Goal: Transaction & Acquisition: Purchase product/service

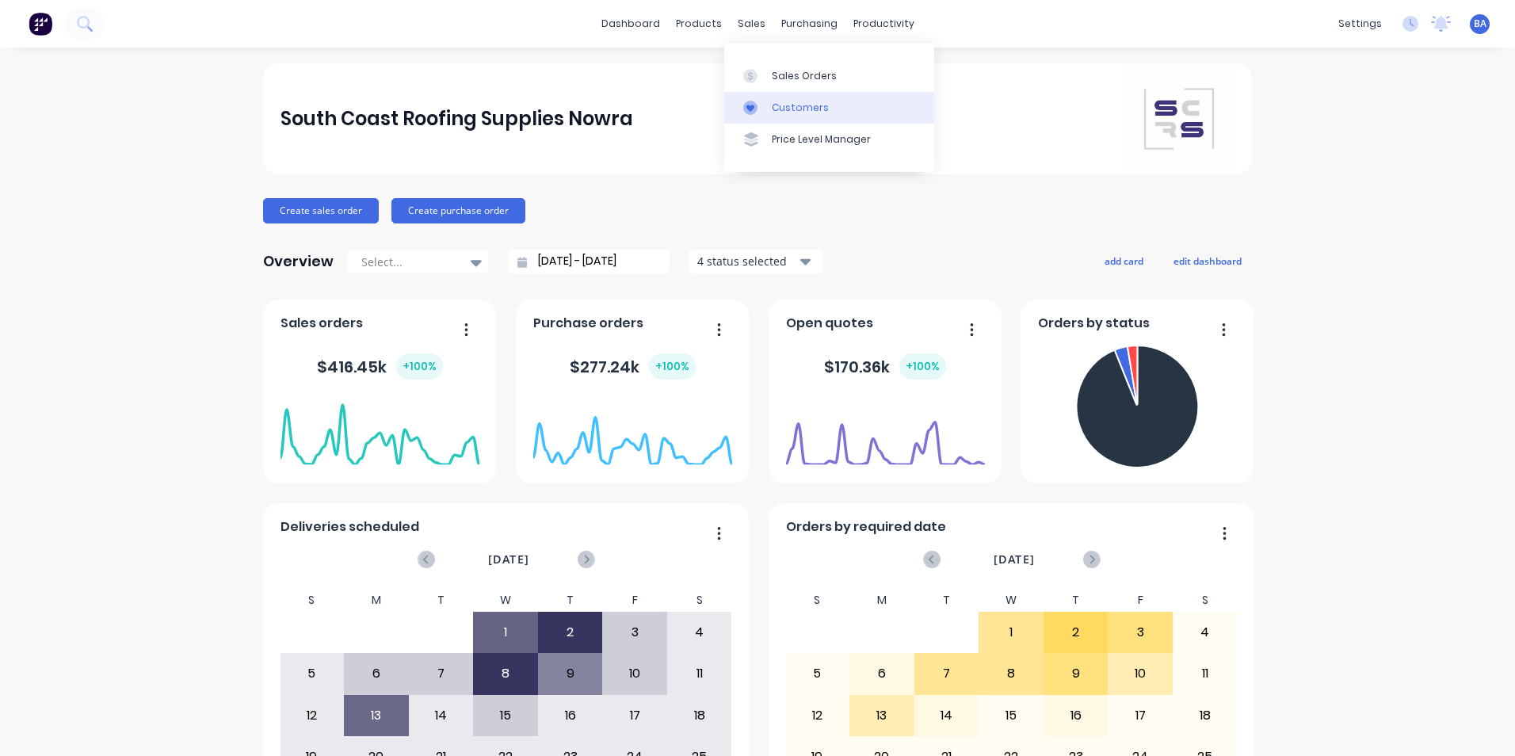
click at [754, 102] on icon at bounding box center [750, 108] width 14 height 14
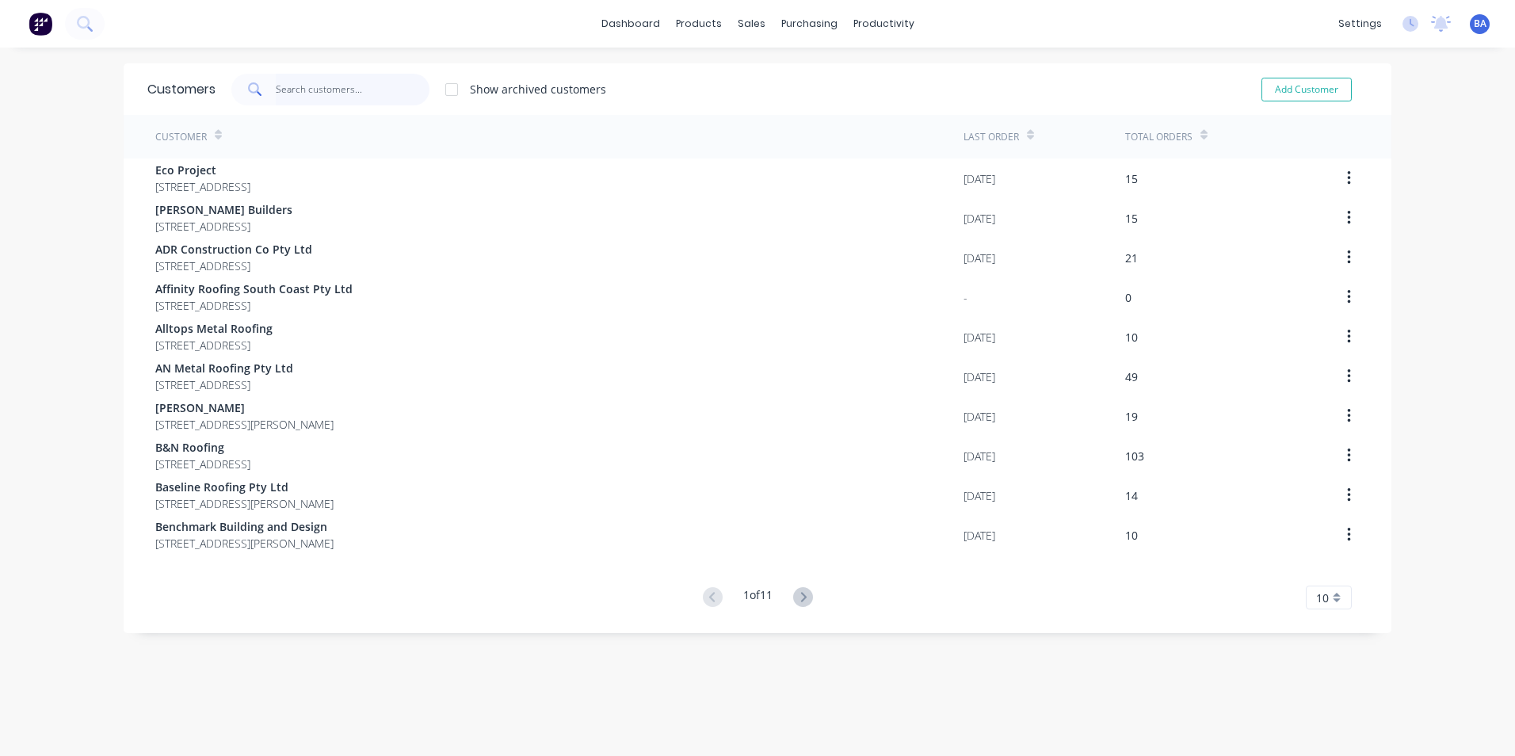
click at [367, 90] on input "text" at bounding box center [353, 90] width 155 height 32
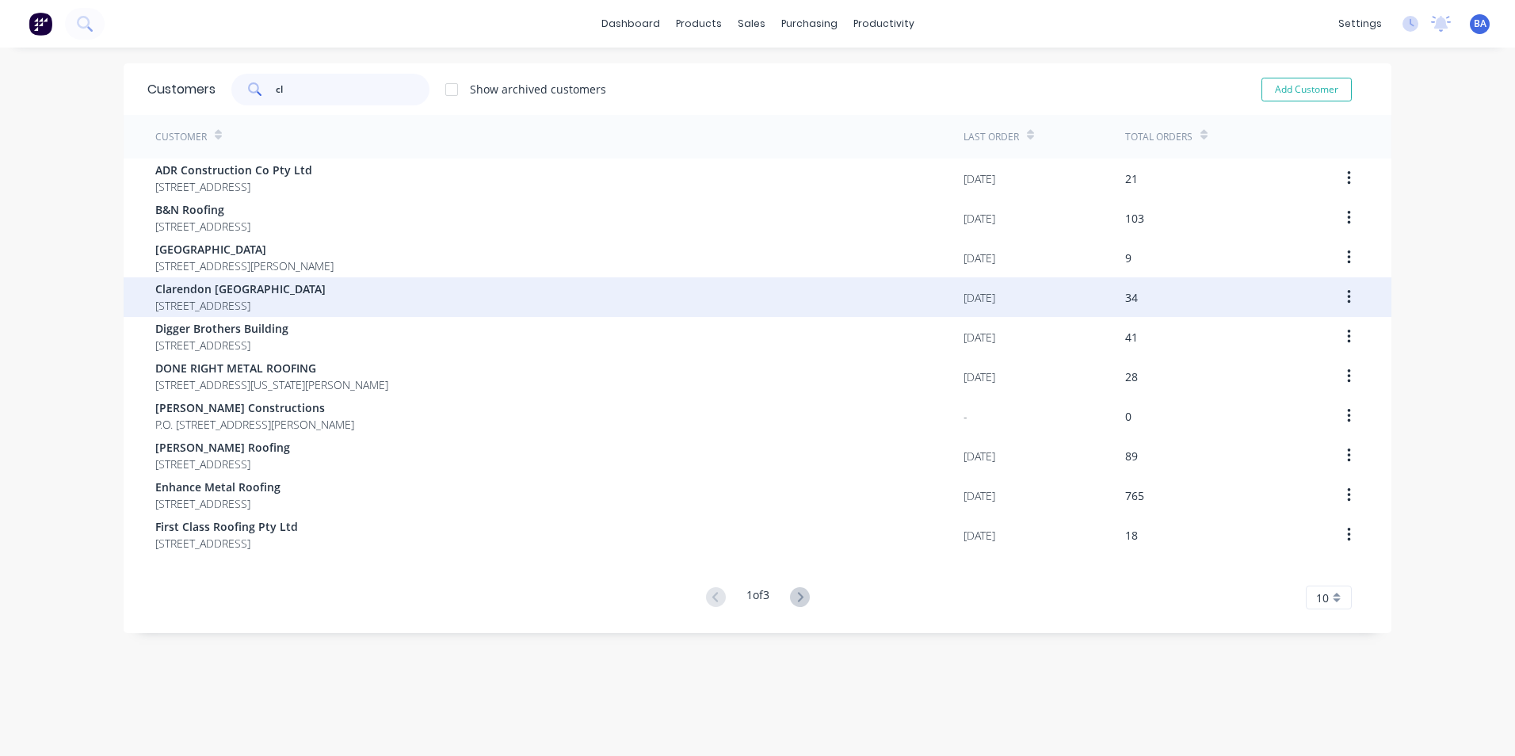
type input "cl"
click at [287, 288] on span "Clarendon [GEOGRAPHIC_DATA]" at bounding box center [240, 289] width 170 height 17
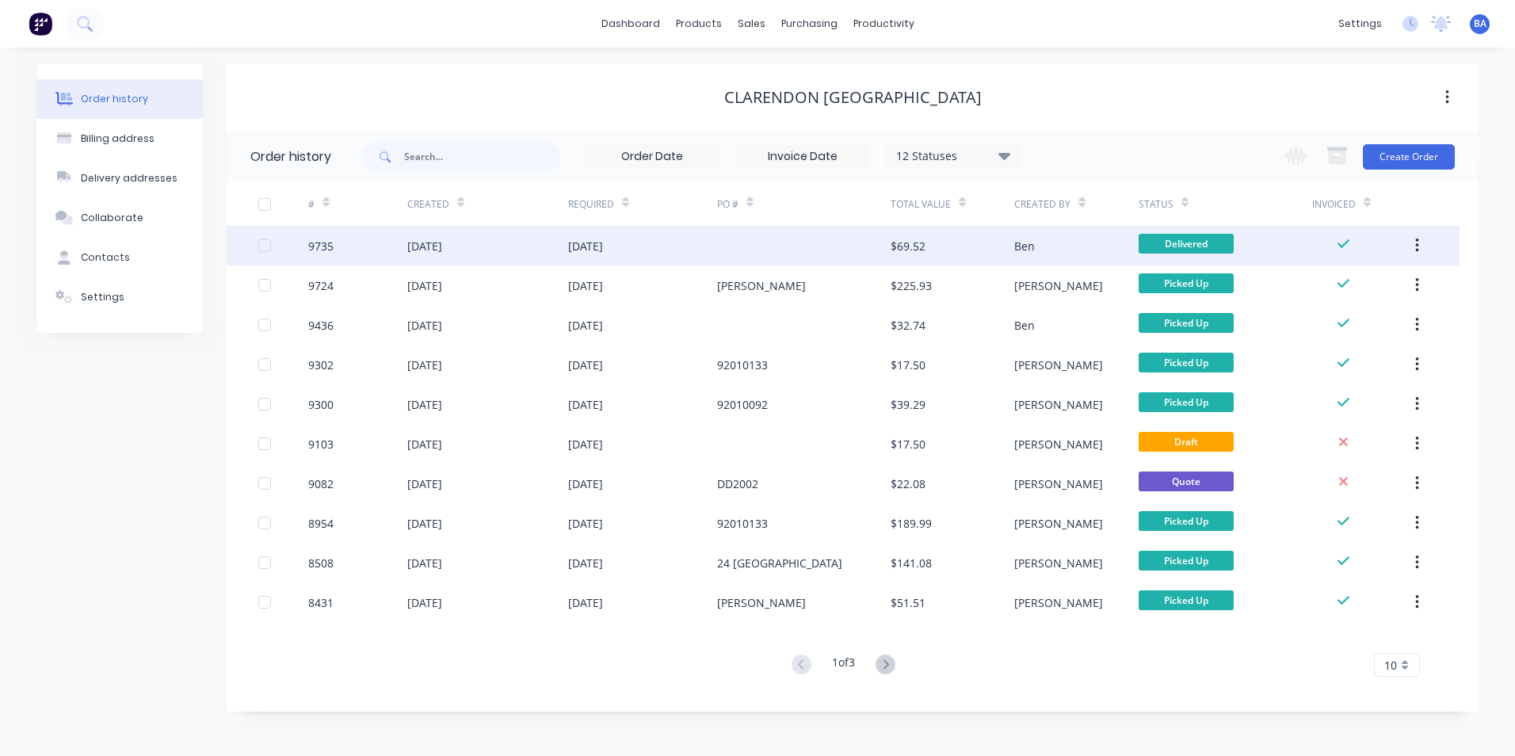
click at [762, 254] on div at bounding box center [804, 246] width 174 height 40
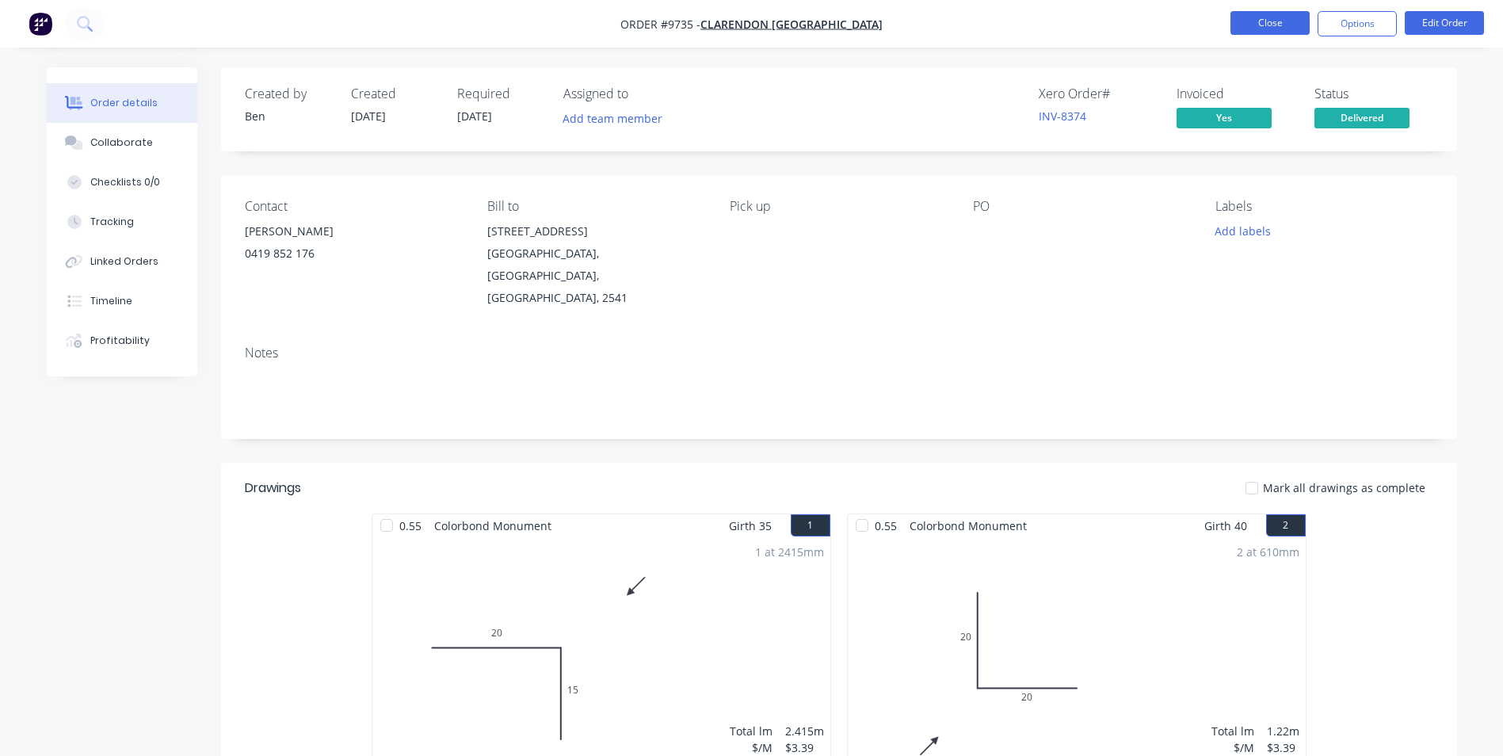
click at [1255, 25] on button "Close" at bounding box center [1270, 23] width 79 height 24
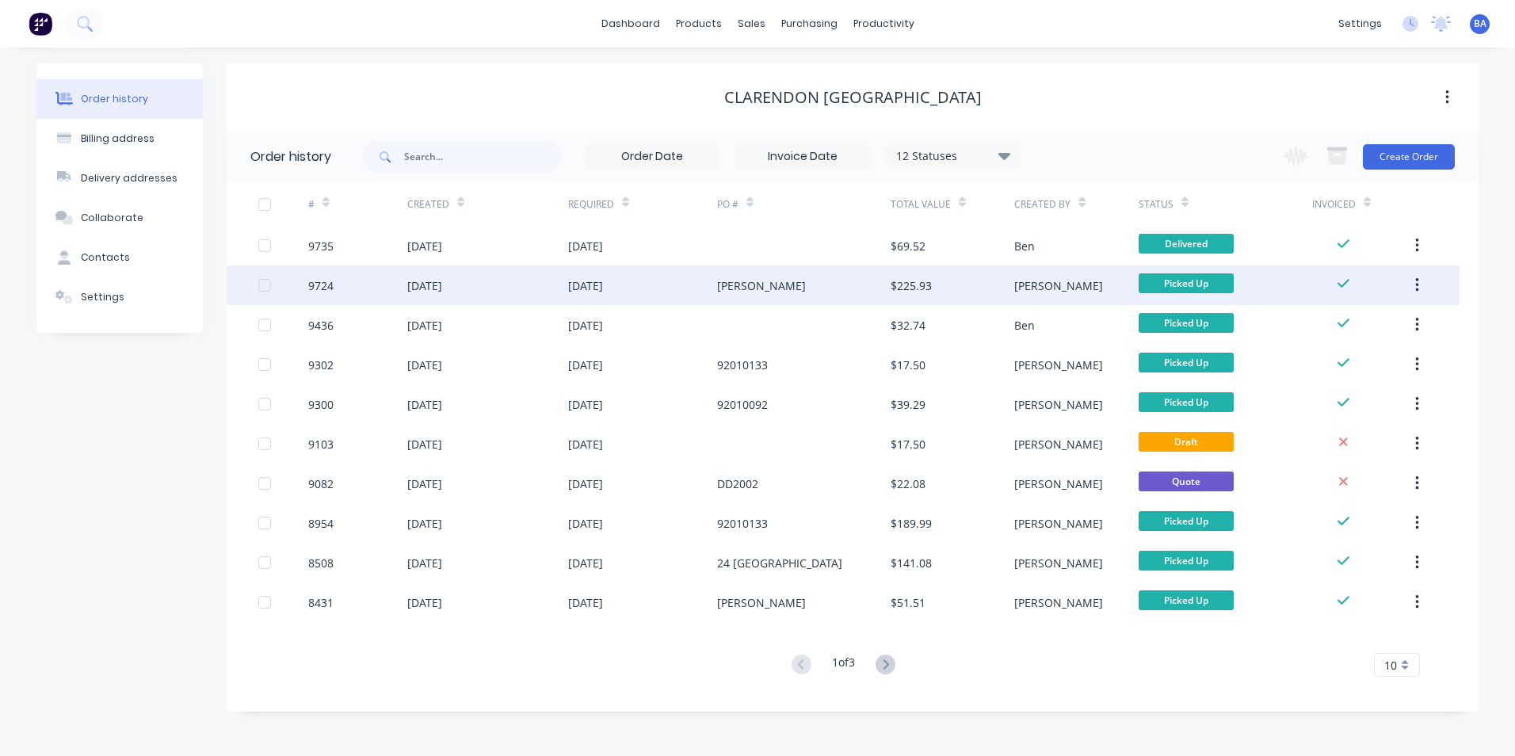
click at [717, 294] on div "[PERSON_NAME]" at bounding box center [804, 285] width 174 height 40
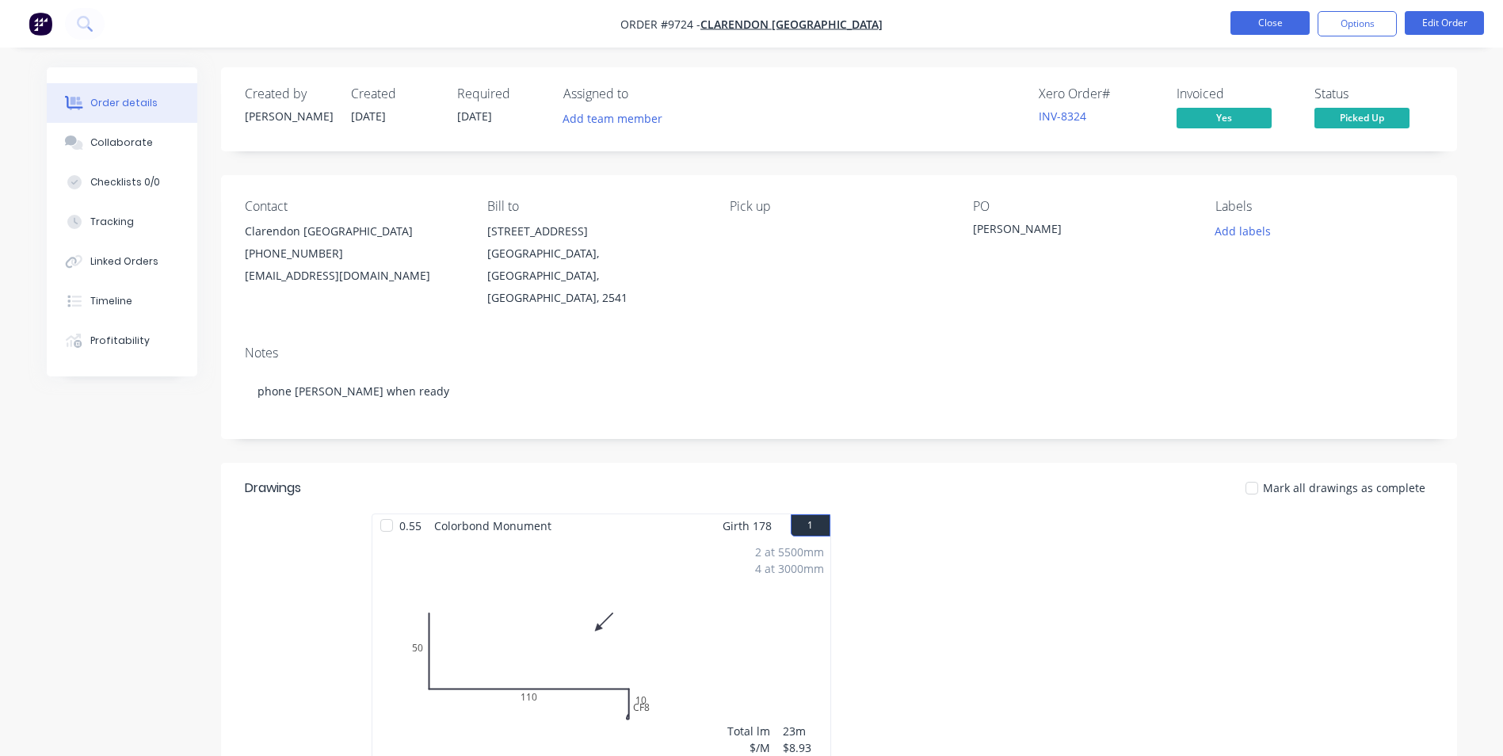
click at [1289, 17] on button "Close" at bounding box center [1270, 23] width 79 height 24
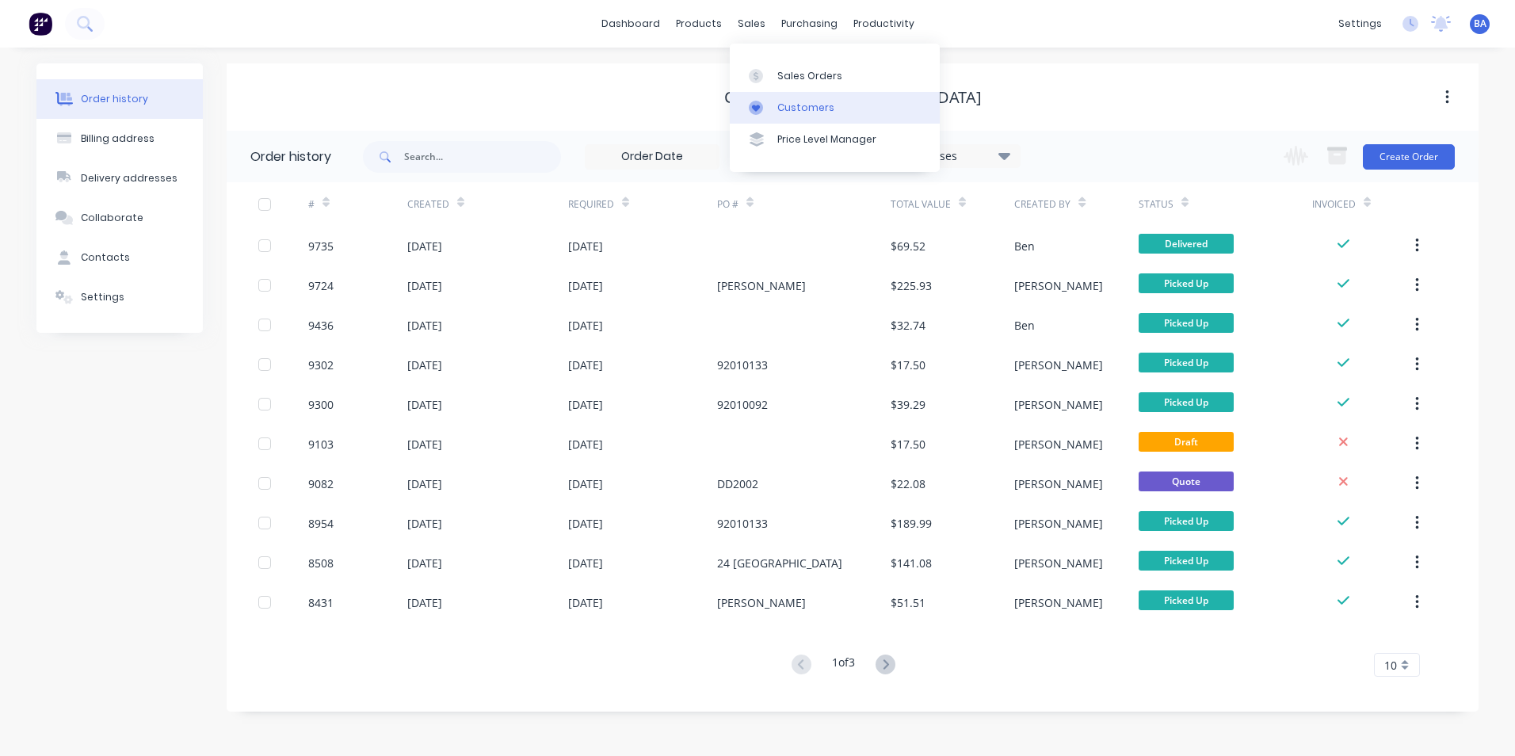
click at [757, 104] on icon at bounding box center [756, 108] width 14 height 14
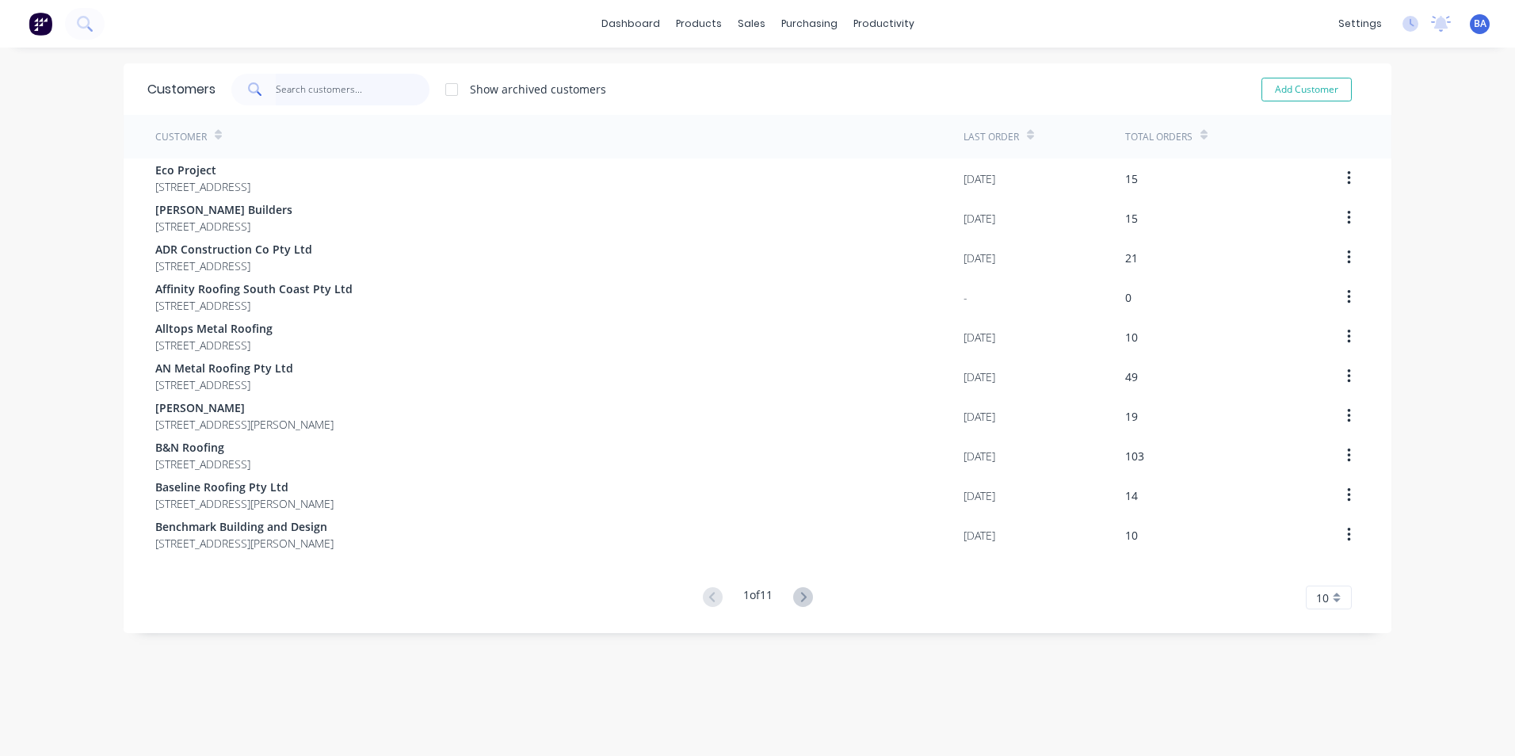
click at [364, 86] on input "text" at bounding box center [353, 90] width 155 height 32
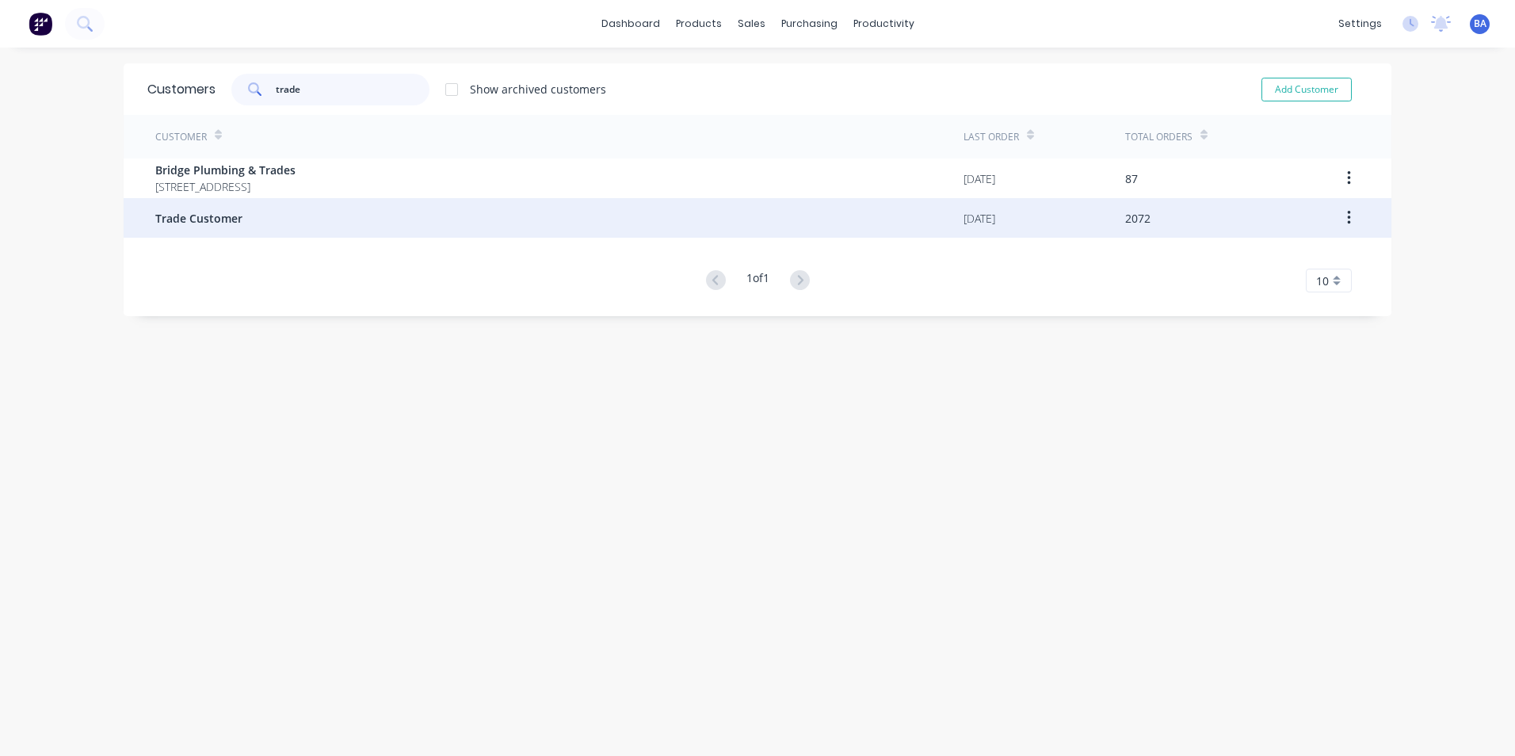
type input "trade"
click at [229, 222] on span "Trade Customer" at bounding box center [198, 218] width 87 height 17
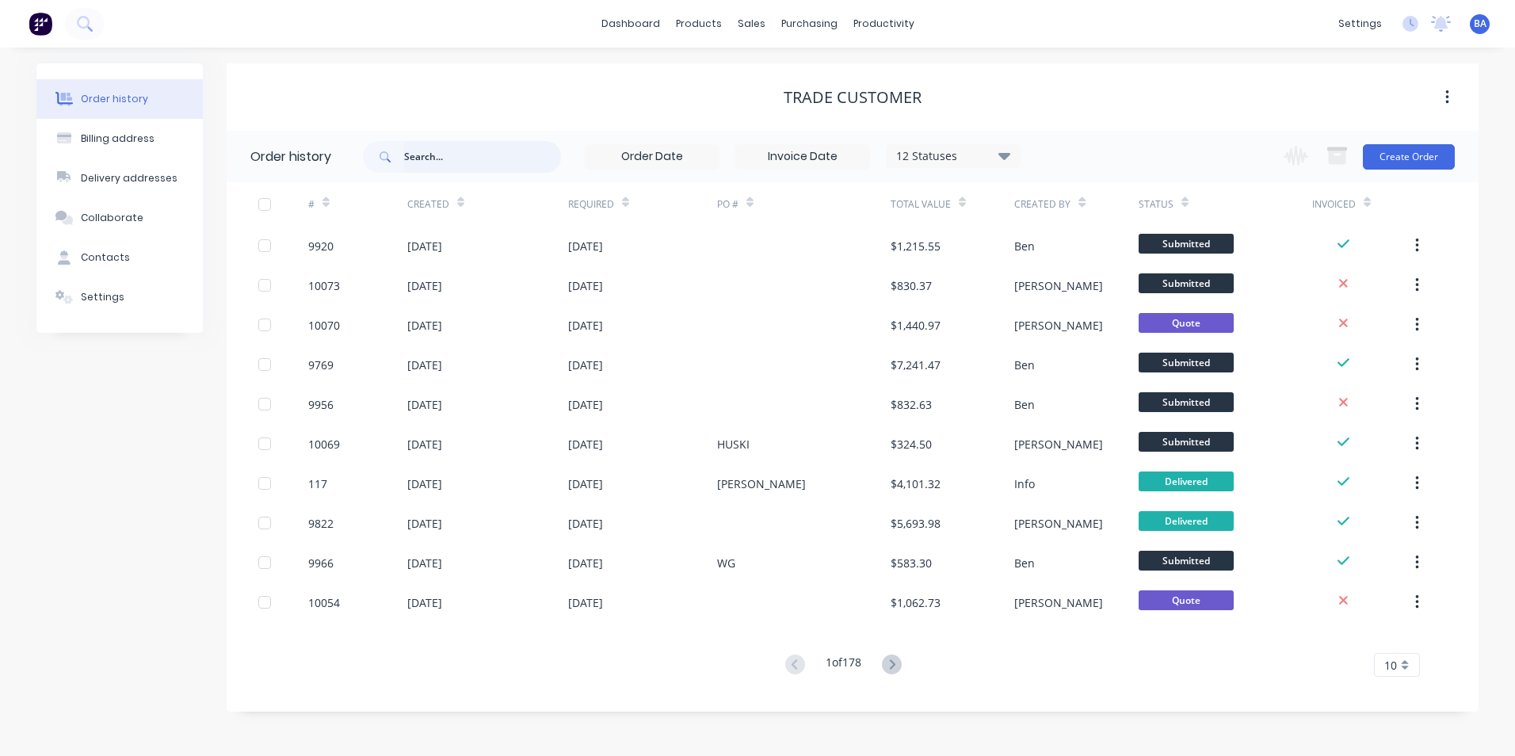
click at [449, 151] on input "text" at bounding box center [482, 157] width 157 height 32
type input "[PERSON_NAME]"
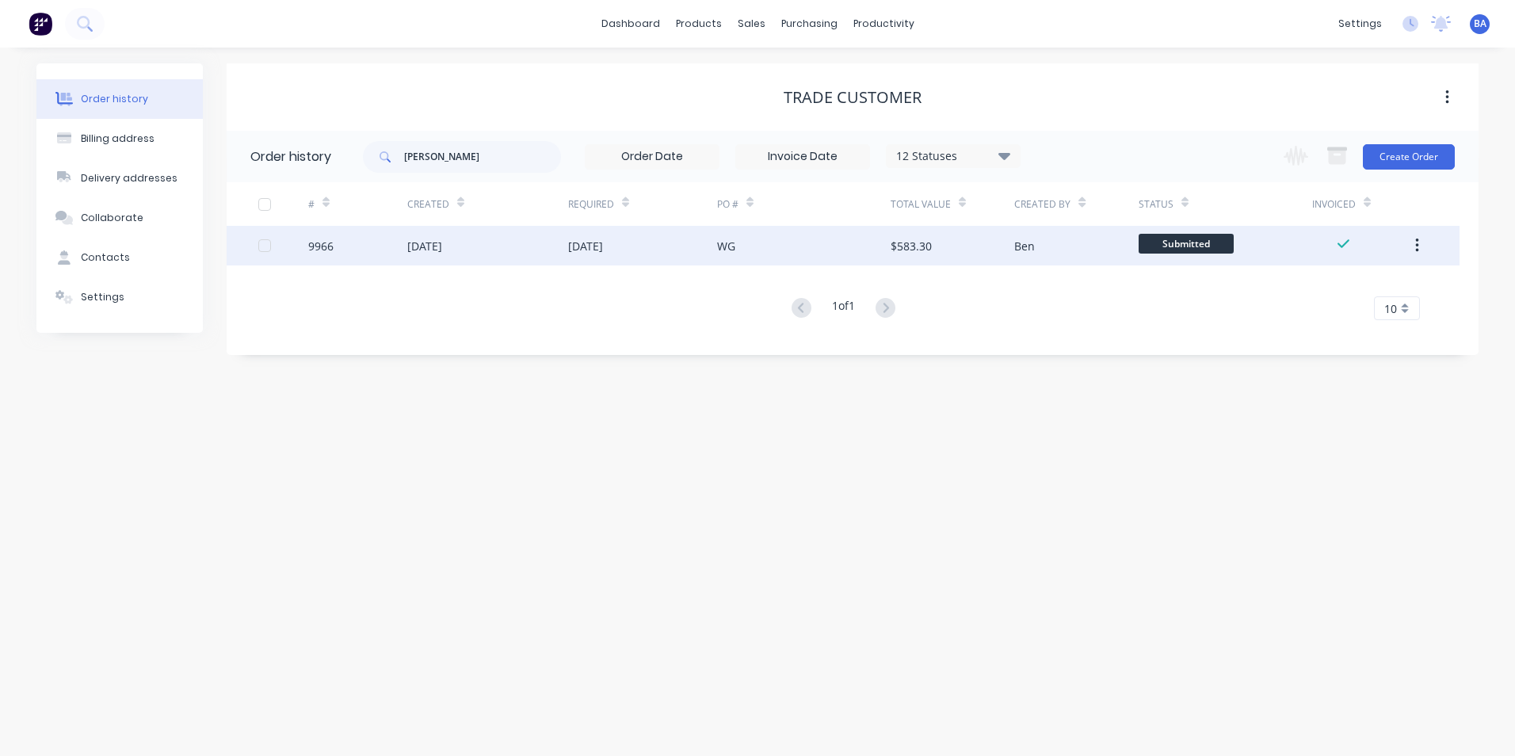
click at [603, 252] on div "[DATE]" at bounding box center [585, 246] width 35 height 17
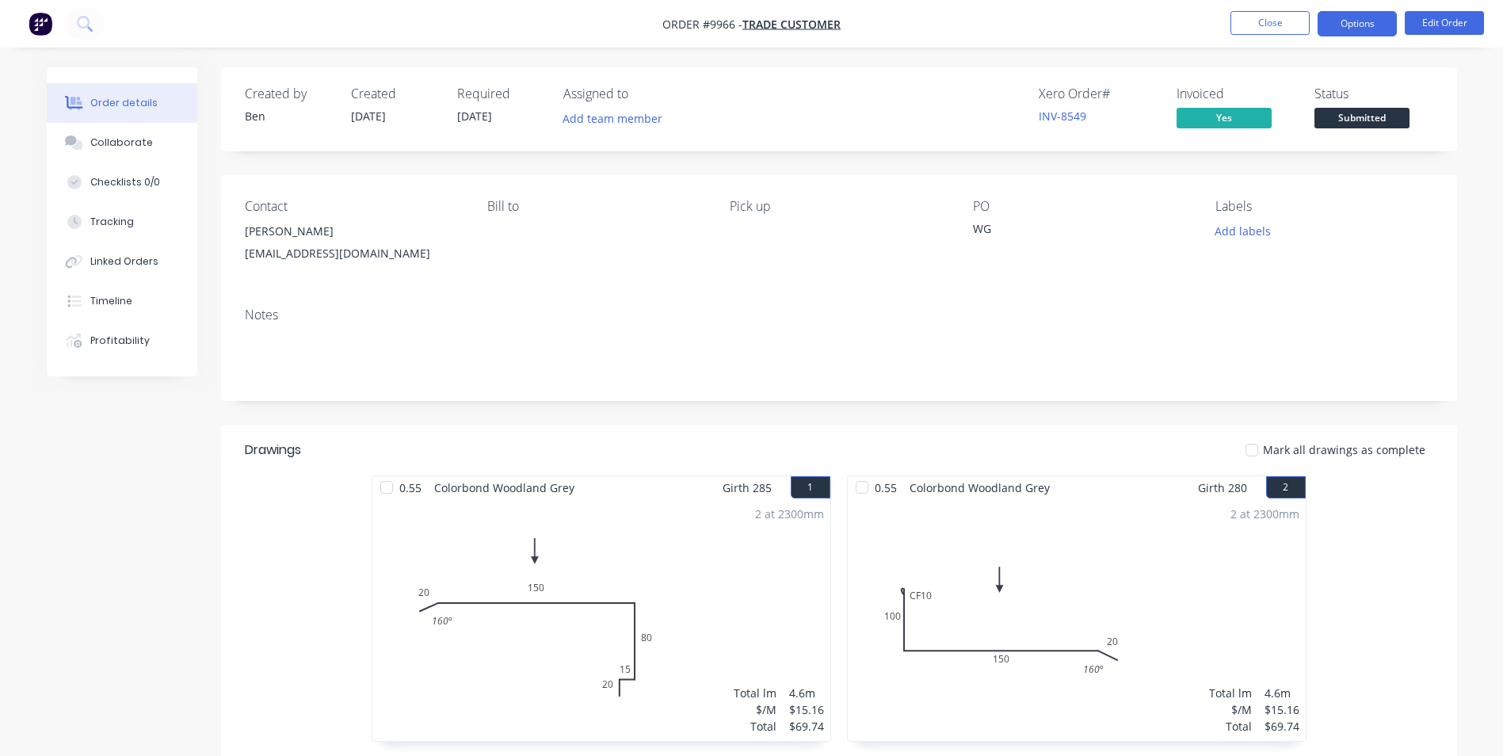
click at [1354, 23] on button "Options" at bounding box center [1357, 23] width 79 height 25
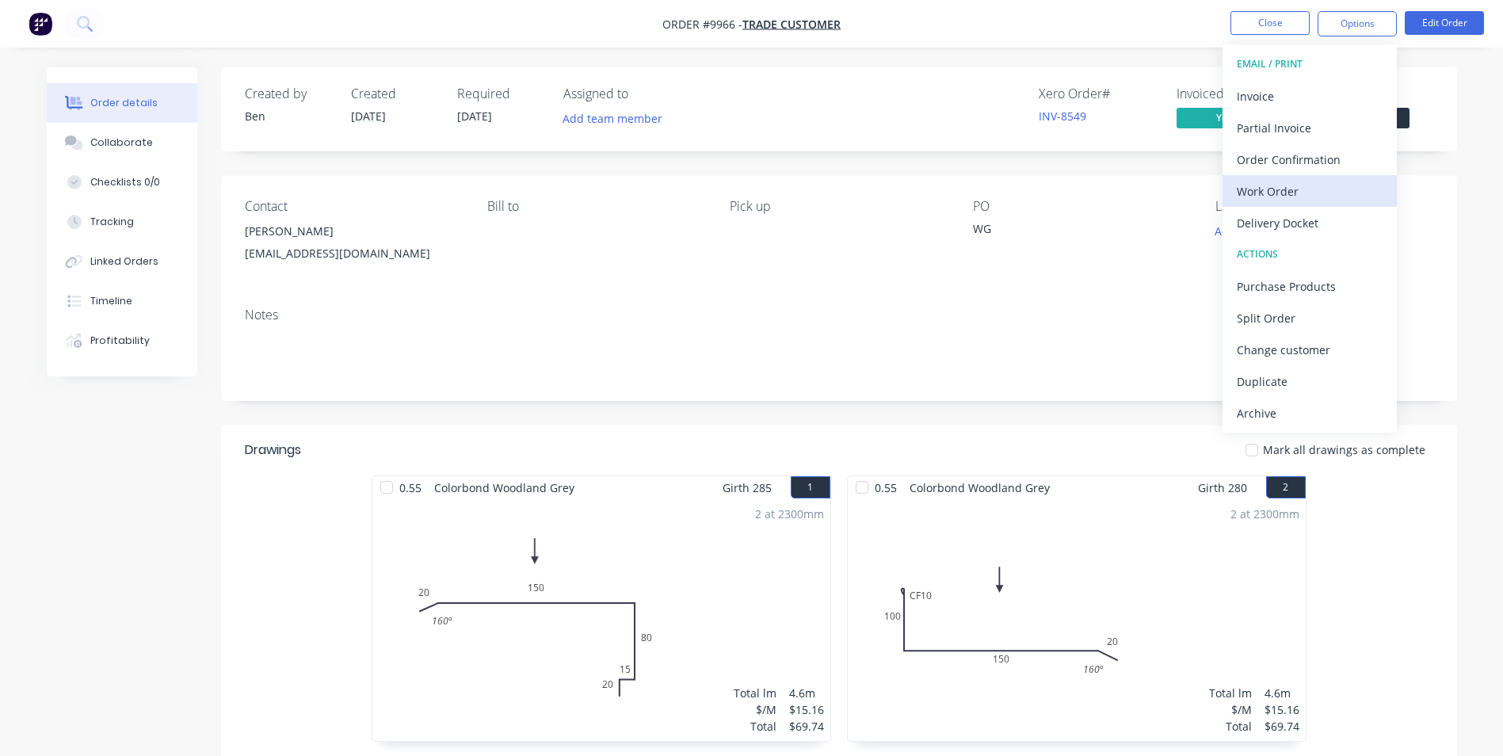
click at [1297, 189] on div "Work Order" at bounding box center [1310, 191] width 146 height 23
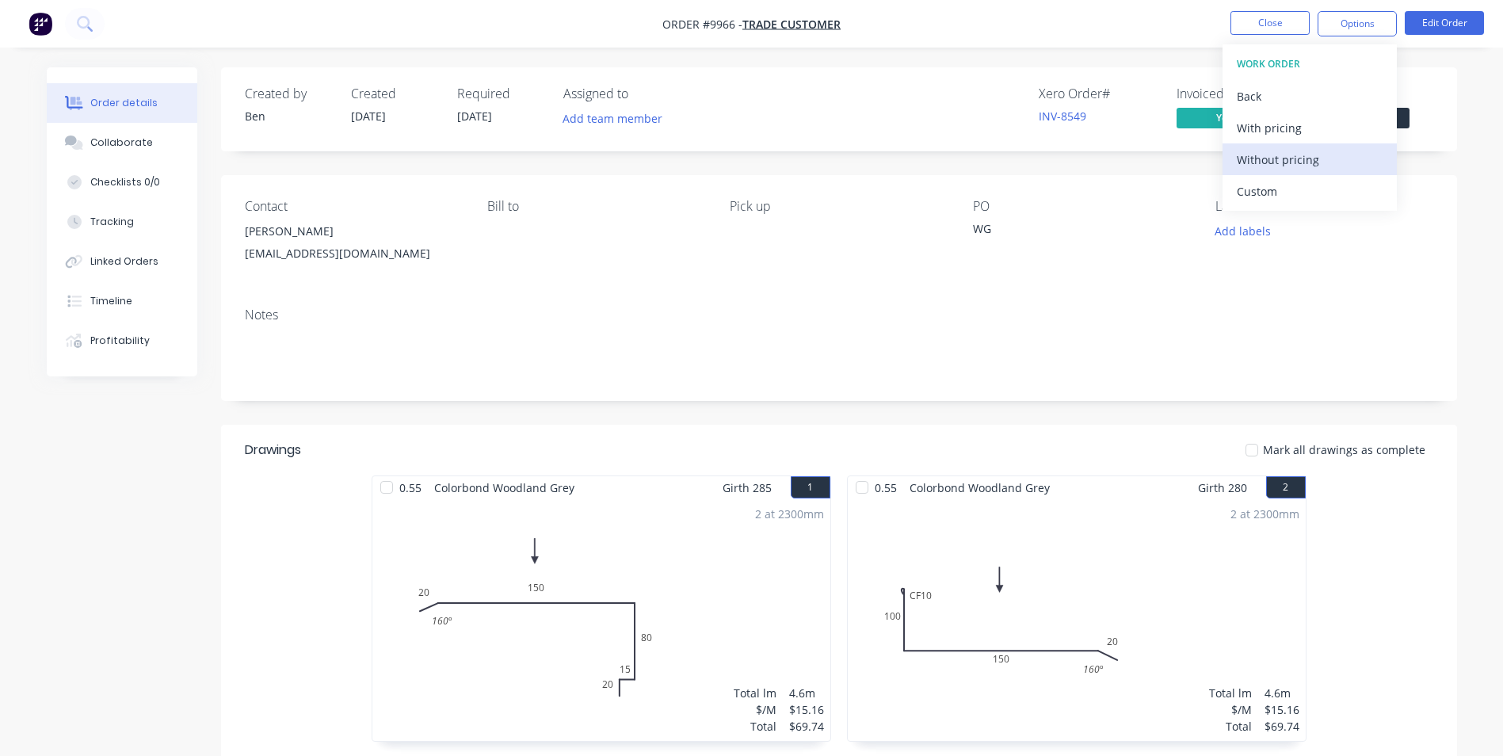
click at [1308, 165] on div "Without pricing" at bounding box center [1310, 159] width 146 height 23
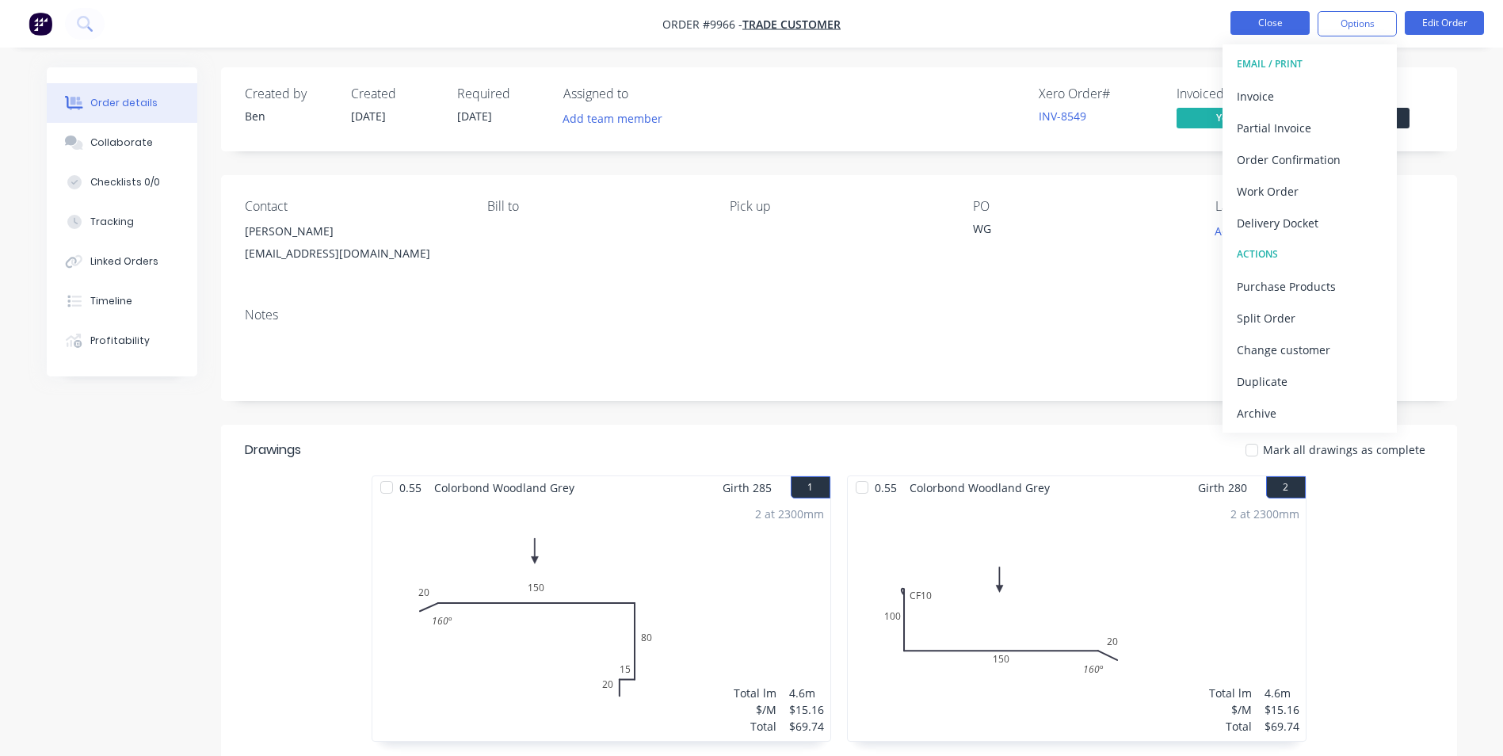
click at [1279, 22] on button "Close" at bounding box center [1270, 23] width 79 height 24
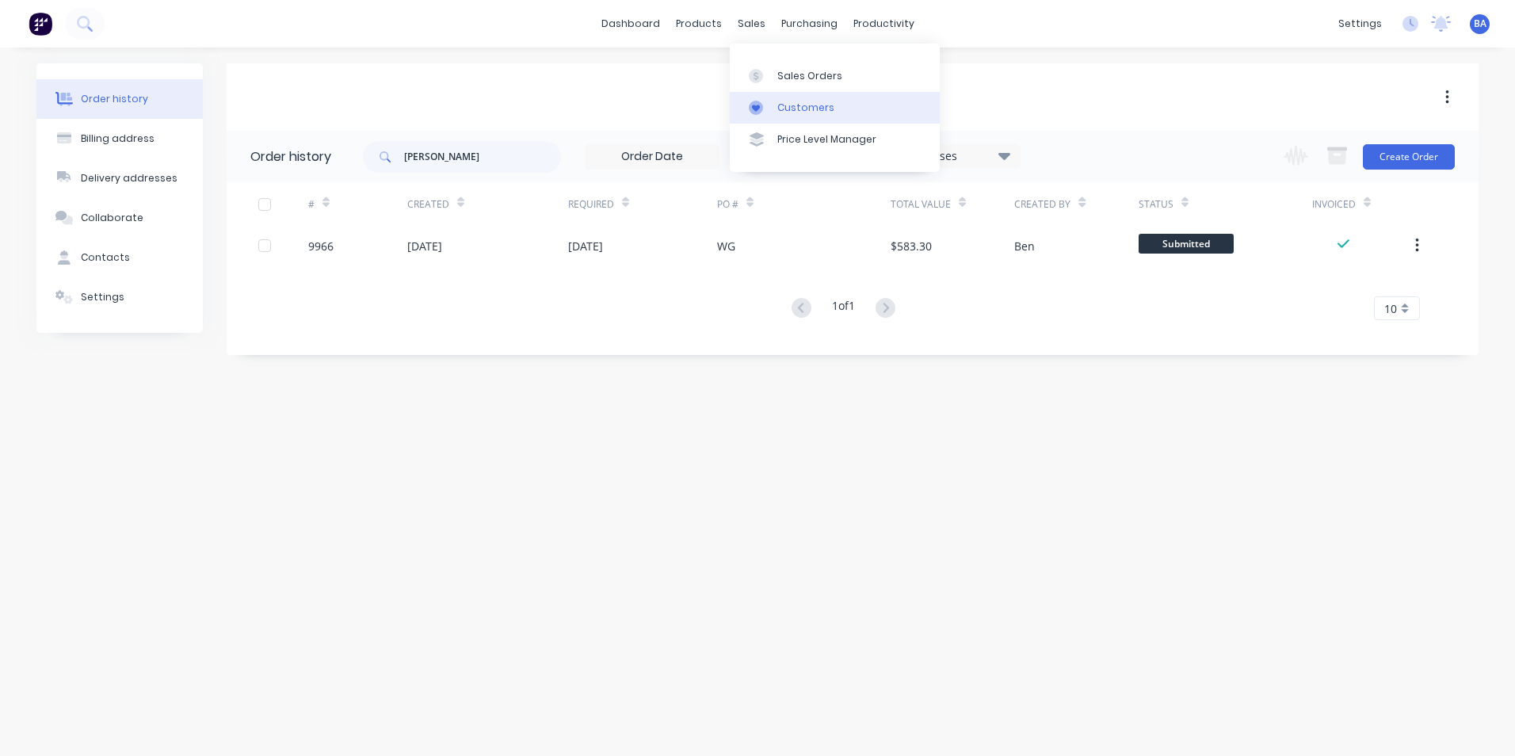
click at [758, 116] on link "Customers" at bounding box center [835, 108] width 210 height 32
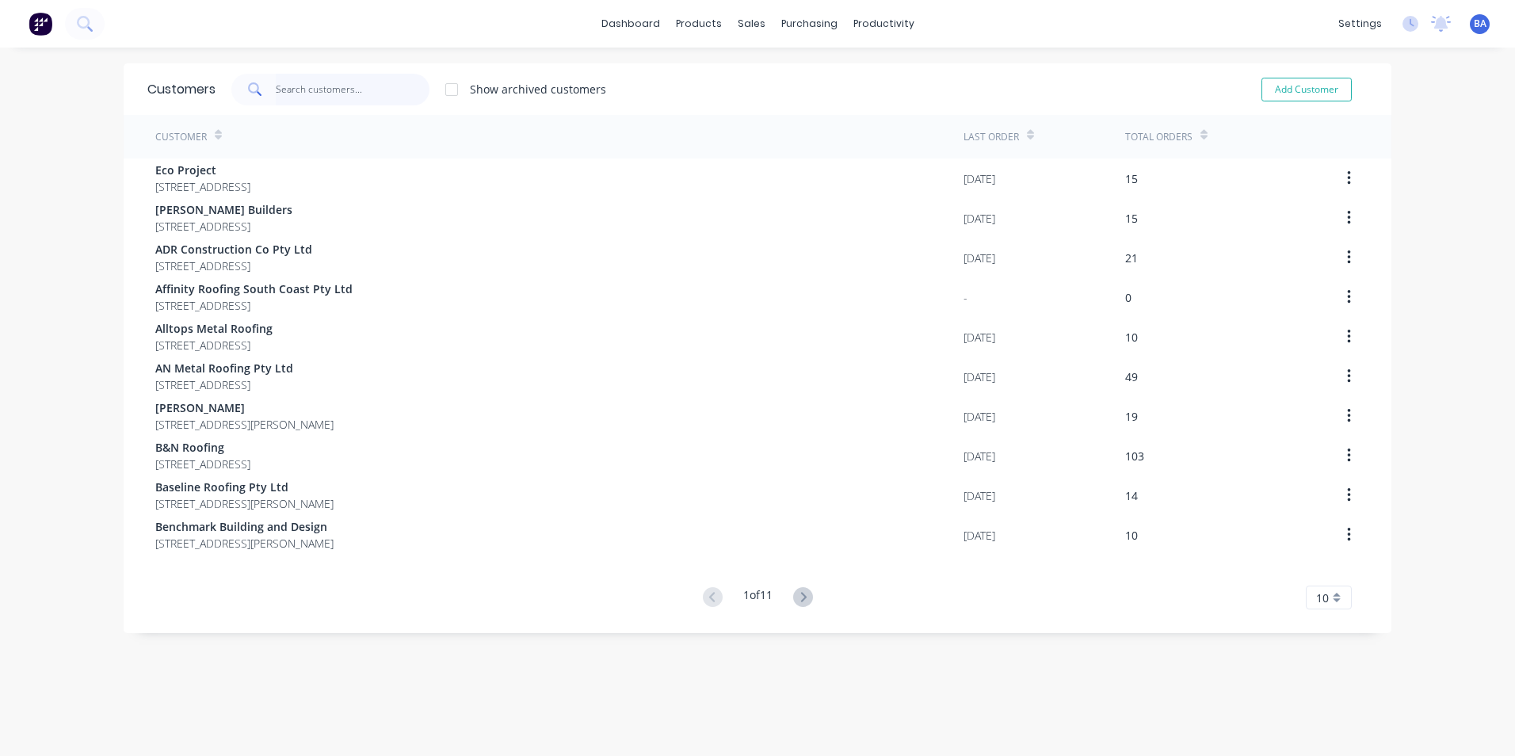
click at [331, 91] on input "text" at bounding box center [353, 90] width 155 height 32
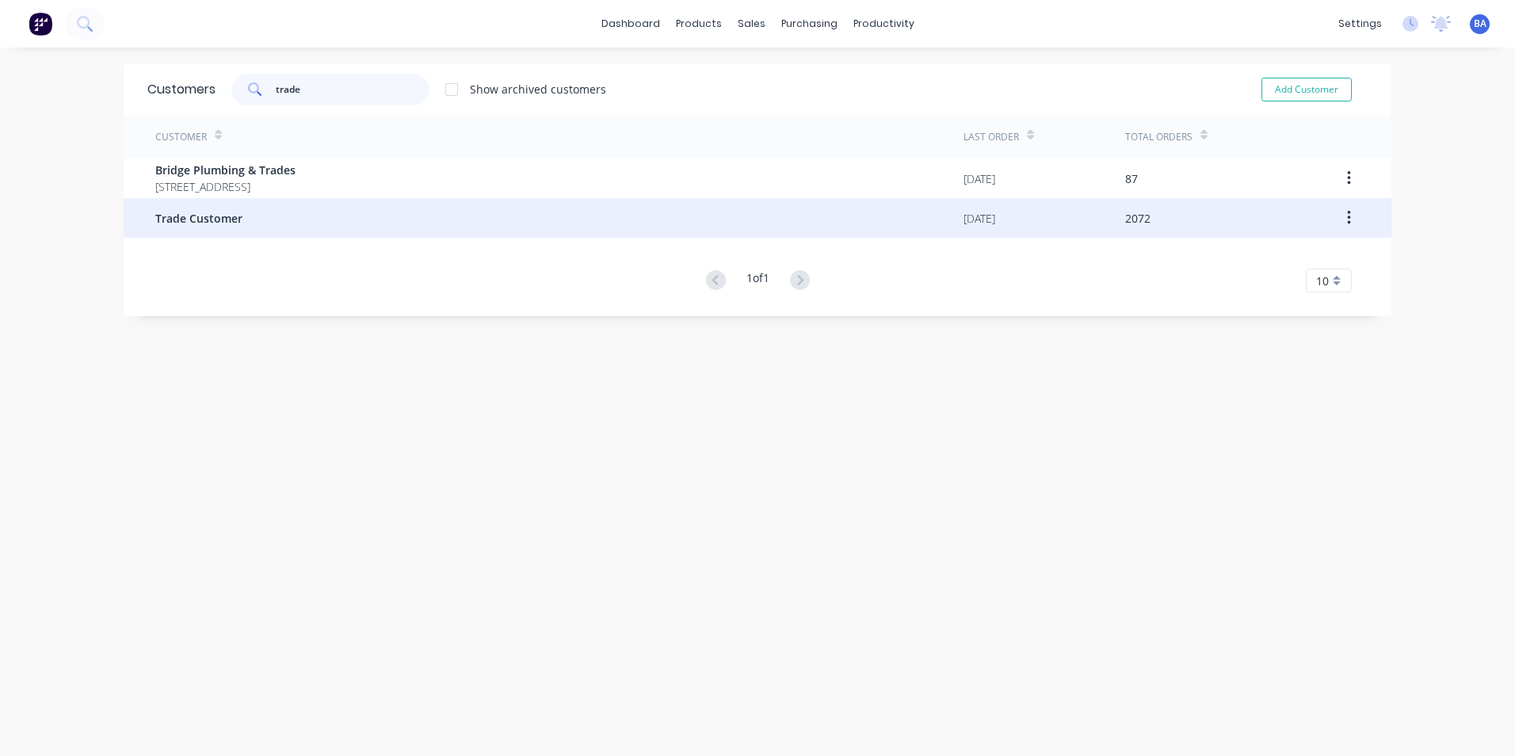
type input "trade"
click at [302, 212] on div "Trade Customer" at bounding box center [559, 218] width 808 height 40
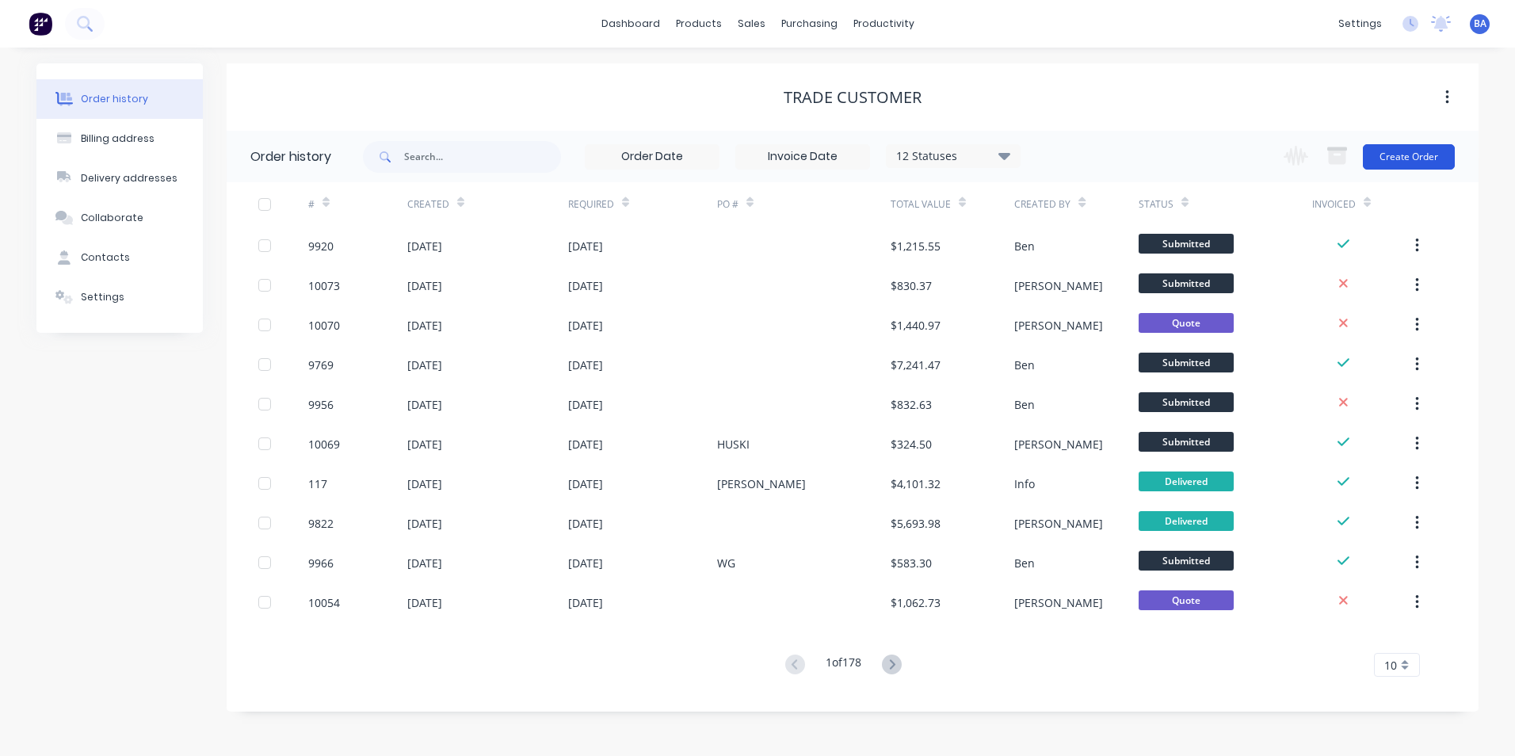
click at [1385, 151] on button "Create Order" at bounding box center [1409, 156] width 92 height 25
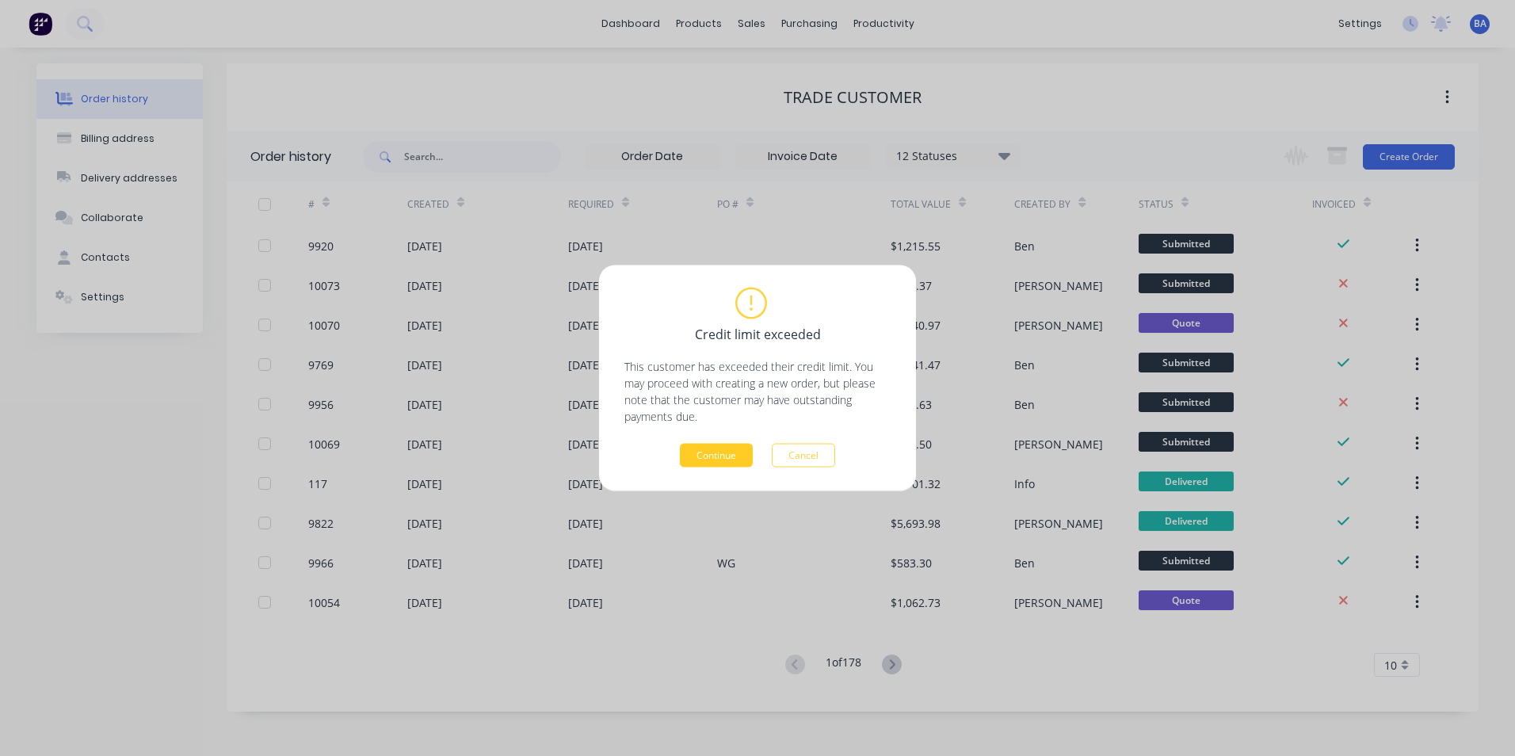
click at [704, 454] on button "Continue" at bounding box center [716, 456] width 73 height 24
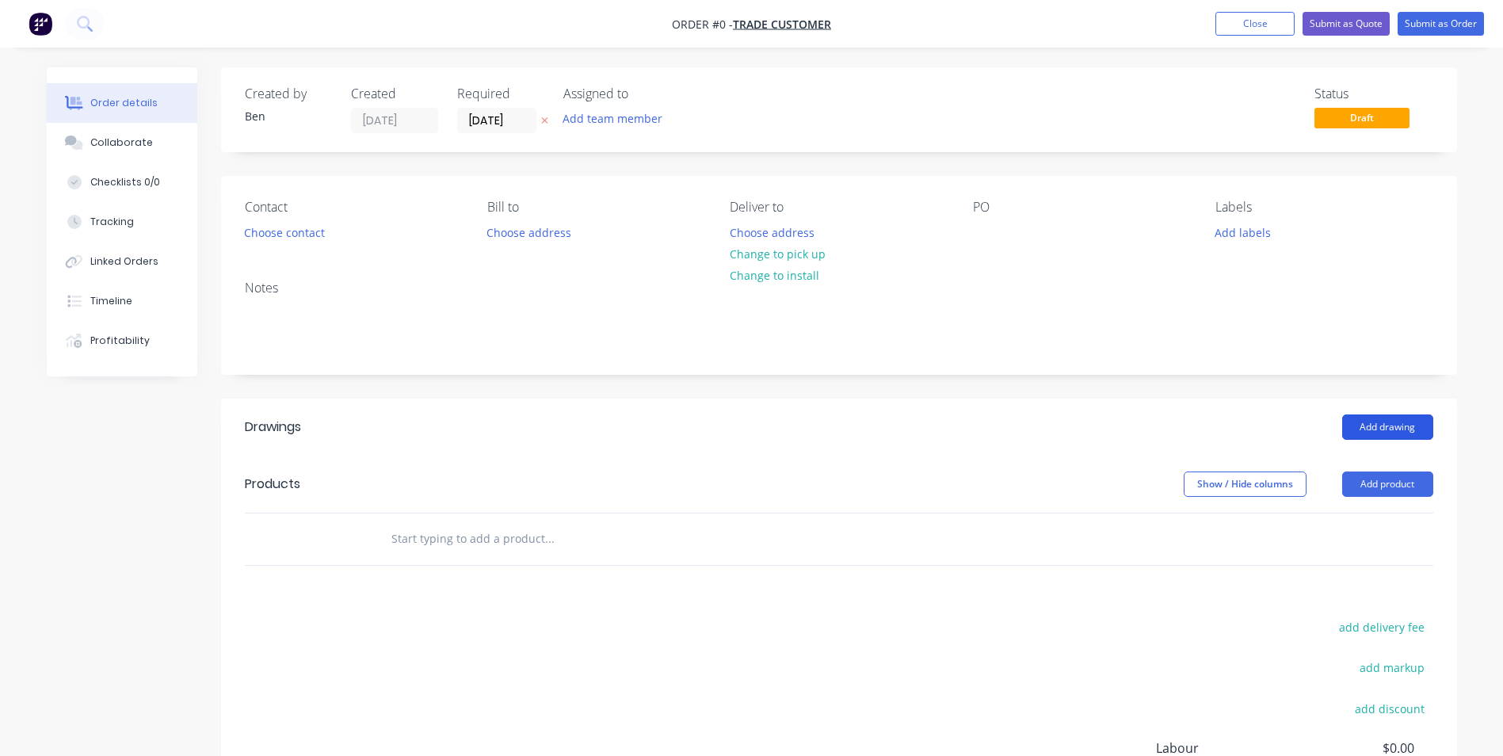
click at [1377, 429] on button "Add drawing" at bounding box center [1388, 426] width 91 height 25
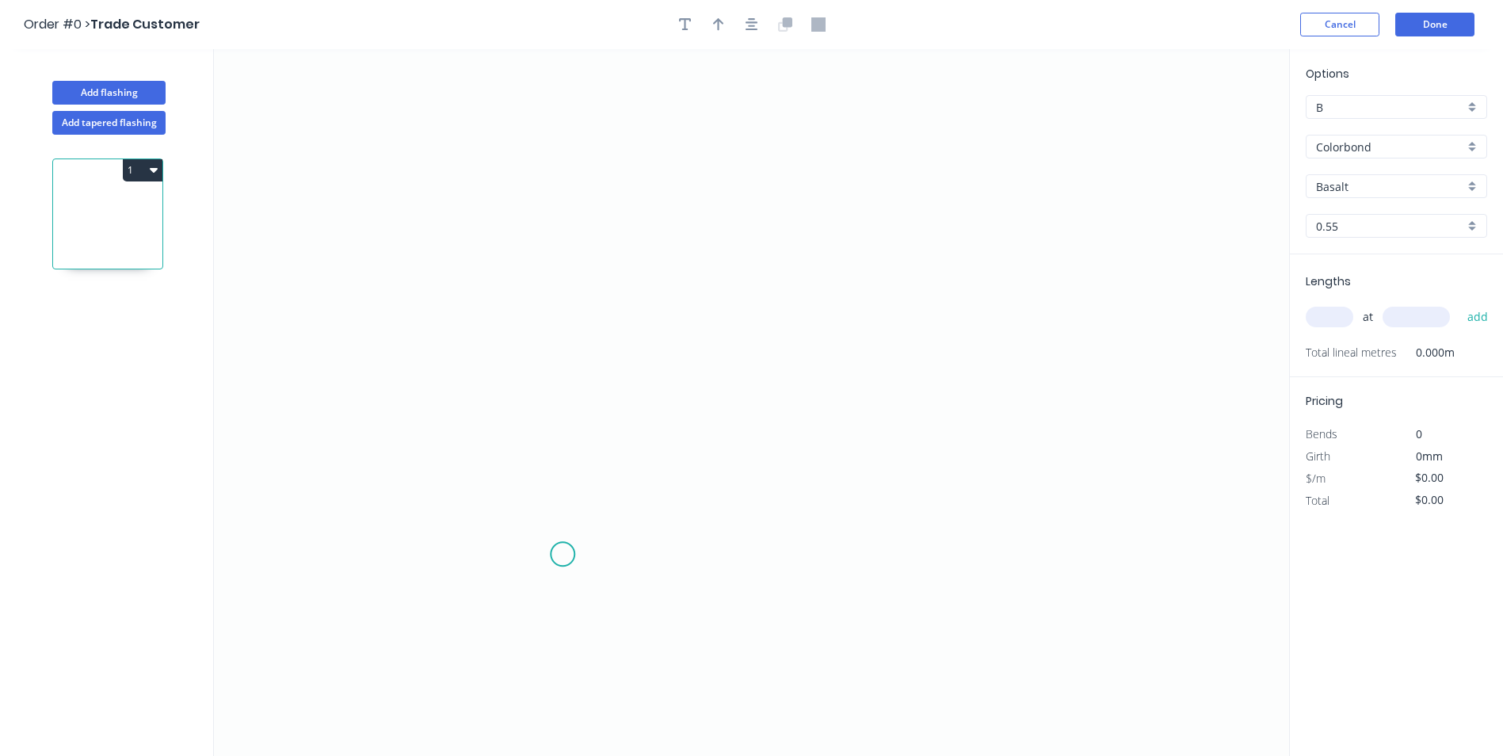
click at [563, 555] on icon "0" at bounding box center [751, 402] width 1075 height 707
click at [567, 475] on icon "0" at bounding box center [751, 402] width 1075 height 707
click at [486, 476] on icon "0 ?" at bounding box center [751, 402] width 1075 height 707
click at [479, 299] on icon "0 ? ?" at bounding box center [751, 402] width 1075 height 707
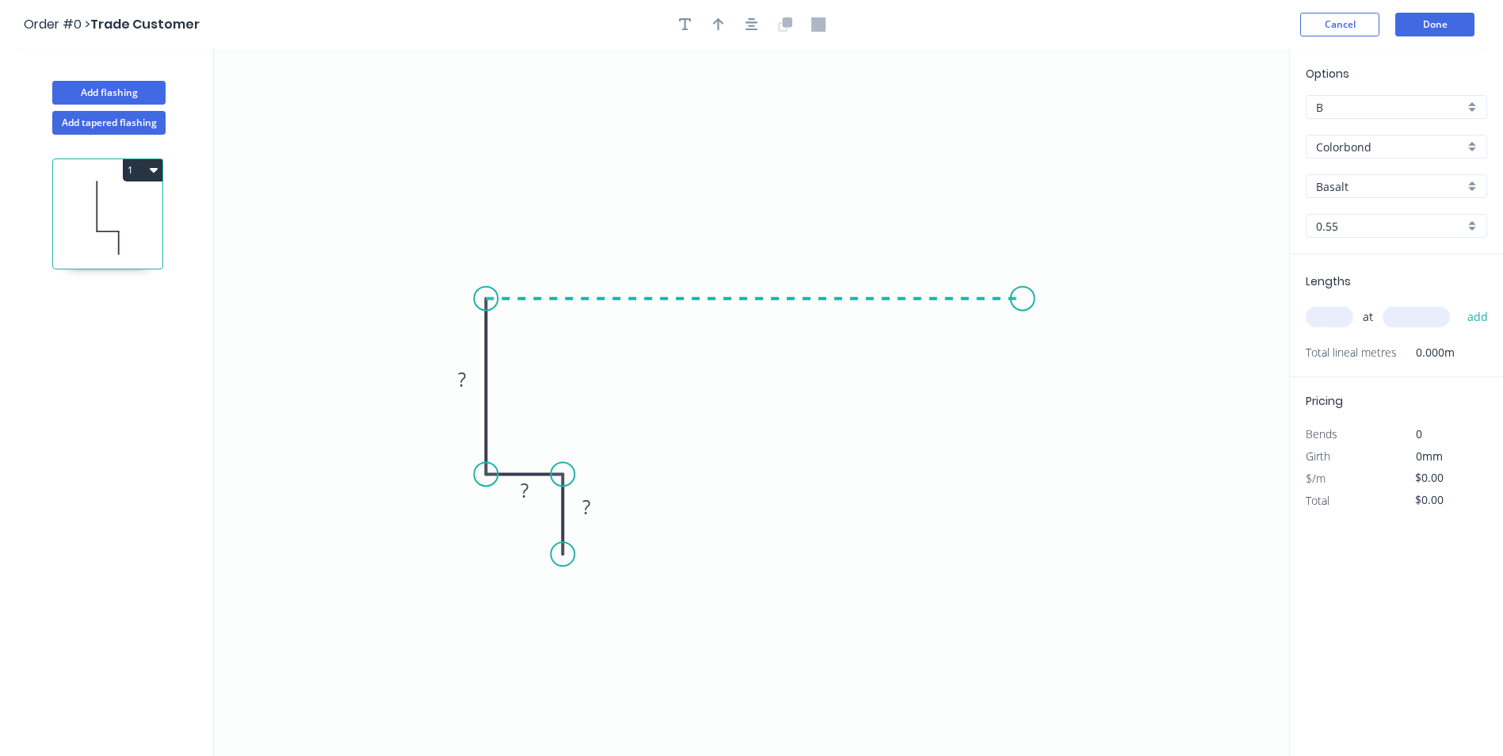
click at [1023, 294] on icon "0 ? ? ?" at bounding box center [751, 402] width 1075 height 707
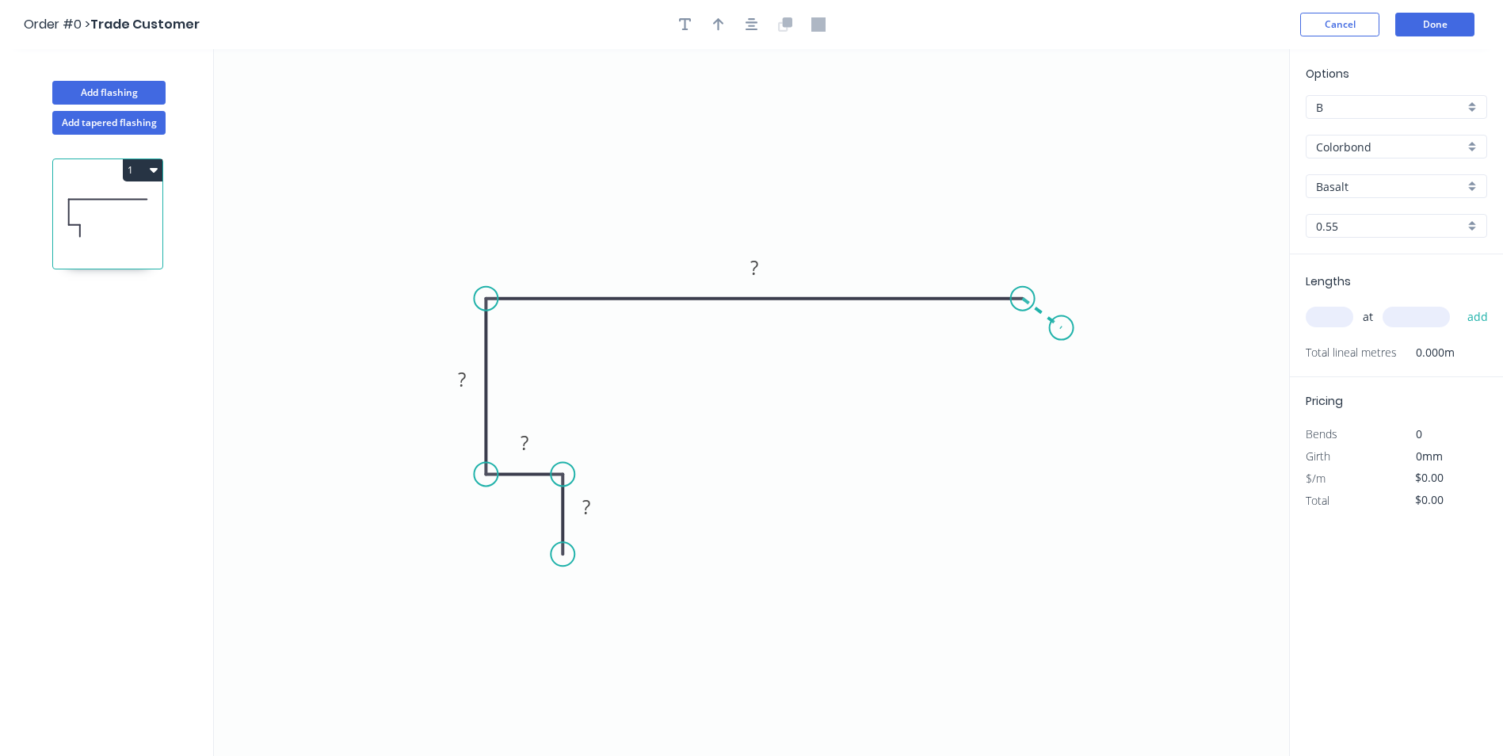
click at [1062, 328] on icon "0 ? ? ? ?" at bounding box center [751, 402] width 1075 height 707
click at [598, 509] on rect at bounding box center [587, 508] width 32 height 22
click at [740, 436] on icon "0 20 20 60 250 15 160 º" at bounding box center [751, 402] width 1075 height 707
type input "$18.27"
drag, startPoint x: 1075, startPoint y: 292, endPoint x: 1075, endPoint y: 280, distance: 12.7
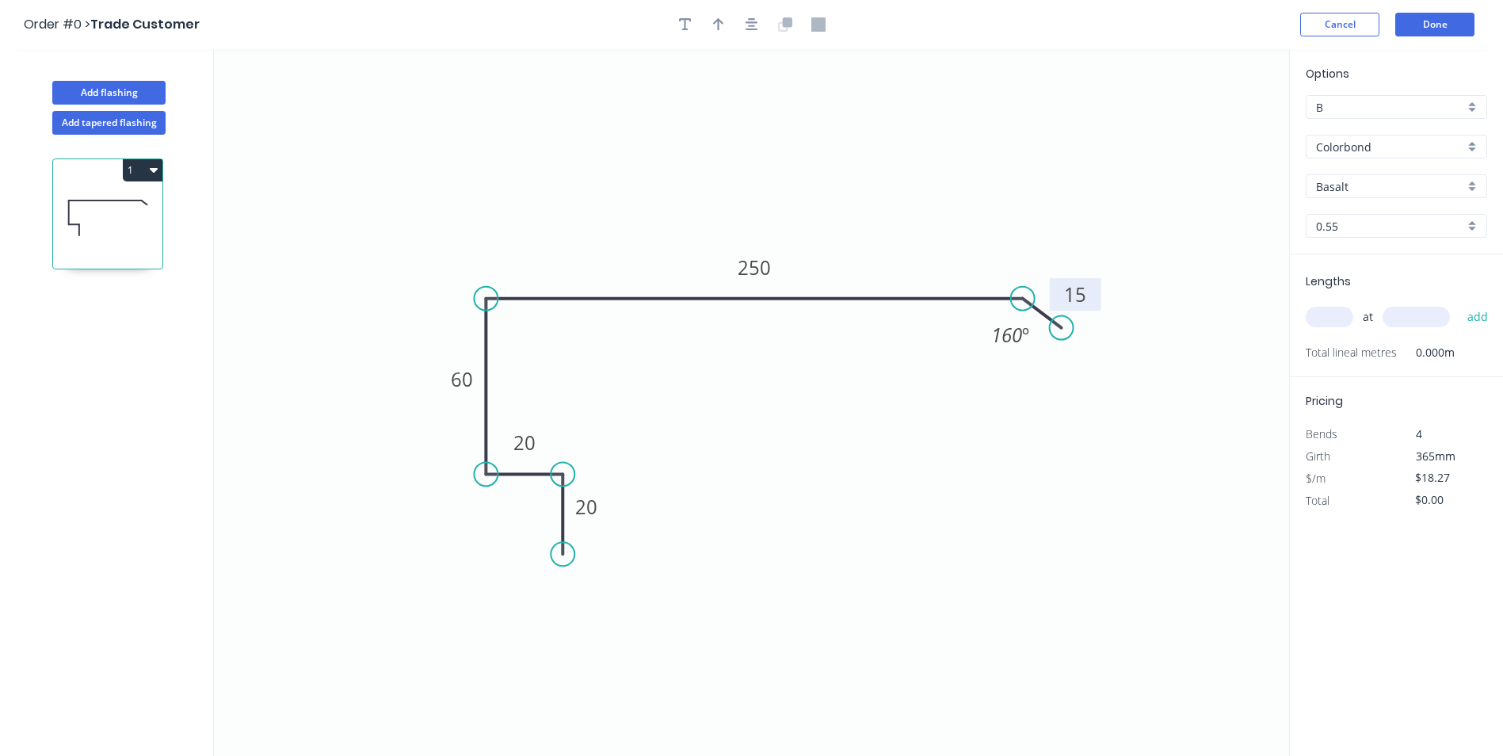
click at [1094, 301] on rect at bounding box center [1076, 294] width 52 height 32
click at [720, 25] on icon "button" at bounding box center [718, 24] width 11 height 14
drag, startPoint x: 1209, startPoint y: 123, endPoint x: 750, endPoint y: 173, distance: 462.4
click at [750, 173] on icon at bounding box center [750, 154] width 14 height 51
click at [1383, 186] on input "Basalt" at bounding box center [1390, 186] width 148 height 17
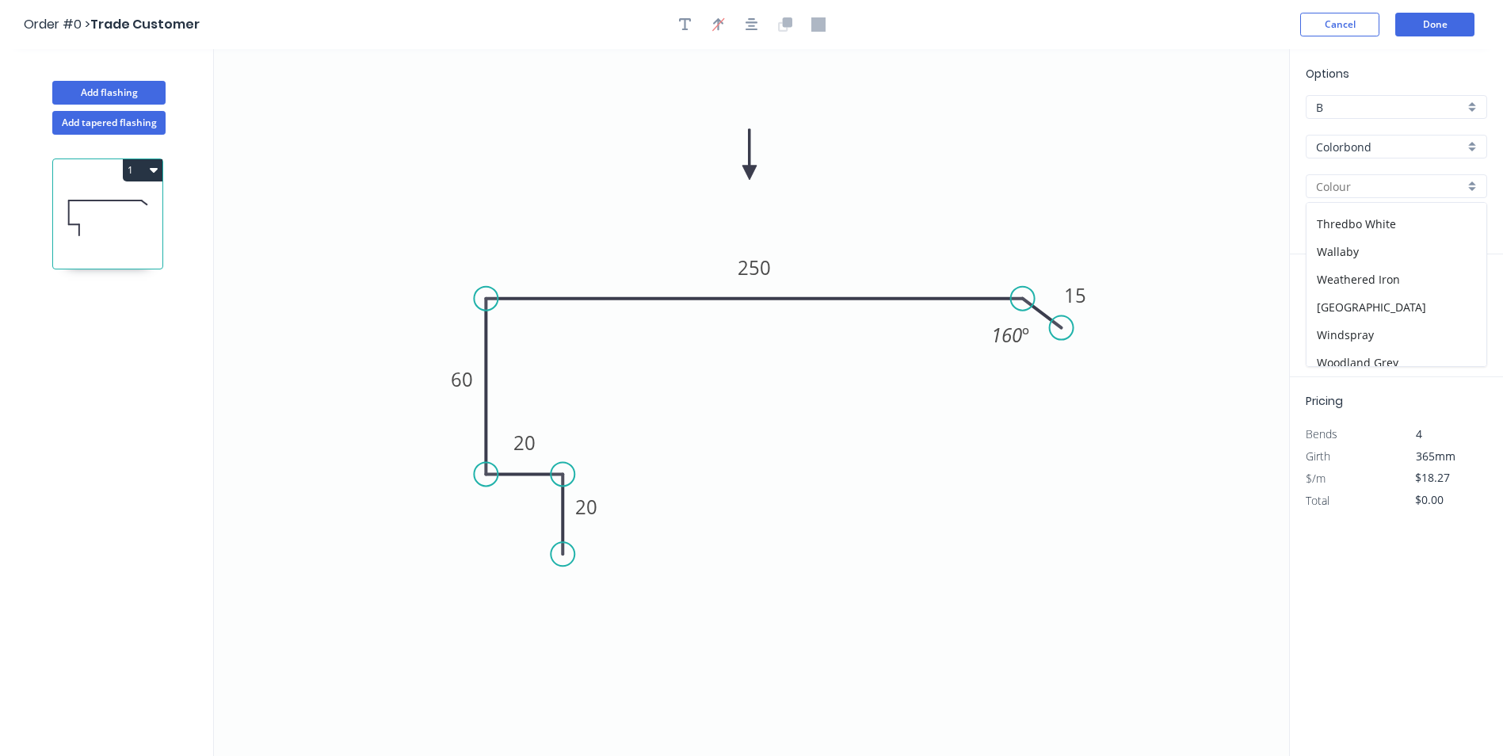
scroll to position [586, 0]
click at [1394, 317] on div "Windspray" at bounding box center [1397, 325] width 180 height 28
type input "Windspray"
click at [1327, 315] on input "text" at bounding box center [1330, 317] width 48 height 21
type input "4"
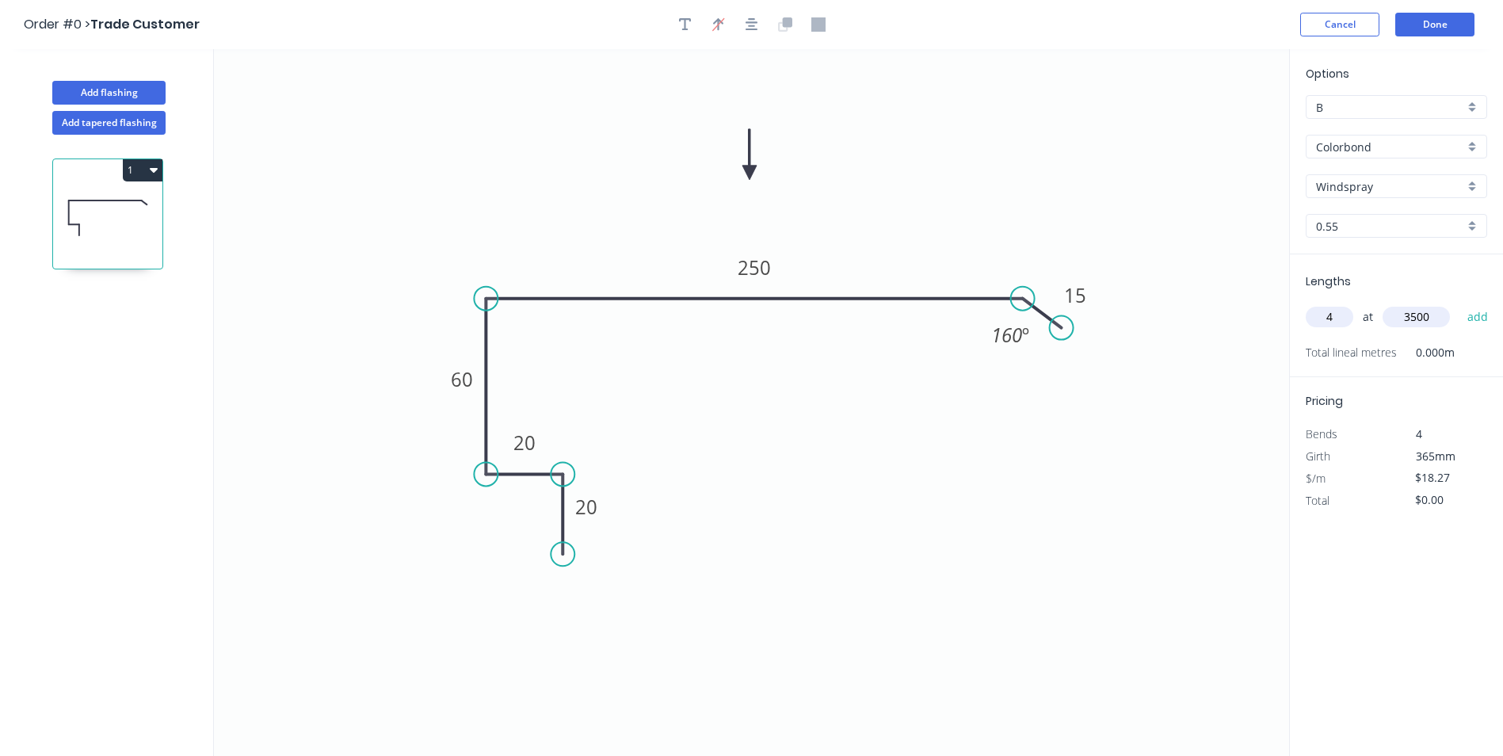
type input "3500"
click at [1460, 304] on button "add" at bounding box center [1478, 317] width 37 height 27
type input "$255.78"
click at [1423, 23] on button "Done" at bounding box center [1435, 25] width 79 height 24
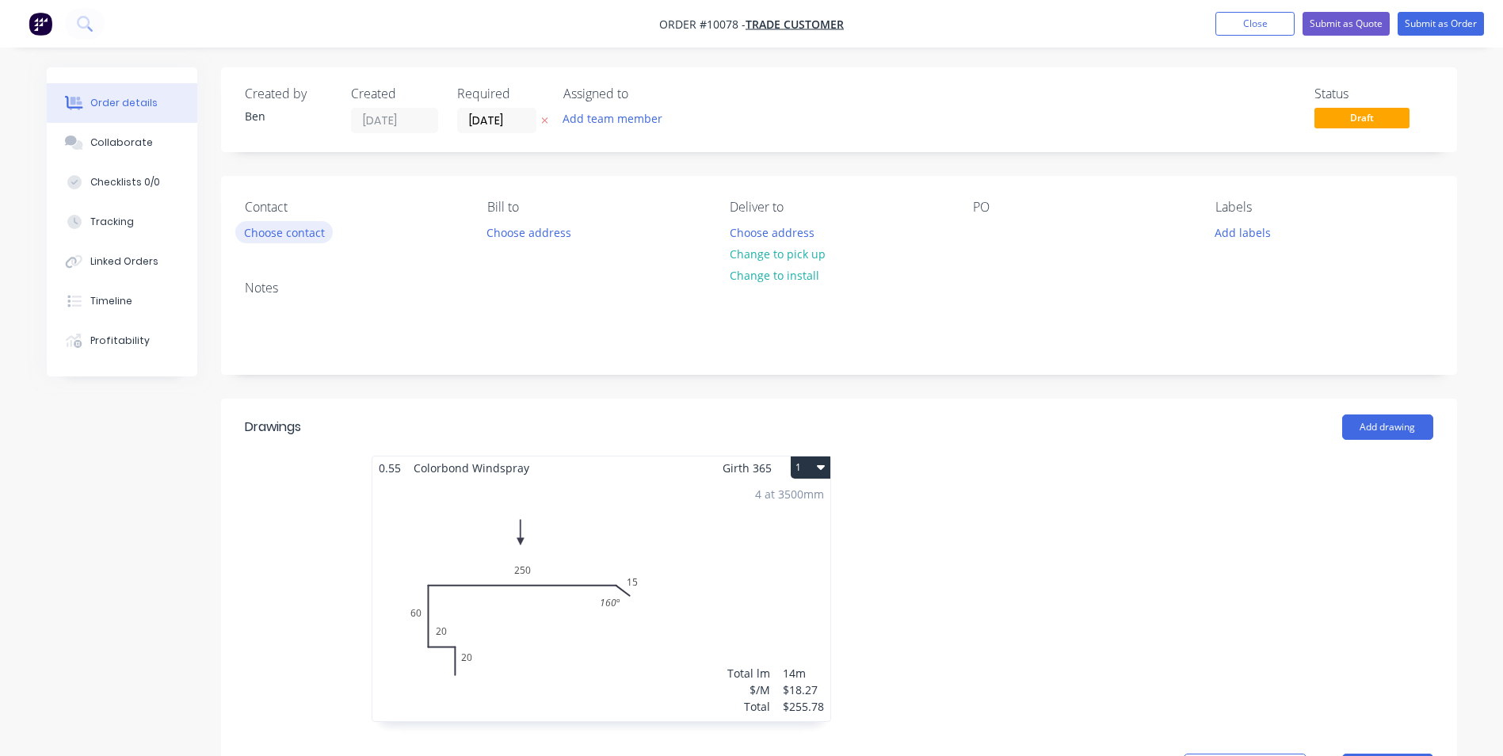
click at [284, 230] on button "Choose contact" at bounding box center [283, 231] width 97 height 21
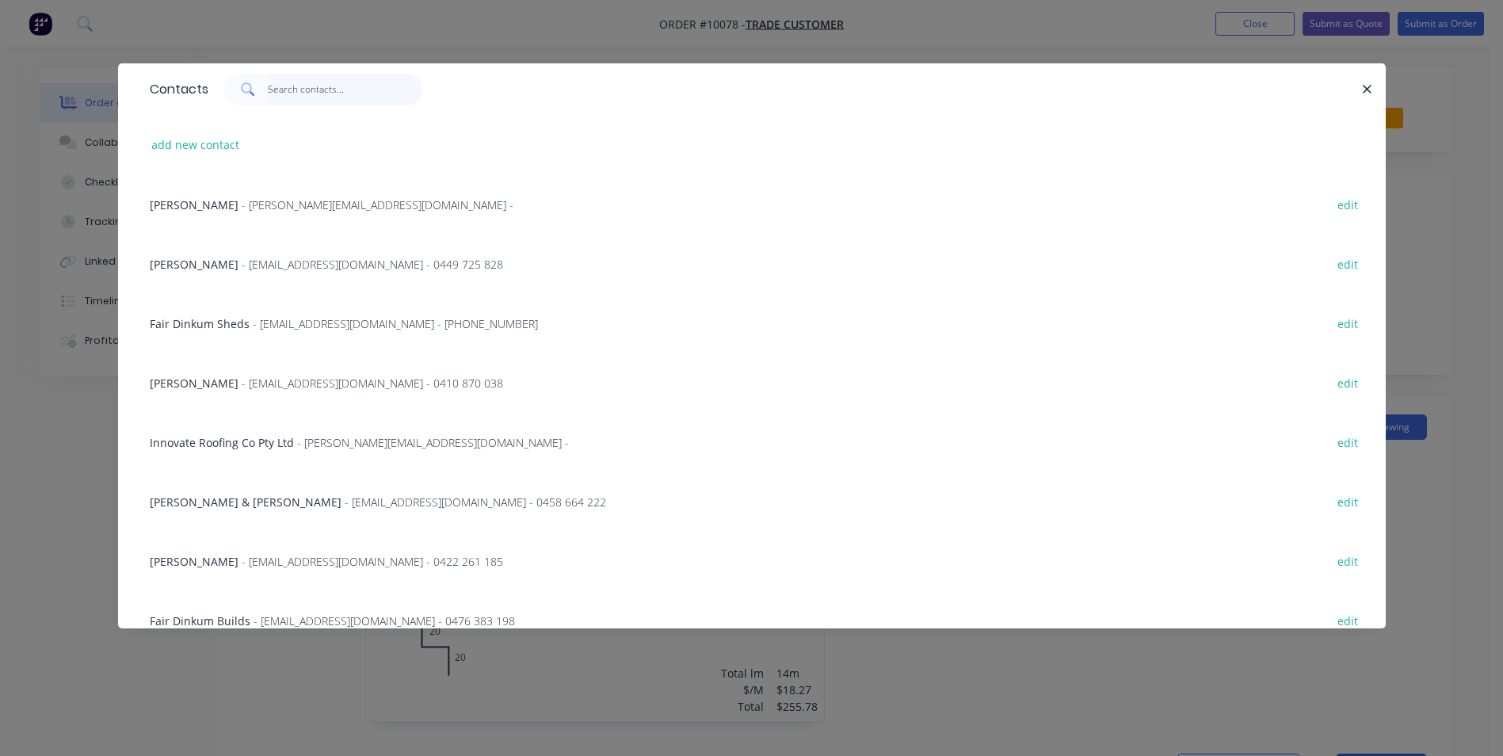
click at [270, 92] on input "text" at bounding box center [345, 90] width 155 height 32
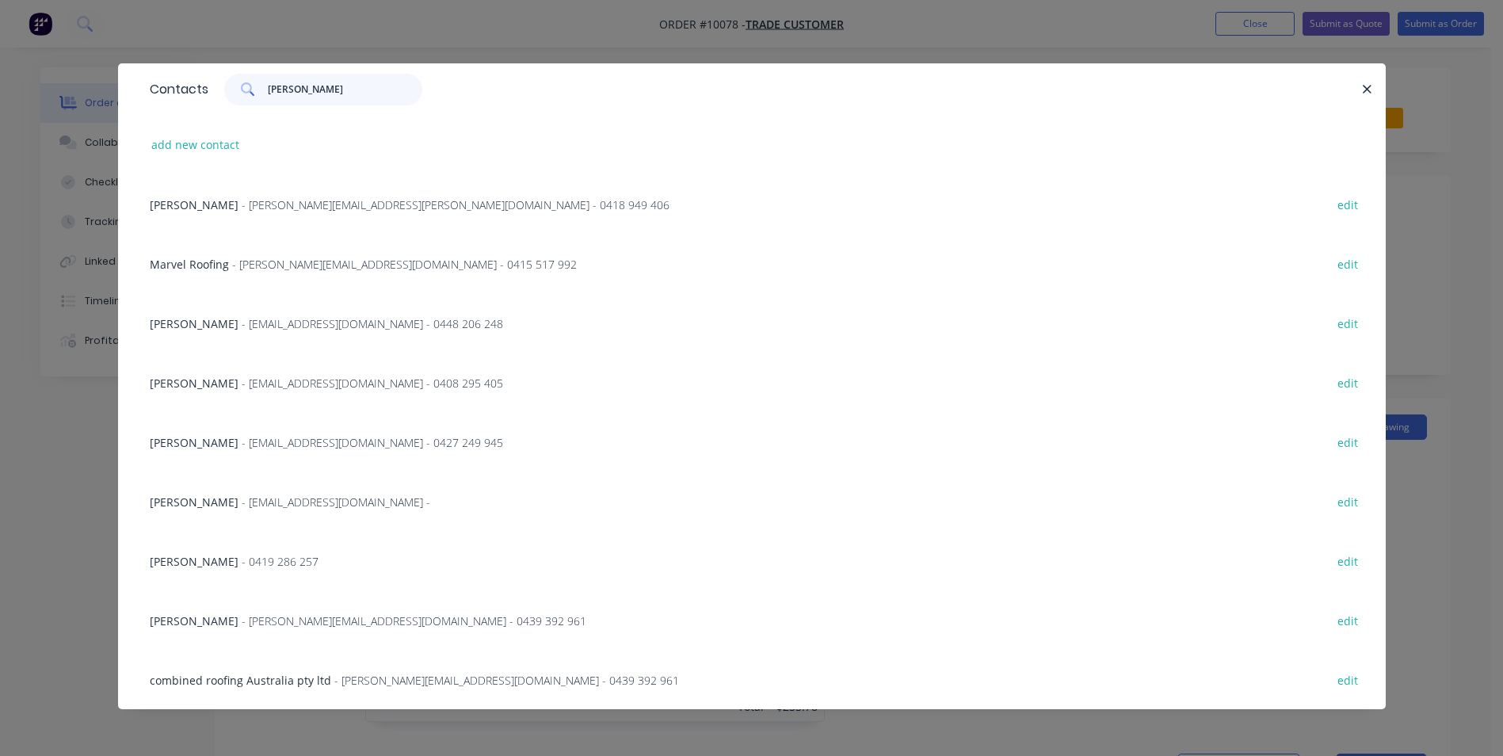
type input "[PERSON_NAME]"
click at [425, 621] on span "- [PERSON_NAME][EMAIL_ADDRESS][DOMAIN_NAME] - 0439 392 961" at bounding box center [414, 620] width 345 height 15
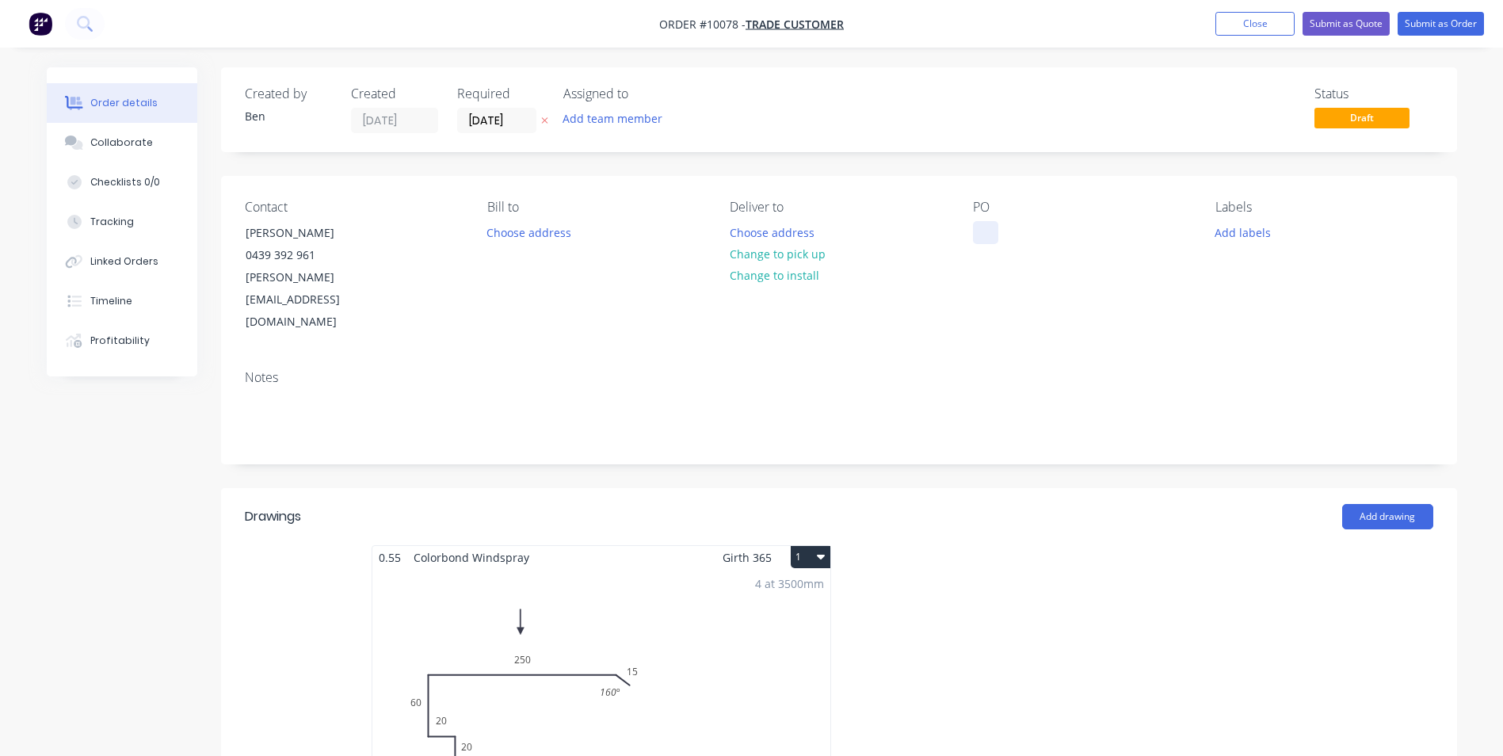
click at [983, 237] on div at bounding box center [985, 232] width 25 height 23
click at [901, 298] on div "Contact [PERSON_NAME] 0439 392 961 [PERSON_NAME][EMAIL_ADDRESS][DOMAIN_NAME] Bi…" at bounding box center [839, 266] width 1236 height 181
click at [1456, 18] on button "Submit as Order" at bounding box center [1441, 24] width 86 height 24
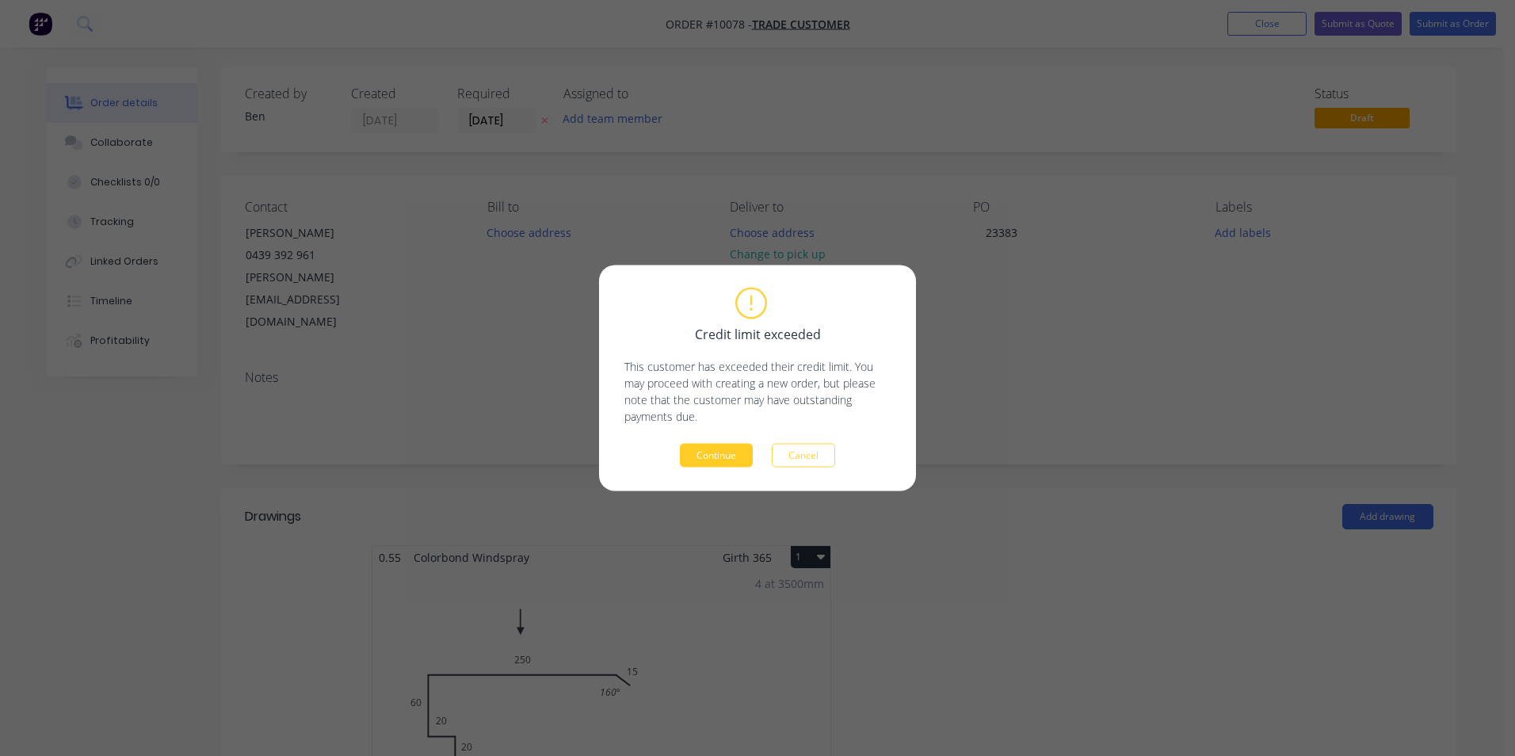
click at [719, 449] on button "Continue" at bounding box center [716, 456] width 73 height 24
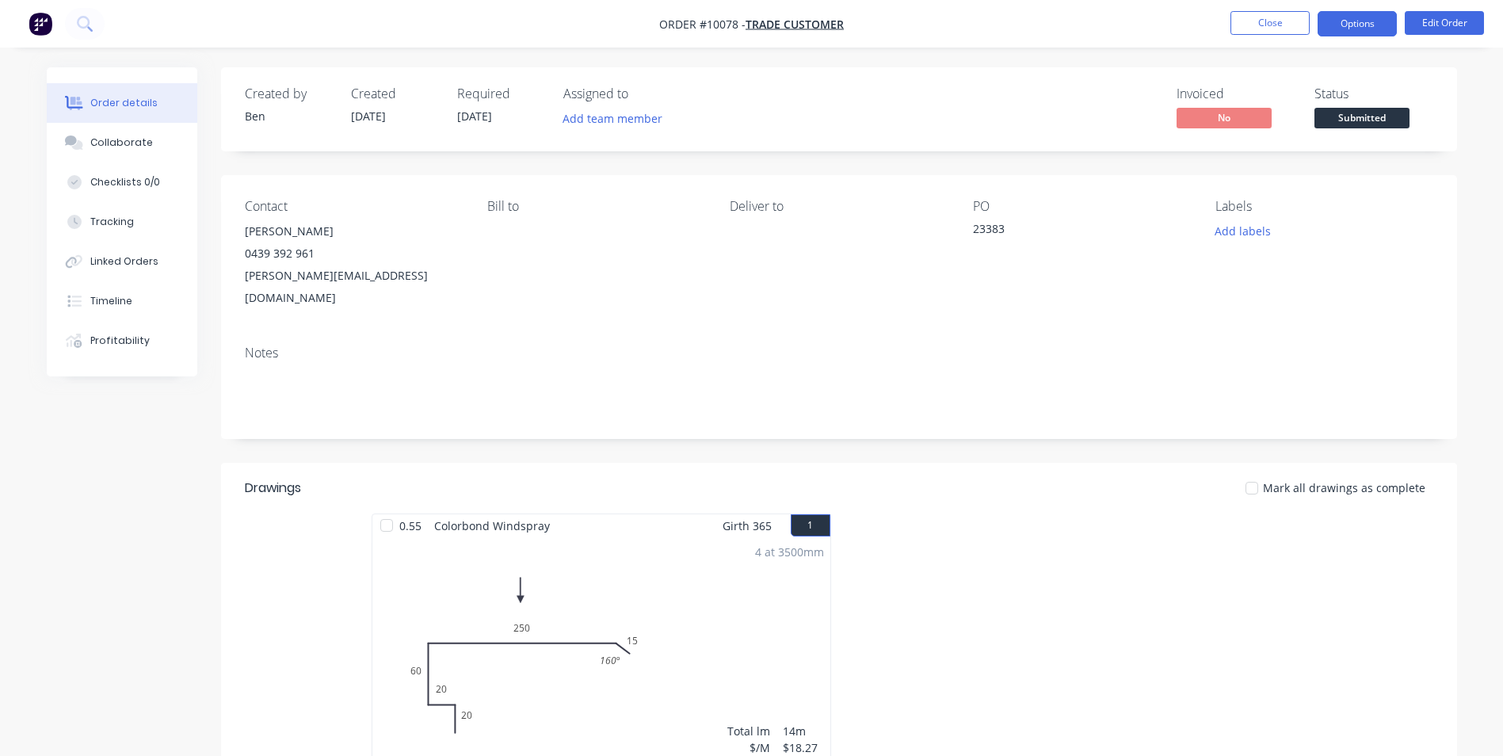
click at [1333, 27] on button "Options" at bounding box center [1357, 23] width 79 height 25
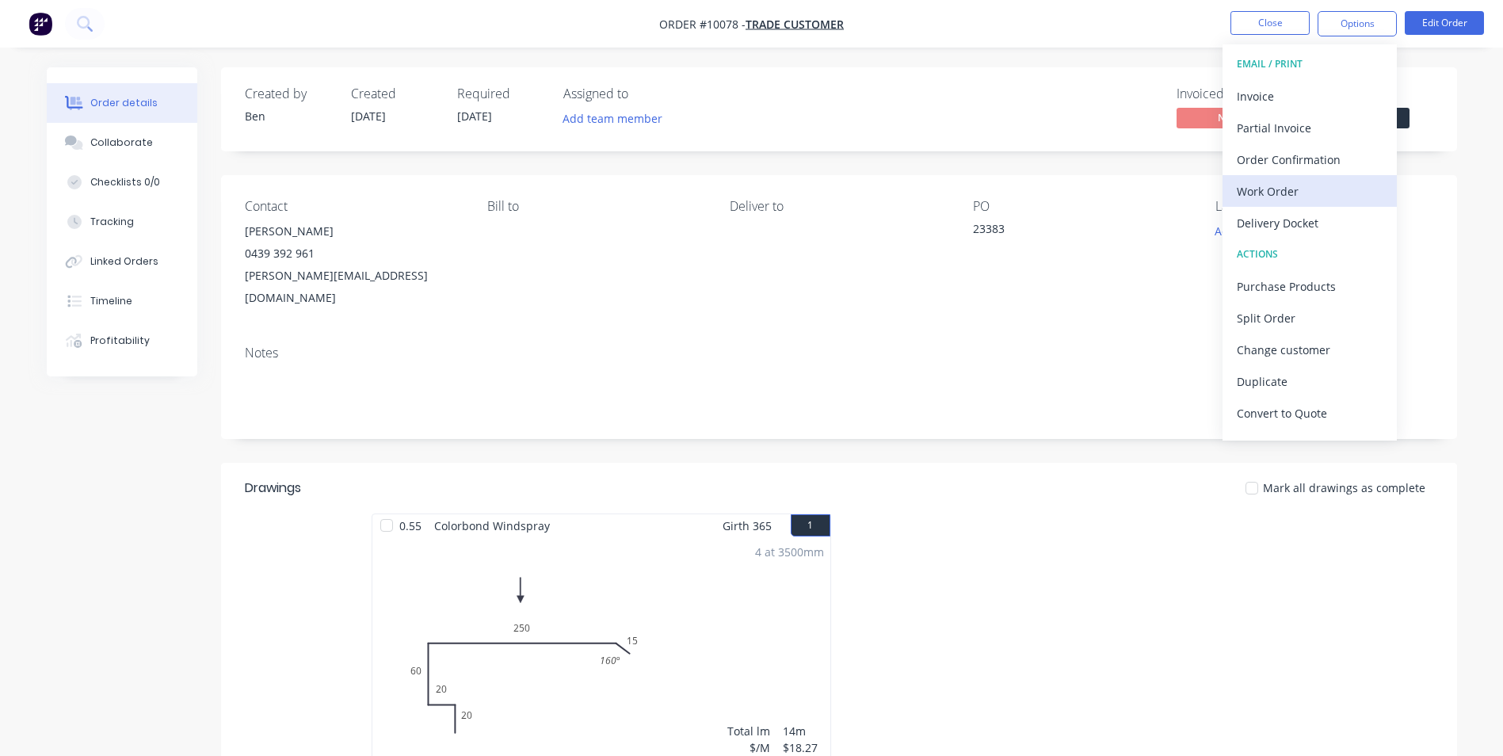
click at [1304, 183] on div "Work Order" at bounding box center [1310, 191] width 146 height 23
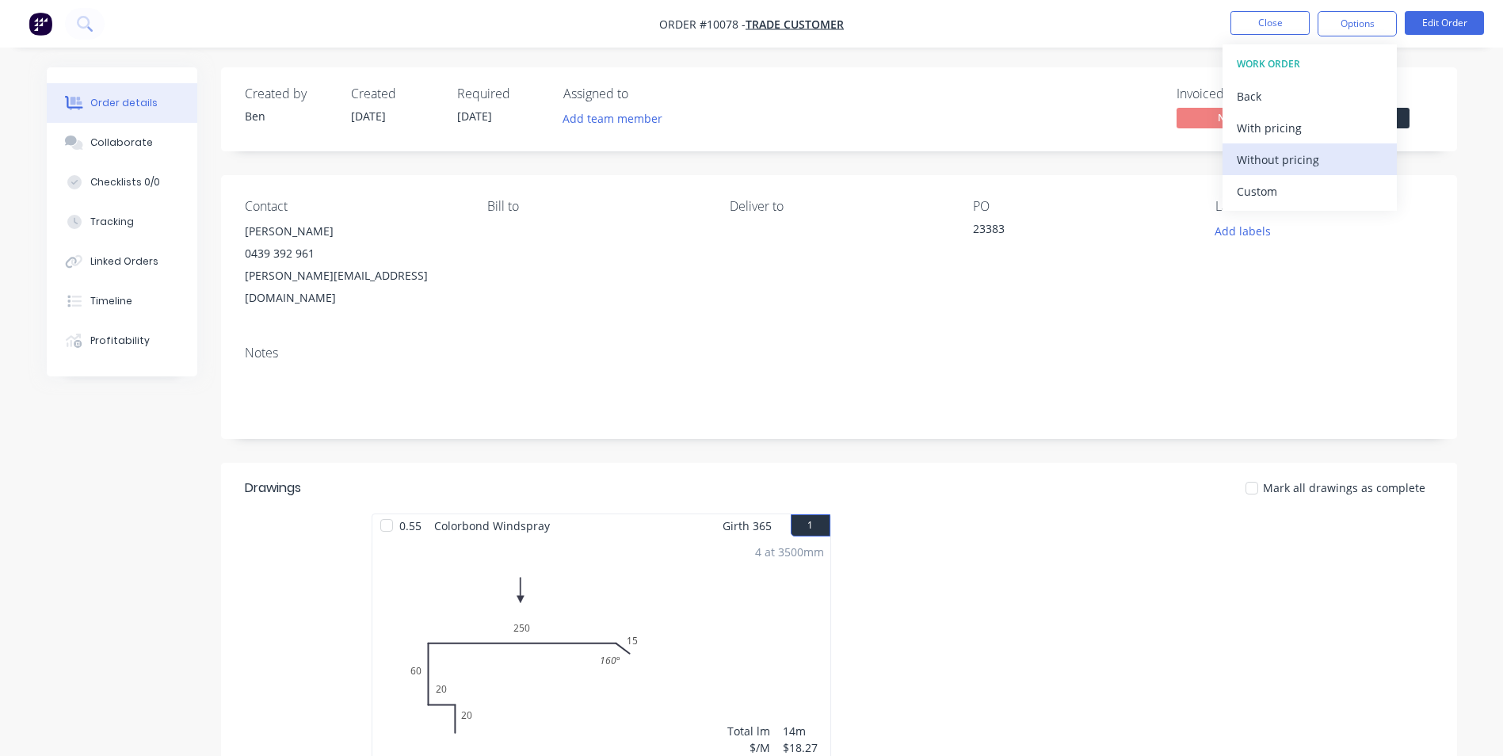
click at [1299, 162] on div "Without pricing" at bounding box center [1310, 159] width 146 height 23
click at [1062, 59] on div "Order details Collaborate Checklists 0/0 Tracking Linked Orders Timeline Profit…" at bounding box center [751, 539] width 1503 height 1078
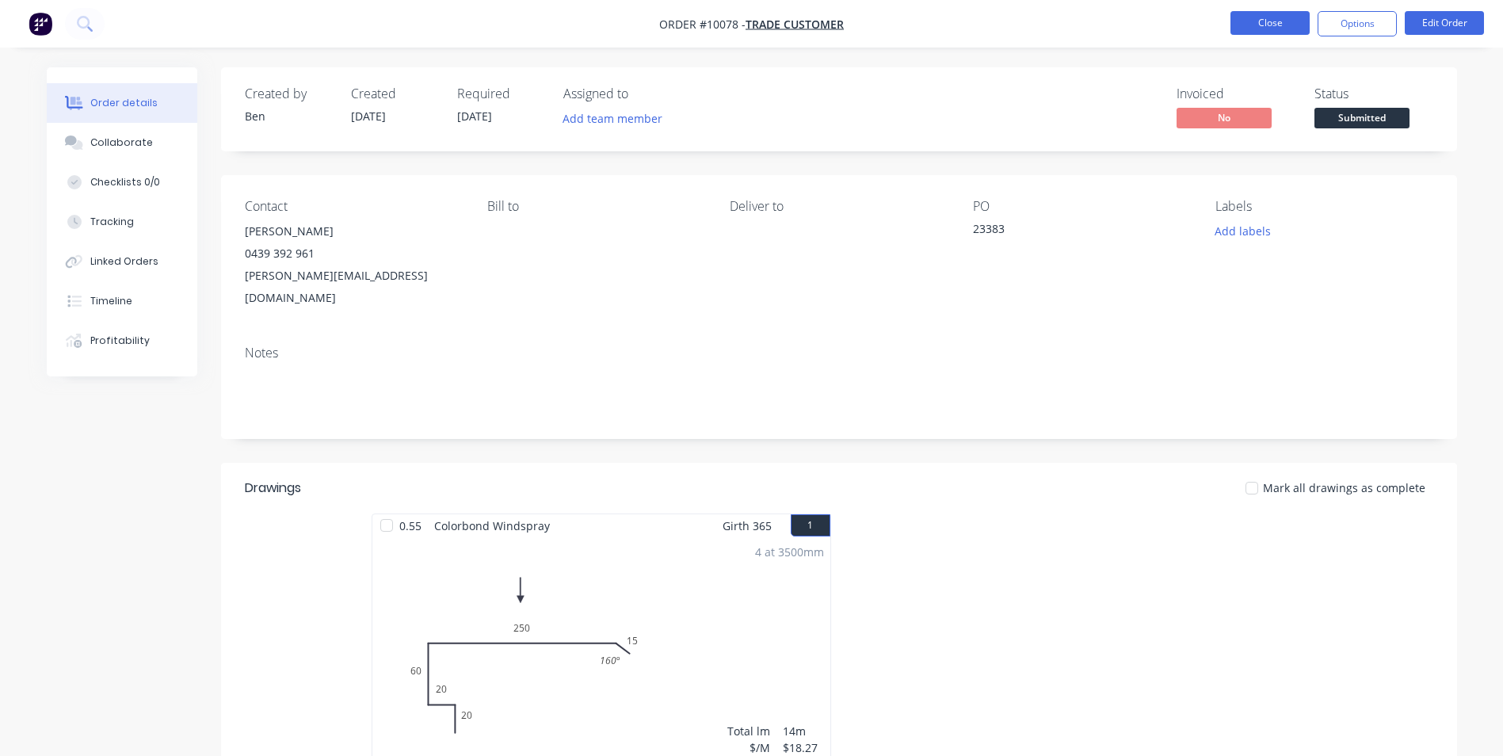
click at [1269, 21] on button "Close" at bounding box center [1270, 23] width 79 height 24
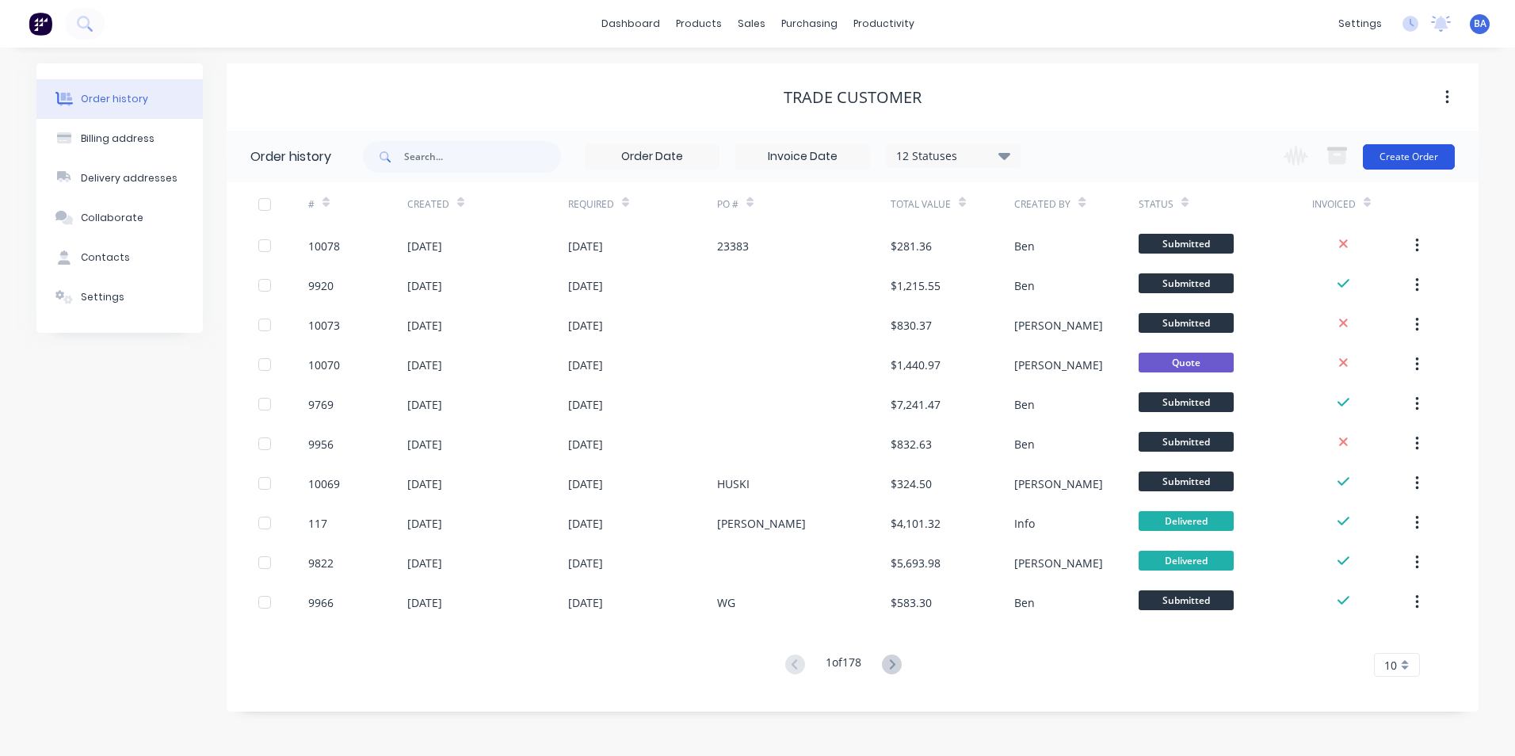
click at [1411, 155] on button "Create Order" at bounding box center [1409, 156] width 92 height 25
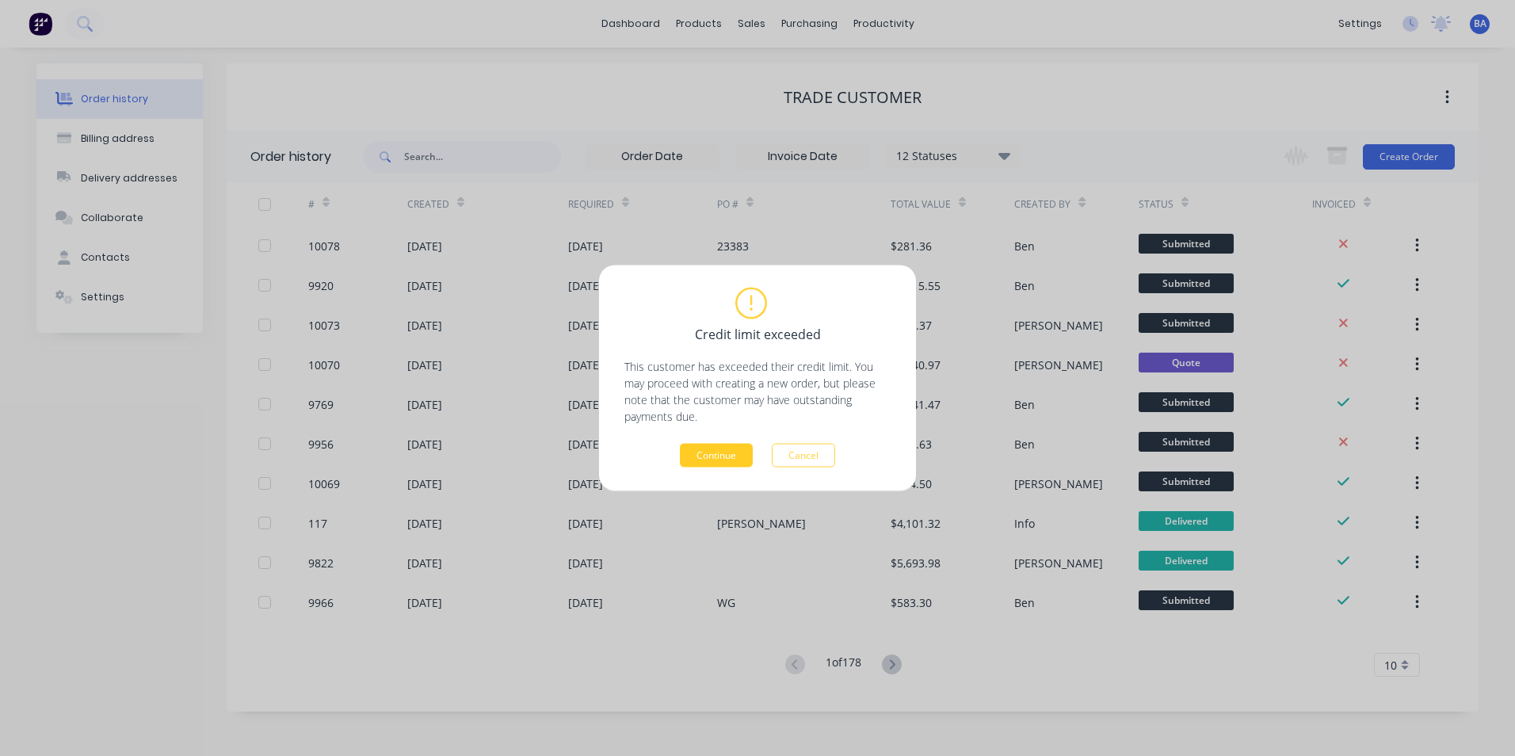
click at [718, 453] on button "Continue" at bounding box center [716, 456] width 73 height 24
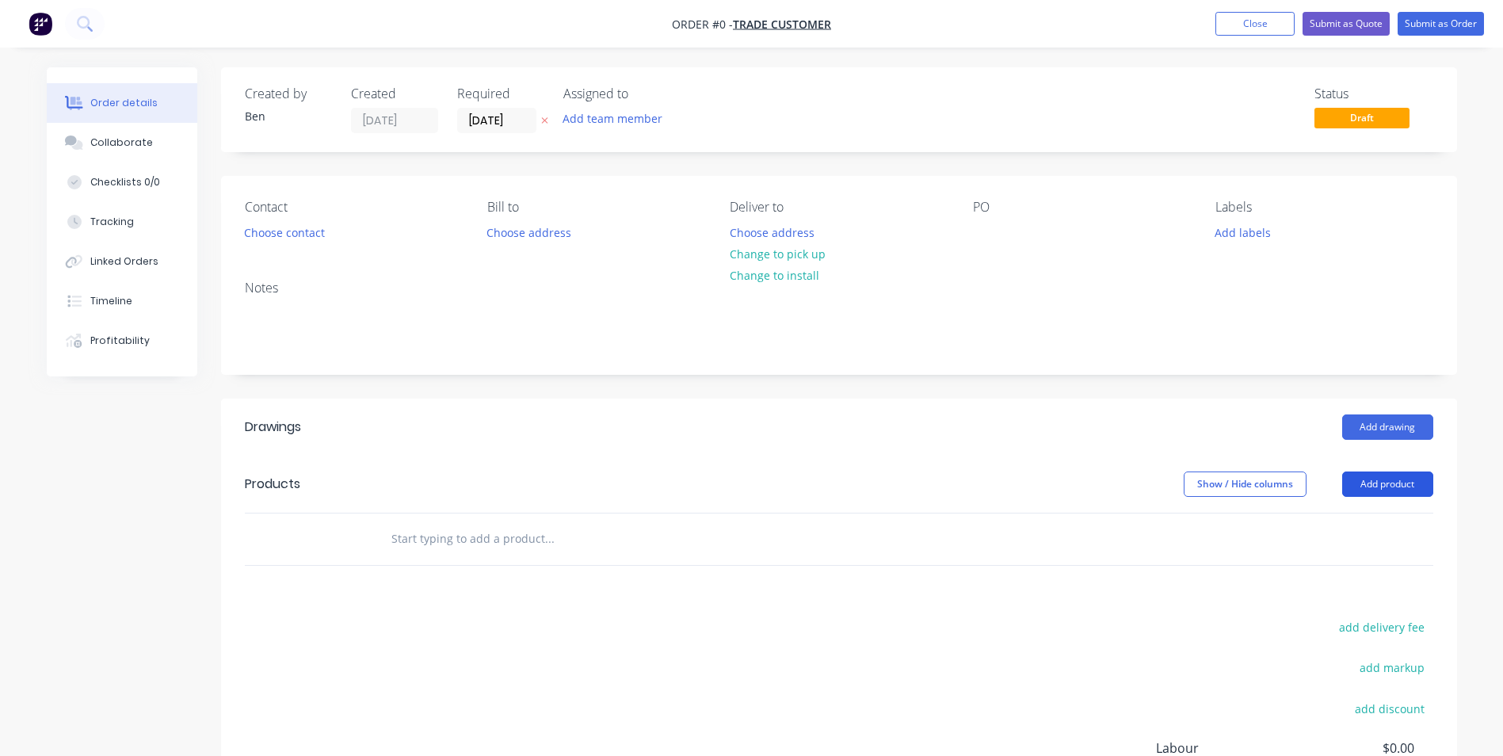
click at [1382, 484] on button "Add product" at bounding box center [1388, 484] width 91 height 25
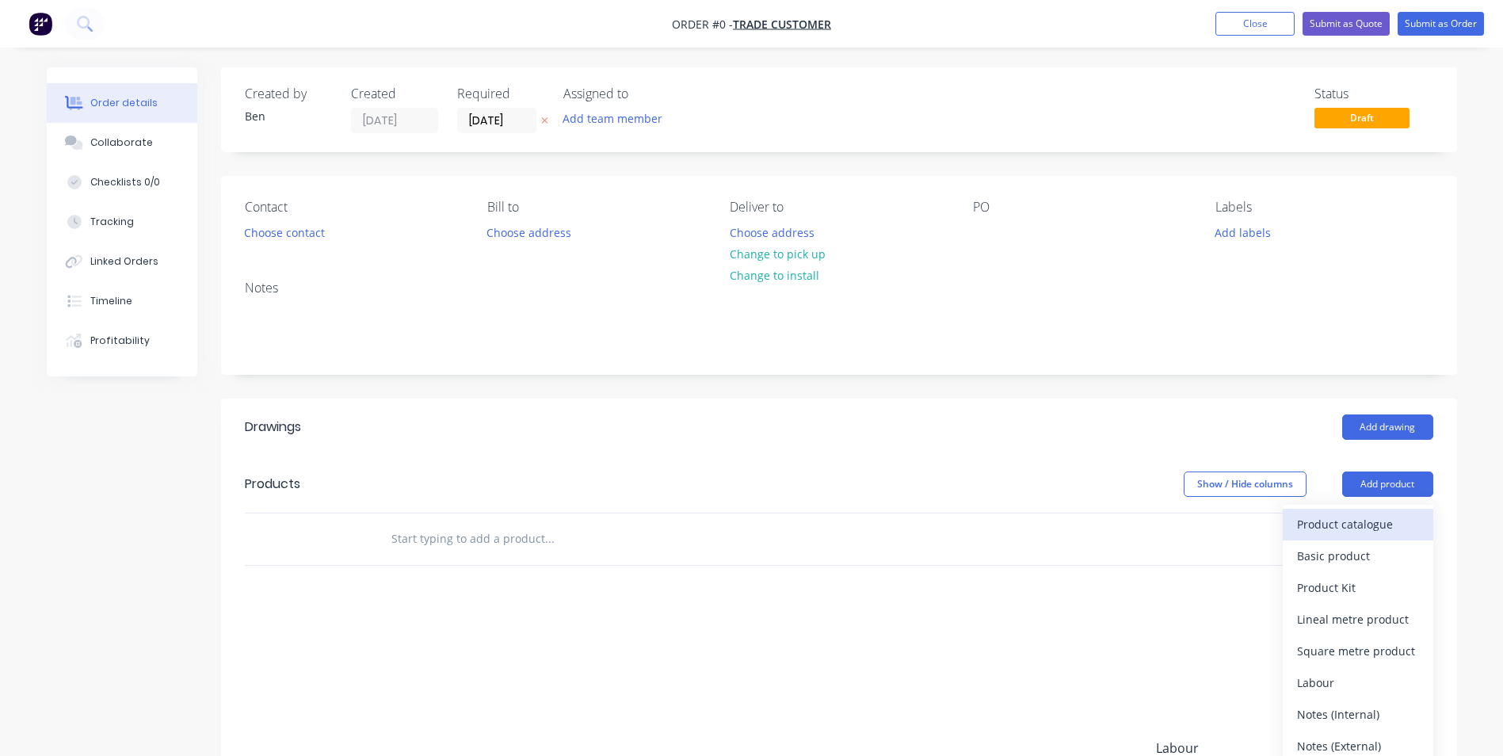
click at [1363, 523] on div "Product catalogue" at bounding box center [1358, 524] width 122 height 23
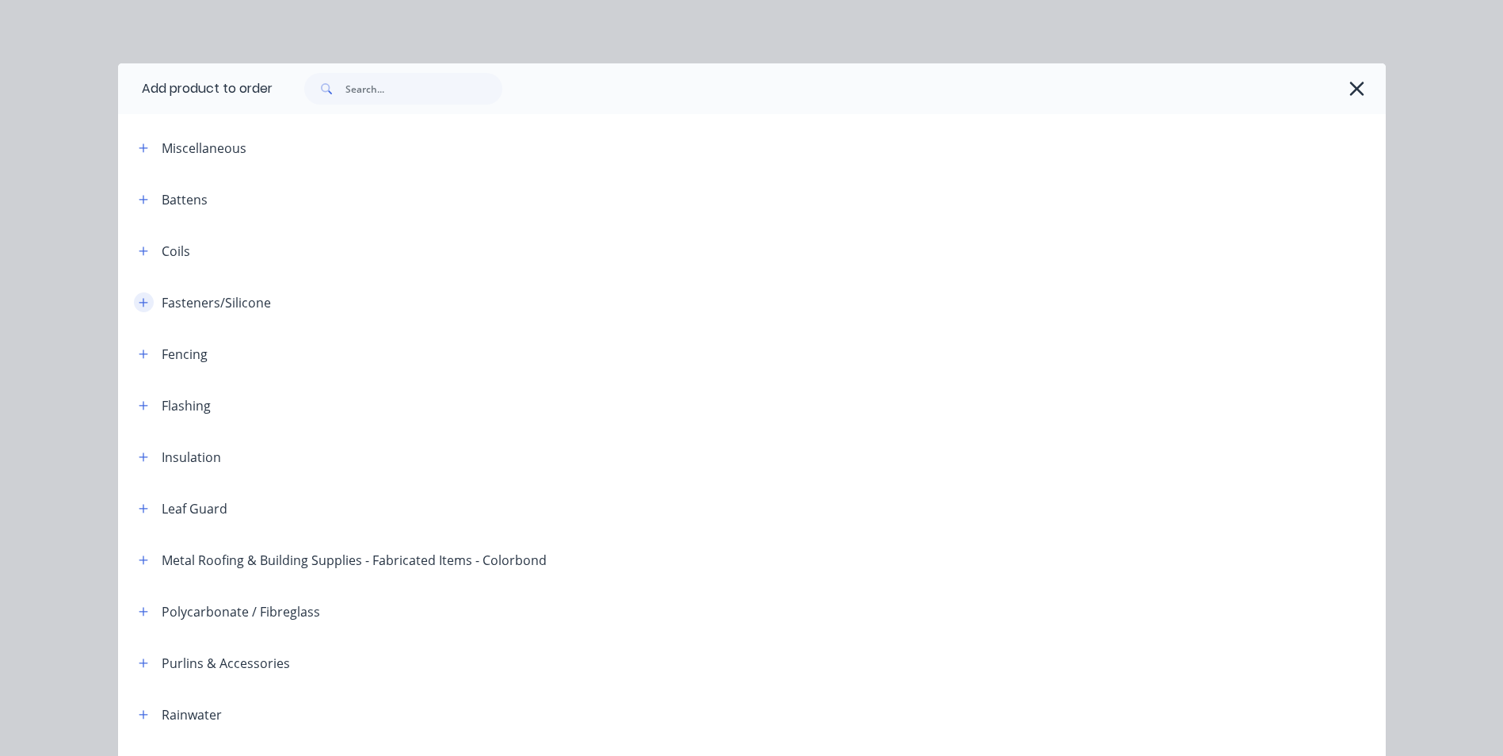
click at [139, 300] on icon "button" at bounding box center [144, 302] width 10 height 11
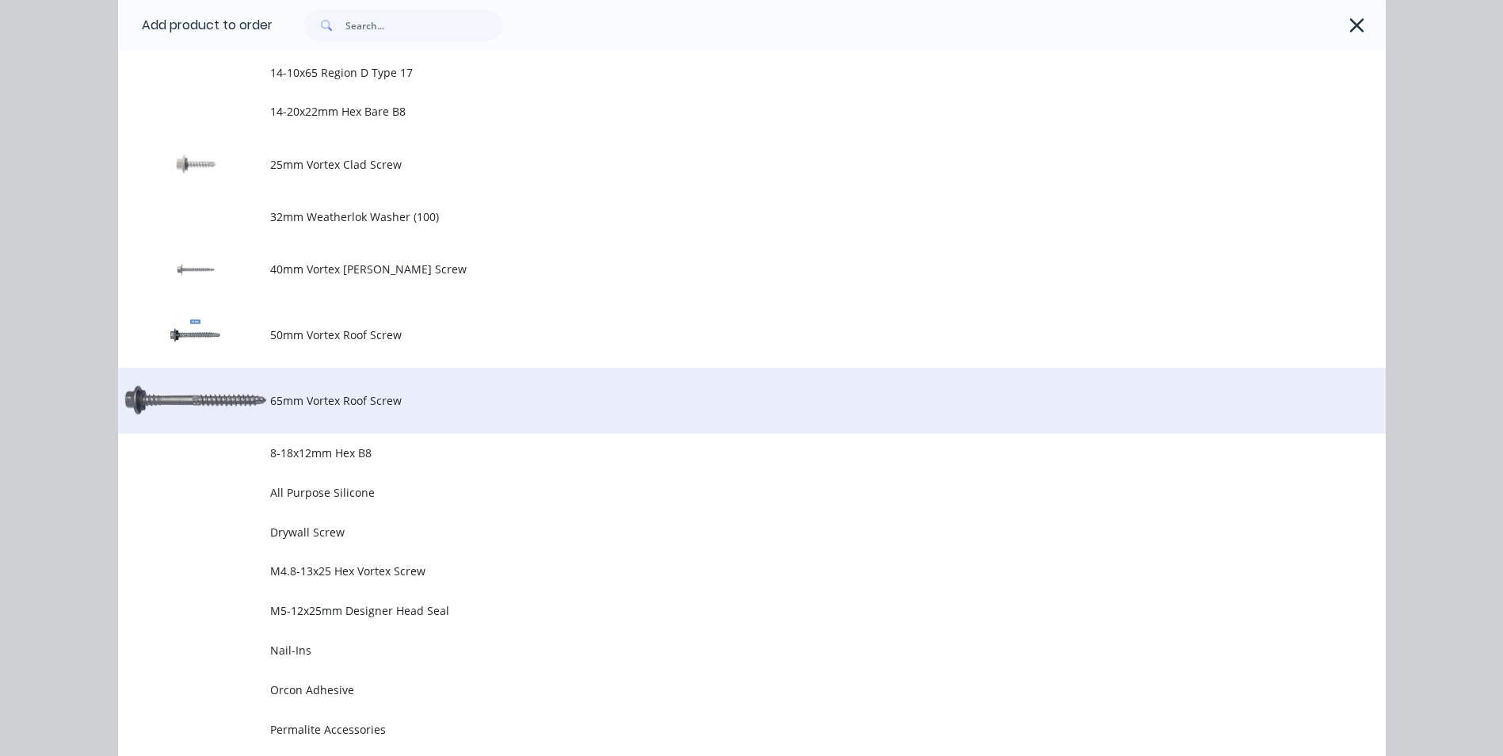
scroll to position [713, 0]
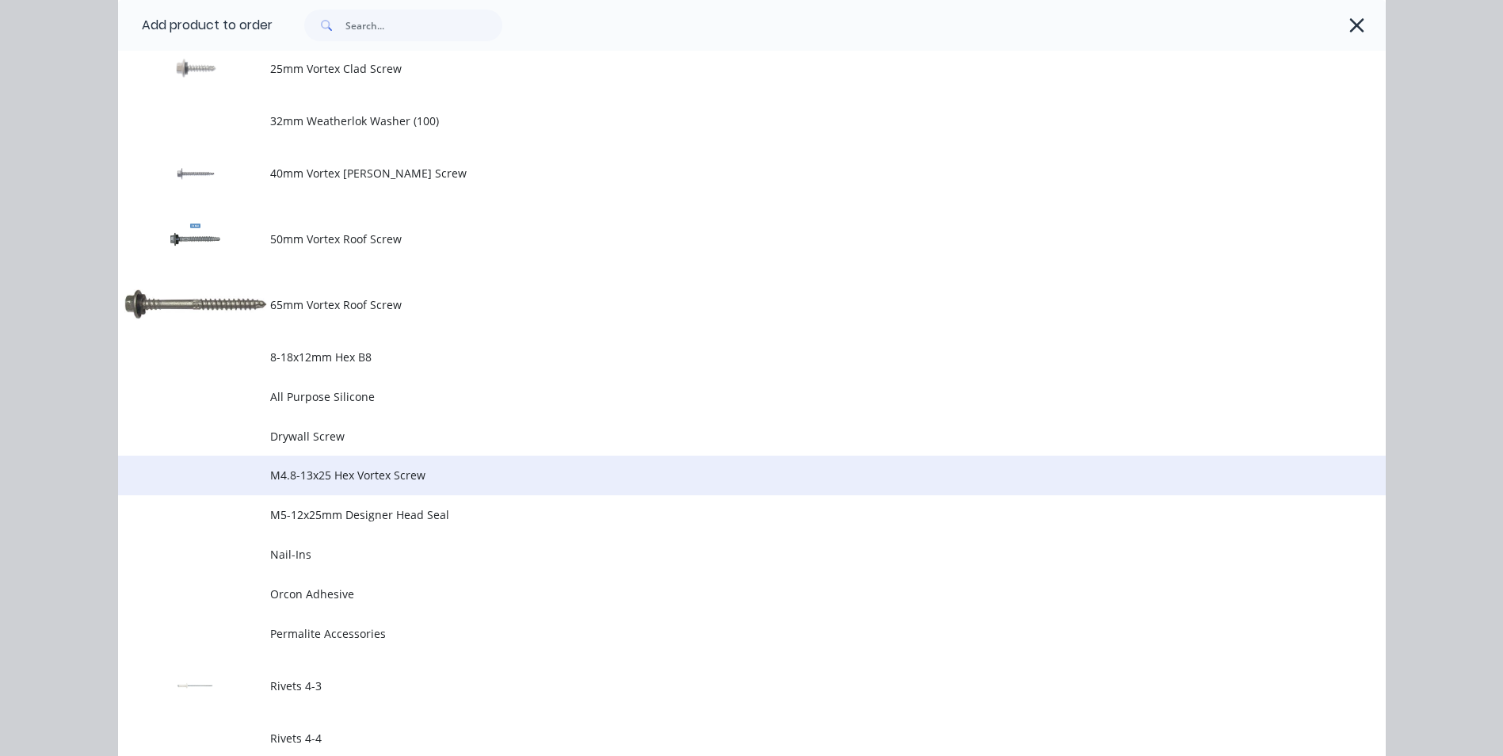
click at [391, 470] on span "M4.8-13x25 Hex Vortex Screw" at bounding box center [716, 475] width 892 height 17
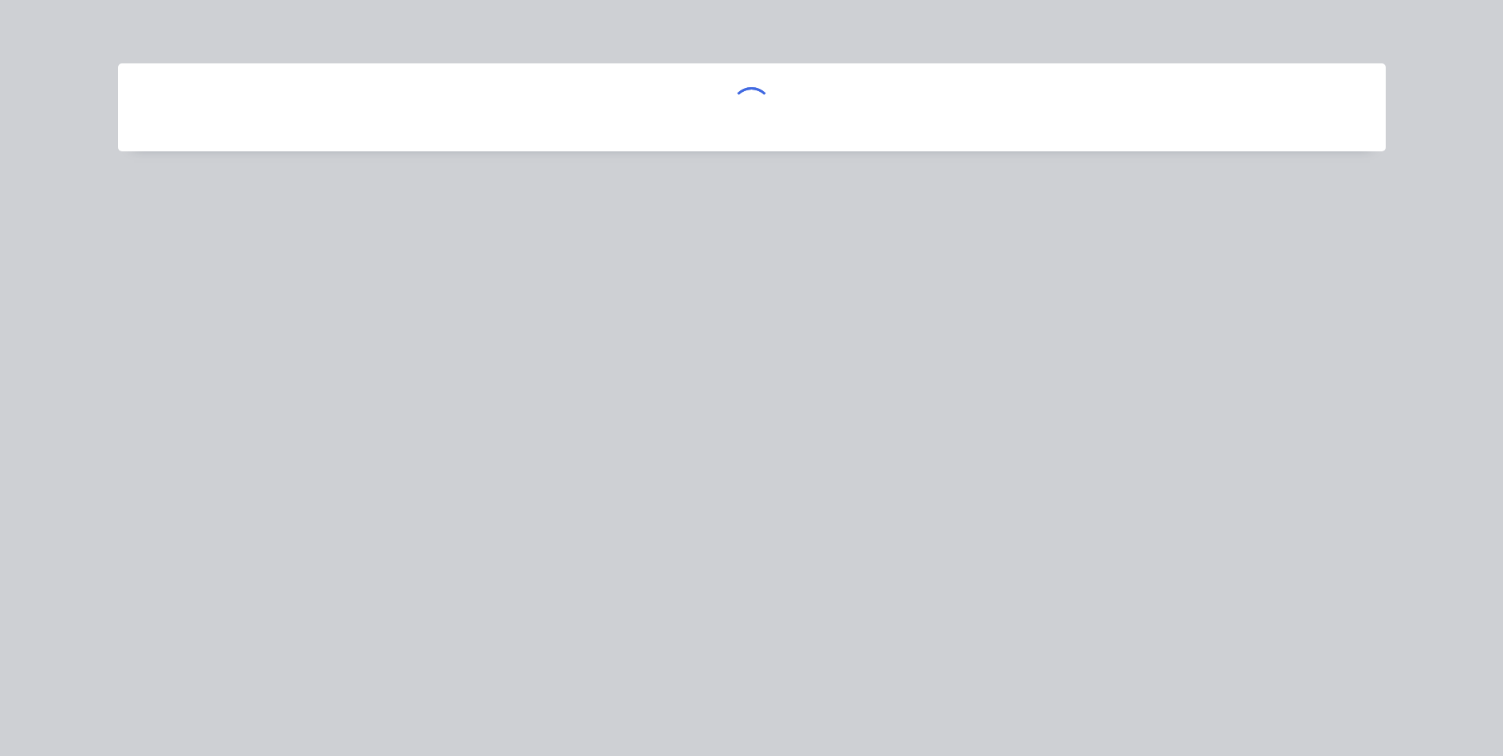
scroll to position [0, 0]
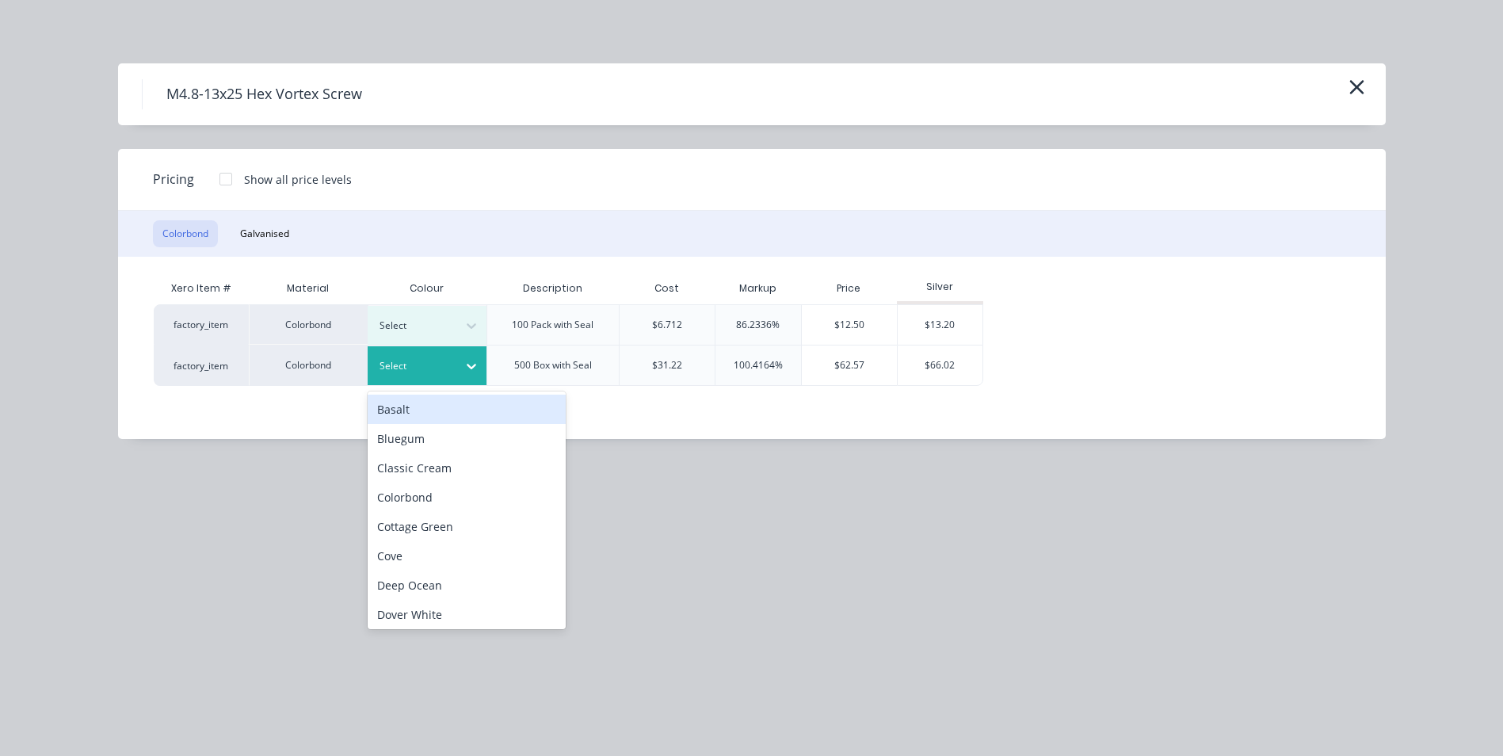
click at [472, 365] on icon at bounding box center [472, 366] width 16 height 16
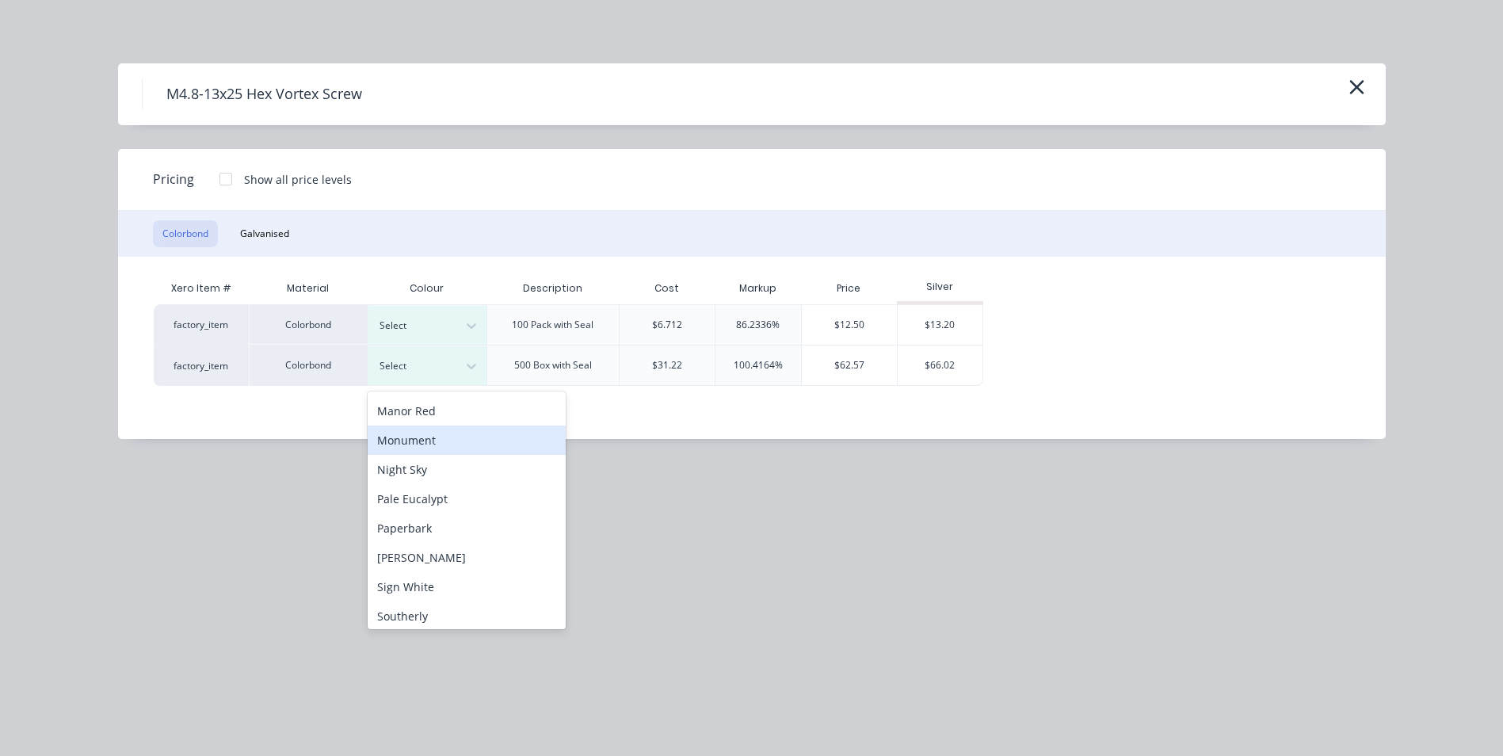
scroll to position [476, 0]
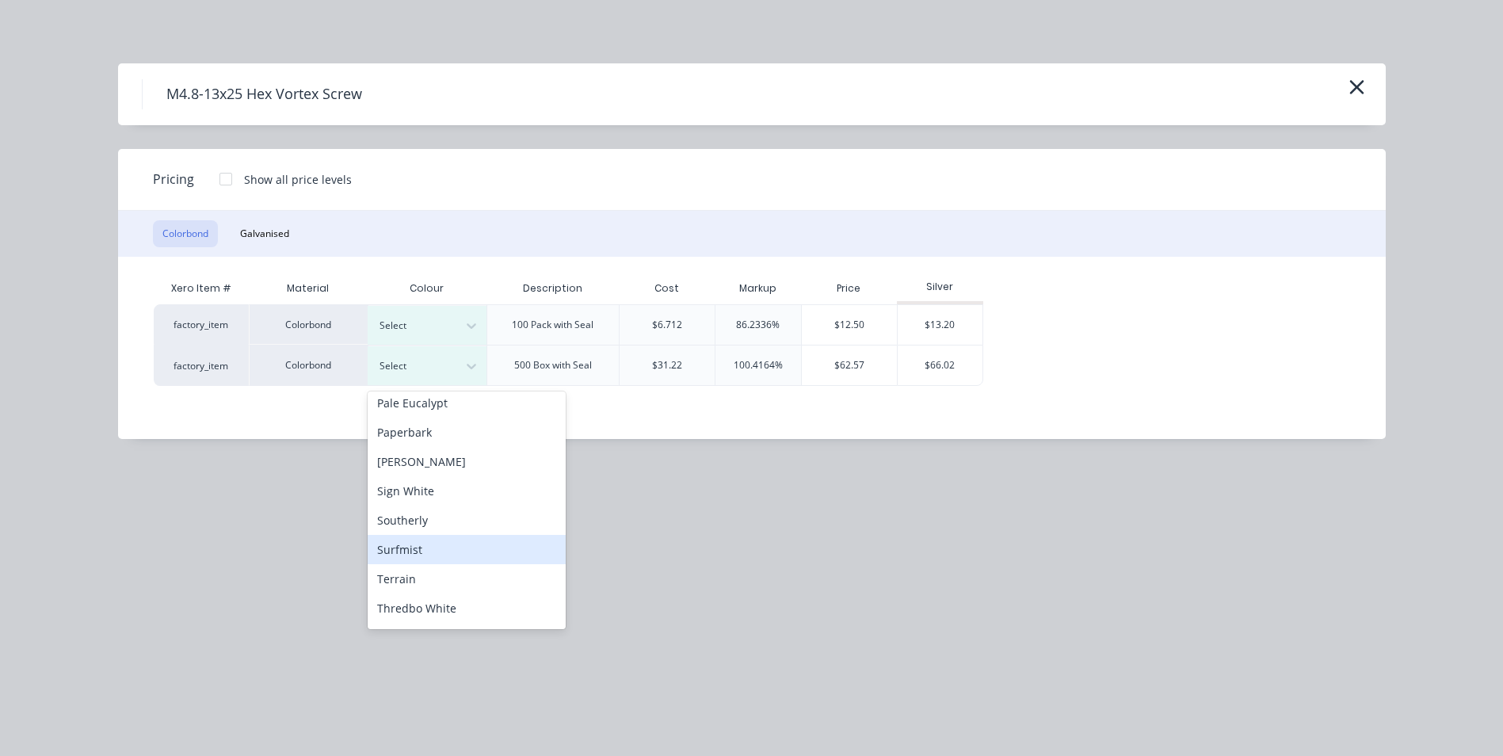
click at [445, 545] on div "Surfmist" at bounding box center [467, 549] width 198 height 29
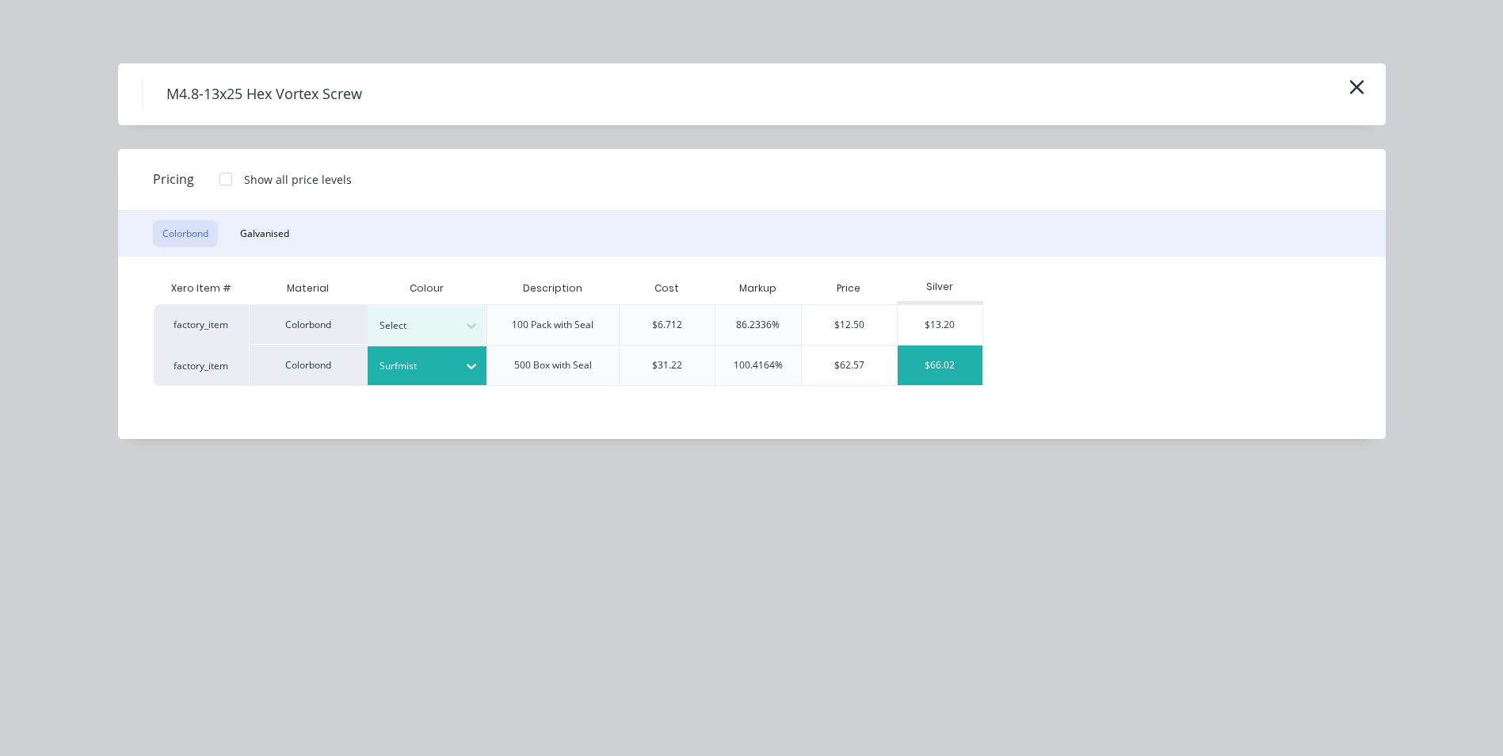
click at [941, 354] on div "$66.02" at bounding box center [940, 366] width 85 height 40
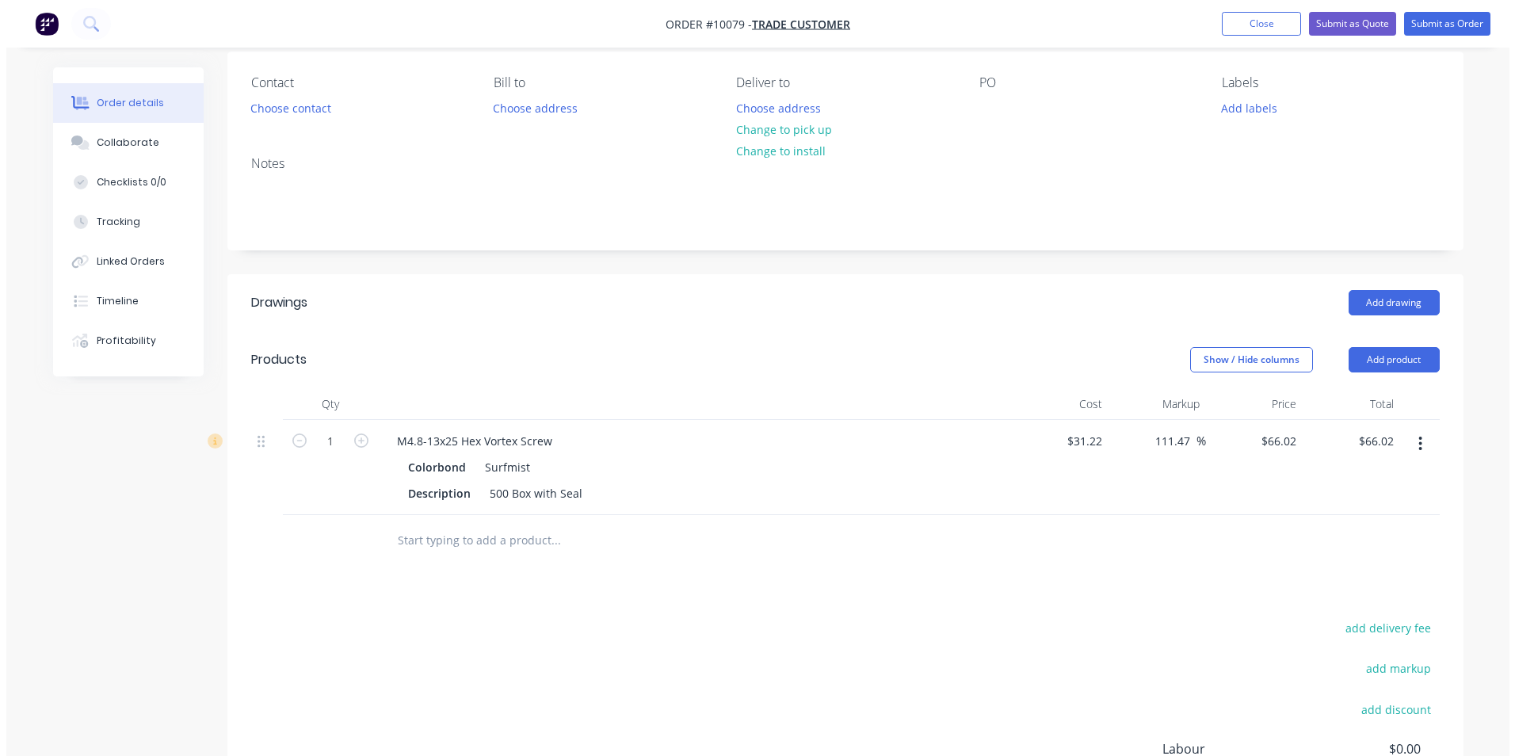
scroll to position [101, 0]
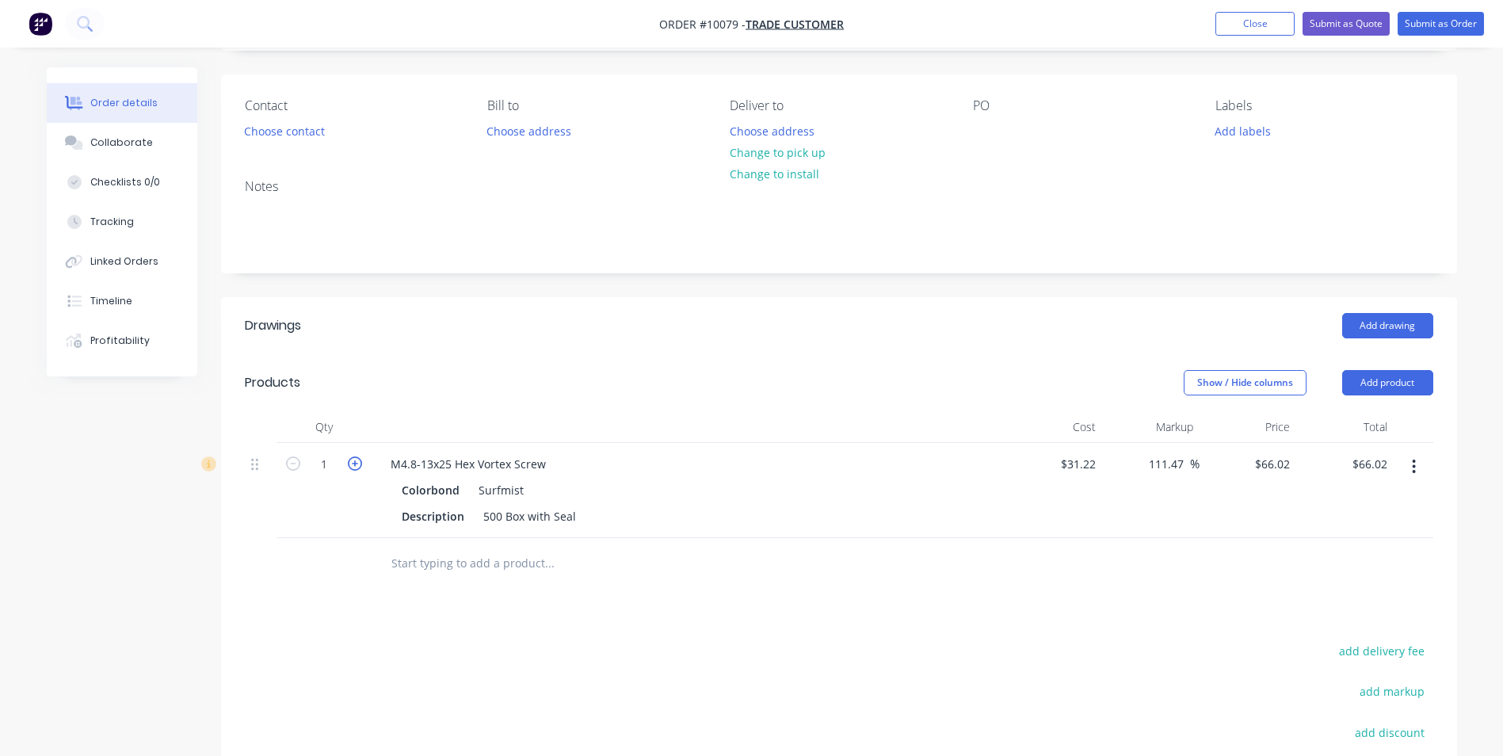
click at [358, 462] on icon "button" at bounding box center [355, 463] width 14 height 14
type input "2"
type input "$132.04"
click at [1358, 375] on button "Add product" at bounding box center [1388, 382] width 91 height 25
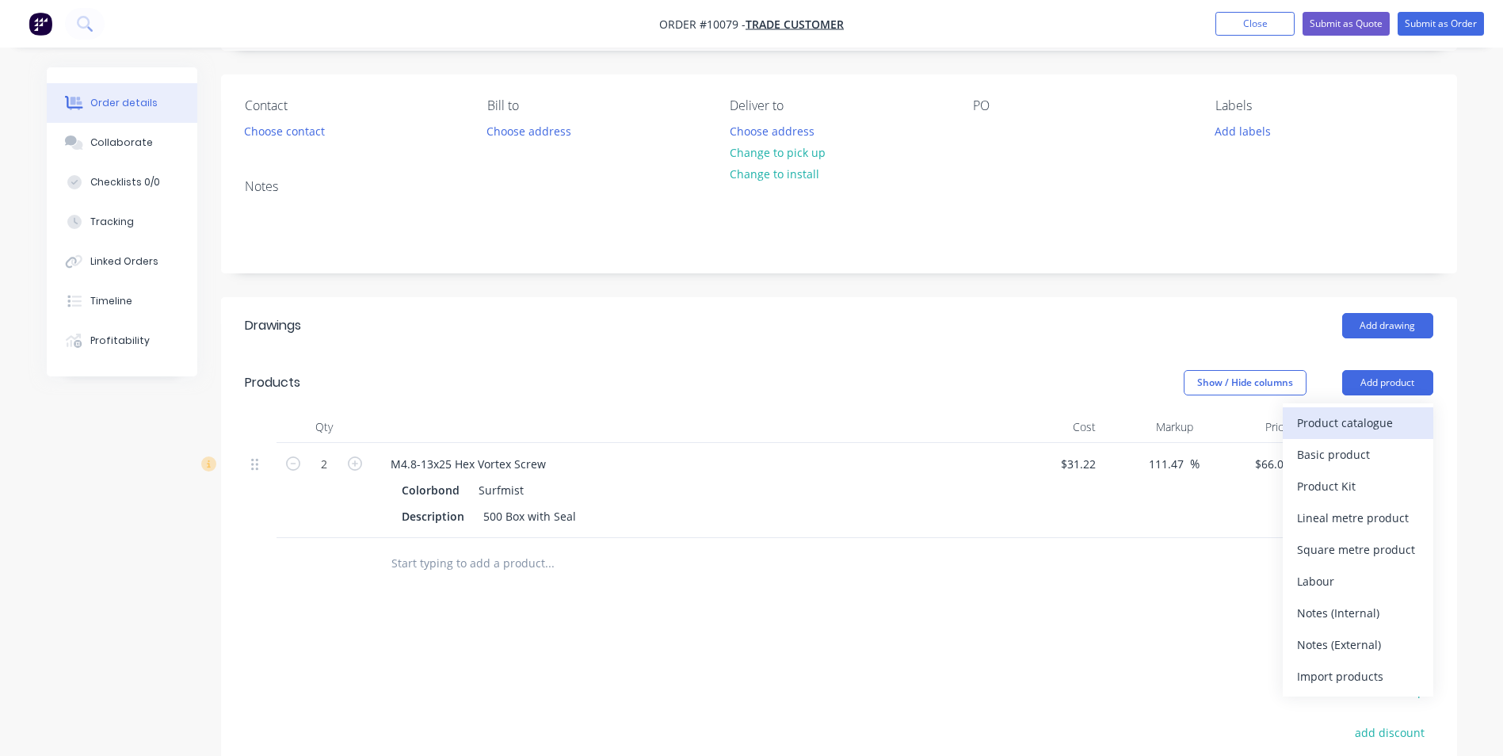
click at [1354, 420] on div "Product catalogue" at bounding box center [1358, 422] width 122 height 23
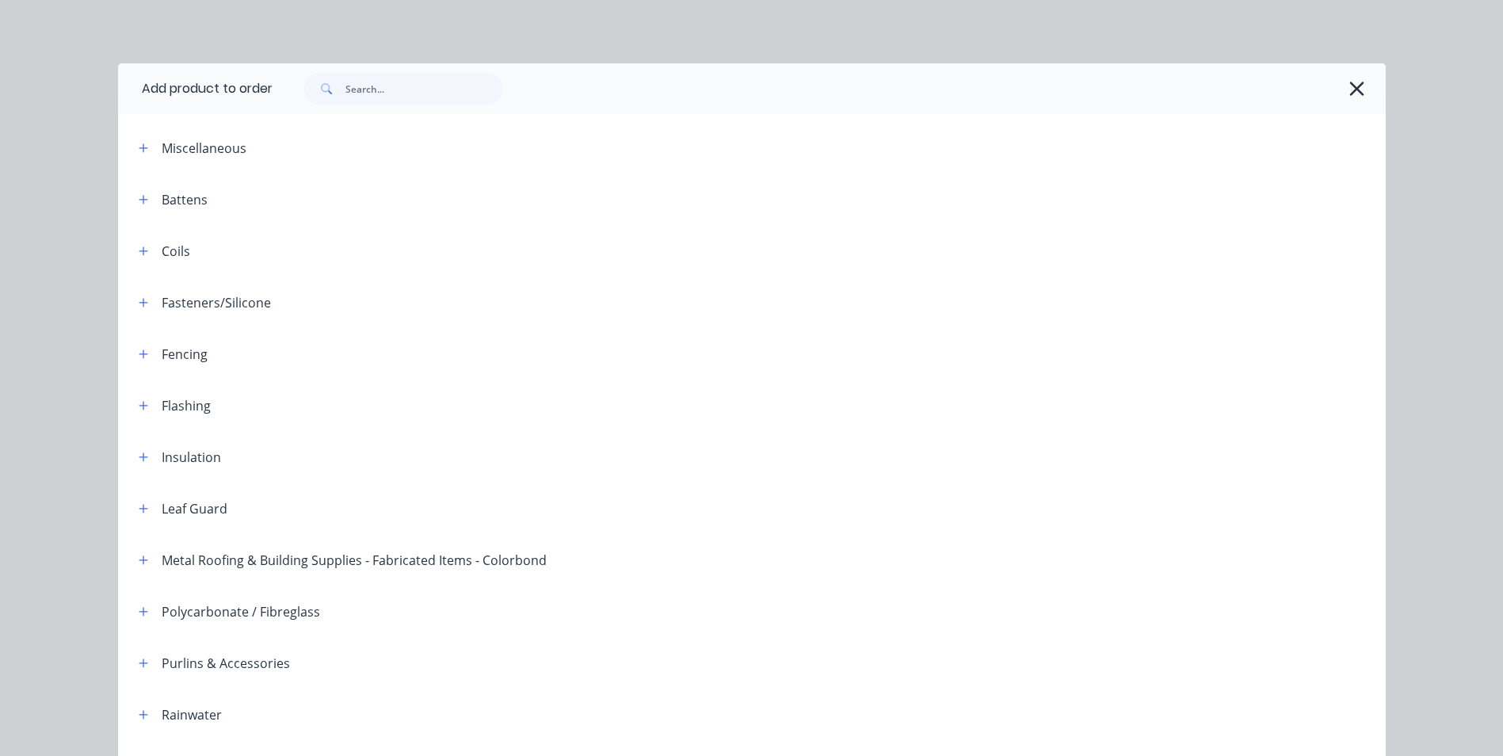
click at [1350, 93] on icon "button" at bounding box center [1357, 89] width 17 height 22
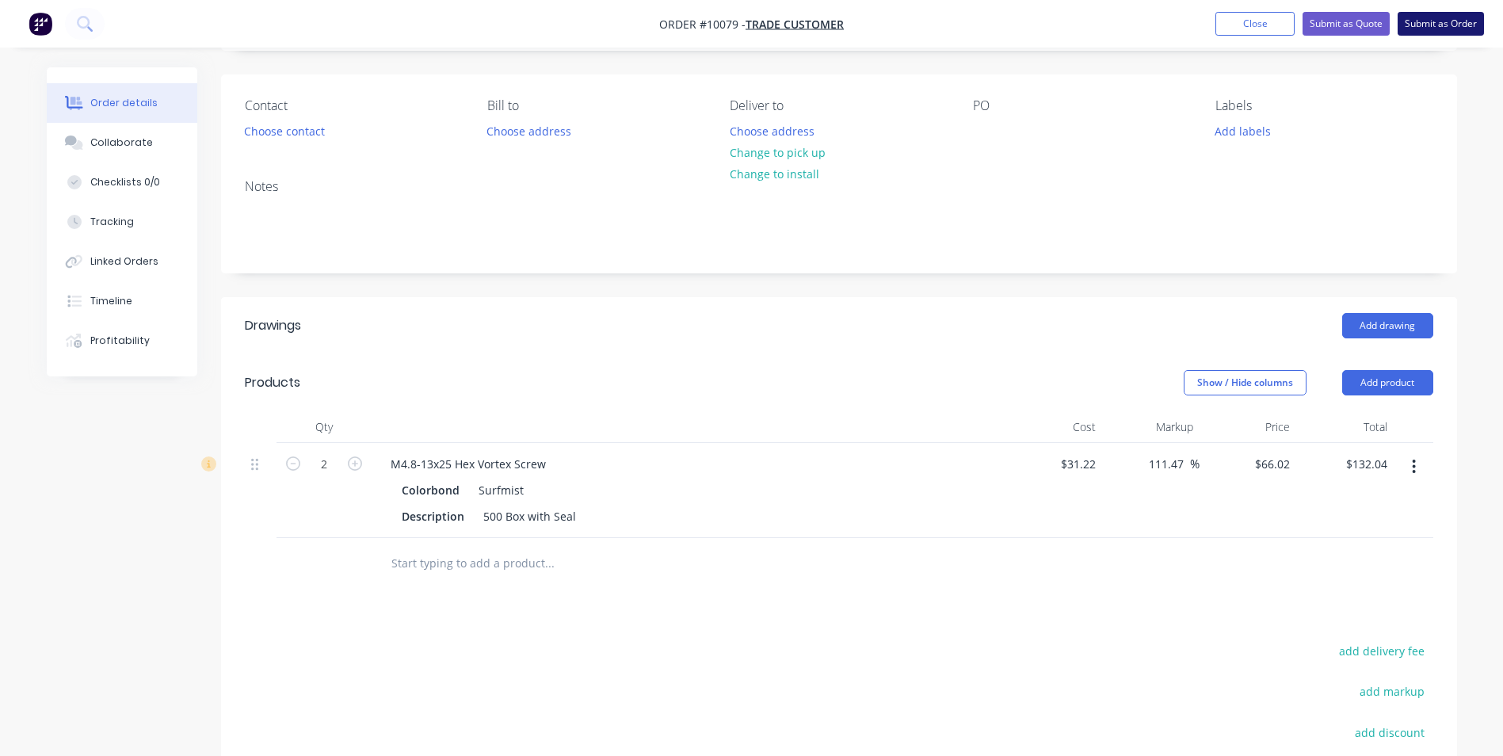
click at [1419, 16] on button "Submit as Order" at bounding box center [1441, 24] width 86 height 24
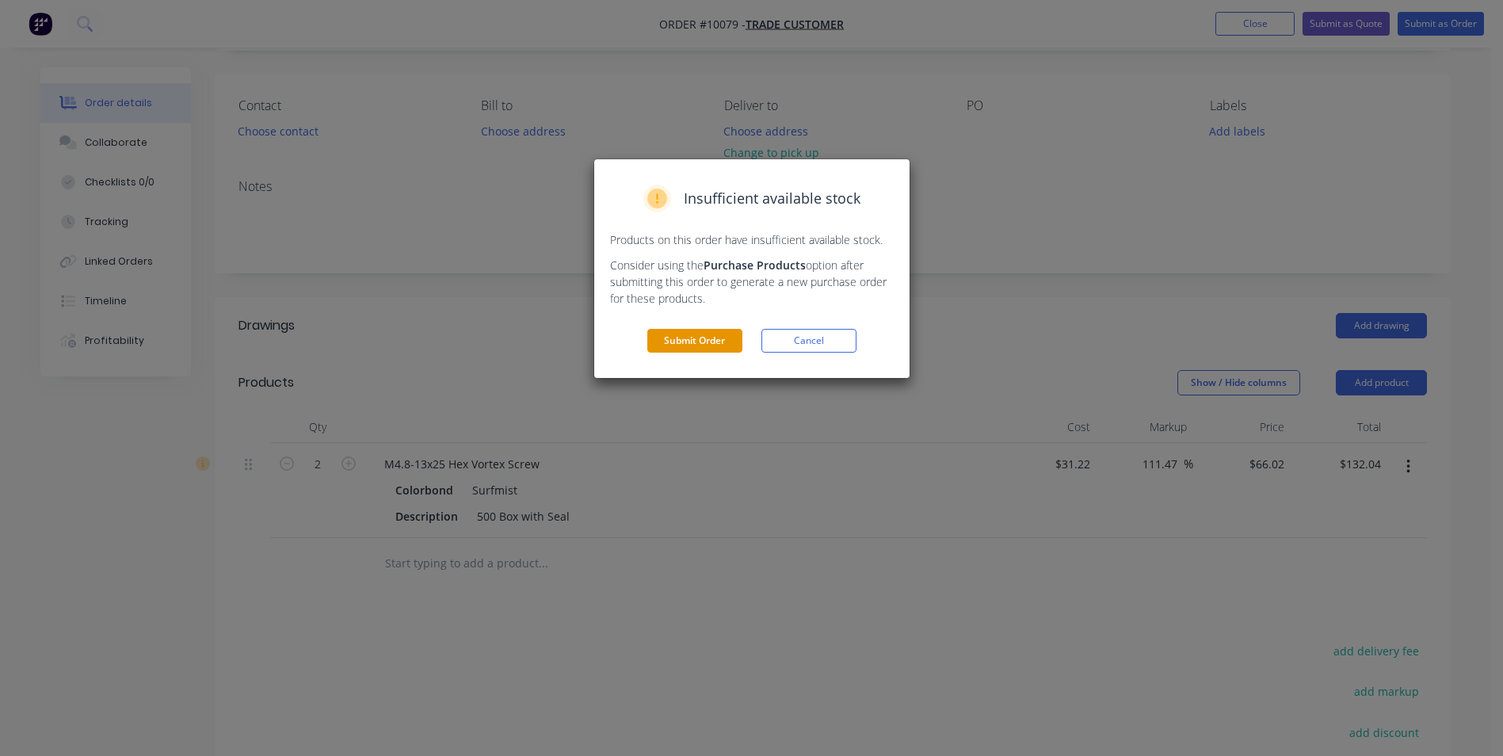
click at [689, 335] on button "Submit Order" at bounding box center [694, 341] width 95 height 24
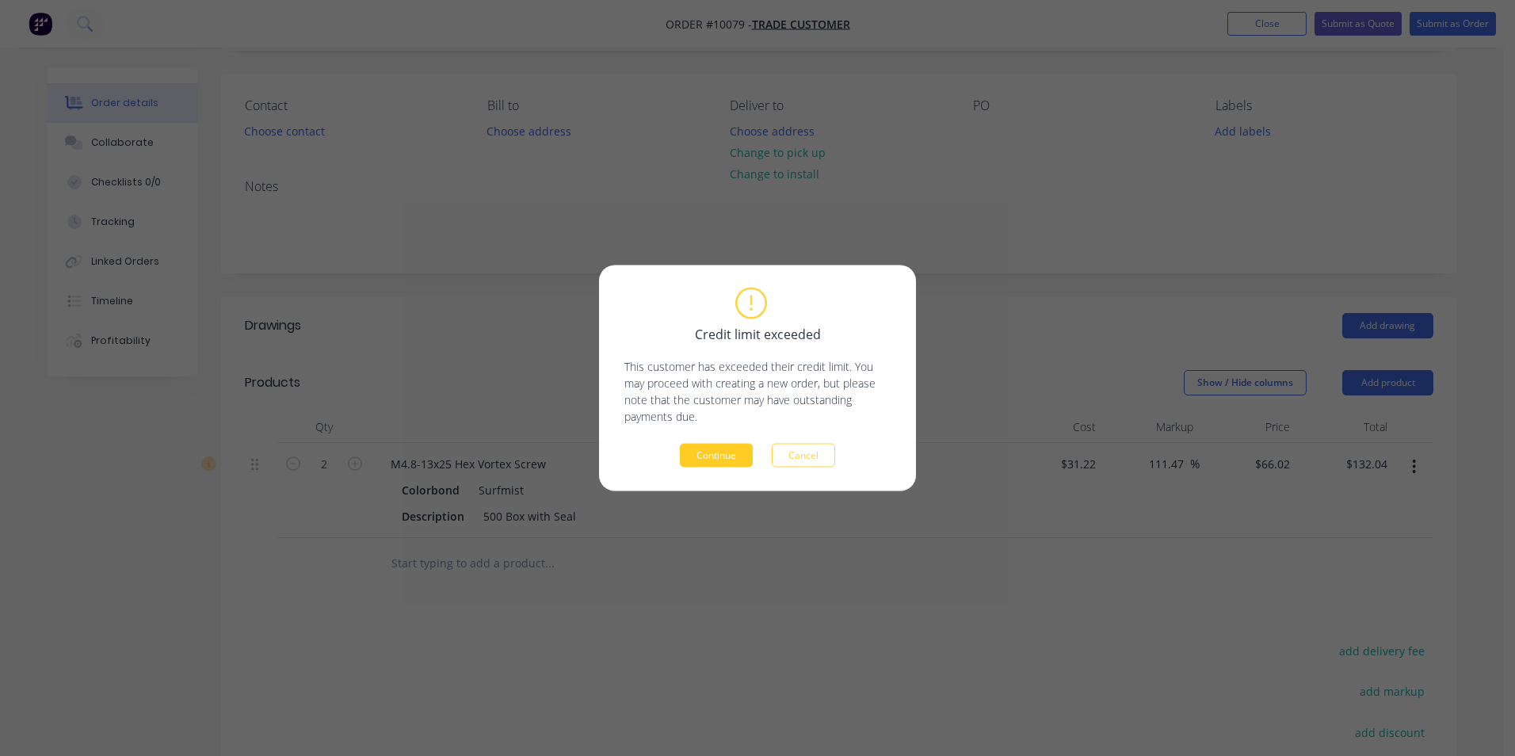
click at [713, 451] on button "Continue" at bounding box center [716, 456] width 73 height 24
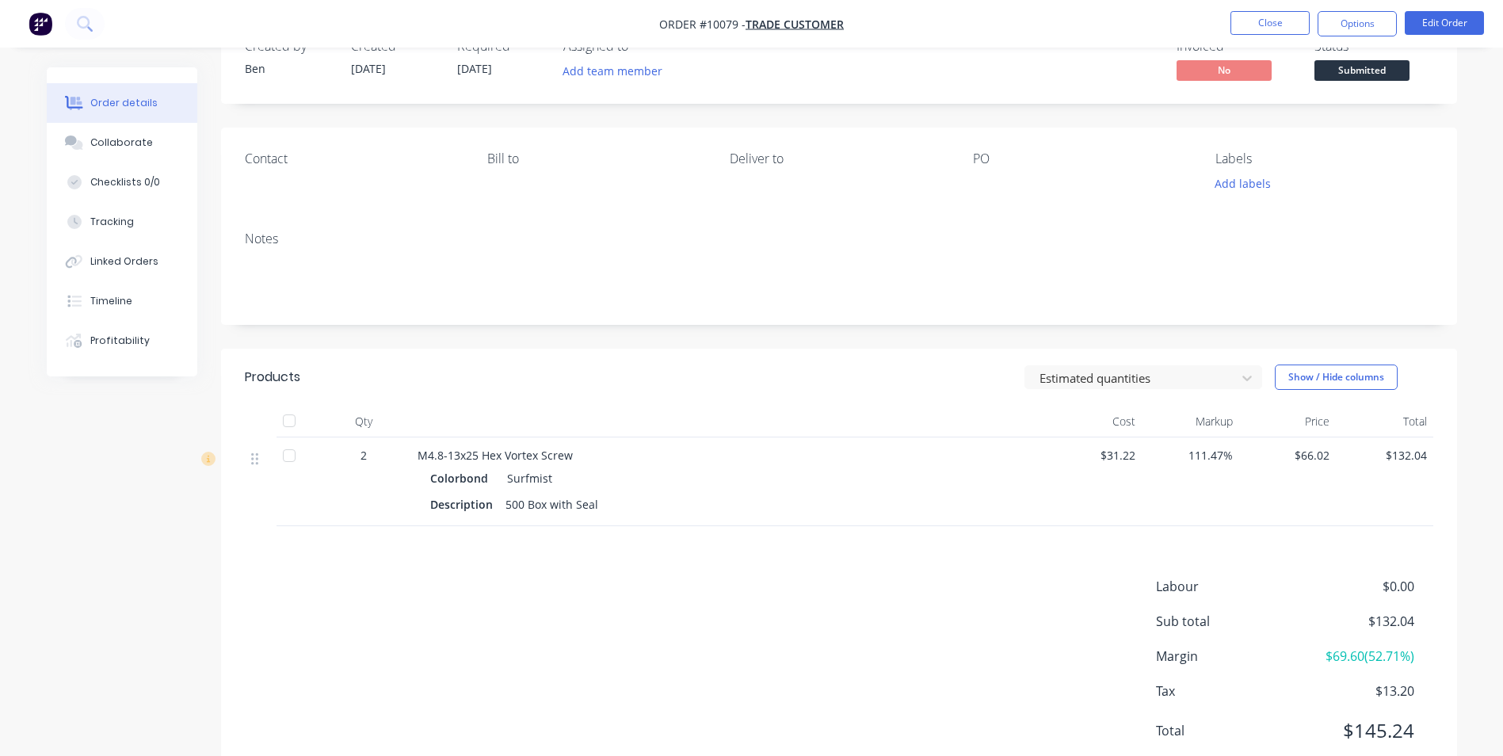
scroll to position [0, 0]
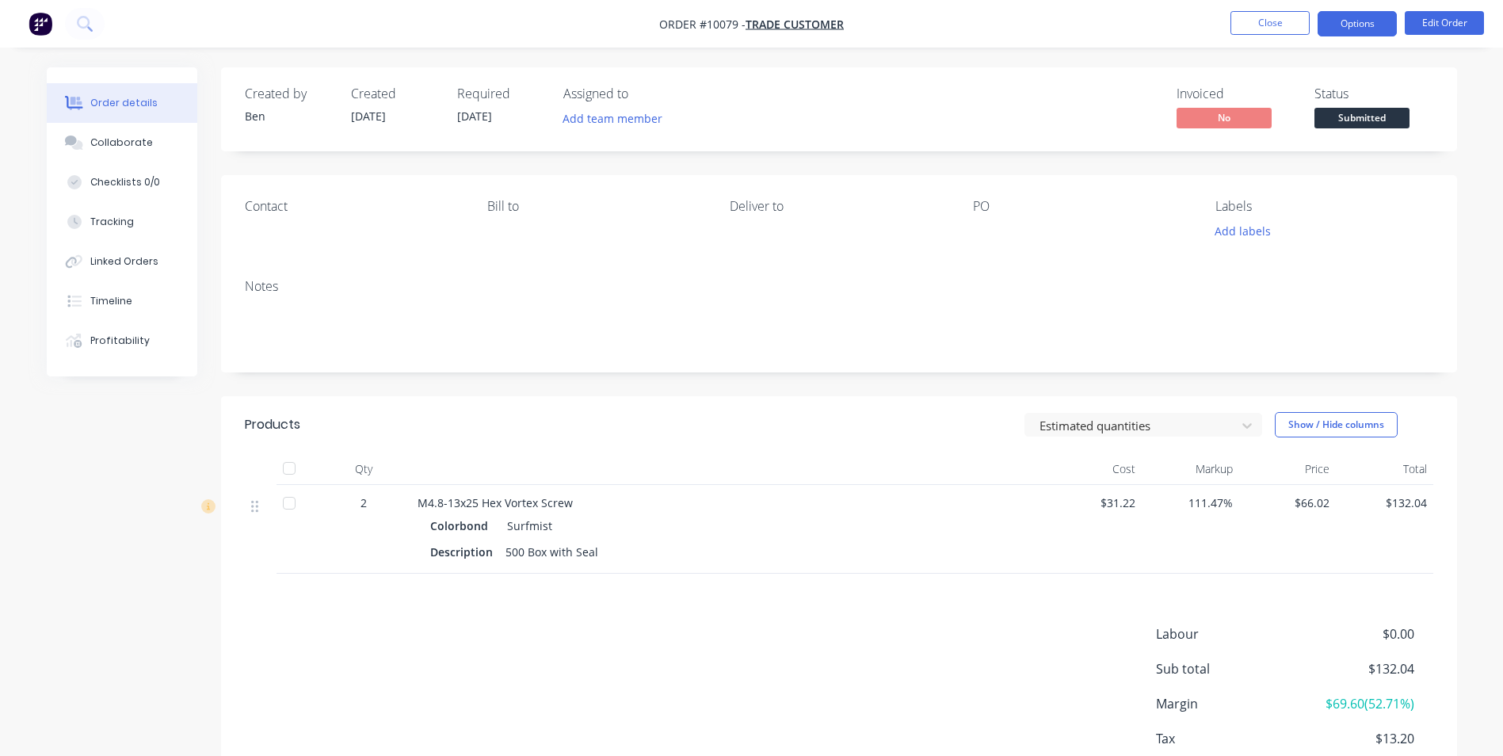
click at [1362, 18] on button "Options" at bounding box center [1357, 23] width 79 height 25
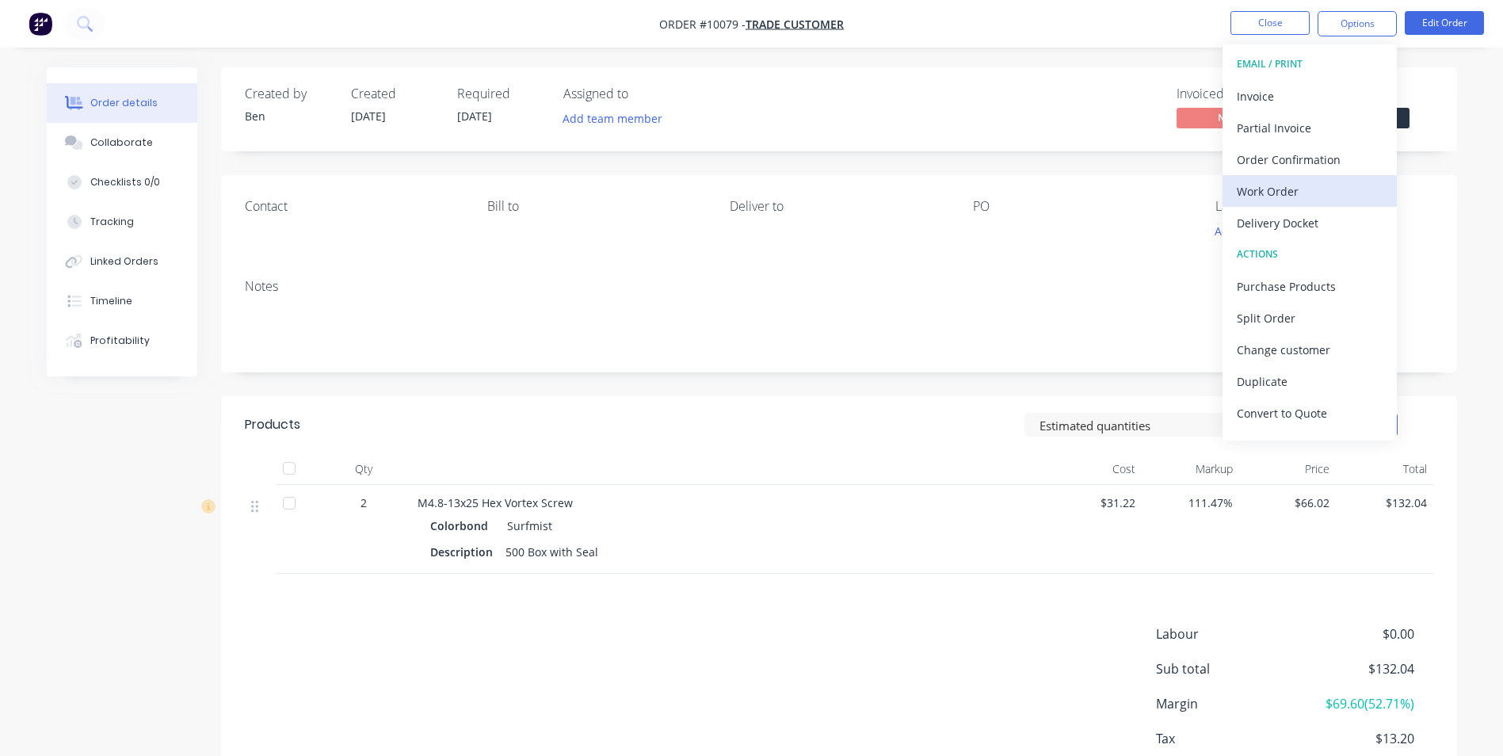
click at [1312, 196] on div "Work Order" at bounding box center [1310, 191] width 146 height 23
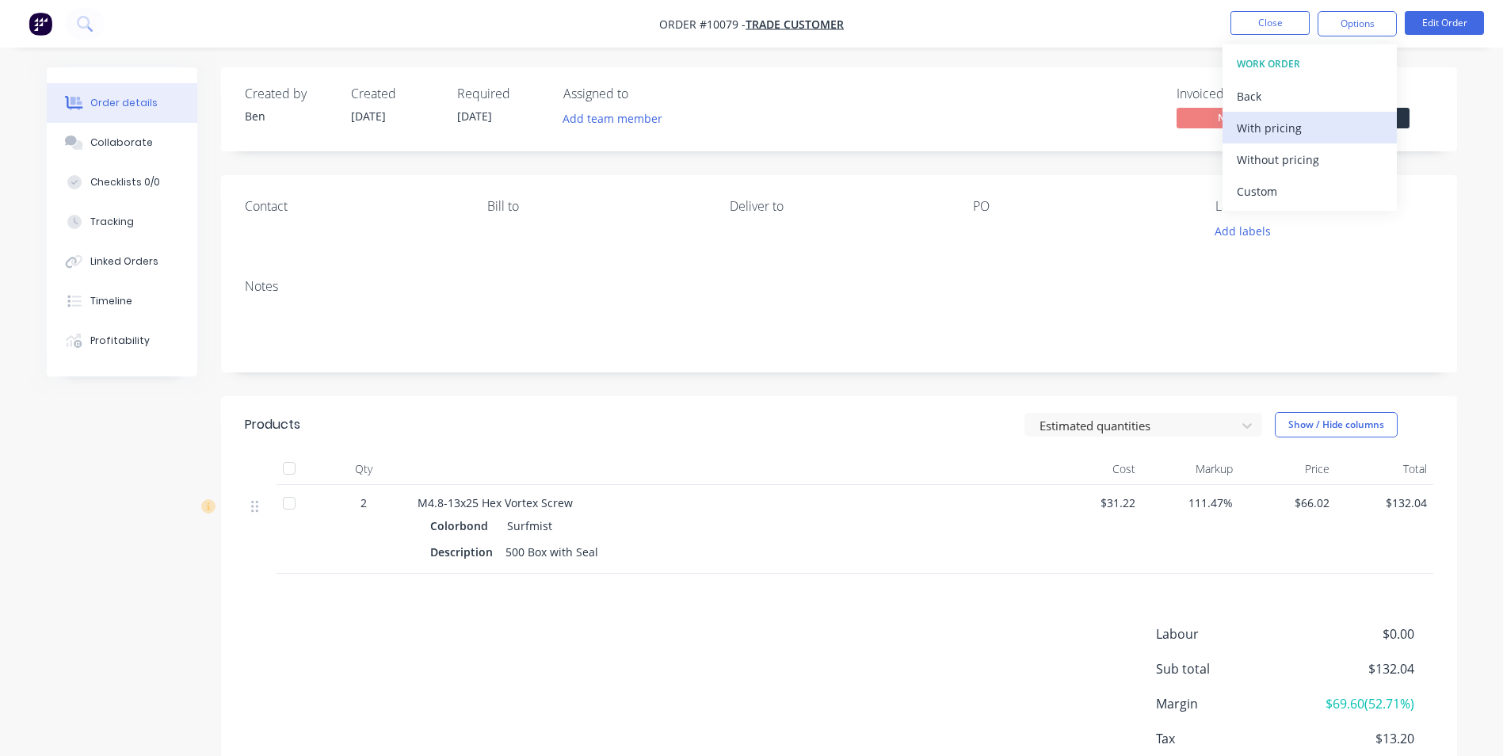
click at [1341, 126] on div "With pricing" at bounding box center [1310, 127] width 146 height 23
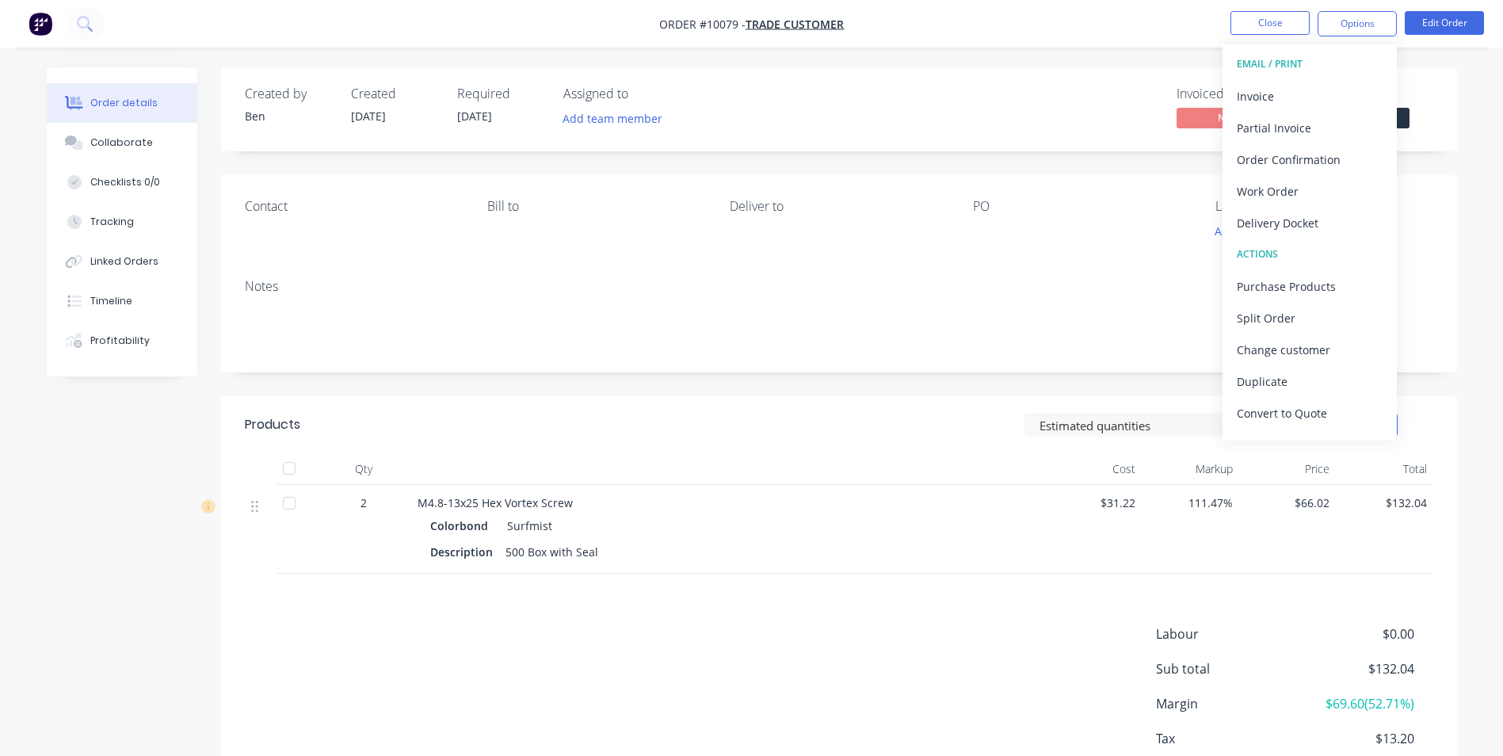
click at [1145, 194] on div "Contact [PERSON_NAME] to Deliver to PO Labels Add labels" at bounding box center [839, 220] width 1236 height 91
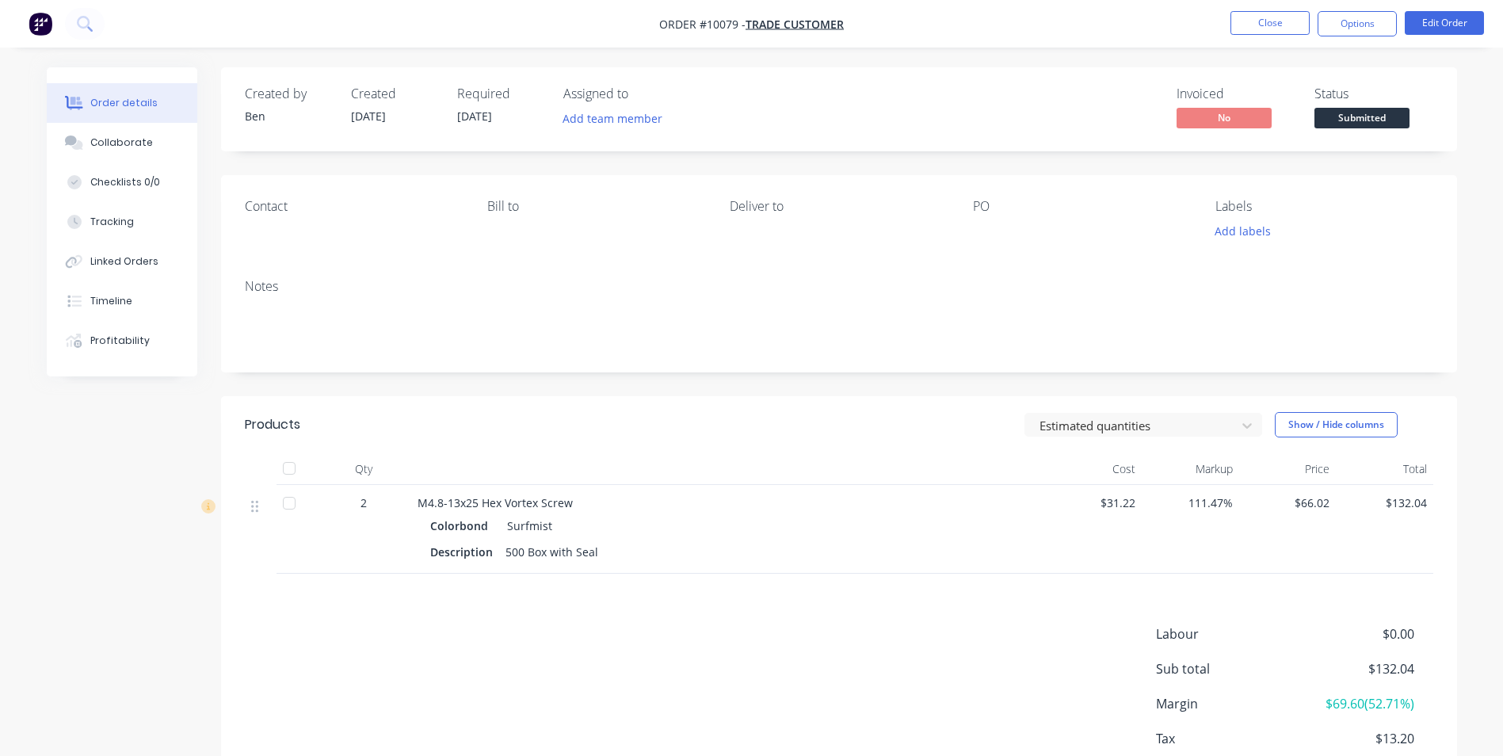
click at [1340, 111] on span "Submitted" at bounding box center [1362, 118] width 95 height 20
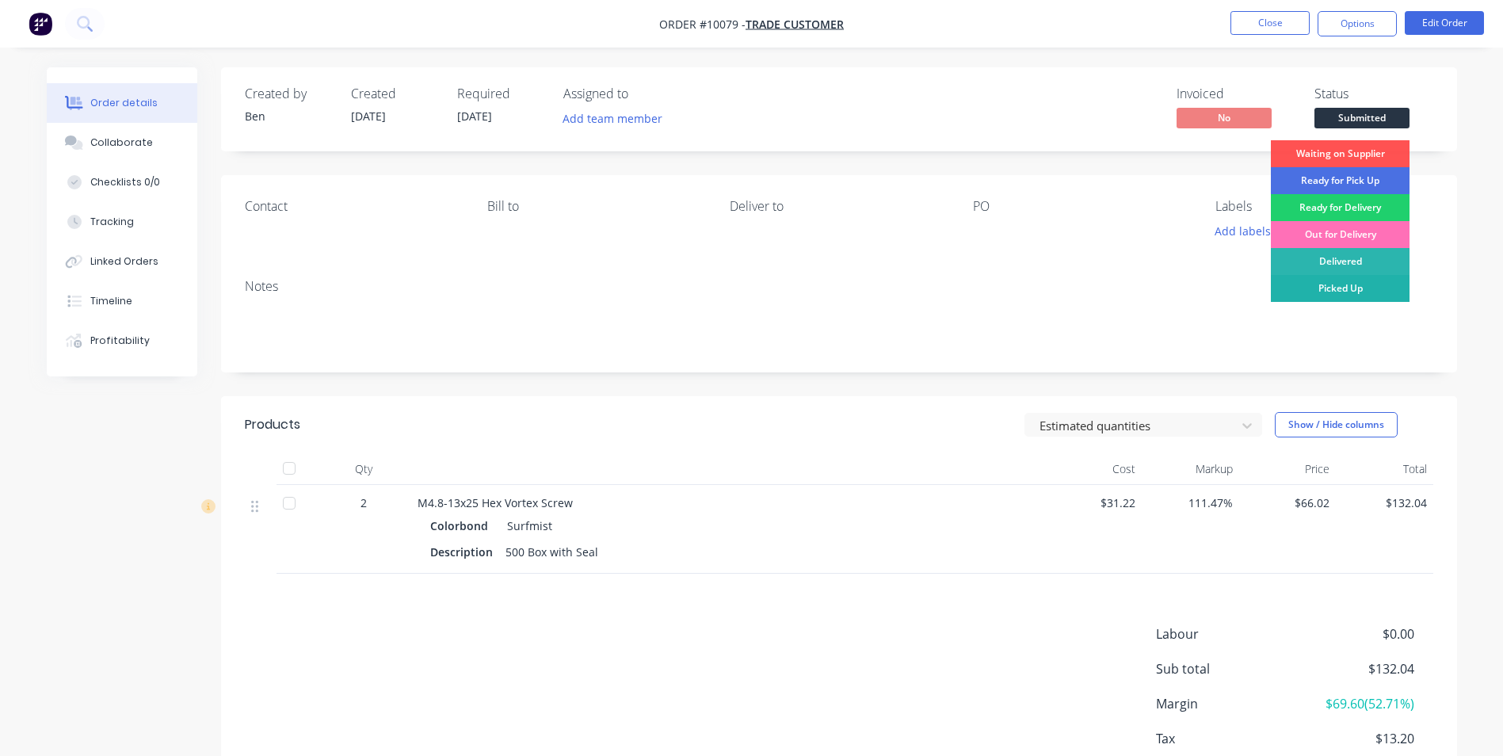
click at [1359, 281] on div "Picked Up" at bounding box center [1340, 288] width 139 height 27
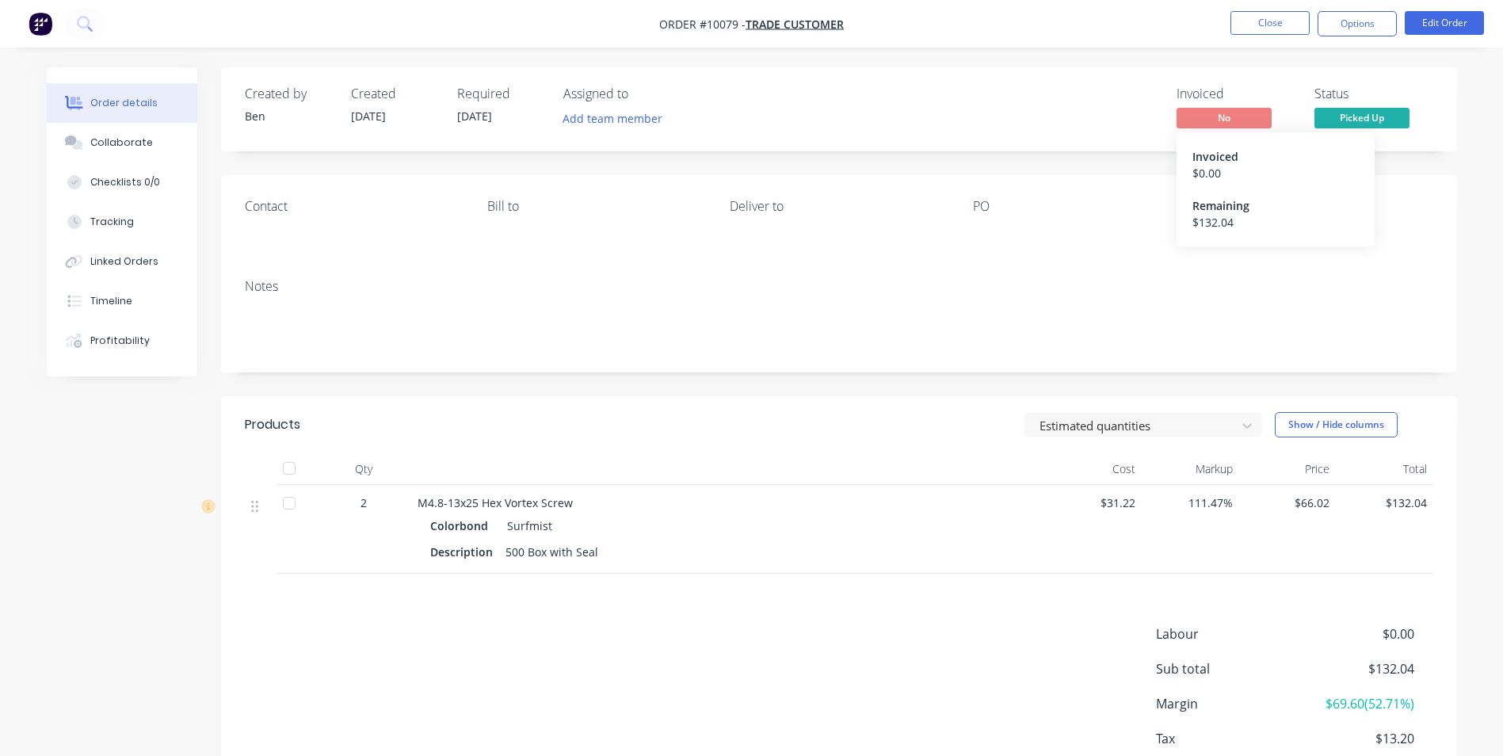
click at [1232, 111] on span "No" at bounding box center [1224, 118] width 95 height 20
click at [1354, 17] on button "Options" at bounding box center [1357, 23] width 79 height 25
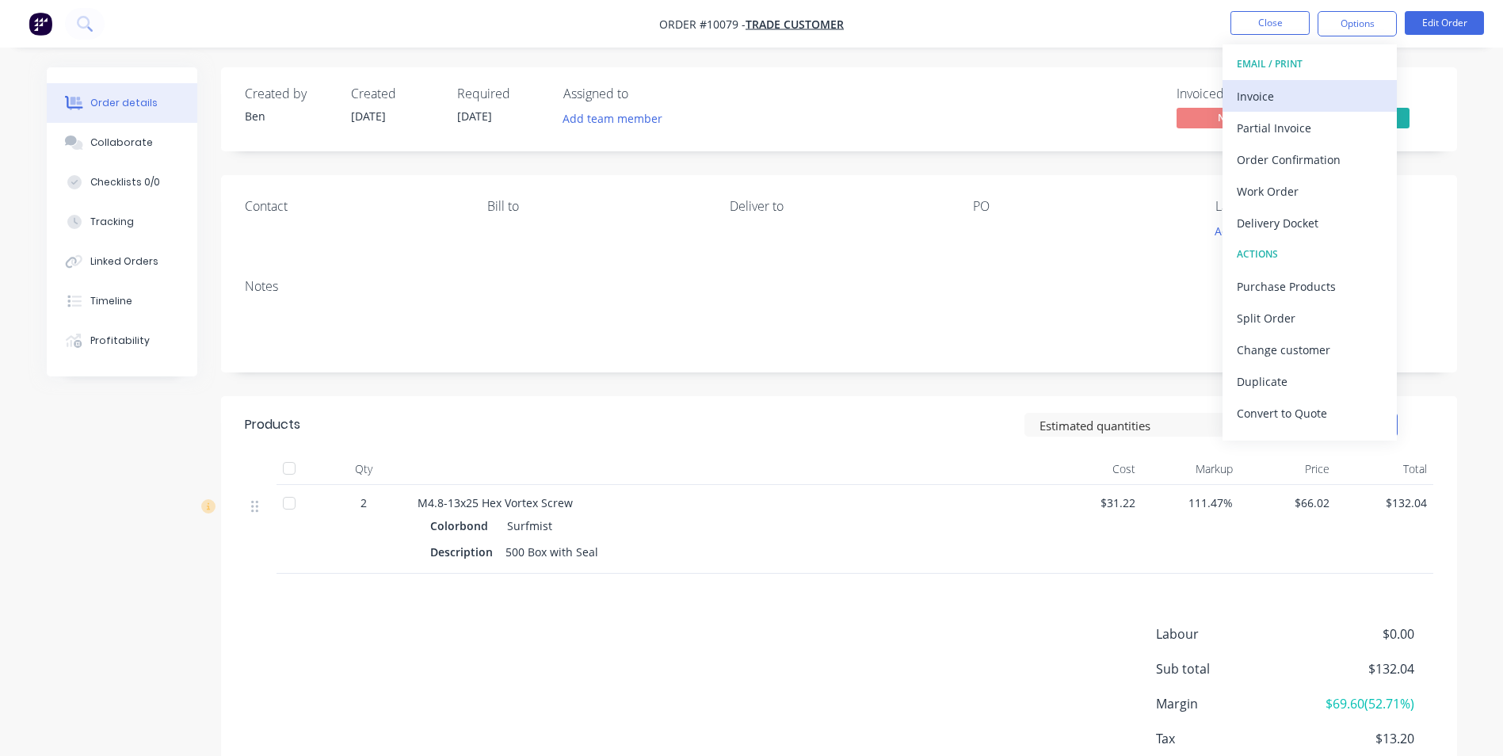
click at [1274, 91] on div "Invoice" at bounding box center [1310, 96] width 146 height 23
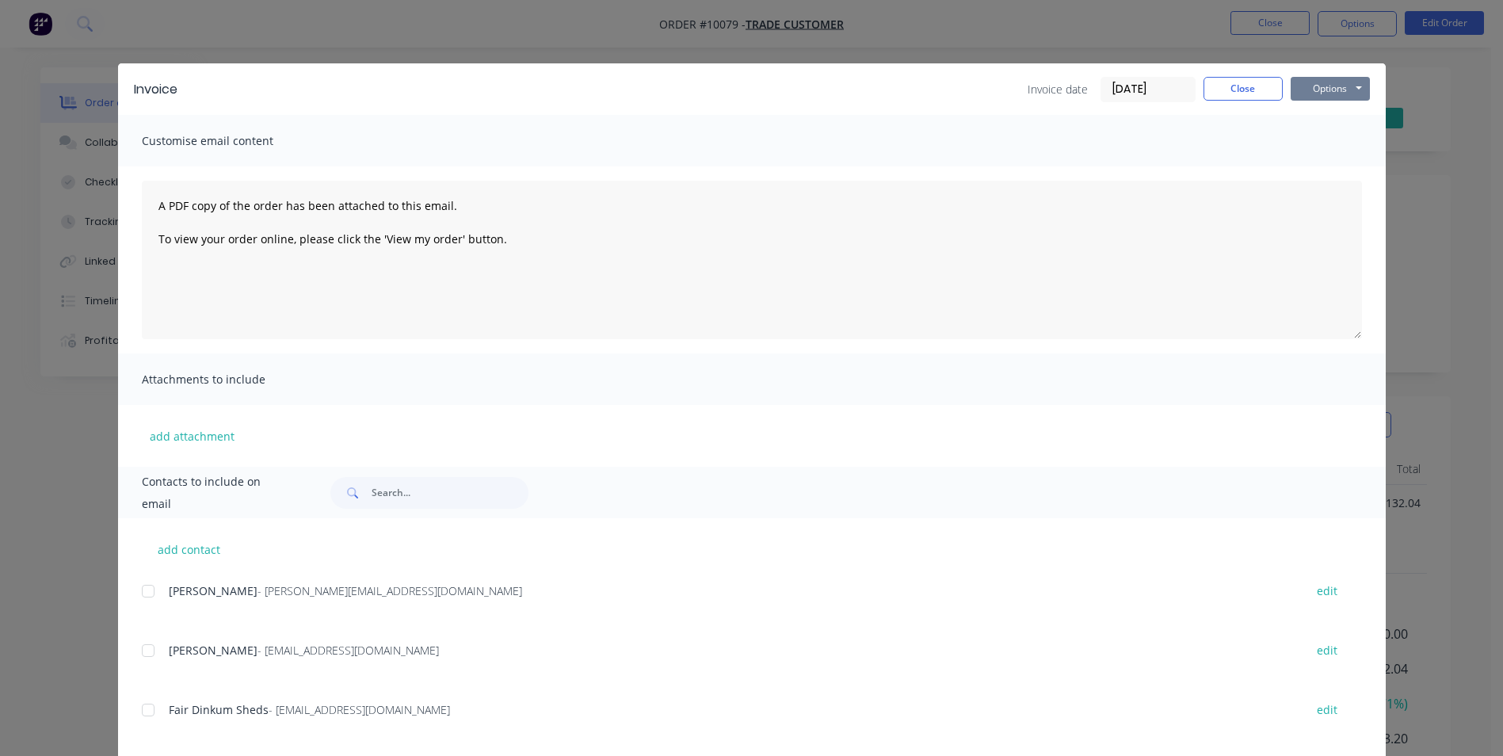
click at [1347, 86] on button "Options" at bounding box center [1330, 89] width 79 height 24
click at [1320, 139] on button "Print" at bounding box center [1341, 143] width 101 height 26
click at [1215, 94] on button "Close" at bounding box center [1243, 89] width 79 height 24
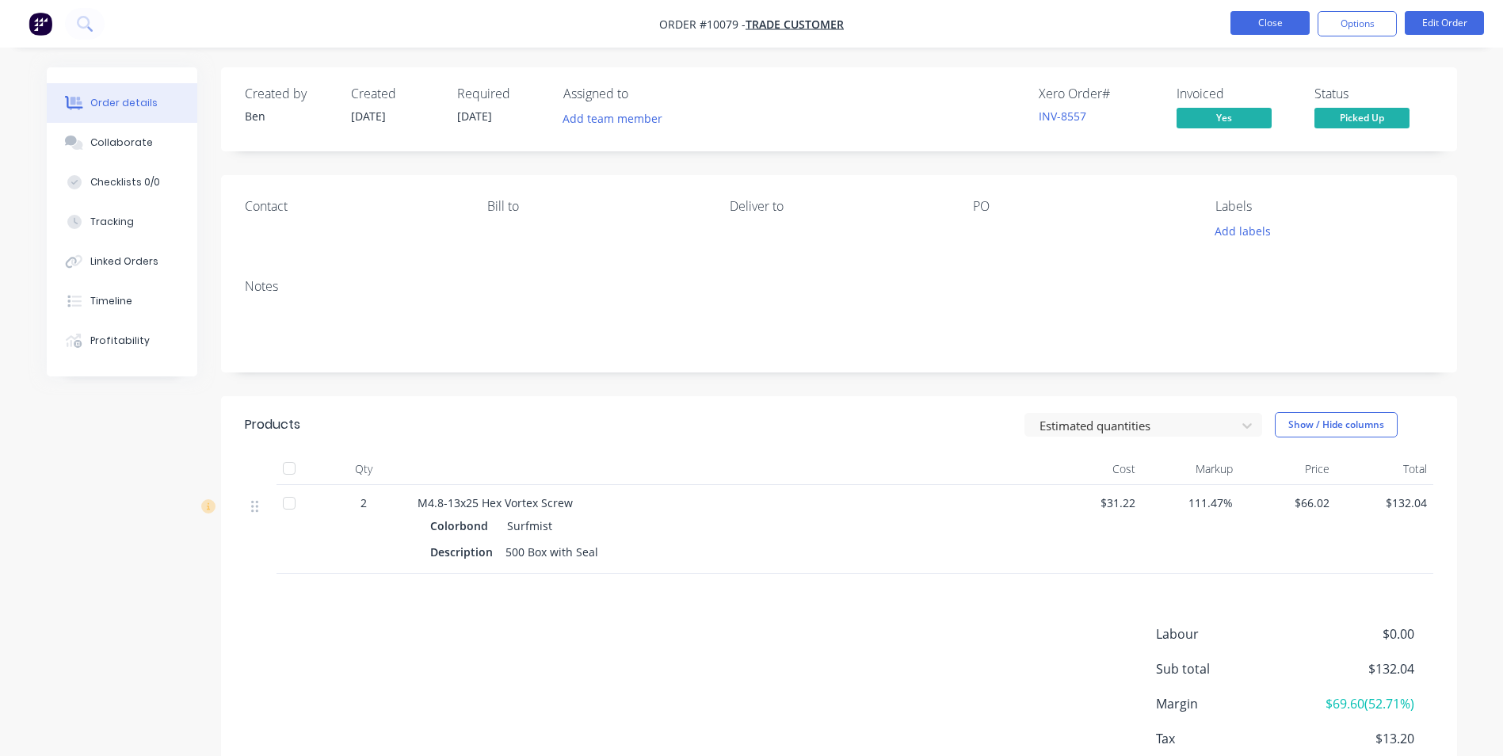
click at [1281, 16] on button "Close" at bounding box center [1270, 23] width 79 height 24
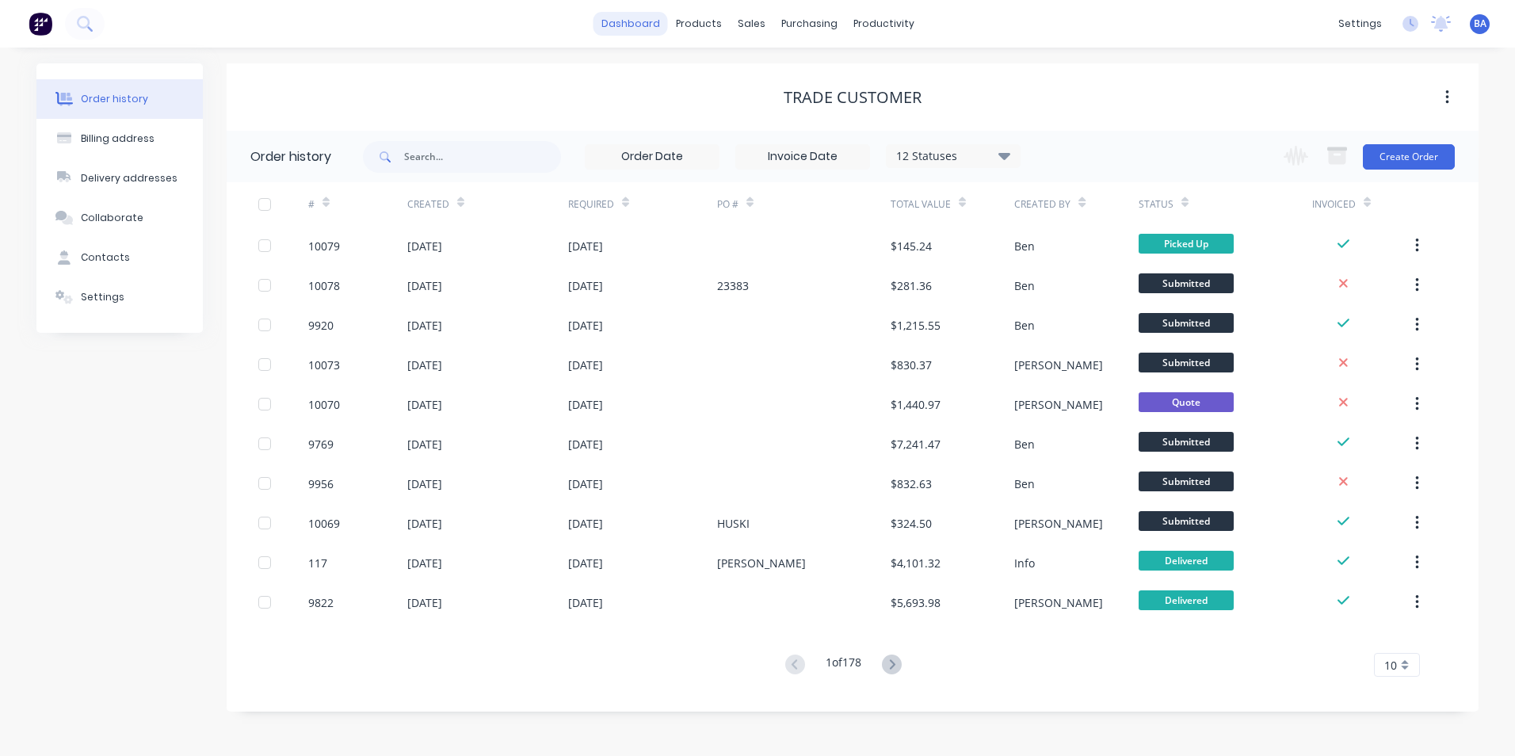
click at [655, 30] on link "dashboard" at bounding box center [631, 24] width 74 height 24
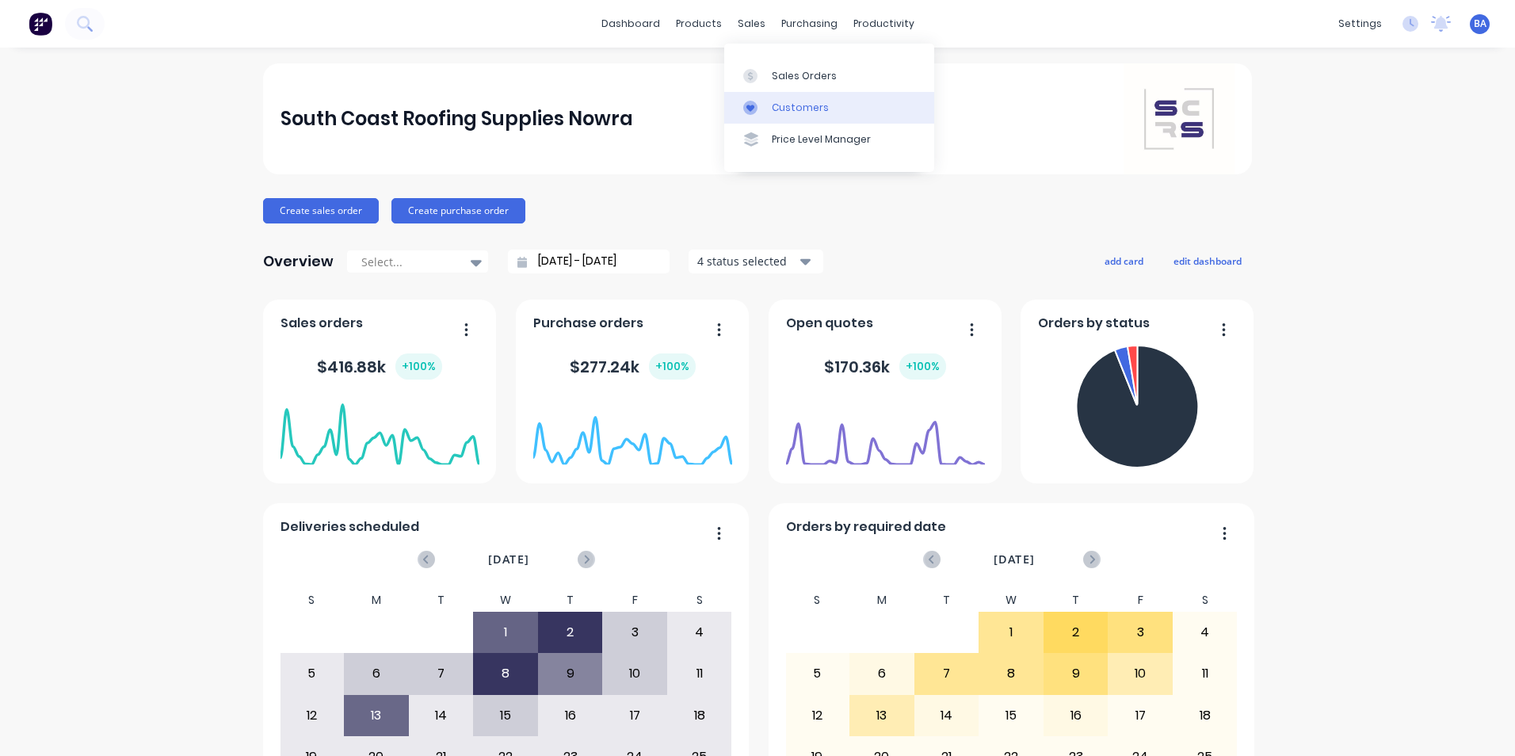
click at [762, 101] on div at bounding box center [755, 108] width 24 height 14
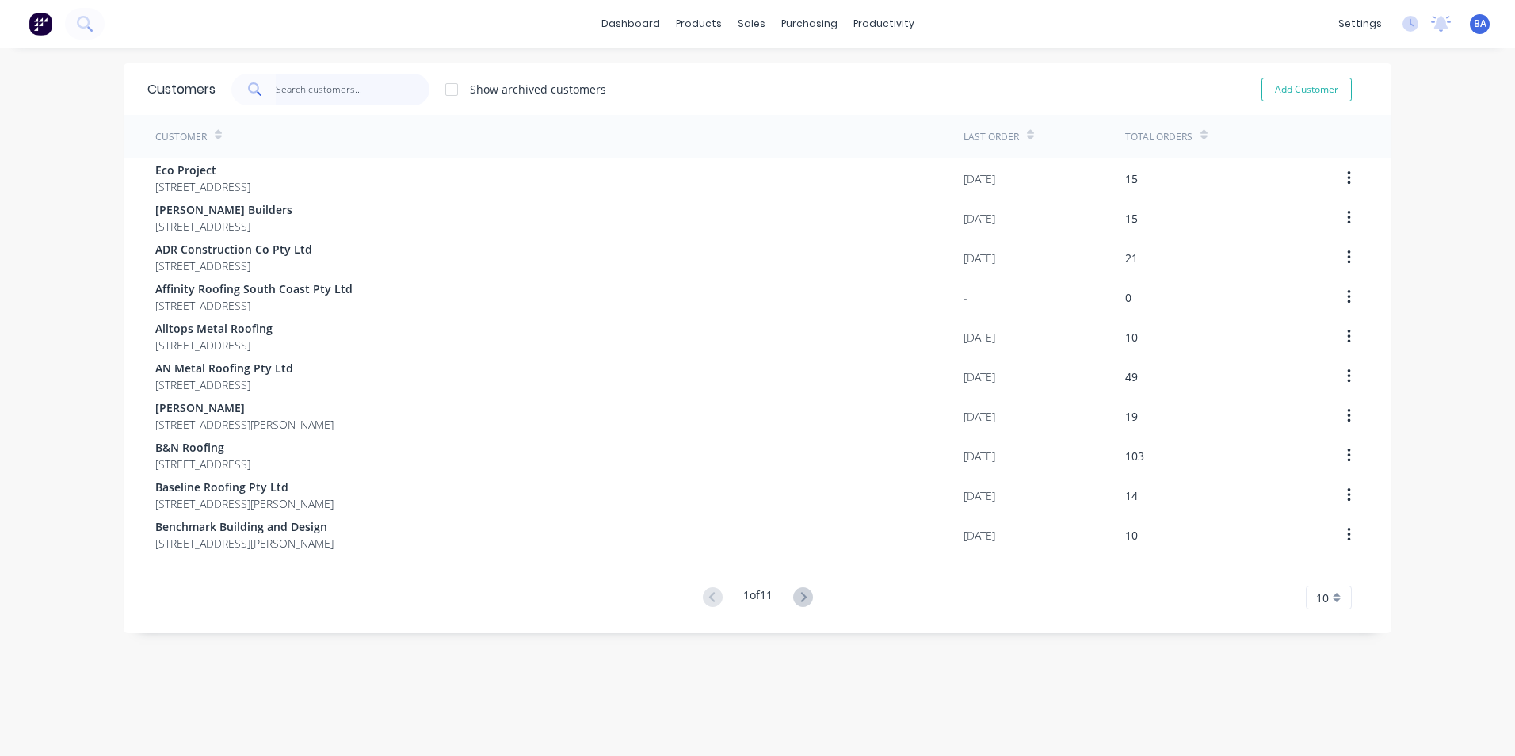
click at [387, 90] on input "text" at bounding box center [353, 90] width 155 height 32
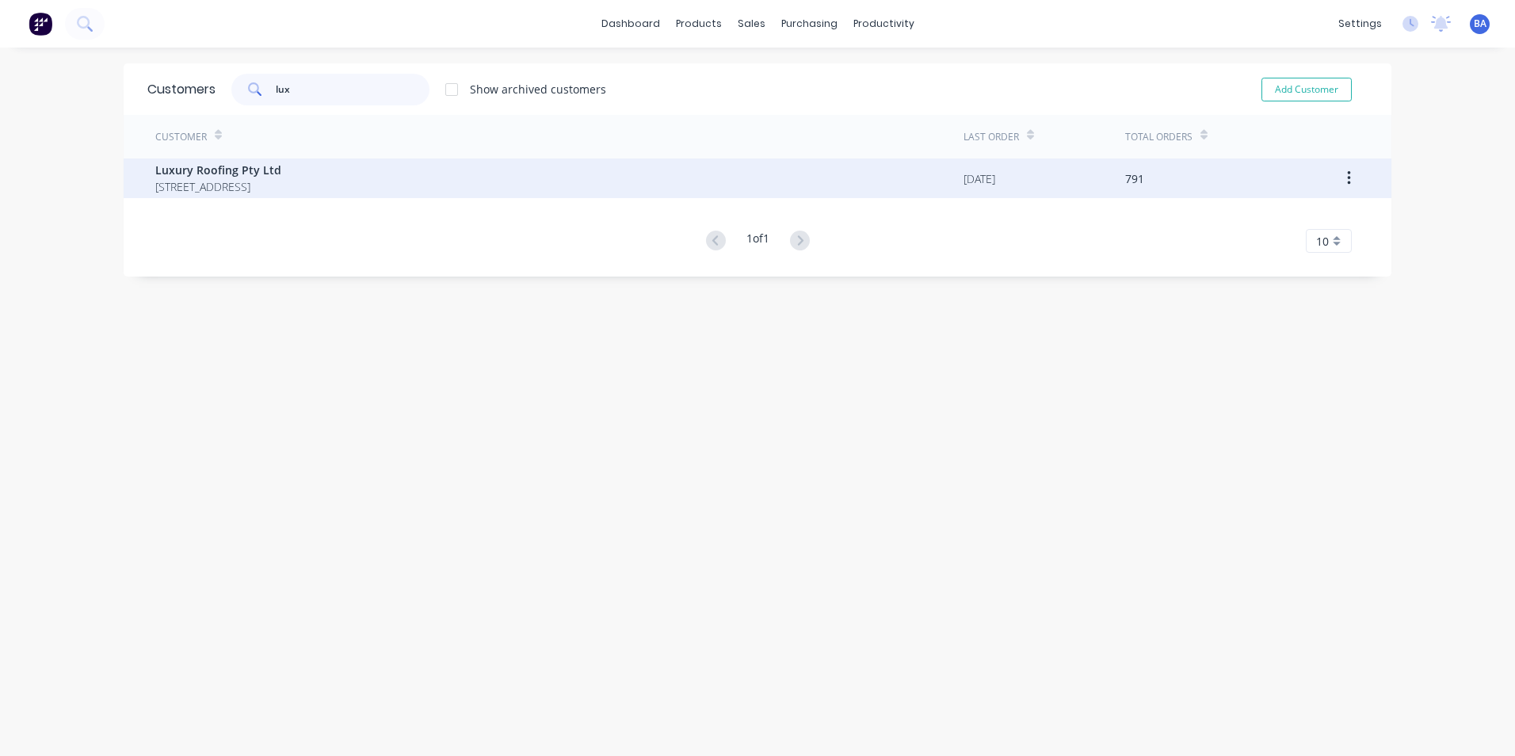
type input "lux"
click at [281, 175] on span "Luxury Roofing Pty Ltd" at bounding box center [218, 170] width 126 height 17
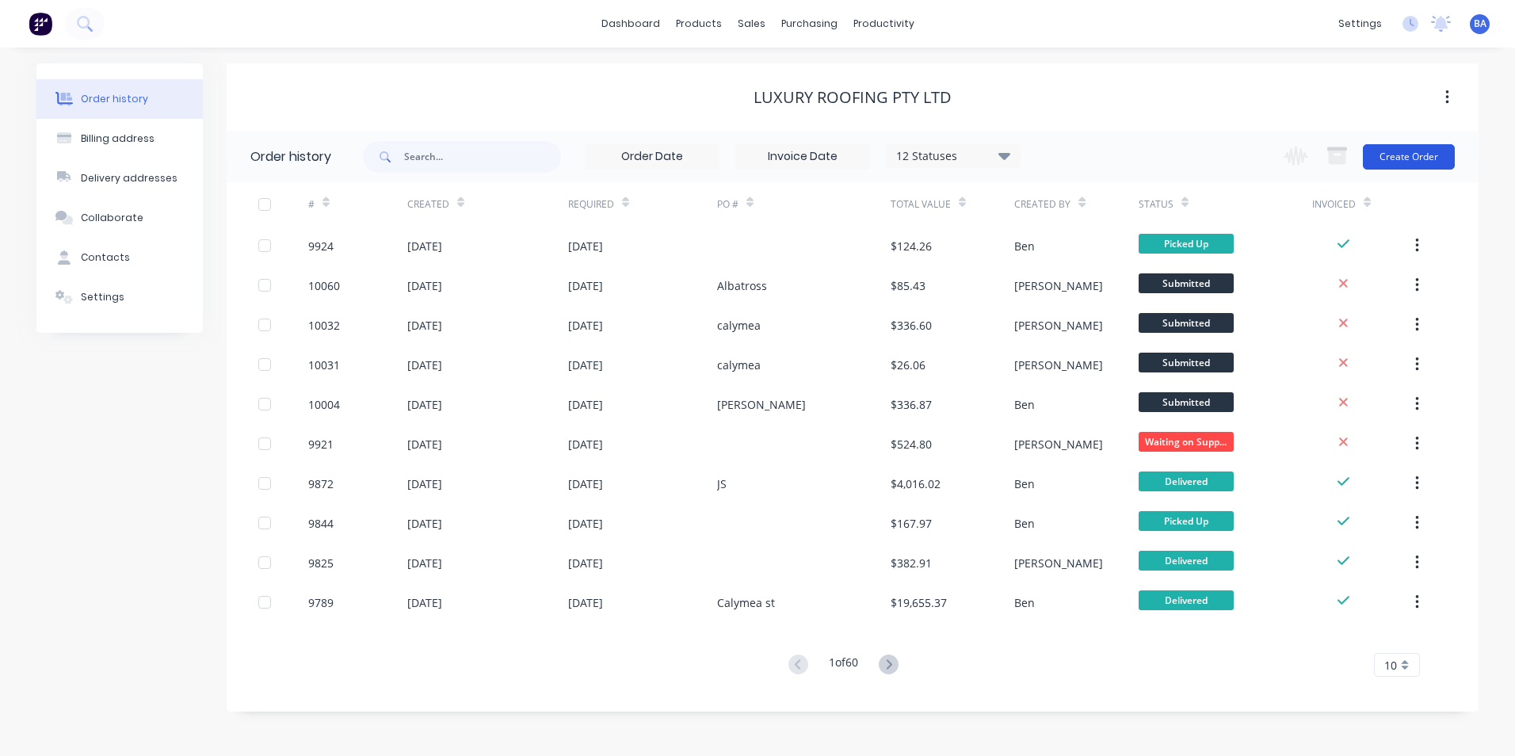
click at [1400, 150] on button "Create Order" at bounding box center [1409, 156] width 92 height 25
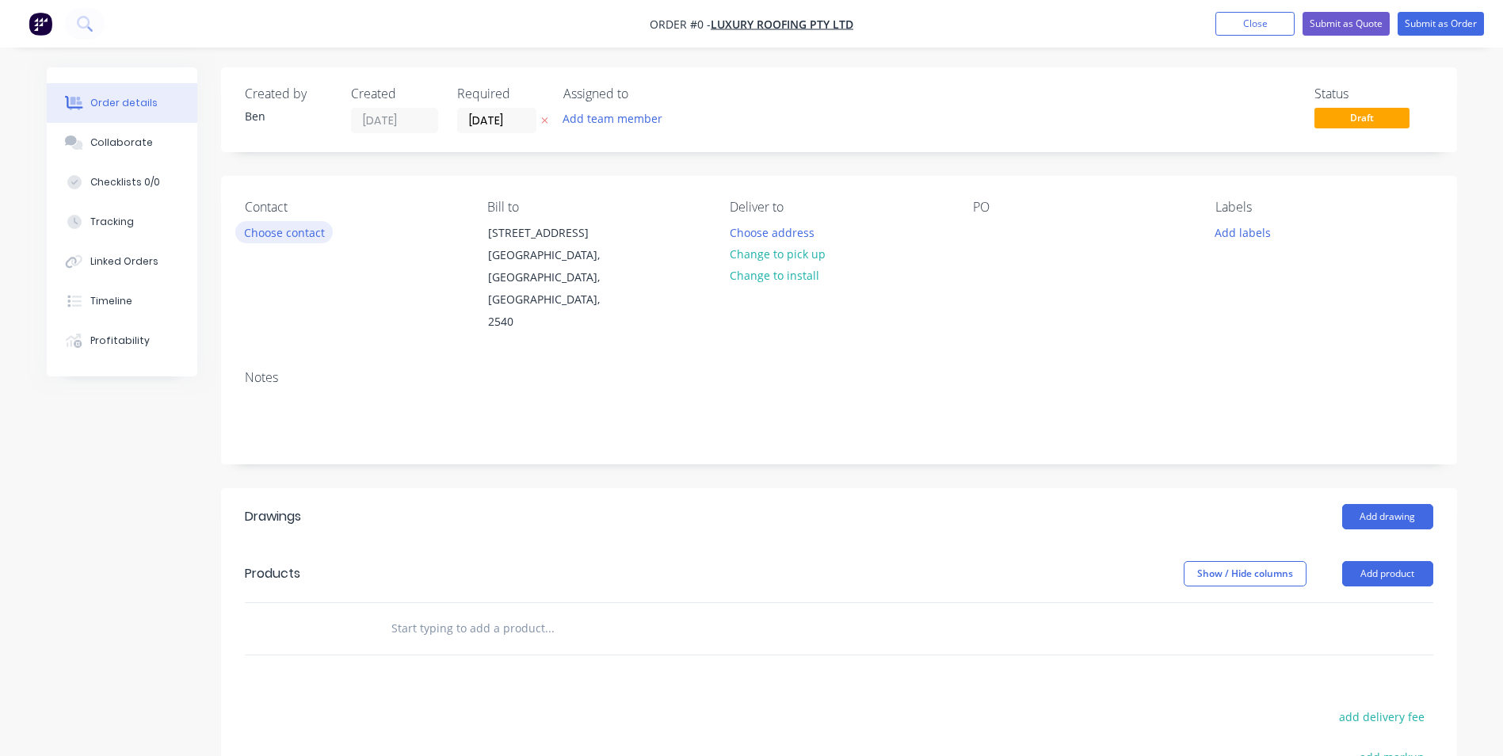
click at [300, 230] on button "Choose contact" at bounding box center [283, 231] width 97 height 21
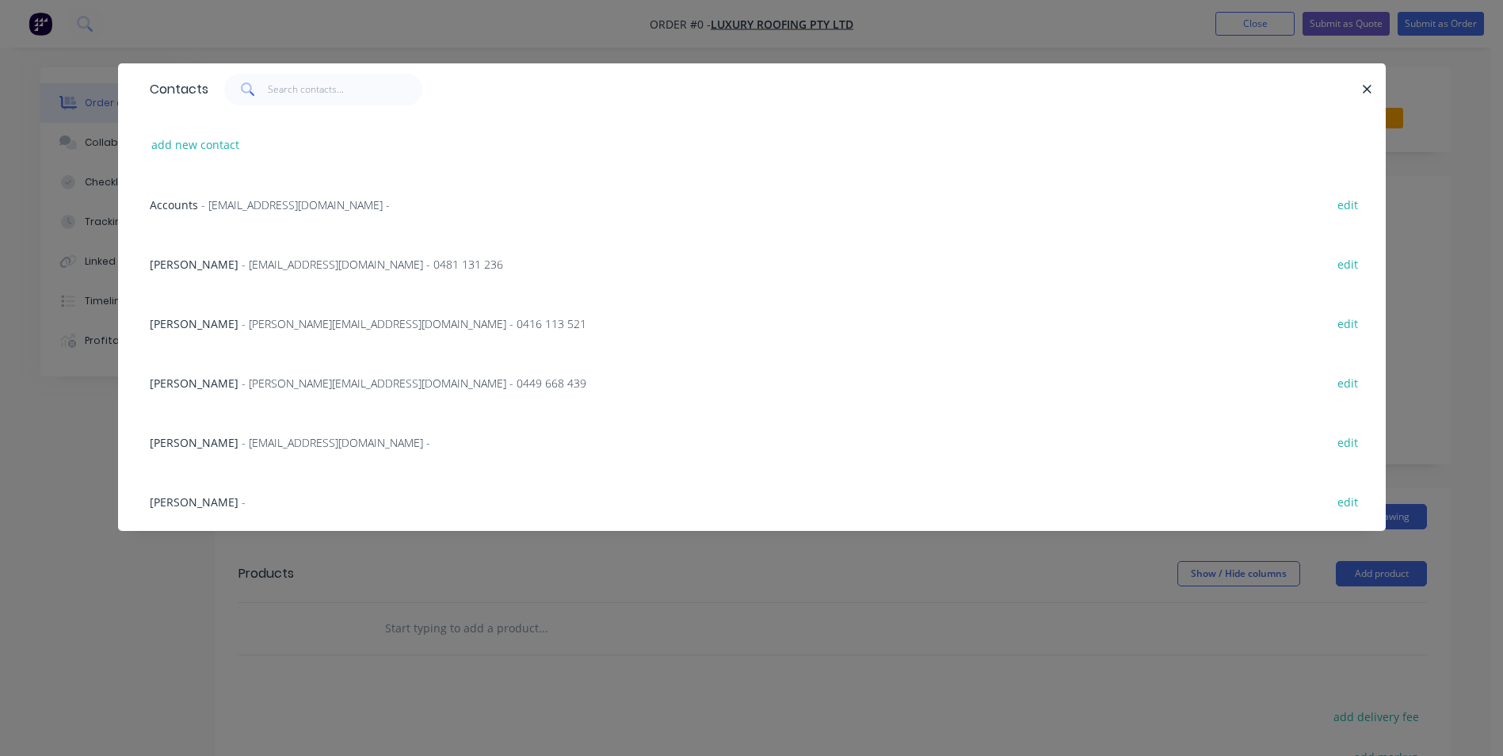
click at [204, 262] on div "[PERSON_NAME] - [EMAIL_ADDRESS][DOMAIN_NAME] - 0481 131 236" at bounding box center [326, 264] width 353 height 17
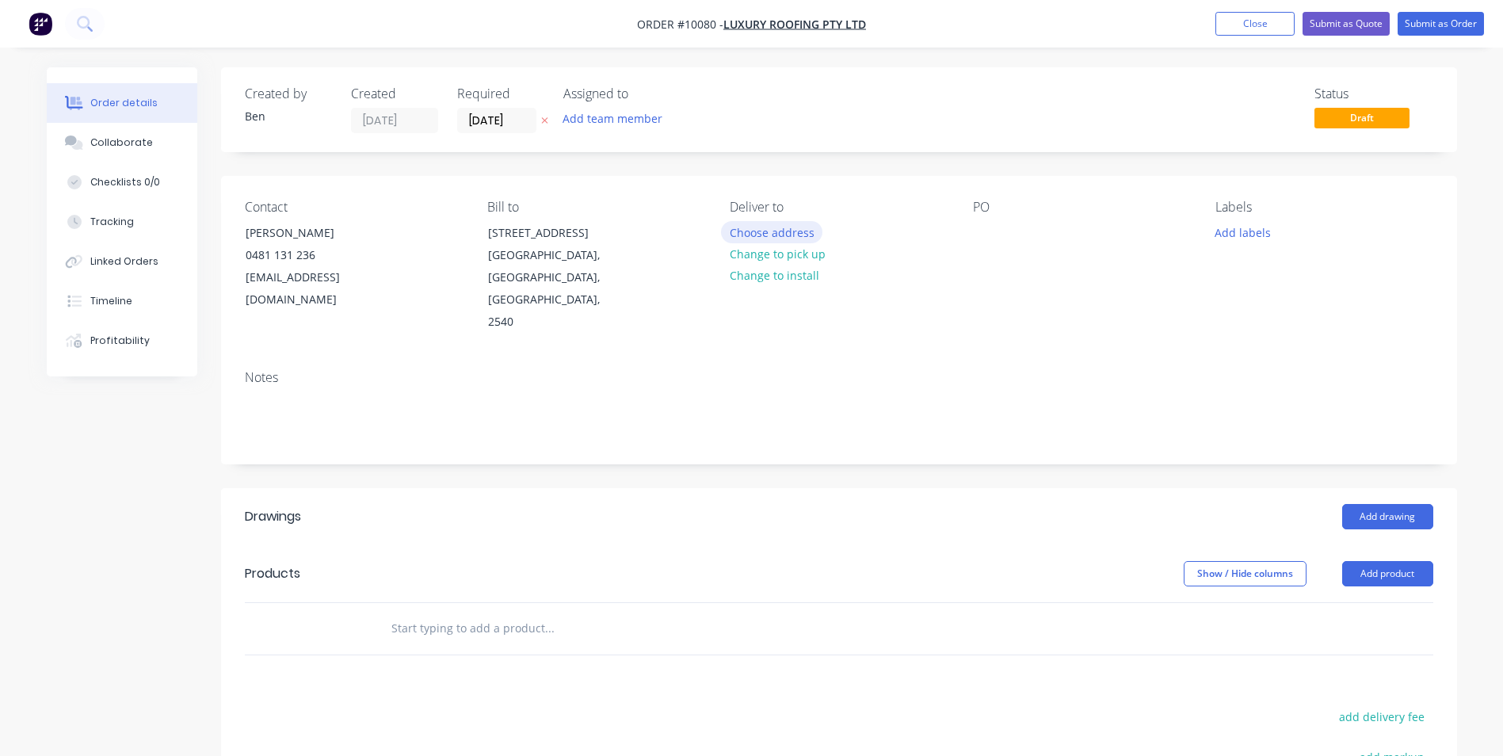
click at [786, 233] on button "Choose address" at bounding box center [771, 231] width 101 height 21
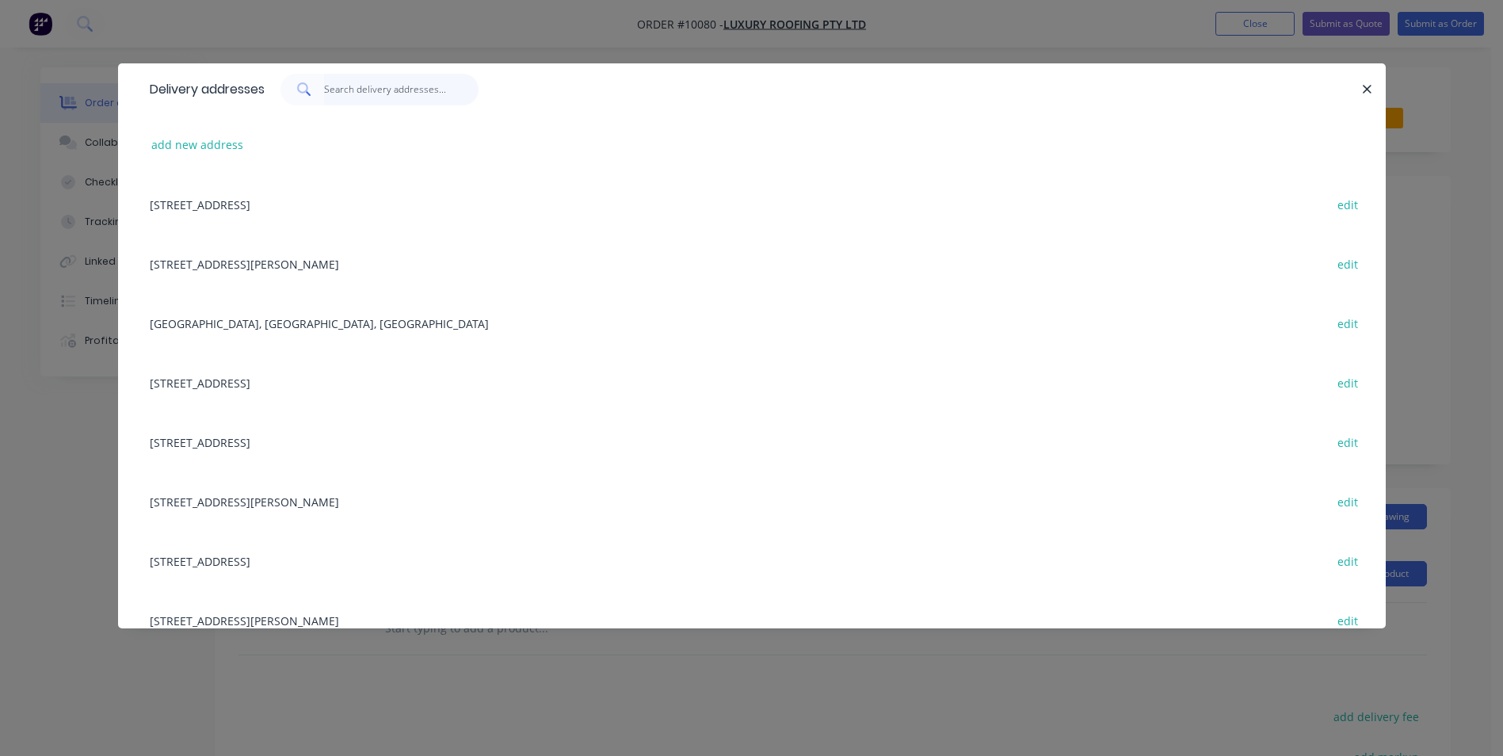
click at [337, 91] on input "text" at bounding box center [401, 90] width 155 height 32
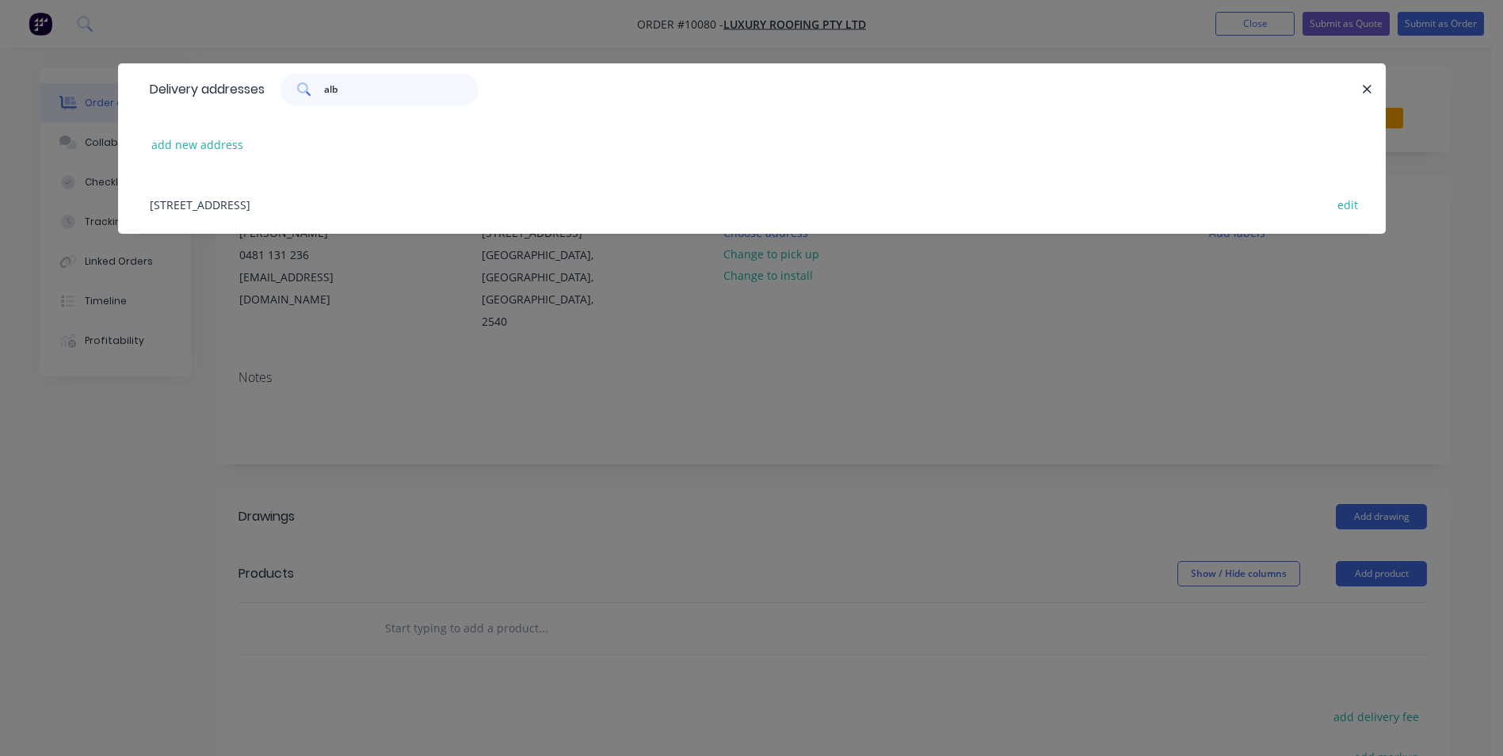
type input "alb"
click at [342, 208] on div "[STREET_ADDRESS] edit" at bounding box center [752, 203] width 1220 height 59
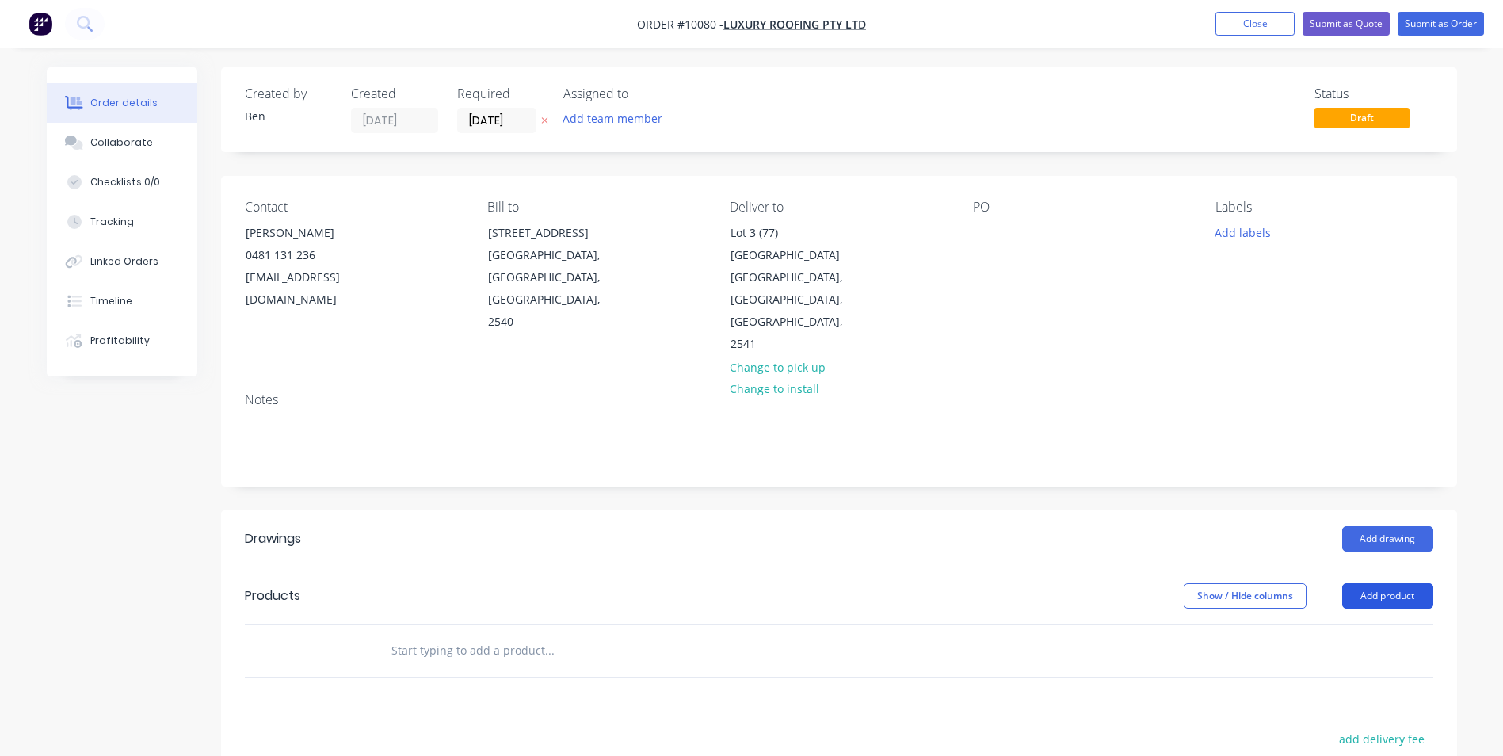
click at [1364, 583] on button "Add product" at bounding box center [1388, 595] width 91 height 25
click at [1363, 624] on div "Product catalogue" at bounding box center [1358, 635] width 122 height 23
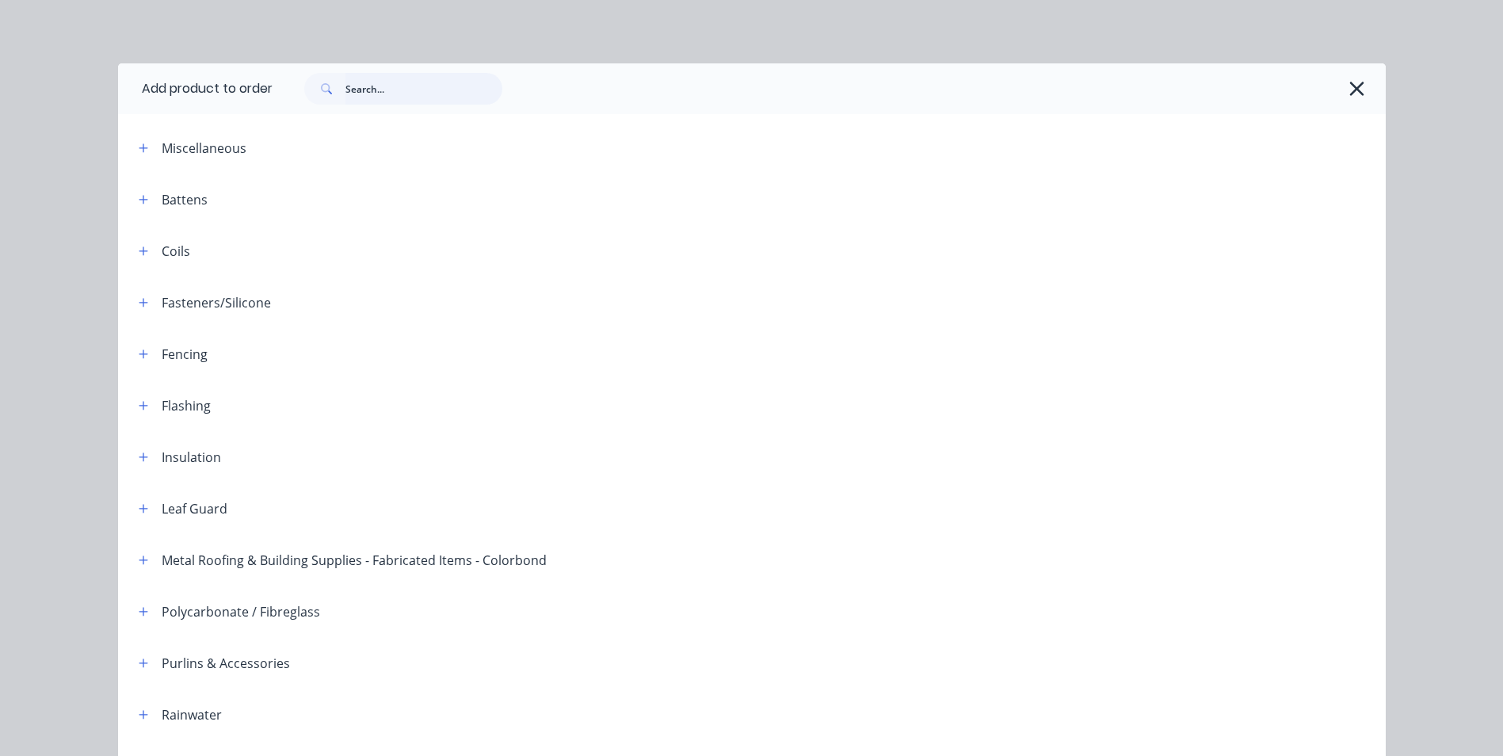
click at [411, 82] on input "text" at bounding box center [424, 89] width 157 height 32
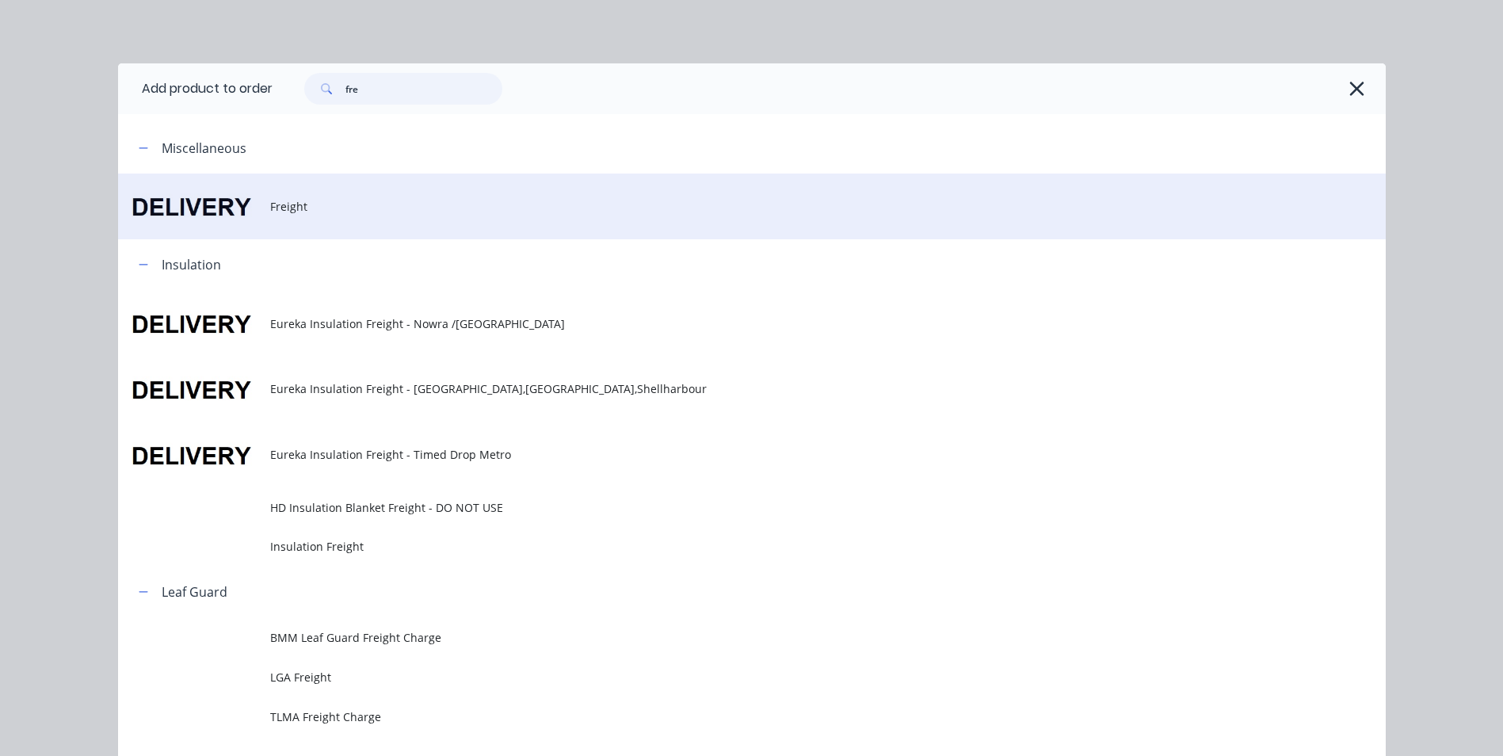
type input "fre"
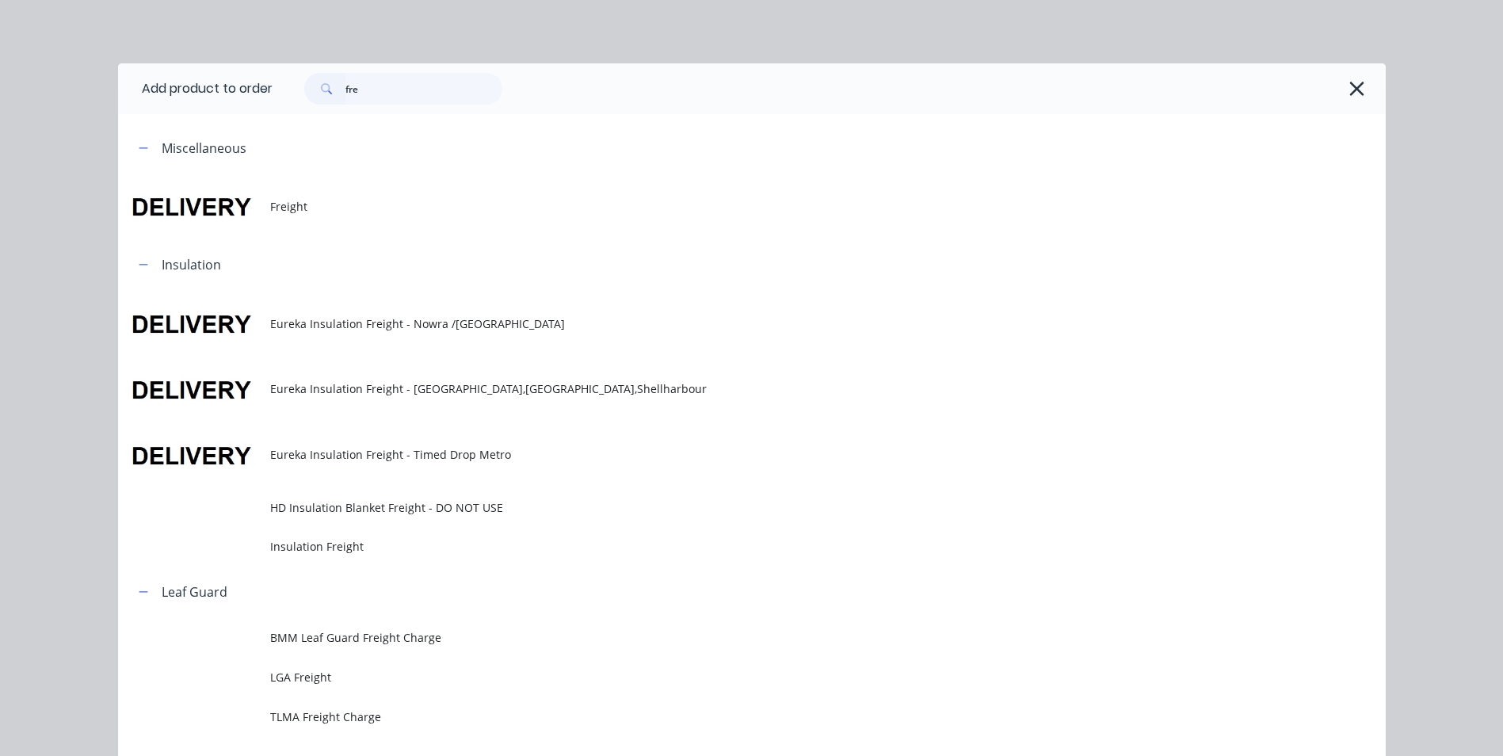
click at [285, 216] on td "Freight" at bounding box center [828, 207] width 1116 height 66
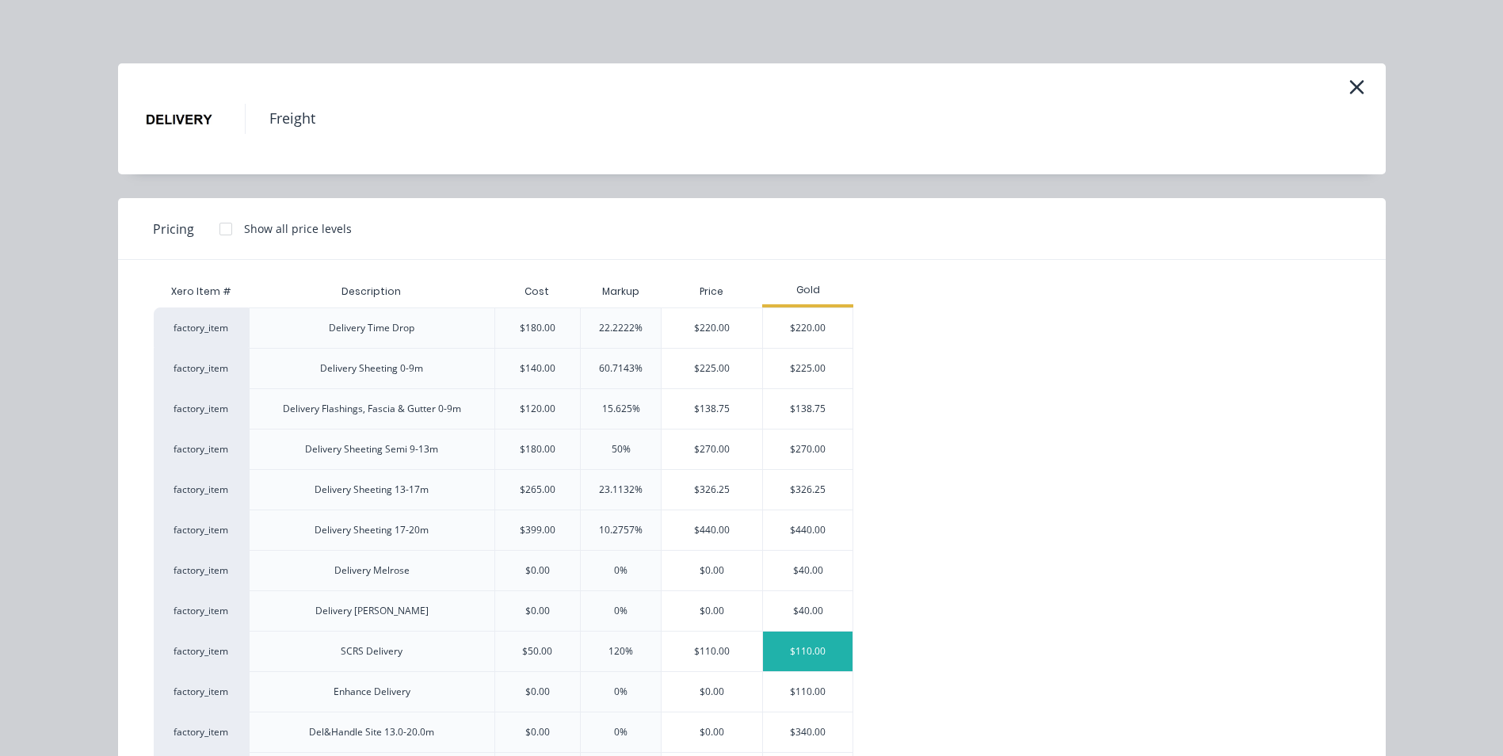
click at [803, 647] on div "$110.00" at bounding box center [808, 652] width 90 height 40
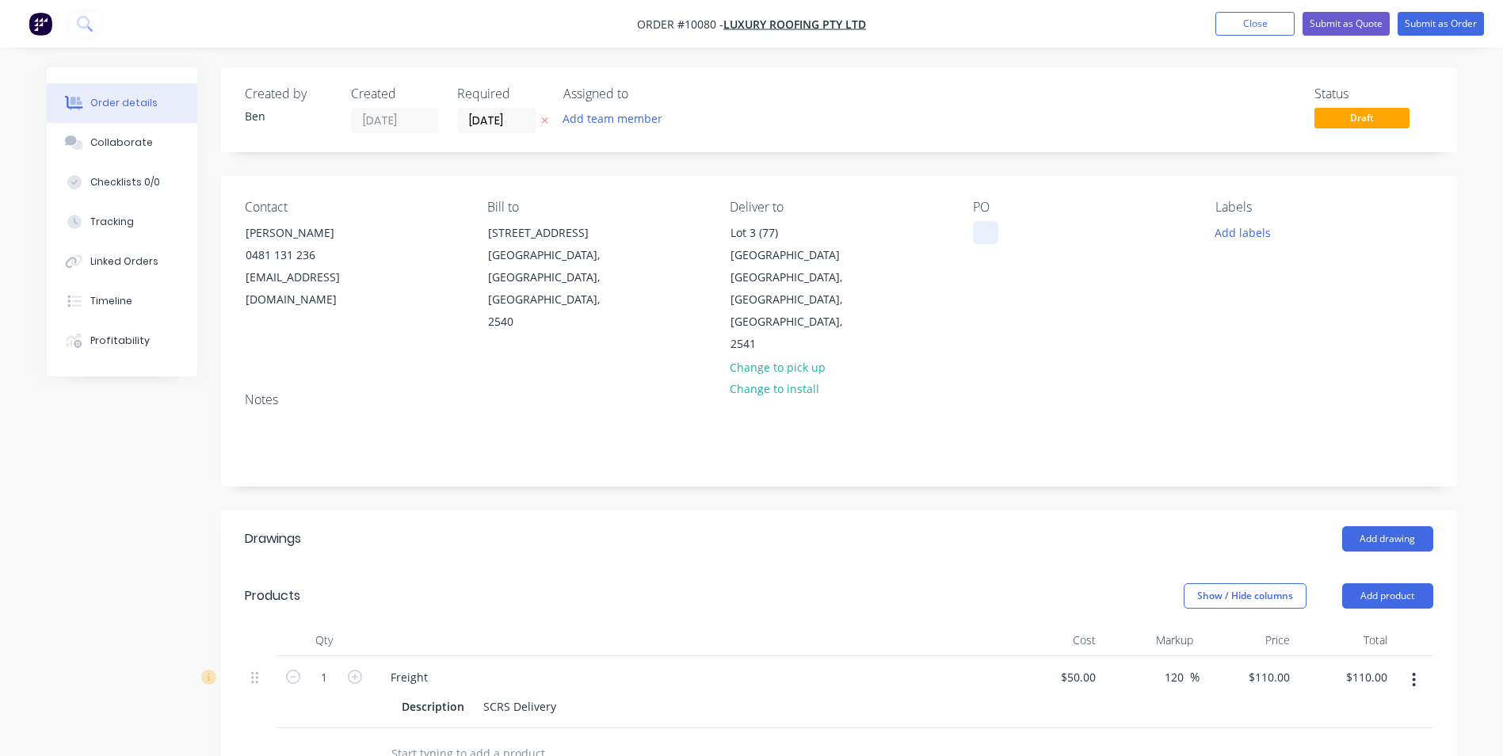
click at [986, 229] on div at bounding box center [985, 232] width 25 height 23
click at [664, 526] on div "Add drawing" at bounding box center [965, 538] width 936 height 25
click at [1377, 526] on button "Add drawing" at bounding box center [1388, 538] width 91 height 25
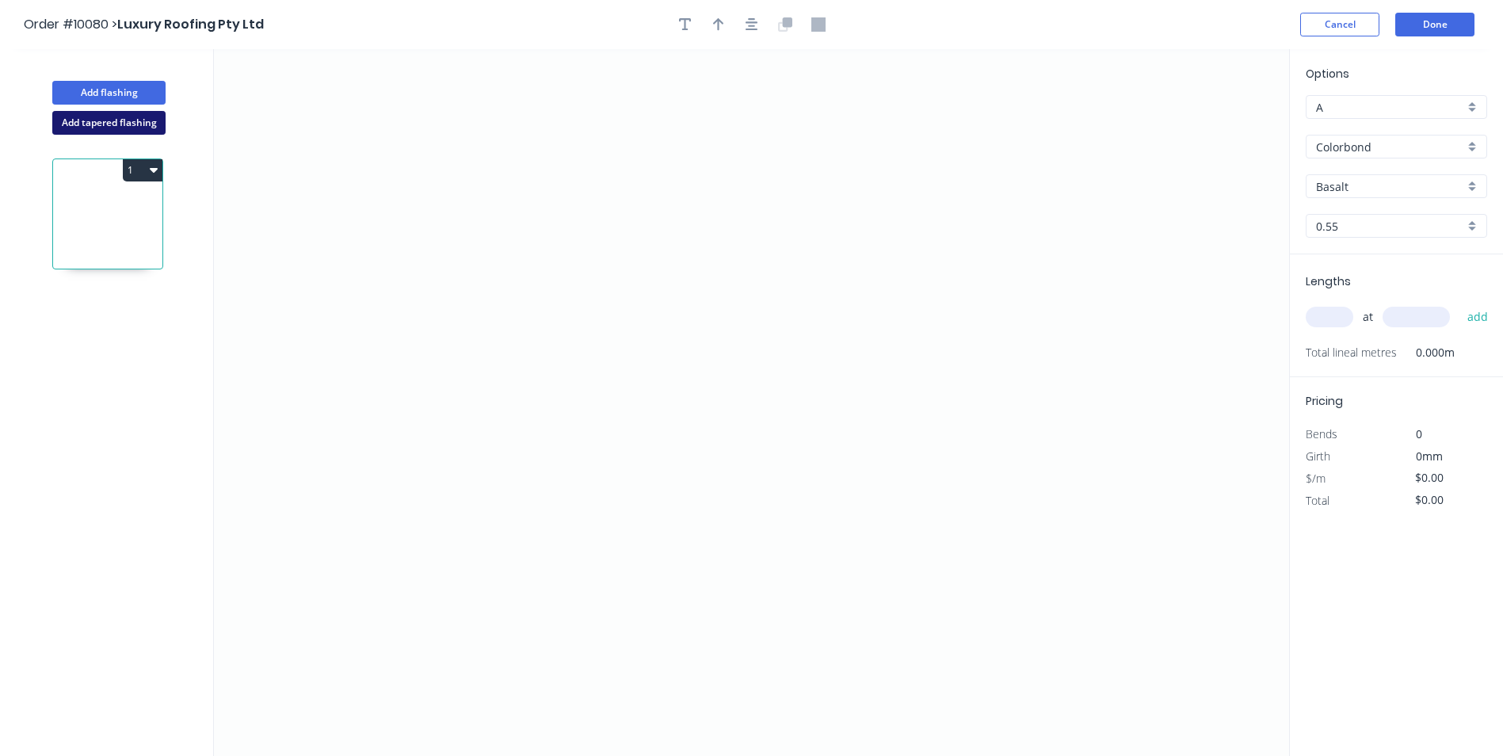
click at [109, 120] on button "Add tapered flashing" at bounding box center [108, 123] width 113 height 24
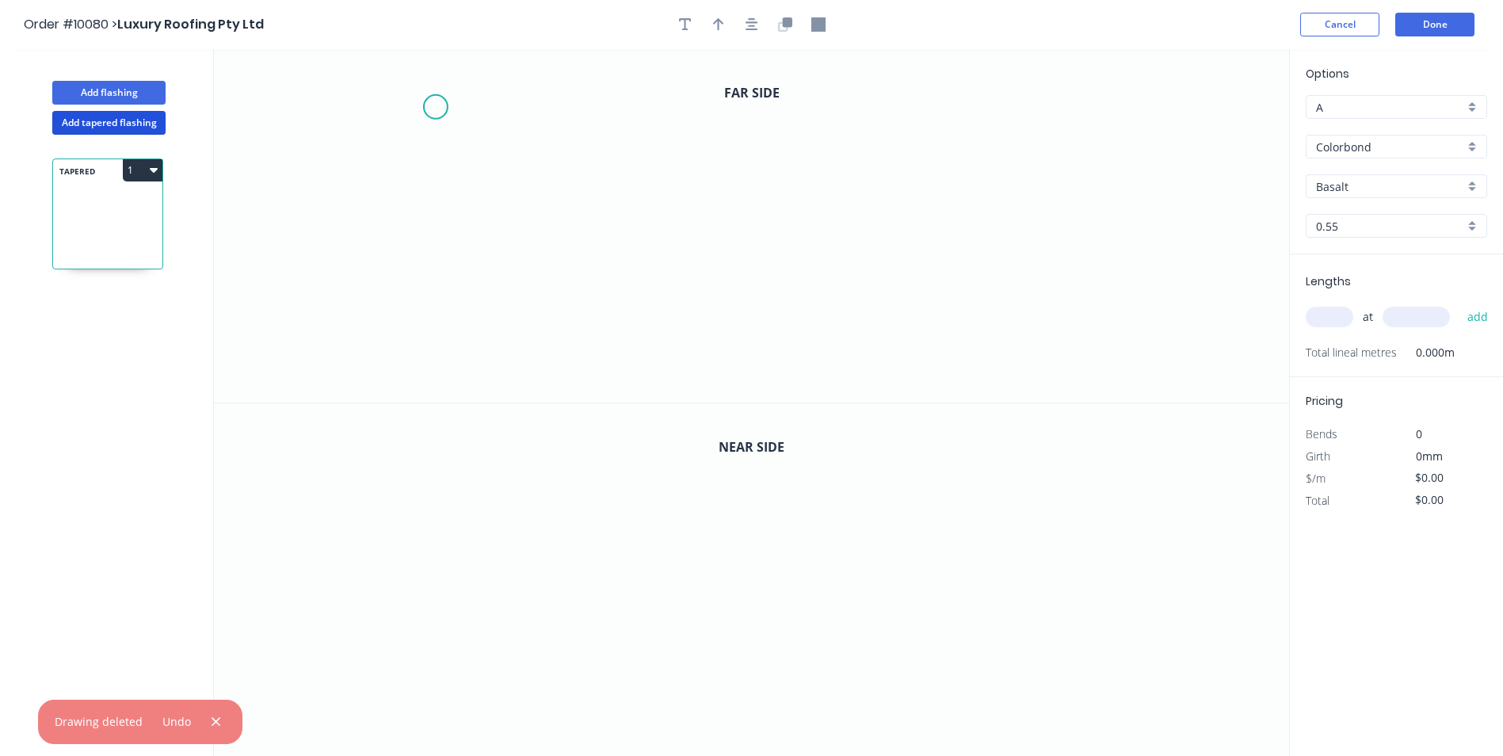
click at [435, 107] on icon "0" at bounding box center [751, 225] width 1075 height 353
click at [431, 224] on icon "0" at bounding box center [751, 225] width 1075 height 353
click at [690, 230] on icon "0 ?" at bounding box center [751, 225] width 1075 height 353
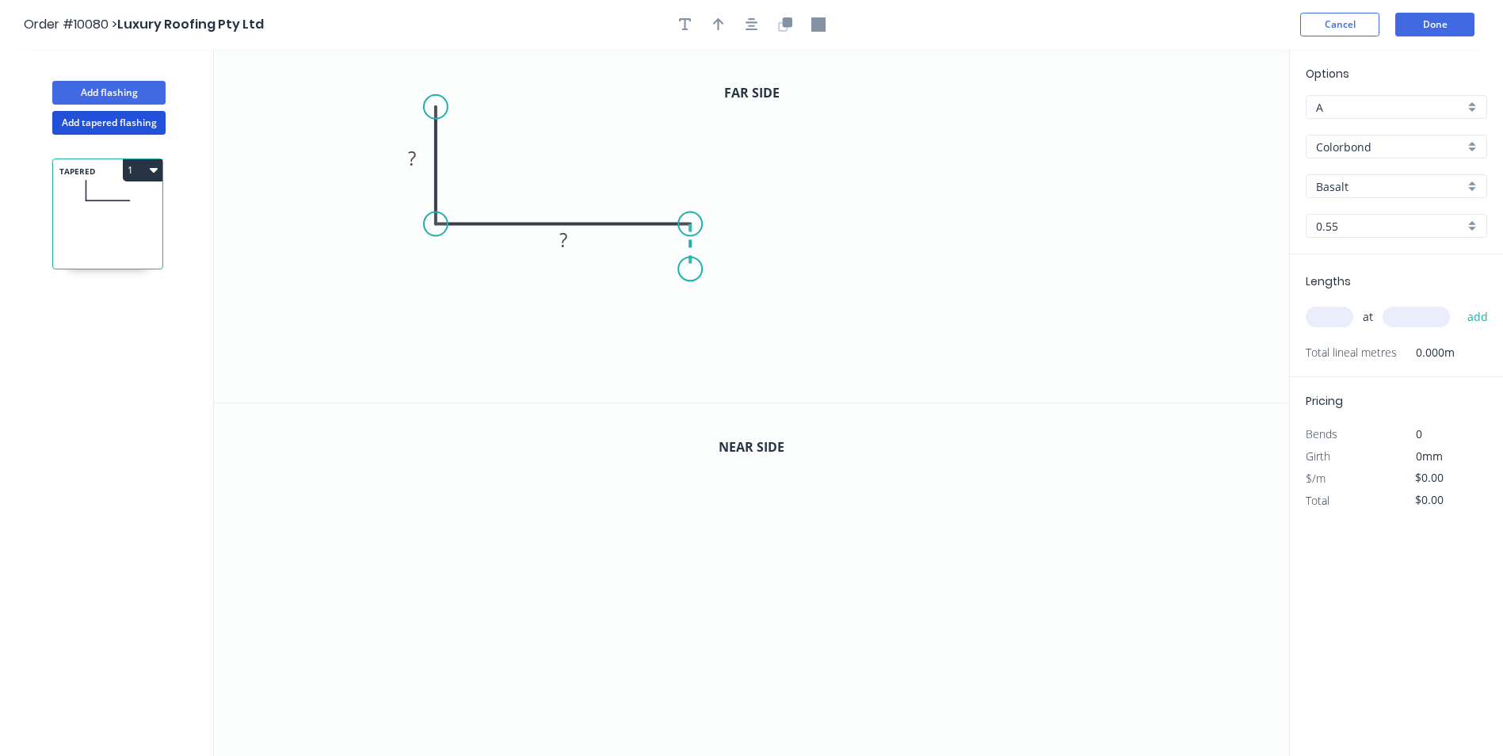
click at [690, 269] on icon "0 ? ?" at bounding box center [751, 225] width 1075 height 353
click at [668, 270] on icon "0 ? ? ?" at bounding box center [751, 225] width 1075 height 353
click at [668, 293] on rect at bounding box center [679, 286] width 32 height 22
click at [686, 304] on icon "0 ? ? ? ? ?" at bounding box center [751, 225] width 1075 height 353
click at [668, 319] on tspan "?" at bounding box center [665, 311] width 8 height 26
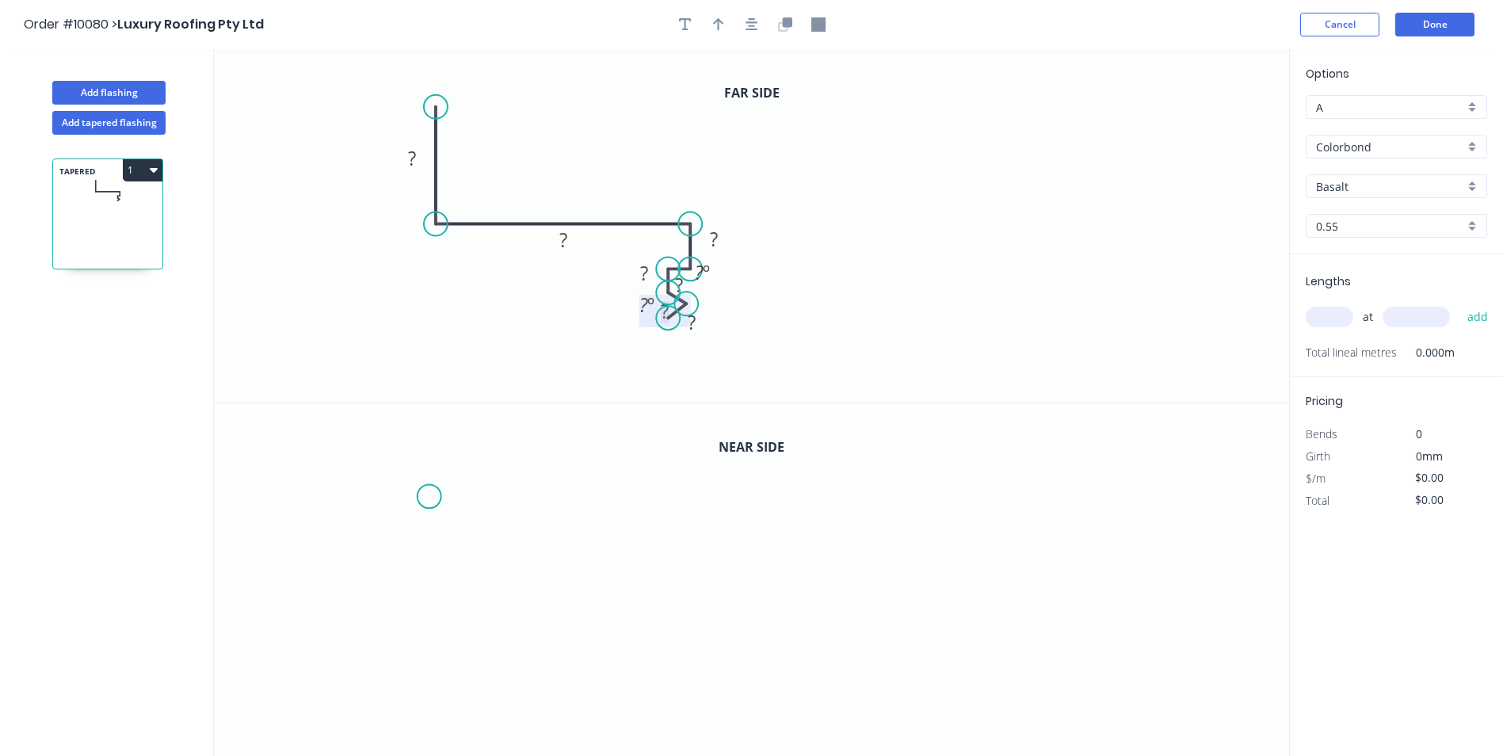
click at [430, 496] on icon "0" at bounding box center [751, 580] width 1075 height 354
click at [423, 626] on icon "0" at bounding box center [751, 580] width 1075 height 354
click at [685, 630] on icon "0 ?" at bounding box center [751, 580] width 1075 height 354
click at [684, 670] on icon "0 ? ?" at bounding box center [751, 580] width 1075 height 354
click at [666, 670] on icon at bounding box center [675, 670] width 19 height 0
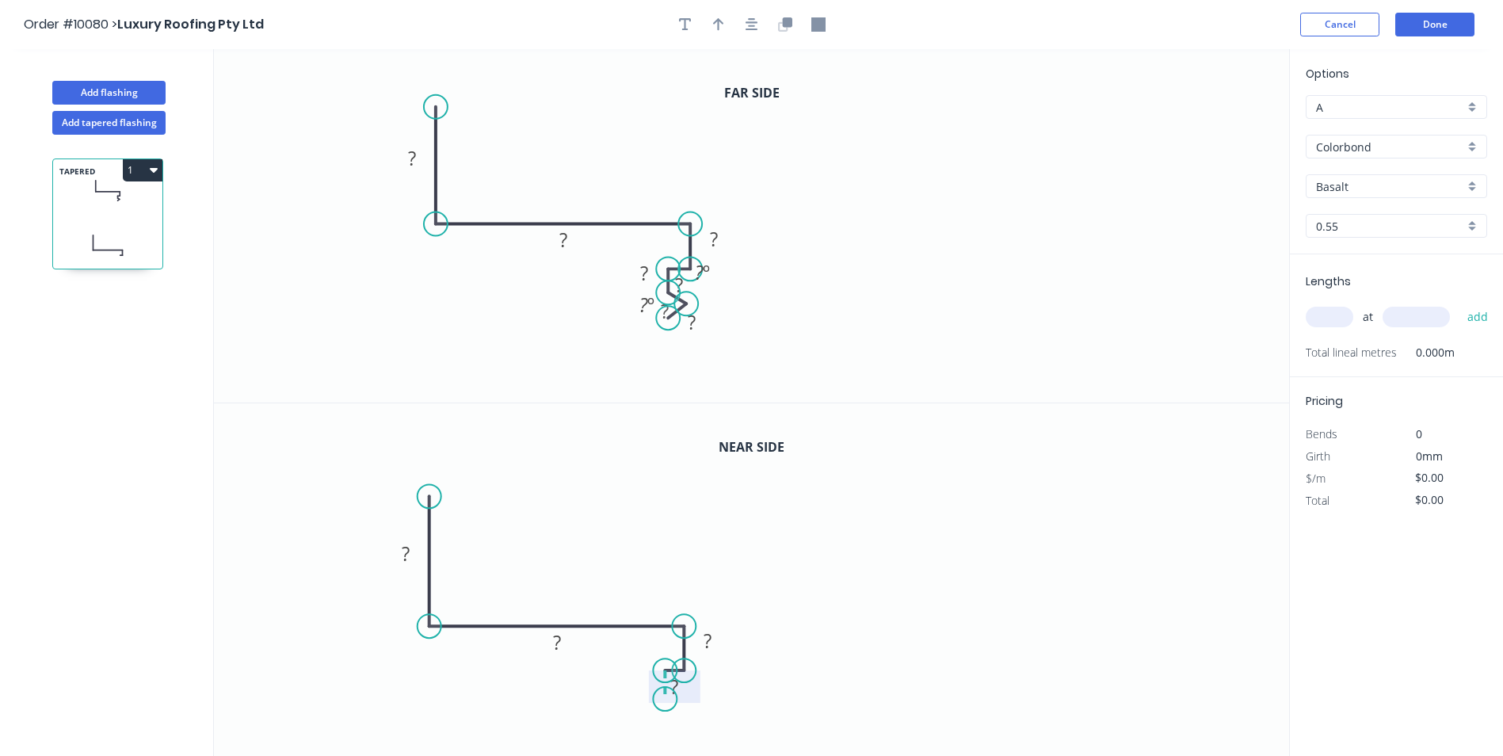
click at [666, 699] on rect at bounding box center [675, 688] width 32 height 22
click at [686, 707] on icon at bounding box center [676, 703] width 21 height 8
click at [666, 731] on rect at bounding box center [668, 717] width 52 height 32
click at [685, 715] on circle at bounding box center [685, 713] width 24 height 24
click at [715, 26] on icon "button" at bounding box center [718, 24] width 11 height 14
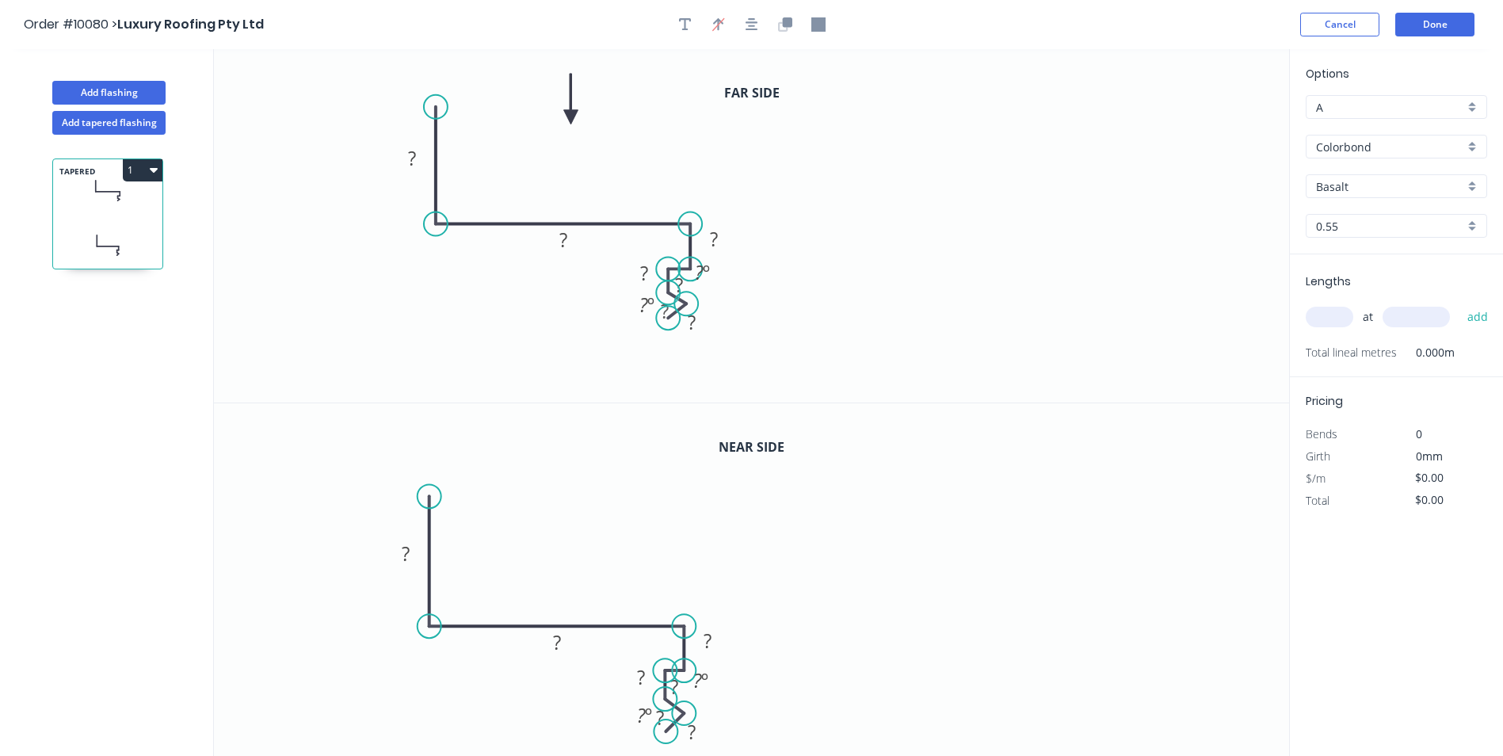
drag, startPoint x: 1209, startPoint y: 123, endPoint x: 571, endPoint y: 117, distance: 638.8
click at [571, 117] on icon at bounding box center [571, 99] width 14 height 51
click at [1411, 190] on input "Basalt" at bounding box center [1390, 186] width 148 height 17
click at [1360, 264] on div "[PERSON_NAME]" at bounding box center [1397, 261] width 180 height 28
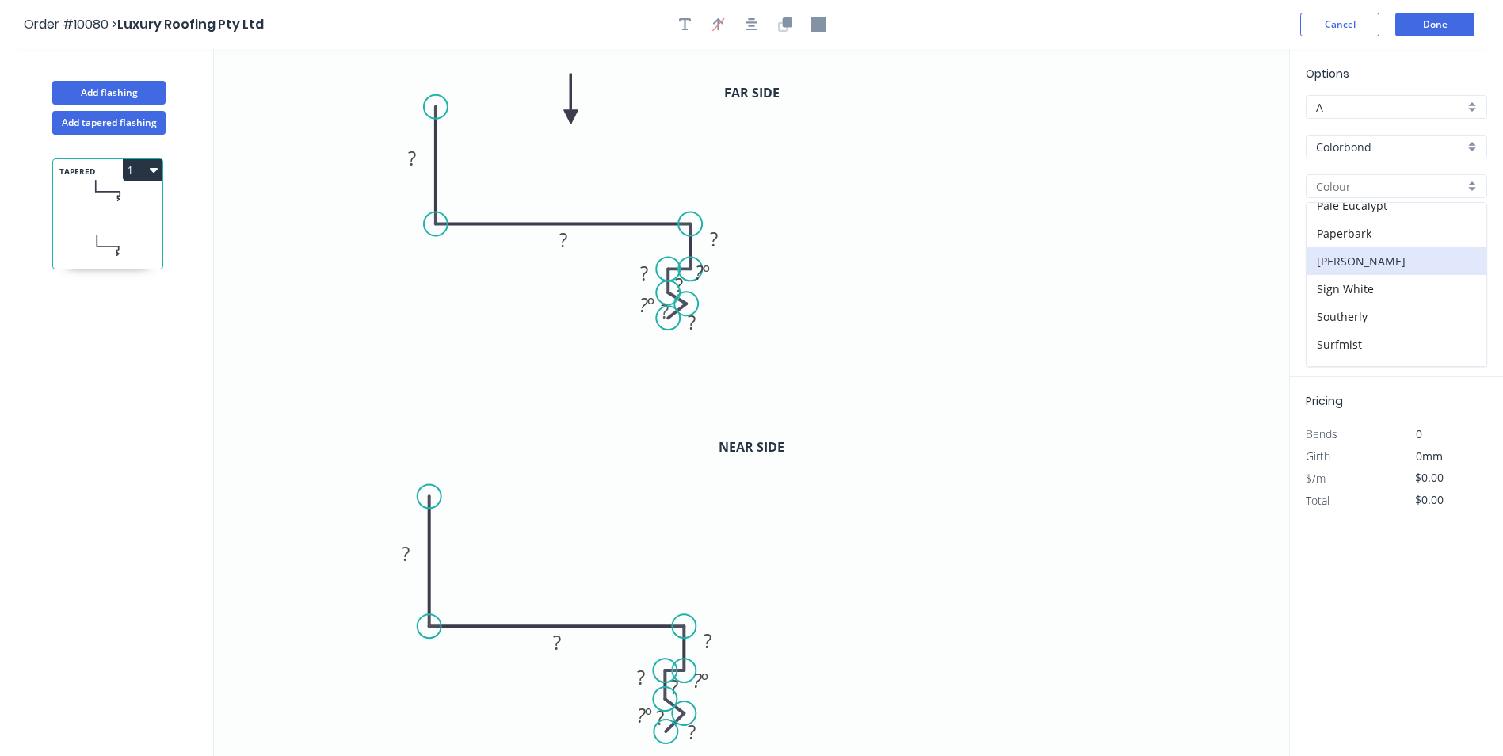
type input "[PERSON_NAME]"
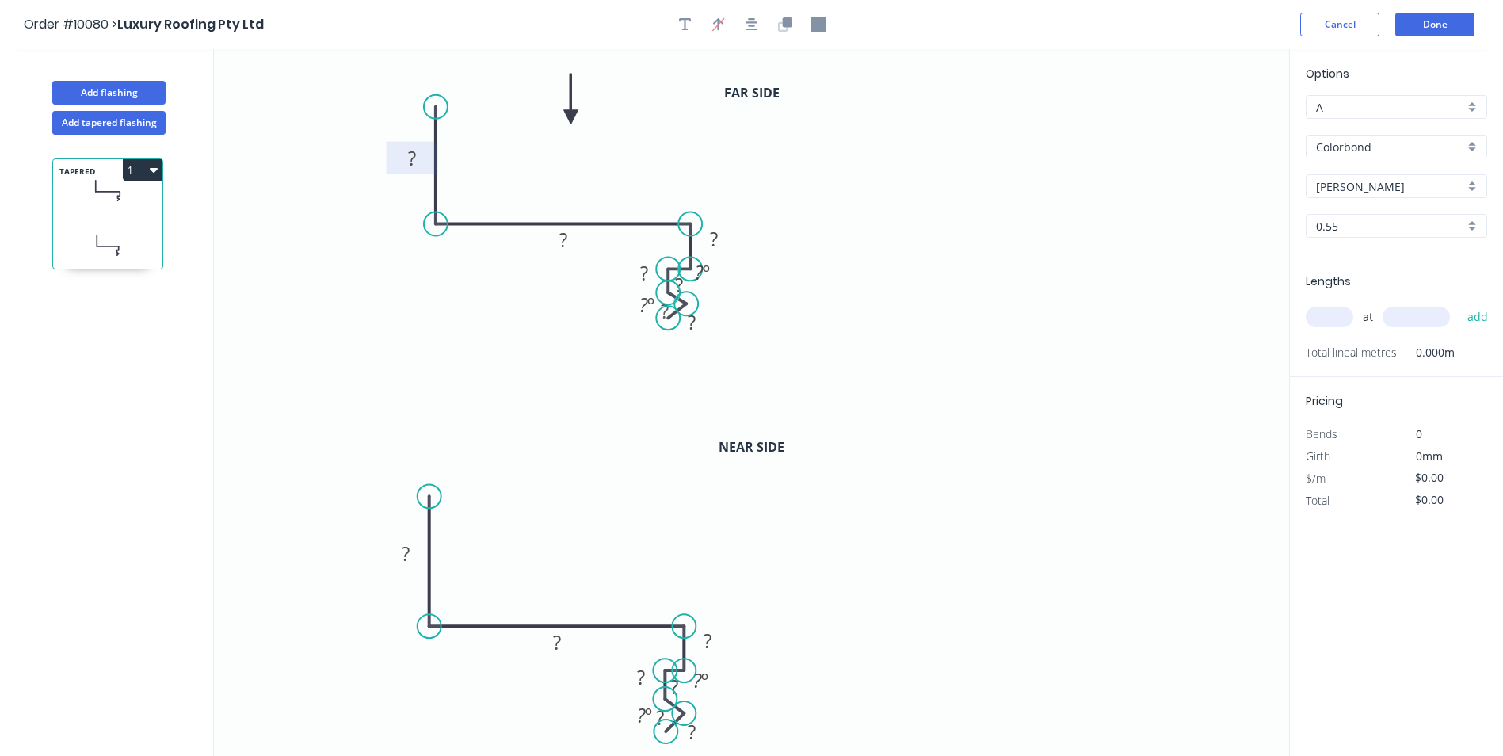
click at [408, 164] on tspan "?" at bounding box center [412, 158] width 8 height 26
click at [735, 319] on div "Hide angle" at bounding box center [780, 323] width 159 height 32
click at [769, 724] on div "Hide angle" at bounding box center [782, 732] width 159 height 32
click at [647, 274] on tspan "?" at bounding box center [644, 273] width 8 height 26
click at [769, 220] on icon "0 ? 175 30 ? 25 ? ? ? º" at bounding box center [751, 225] width 1075 height 353
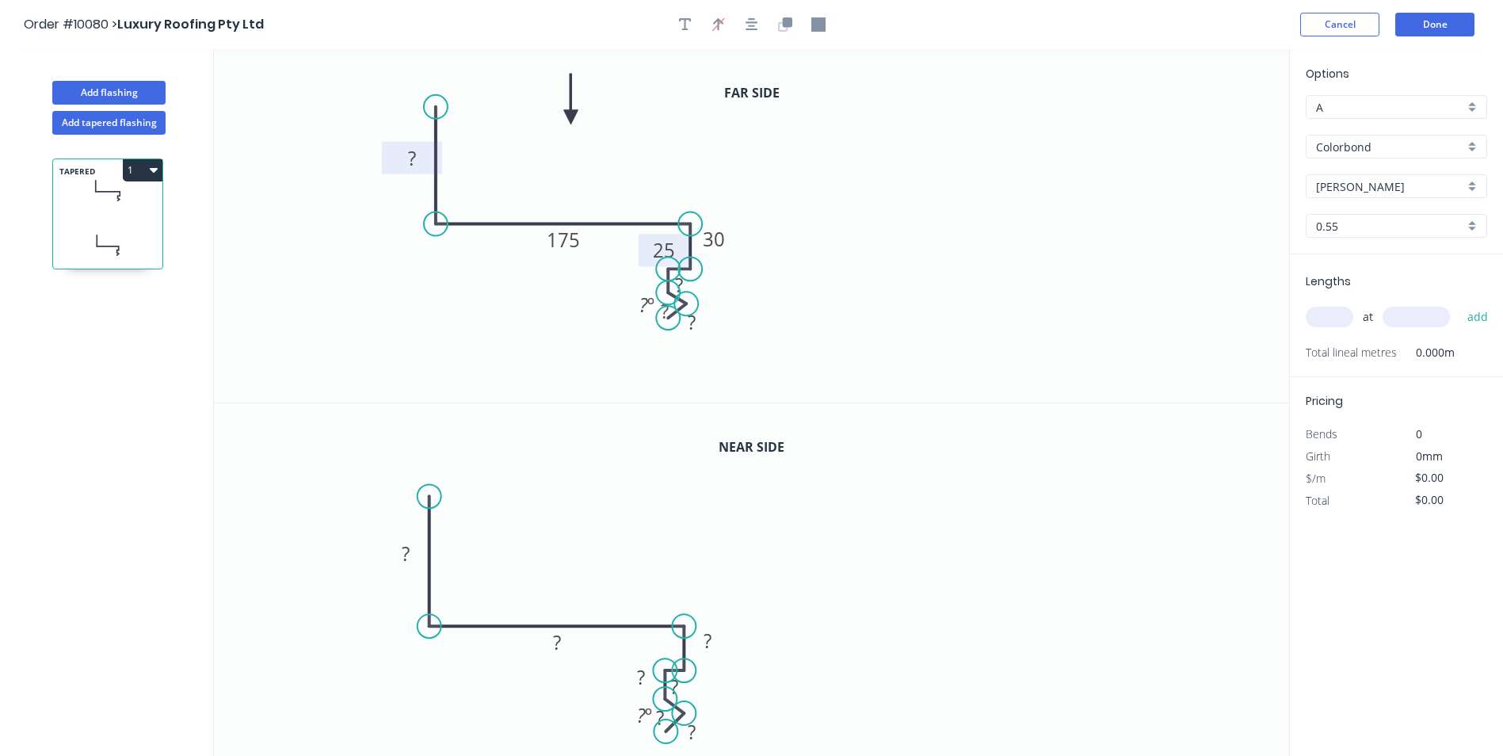
drag, startPoint x: 624, startPoint y: 284, endPoint x: 644, endPoint y: 261, distance: 30.3
click at [644, 261] on rect at bounding box center [665, 250] width 52 height 32
click at [685, 286] on rect at bounding box center [679, 286] width 32 height 22
click at [838, 225] on icon "0 ? 175 30 15 25 ? ? ? º" at bounding box center [751, 225] width 1075 height 353
click at [706, 292] on rect at bounding box center [685, 284] width 52 height 32
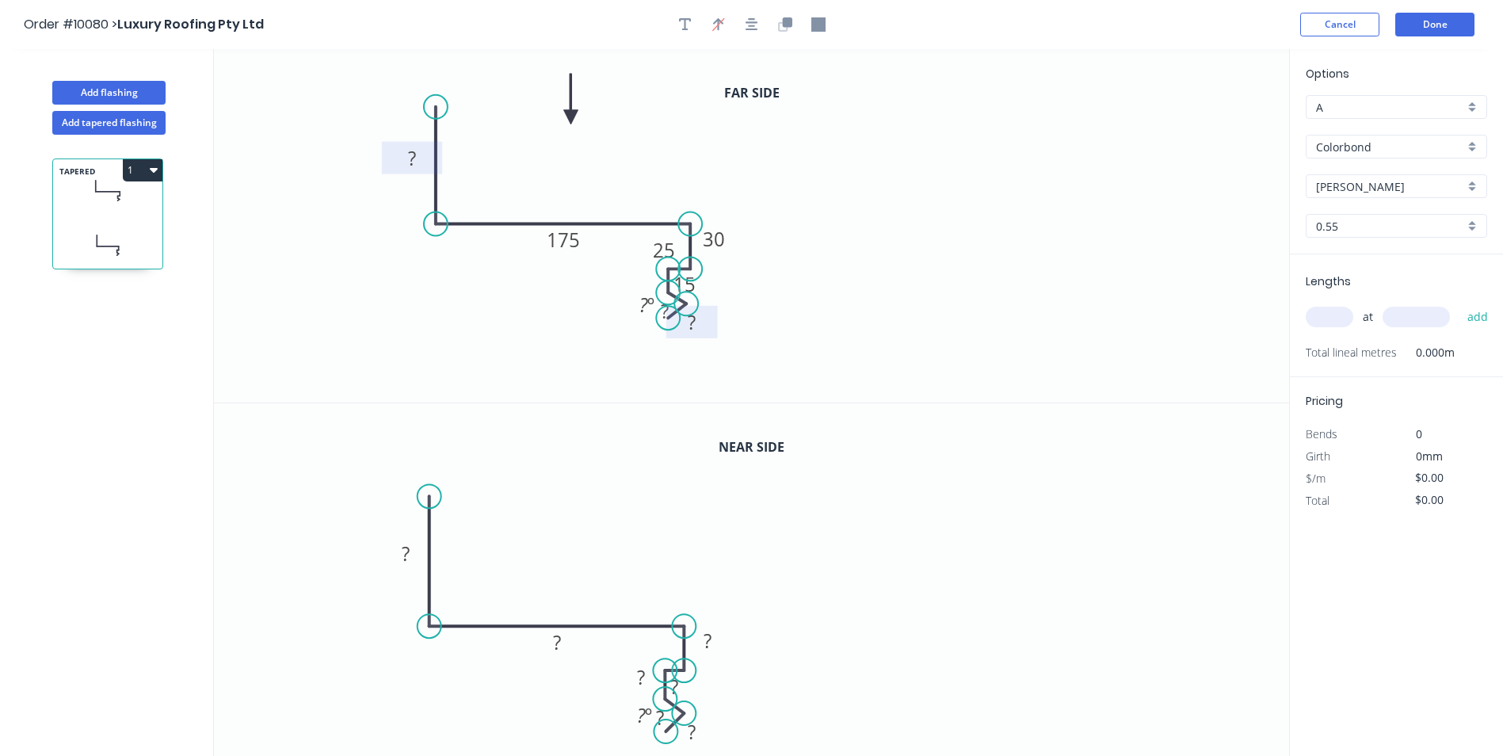
click at [699, 322] on rect at bounding box center [692, 323] width 32 height 22
click at [859, 265] on icon "0 ? 175 30 15 25 ? 20 ? º" at bounding box center [751, 225] width 1075 height 353
drag, startPoint x: 708, startPoint y: 337, endPoint x: 707, endPoint y: 346, distance: 9.5
click at [707, 346] on rect at bounding box center [692, 331] width 52 height 32
drag, startPoint x: 664, startPoint y: 311, endPoint x: 670, endPoint y: 324, distance: 13.8
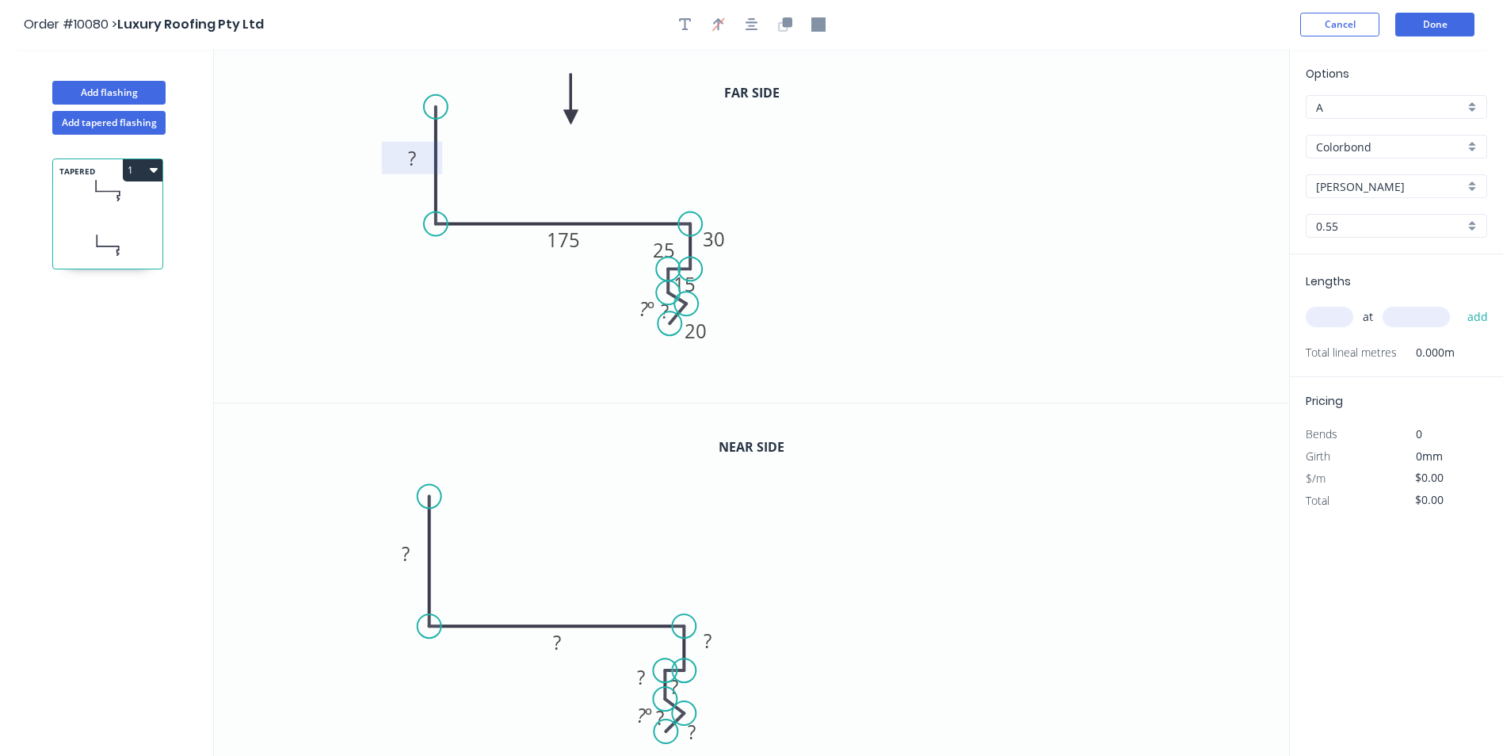
click at [670, 324] on circle at bounding box center [670, 323] width 24 height 24
click at [667, 312] on circle at bounding box center [670, 323] width 24 height 24
click at [659, 308] on rect at bounding box center [648, 310] width 32 height 22
click at [669, 356] on div "Hide angle" at bounding box center [727, 362] width 159 height 32
click at [662, 308] on tspan "?" at bounding box center [665, 311] width 8 height 26
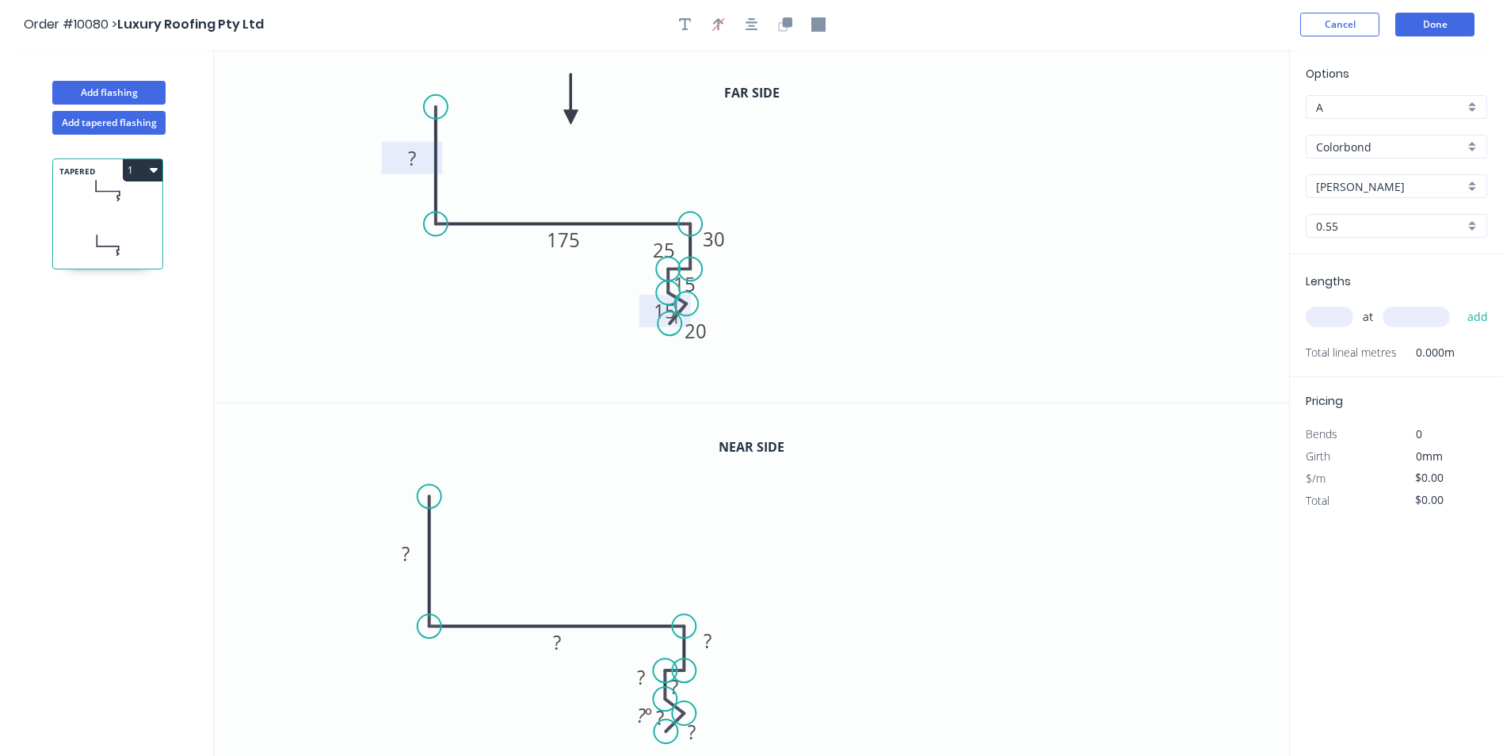
click at [597, 311] on icon "0 ? 175 30 15 25 15 20" at bounding box center [751, 225] width 1075 height 353
drag, startPoint x: 644, startPoint y: 318, endPoint x: 628, endPoint y: 305, distance: 20.3
click at [628, 305] on rect at bounding box center [650, 298] width 52 height 32
drag, startPoint x: 718, startPoint y: 345, endPoint x: 715, endPoint y: 353, distance: 9.3
click at [715, 353] on rect at bounding box center [692, 339] width 52 height 32
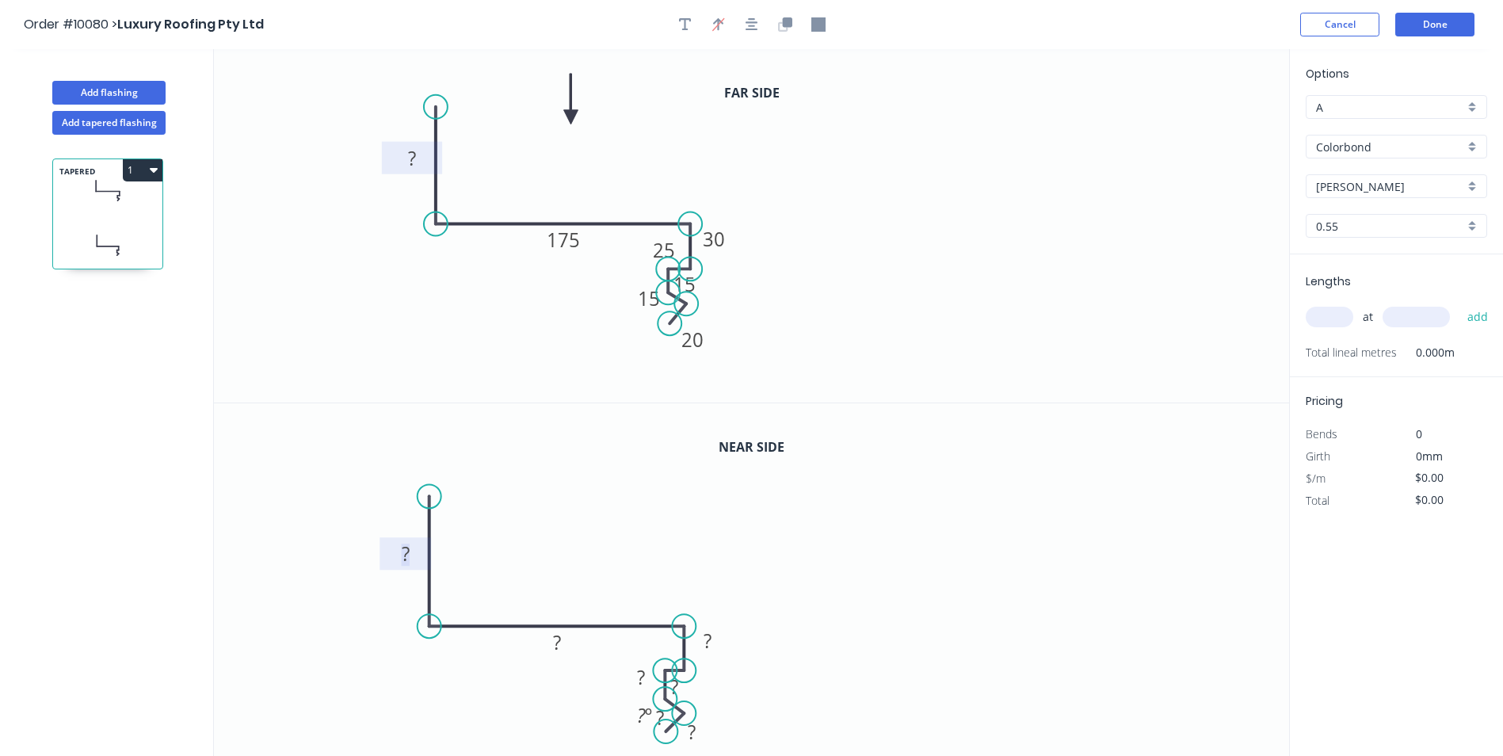
click at [394, 555] on rect at bounding box center [406, 555] width 32 height 22
click at [413, 164] on tspan "?" at bounding box center [412, 158] width 8 height 26
click at [265, 247] on icon "0 100 175 30 15 25 15 20" at bounding box center [751, 225] width 1075 height 353
click at [571, 650] on rect at bounding box center [557, 643] width 32 height 22
click at [686, 514] on icon "0 100 185 ? ? ? ? ? ? º" at bounding box center [751, 580] width 1075 height 354
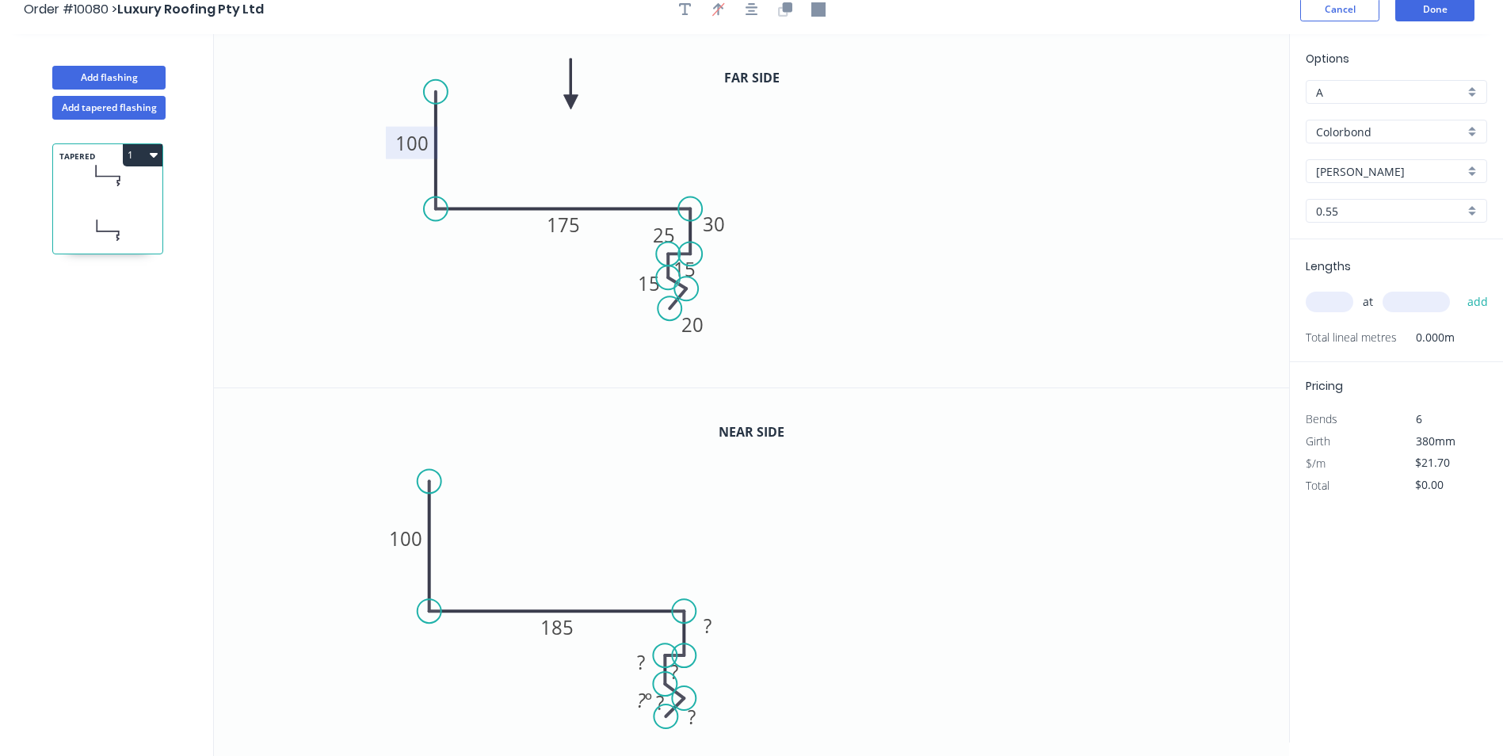
scroll to position [29, 0]
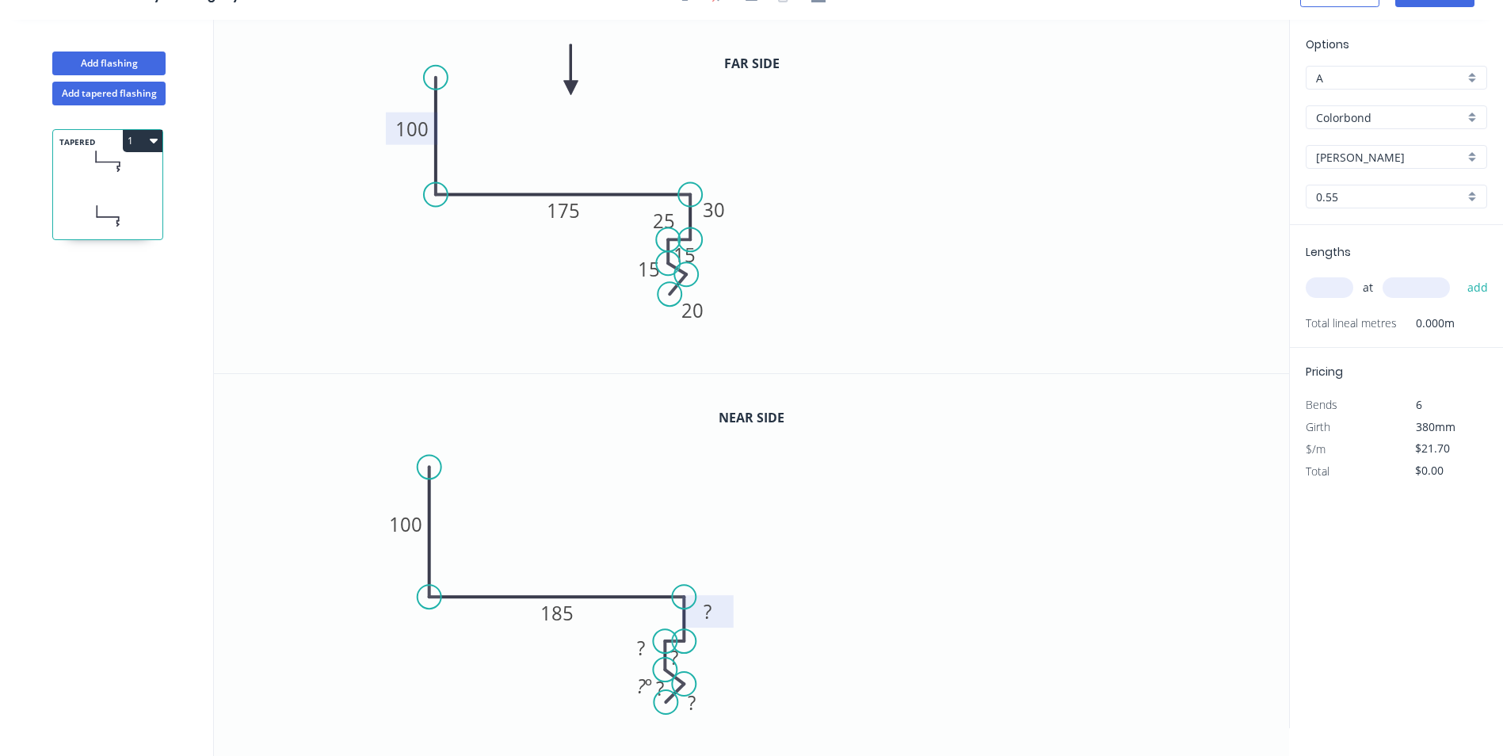
click at [720, 617] on rect at bounding box center [709, 613] width 32 height 22
click at [680, 656] on rect at bounding box center [675, 658] width 32 height 22
click at [951, 611] on icon "0 100 185 30 ?15 ? ? ? ? º" at bounding box center [751, 551] width 1075 height 354
click at [674, 655] on tspan "?" at bounding box center [675, 657] width 8 height 26
click at [815, 575] on icon "0 100 185 30 15 ? ? ? ? º" at bounding box center [751, 551] width 1075 height 354
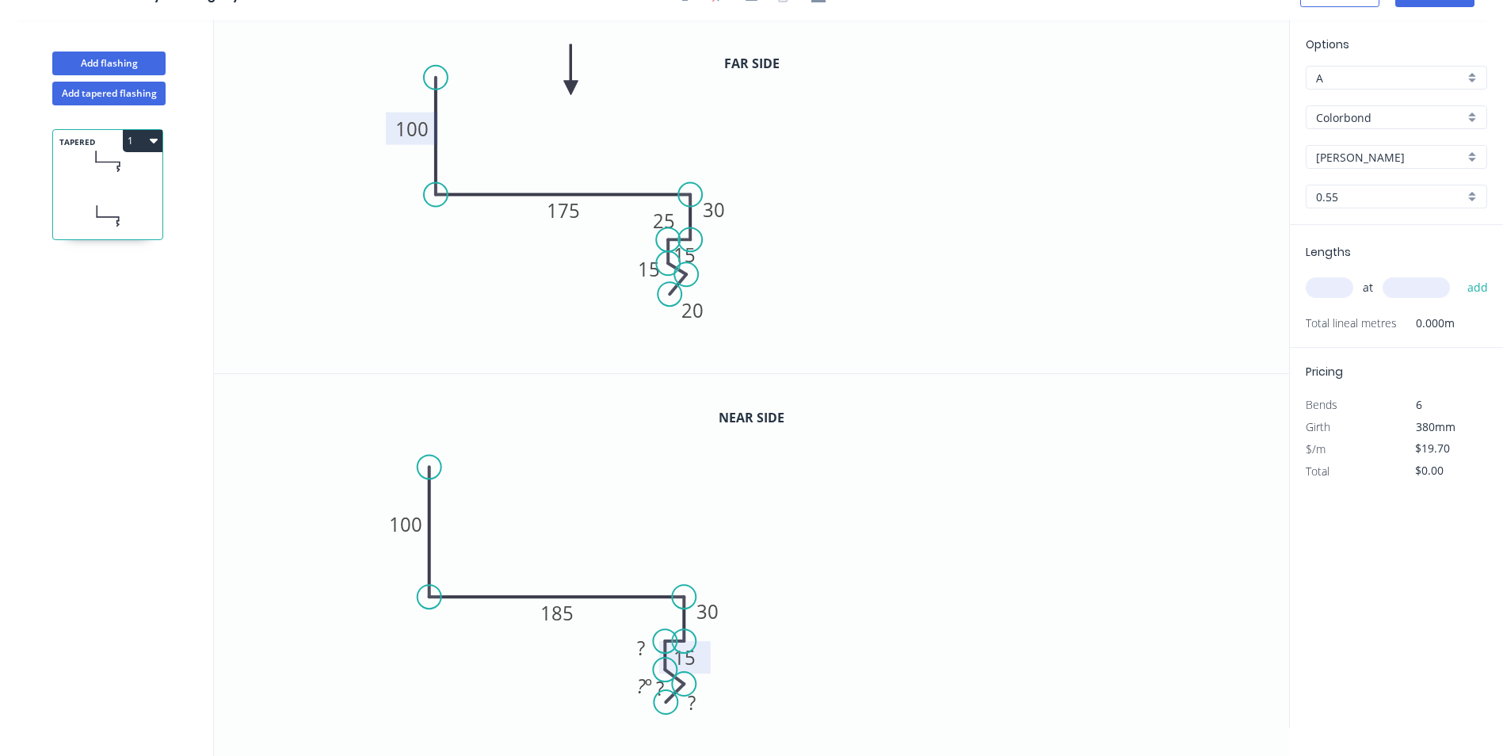
drag, startPoint x: 696, startPoint y: 666, endPoint x: 706, endPoint y: 666, distance: 10.3
click at [706, 666] on rect at bounding box center [686, 657] width 52 height 32
click at [640, 644] on tspan "?" at bounding box center [642, 648] width 8 height 26
click at [707, 537] on icon "0 100 185 30 15 15 ? ? ? º" at bounding box center [751, 551] width 1075 height 354
drag, startPoint x: 625, startPoint y: 644, endPoint x: 629, endPoint y: 616, distance: 28.0
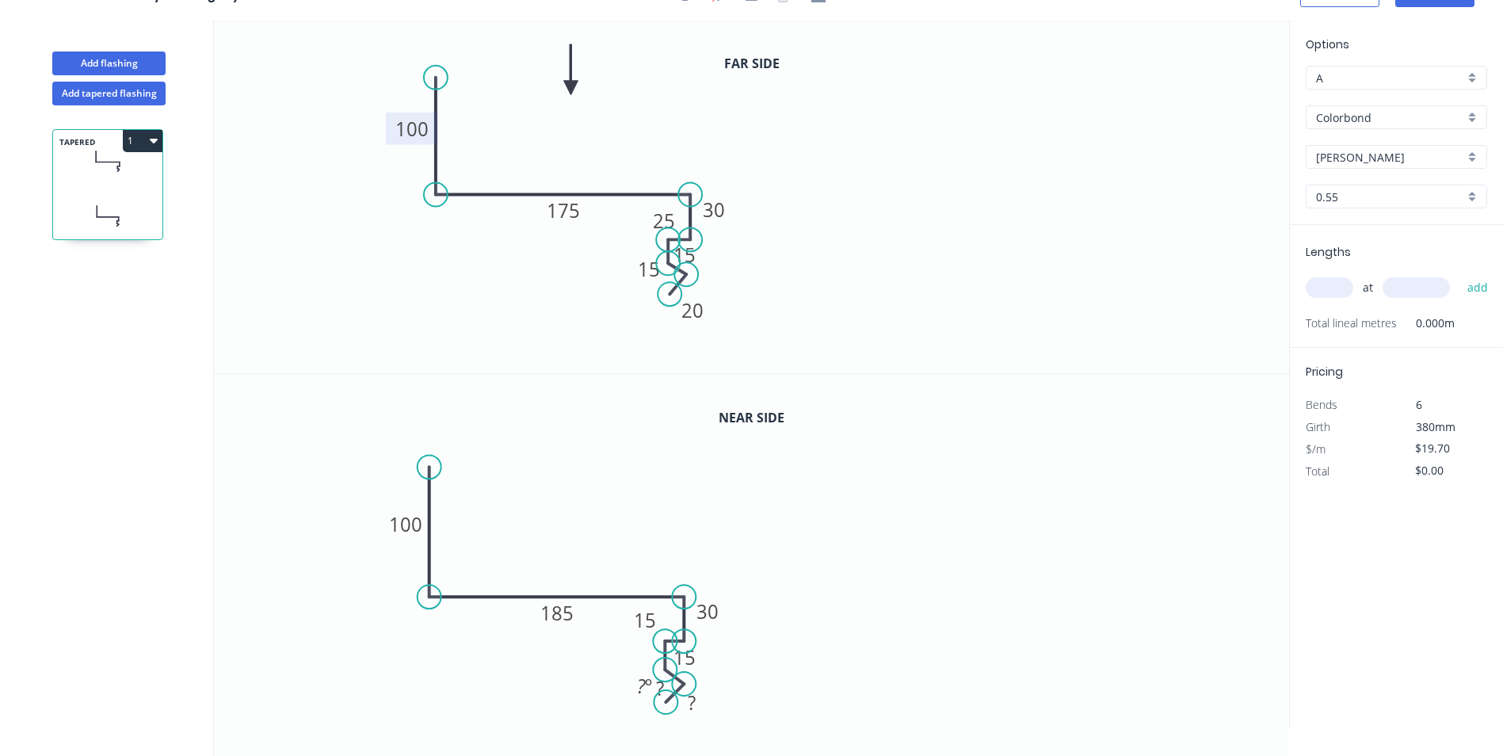
click at [629, 616] on rect at bounding box center [647, 620] width 52 height 32
click at [708, 672] on rect at bounding box center [692, 659] width 52 height 32
click at [666, 731] on div "Hide angle" at bounding box center [719, 740] width 159 height 32
click at [660, 688] on tspan "?" at bounding box center [661, 688] width 8 height 26
click at [856, 589] on icon "0 100 185 30 15 15 15 ?" at bounding box center [751, 551] width 1075 height 354
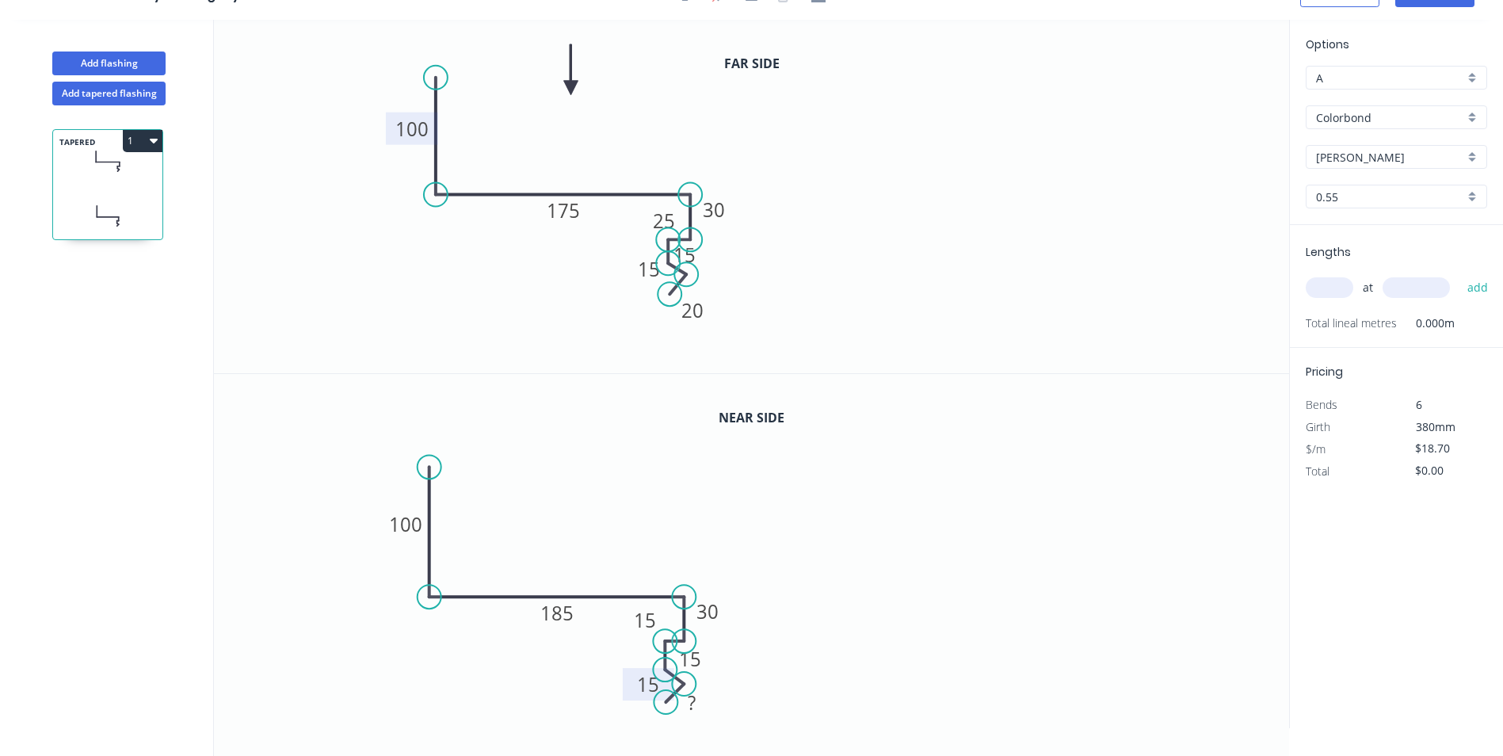
drag, startPoint x: 643, startPoint y: 683, endPoint x: 631, endPoint y: 679, distance: 12.5
click at [631, 679] on rect at bounding box center [650, 684] width 52 height 32
click at [705, 707] on rect at bounding box center [693, 704] width 32 height 22
click at [836, 673] on icon "0 100 185 30 15 15 15 20" at bounding box center [751, 551] width 1075 height 354
type input "$17.70"
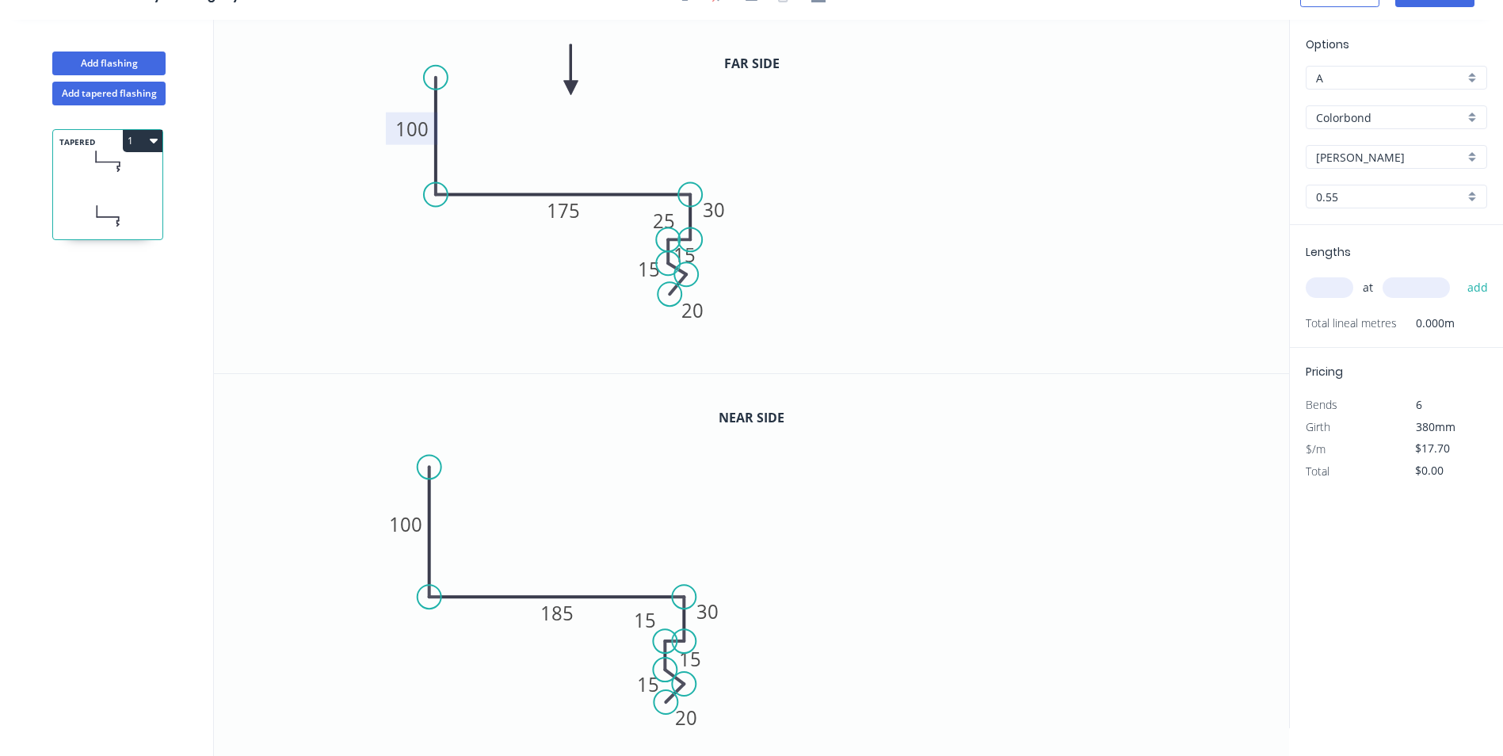
drag, startPoint x: 712, startPoint y: 714, endPoint x: 706, endPoint y: 728, distance: 15.3
click at [706, 728] on div "Far side 0 100 175 30 15 25 15 20 Near side 0 100 185 30 15 15 15 20" at bounding box center [751, 388] width 1075 height 736
click at [1327, 285] on input "text" at bounding box center [1330, 287] width 48 height 21
type input "4"
type input "1"
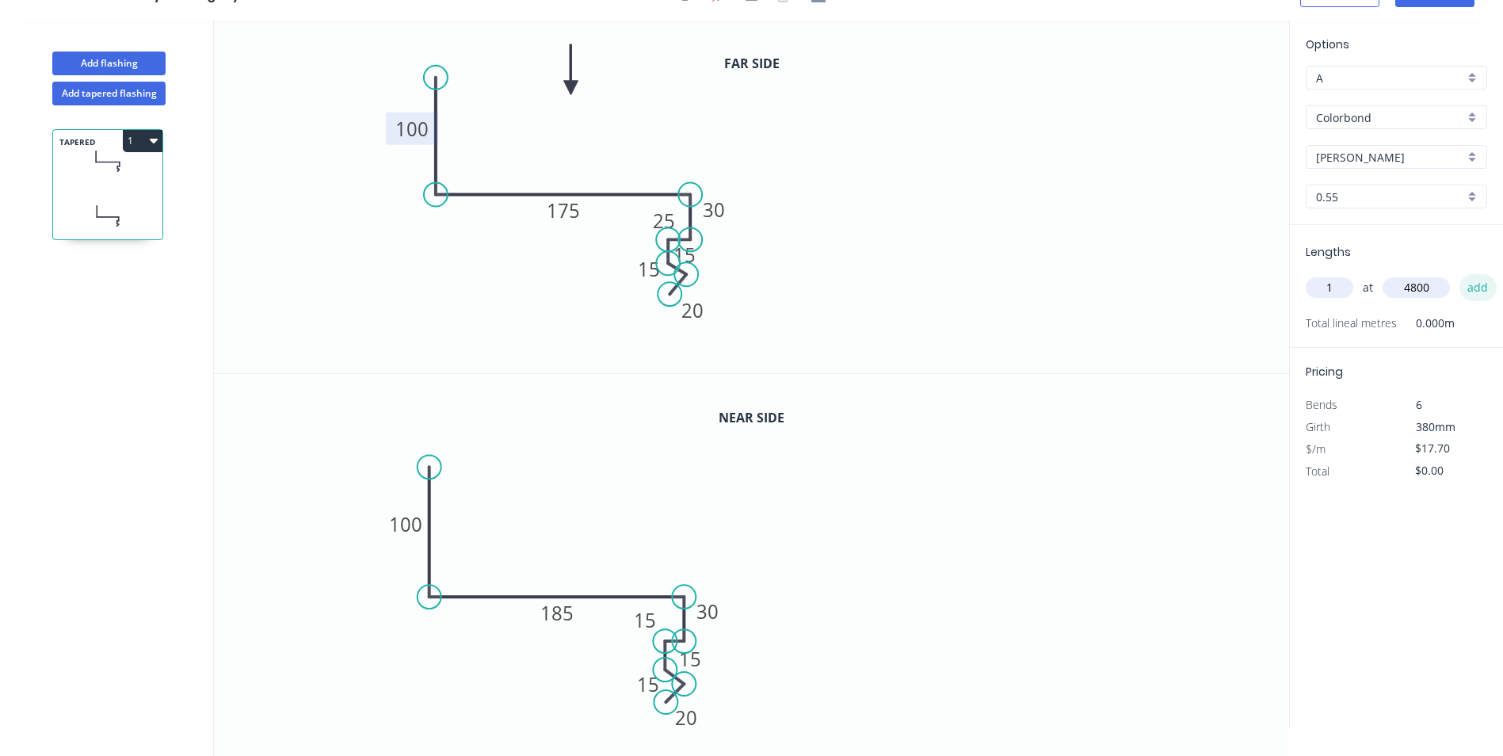
type input "4800"
click at [1468, 283] on button "add" at bounding box center [1478, 287] width 37 height 27
type input "$84.96"
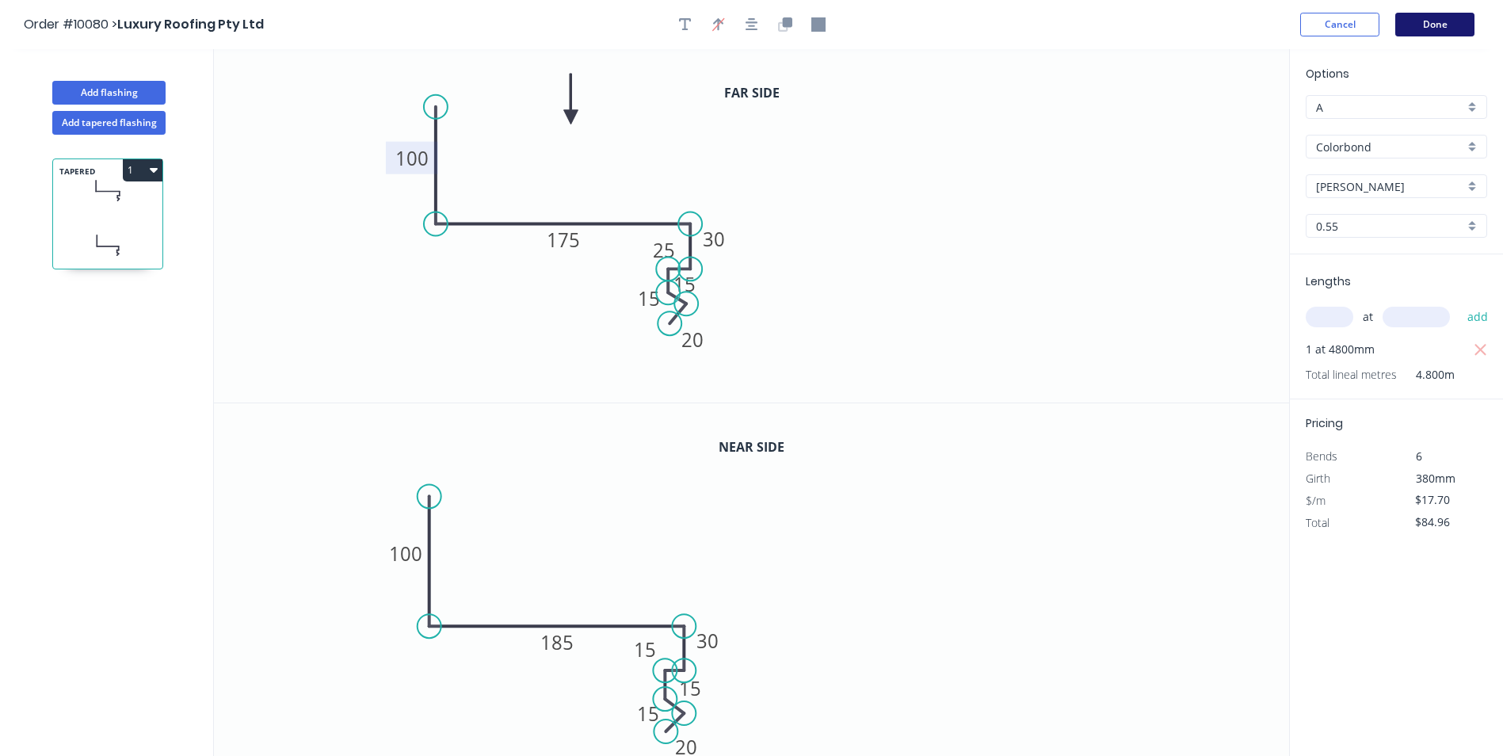
click at [1421, 25] on button "Done" at bounding box center [1435, 25] width 79 height 24
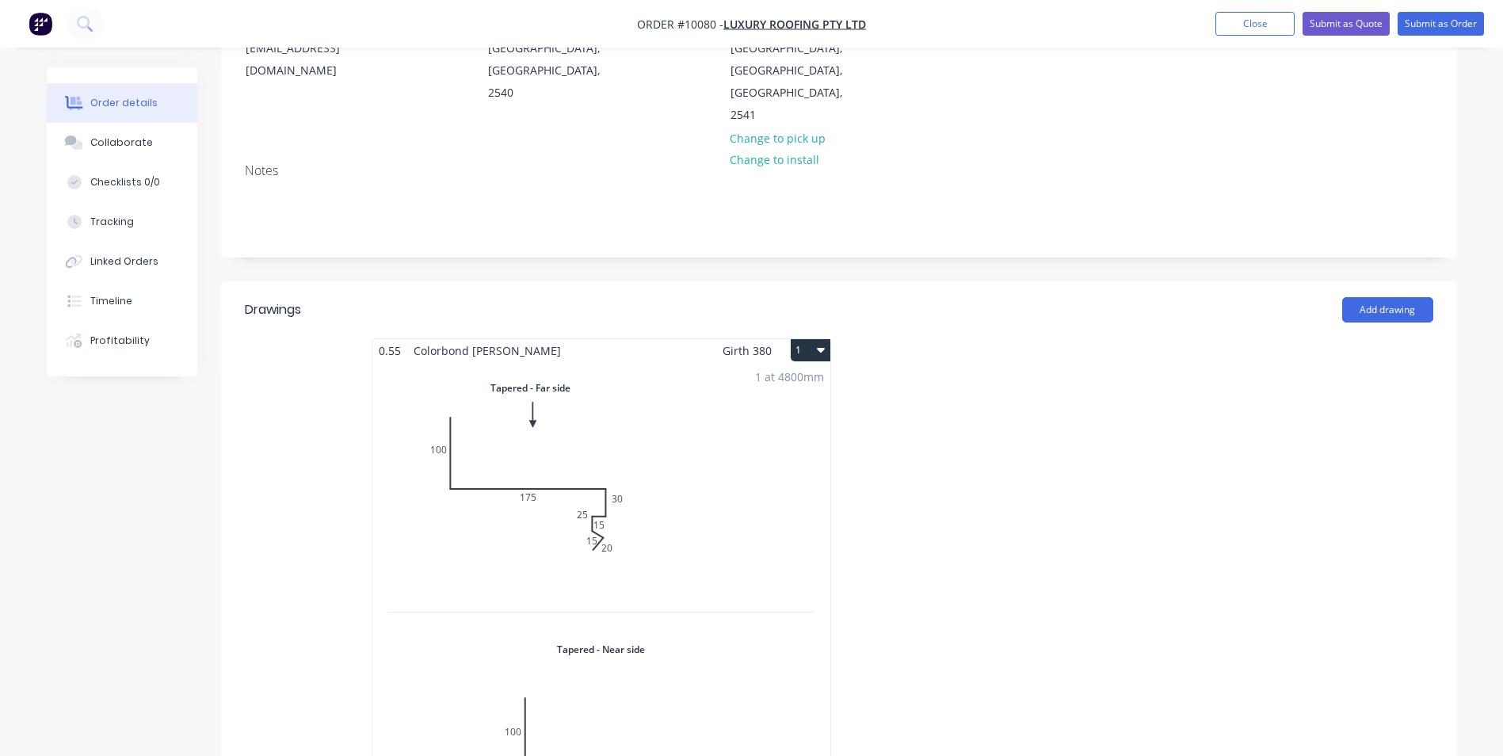
scroll to position [238, 0]
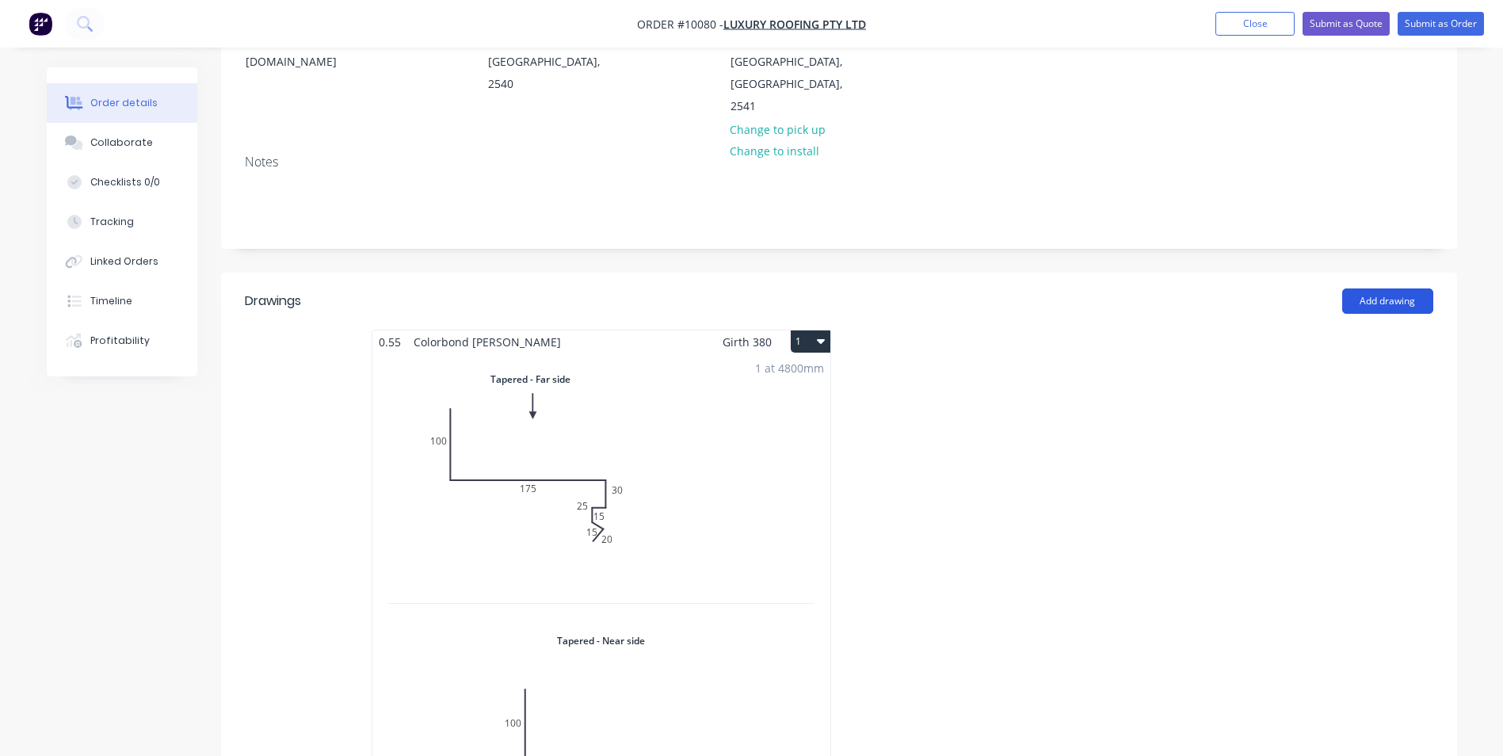
click at [1357, 288] on button "Add drawing" at bounding box center [1388, 300] width 91 height 25
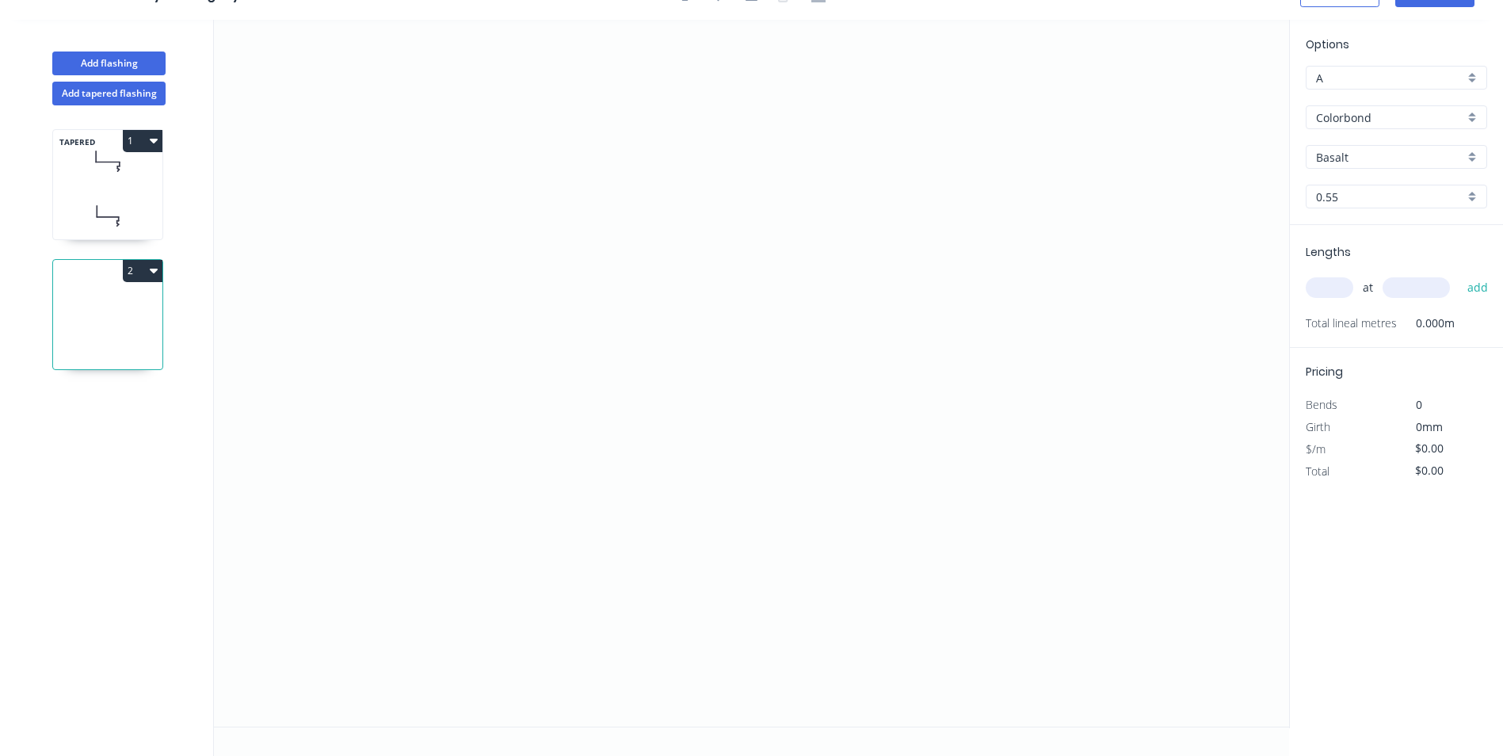
scroll to position [29, 0]
click at [426, 145] on icon "0" at bounding box center [751, 373] width 1075 height 707
click at [427, 415] on icon "0" at bounding box center [751, 373] width 1075 height 707
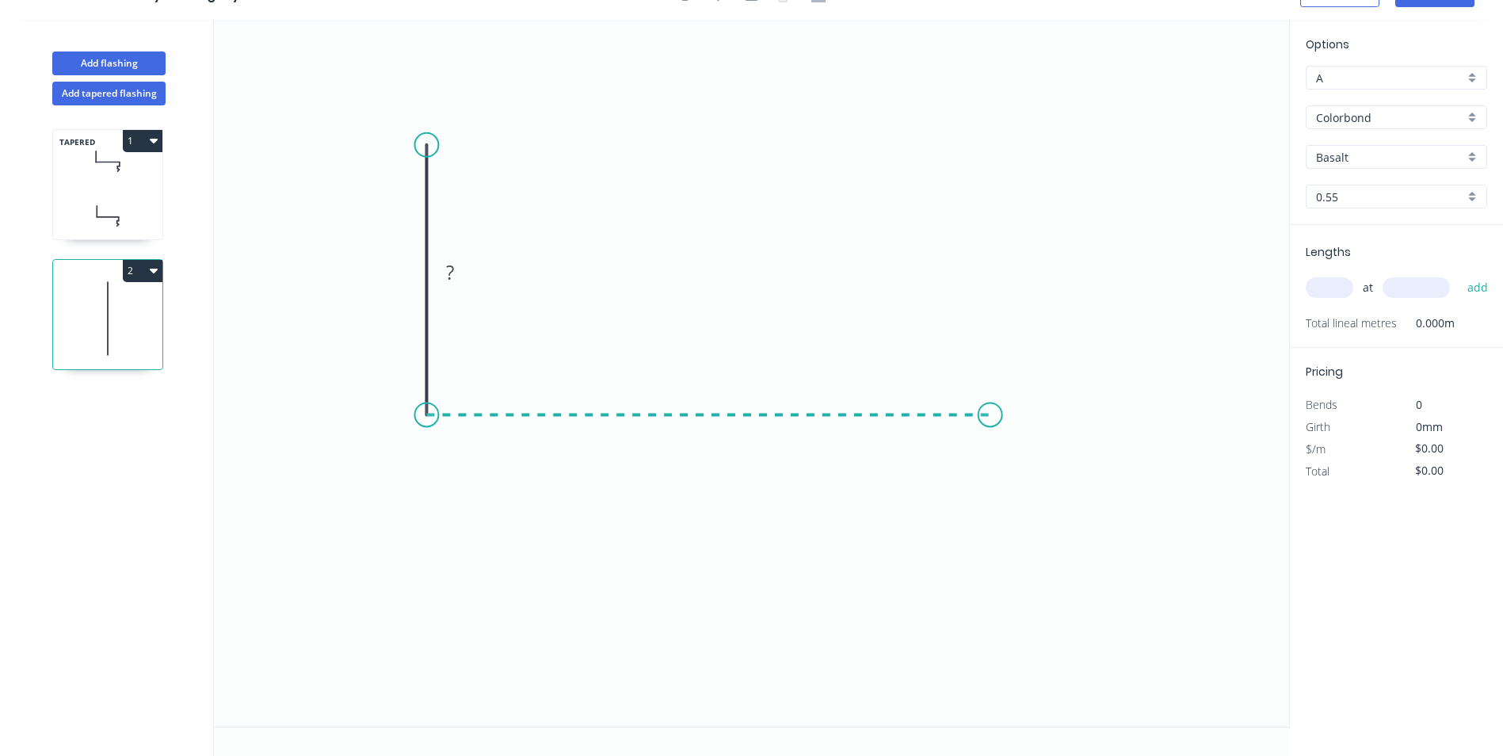
click at [991, 411] on icon "0 ?" at bounding box center [751, 373] width 1075 height 707
click at [992, 510] on icon "0 ? ?" at bounding box center [751, 373] width 1075 height 707
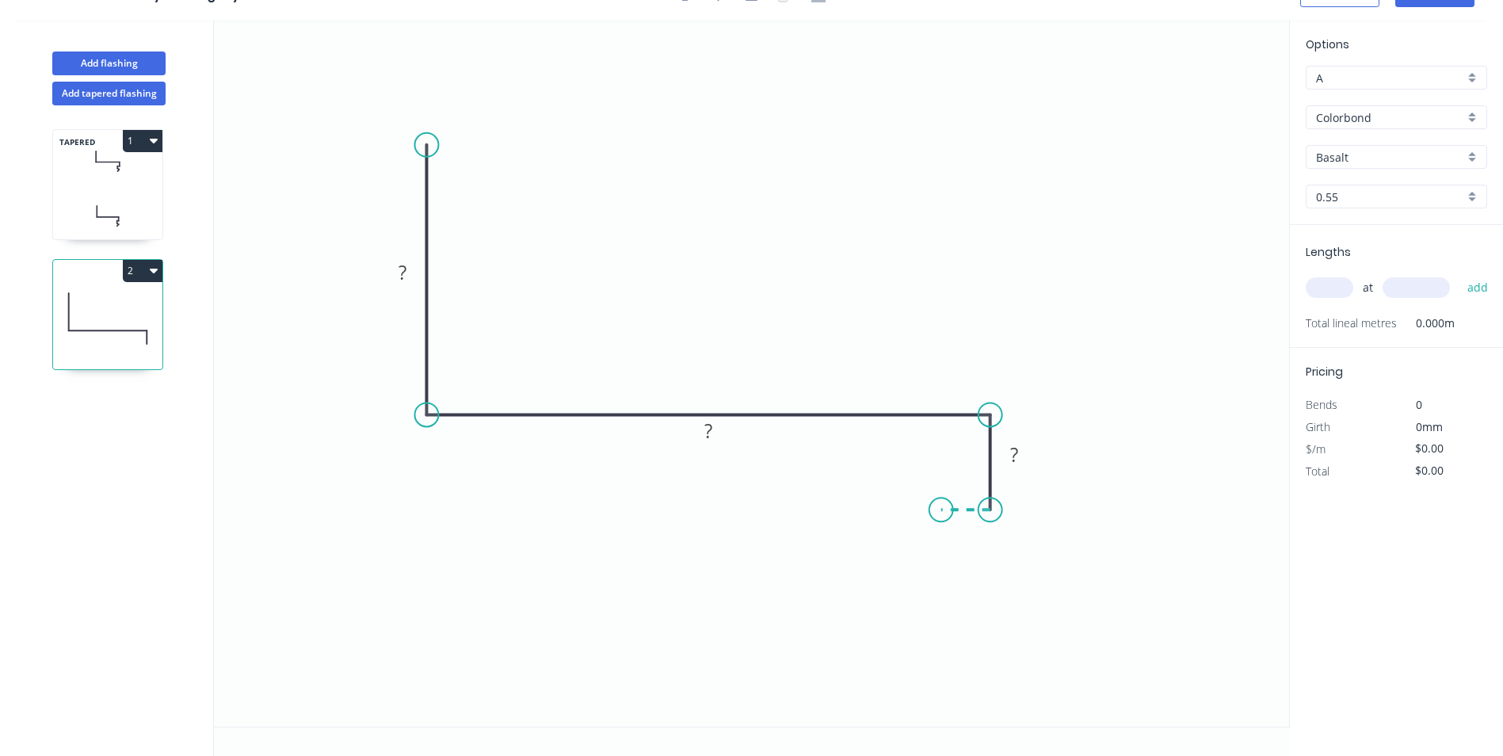
click at [941, 510] on icon at bounding box center [965, 510] width 49 height 0
click at [943, 563] on icon "0 ? ? ? ?" at bounding box center [751, 373] width 1075 height 707
click at [991, 589] on icon "0 ? ? ? ? ?" at bounding box center [751, 373] width 1075 height 707
click at [945, 623] on icon "0 ? ? ? ? ? ? ? º" at bounding box center [751, 373] width 1075 height 707
click at [988, 640] on div "Hide angle" at bounding box center [1033, 644] width 159 height 32
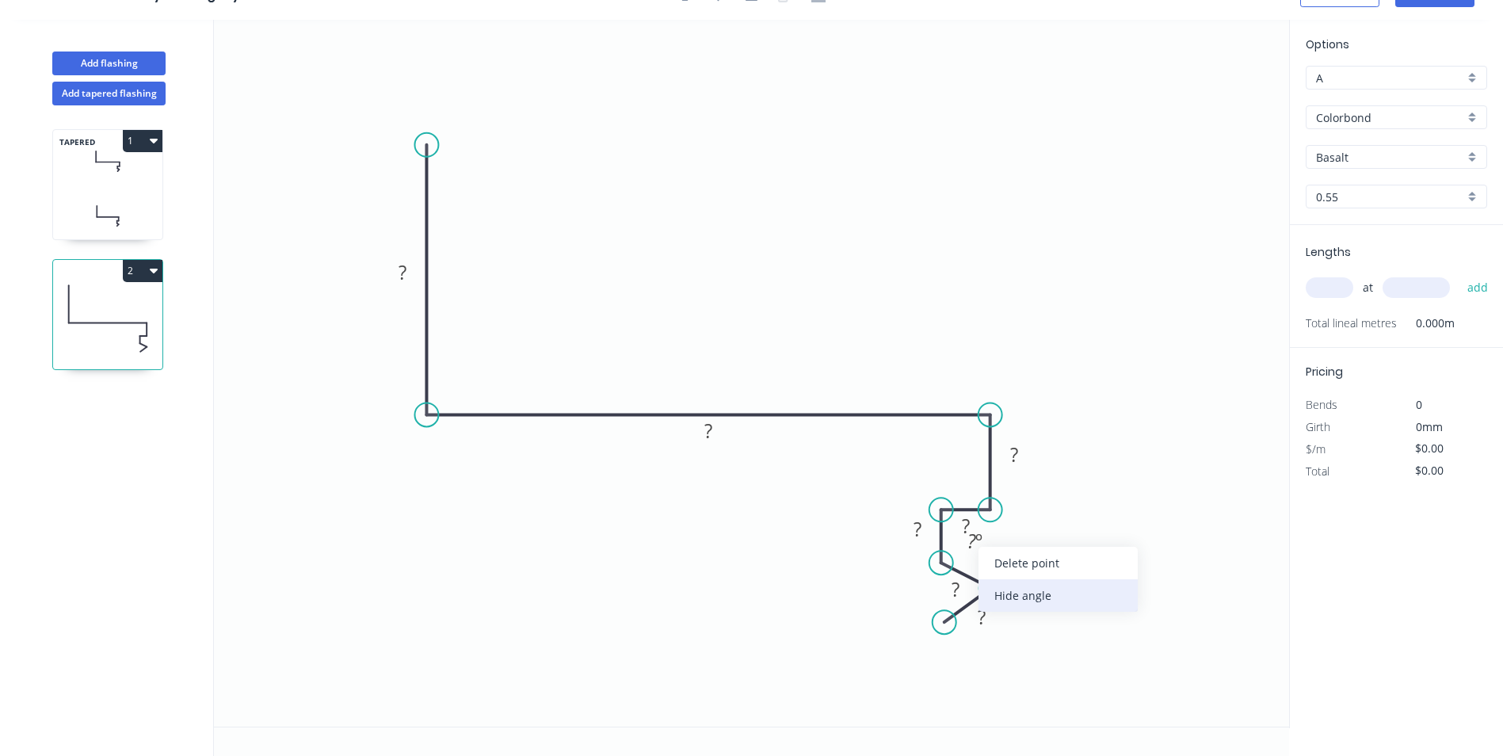
click at [1009, 593] on div "Hide angle" at bounding box center [1058, 595] width 159 height 32
click at [393, 269] on rect at bounding box center [404, 273] width 32 height 22
click at [1021, 456] on rect at bounding box center [1015, 456] width 32 height 22
click at [1138, 287] on icon "0 100 ? 30 25 15 15 20" at bounding box center [751, 373] width 1075 height 707
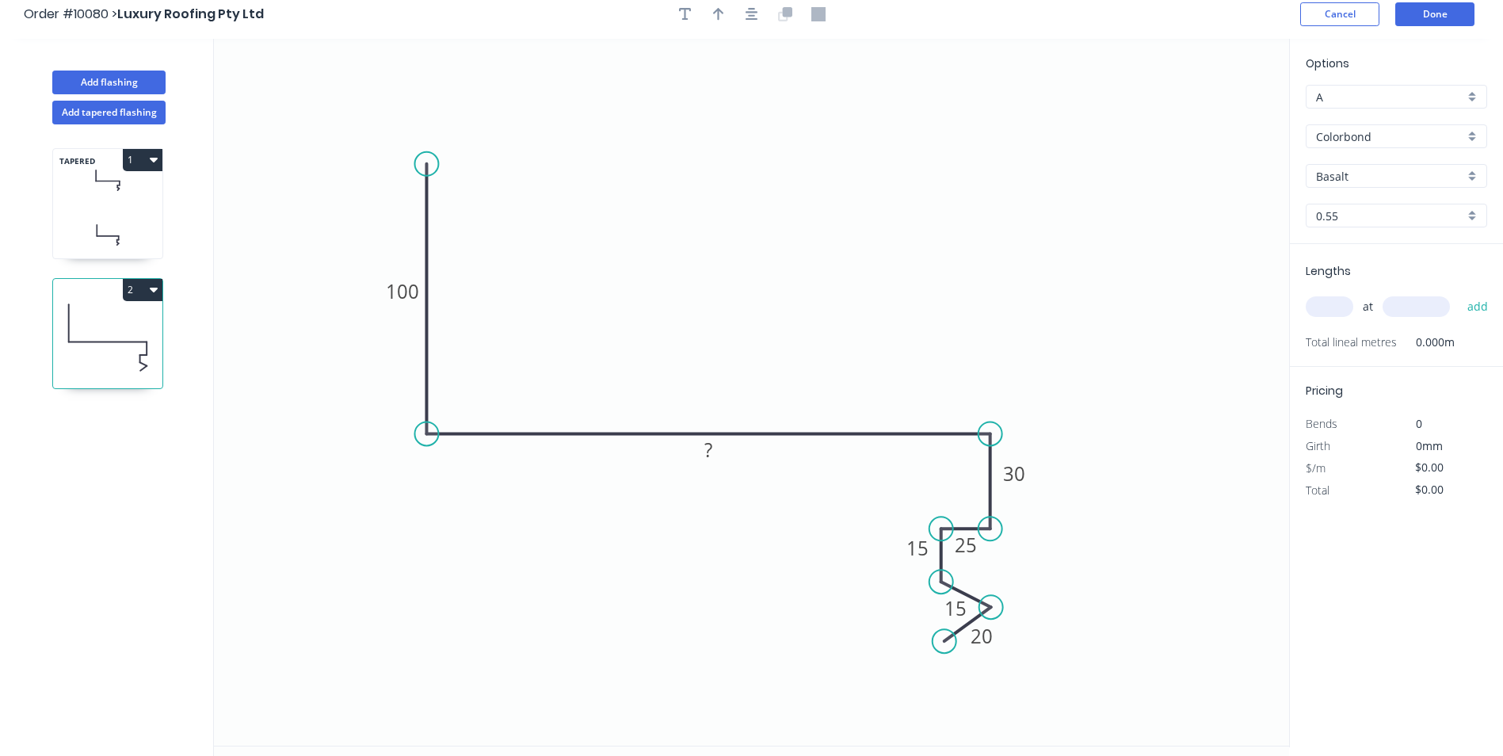
scroll to position [0, 0]
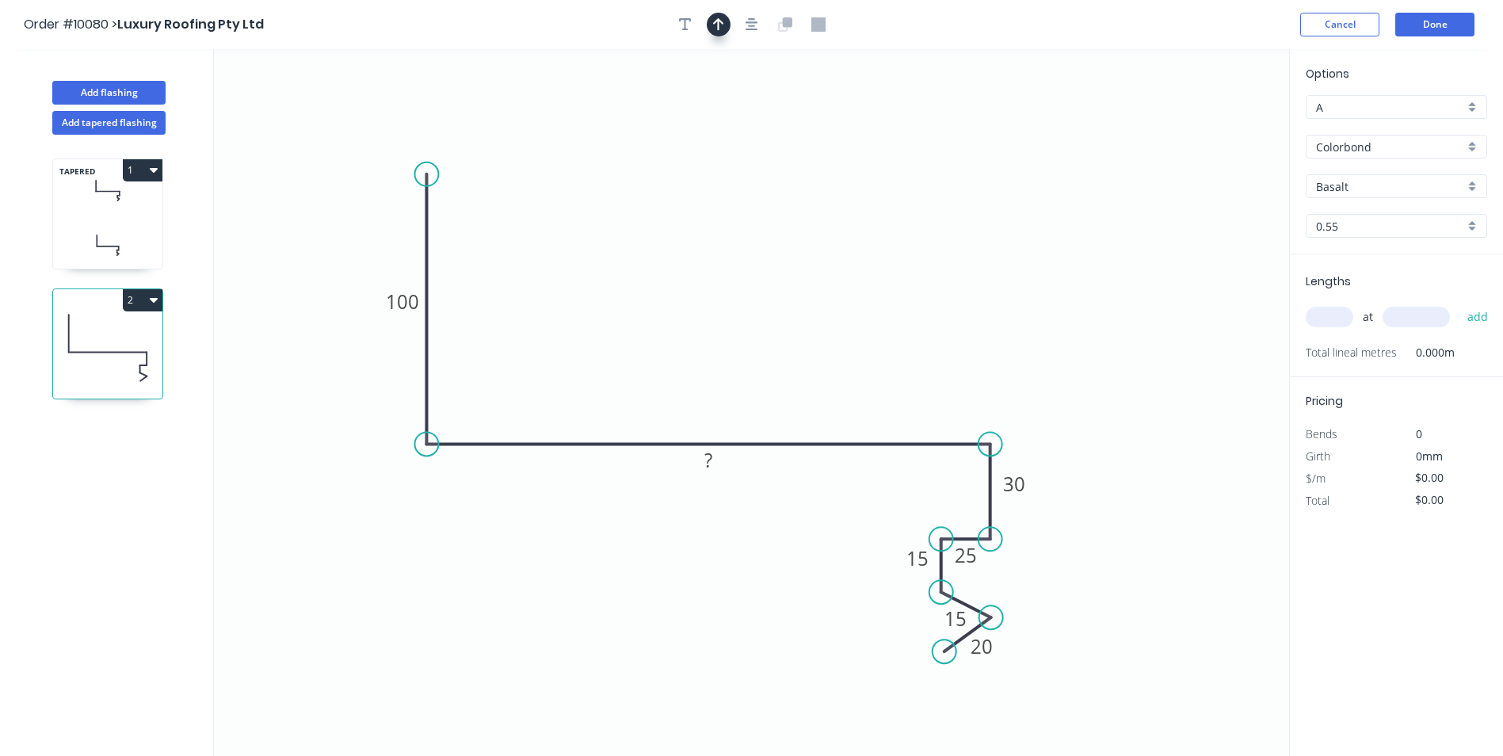
click at [716, 21] on icon "button" at bounding box center [718, 24] width 11 height 13
drag, startPoint x: 1190, startPoint y: 125, endPoint x: 727, endPoint y: 183, distance: 466.4
click at [727, 183] on icon at bounding box center [727, 164] width 14 height 51
click at [710, 466] on tspan "?" at bounding box center [709, 460] width 8 height 26
click at [784, 286] on icon "0 100 185 30 25 15 15 20" at bounding box center [751, 402] width 1075 height 707
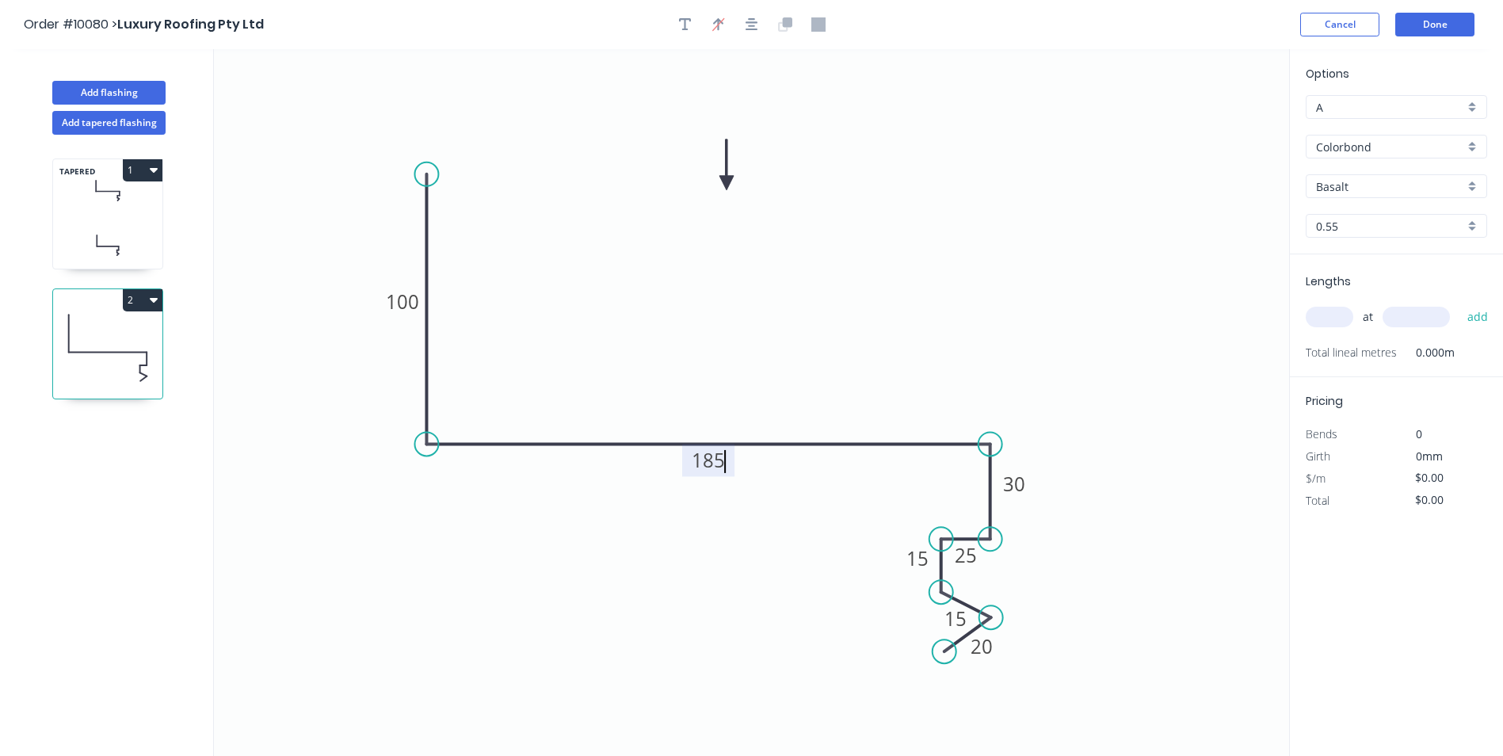
type input "$15.70"
click at [1386, 182] on input "Basalt" at bounding box center [1390, 186] width 148 height 17
click at [1389, 290] on div "[PERSON_NAME]" at bounding box center [1397, 292] width 180 height 28
type input "[PERSON_NAME]"
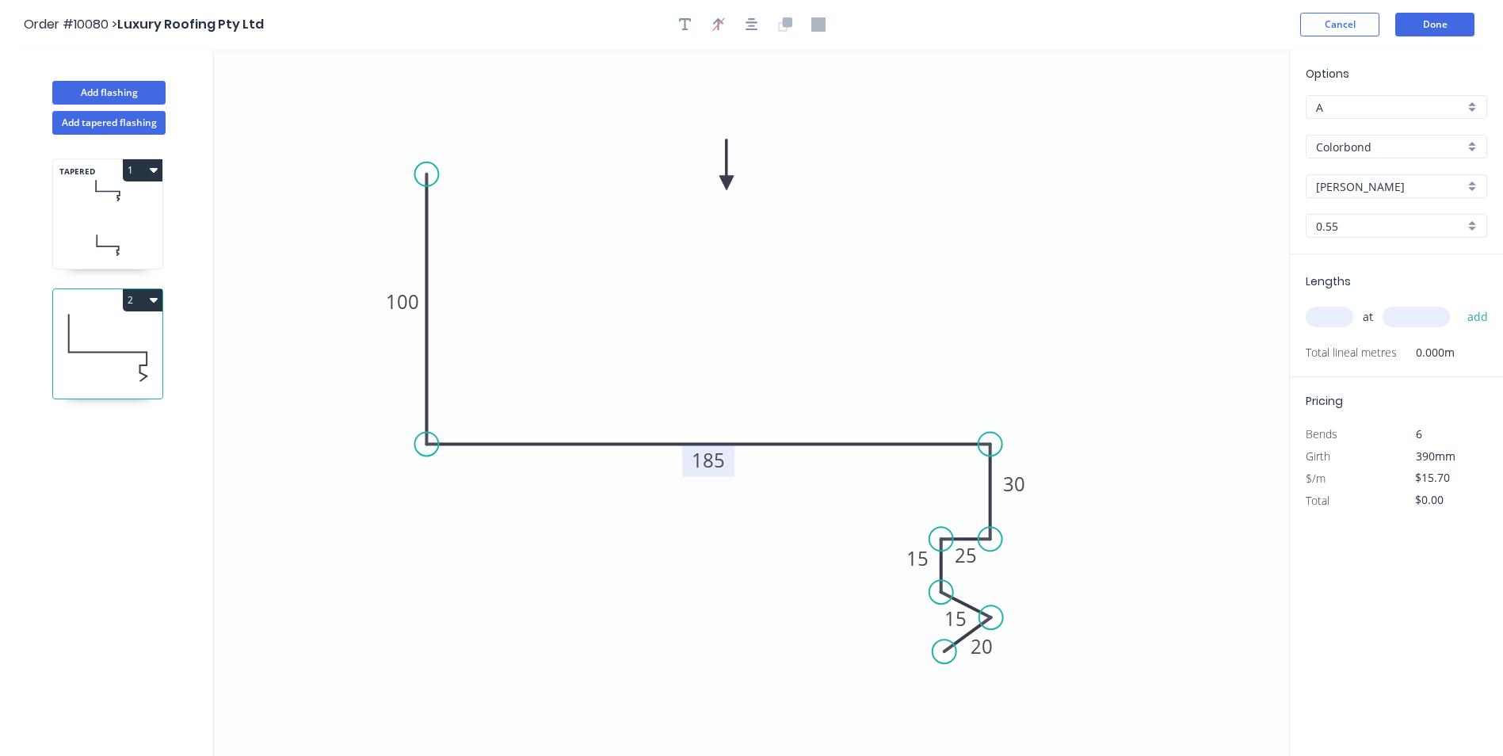
click at [1337, 315] on input "text" at bounding box center [1330, 317] width 48 height 21
type input "1"
type input "2000"
click at [1460, 304] on button "add" at bounding box center [1478, 317] width 37 height 27
type input "$31.40"
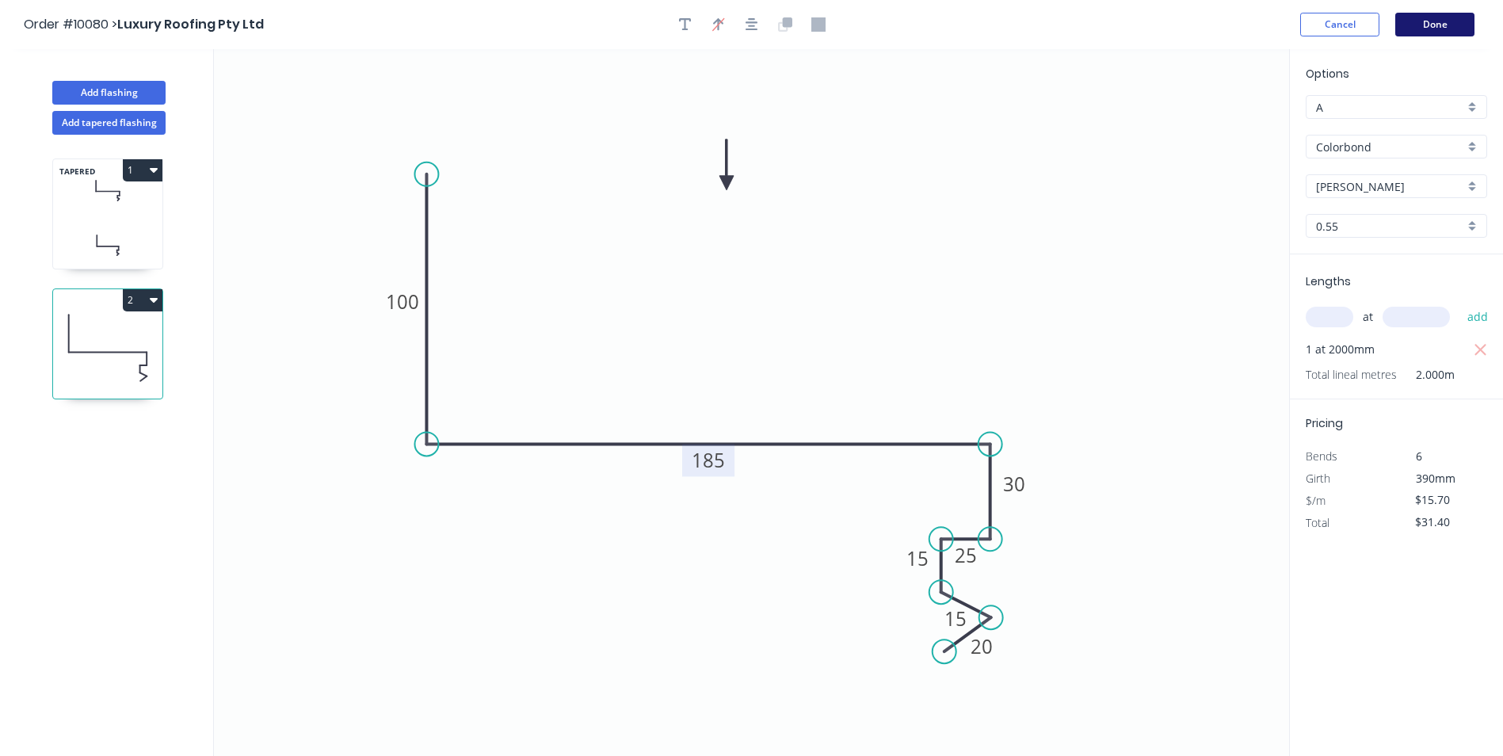
click at [1442, 17] on button "Done" at bounding box center [1435, 25] width 79 height 24
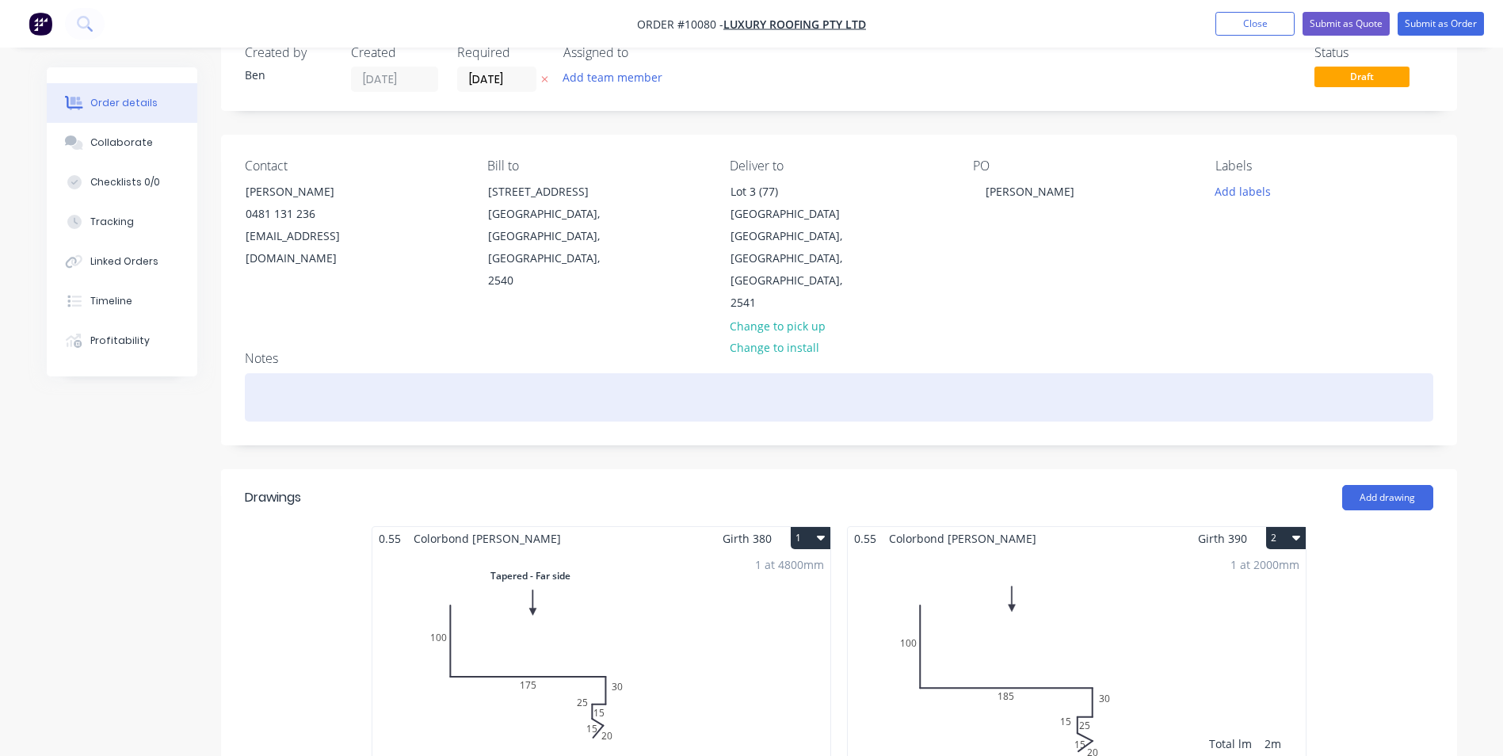
scroll to position [79, 0]
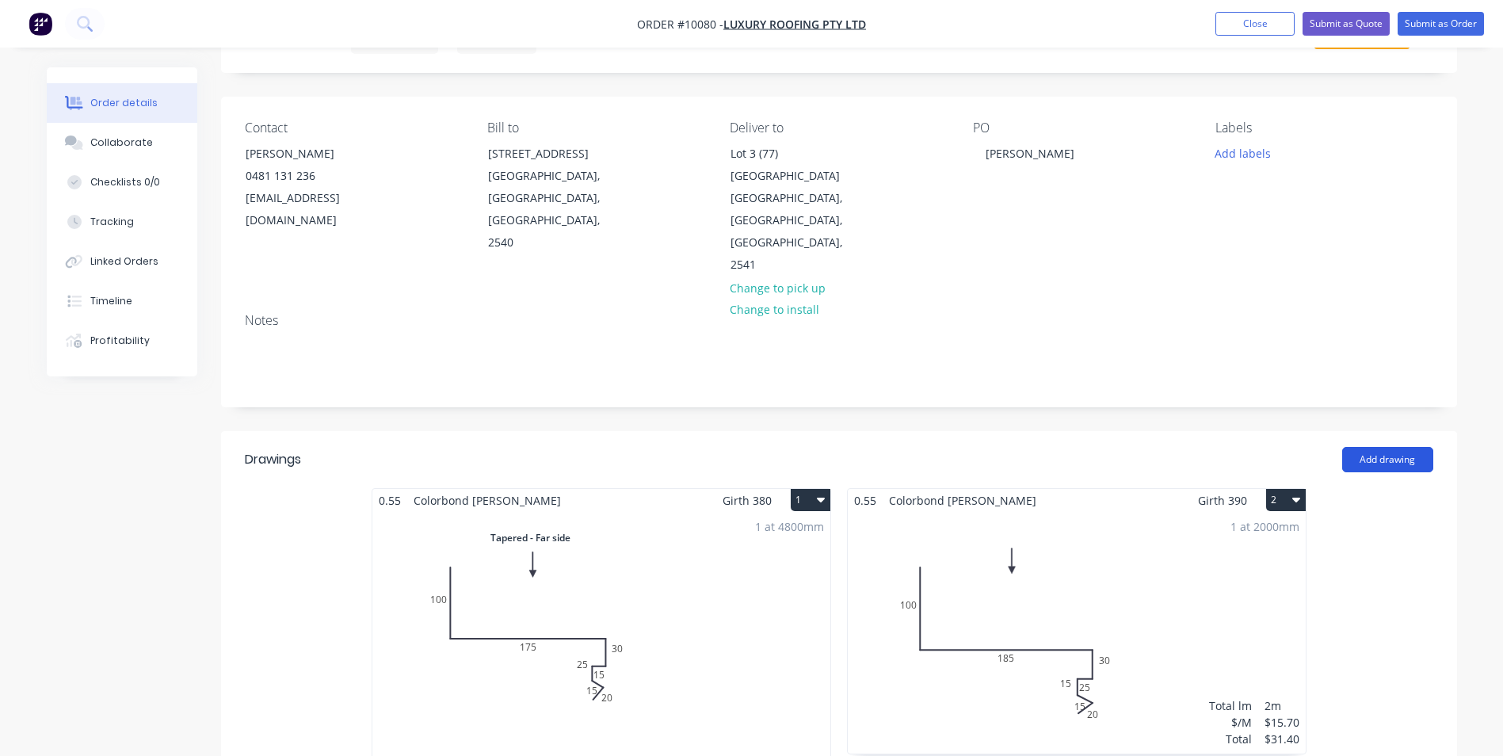
click at [1370, 447] on button "Add drawing" at bounding box center [1388, 459] width 91 height 25
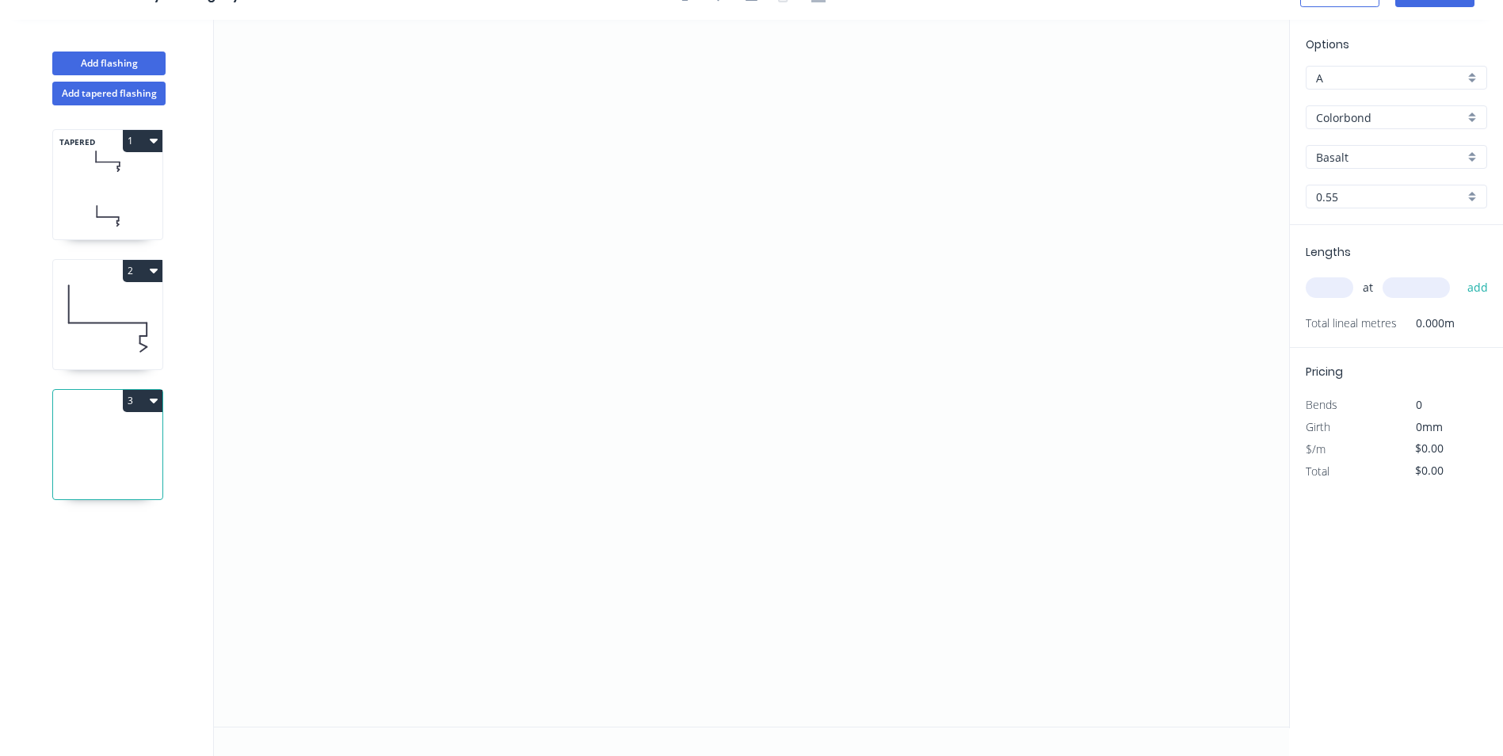
click at [151, 274] on icon "button" at bounding box center [154, 270] width 8 height 13
click at [107, 313] on div "Duplicate" at bounding box center [87, 310] width 122 height 23
type input "[PERSON_NAME]"
type input "$15.70"
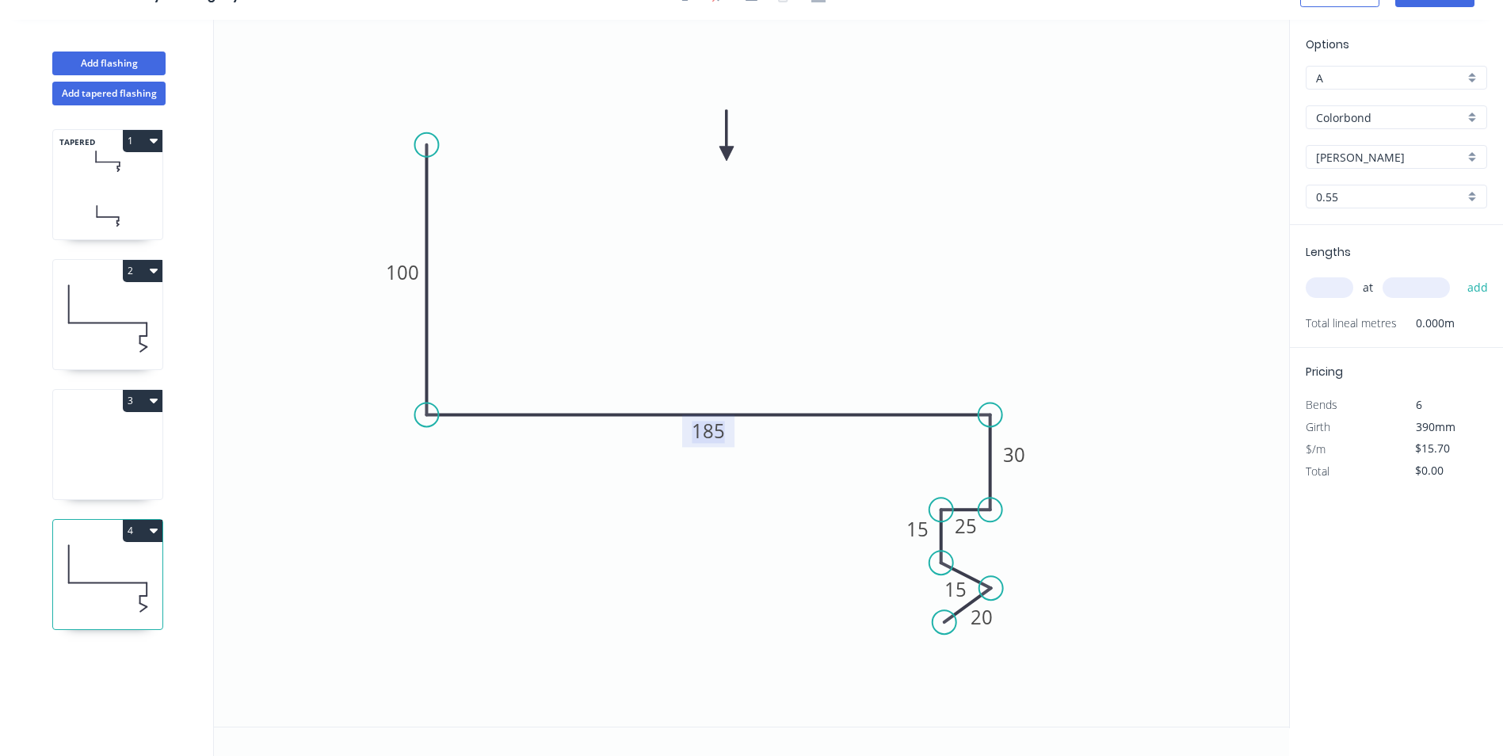
click at [724, 434] on tspan "185" at bounding box center [708, 431] width 33 height 26
click at [813, 338] on icon "0 100 175 30 25 15 15 20" at bounding box center [751, 373] width 1075 height 707
click at [1323, 295] on input "text" at bounding box center [1330, 287] width 48 height 21
type input "2"
type input "4600"
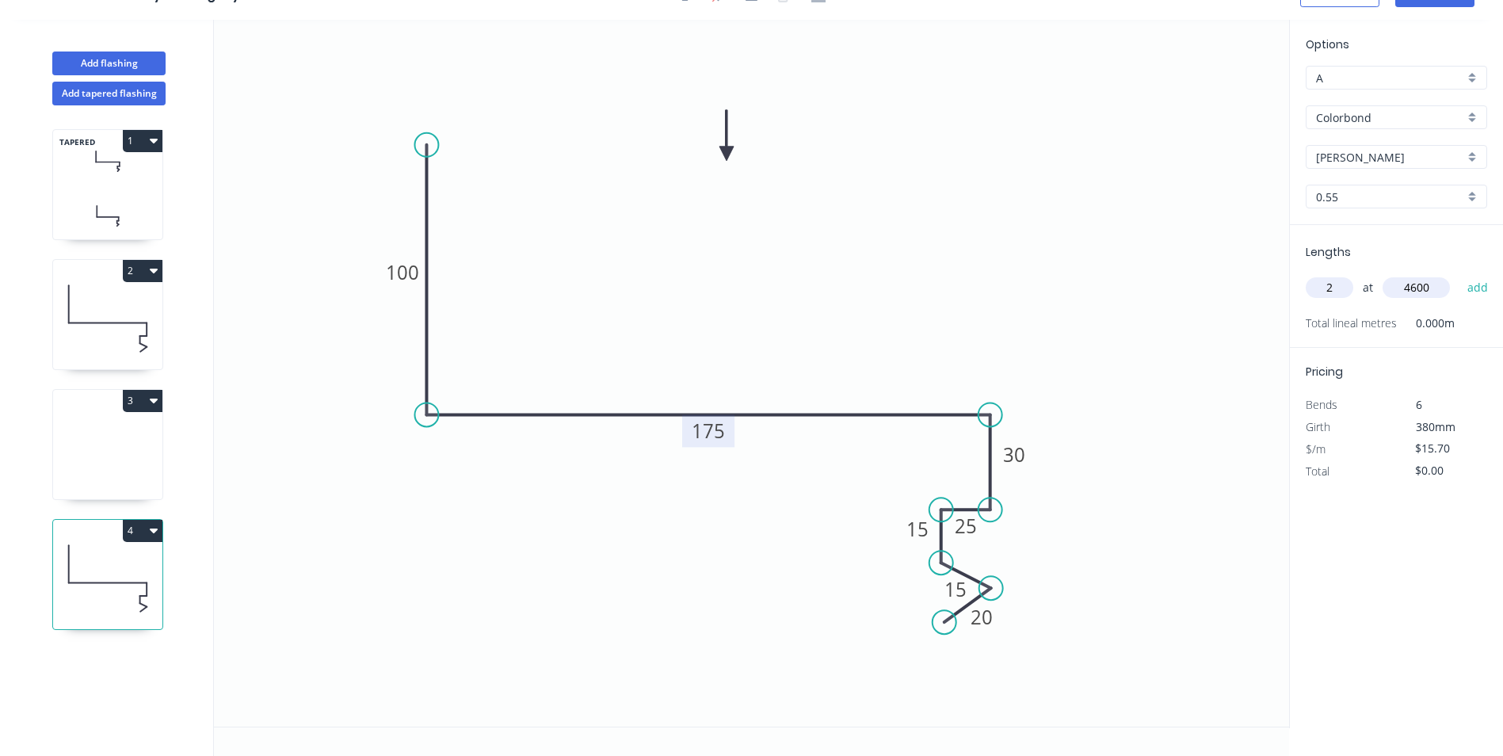
click at [1460, 274] on button "add" at bounding box center [1478, 287] width 37 height 27
type input "$144.44"
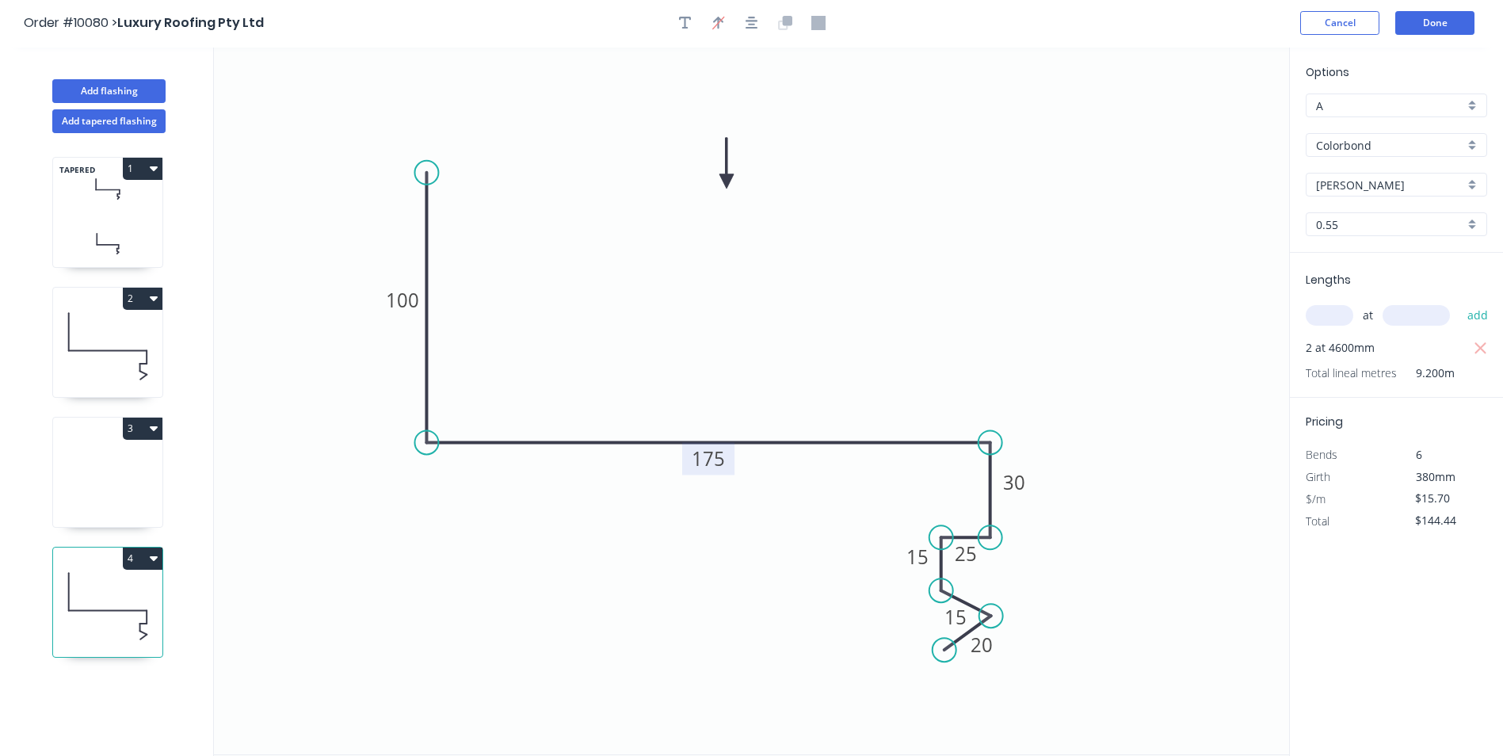
scroll to position [0, 0]
click at [1419, 24] on button "Done" at bounding box center [1435, 25] width 79 height 24
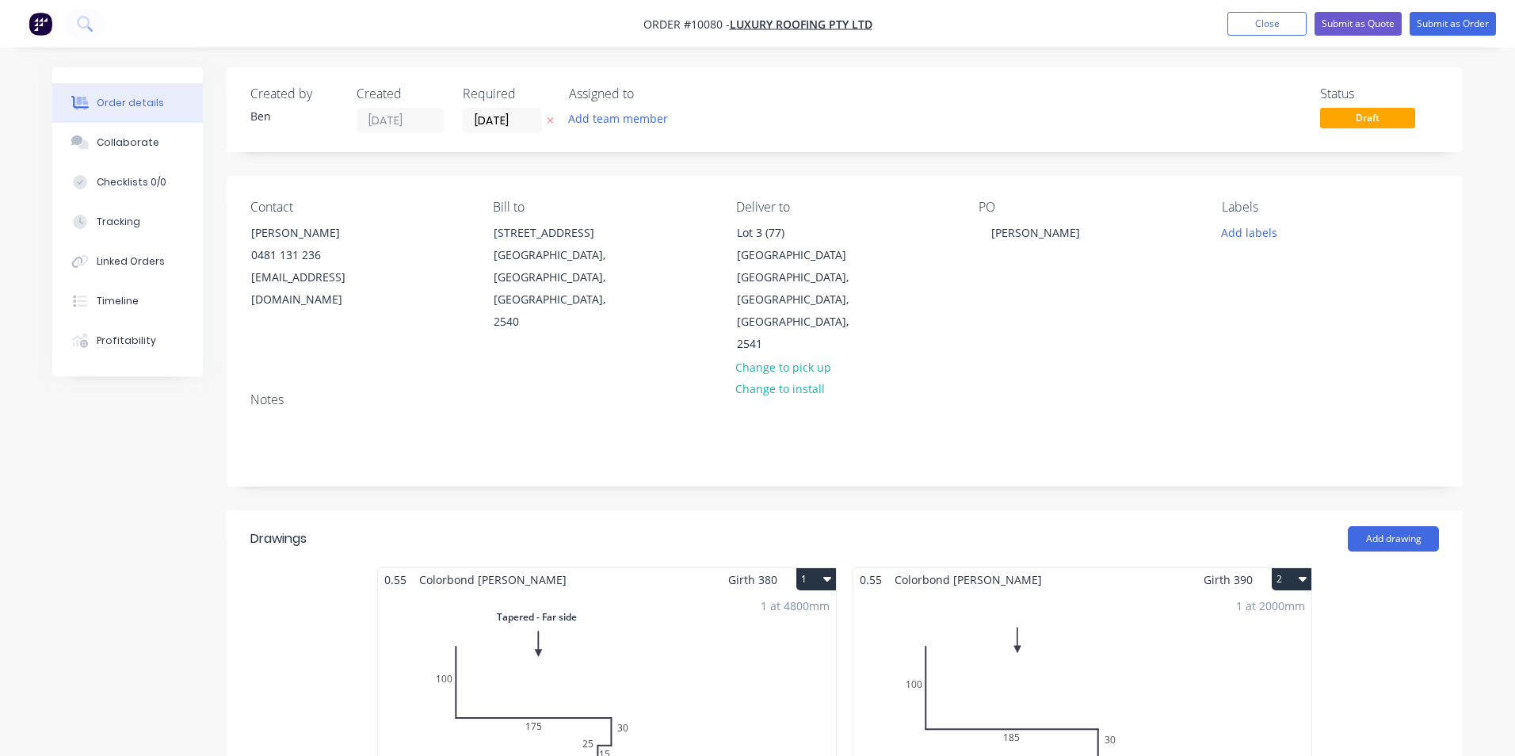
type input "$50.00"
type input "120"
type input "$110.00"
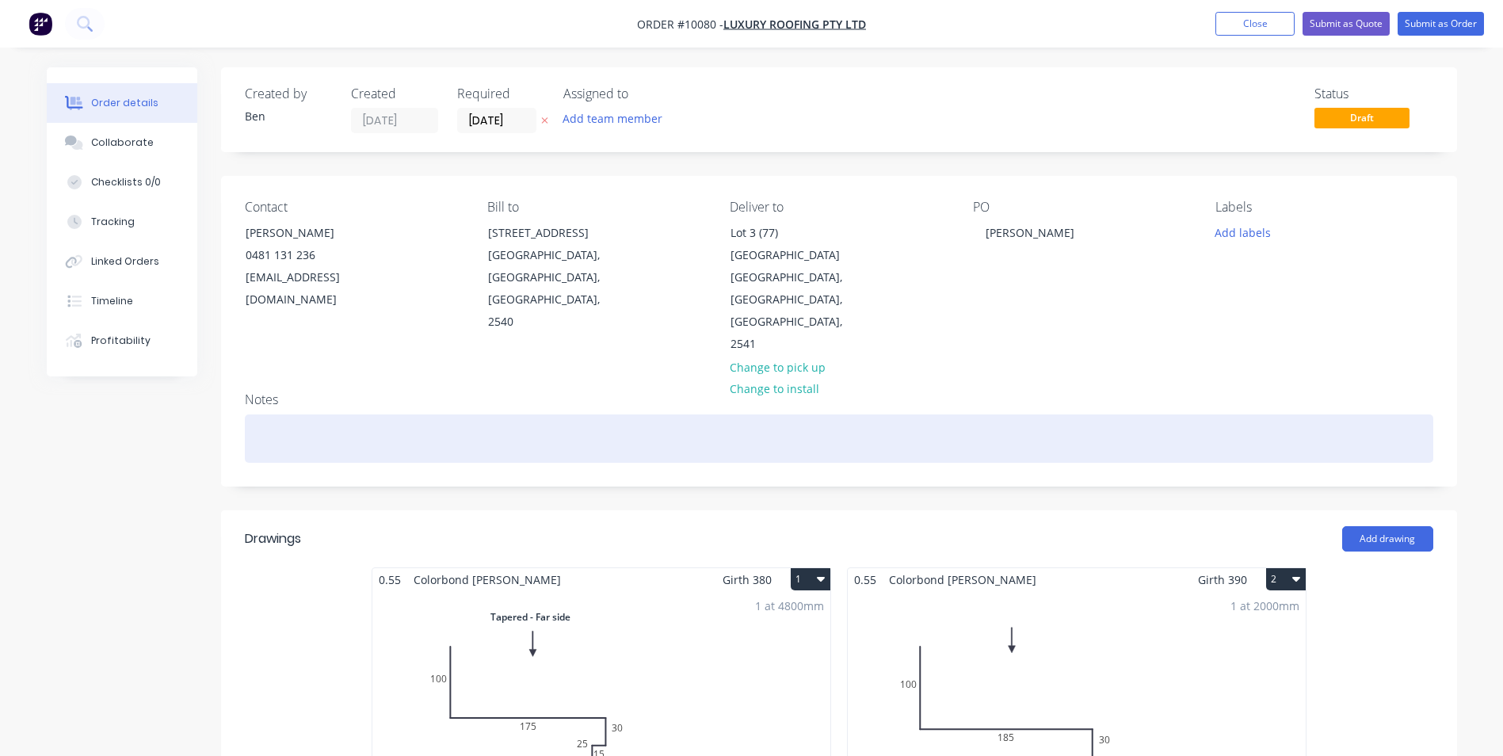
scroll to position [159, 0]
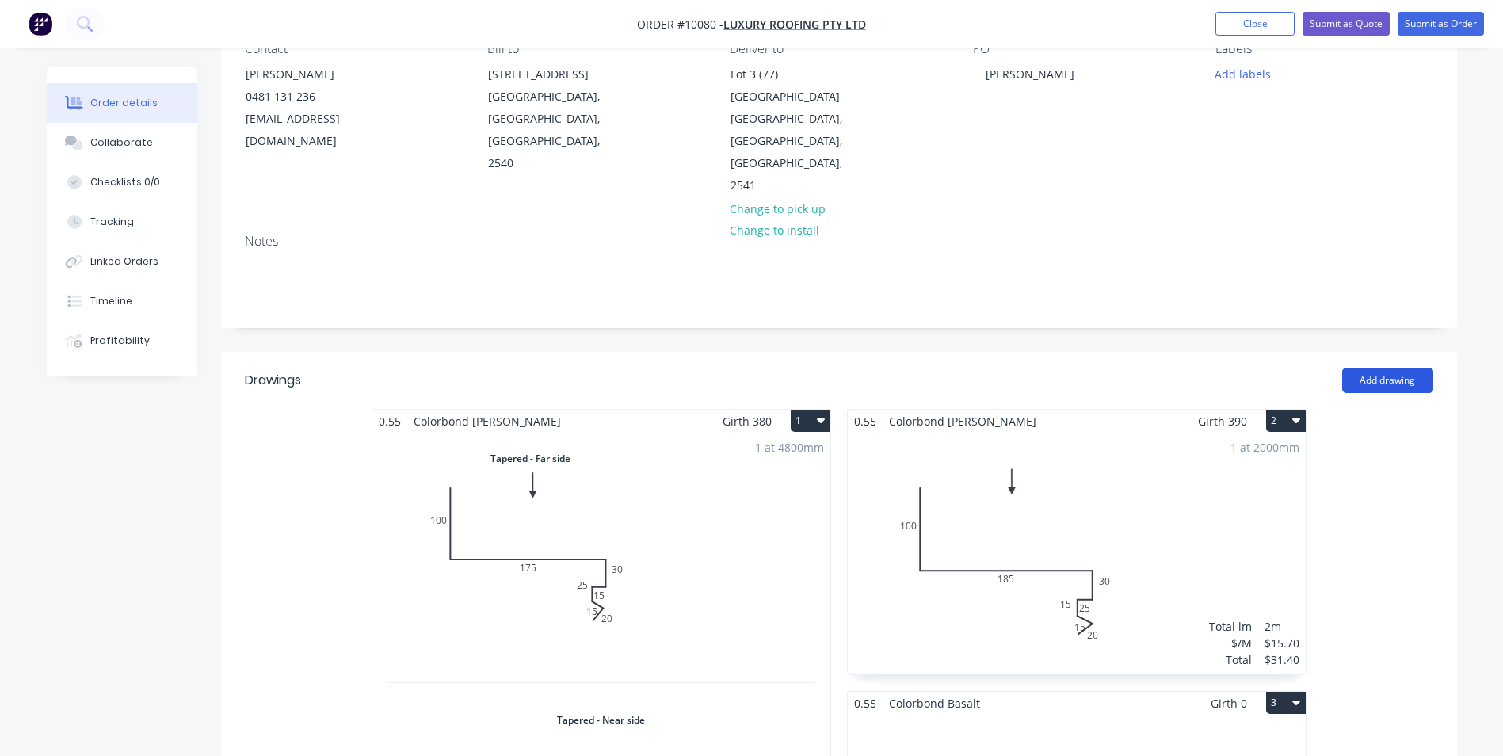
click at [1389, 368] on button "Add drawing" at bounding box center [1388, 380] width 91 height 25
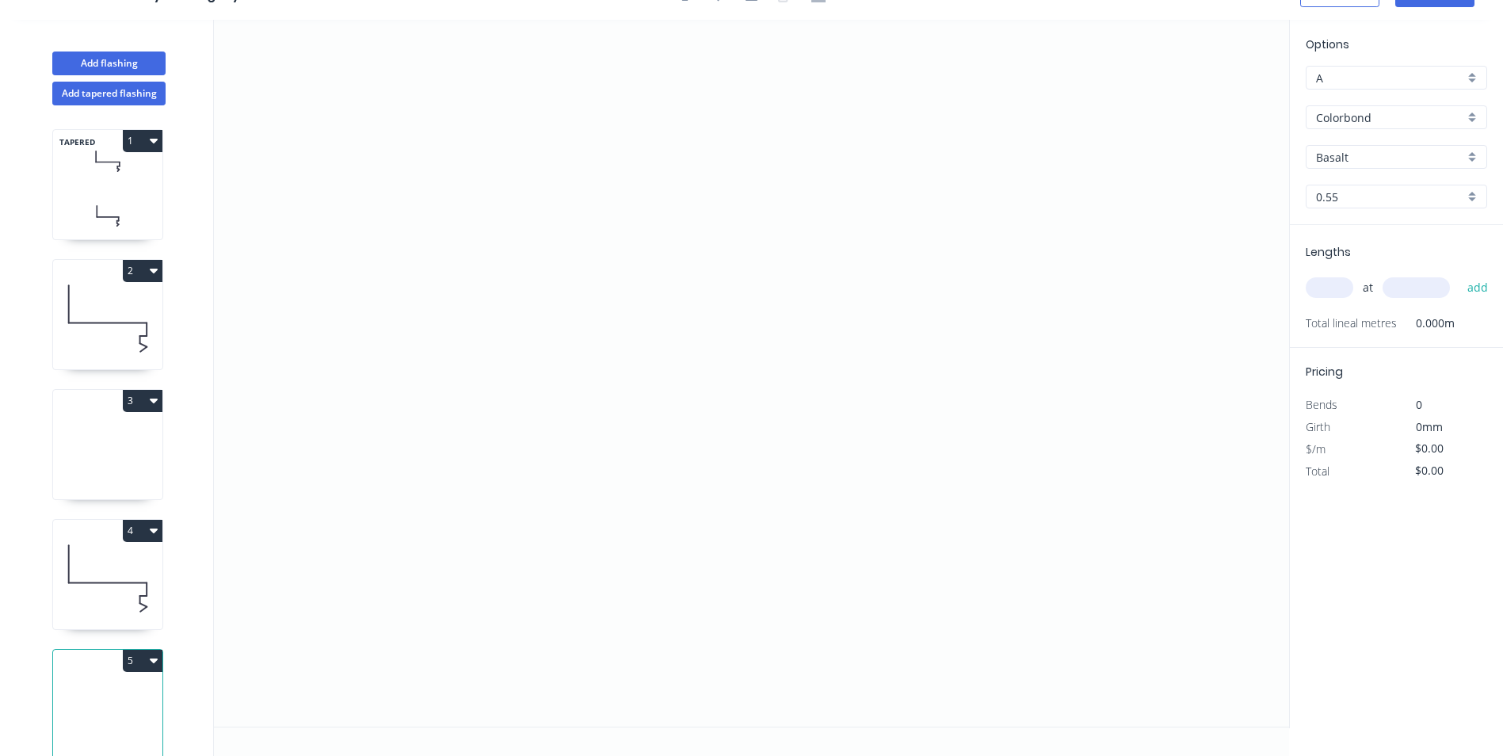
scroll to position [29, 0]
click at [152, 267] on icon "button" at bounding box center [154, 270] width 8 height 13
click at [111, 304] on div "Duplicate" at bounding box center [87, 310] width 122 height 23
type input "[PERSON_NAME]"
type input "$15.70"
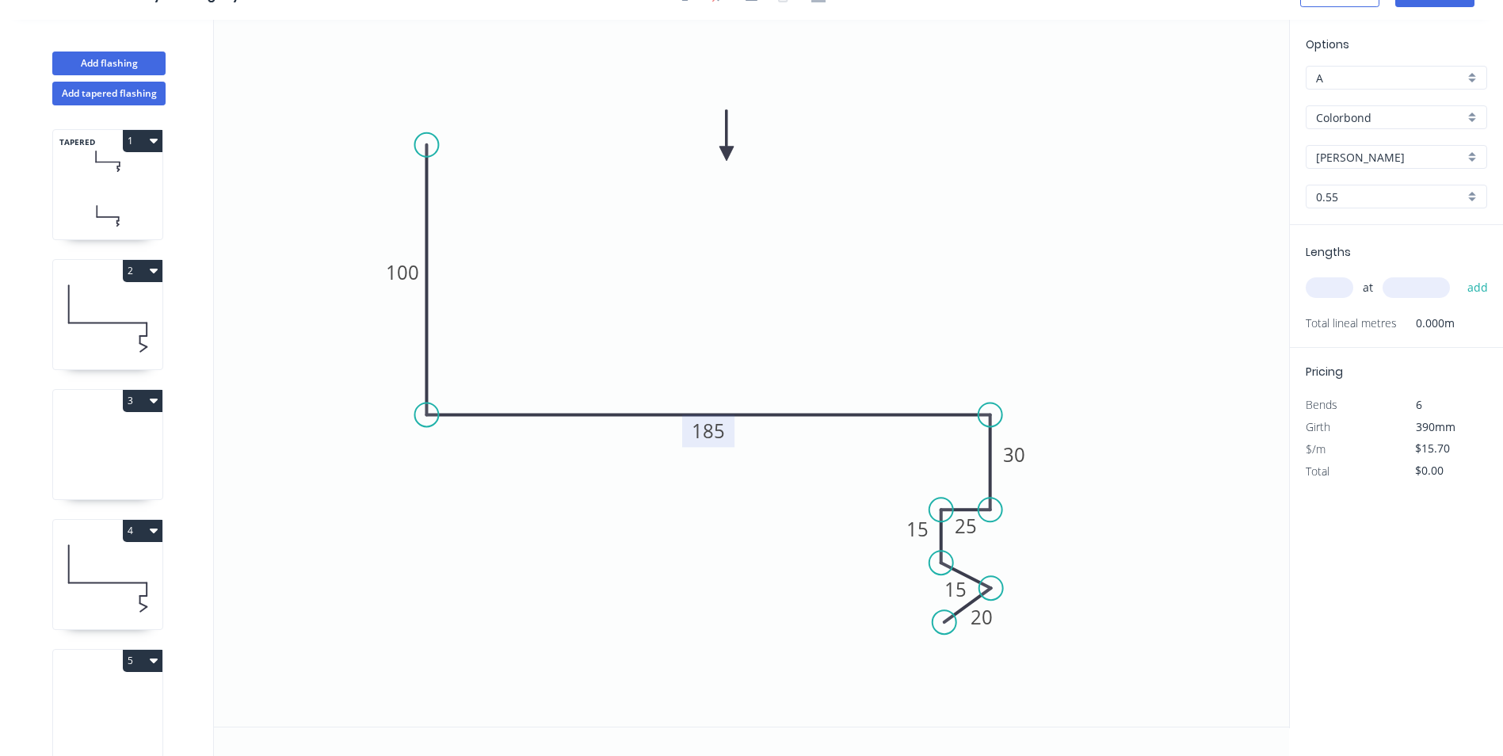
click at [724, 434] on tspan "185" at bounding box center [708, 431] width 33 height 26
click at [800, 275] on icon "0 100 180 30 25 15 15 20" at bounding box center [751, 373] width 1075 height 707
click at [1336, 283] on input "text" at bounding box center [1330, 287] width 48 height 21
type input "1"
type input "3400"
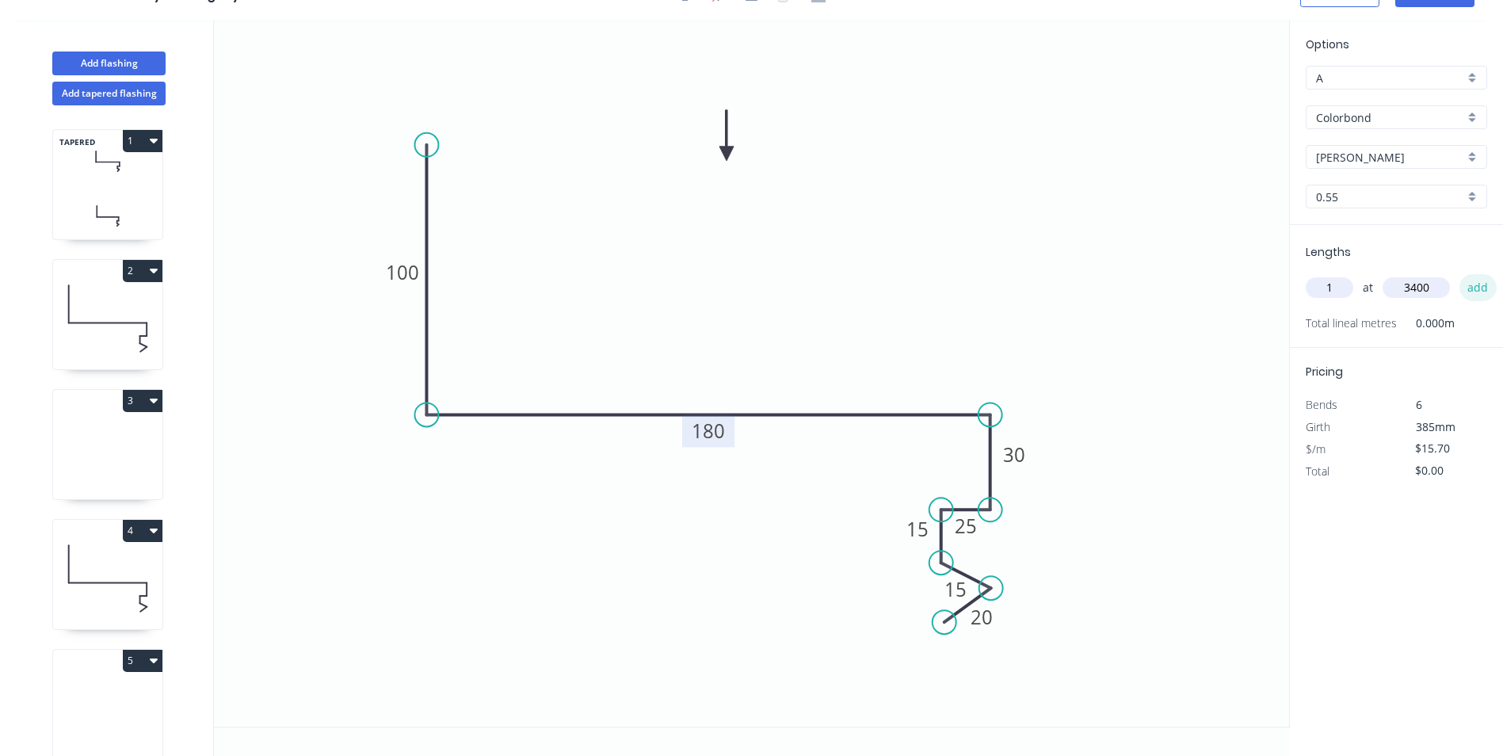
click at [1479, 283] on button "add" at bounding box center [1478, 287] width 37 height 27
type input "$53.38"
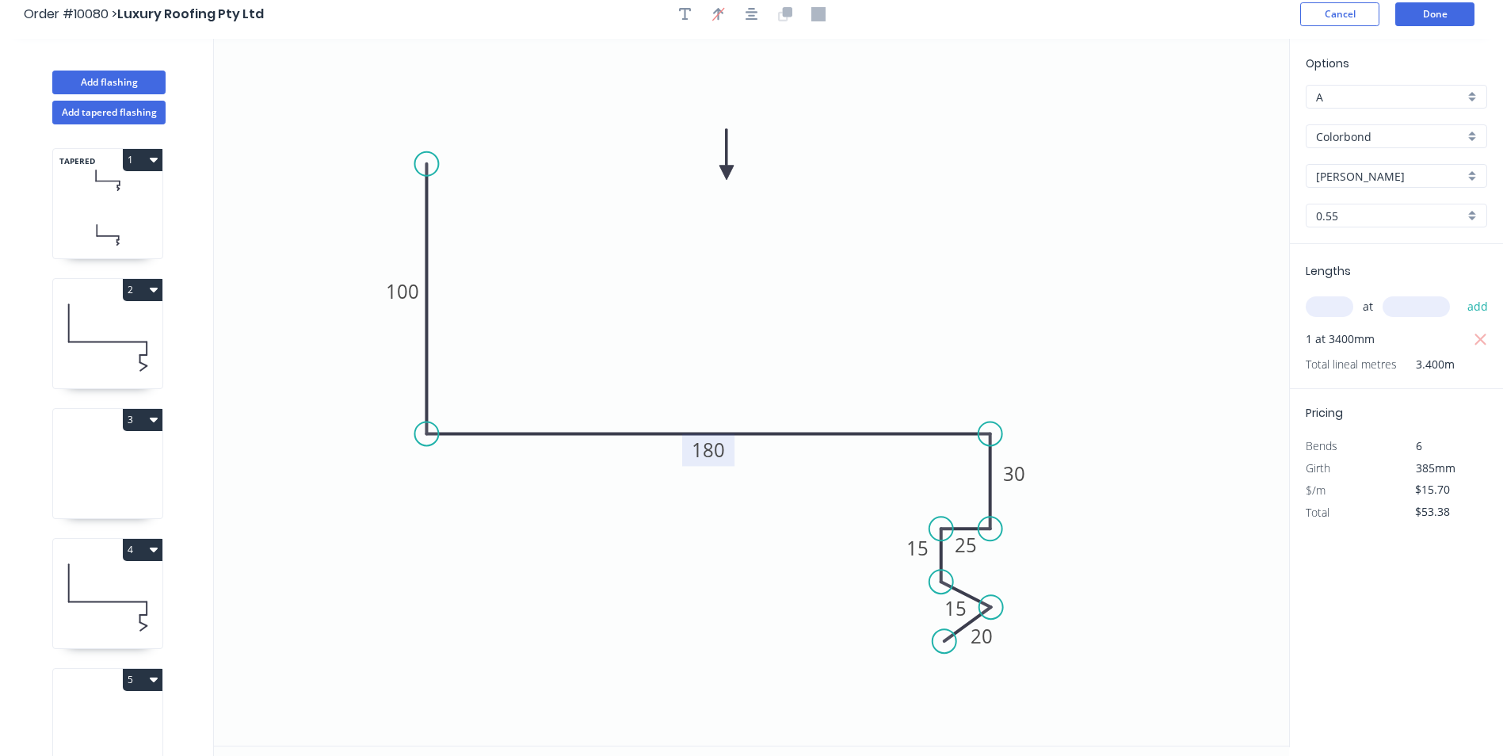
scroll to position [0, 0]
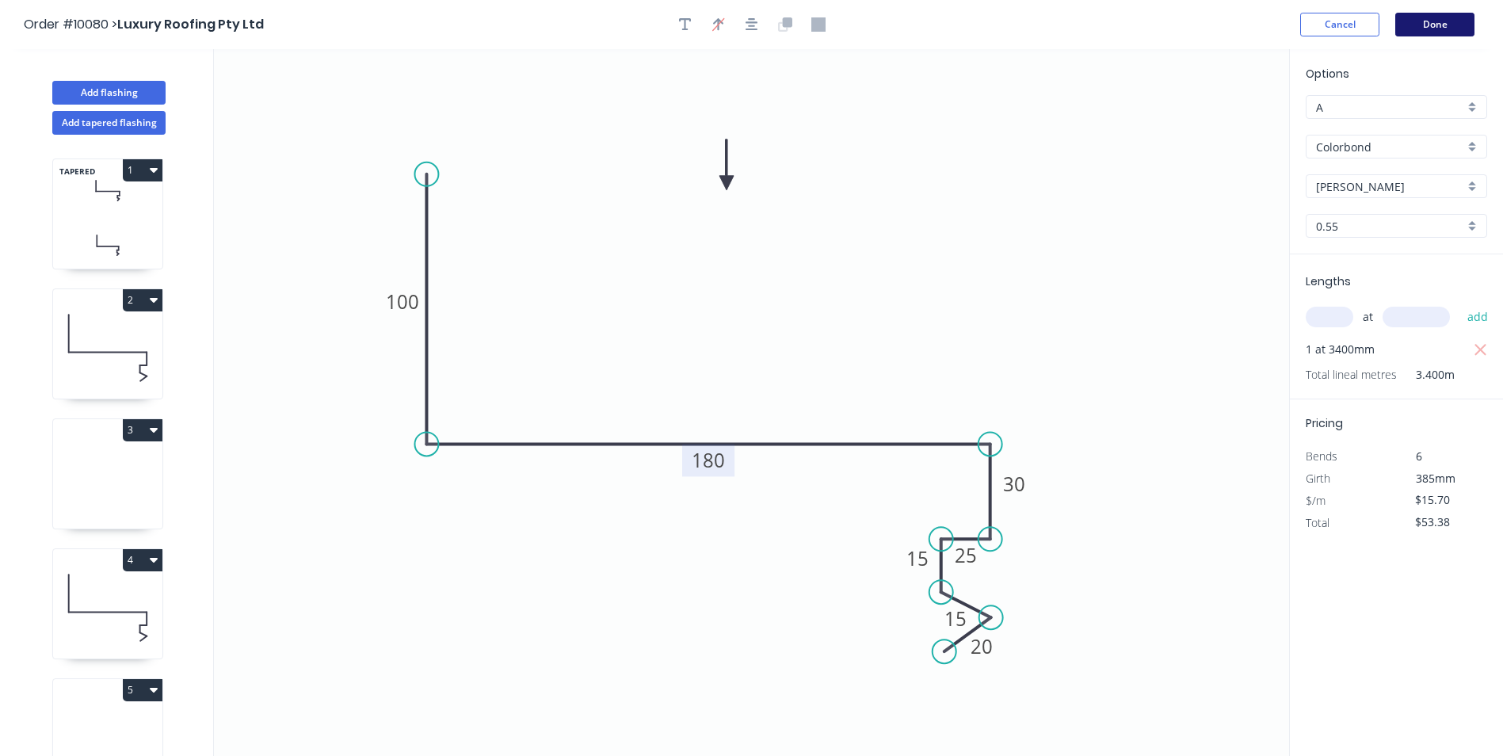
click at [1435, 17] on button "Done" at bounding box center [1435, 25] width 79 height 24
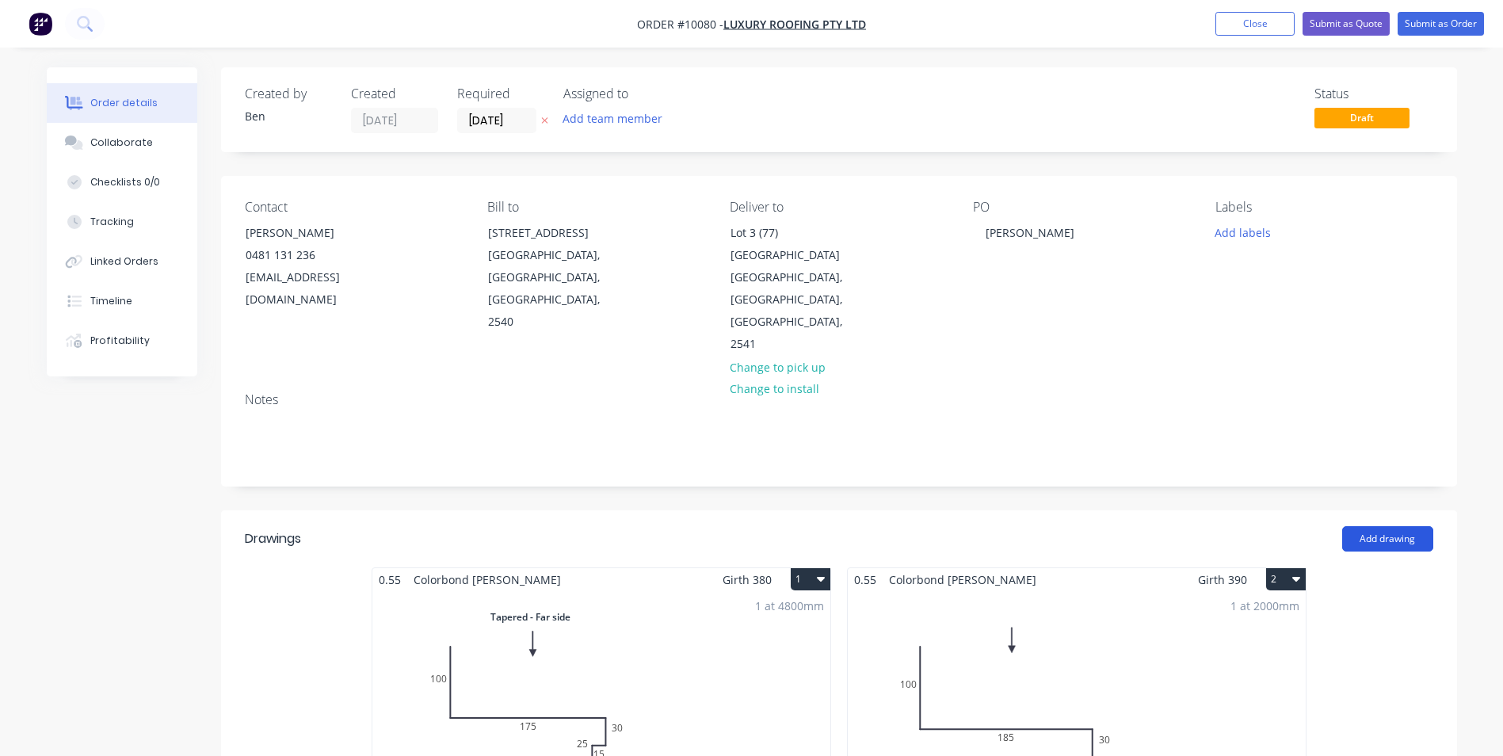
click at [1371, 526] on button "Add drawing" at bounding box center [1388, 538] width 91 height 25
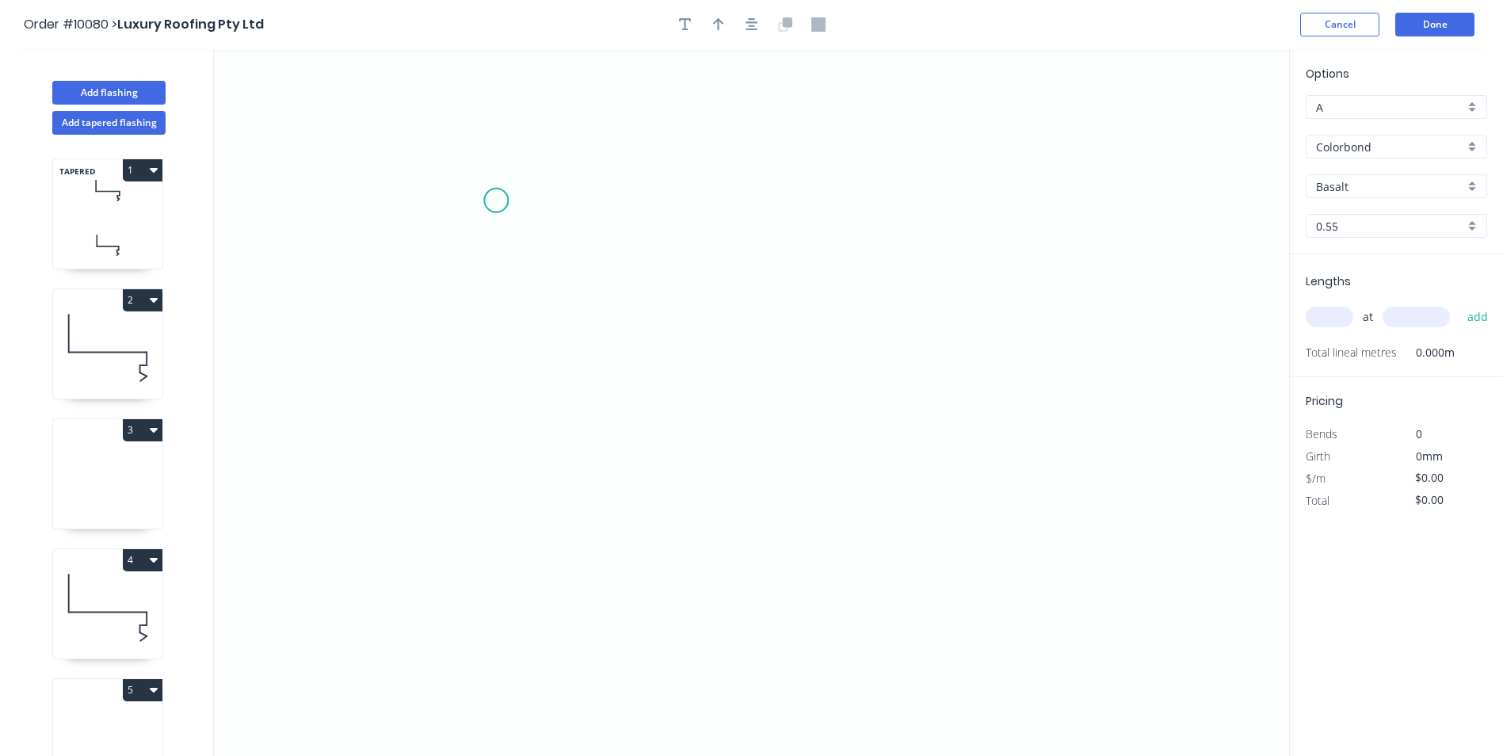
click at [496, 201] on icon "0" at bounding box center [751, 402] width 1075 height 707
drag, startPoint x: 493, startPoint y: 474, endPoint x: 610, endPoint y: 470, distance: 117.4
click at [494, 473] on icon "0" at bounding box center [751, 402] width 1075 height 707
click at [699, 477] on icon "0 ?" at bounding box center [751, 402] width 1075 height 707
click at [701, 636] on icon "0 ? ?" at bounding box center [751, 402] width 1075 height 707
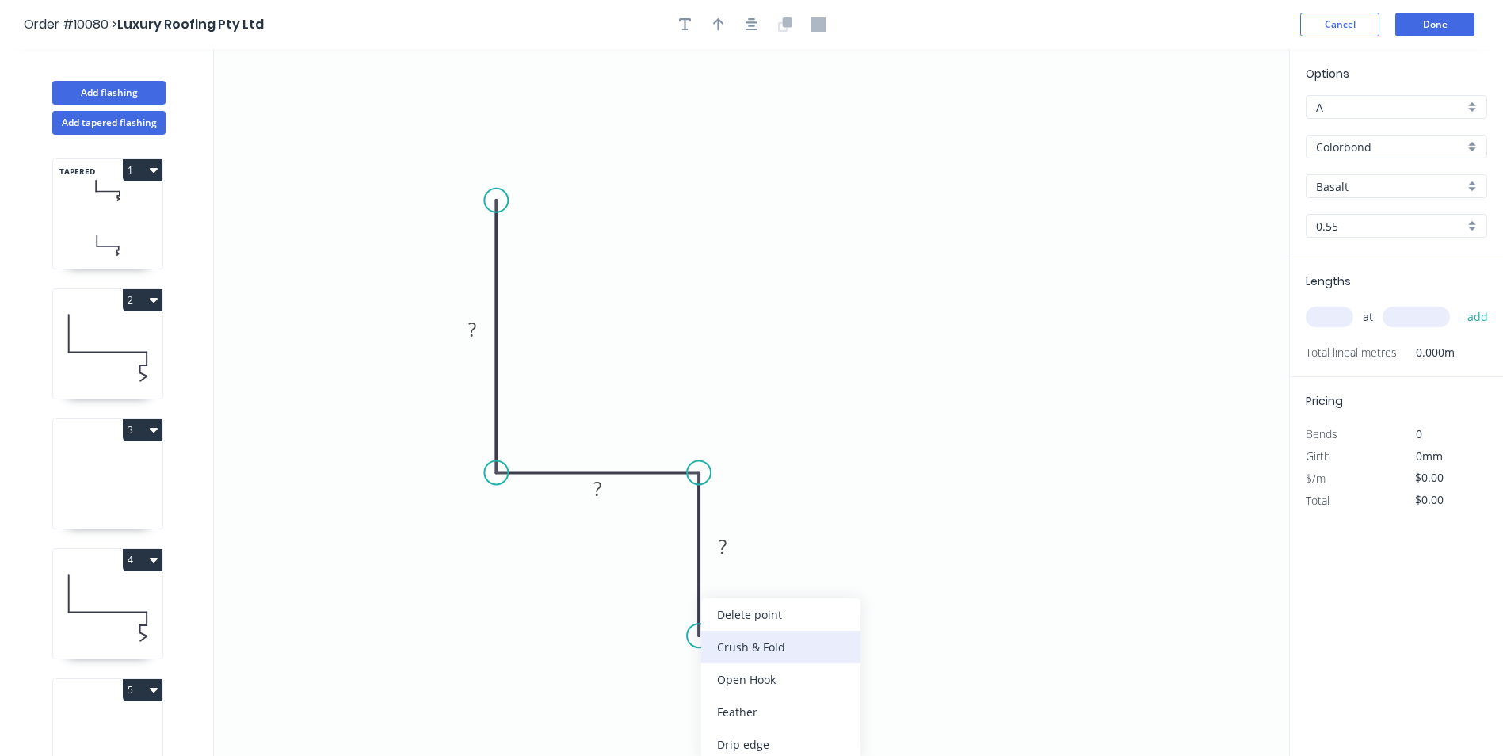
click at [737, 644] on div "Crush & Fold" at bounding box center [780, 647] width 159 height 32
click at [744, 689] on div "Flip bend" at bounding box center [776, 685] width 159 height 32
drag, startPoint x: 724, startPoint y: 548, endPoint x: 735, endPoint y: 517, distance: 33.1
click at [725, 547] on tspan "?" at bounding box center [723, 546] width 8 height 26
click at [932, 232] on icon "0 150 80 CF 10 50" at bounding box center [751, 402] width 1075 height 707
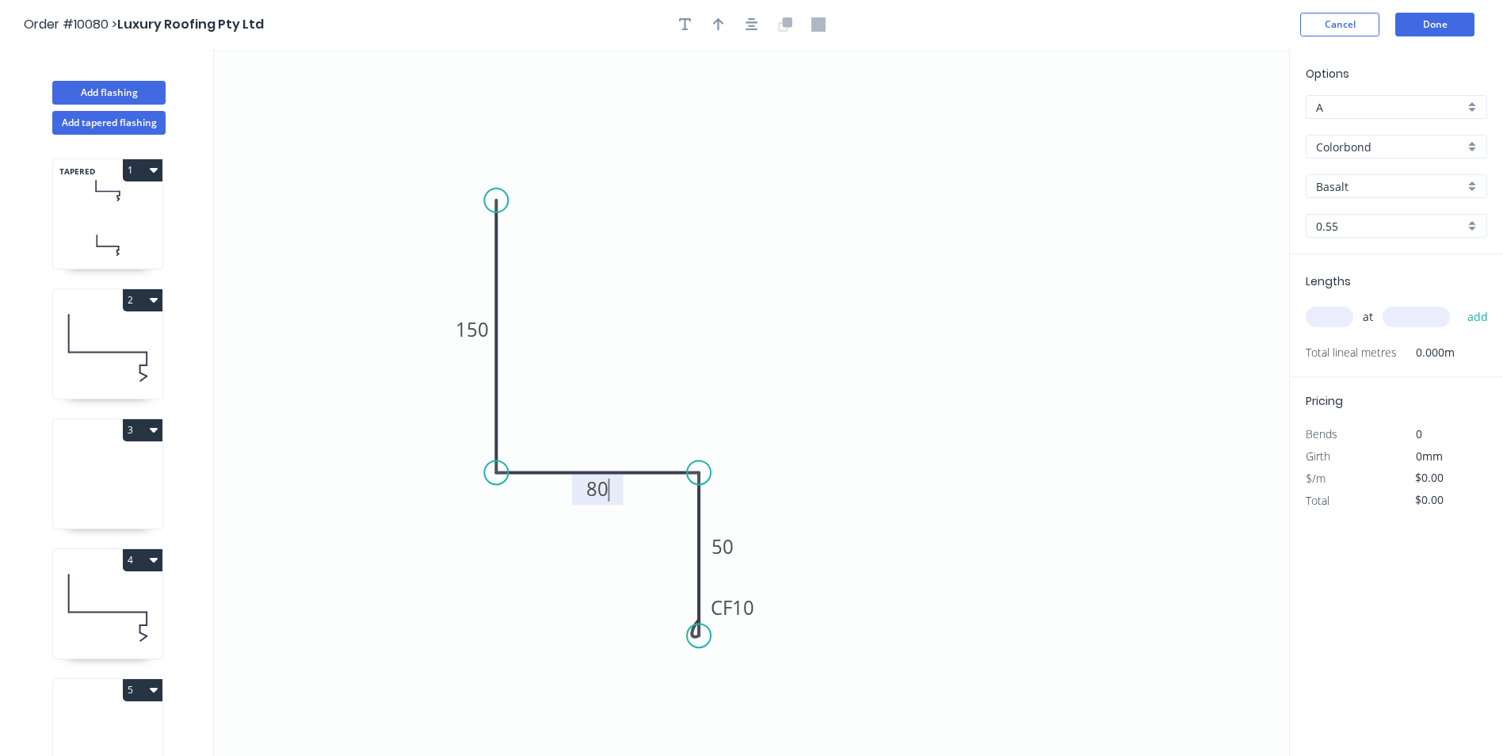
type input "$11.23"
click at [716, 24] on icon "button" at bounding box center [718, 24] width 11 height 14
drag, startPoint x: 1213, startPoint y: 127, endPoint x: 731, endPoint y: 266, distance: 500.9
click at [731, 266] on icon at bounding box center [731, 248] width 14 height 51
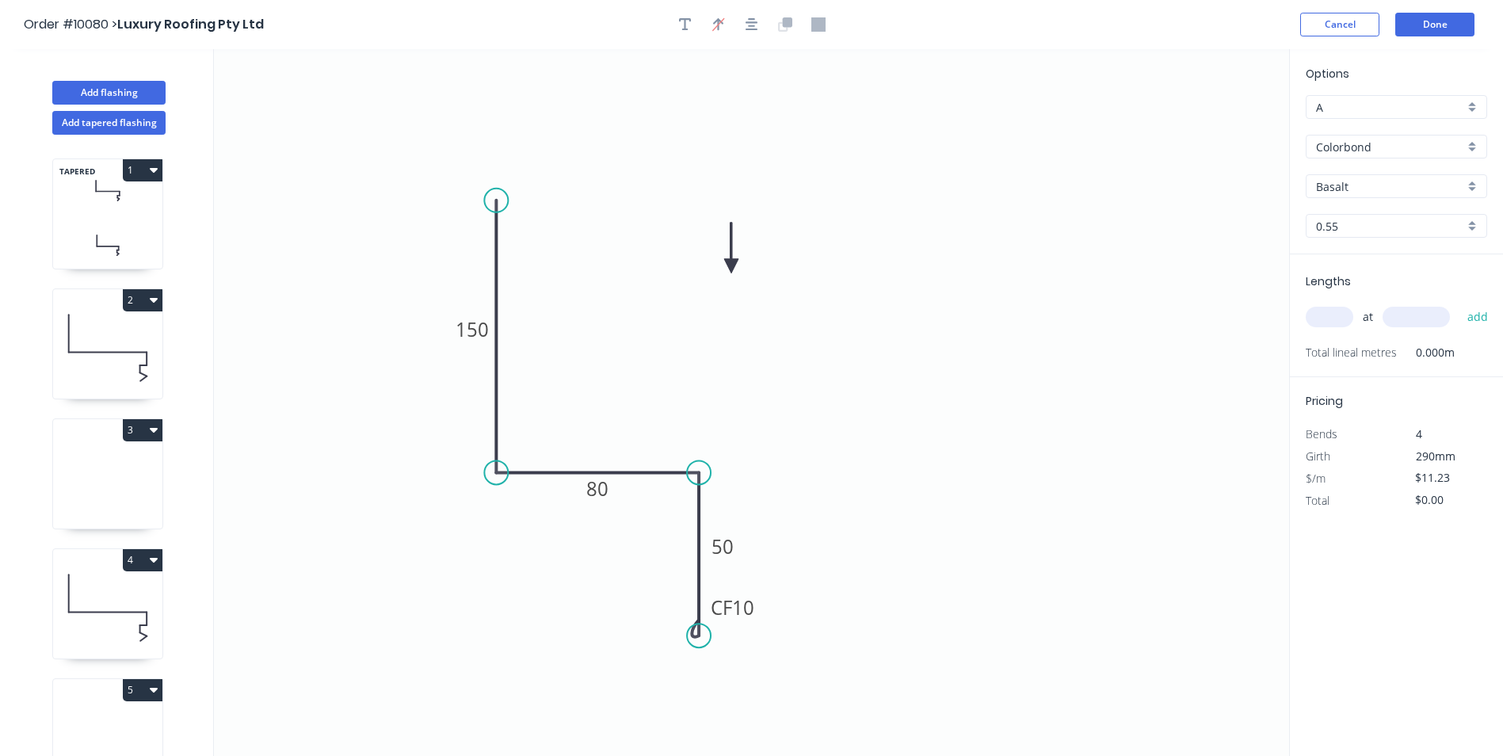
click at [731, 266] on icon at bounding box center [731, 248] width 14 height 51
click at [1403, 189] on input "Basalt" at bounding box center [1390, 186] width 148 height 17
click at [1381, 217] on div "[PERSON_NAME]" at bounding box center [1397, 213] width 180 height 28
type input "[PERSON_NAME]"
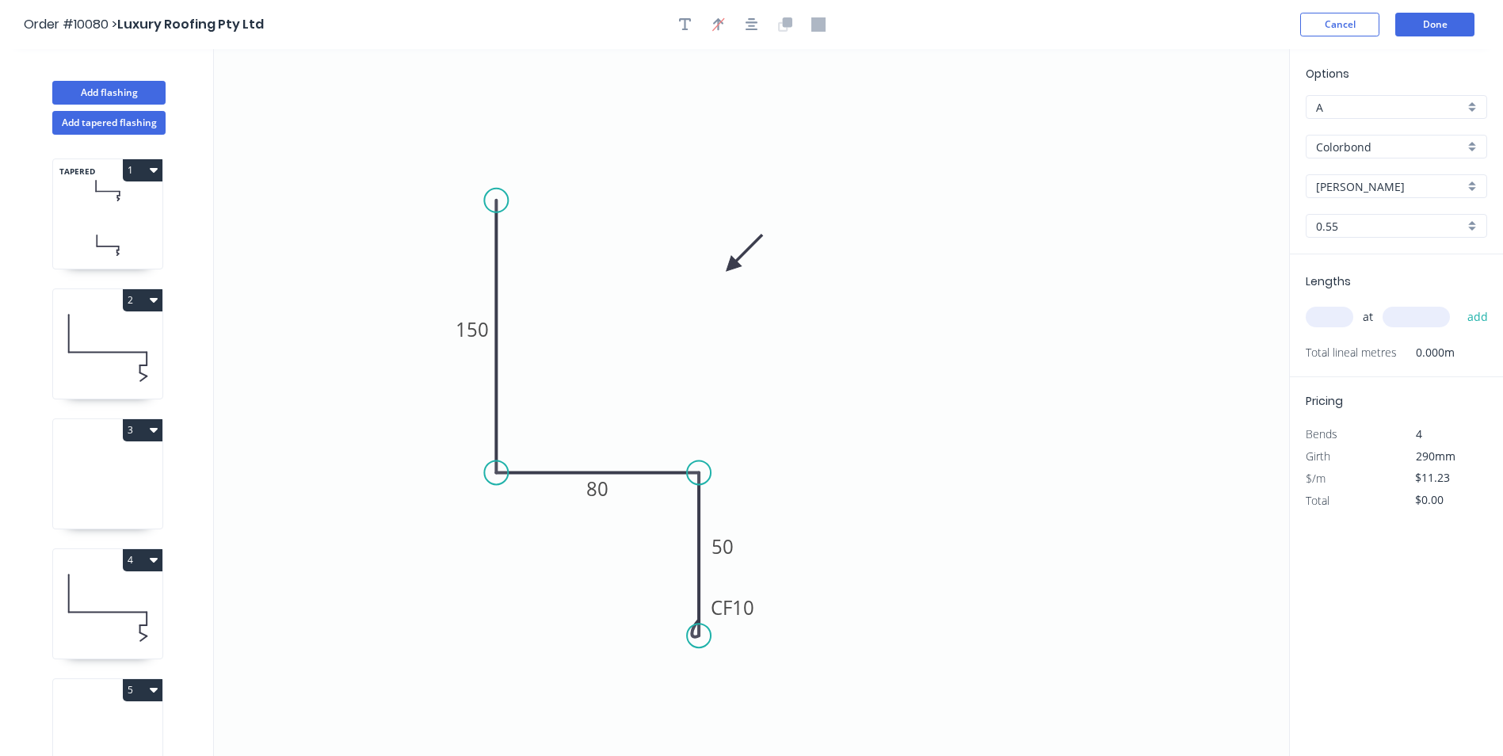
click at [1333, 320] on input "text" at bounding box center [1330, 317] width 48 height 21
type input "2"
type input "4400"
click at [1460, 304] on button "add" at bounding box center [1478, 317] width 37 height 27
type input "$98.82"
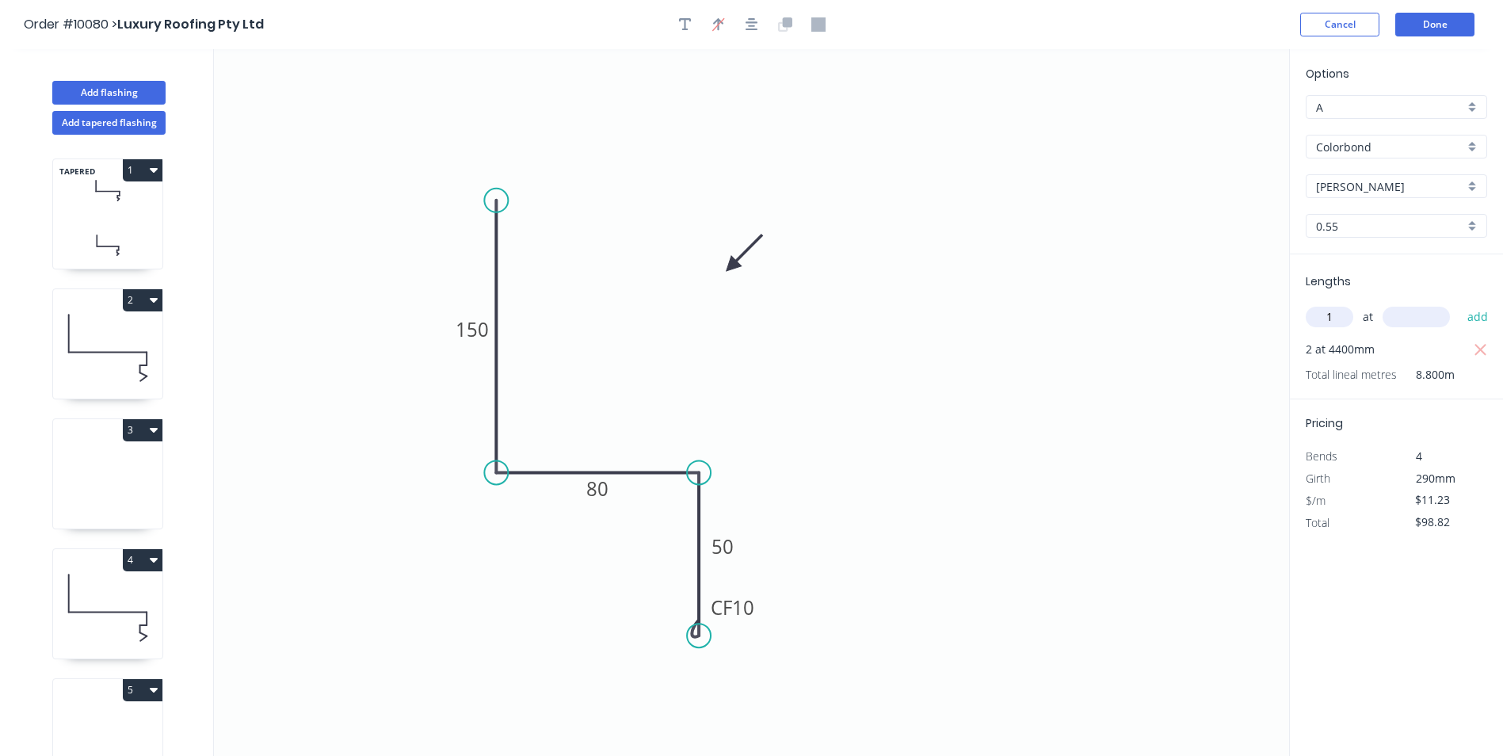
type input "1"
type input "6500"
click at [1460, 304] on button "add" at bounding box center [1478, 317] width 37 height 27
type input "$171.82"
type input "1"
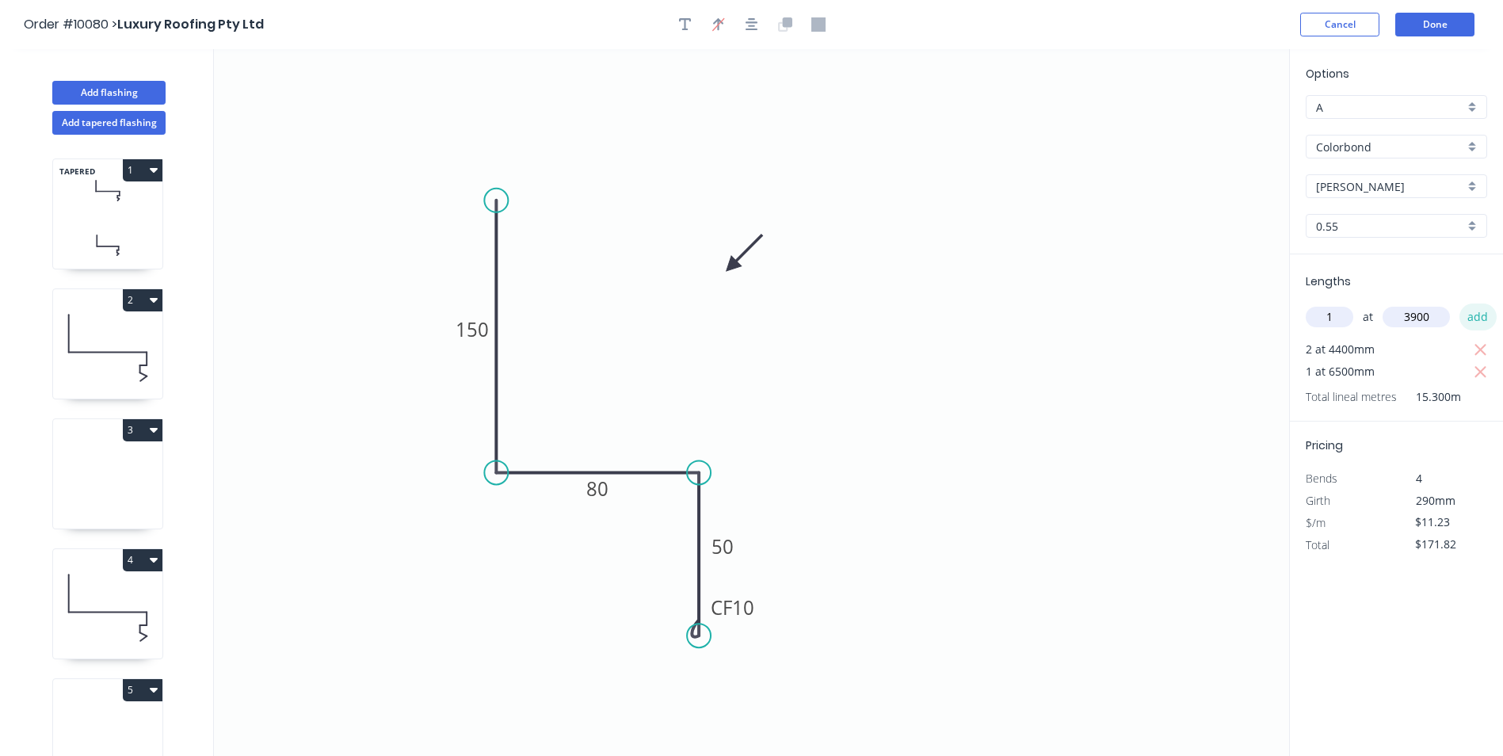
type input "3900"
click at [1472, 314] on button "add" at bounding box center [1478, 317] width 37 height 27
type input "$215.62"
click at [1445, 21] on button "Done" at bounding box center [1435, 25] width 79 height 24
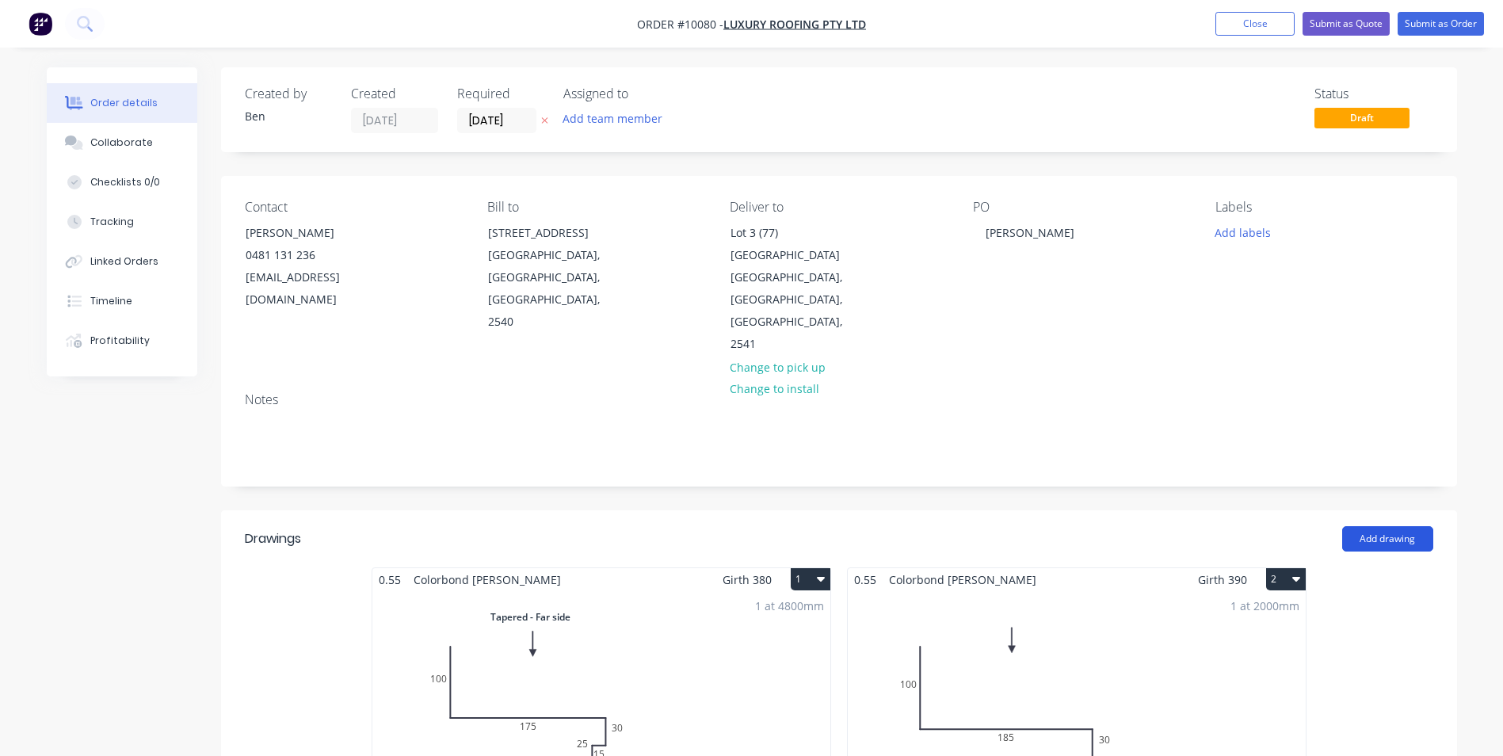
click at [1398, 526] on button "Add drawing" at bounding box center [1388, 538] width 91 height 25
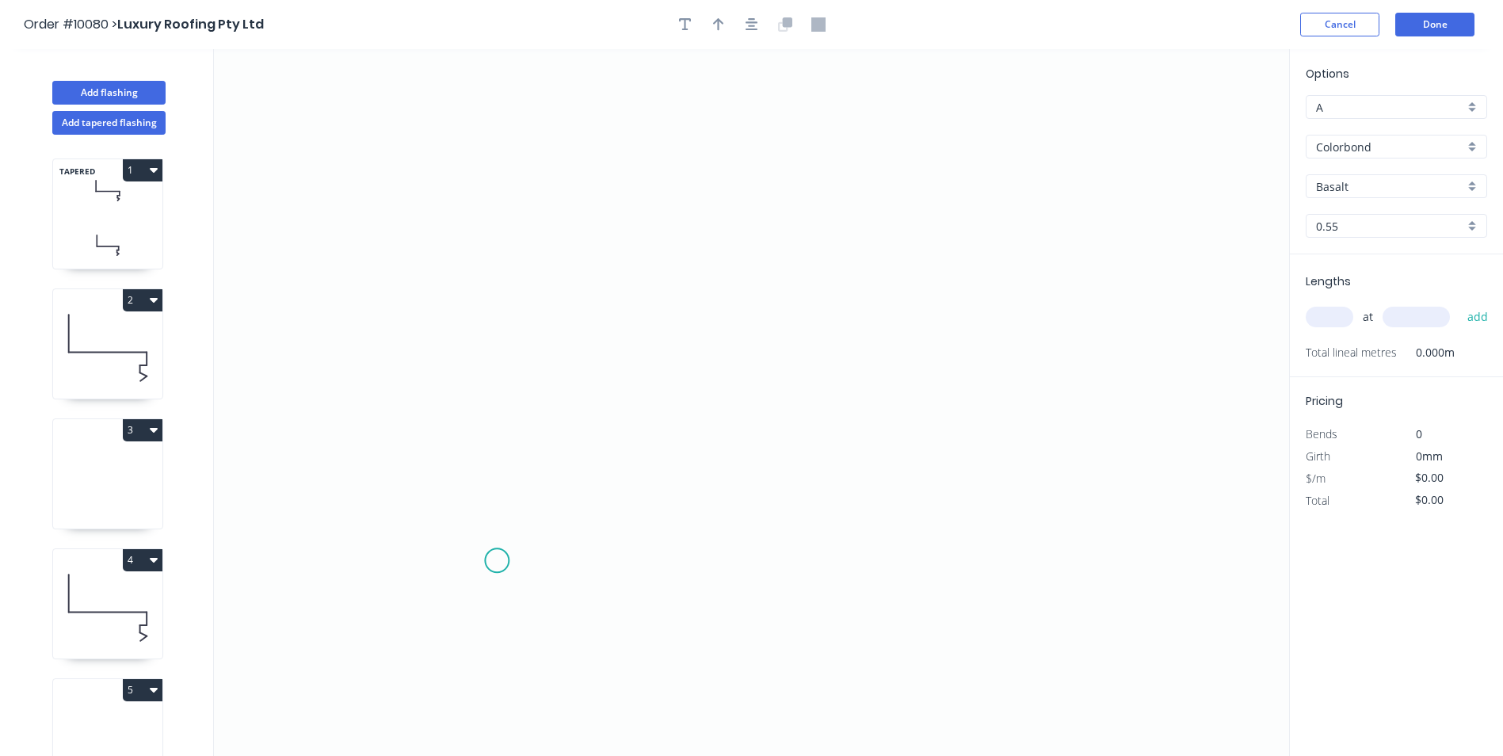
click at [497, 561] on icon "0" at bounding box center [751, 402] width 1075 height 707
click at [468, 589] on icon "0" at bounding box center [751, 402] width 1075 height 707
click at [465, 307] on icon "0 ?" at bounding box center [751, 402] width 1075 height 707
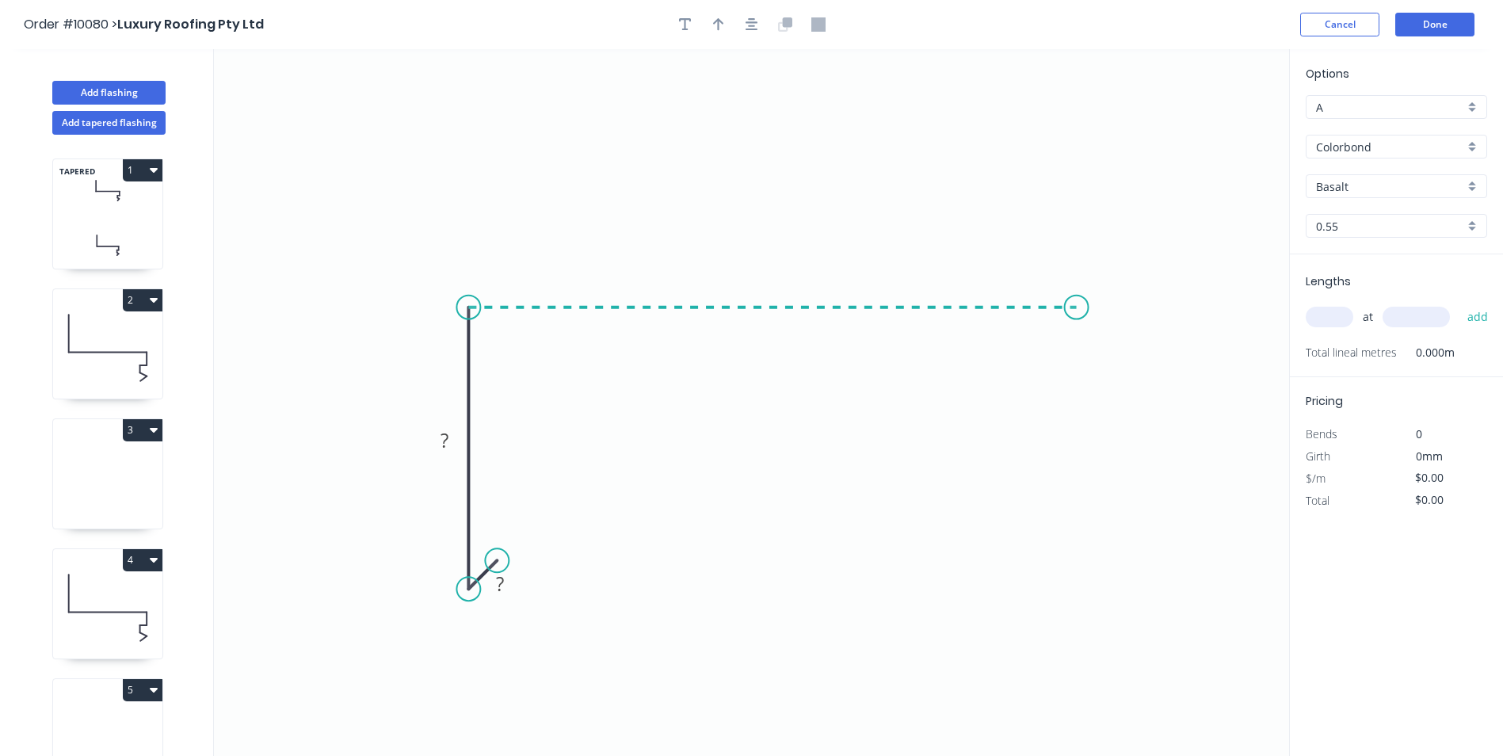
click at [1077, 310] on icon "0 ? ?" at bounding box center [751, 402] width 1075 height 707
click at [1119, 337] on icon "0 ? ? ?" at bounding box center [751, 402] width 1075 height 707
click at [510, 594] on rect at bounding box center [500, 585] width 32 height 22
click at [716, 498] on icon "0 10 90 180 20 160 º" at bounding box center [751, 402] width 1075 height 707
type input "$10.14"
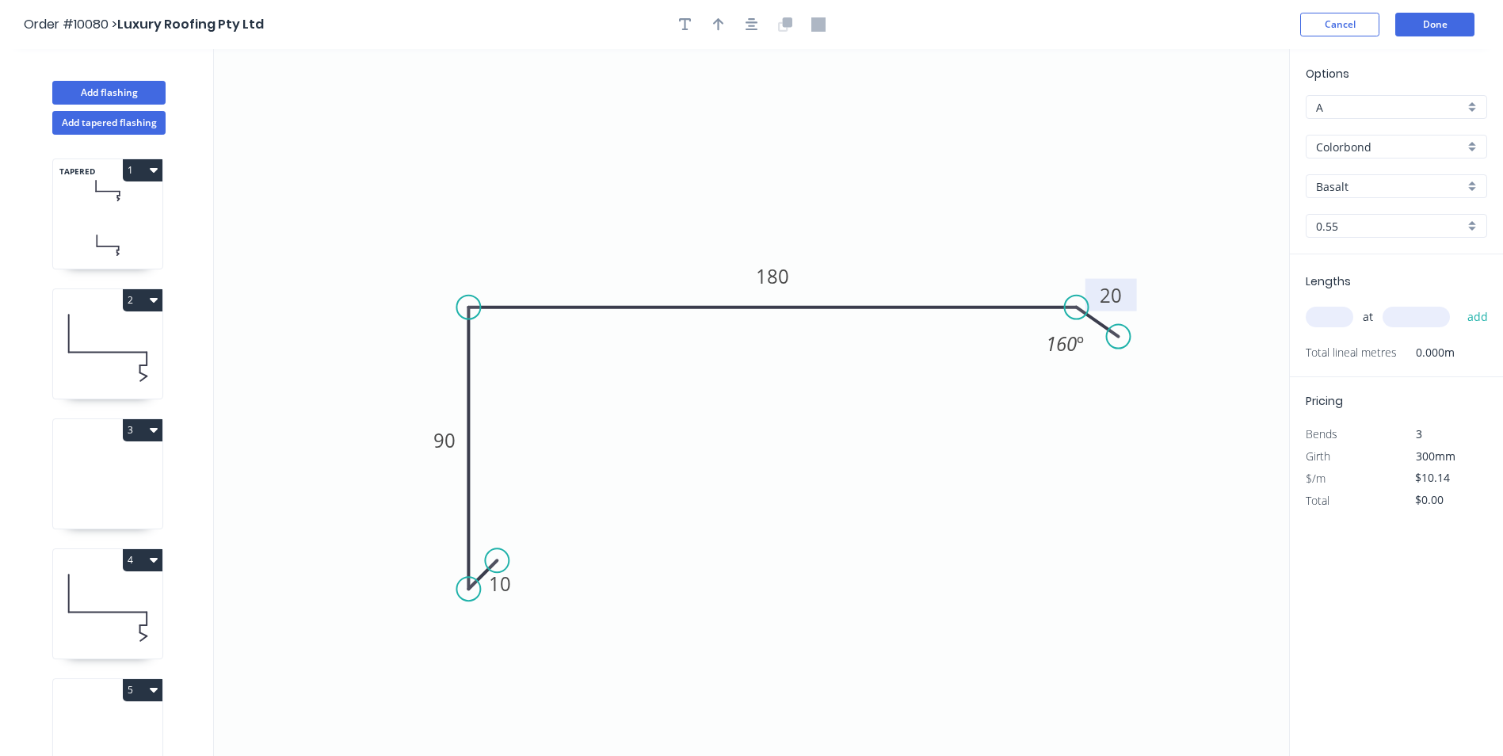
click at [1129, 304] on g "20" at bounding box center [1112, 295] width 52 height 32
drag, startPoint x: 1131, startPoint y: 304, endPoint x: 1160, endPoint y: 313, distance: 30.8
click at [1160, 313] on rect at bounding box center [1141, 304] width 52 height 32
click at [721, 23] on icon "button" at bounding box center [718, 24] width 11 height 13
drag, startPoint x: 1211, startPoint y: 121, endPoint x: 774, endPoint y: 158, distance: 438.2
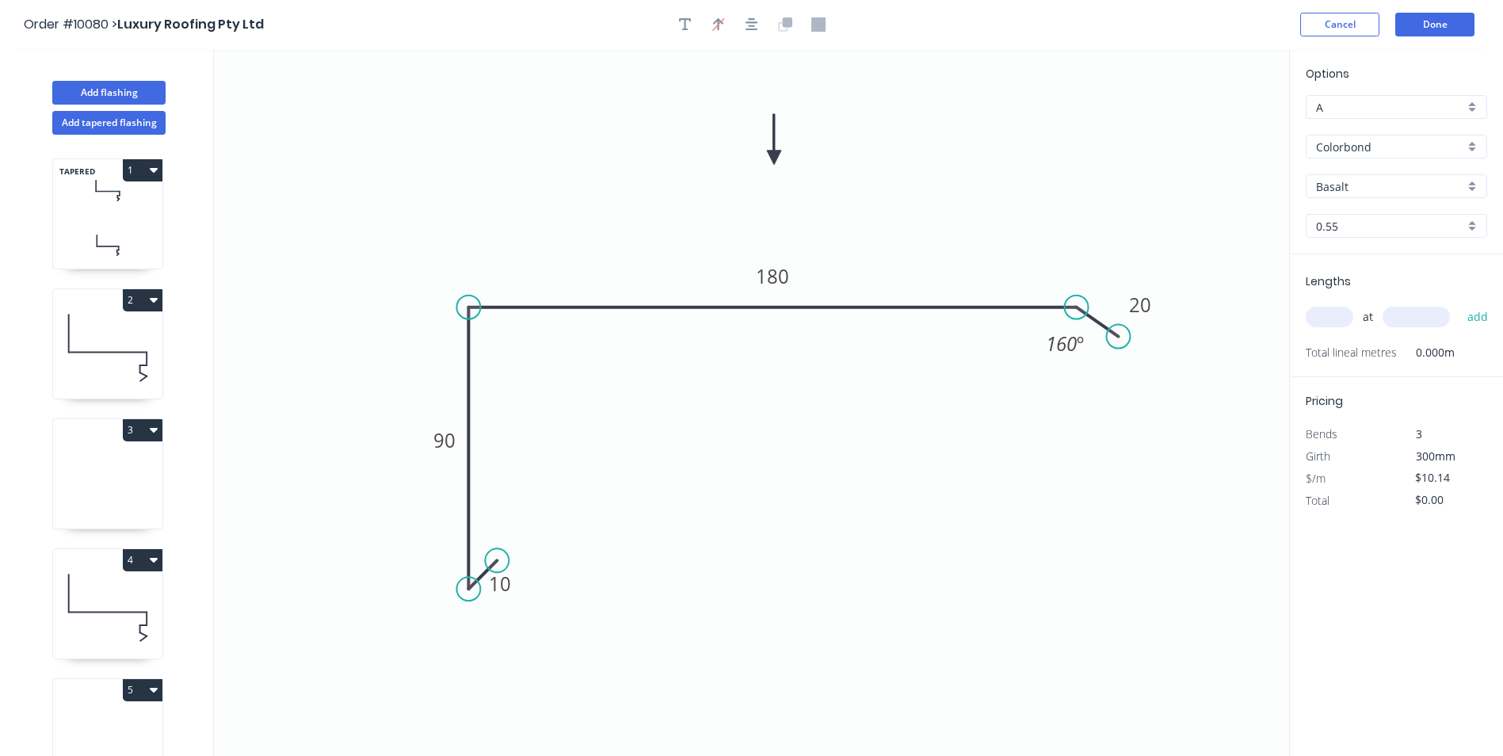
click at [774, 158] on icon at bounding box center [774, 139] width 14 height 51
click at [1419, 190] on input "Basalt" at bounding box center [1390, 186] width 148 height 17
click at [1405, 213] on div "[PERSON_NAME]" at bounding box center [1397, 213] width 180 height 28
type input "[PERSON_NAME]"
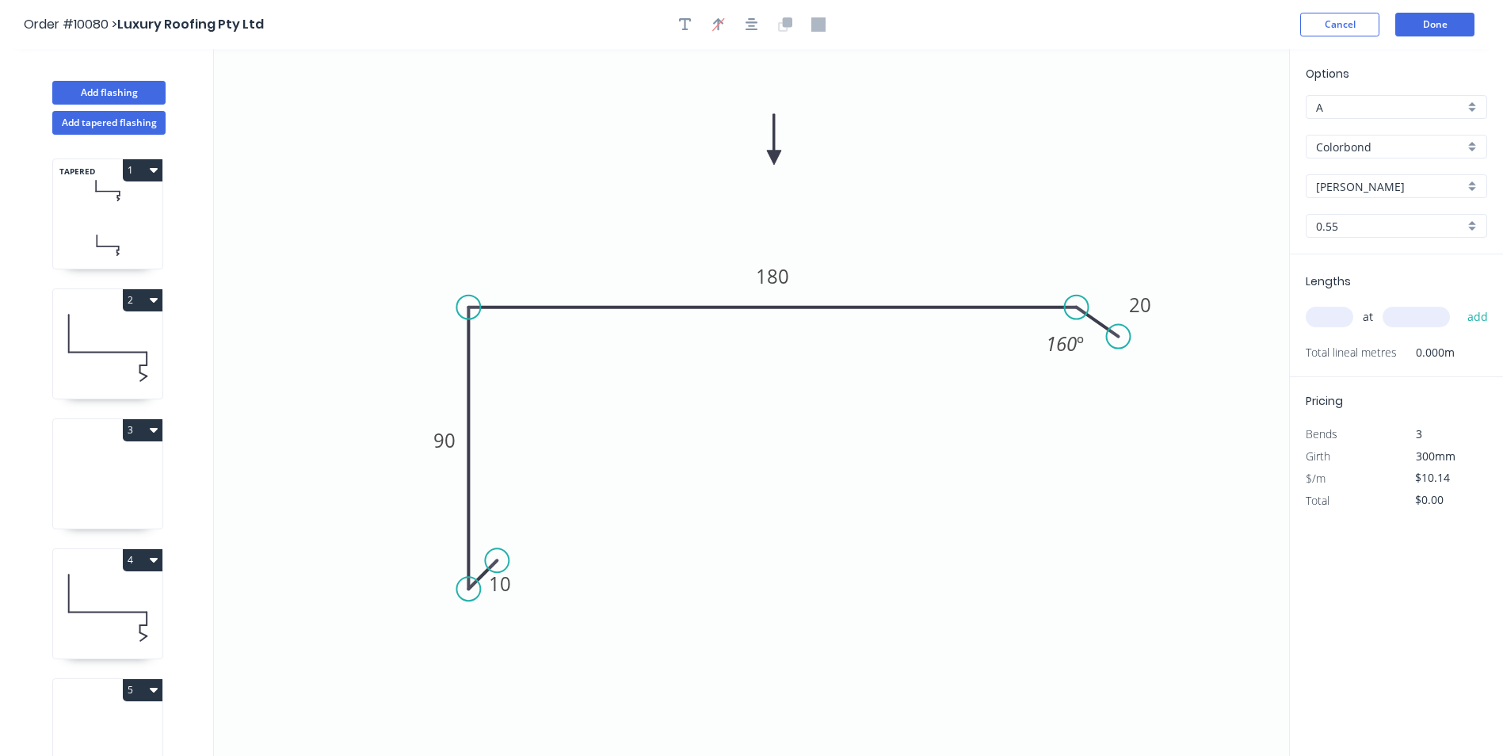
click at [1327, 319] on input "text" at bounding box center [1330, 317] width 48 height 21
type input "1"
type input "4000"
click at [1481, 319] on button "add" at bounding box center [1478, 317] width 37 height 27
type input "$40.56"
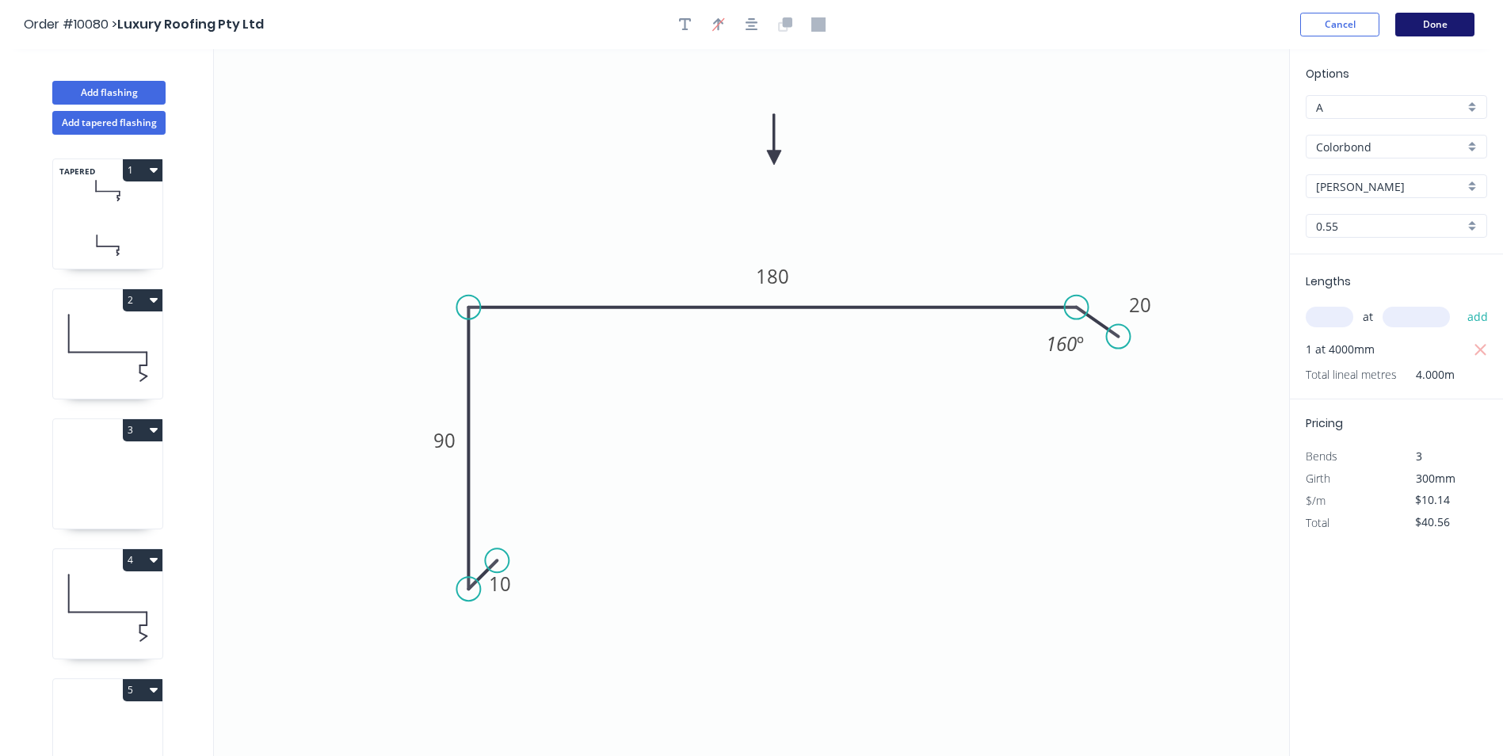
click at [1442, 23] on button "Done" at bounding box center [1435, 25] width 79 height 24
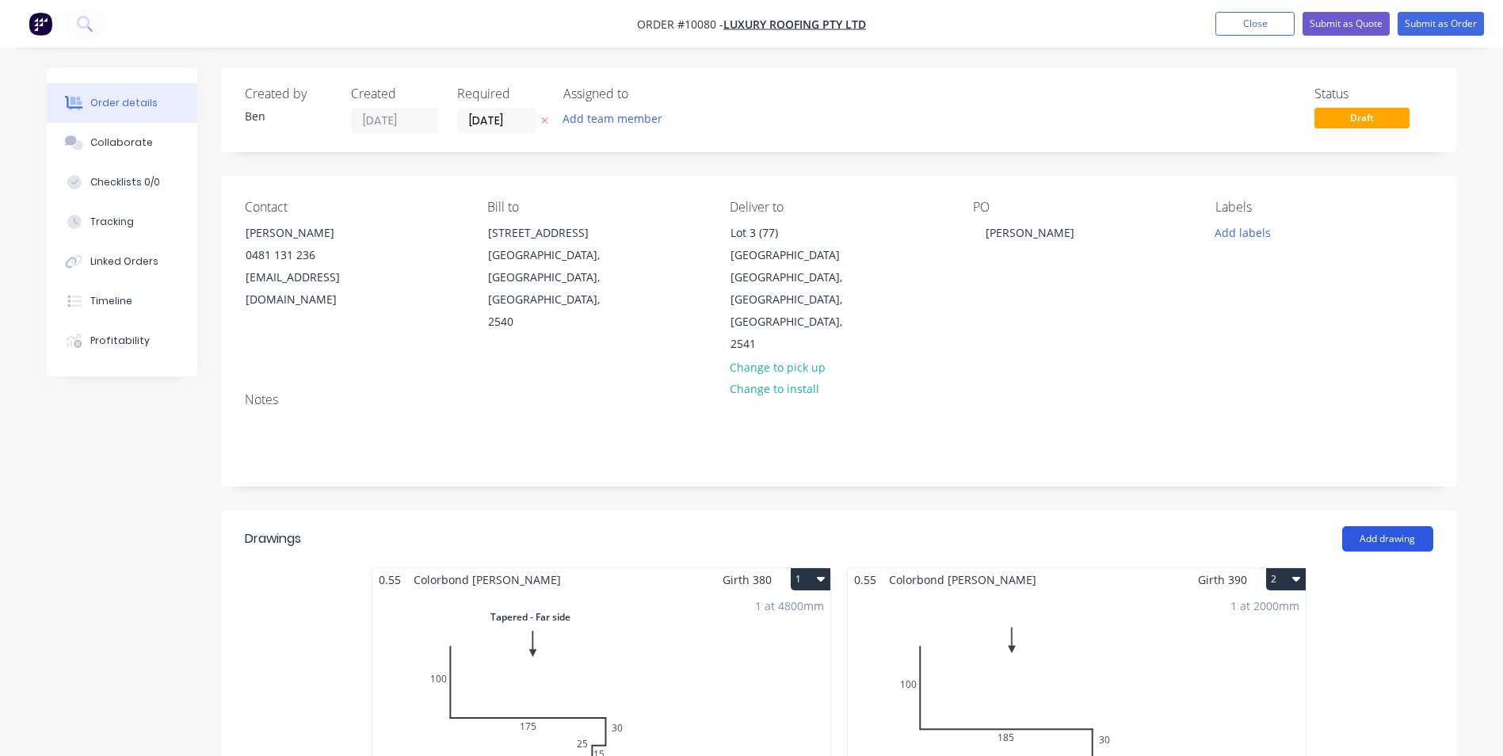
click at [1367, 526] on button "Add drawing" at bounding box center [1388, 538] width 91 height 25
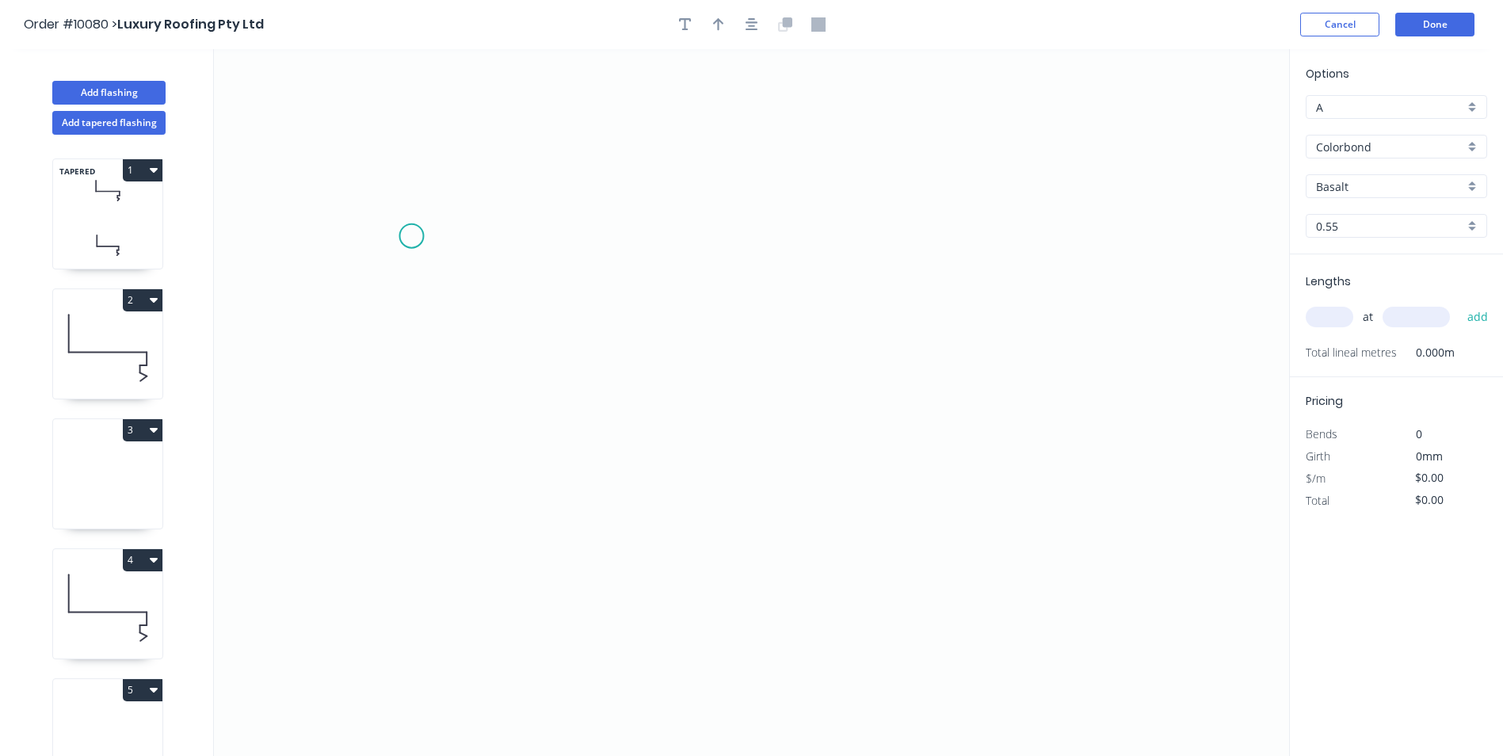
click at [411, 236] on icon "0" at bounding box center [751, 402] width 1075 height 707
click at [448, 233] on icon at bounding box center [429, 234] width 36 height 3
click at [446, 237] on circle at bounding box center [446, 236] width 24 height 24
click at [457, 564] on icon "0 ?" at bounding box center [751, 402] width 1075 height 707
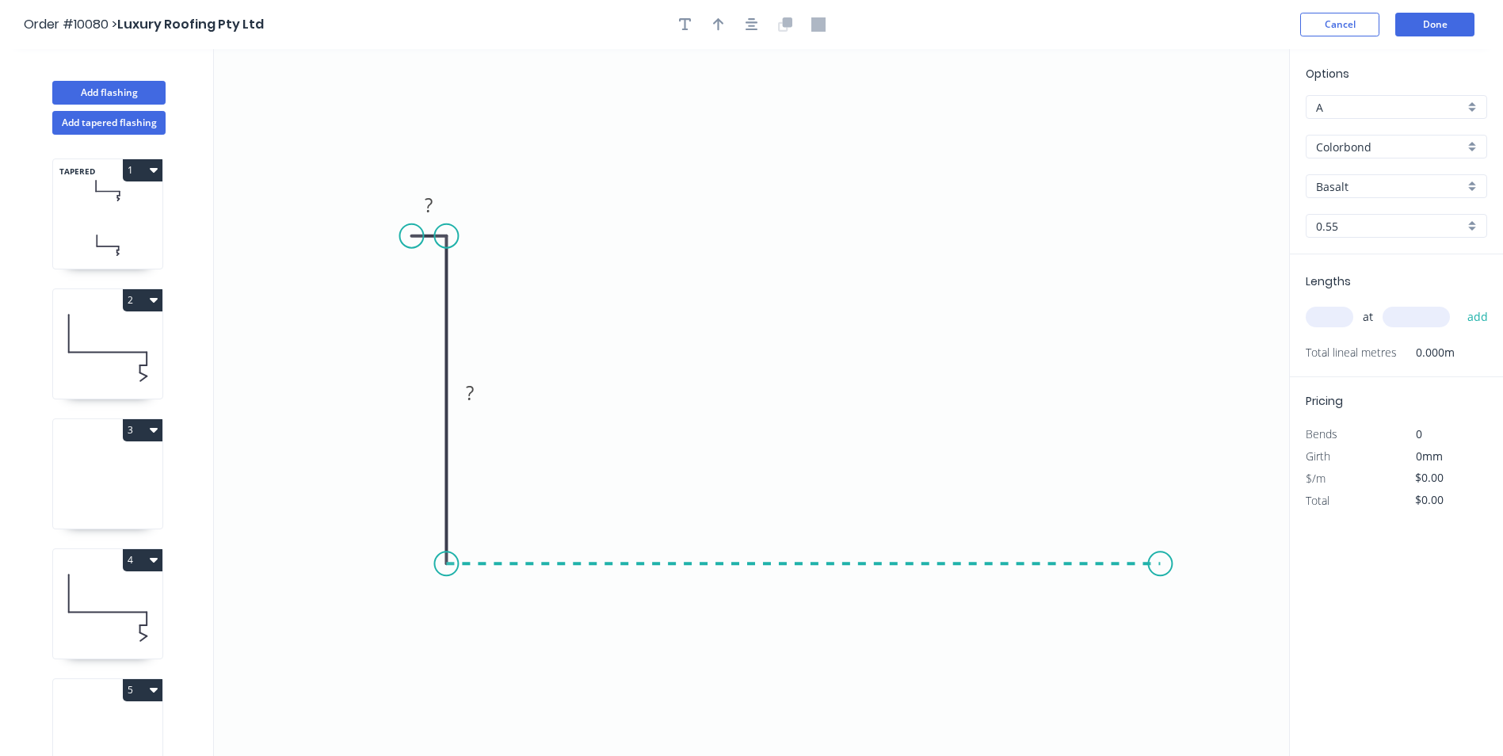
click at [1161, 550] on icon "0 ? ?" at bounding box center [751, 402] width 1075 height 707
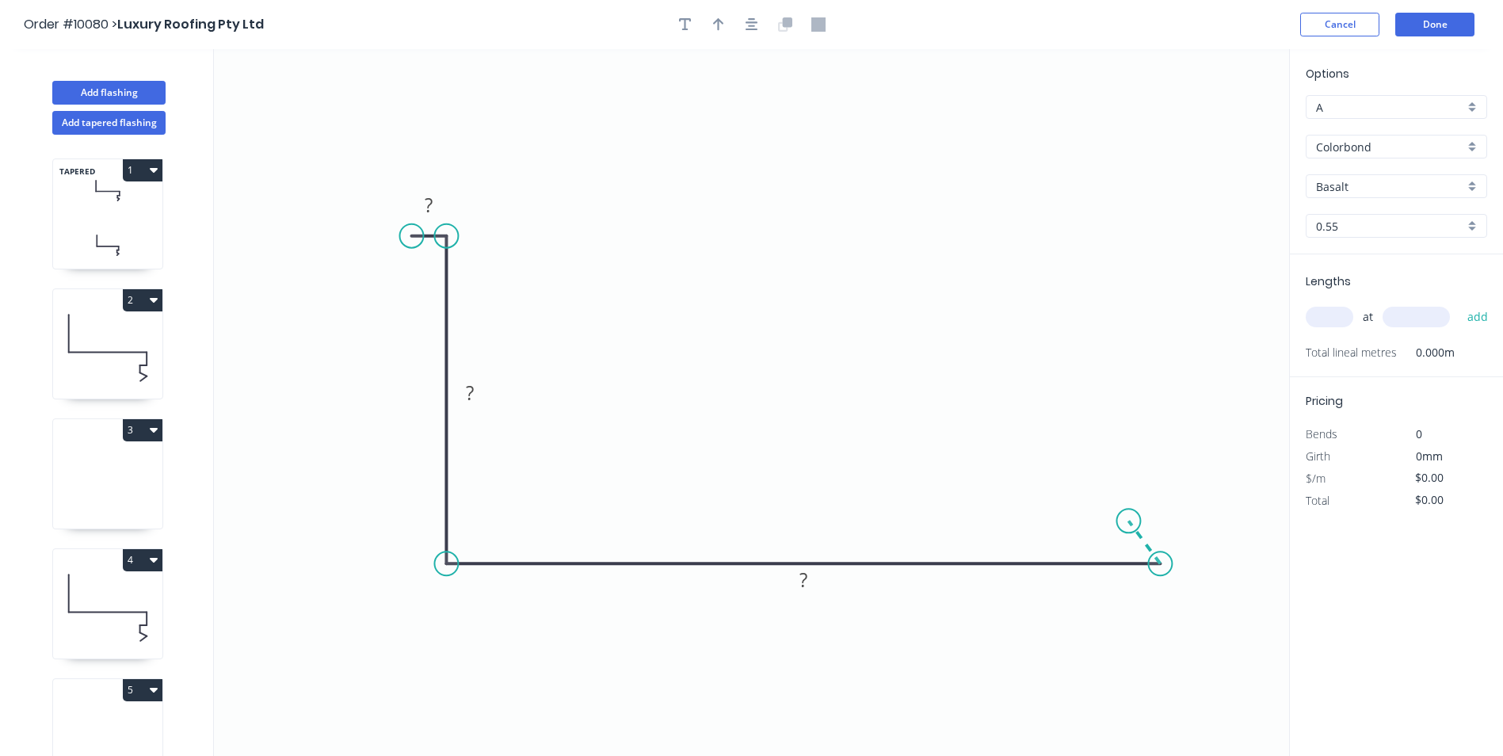
click at [1129, 521] on icon at bounding box center [1145, 542] width 32 height 43
click at [1121, 545] on tspan "?" at bounding box center [1121, 545] width 9 height 26
click at [926, 361] on icon "0 10 80 80 10 45 º" at bounding box center [751, 402] width 1075 height 707
type input "$7.85"
click at [720, 25] on icon "button" at bounding box center [718, 24] width 11 height 14
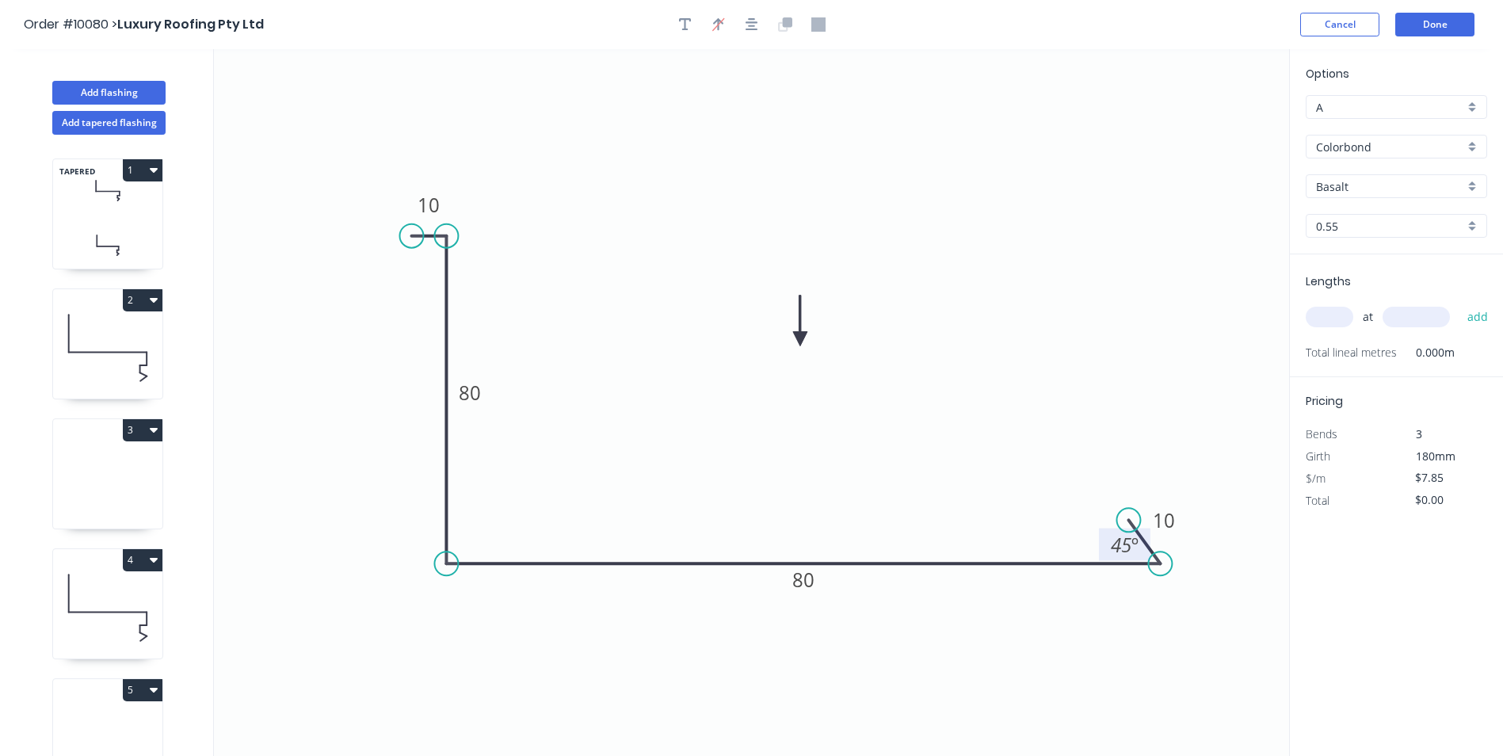
drag, startPoint x: 1014, startPoint y: 240, endPoint x: 800, endPoint y: 339, distance: 235.1
click at [800, 339] on icon at bounding box center [800, 321] width 14 height 51
click at [1376, 184] on input "Basalt" at bounding box center [1390, 186] width 148 height 17
click at [1369, 288] on div "[PERSON_NAME]" at bounding box center [1397, 292] width 180 height 28
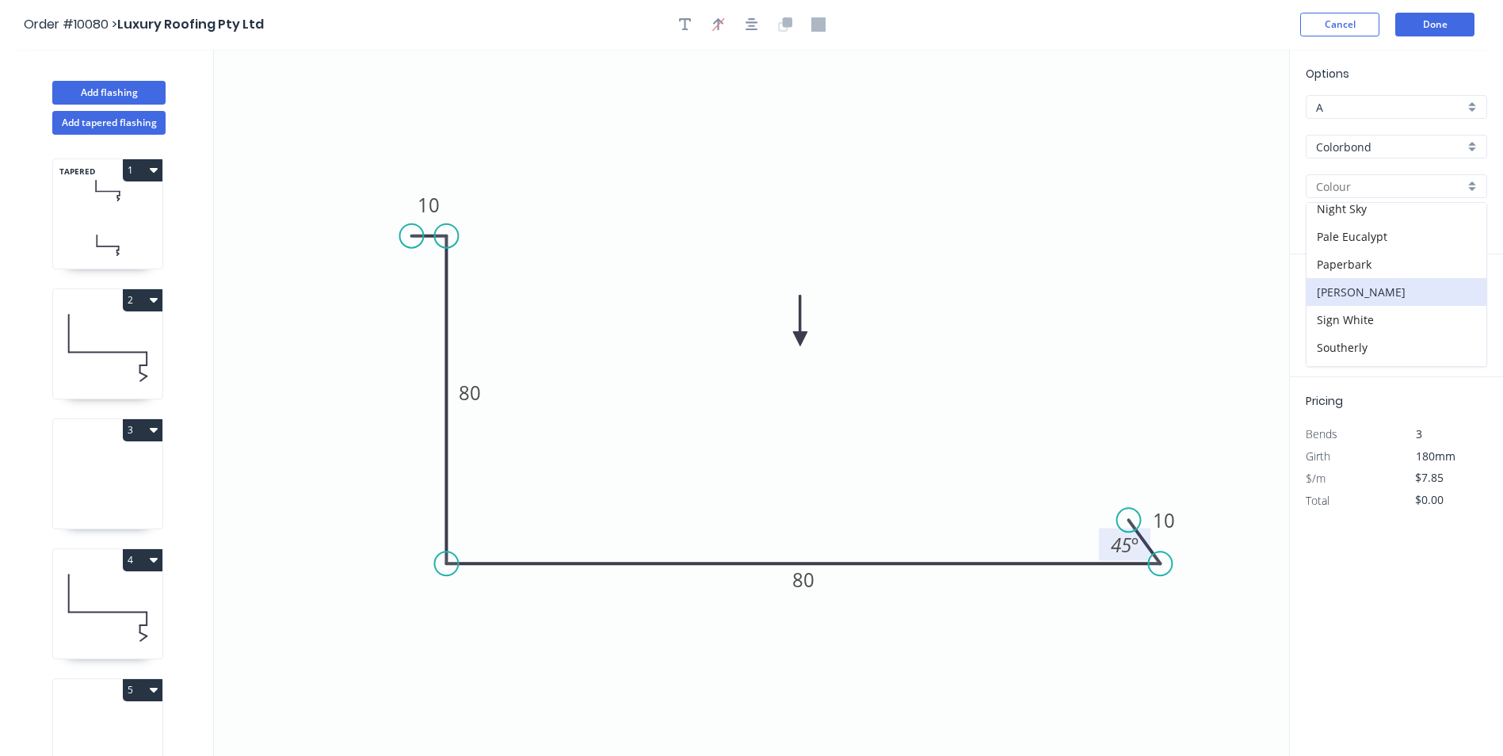
type input "[PERSON_NAME]"
click at [1321, 315] on input "text" at bounding box center [1330, 317] width 48 height 21
type input "3"
type input "1000"
click at [1460, 304] on button "add" at bounding box center [1478, 317] width 37 height 27
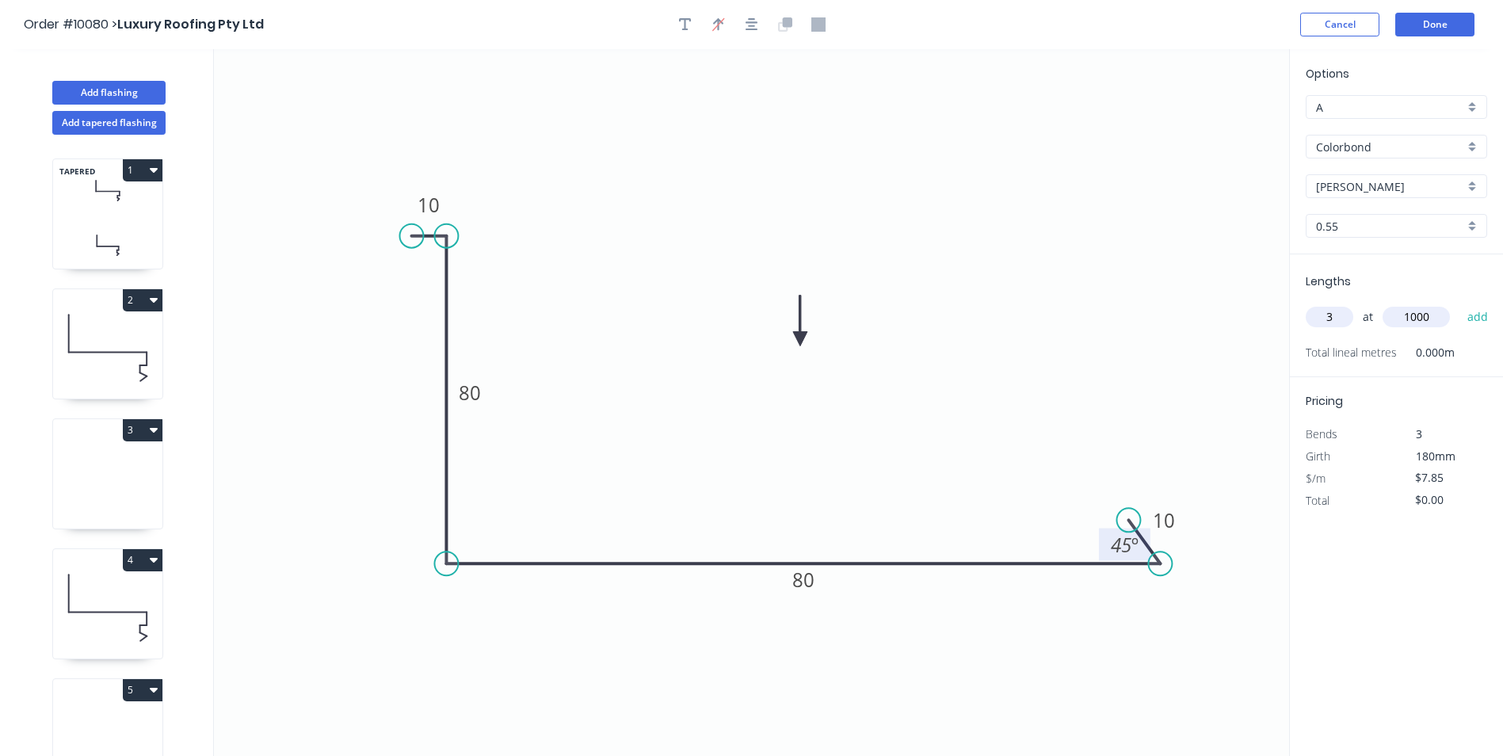
type input "$23.55"
click at [1431, 22] on button "Done" at bounding box center [1435, 25] width 79 height 24
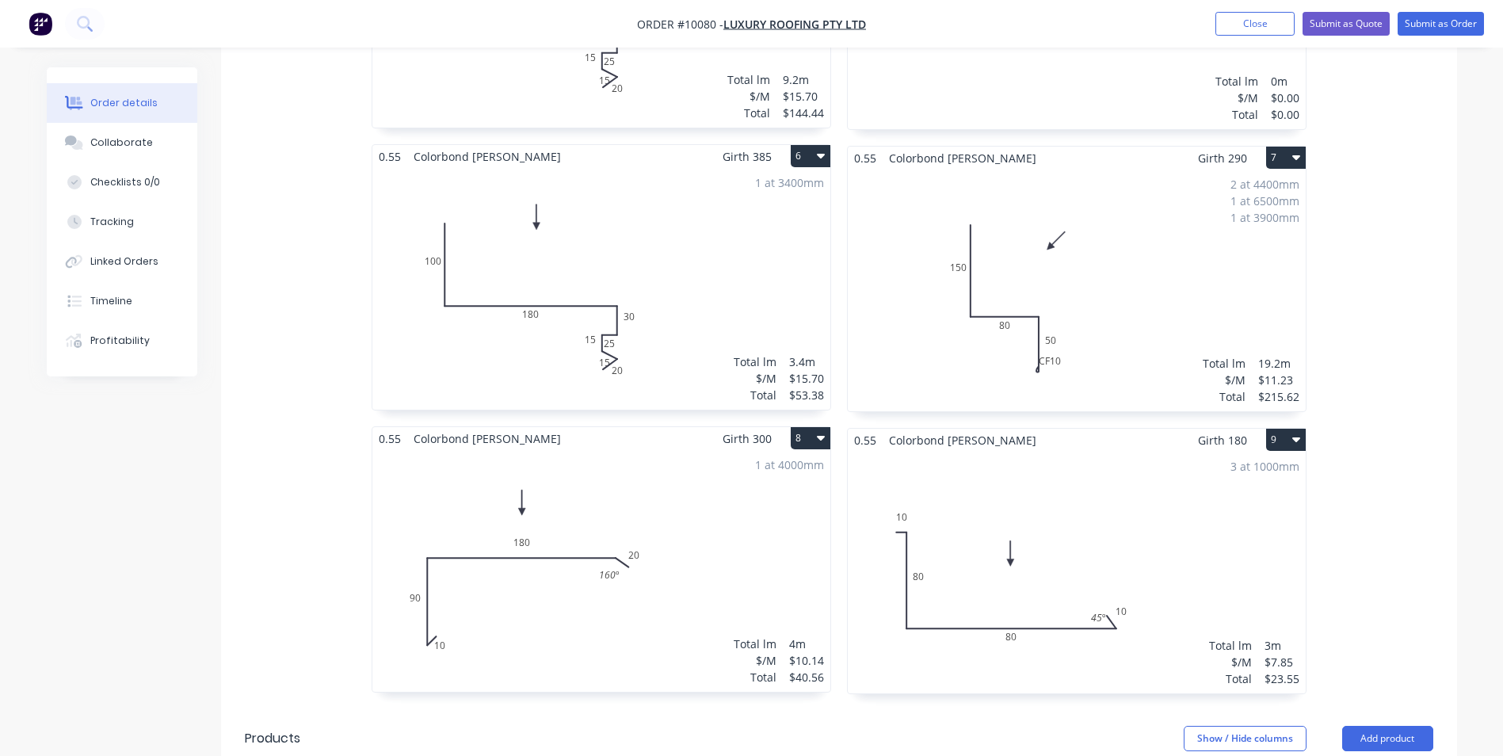
scroll to position [1506, 0]
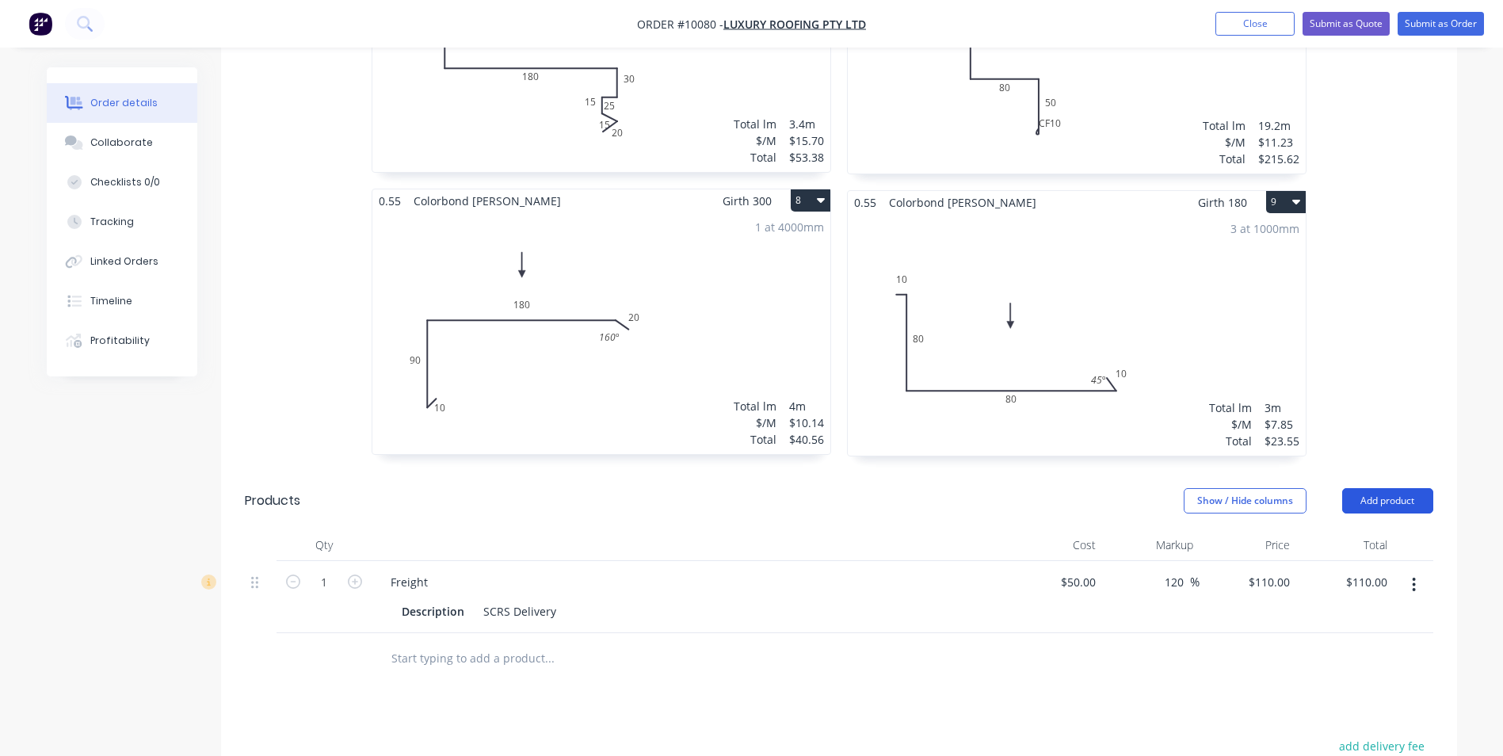
click at [1382, 488] on button "Add product" at bounding box center [1388, 500] width 91 height 25
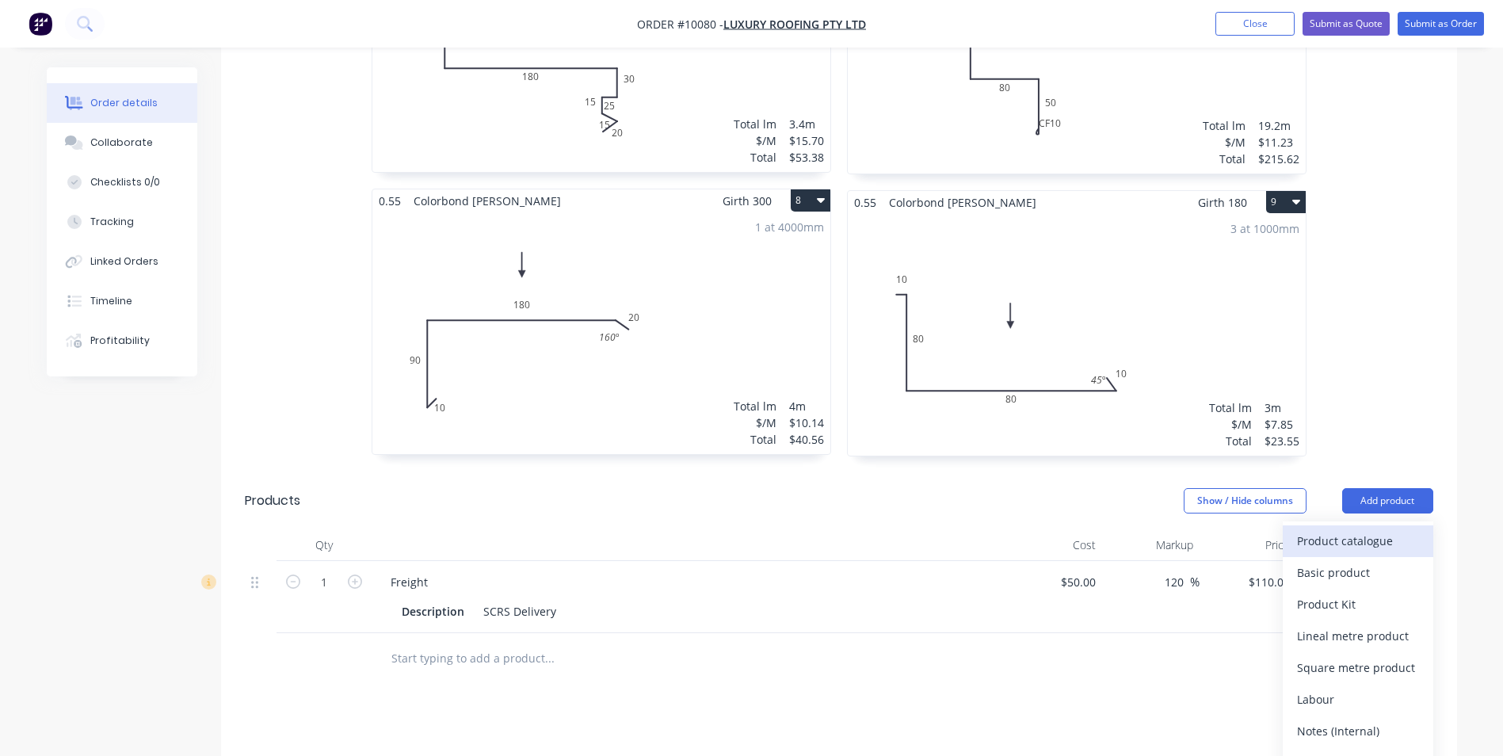
click at [1411, 529] on div "Product catalogue" at bounding box center [1358, 540] width 122 height 23
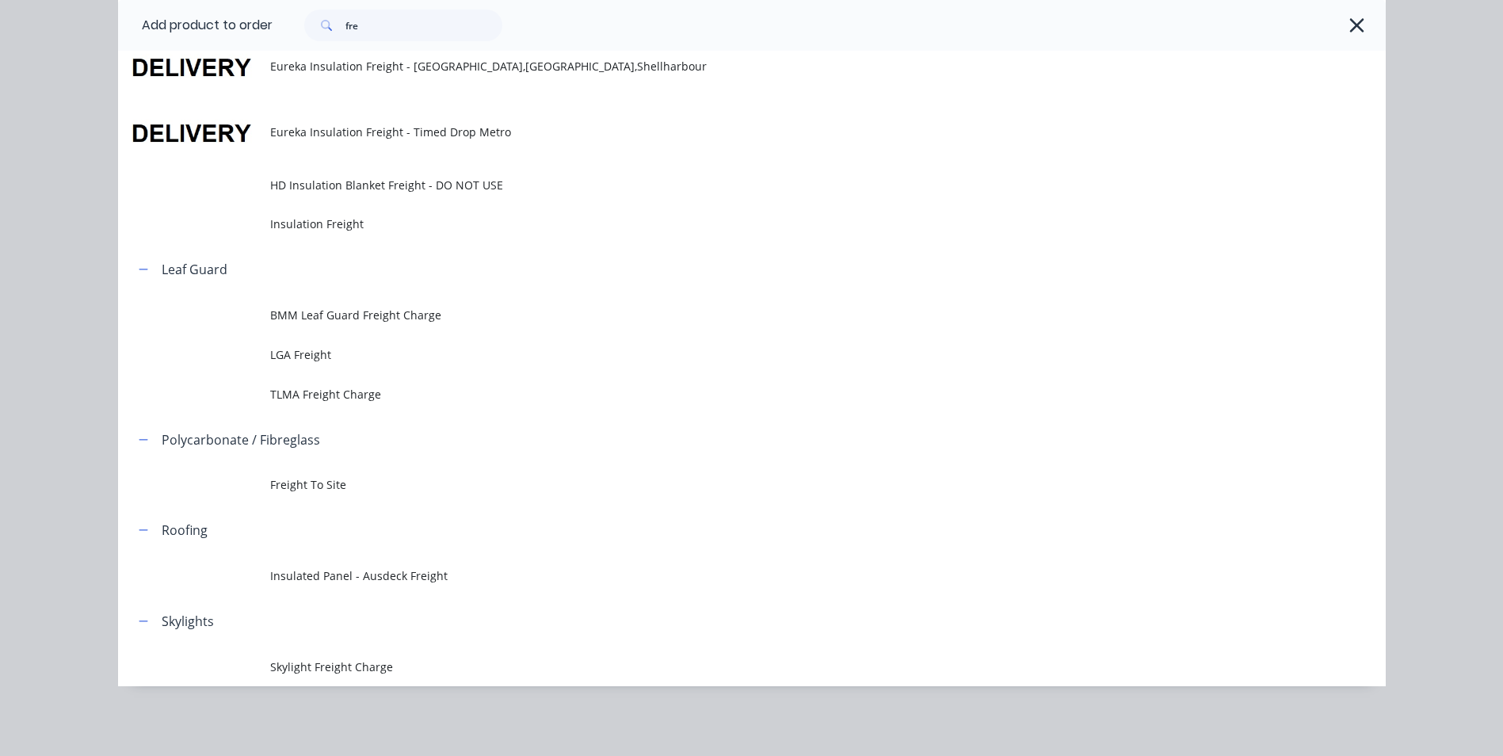
scroll to position [1585, 0]
click at [139, 533] on icon "button" at bounding box center [144, 530] width 10 height 11
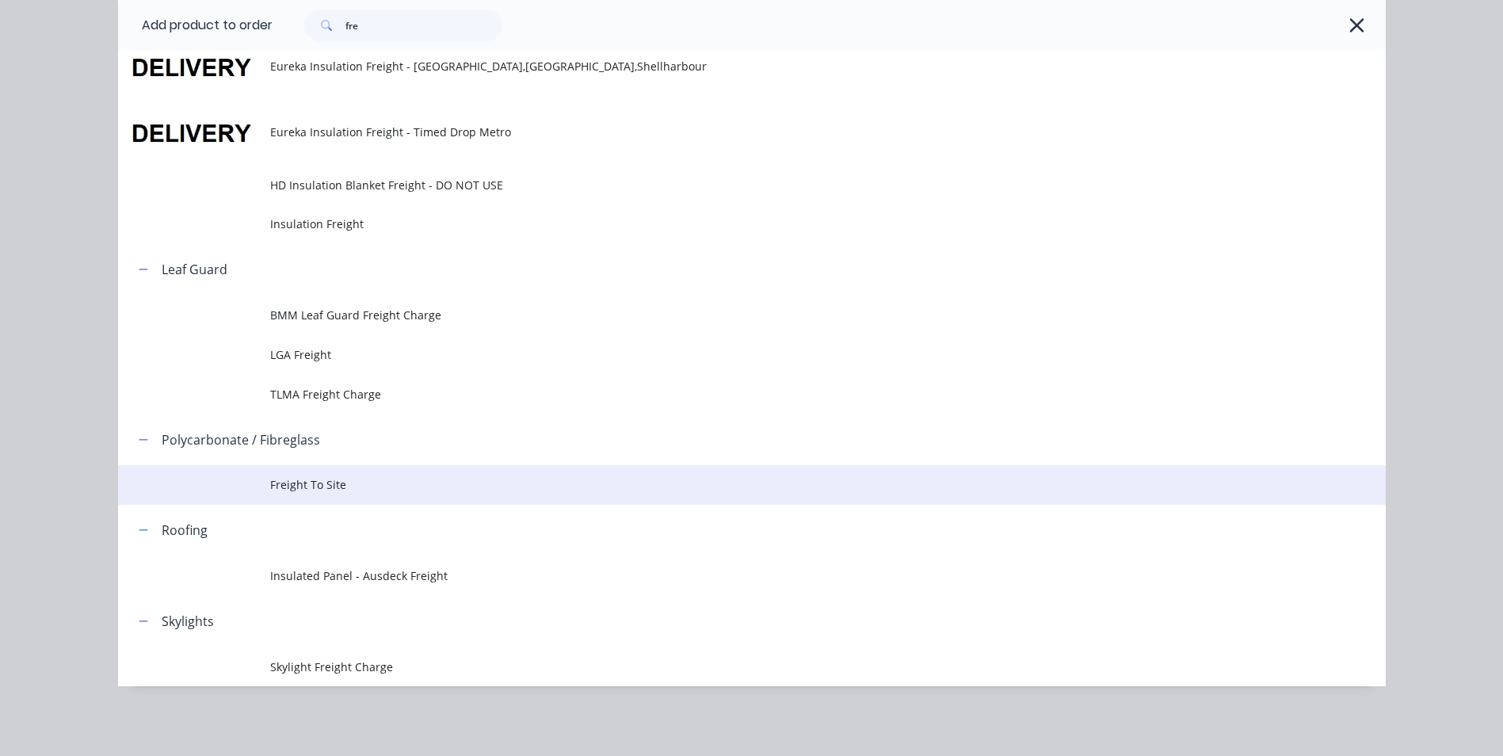
scroll to position [284, 0]
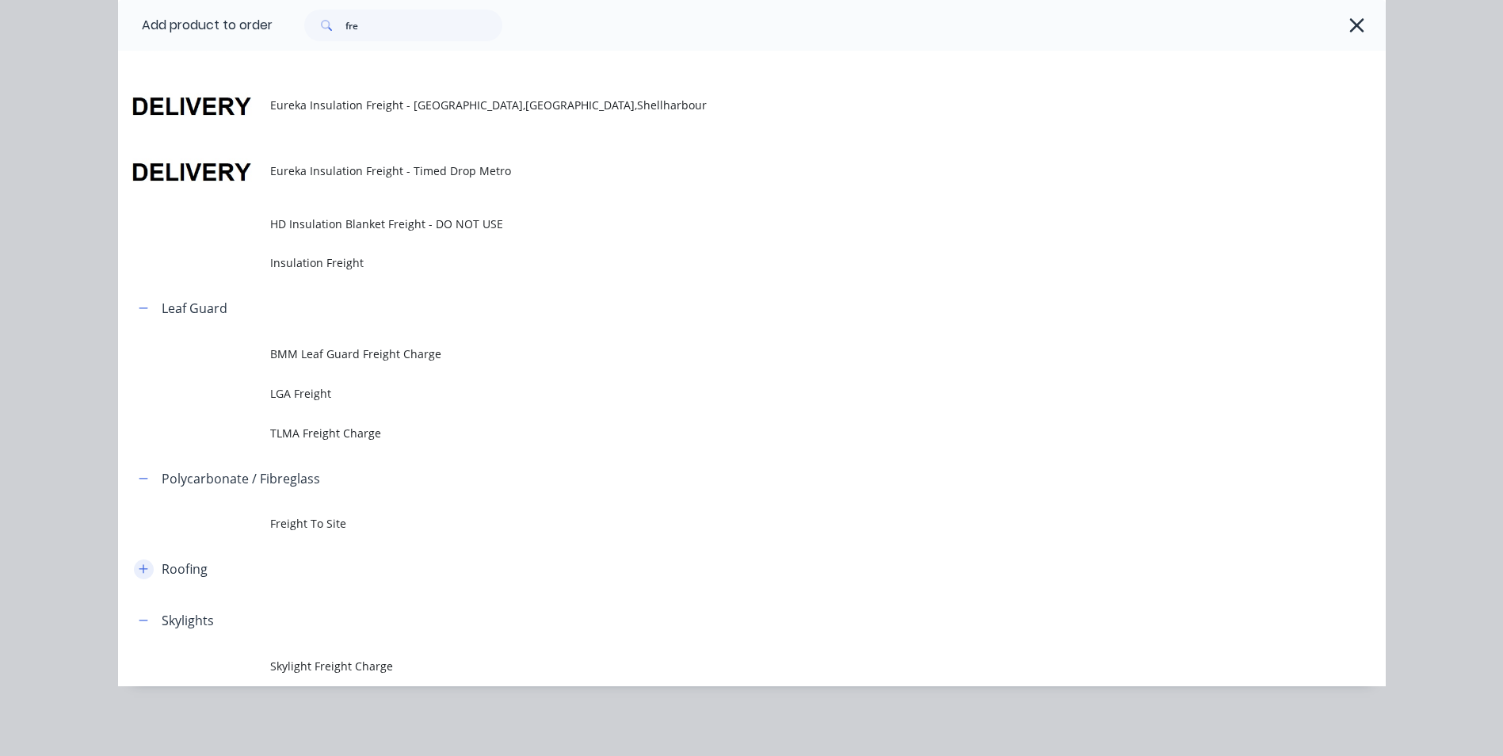
click at [139, 571] on icon "button" at bounding box center [144, 568] width 10 height 11
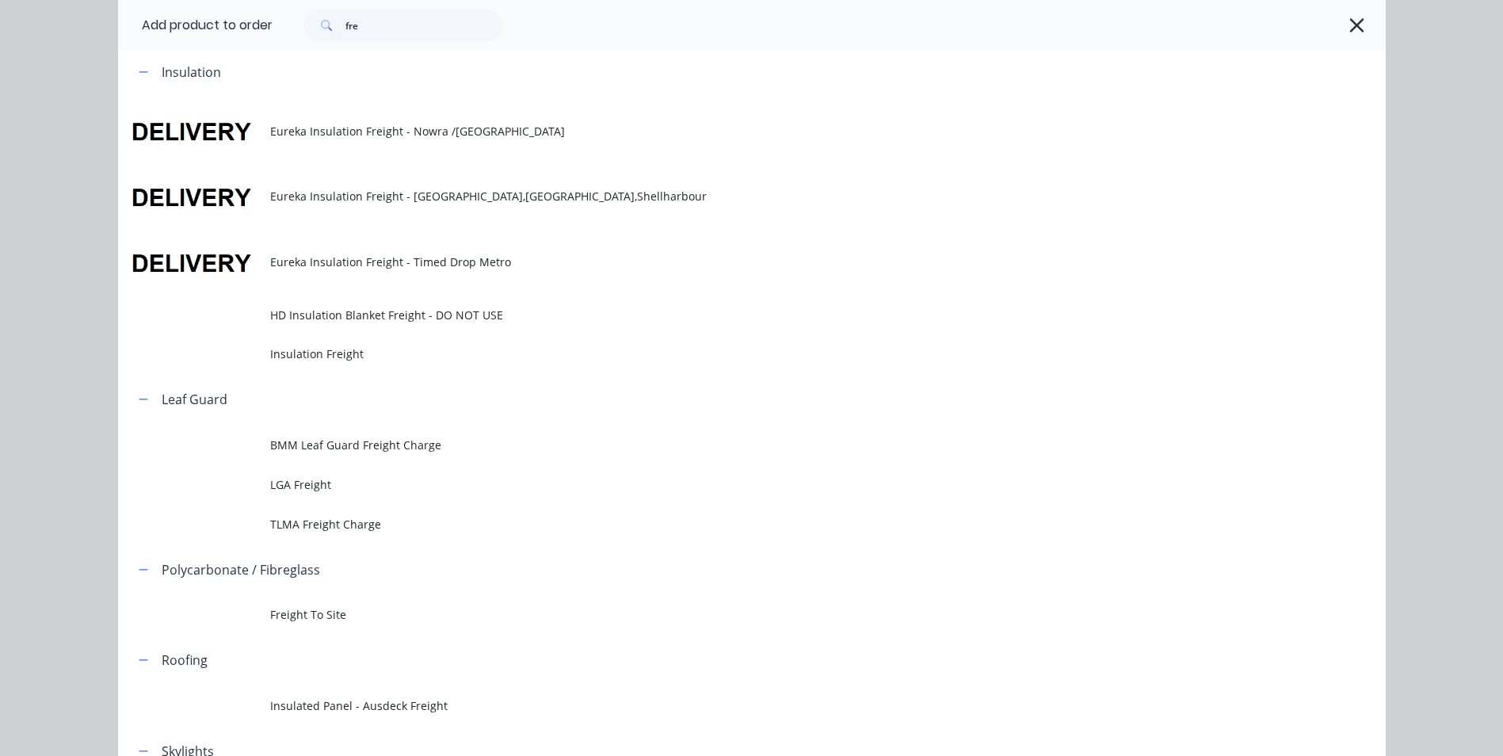
scroll to position [0, 0]
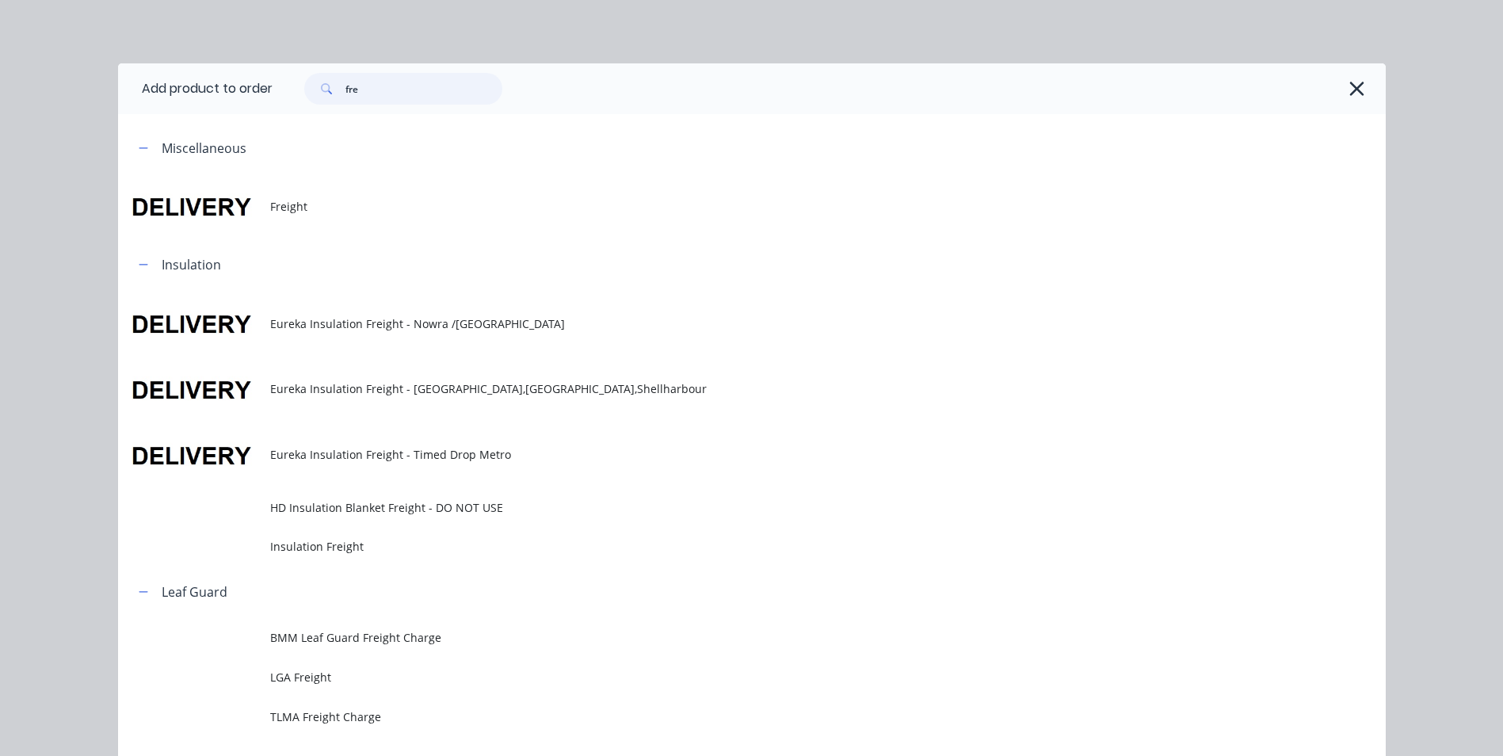
click at [380, 84] on input "fre" at bounding box center [424, 89] width 157 height 32
type input "f"
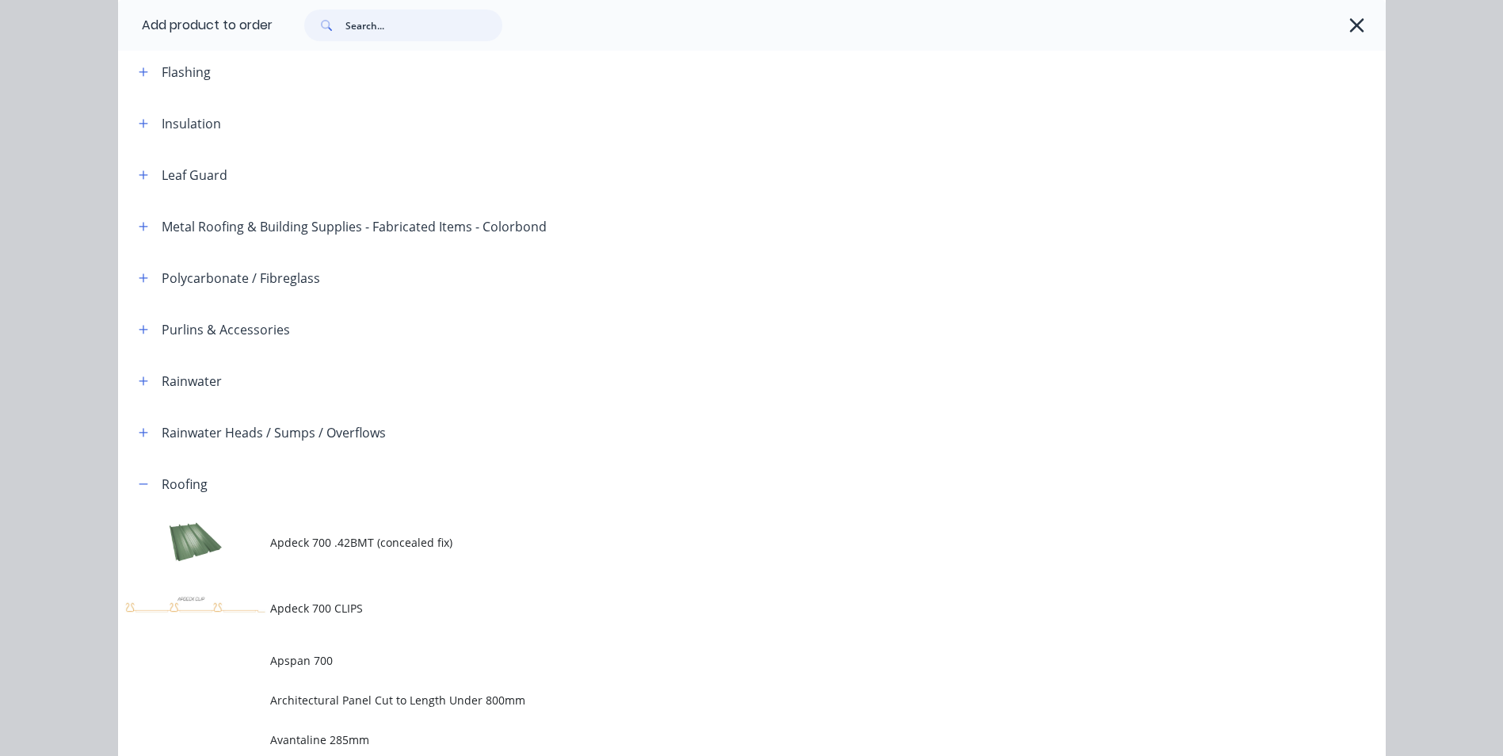
scroll to position [571, 0]
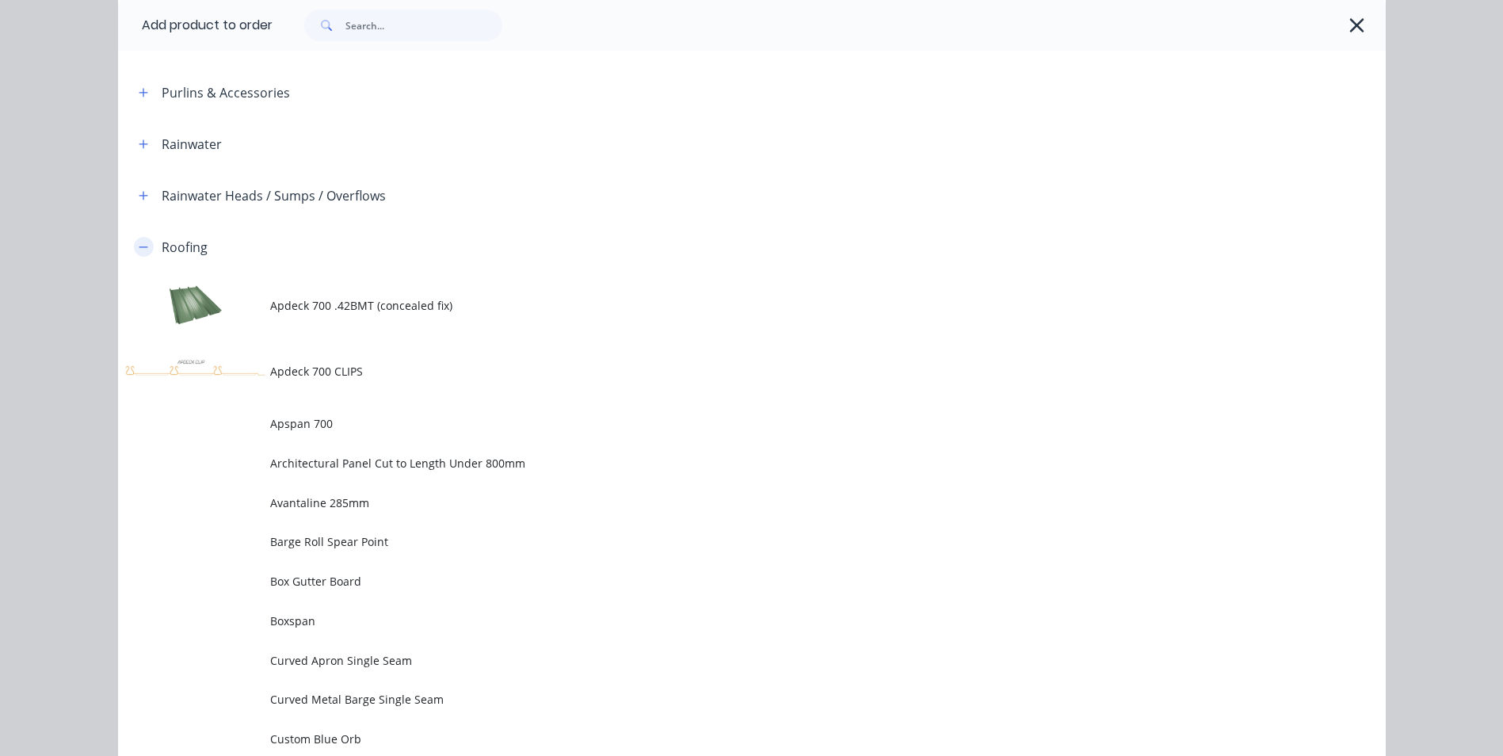
click at [139, 246] on icon "button" at bounding box center [144, 247] width 10 height 11
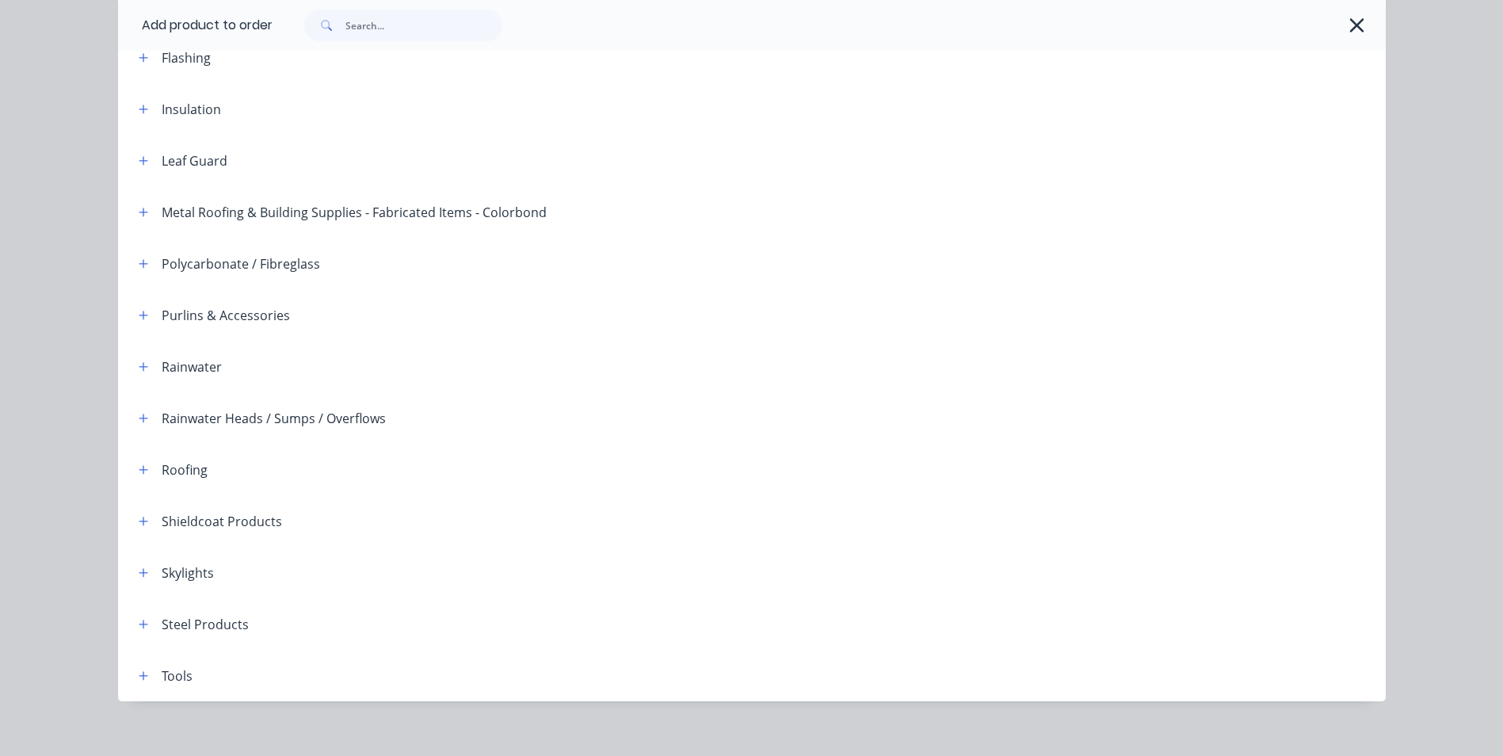
scroll to position [363, 0]
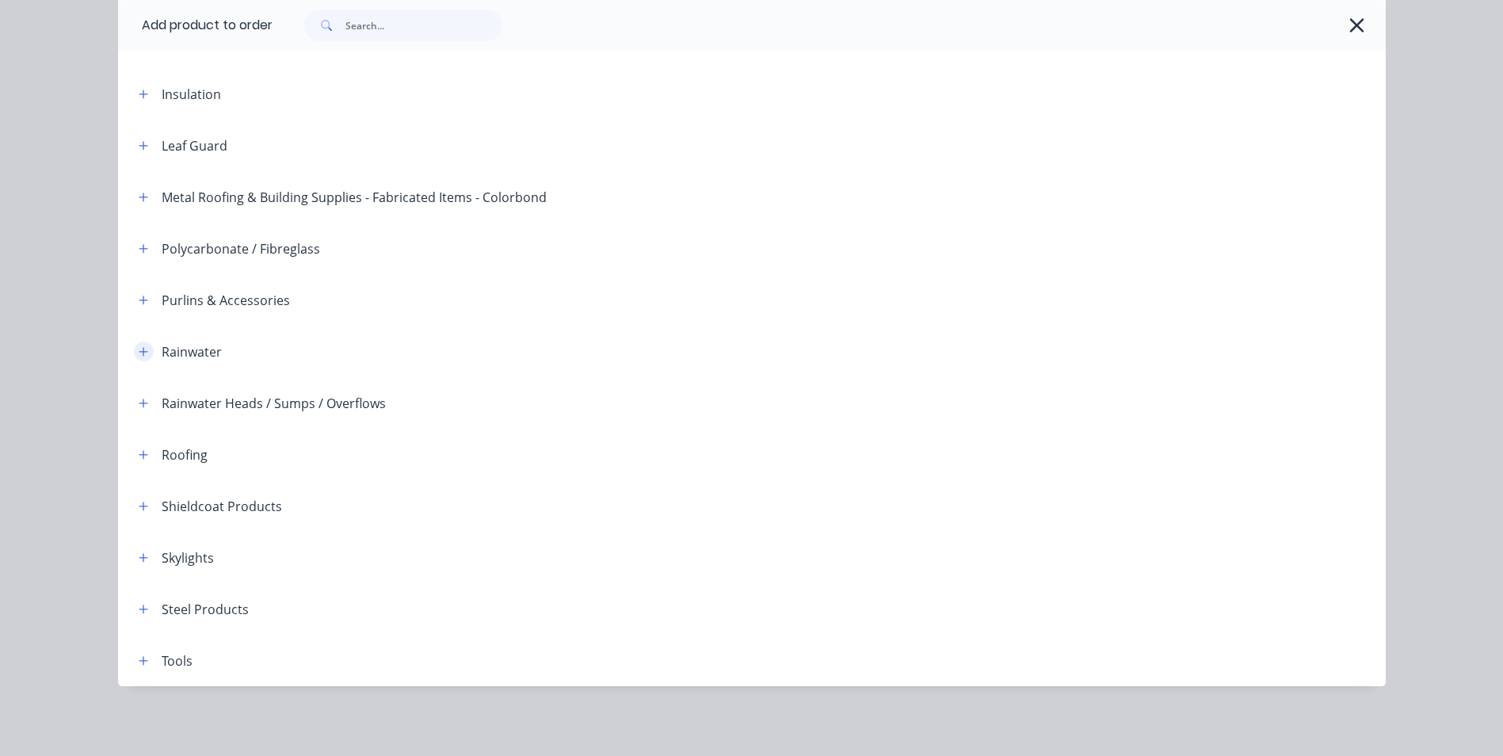
click at [142, 355] on icon "button" at bounding box center [144, 351] width 10 height 11
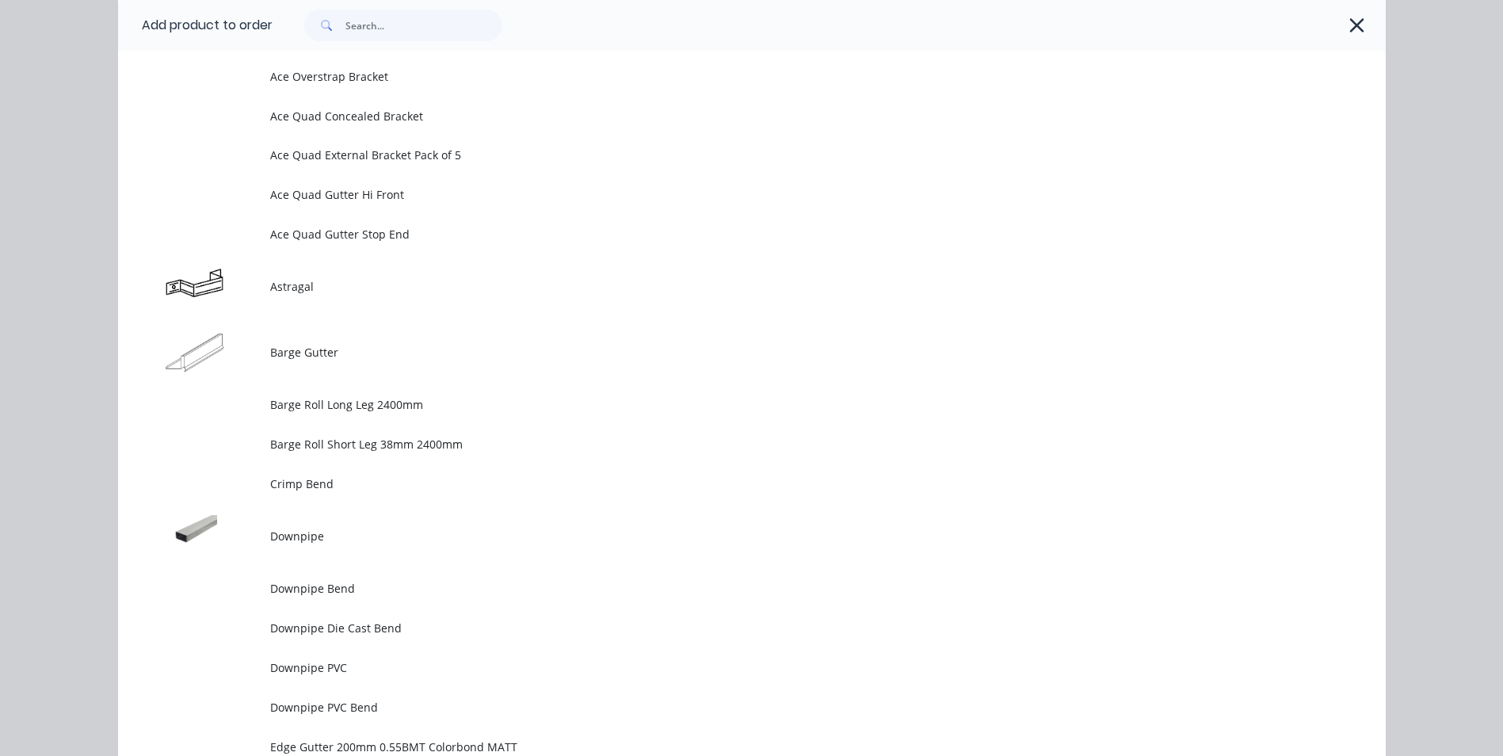
scroll to position [1948, 0]
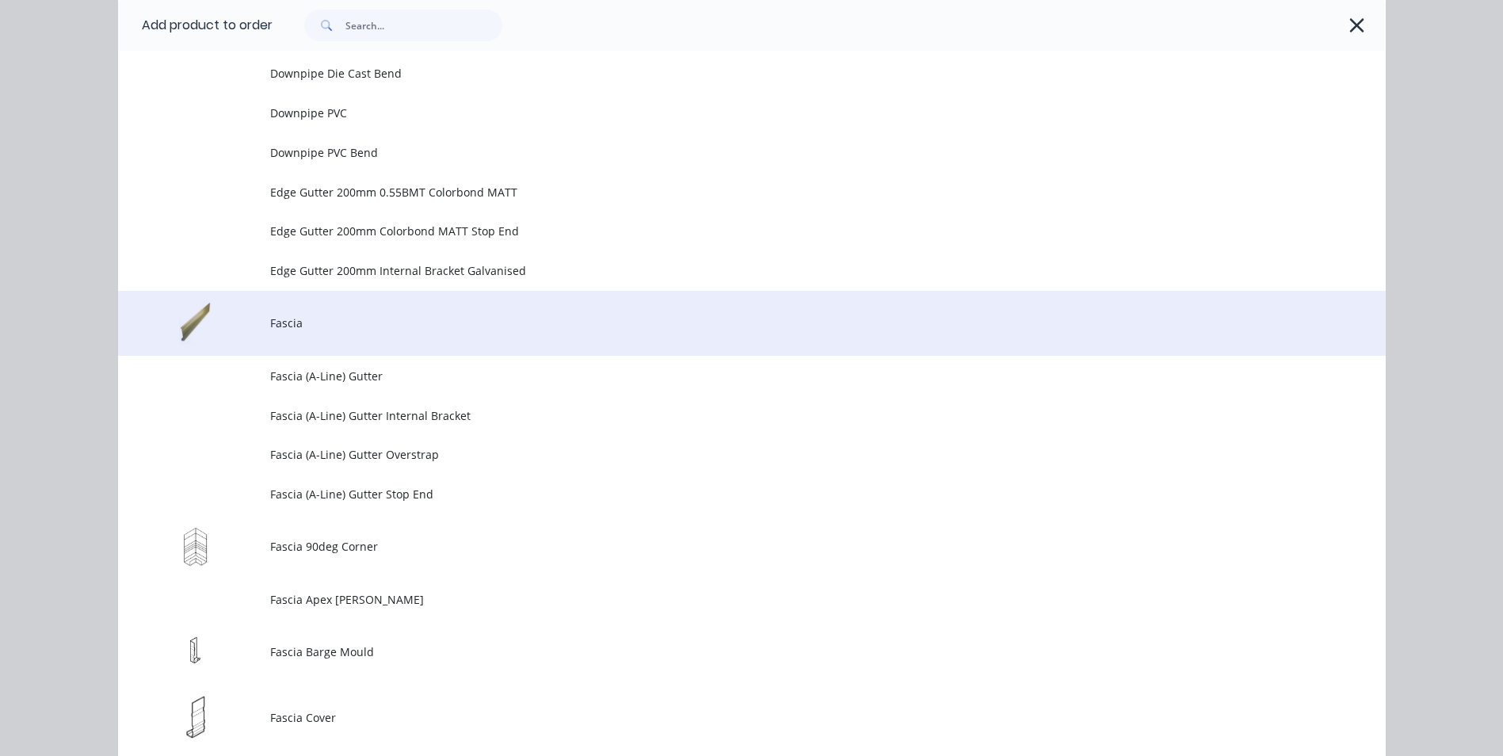
click at [296, 328] on span "Fascia" at bounding box center [716, 323] width 892 height 17
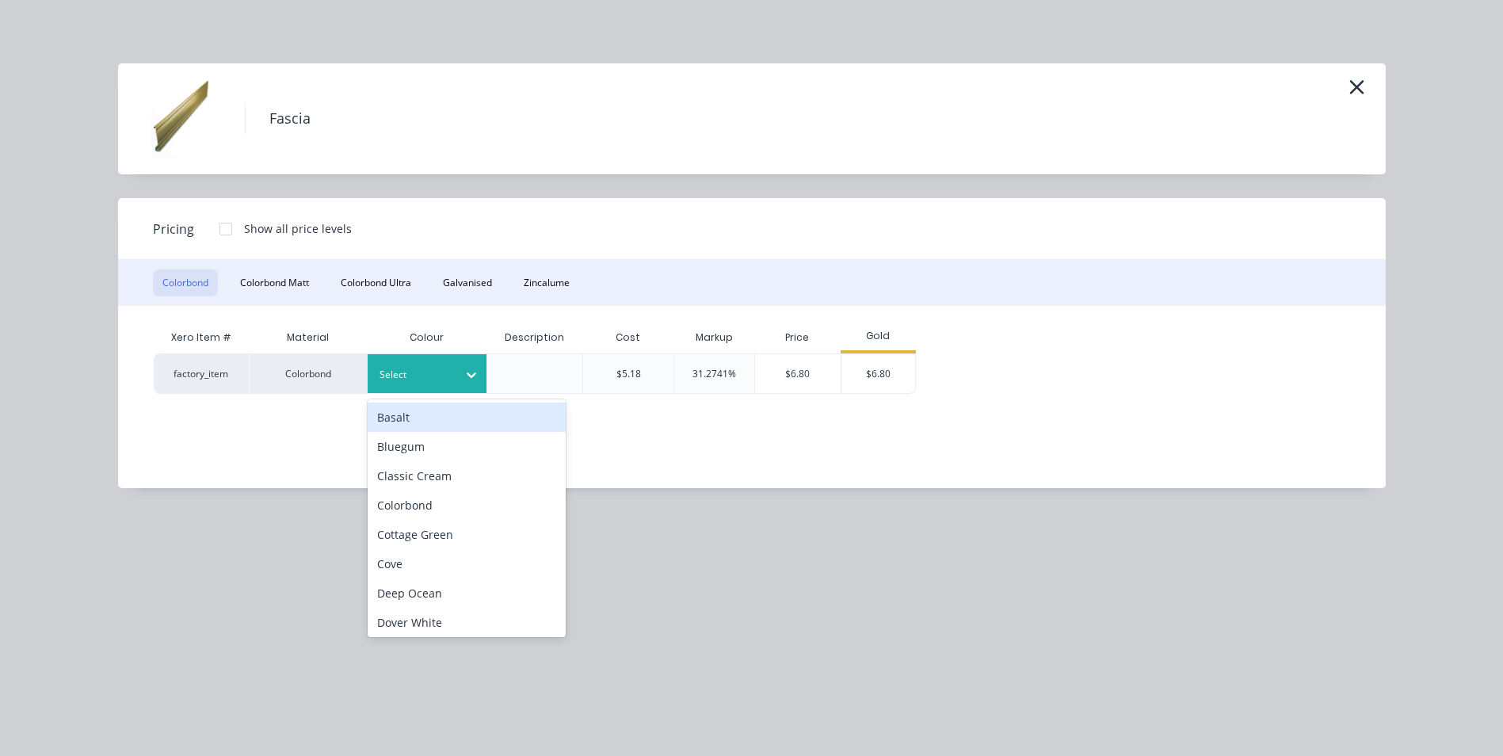
click at [468, 370] on icon at bounding box center [472, 375] width 16 height 16
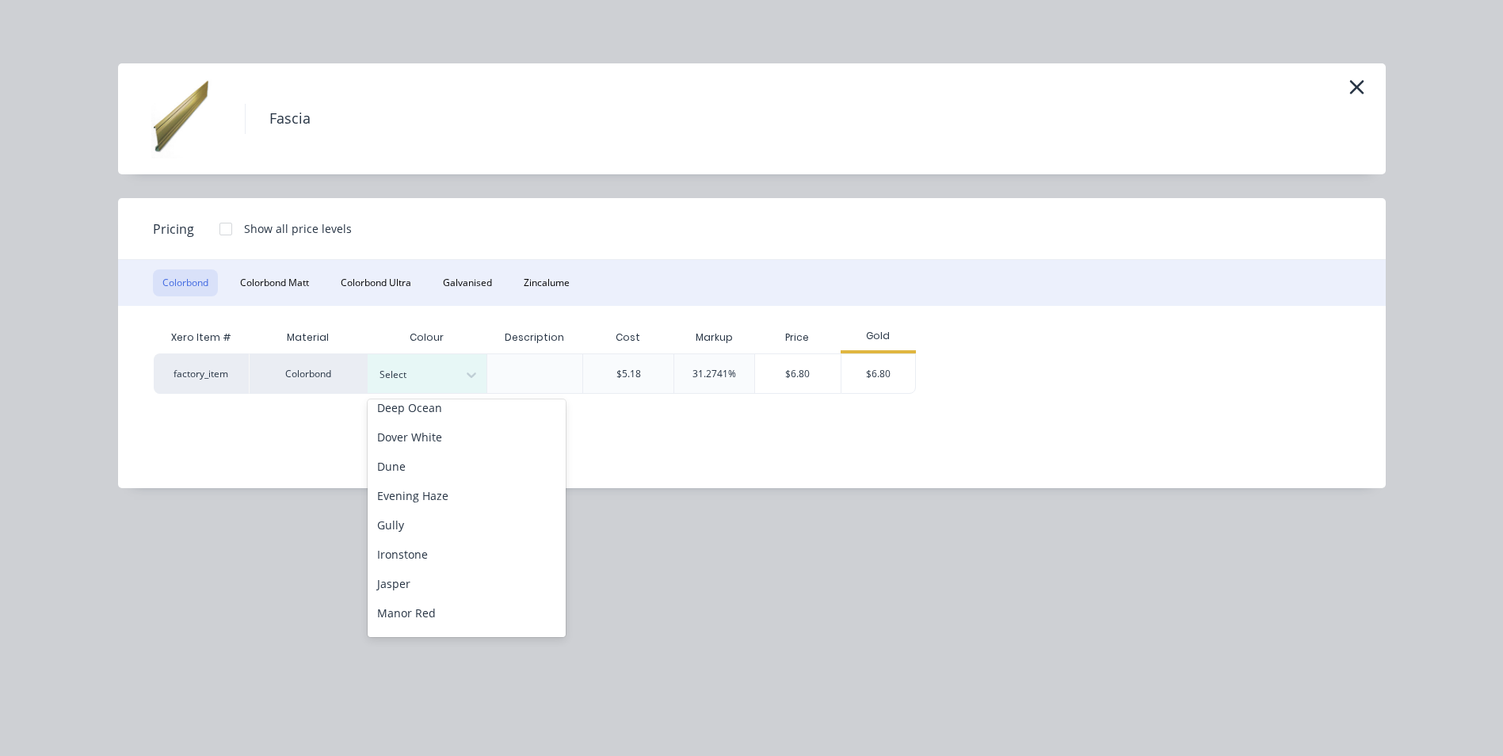
scroll to position [476, 0]
click at [465, 472] on div "[PERSON_NAME]" at bounding box center [467, 469] width 198 height 29
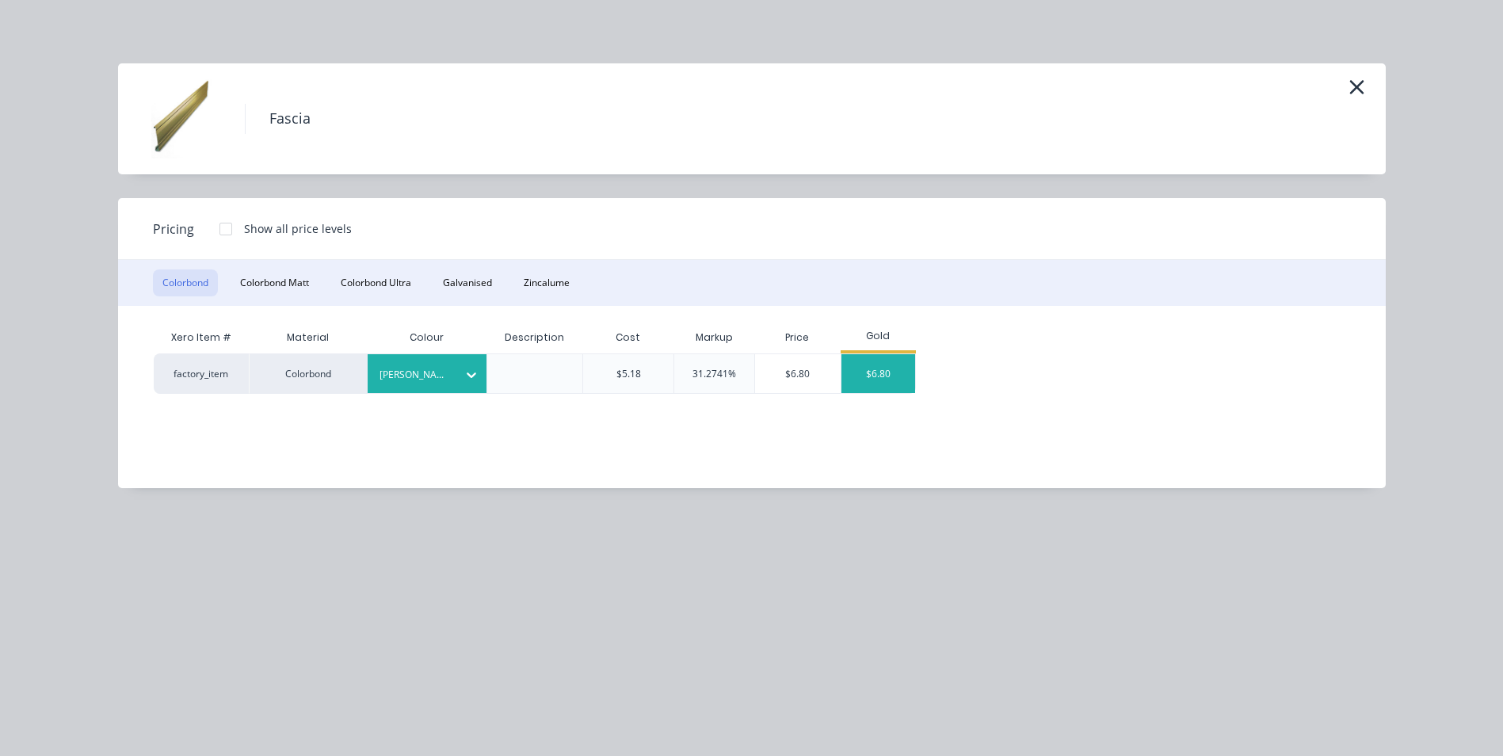
click at [870, 369] on div "$6.80" at bounding box center [879, 373] width 74 height 39
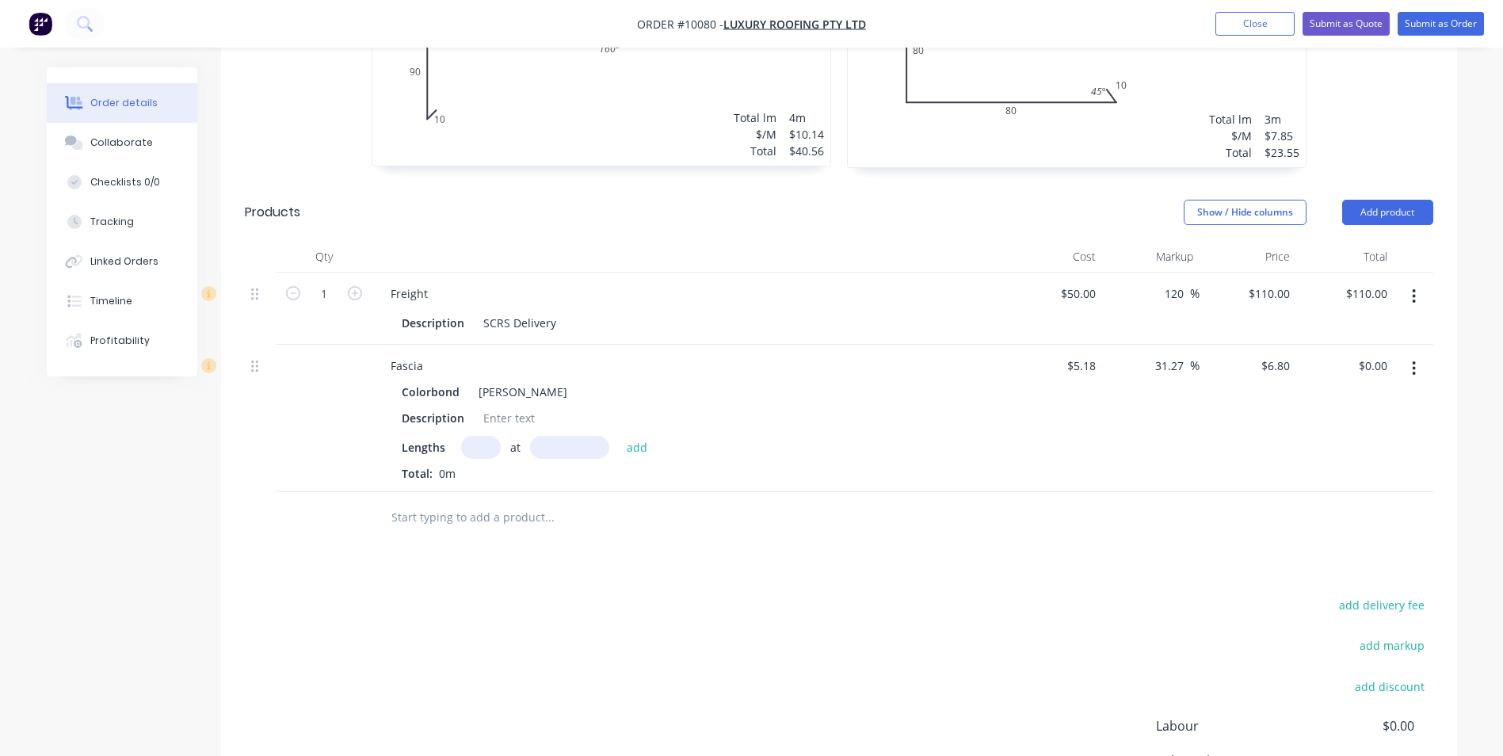
click at [485, 436] on input "text" at bounding box center [481, 447] width 40 height 23
type input "1"
type input "4000"
click at [619, 436] on button "add" at bounding box center [637, 446] width 37 height 21
type input "$27.20"
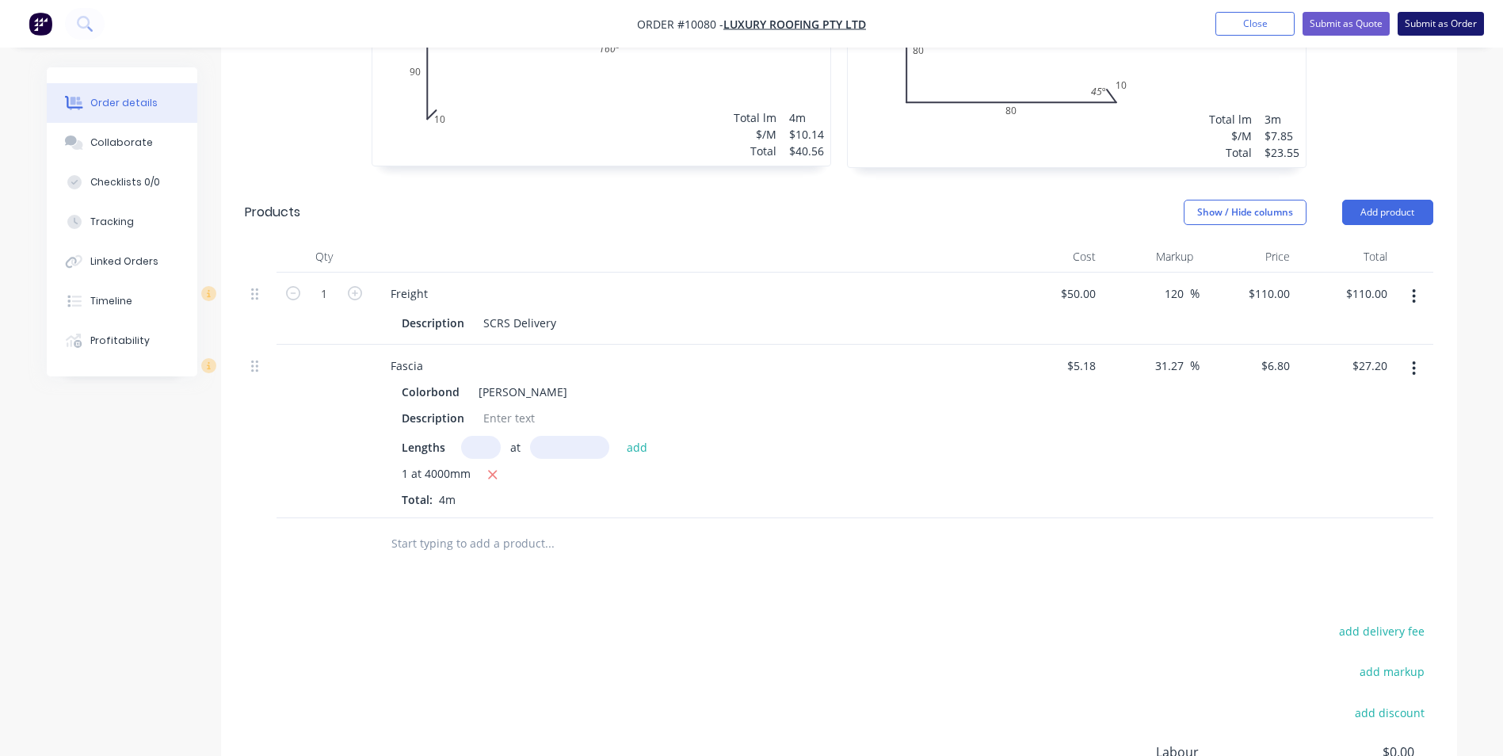
click at [1441, 20] on button "Submit as Order" at bounding box center [1441, 24] width 86 height 24
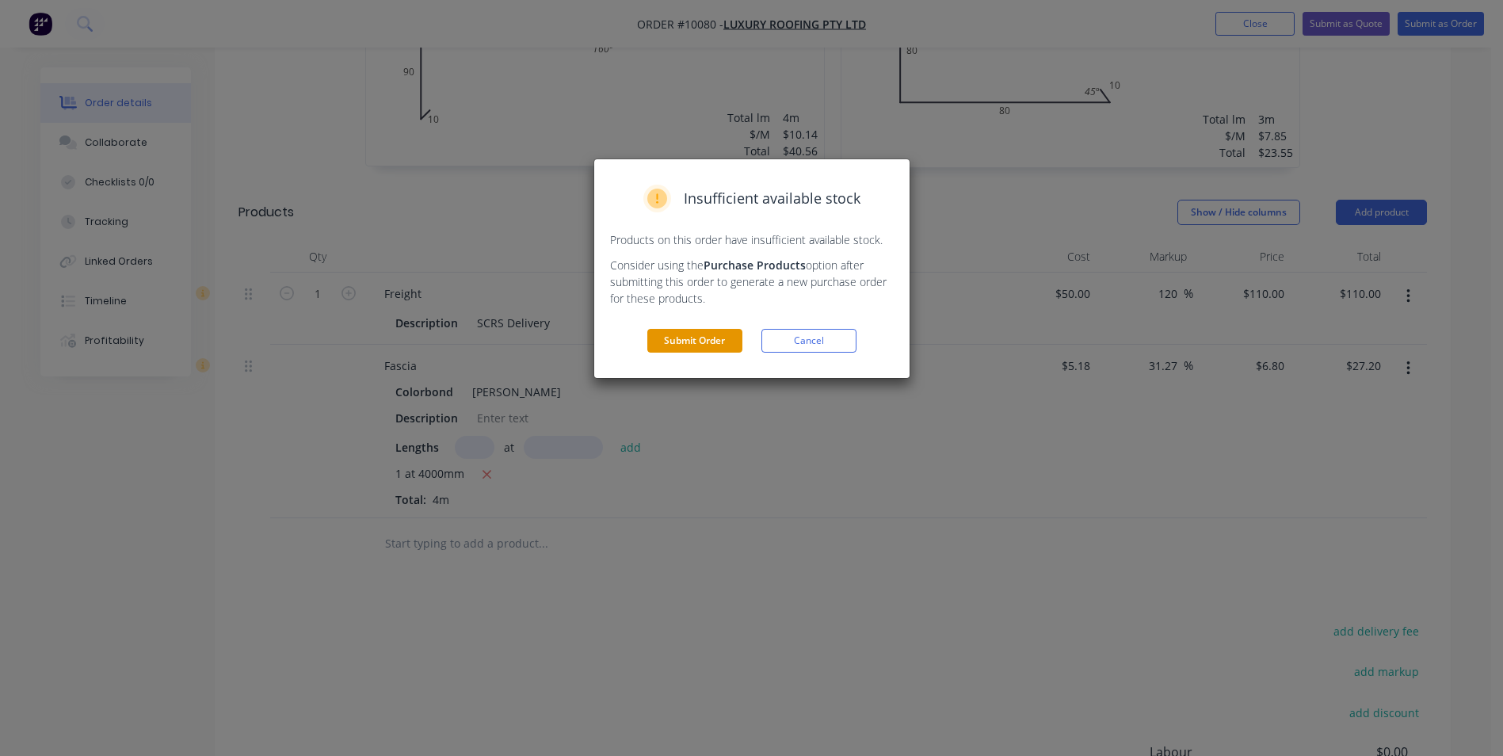
click at [682, 335] on button "Submit Order" at bounding box center [694, 341] width 95 height 24
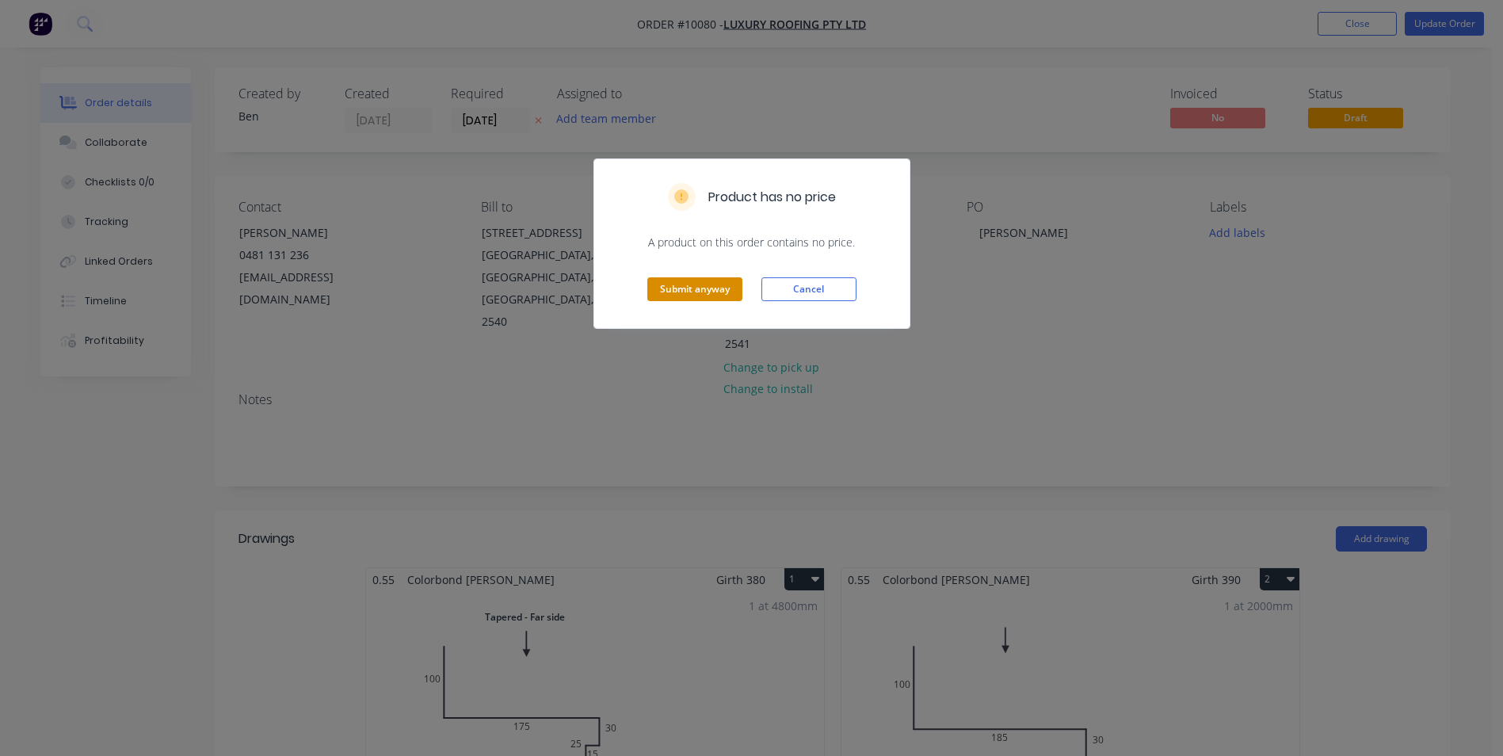
click at [706, 282] on button "Submit anyway" at bounding box center [694, 289] width 95 height 24
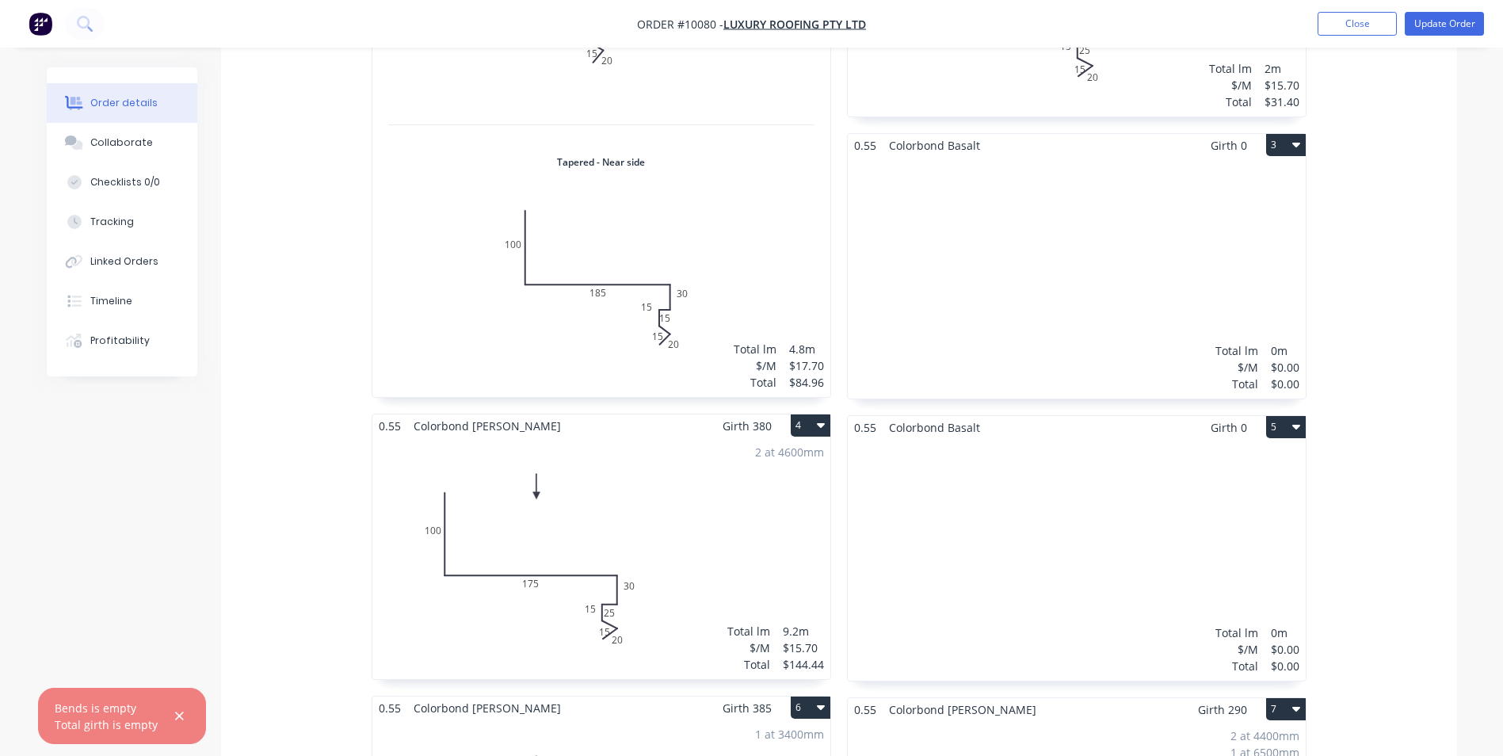
scroll to position [793, 0]
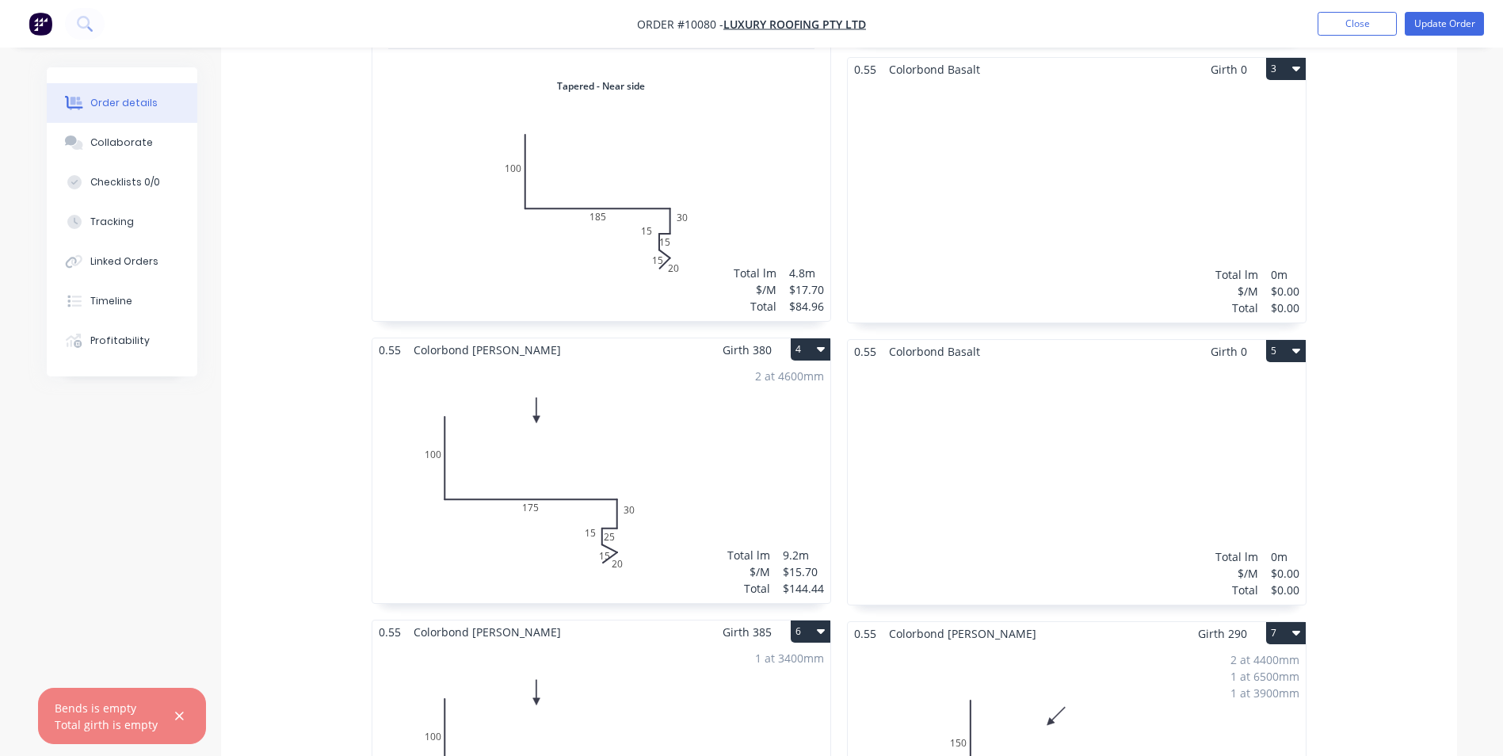
click at [1293, 344] on icon "button" at bounding box center [1297, 350] width 8 height 13
click at [1205, 441] on div "Delete" at bounding box center [1231, 452] width 122 height 23
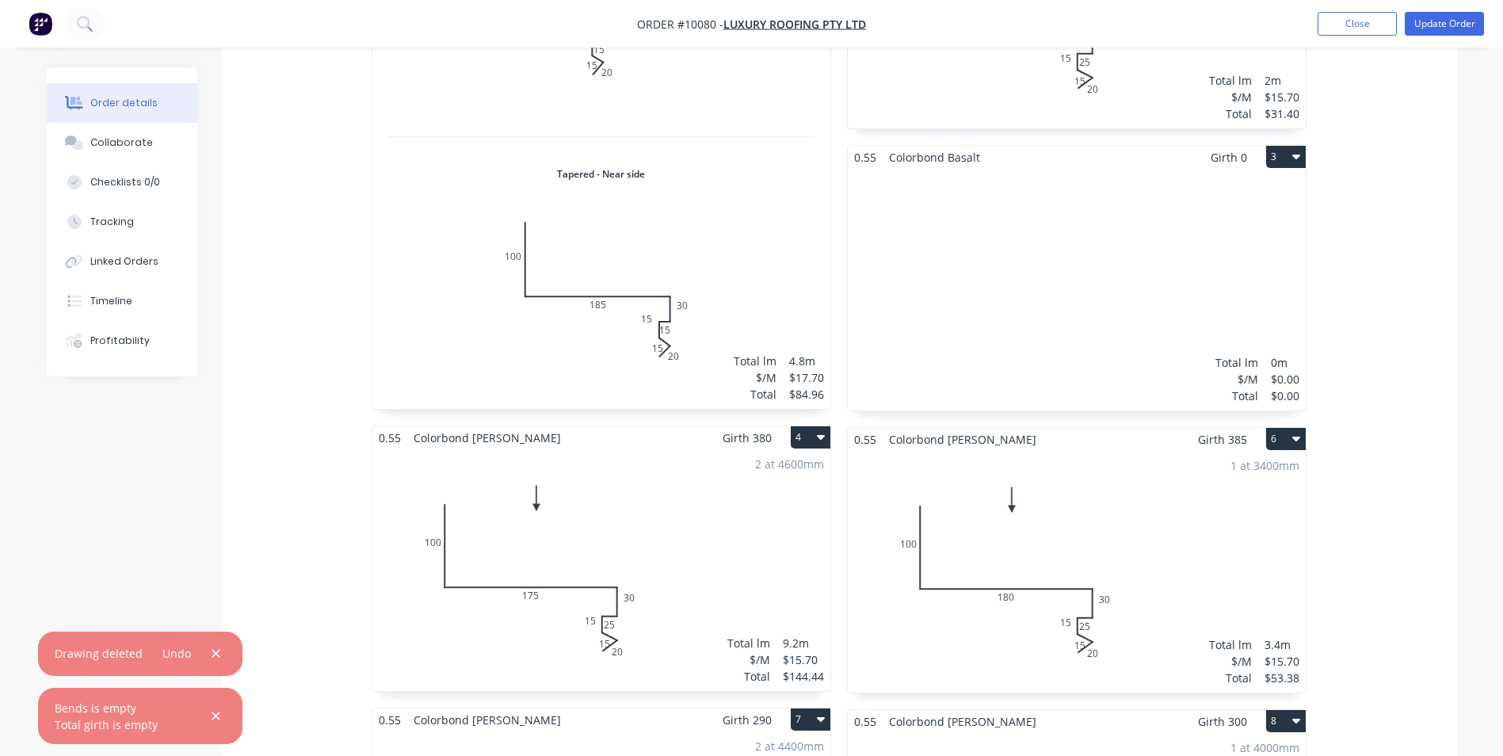
scroll to position [555, 0]
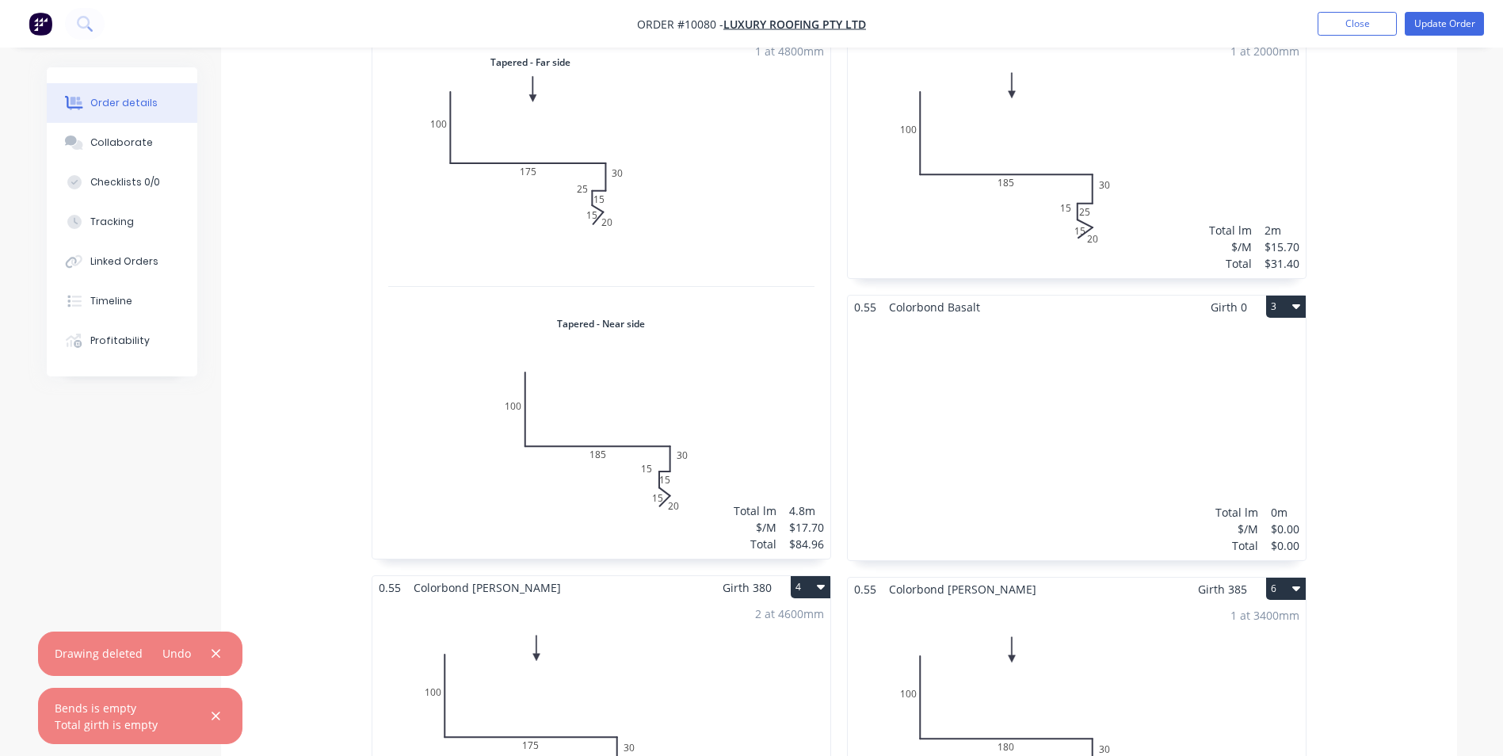
click at [1291, 296] on button "3" at bounding box center [1286, 307] width 40 height 22
click at [1209, 397] on div "Delete" at bounding box center [1231, 408] width 122 height 23
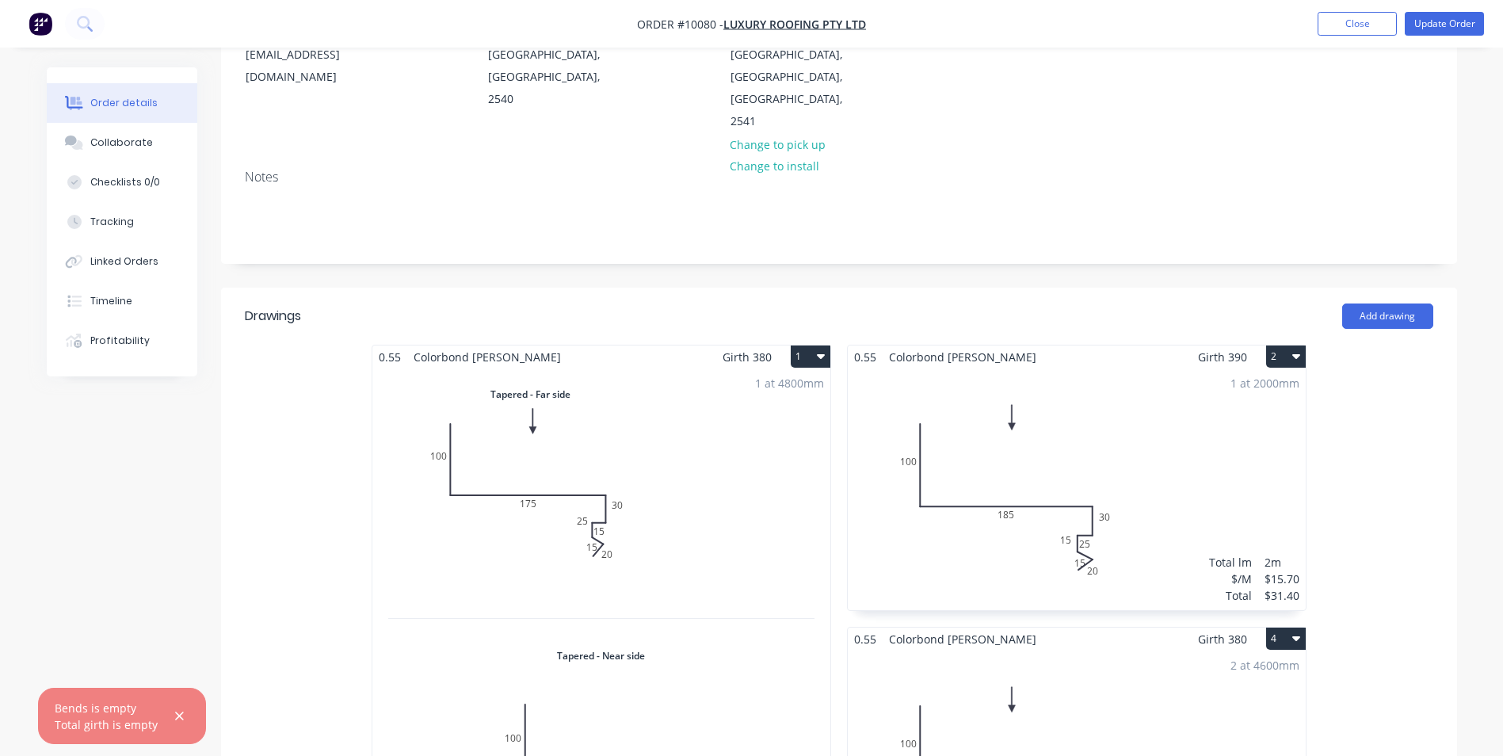
scroll to position [0, 0]
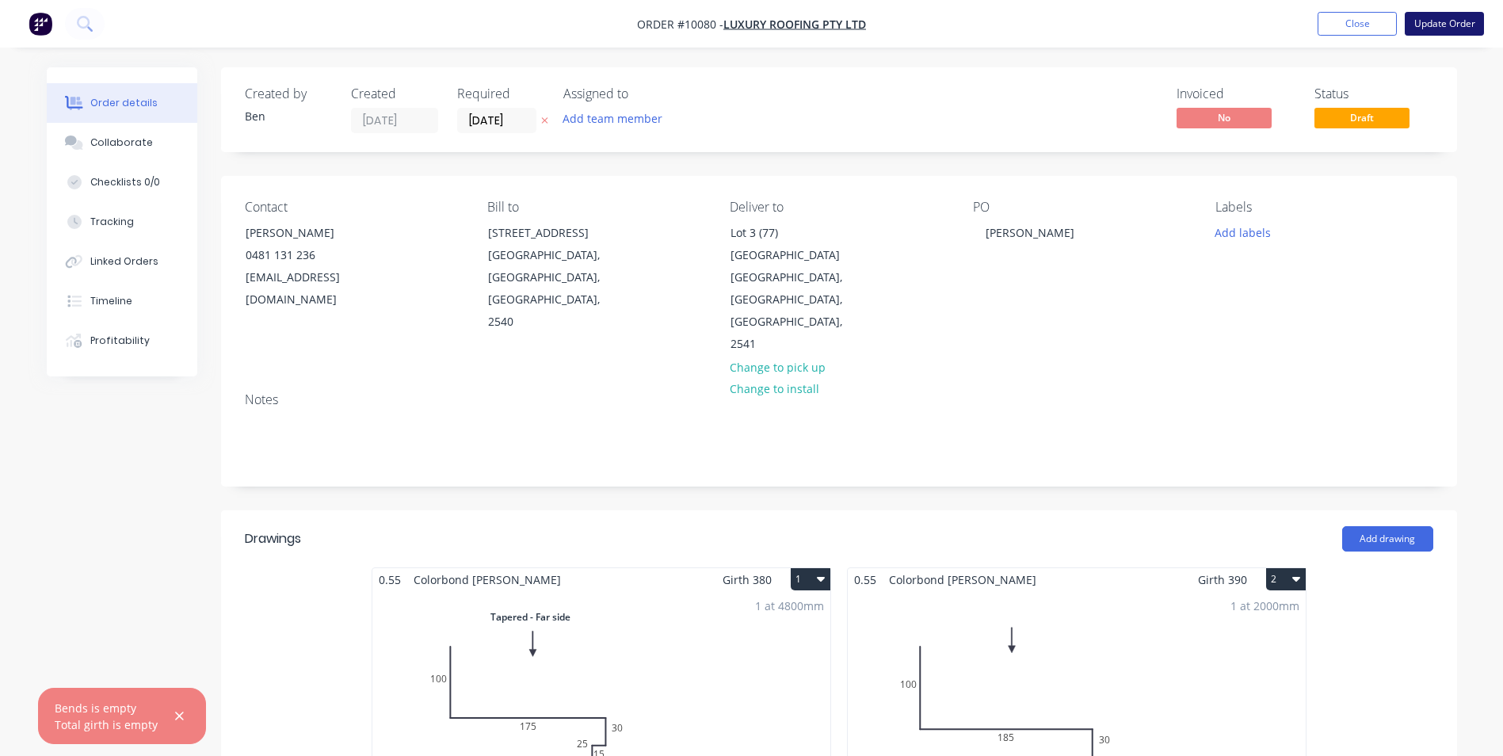
click at [1429, 17] on button "Update Order" at bounding box center [1444, 24] width 79 height 24
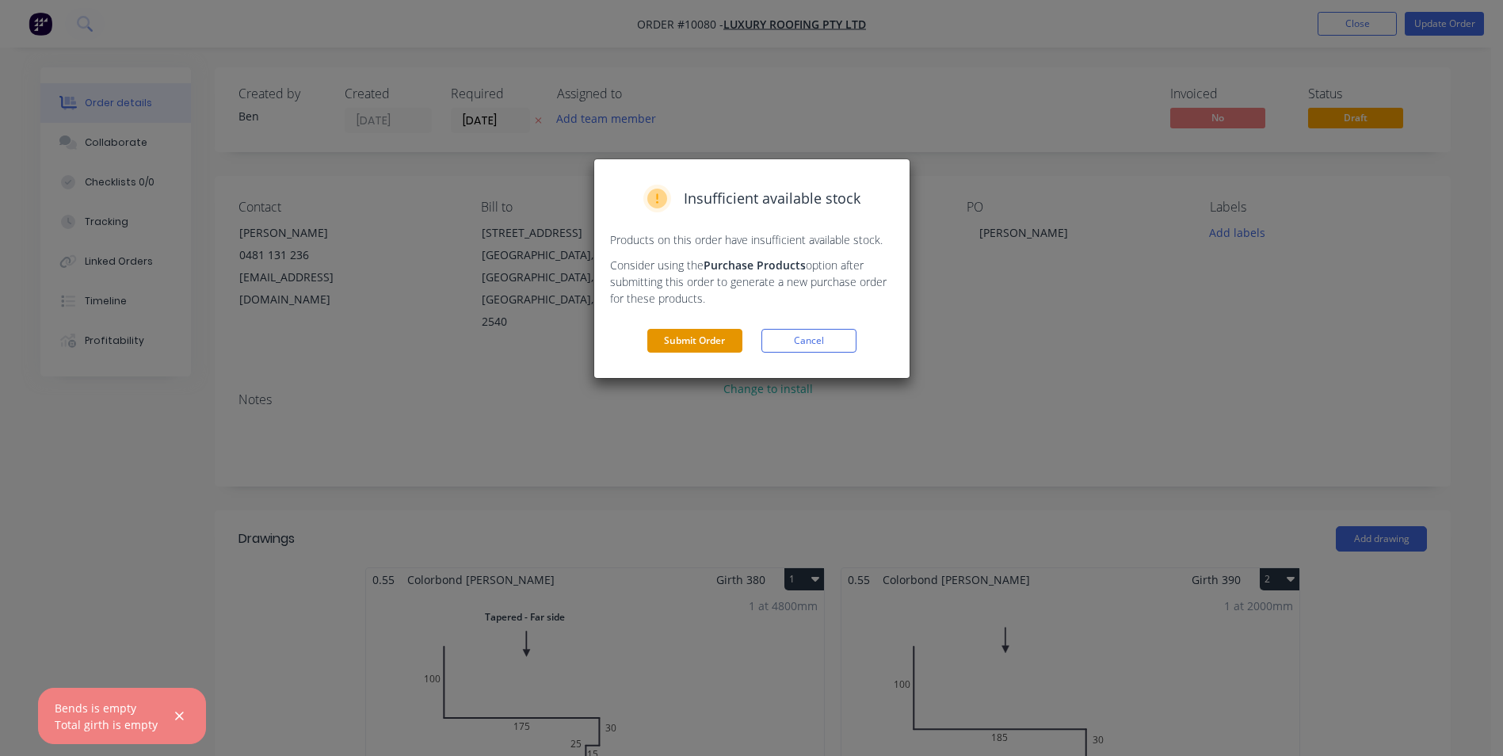
click at [713, 338] on button "Submit Order" at bounding box center [694, 341] width 95 height 24
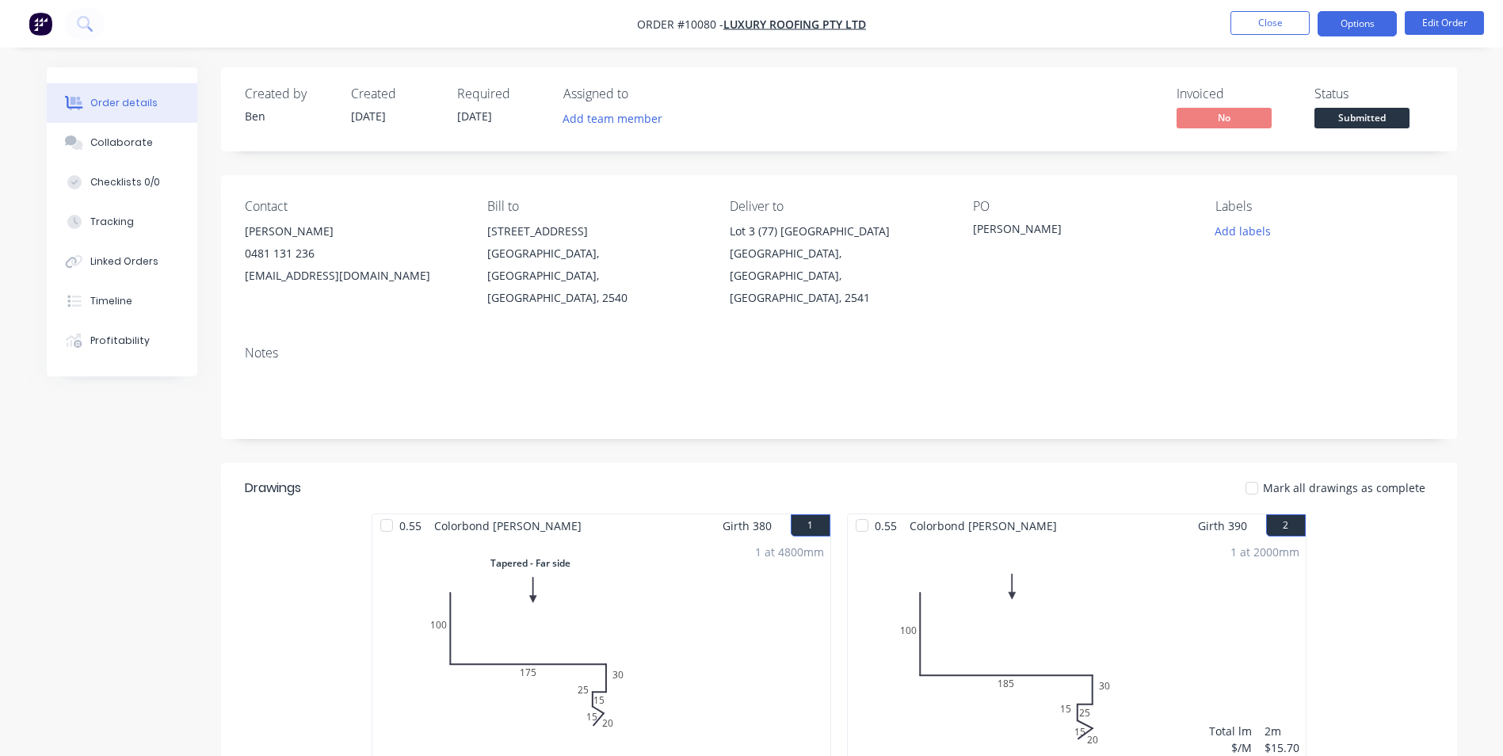
click at [1353, 21] on button "Options" at bounding box center [1357, 23] width 79 height 25
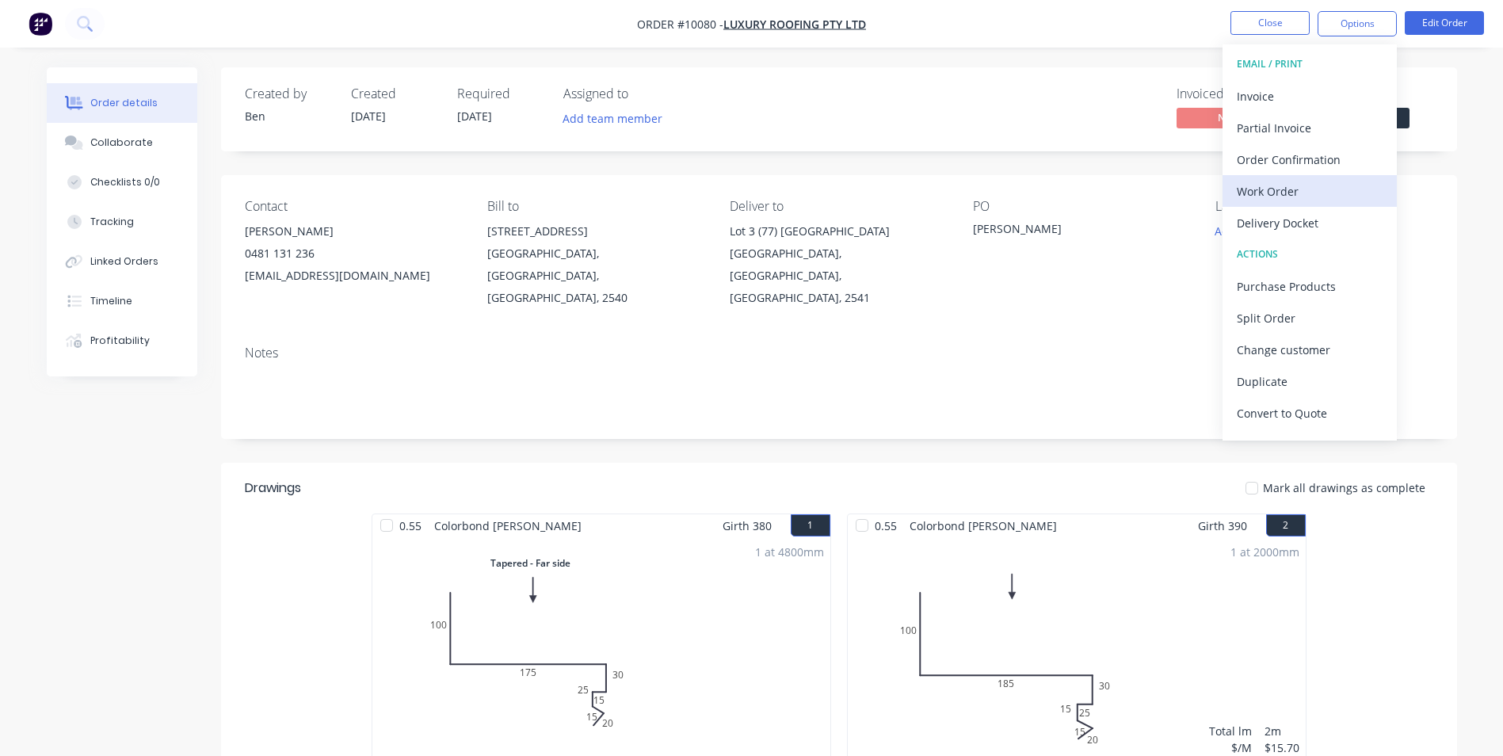
click at [1274, 185] on div "Work Order" at bounding box center [1310, 191] width 146 height 23
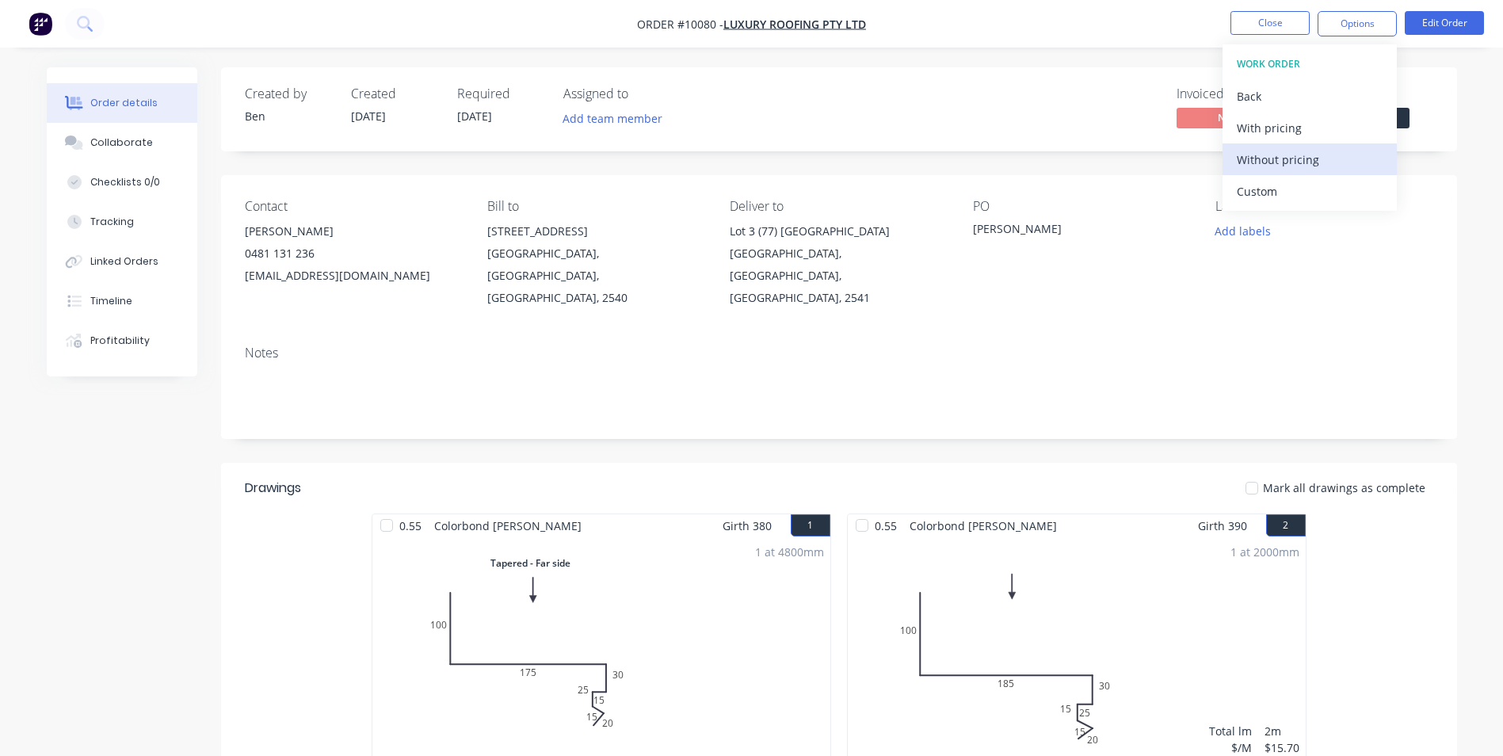
click at [1323, 153] on div "Without pricing" at bounding box center [1310, 159] width 146 height 23
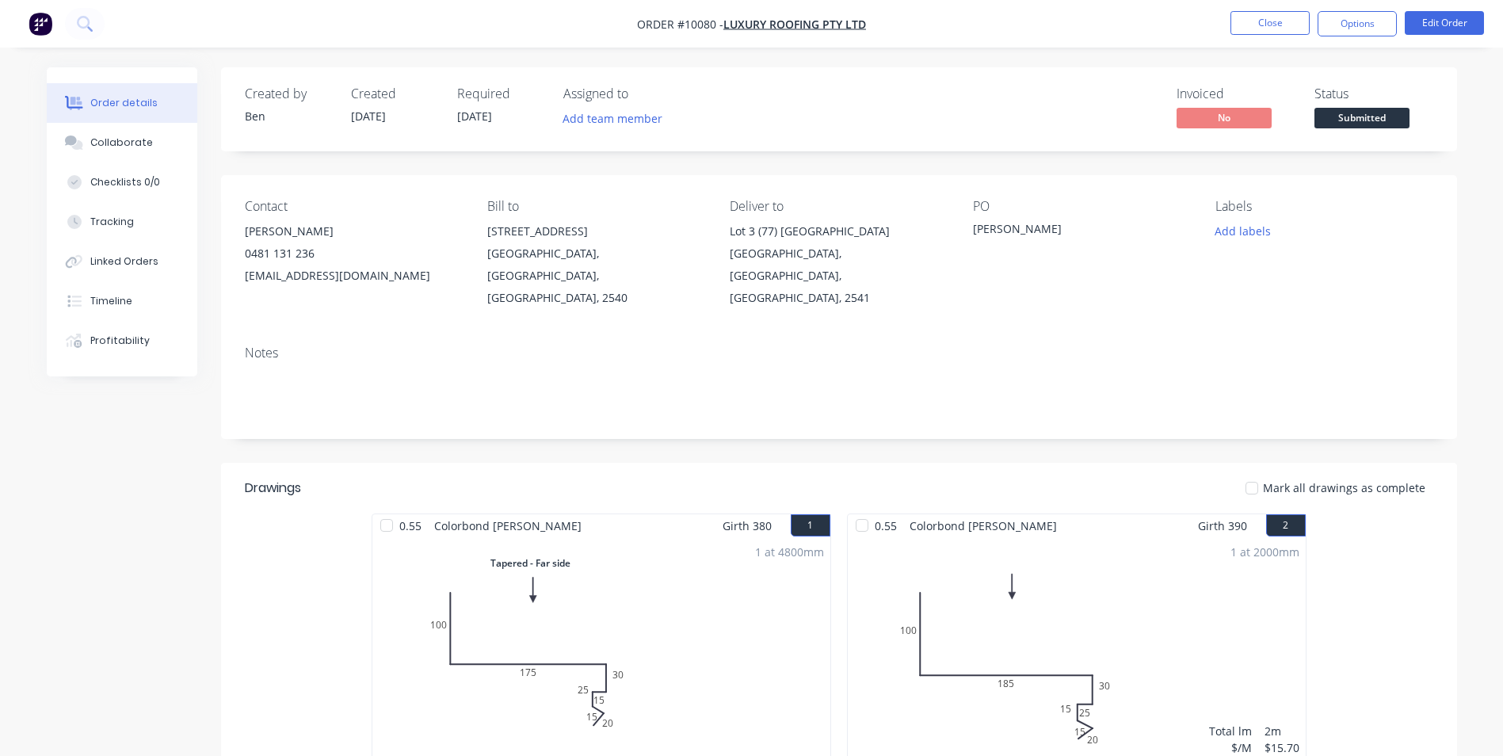
click at [1098, 265] on div "PO [PERSON_NAME]" at bounding box center [1081, 254] width 217 height 110
click at [134, 142] on div "Collaborate" at bounding box center [121, 143] width 63 height 14
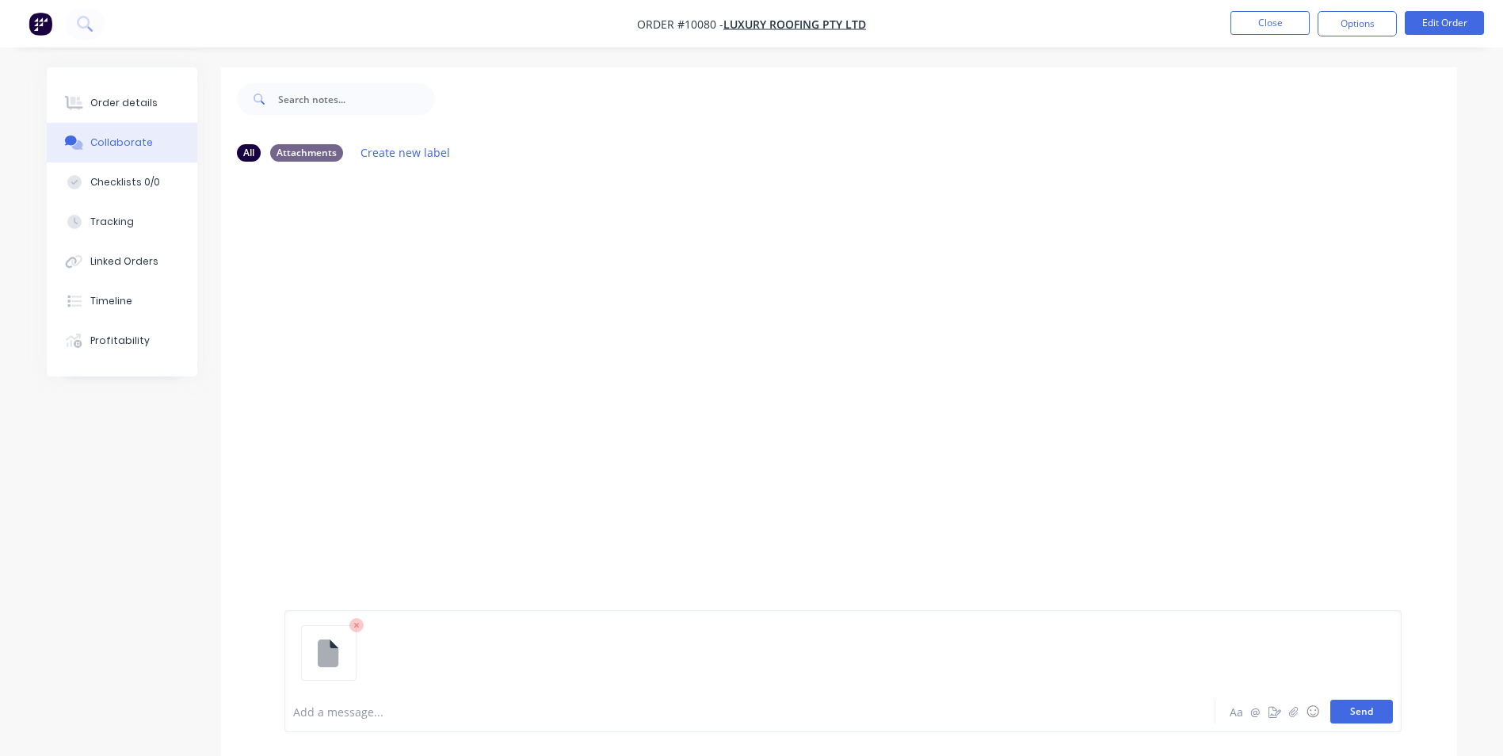
click at [1365, 706] on button "Send" at bounding box center [1362, 712] width 63 height 24
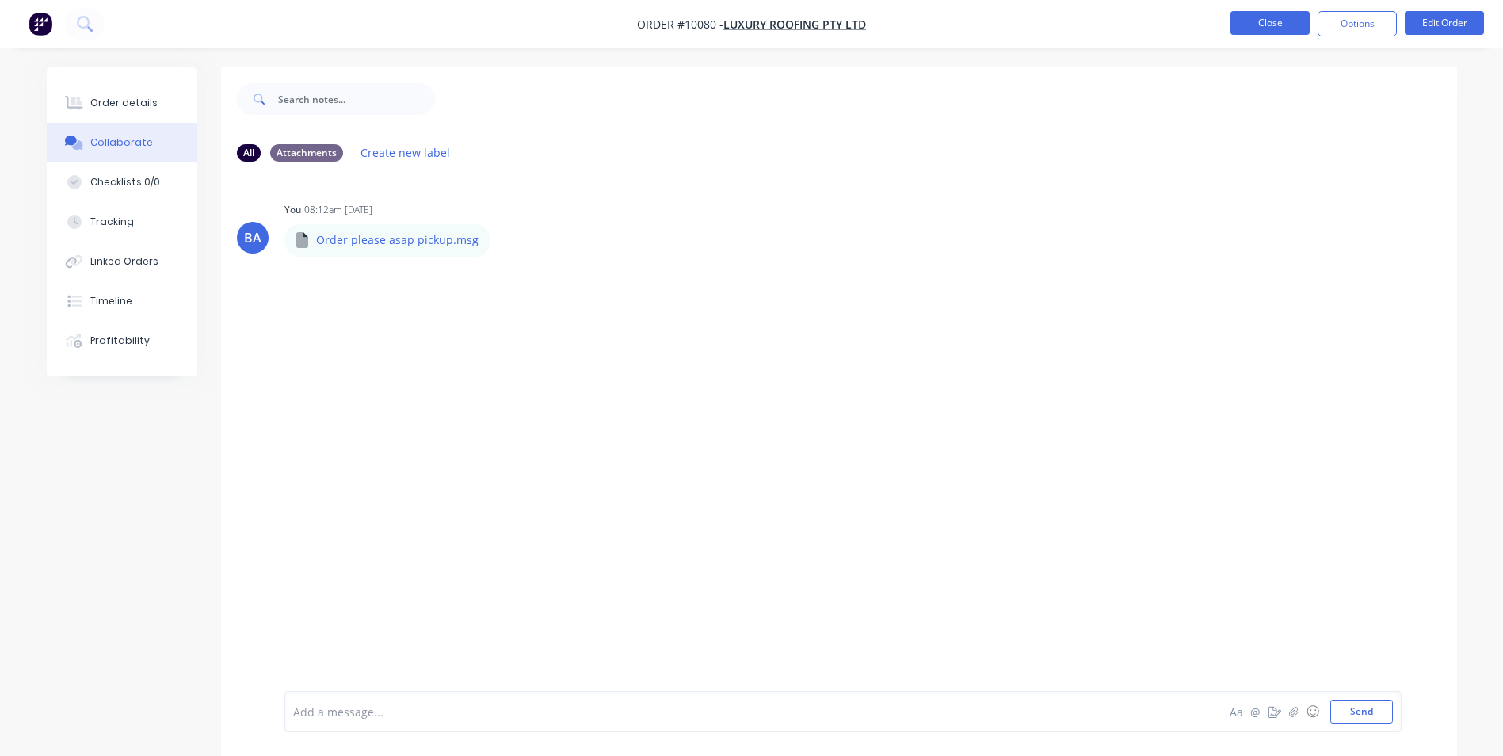
click at [1256, 19] on button "Close" at bounding box center [1270, 23] width 79 height 24
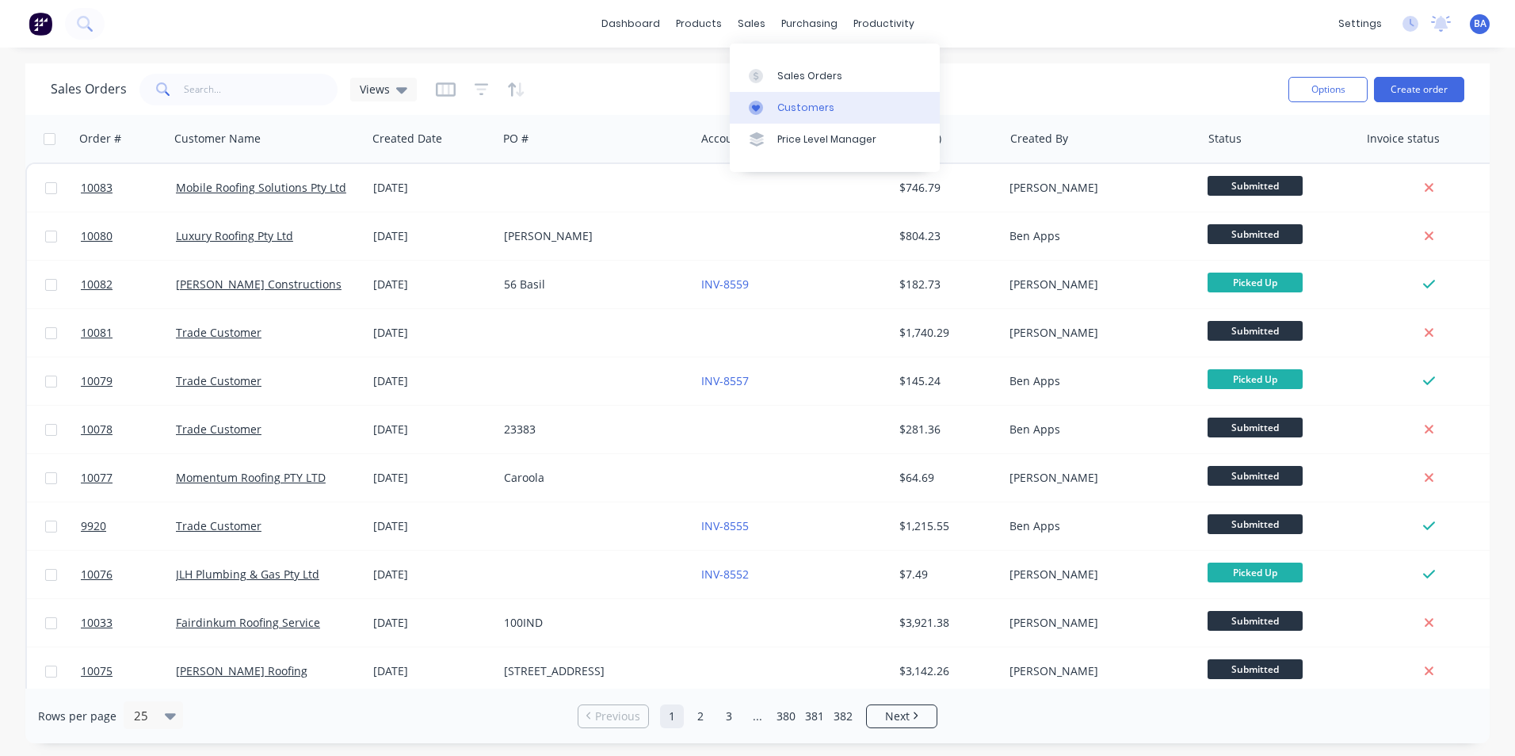
click at [780, 107] on div "Customers" at bounding box center [805, 108] width 57 height 14
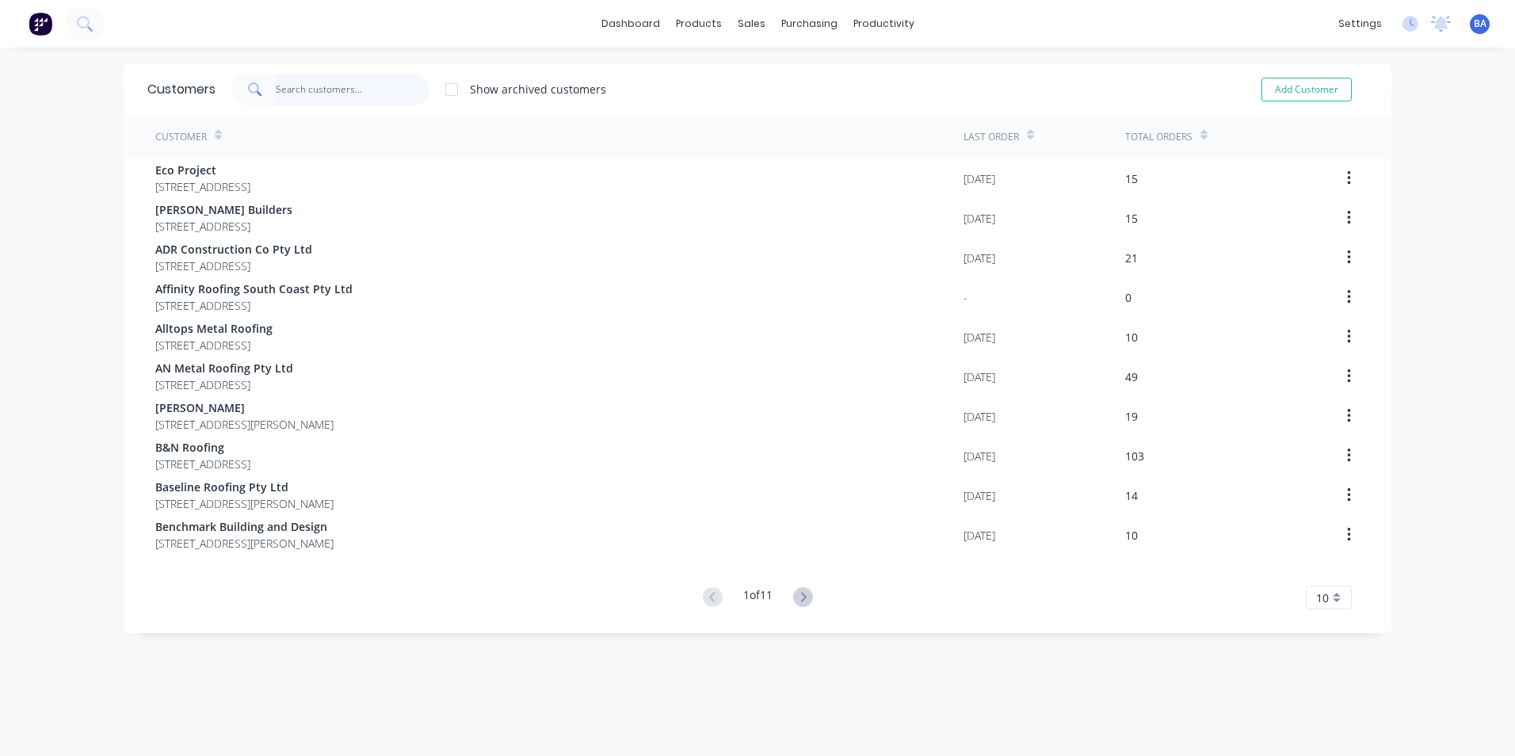
click at [321, 89] on input "text" at bounding box center [353, 90] width 155 height 32
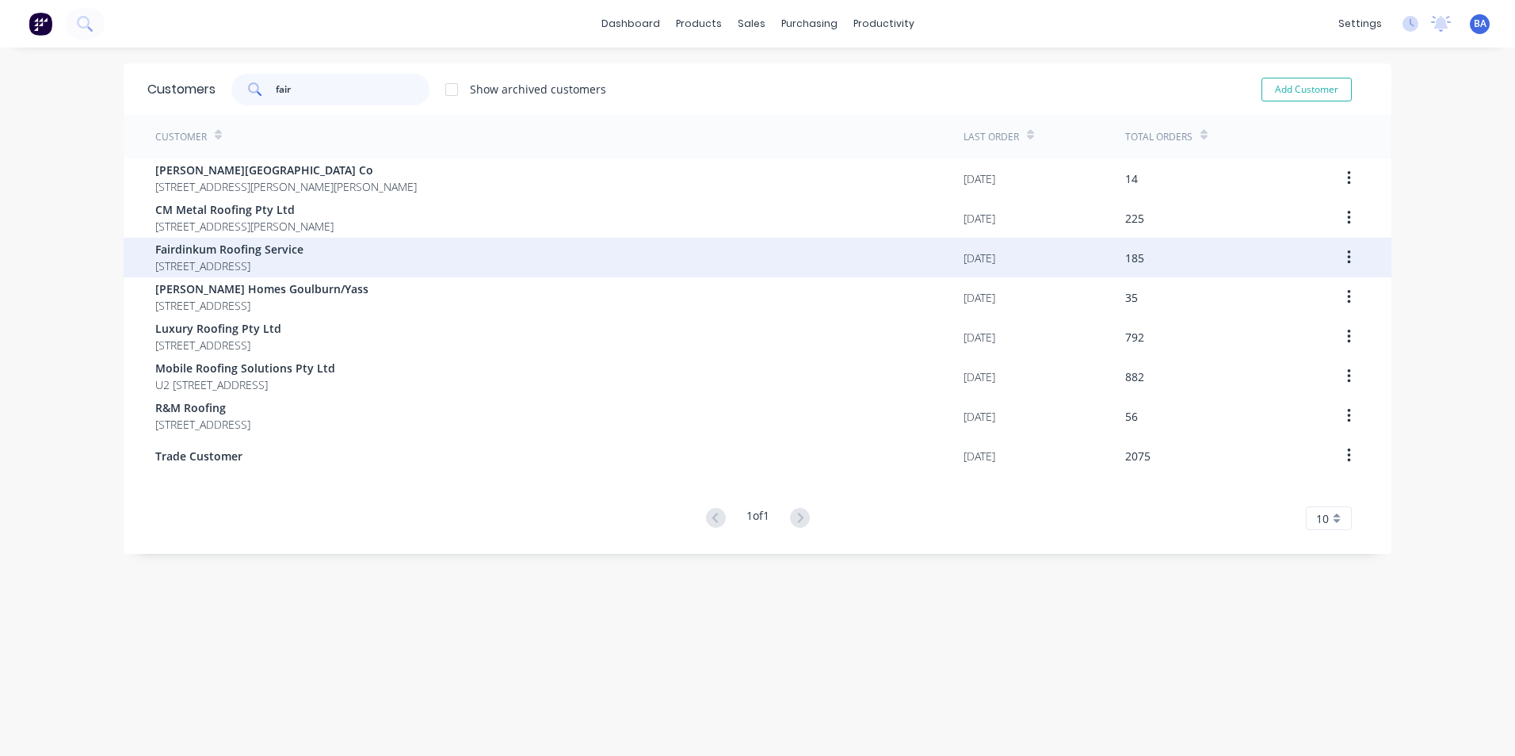
type input "fair"
click at [301, 256] on span "Fairdinkum Roofing Service" at bounding box center [229, 249] width 148 height 17
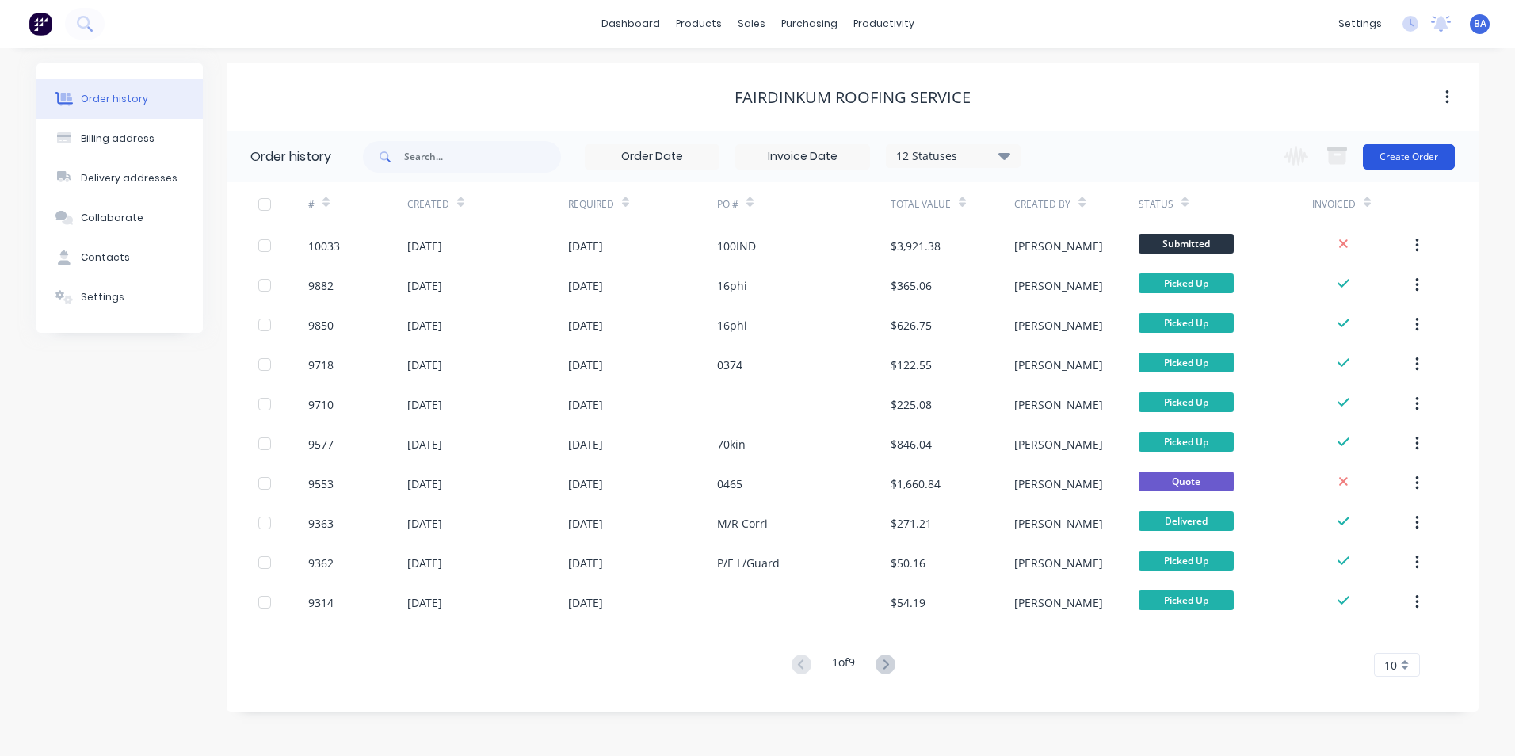
click at [1382, 158] on button "Create Order" at bounding box center [1409, 156] width 92 height 25
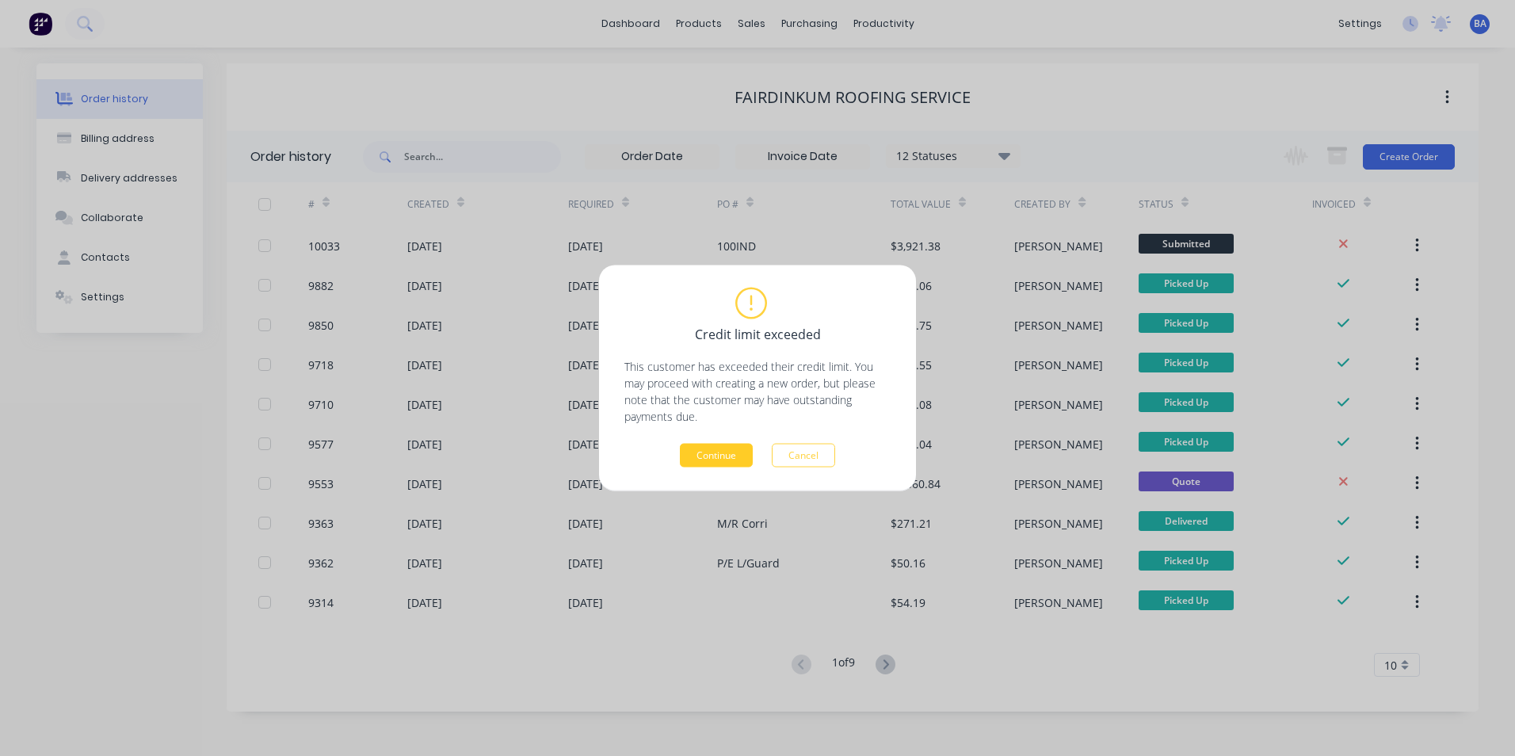
click at [704, 453] on button "Continue" at bounding box center [716, 456] width 73 height 24
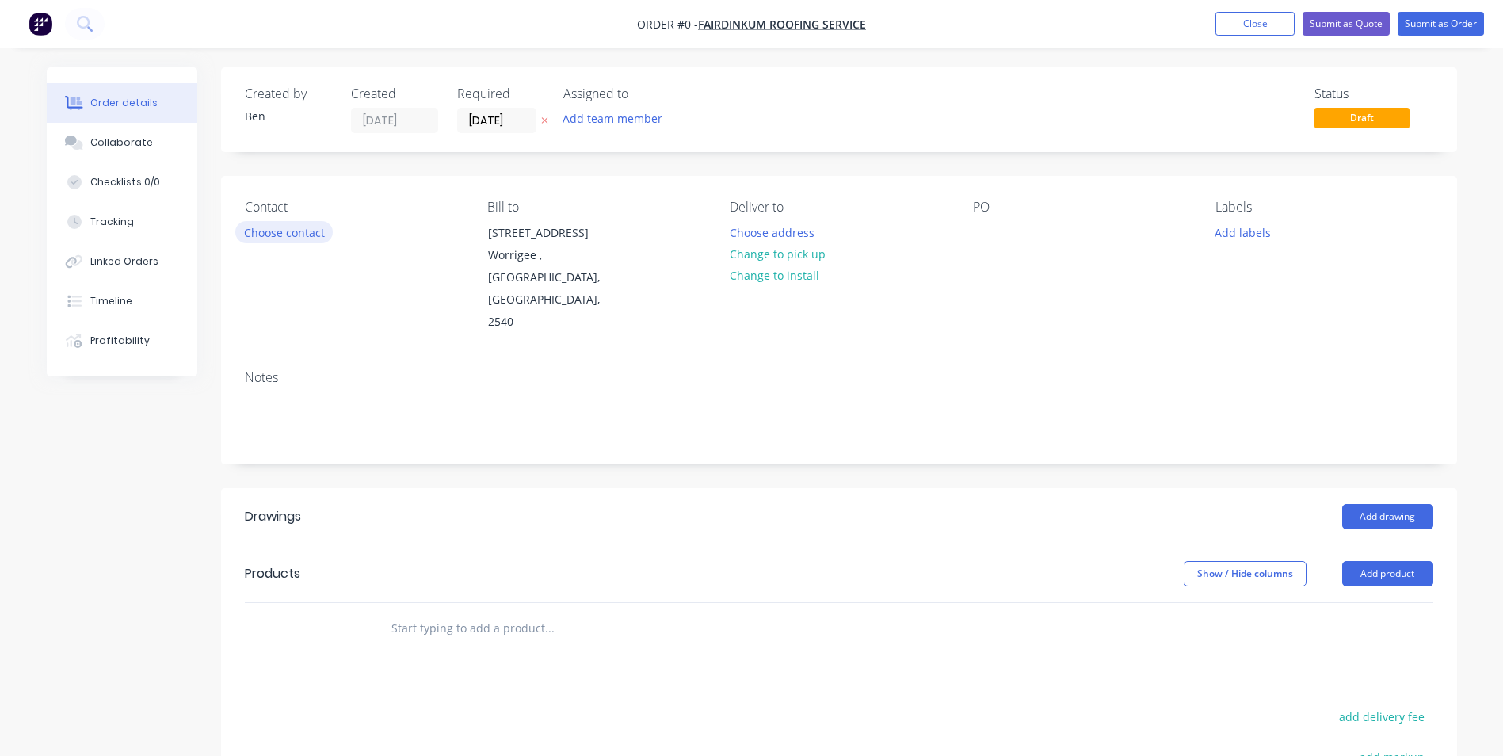
click at [273, 230] on button "Choose contact" at bounding box center [283, 231] width 97 height 21
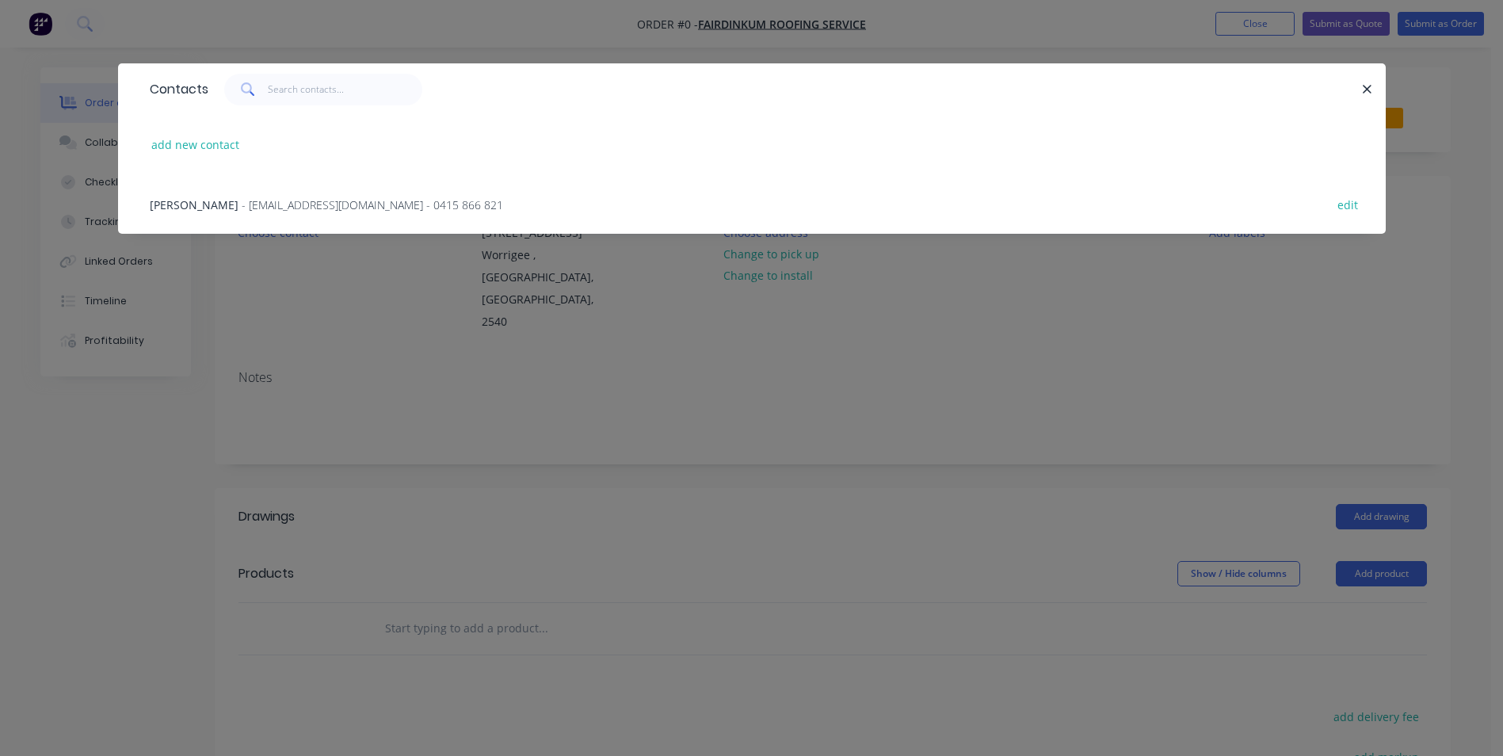
click at [256, 197] on span "- [EMAIL_ADDRESS][DOMAIN_NAME] - 0415 866 821" at bounding box center [373, 204] width 262 height 15
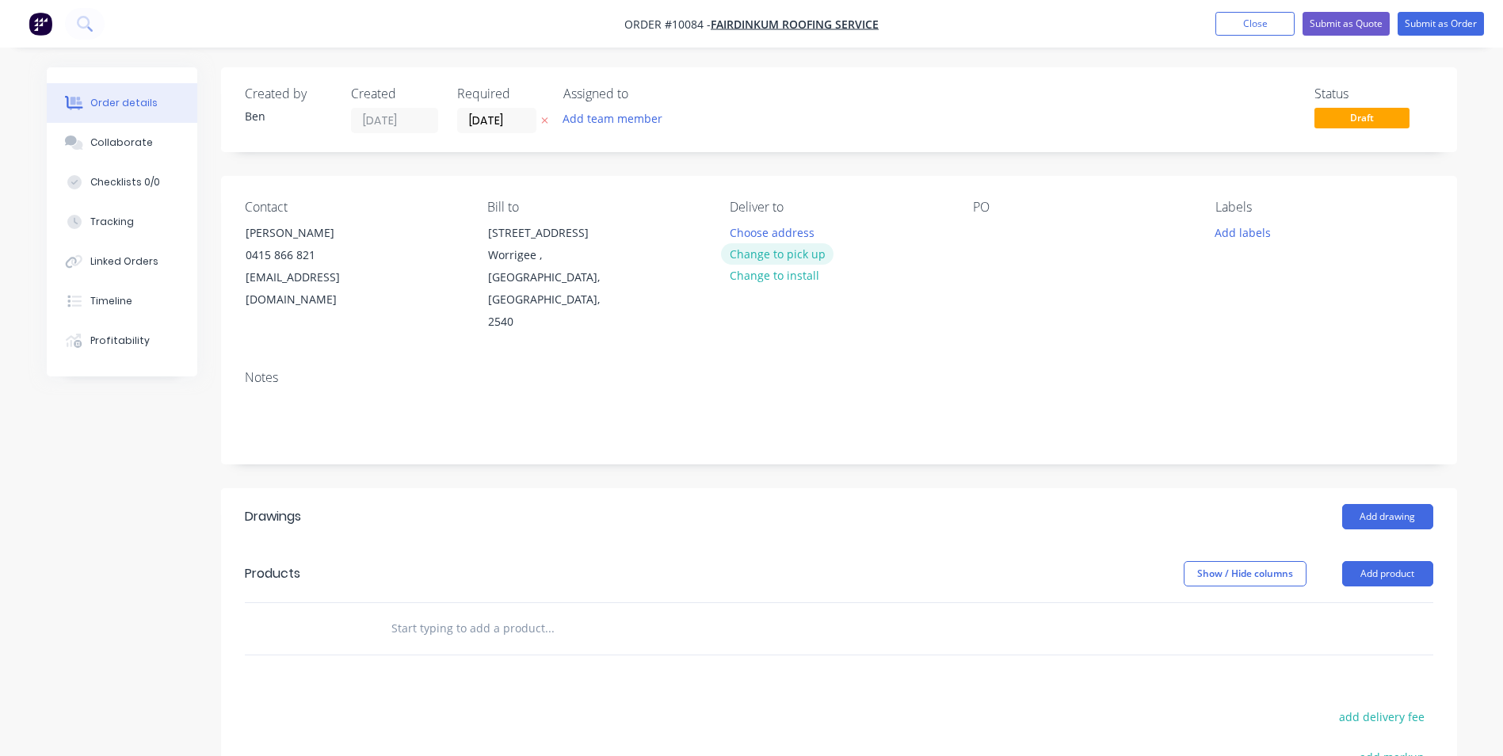
click at [800, 253] on button "Change to pick up" at bounding box center [777, 253] width 113 height 21
click at [987, 228] on div at bounding box center [985, 232] width 25 height 23
click at [1365, 504] on button "Add drawing" at bounding box center [1388, 516] width 91 height 25
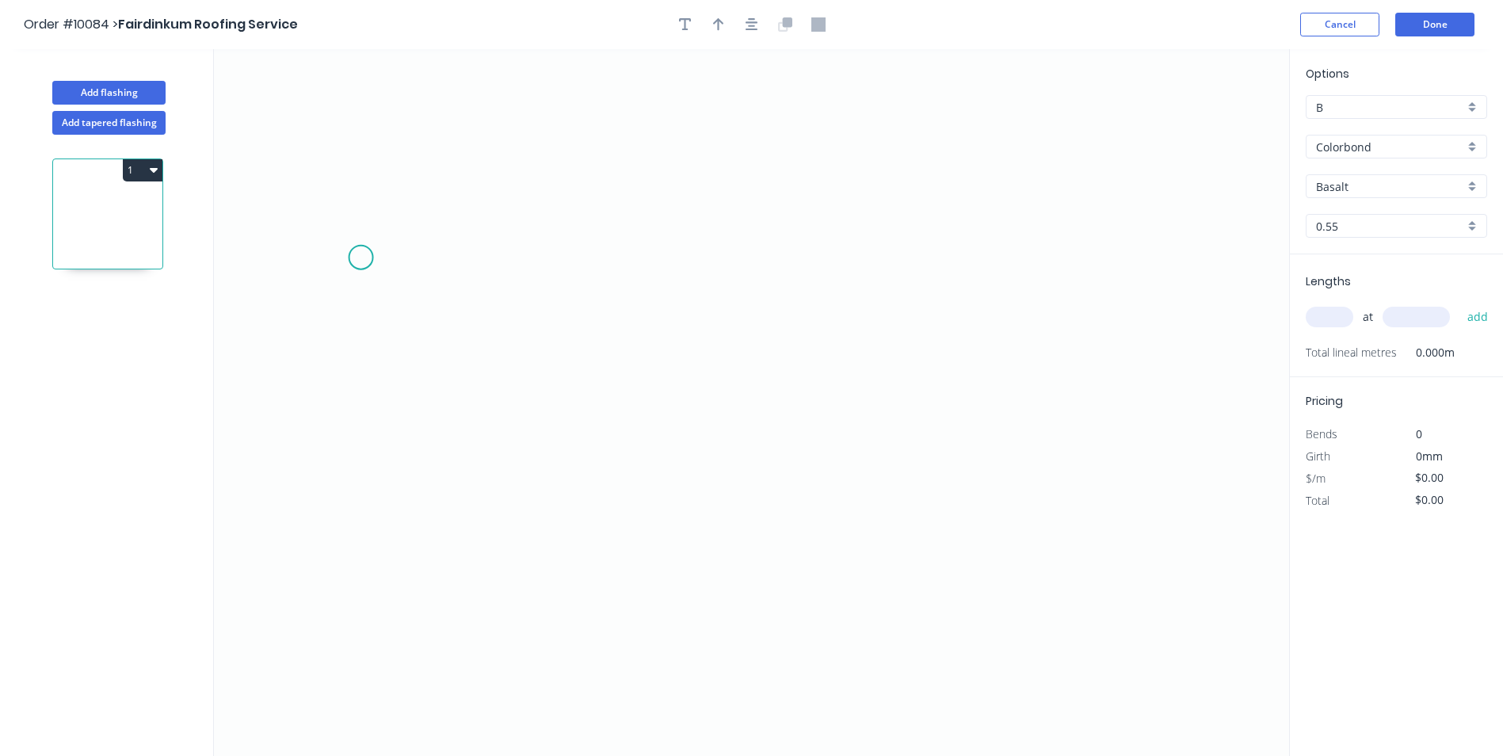
click at [361, 258] on icon "0" at bounding box center [751, 402] width 1075 height 707
click at [404, 241] on icon "0" at bounding box center [751, 402] width 1075 height 707
click at [970, 240] on icon "0 ?" at bounding box center [751, 402] width 1075 height 707
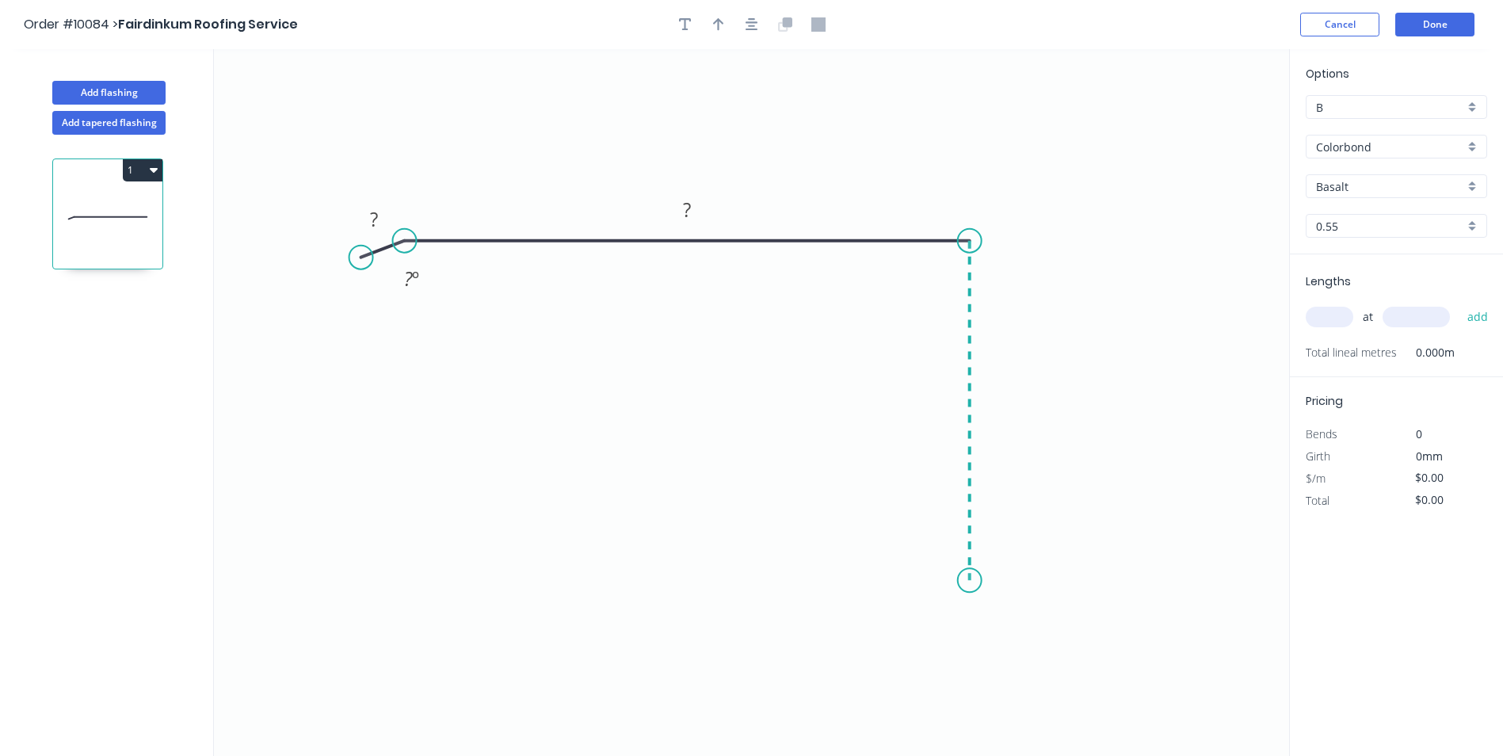
click at [981, 581] on icon "0 ? ? ? º" at bounding box center [751, 402] width 1075 height 707
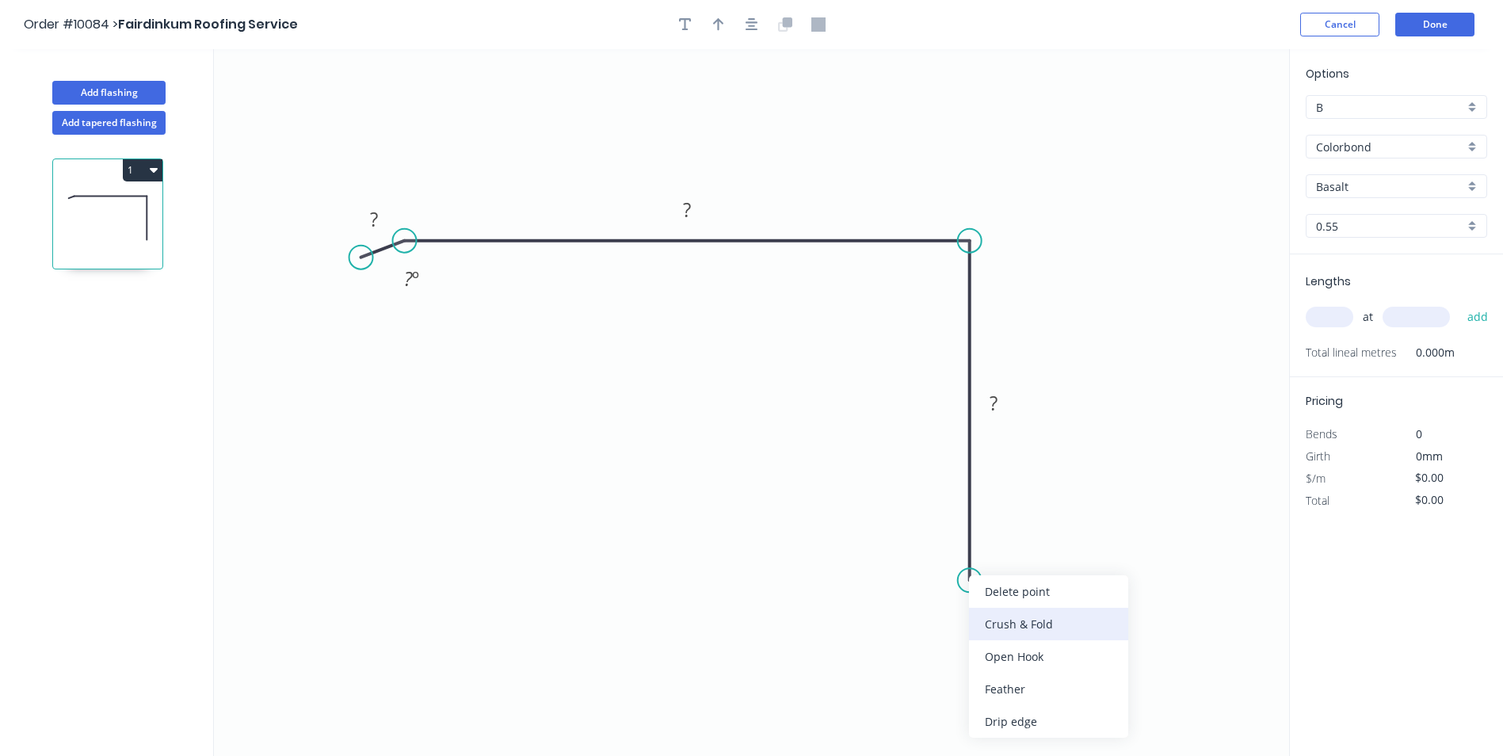
click at [991, 623] on div "Crush & Fold" at bounding box center [1048, 624] width 159 height 32
click at [984, 629] on div "Flip bend" at bounding box center [1048, 633] width 159 height 32
click at [996, 406] on tspan "?" at bounding box center [994, 403] width 8 height 26
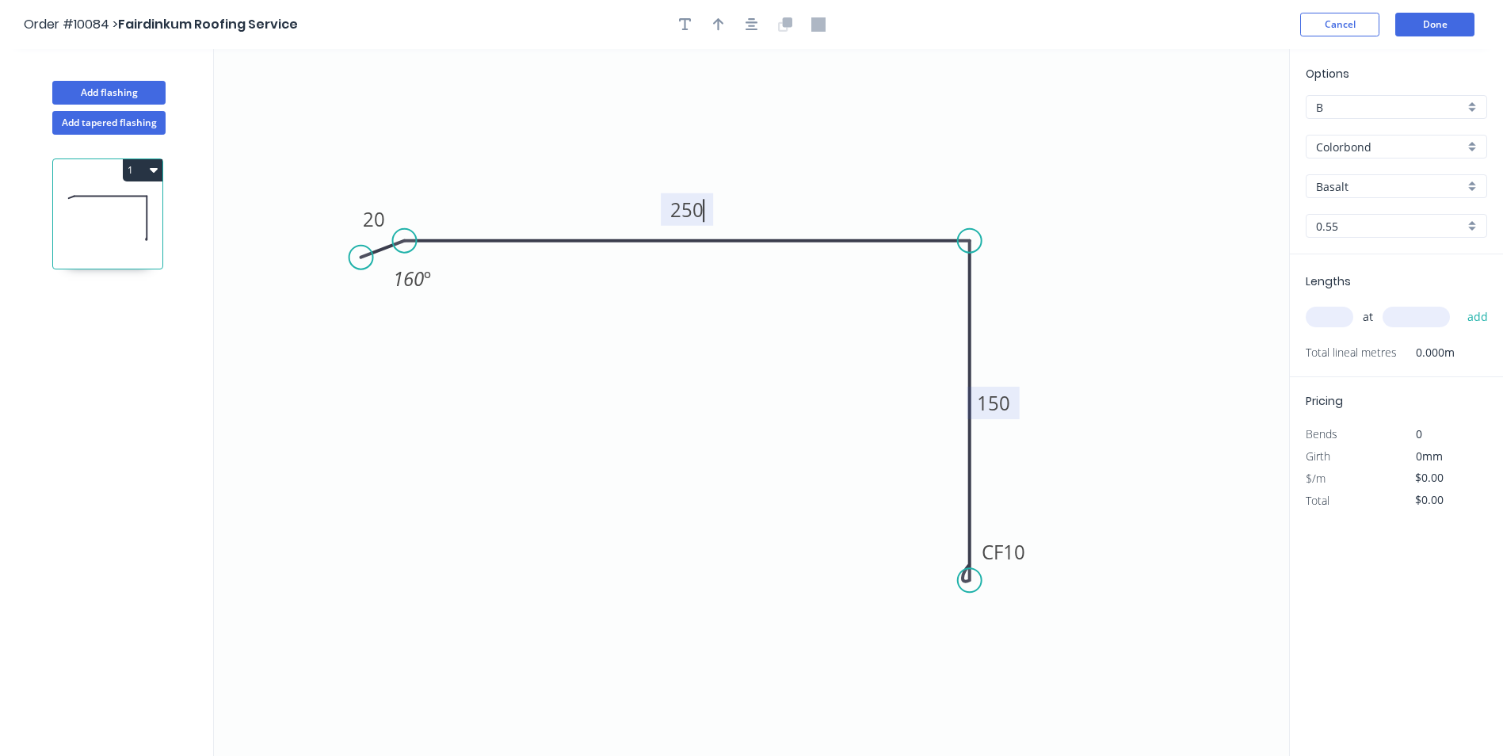
click at [991, 174] on icon "0 20 250 CF 10 150 160 º" at bounding box center [751, 402] width 1075 height 707
type input "$21.37"
click at [717, 28] on icon "button" at bounding box center [718, 24] width 11 height 14
drag, startPoint x: 1208, startPoint y: 126, endPoint x: 688, endPoint y: 125, distance: 519.9
click at [688, 125] on icon at bounding box center [688, 107] width 14 height 51
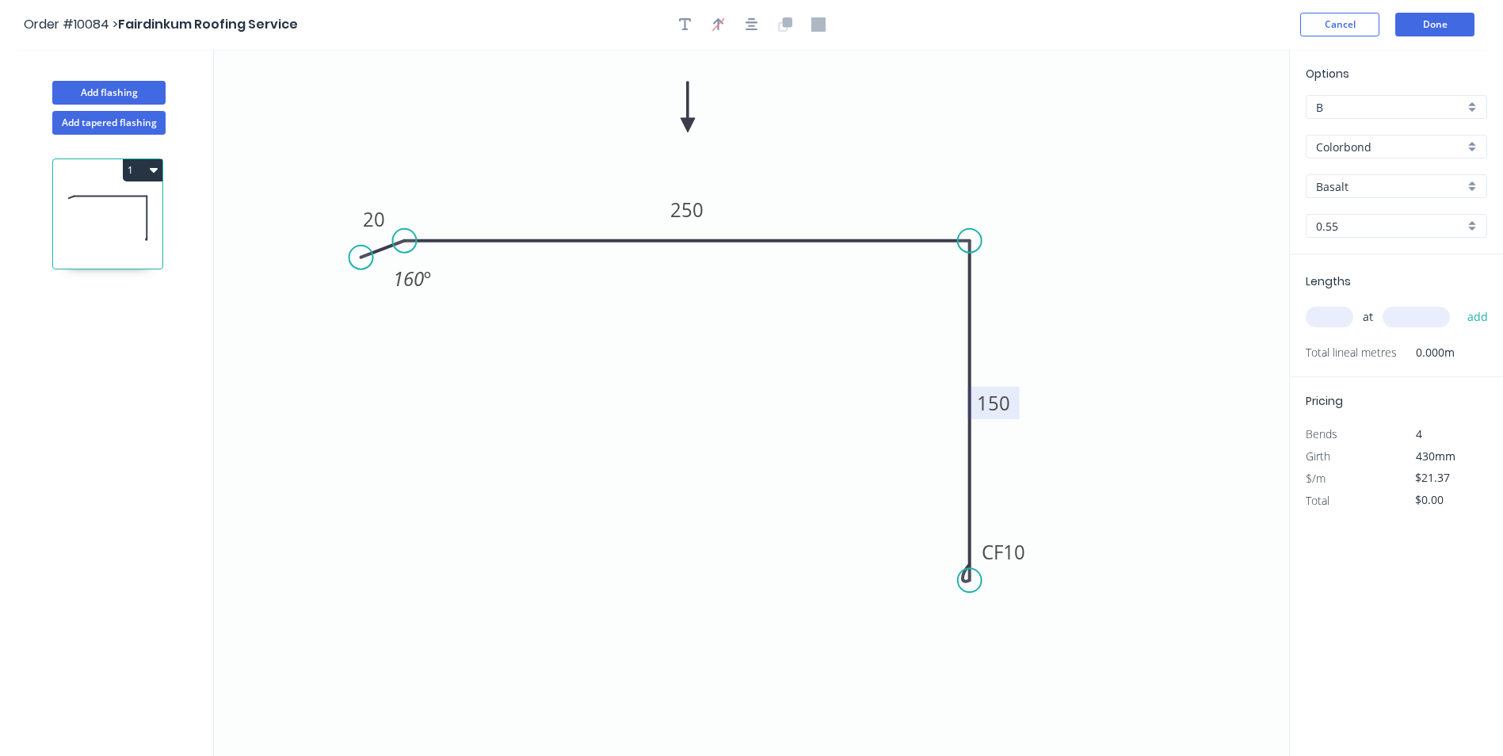
click at [1411, 189] on input "Basalt" at bounding box center [1390, 186] width 148 height 17
click at [1403, 284] on div "[PERSON_NAME]" at bounding box center [1397, 292] width 180 height 28
type input "[PERSON_NAME]"
click at [1397, 179] on input "[PERSON_NAME]" at bounding box center [1390, 186] width 148 height 17
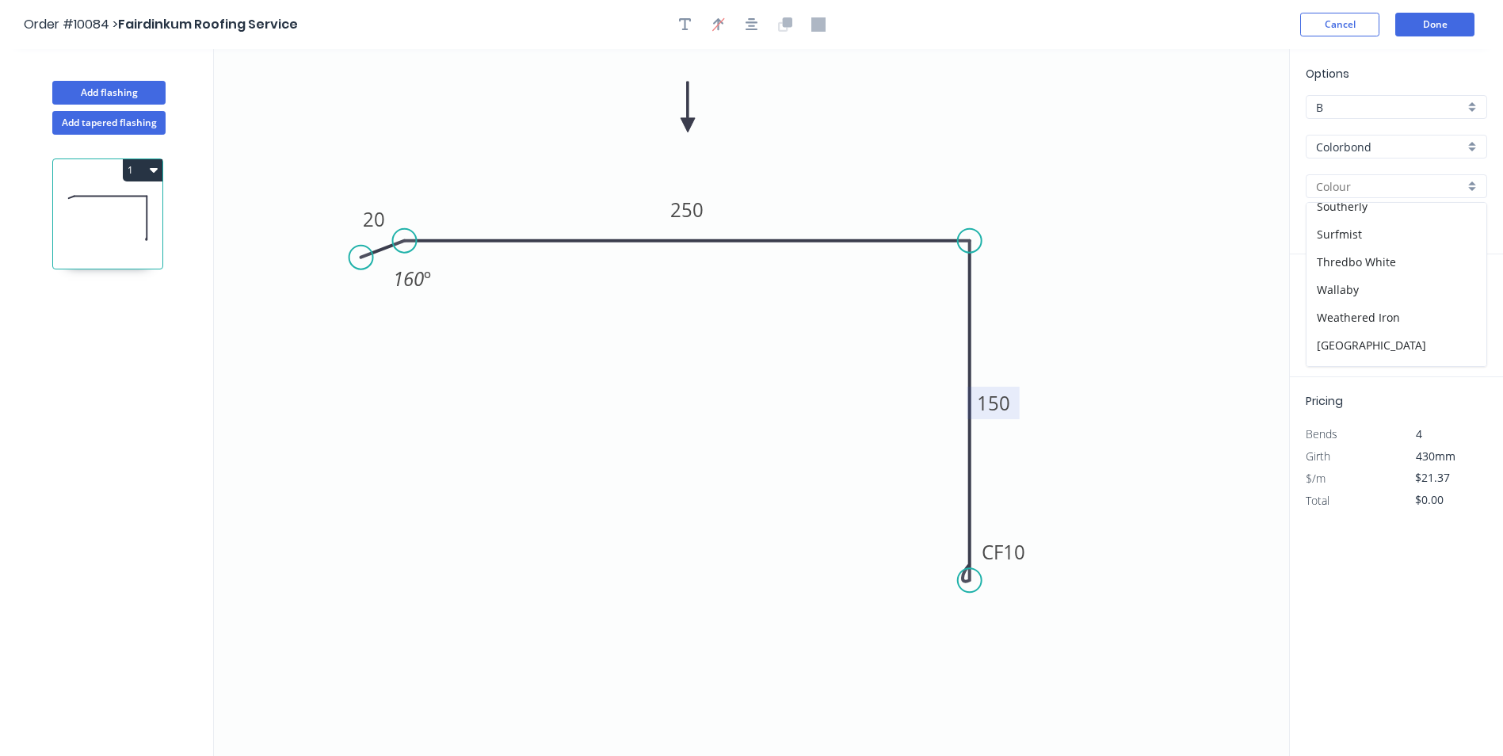
scroll to position [586, 0]
click at [1374, 319] on div "Windspray" at bounding box center [1397, 325] width 180 height 28
type input "Windspray"
click at [1326, 312] on input "text" at bounding box center [1330, 317] width 48 height 21
type input "1"
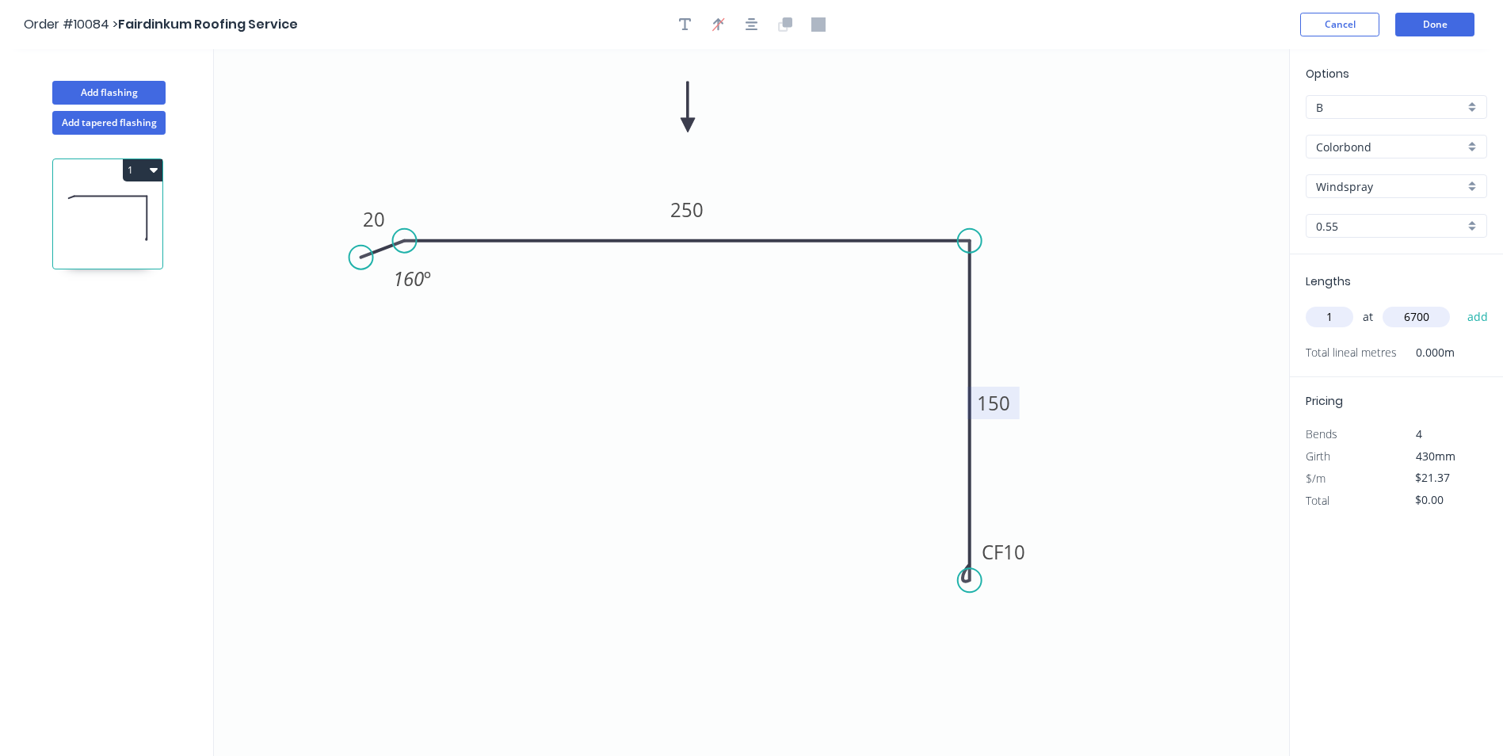
type input "6700"
click at [1460, 304] on button "add" at bounding box center [1478, 317] width 37 height 27
type input "$143.18"
type input "1"
type input "4000"
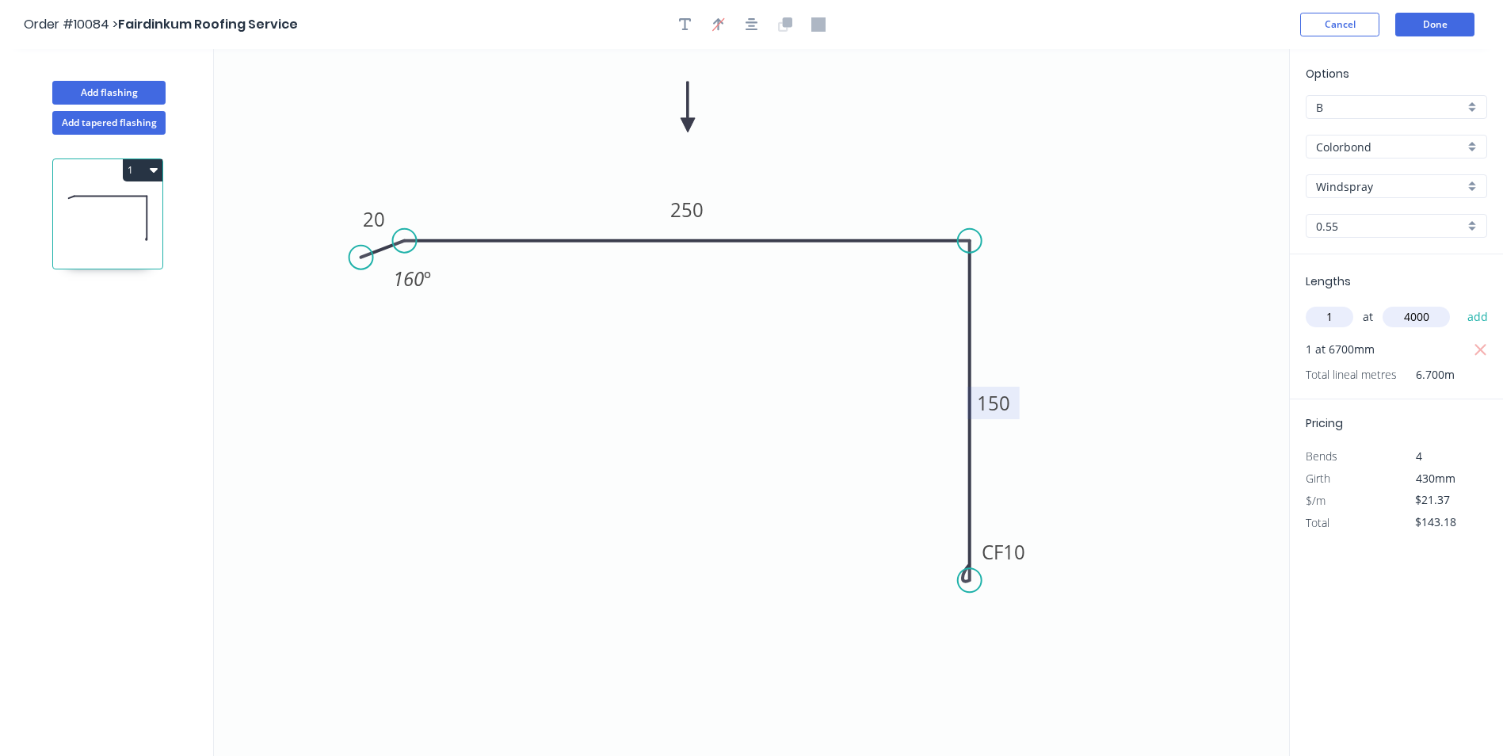
click at [1460, 304] on button "add" at bounding box center [1478, 317] width 37 height 27
type input "$228.66"
click at [1441, 20] on button "Done" at bounding box center [1435, 25] width 79 height 24
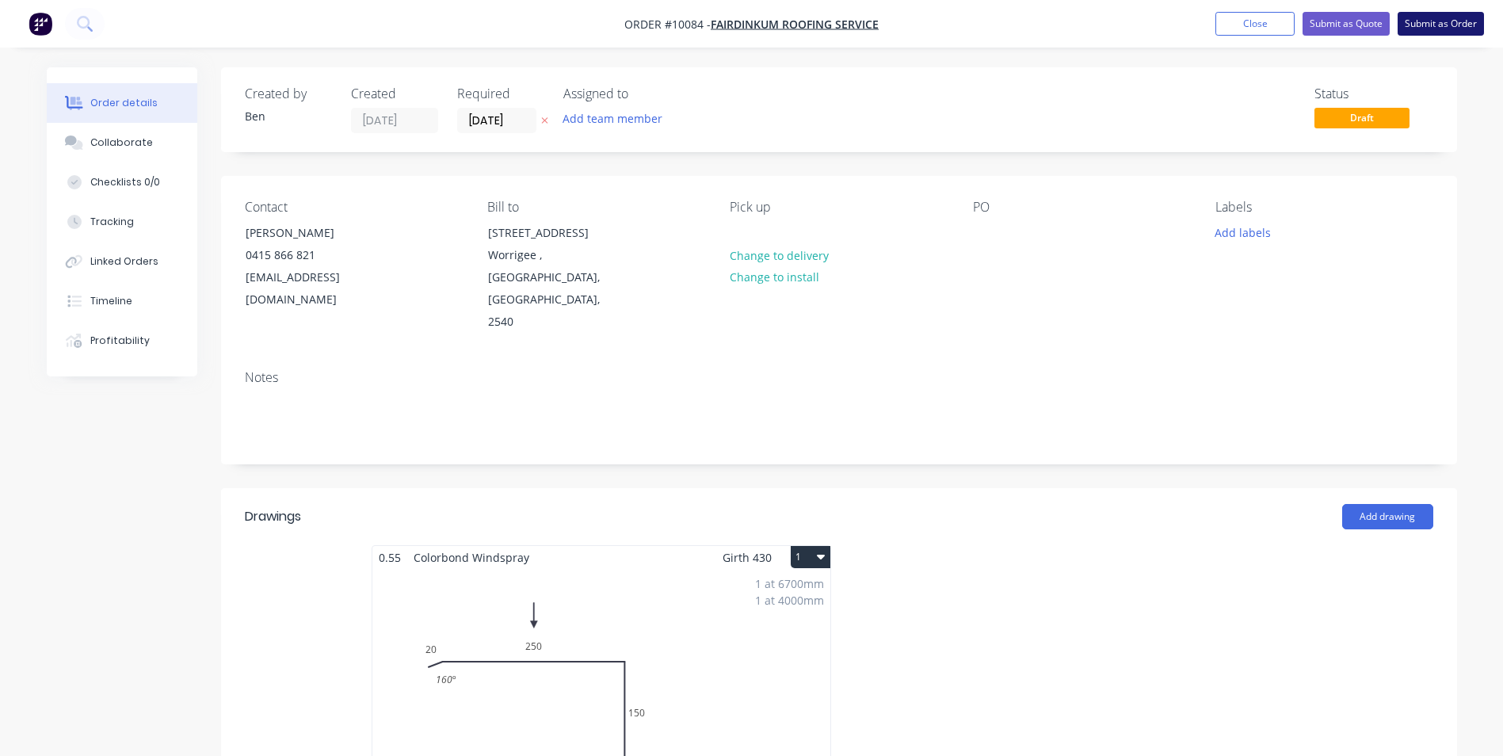
click at [1426, 15] on button "Submit as Order" at bounding box center [1441, 24] width 86 height 24
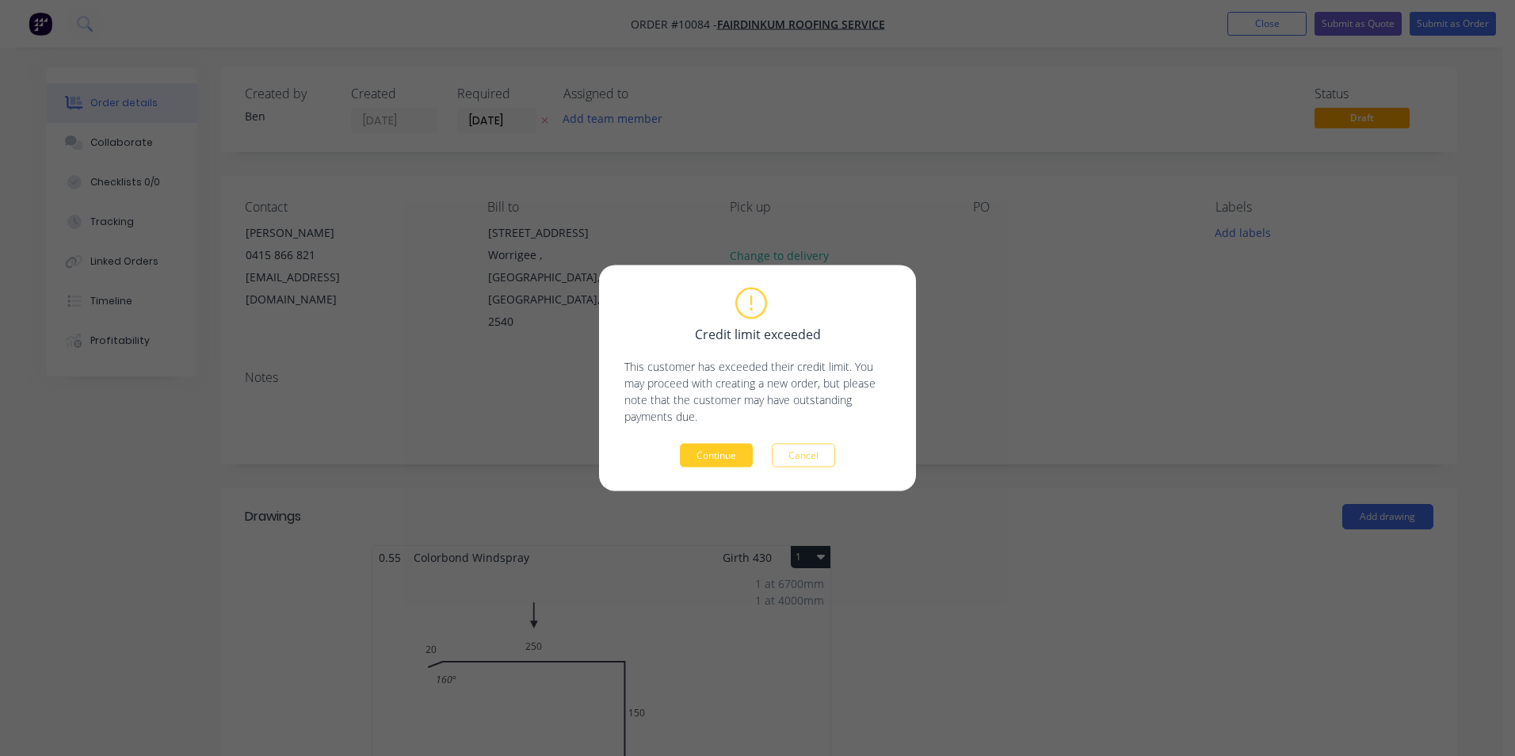
click at [727, 451] on button "Continue" at bounding box center [716, 456] width 73 height 24
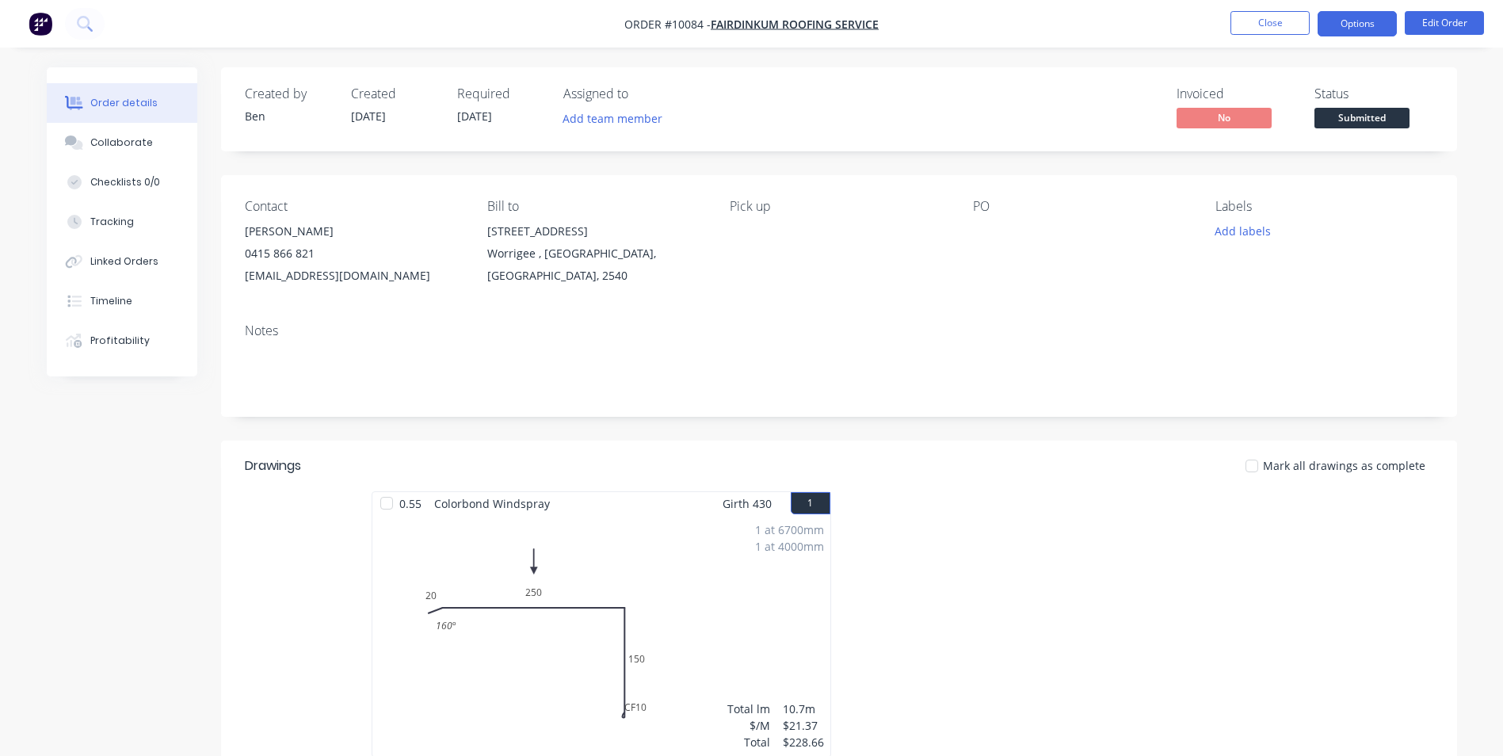
click at [1357, 23] on button "Options" at bounding box center [1357, 23] width 79 height 25
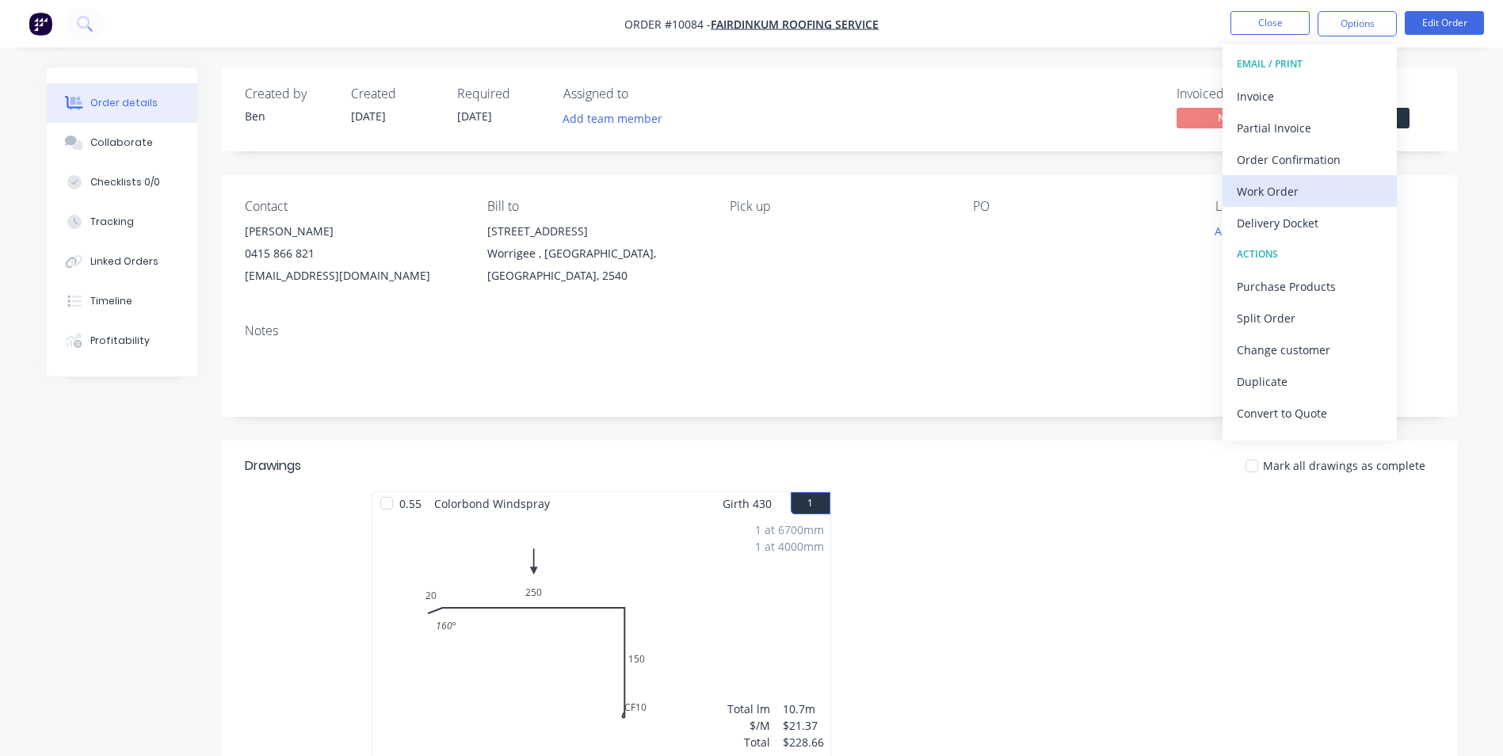
click at [1308, 189] on div "Work Order" at bounding box center [1310, 191] width 146 height 23
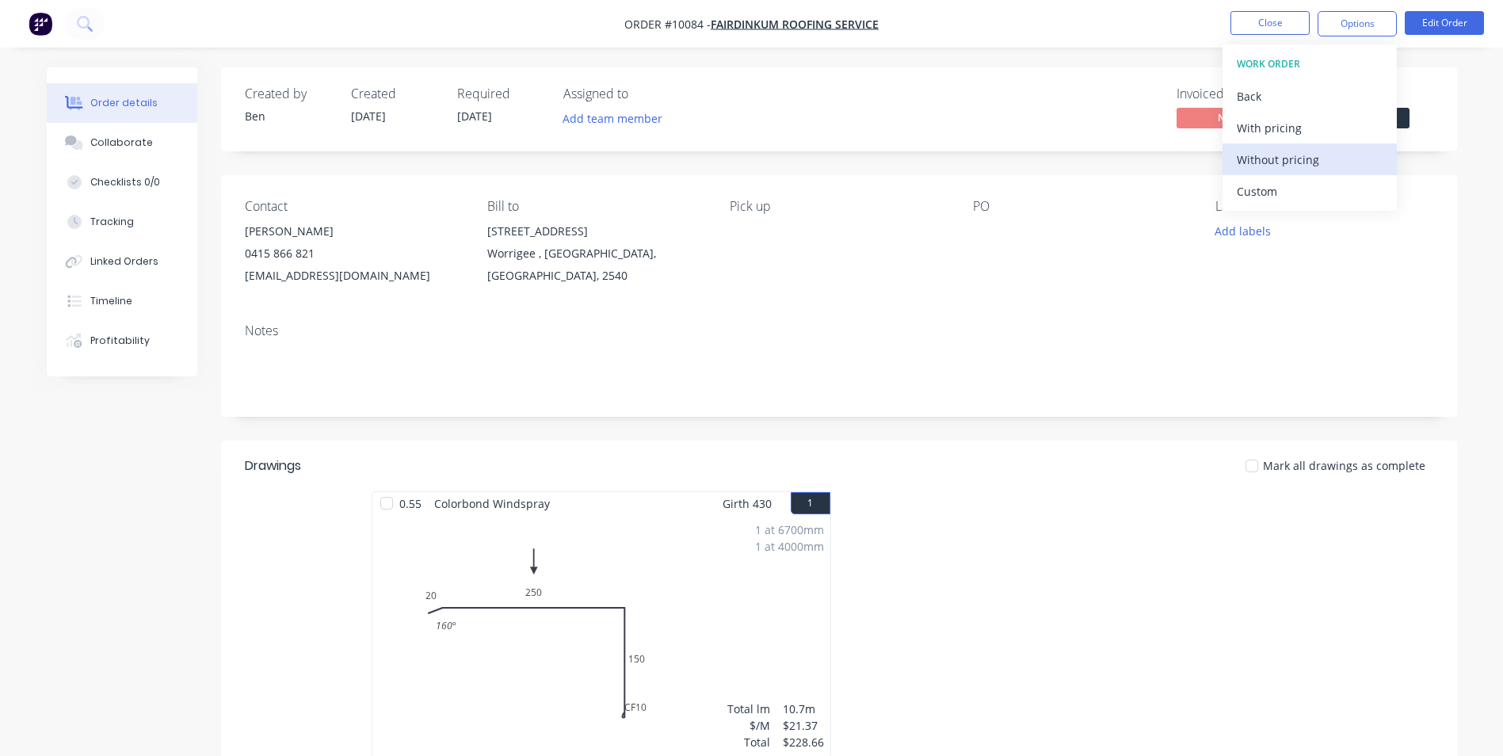
click at [1308, 161] on div "Without pricing" at bounding box center [1310, 159] width 146 height 23
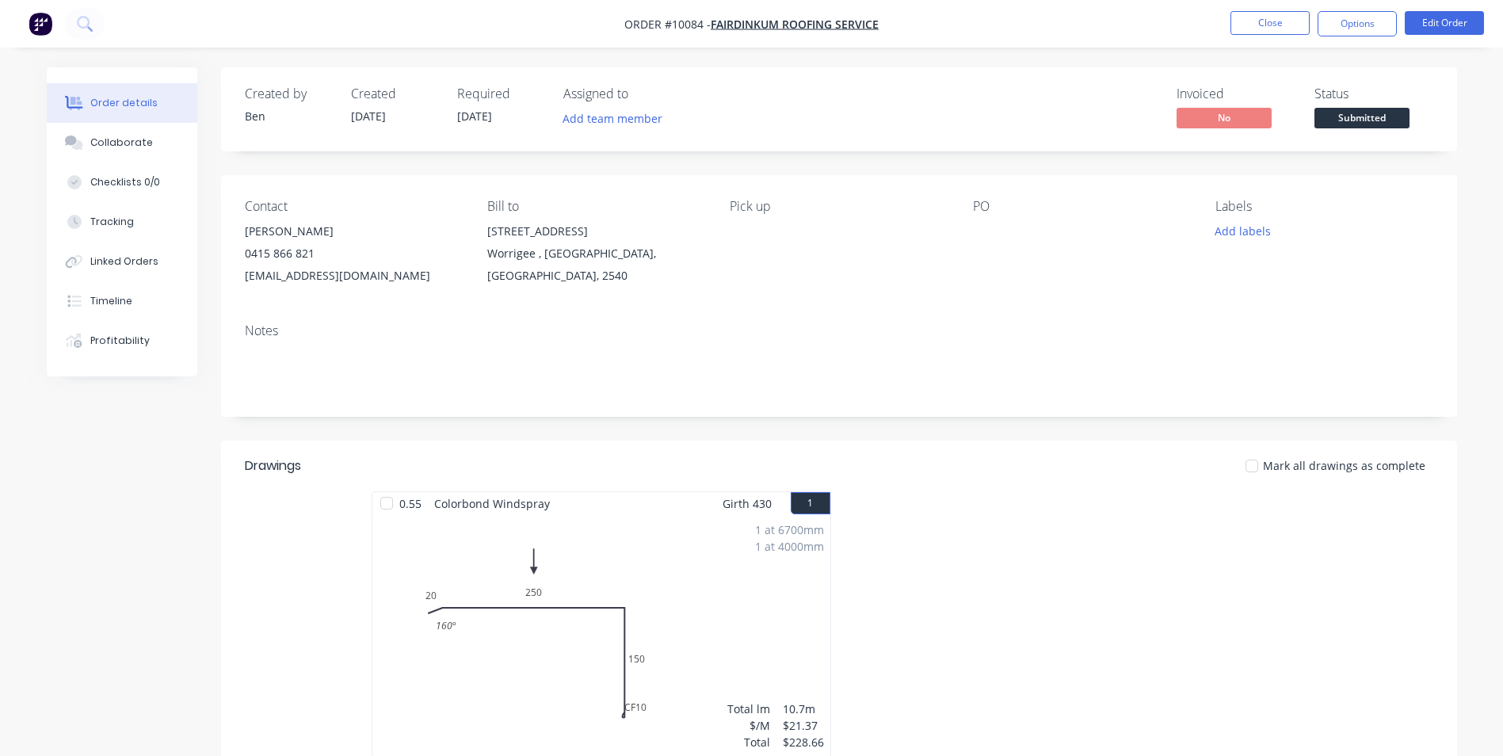
click at [925, 74] on div "Created by [PERSON_NAME] Created [DATE] Required [DATE] Assigned to Add team me…" at bounding box center [839, 109] width 1236 height 84
click at [1265, 21] on button "Close" at bounding box center [1270, 23] width 79 height 24
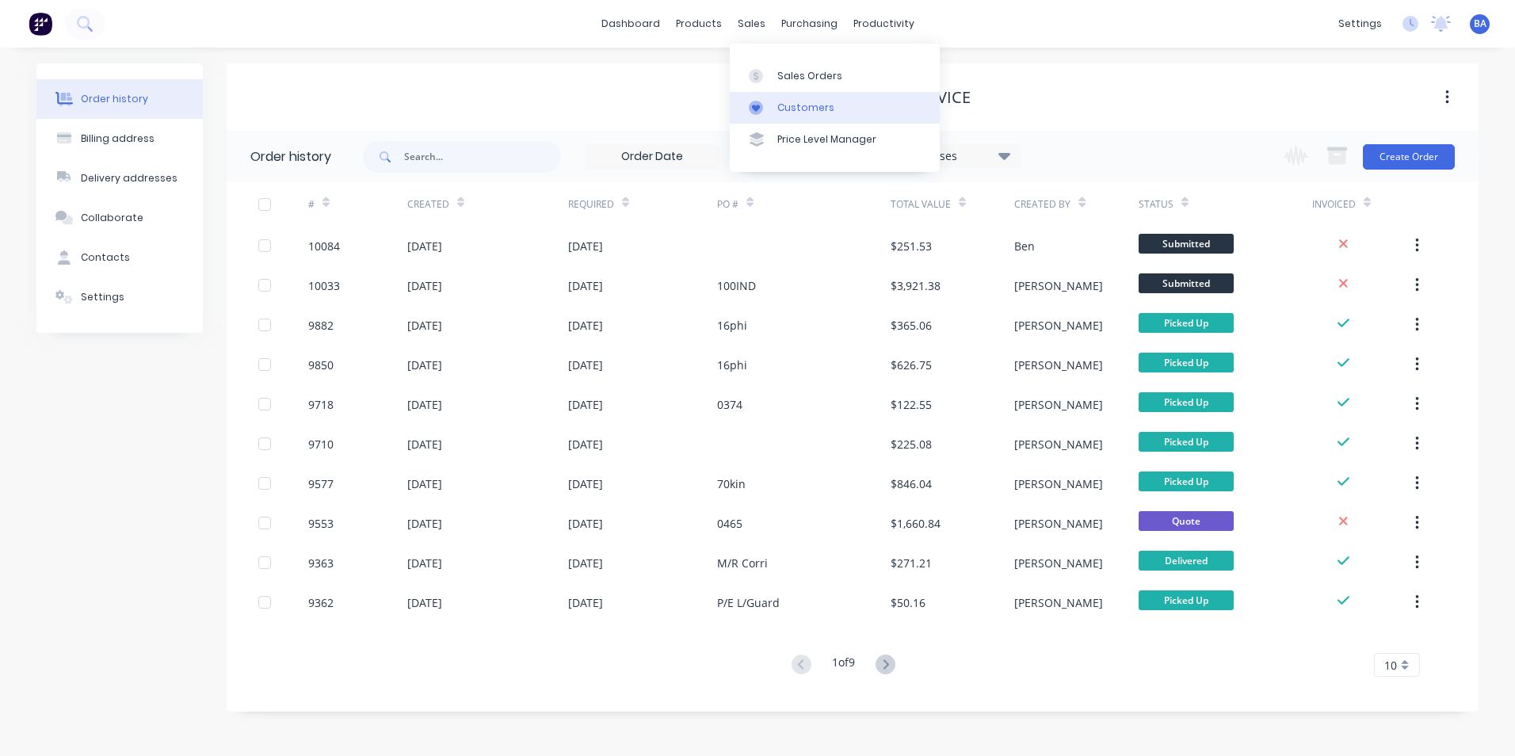
click at [747, 111] on link "Customers" at bounding box center [835, 108] width 210 height 32
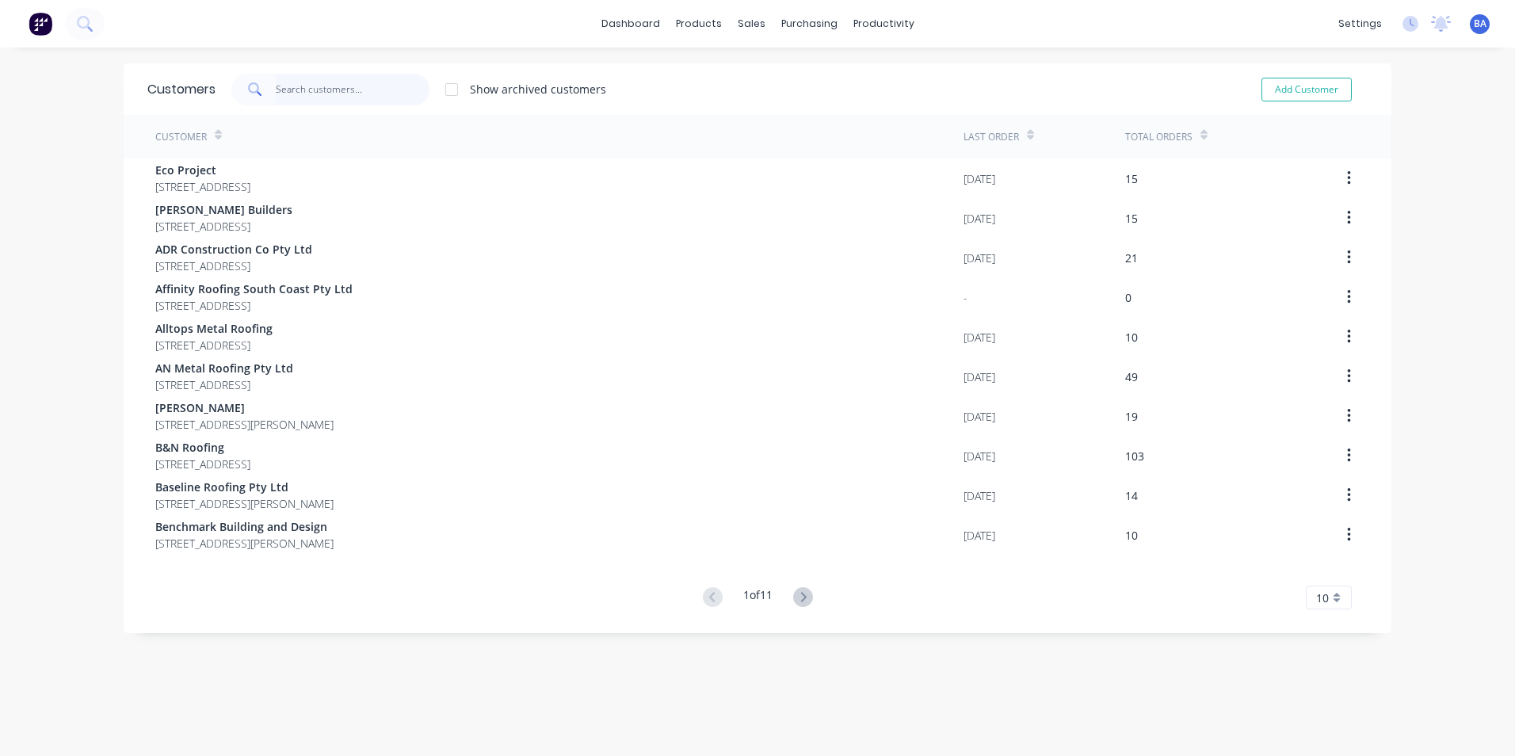
click at [276, 89] on input "text" at bounding box center [353, 90] width 155 height 32
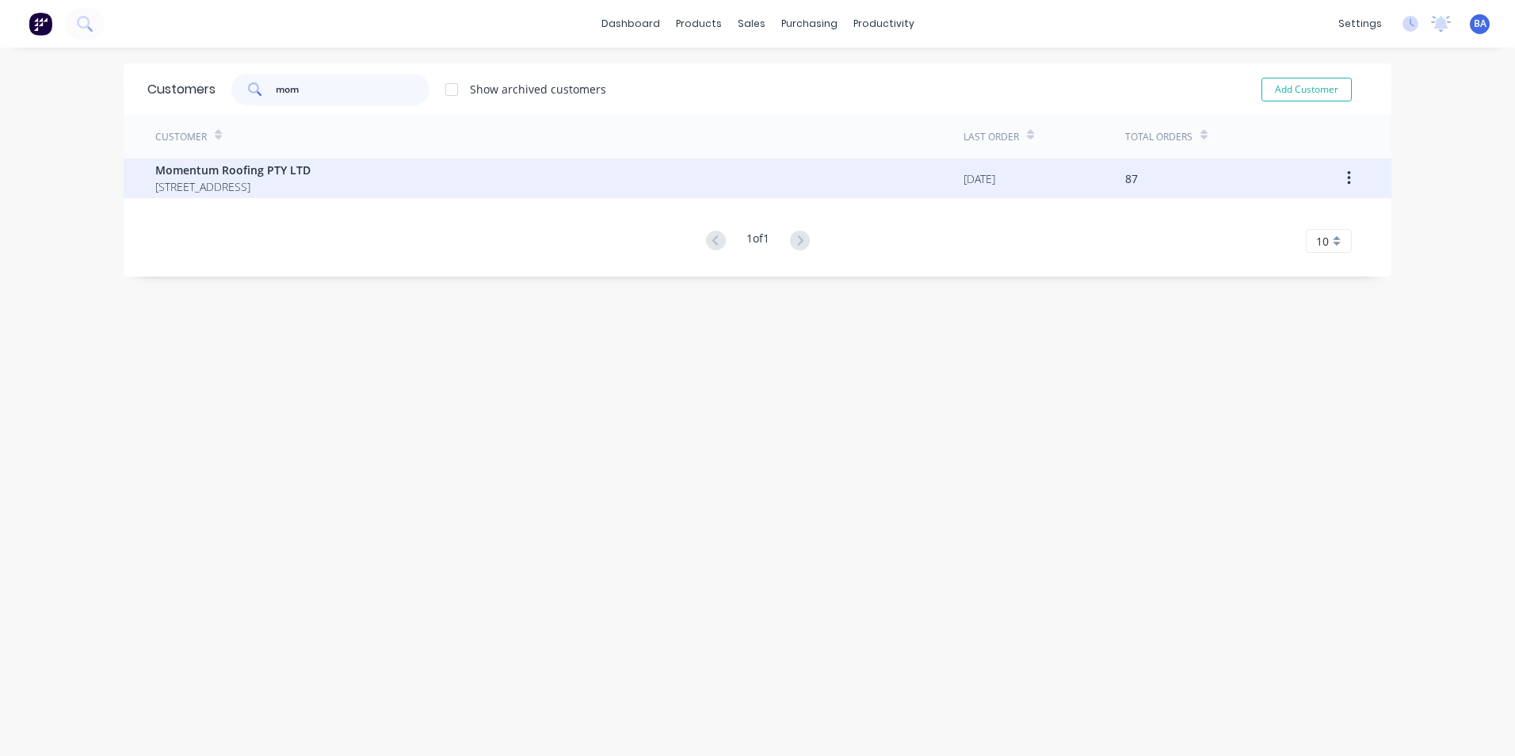
type input "mom"
click at [270, 170] on span "Momentum Roofing PTY LTD" at bounding box center [232, 170] width 155 height 17
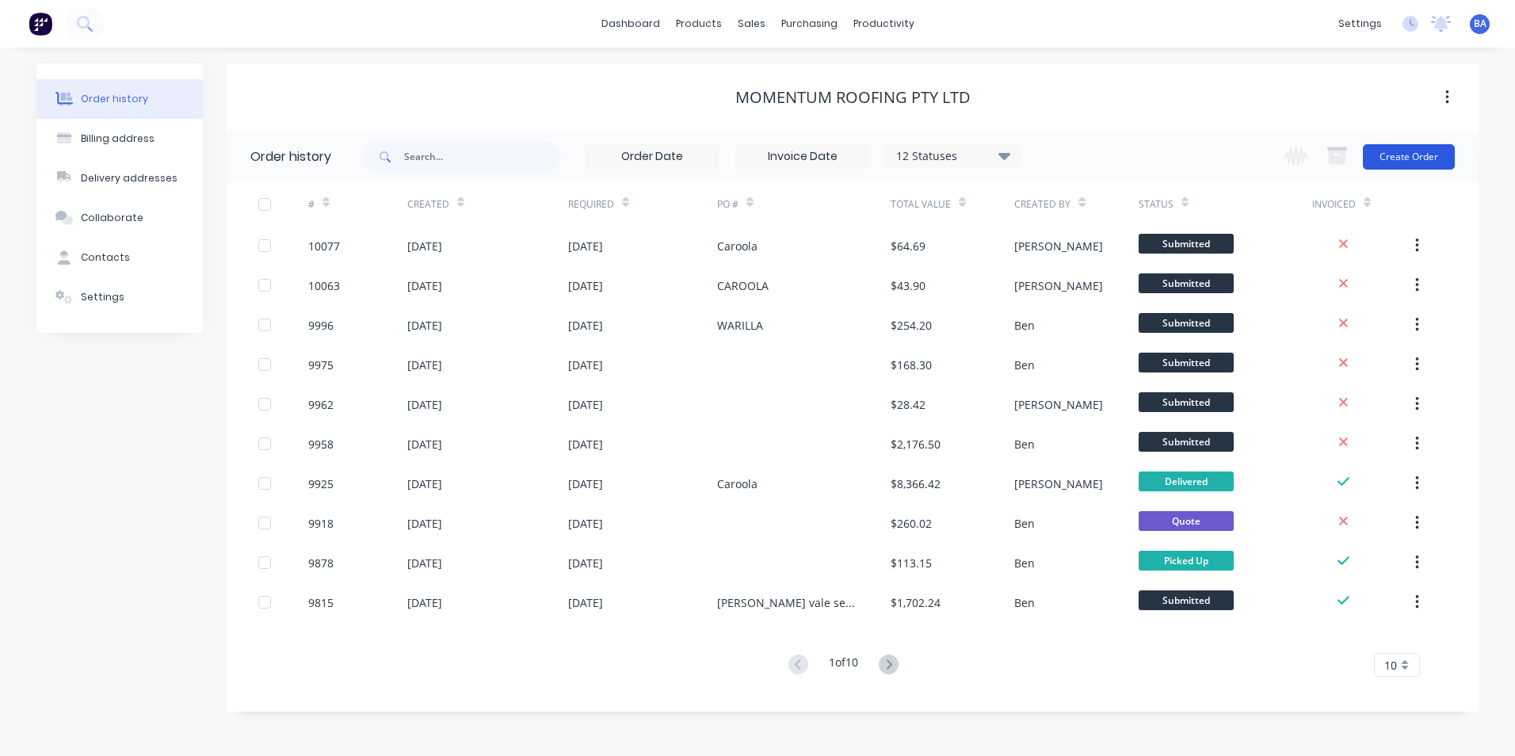
click at [1416, 151] on button "Create Order" at bounding box center [1409, 156] width 92 height 25
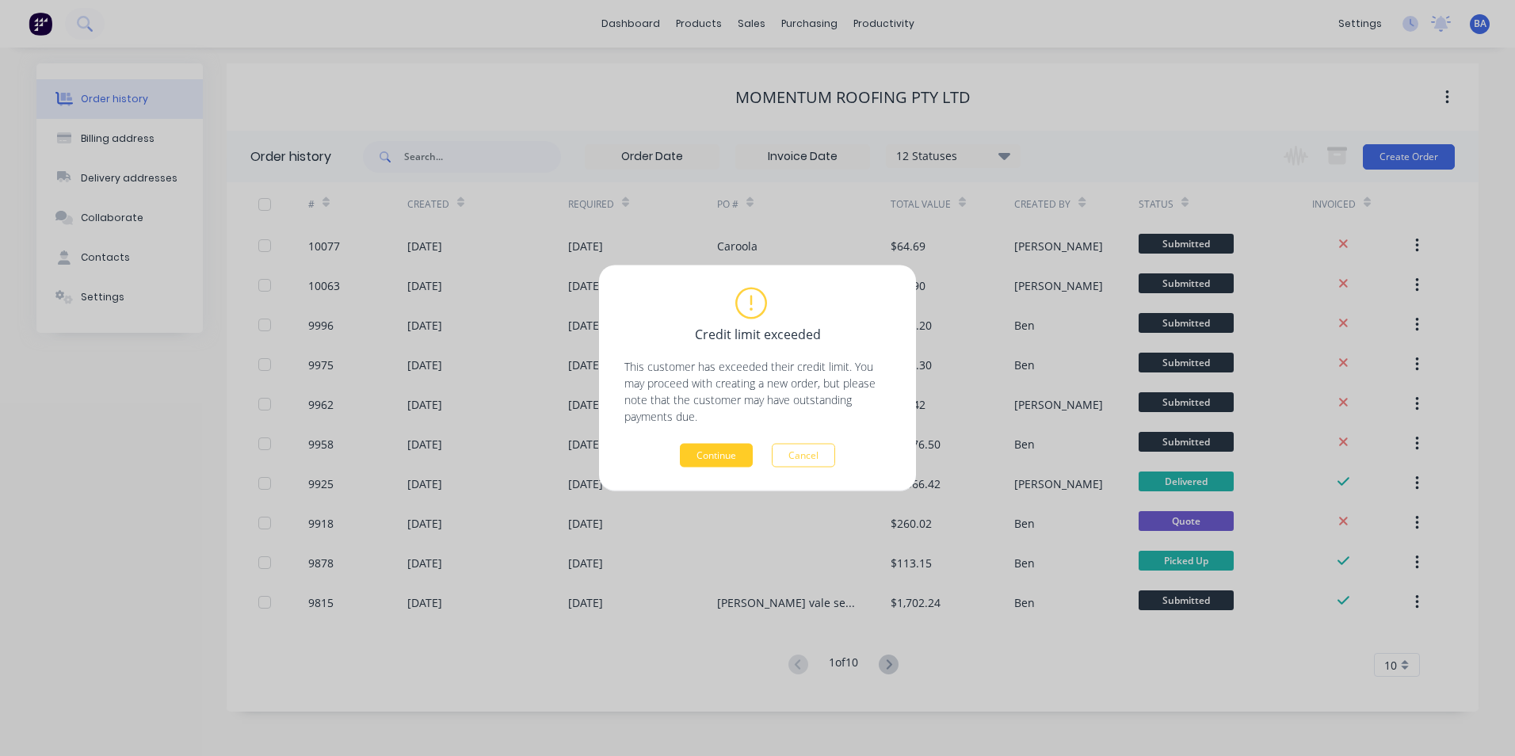
click at [713, 455] on button "Continue" at bounding box center [716, 456] width 73 height 24
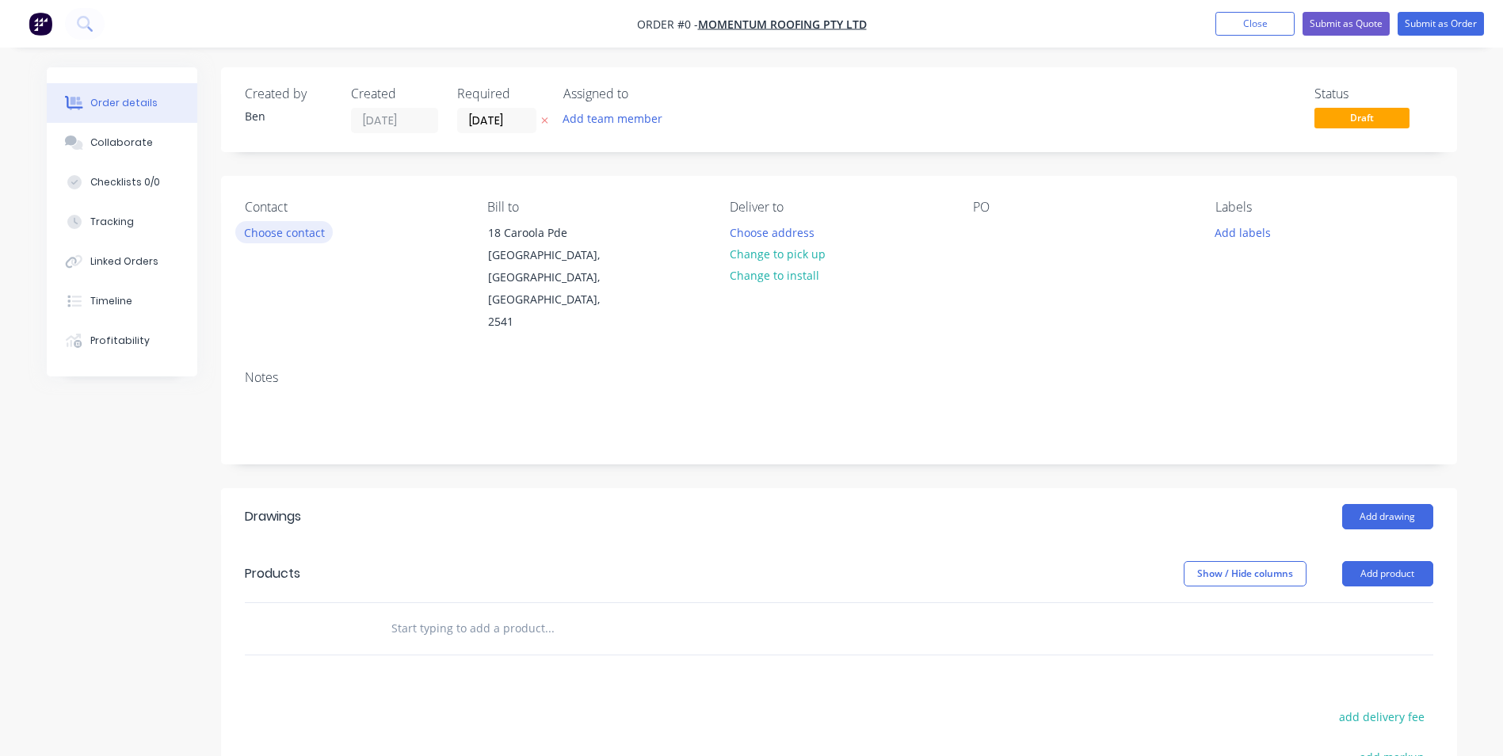
click at [265, 235] on button "Choose contact" at bounding box center [283, 231] width 97 height 21
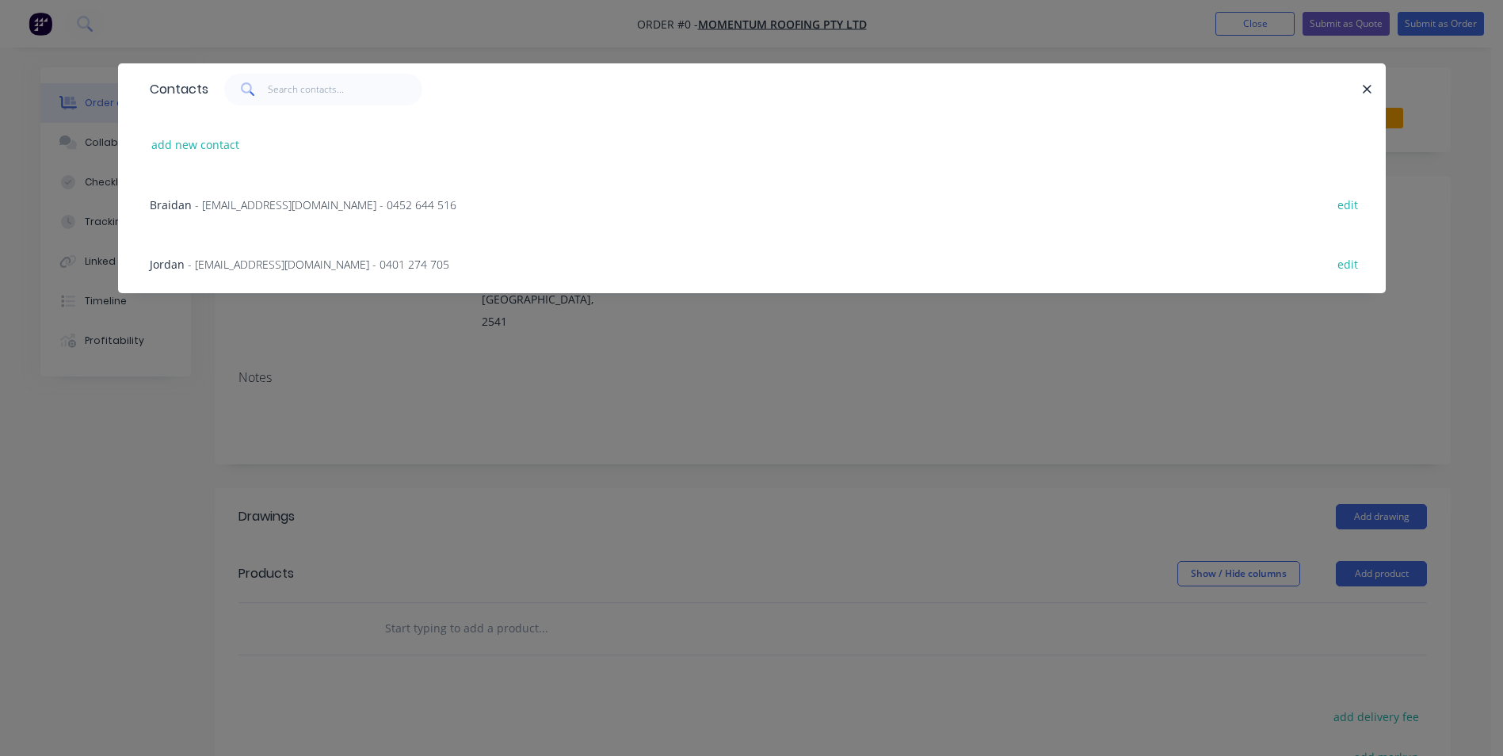
click at [242, 263] on span "- [EMAIL_ADDRESS][DOMAIN_NAME] - 0401 274 705" at bounding box center [319, 264] width 262 height 15
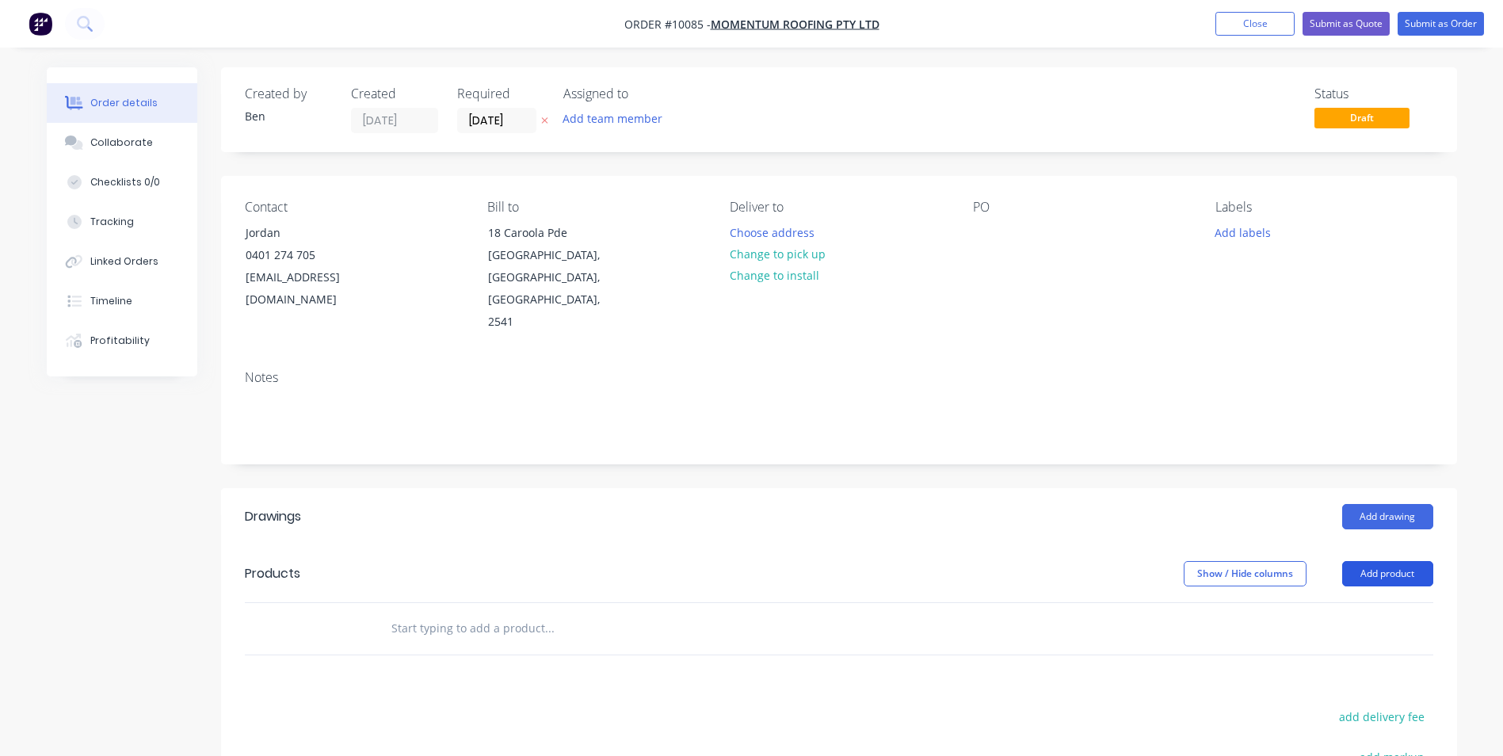
click at [1365, 561] on button "Add product" at bounding box center [1388, 573] width 91 height 25
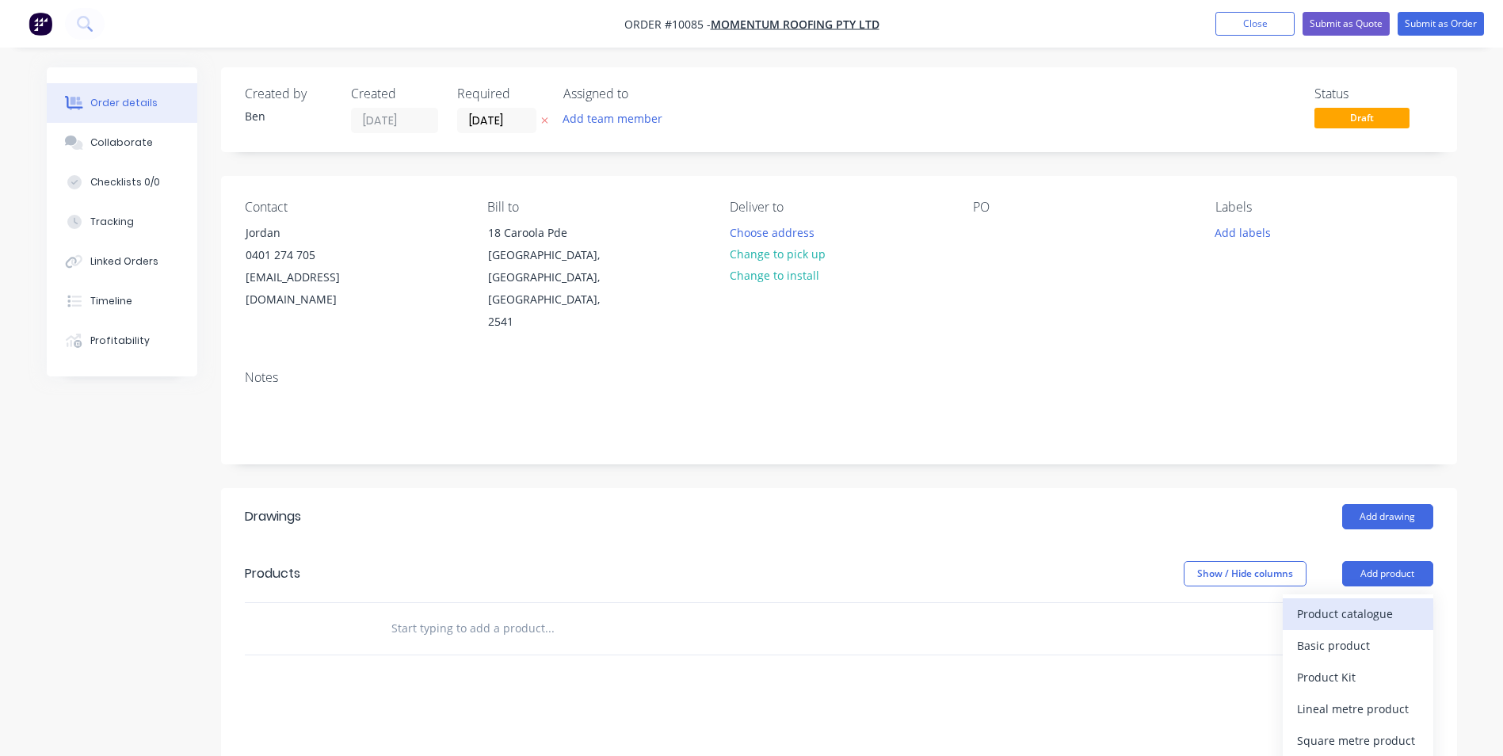
click at [1352, 602] on div "Product catalogue" at bounding box center [1358, 613] width 122 height 23
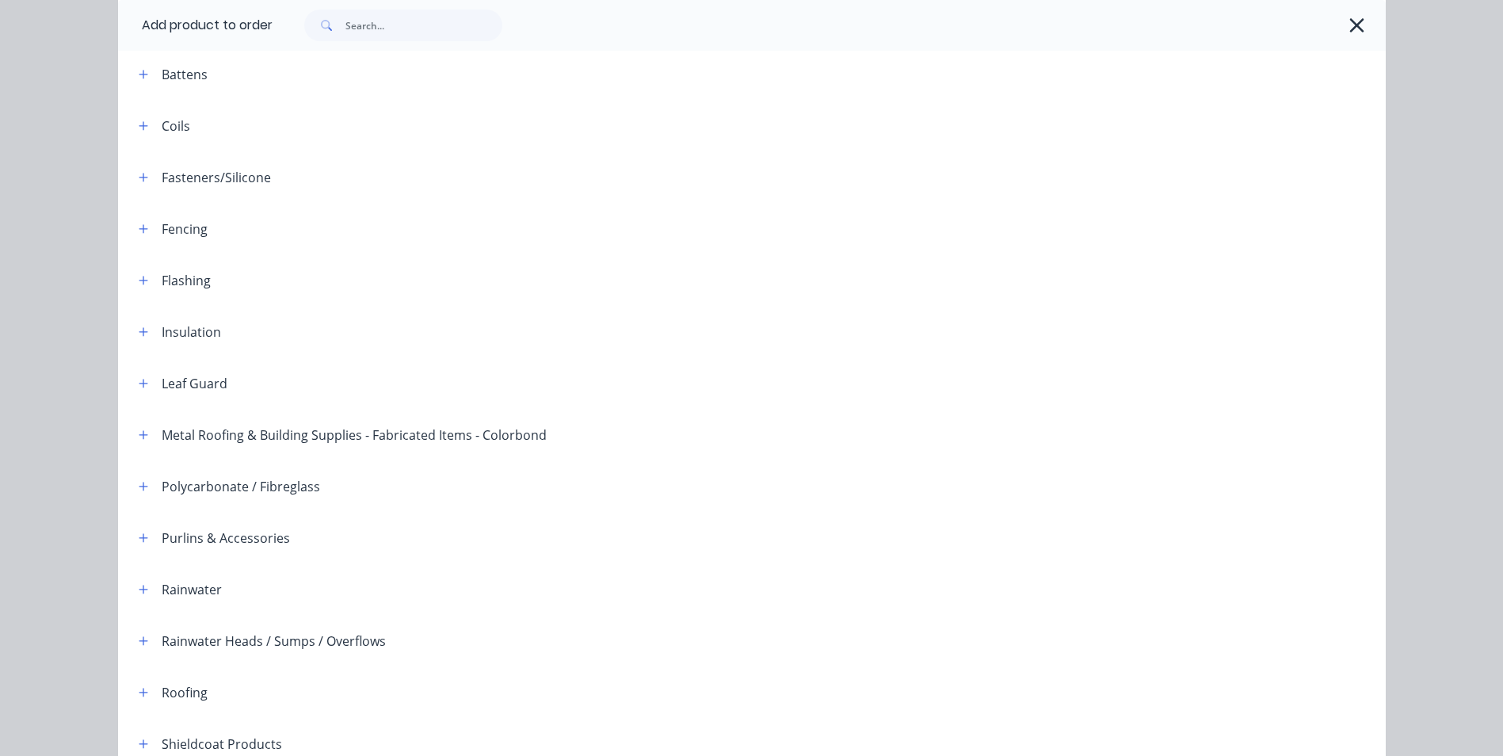
scroll to position [46, 0]
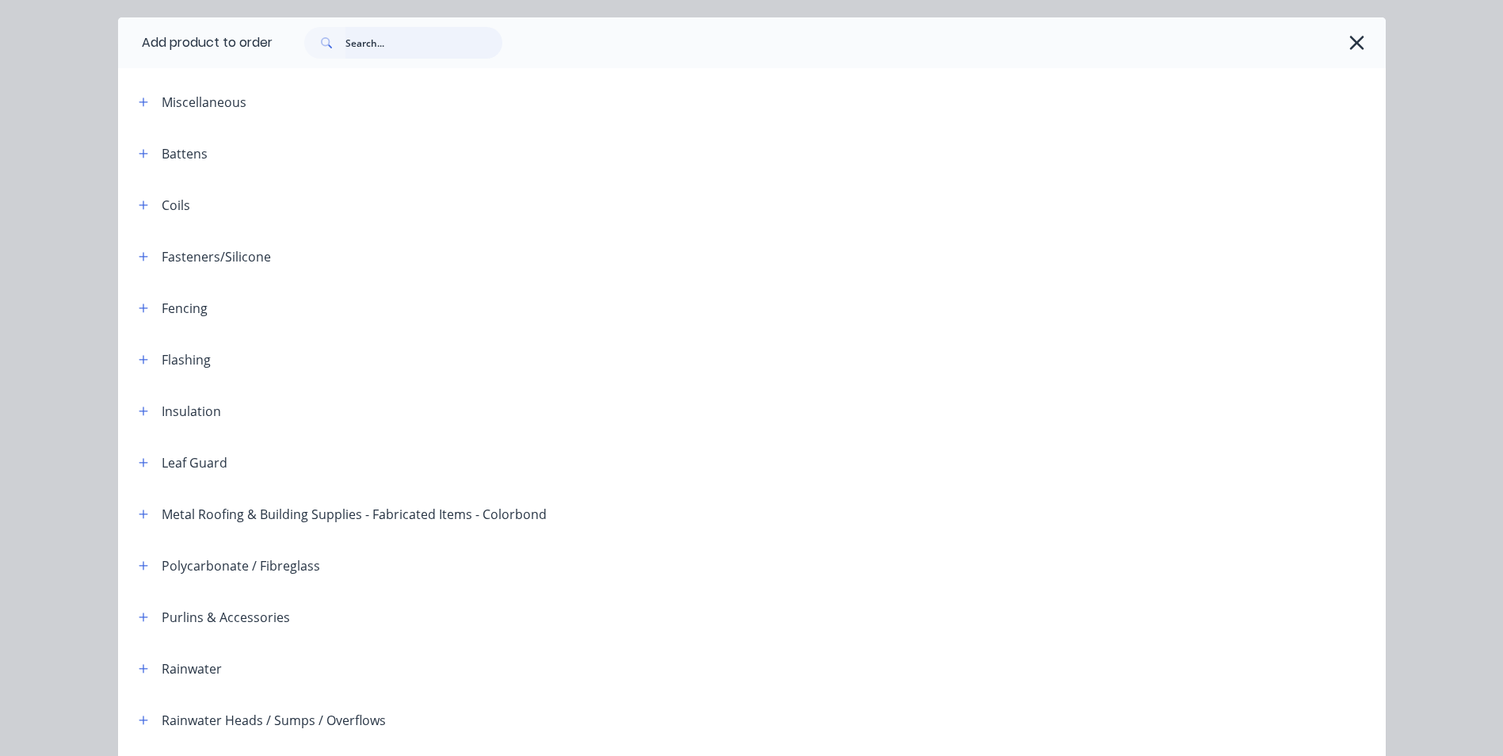
click at [392, 44] on input "text" at bounding box center [424, 43] width 157 height 32
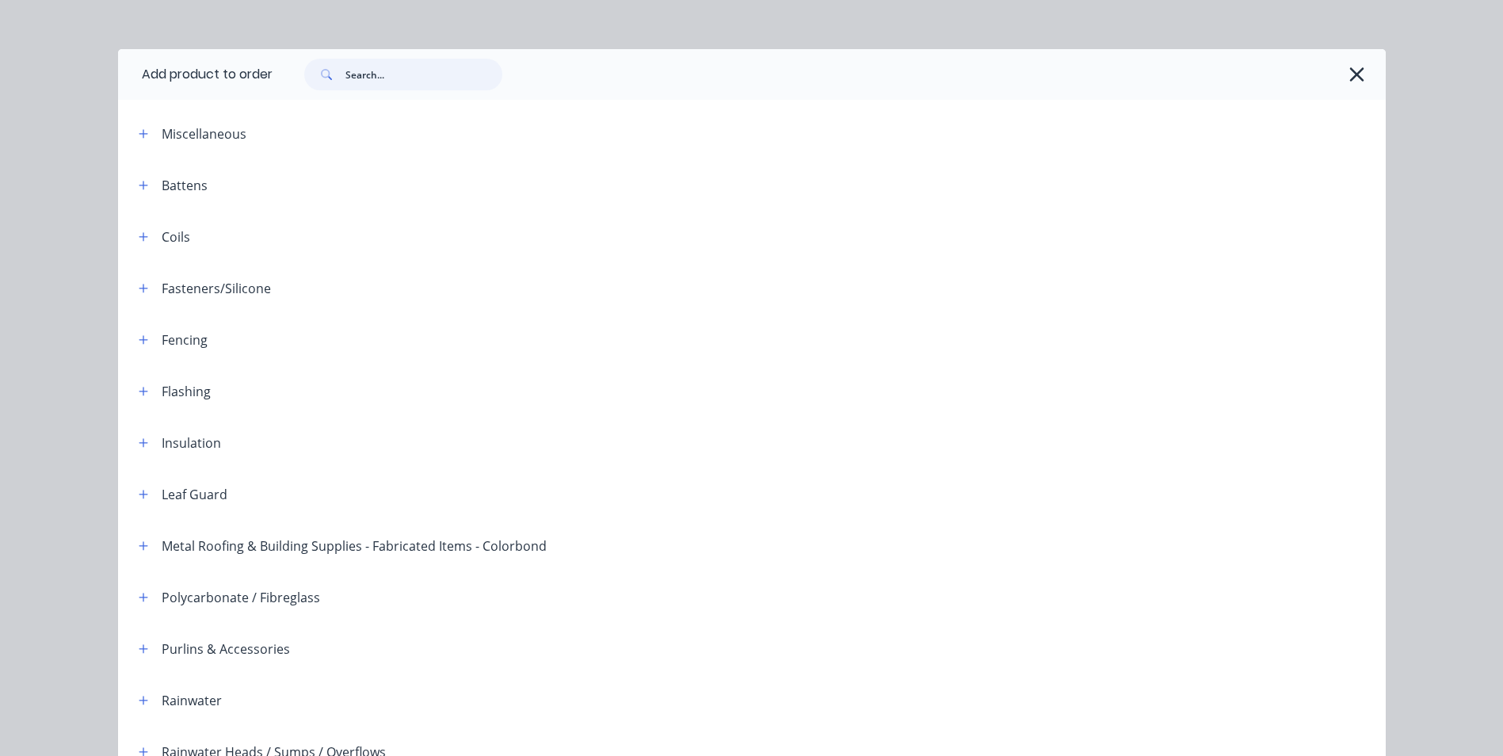
scroll to position [0, 0]
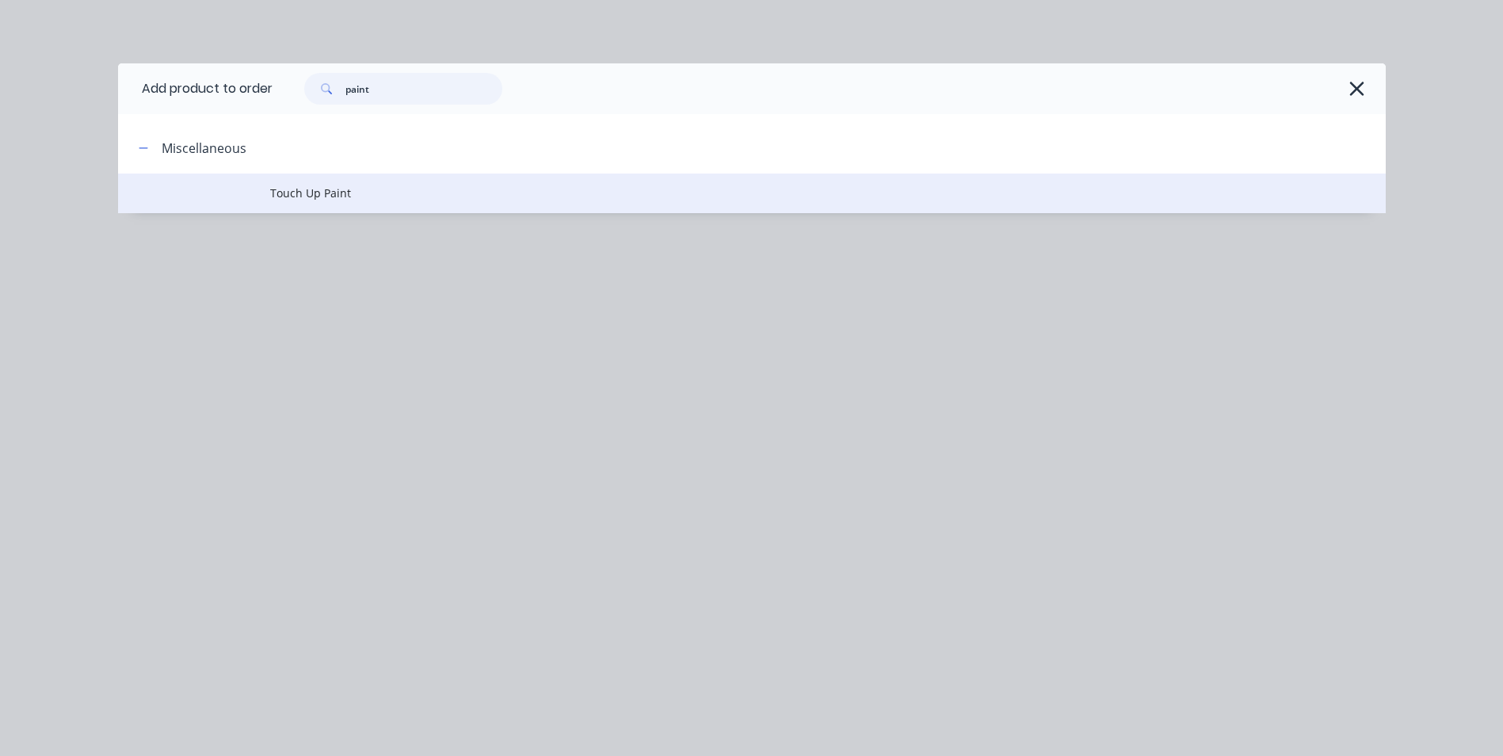
type input "paint"
click at [317, 193] on span "Touch Up Paint" at bounding box center [716, 193] width 892 height 17
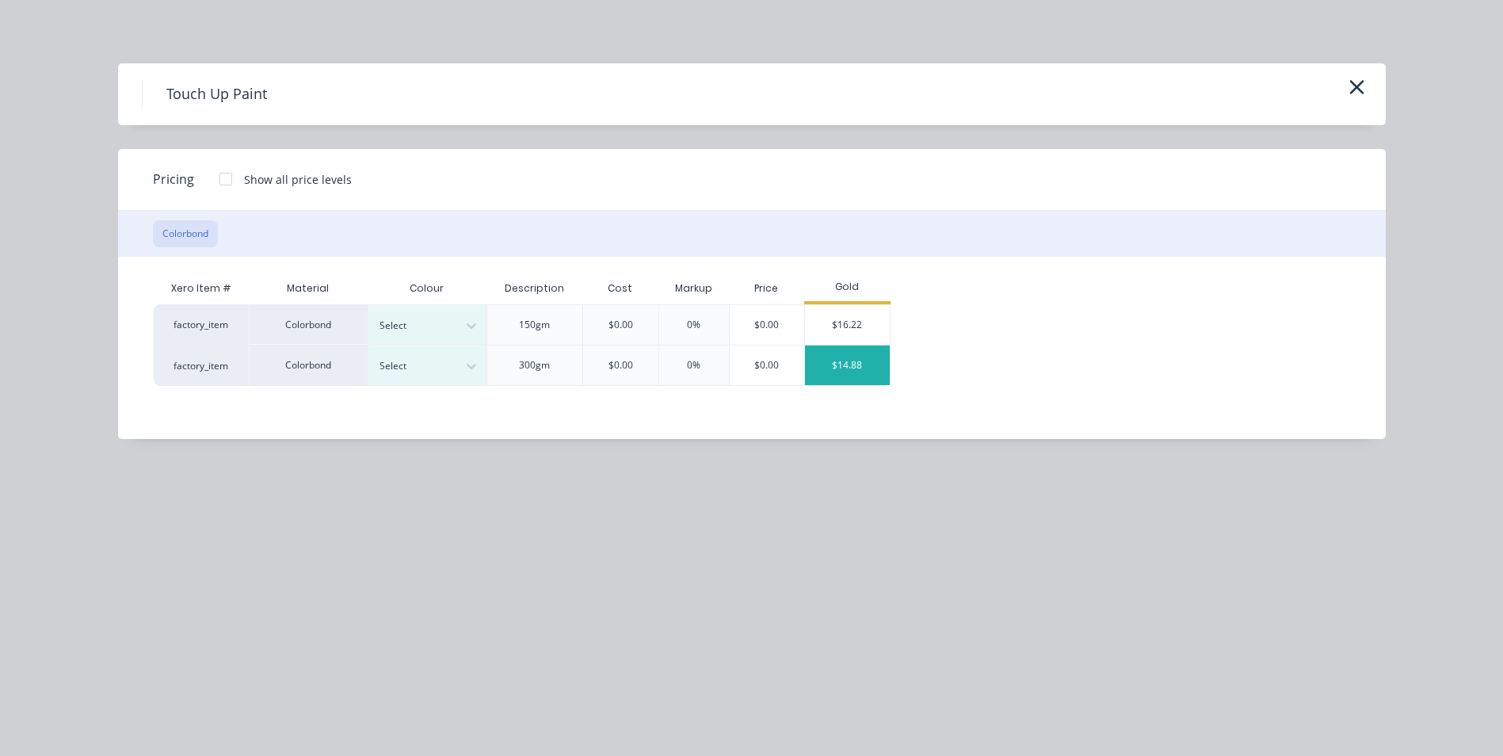
click at [844, 357] on div "$14.88" at bounding box center [847, 366] width 85 height 40
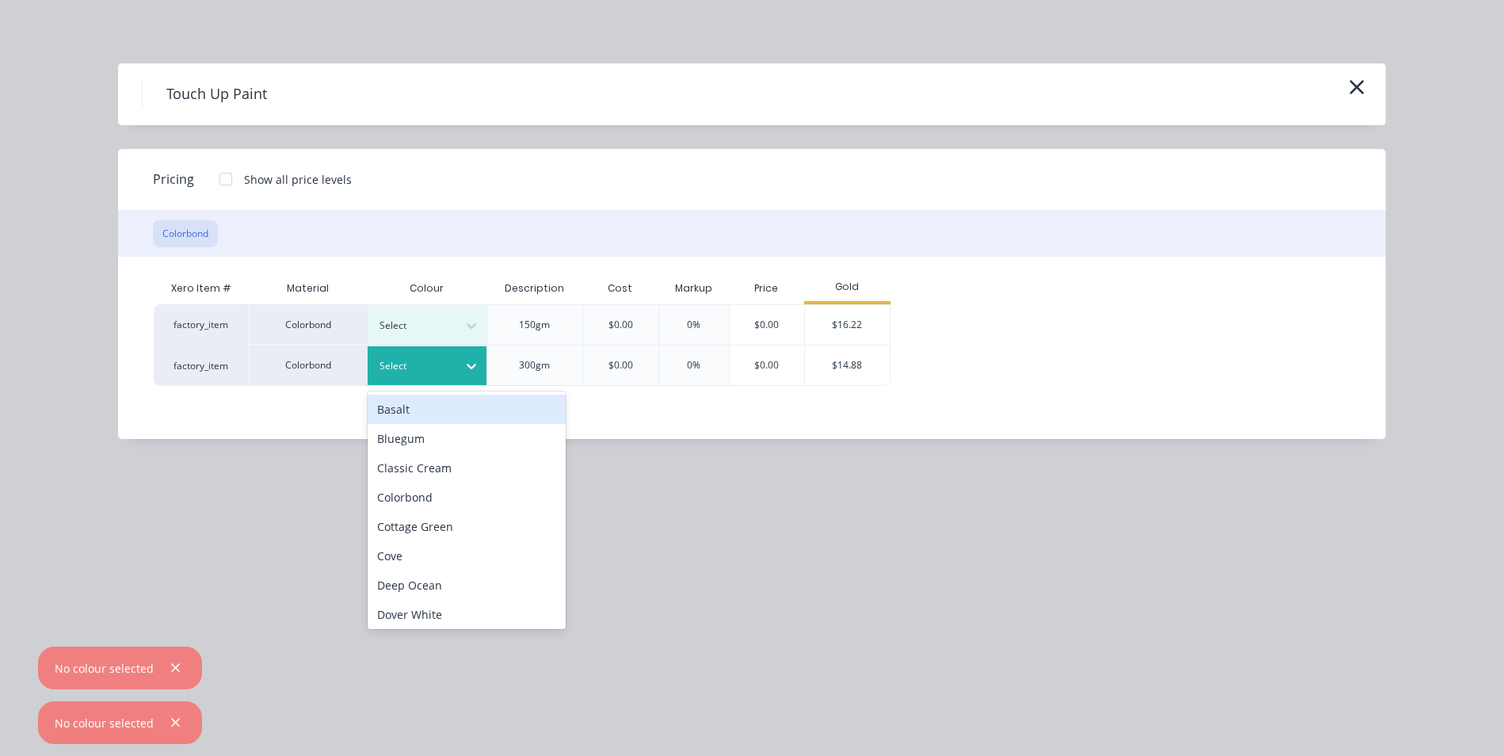
click at [466, 361] on icon at bounding box center [472, 366] width 16 height 16
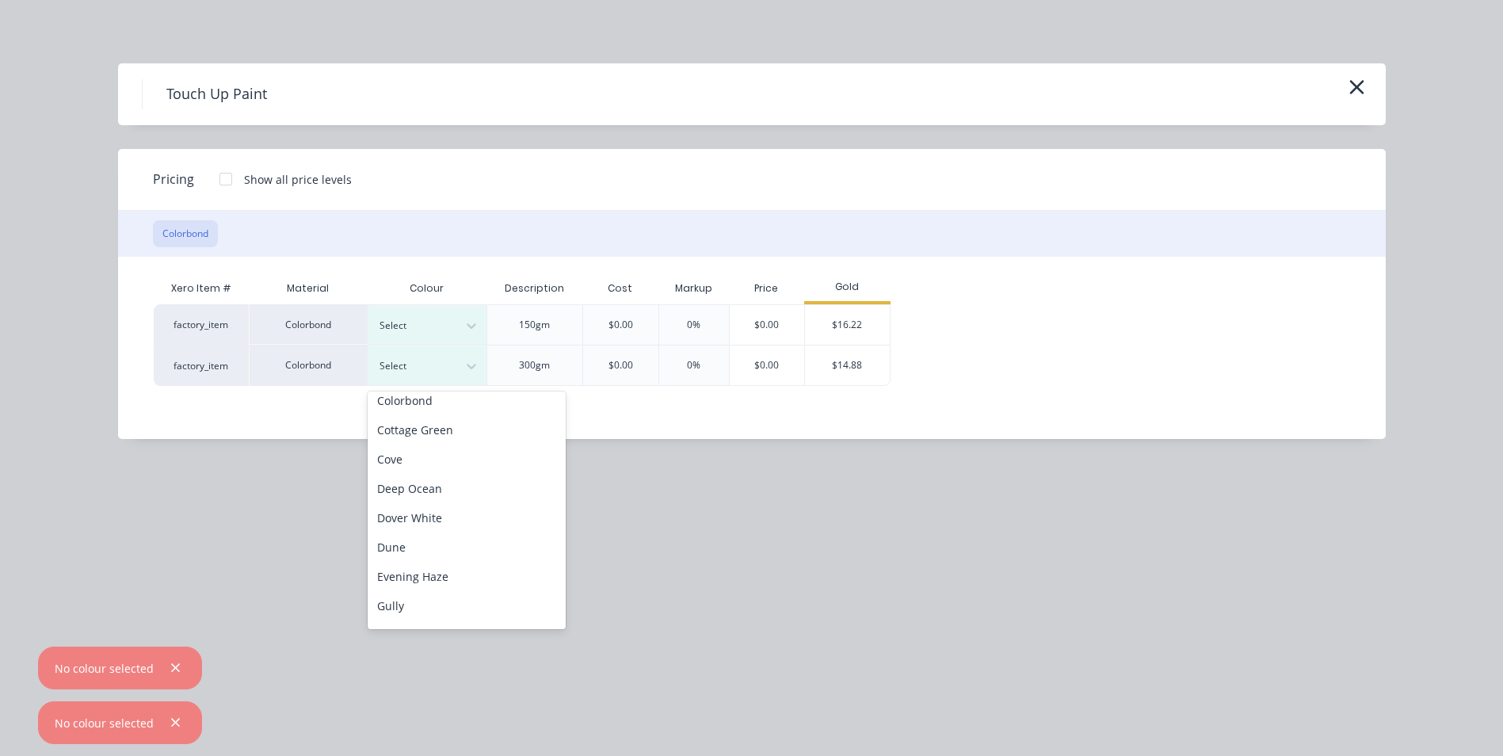
scroll to position [238, 0]
click at [445, 485] on div "Ironstone" at bounding box center [467, 493] width 198 height 29
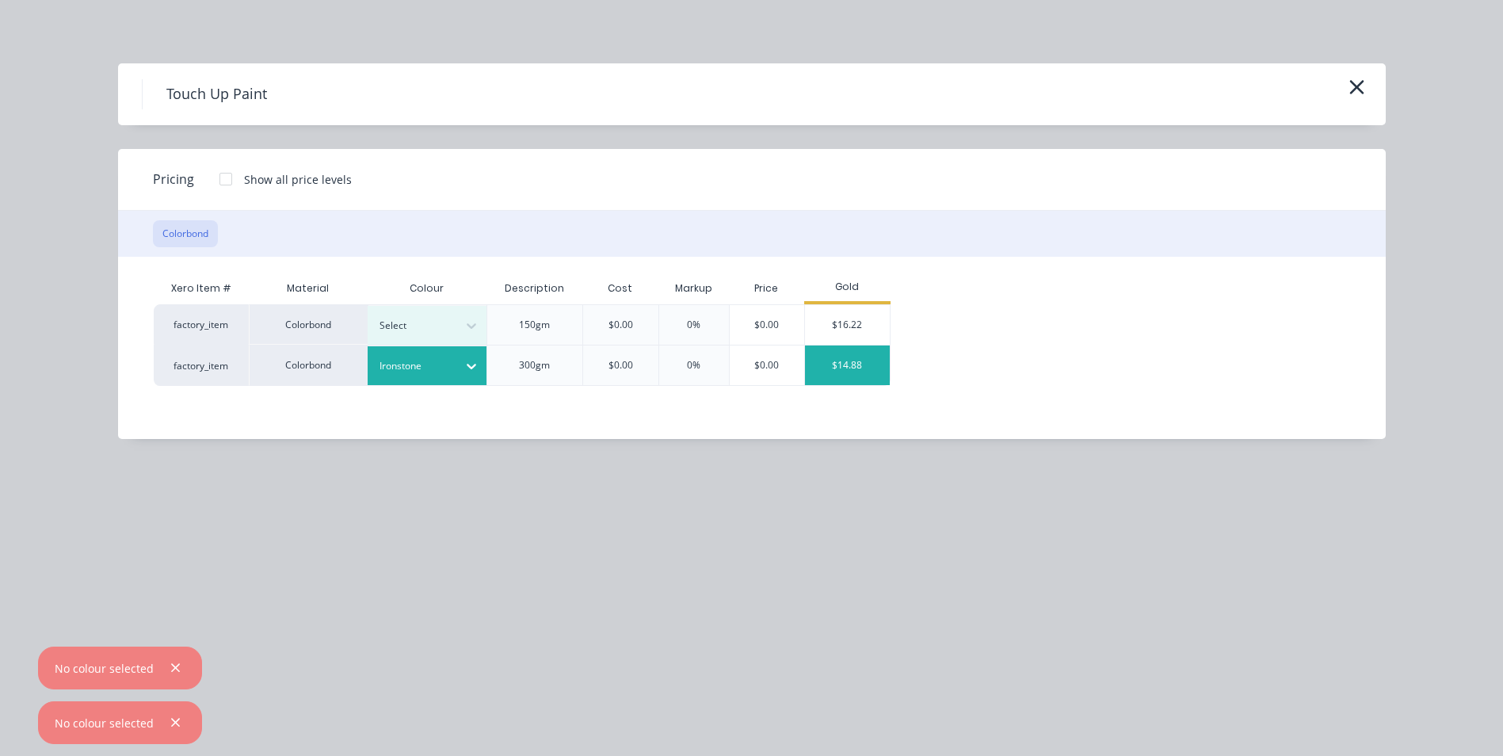
click at [849, 363] on div "$14.88" at bounding box center [847, 366] width 85 height 40
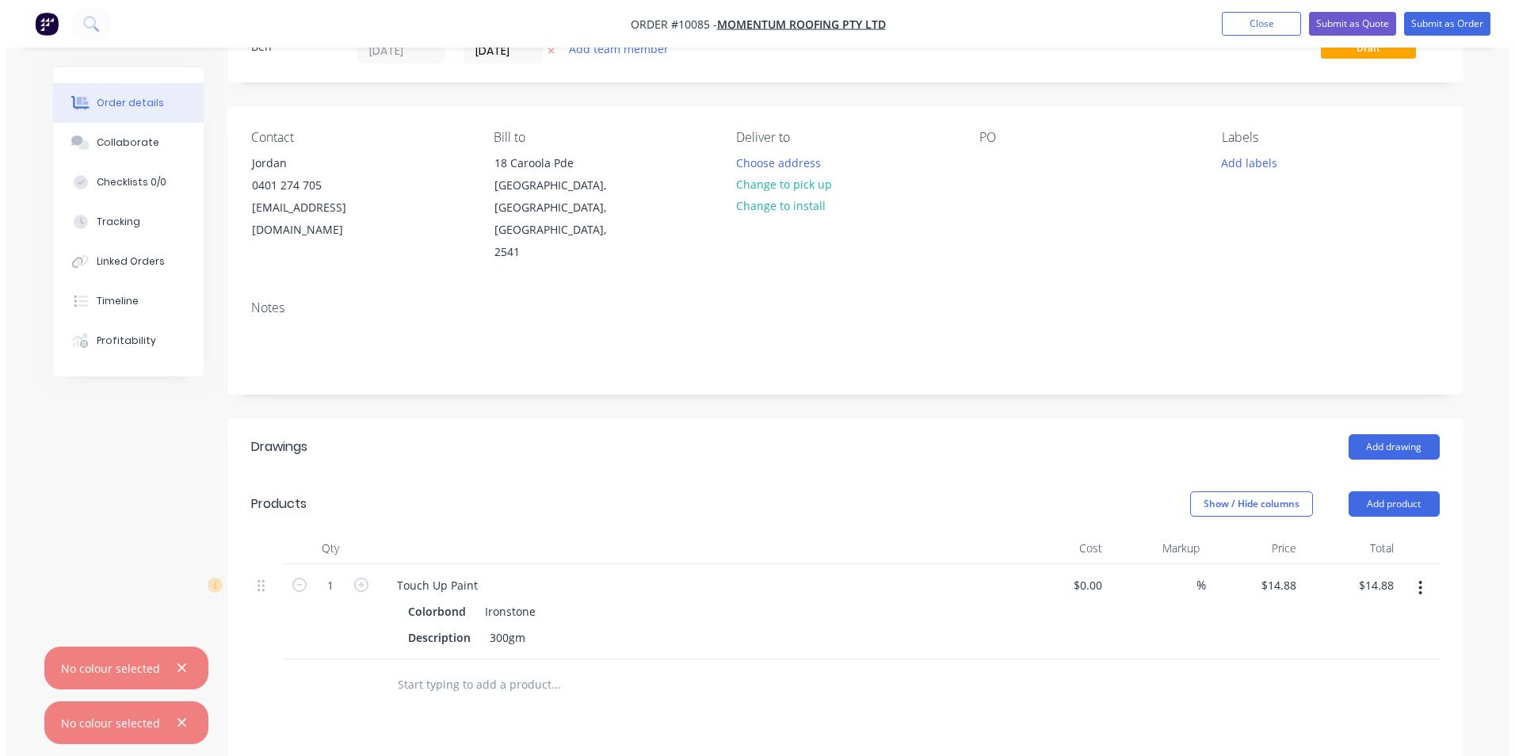
scroll to position [0, 0]
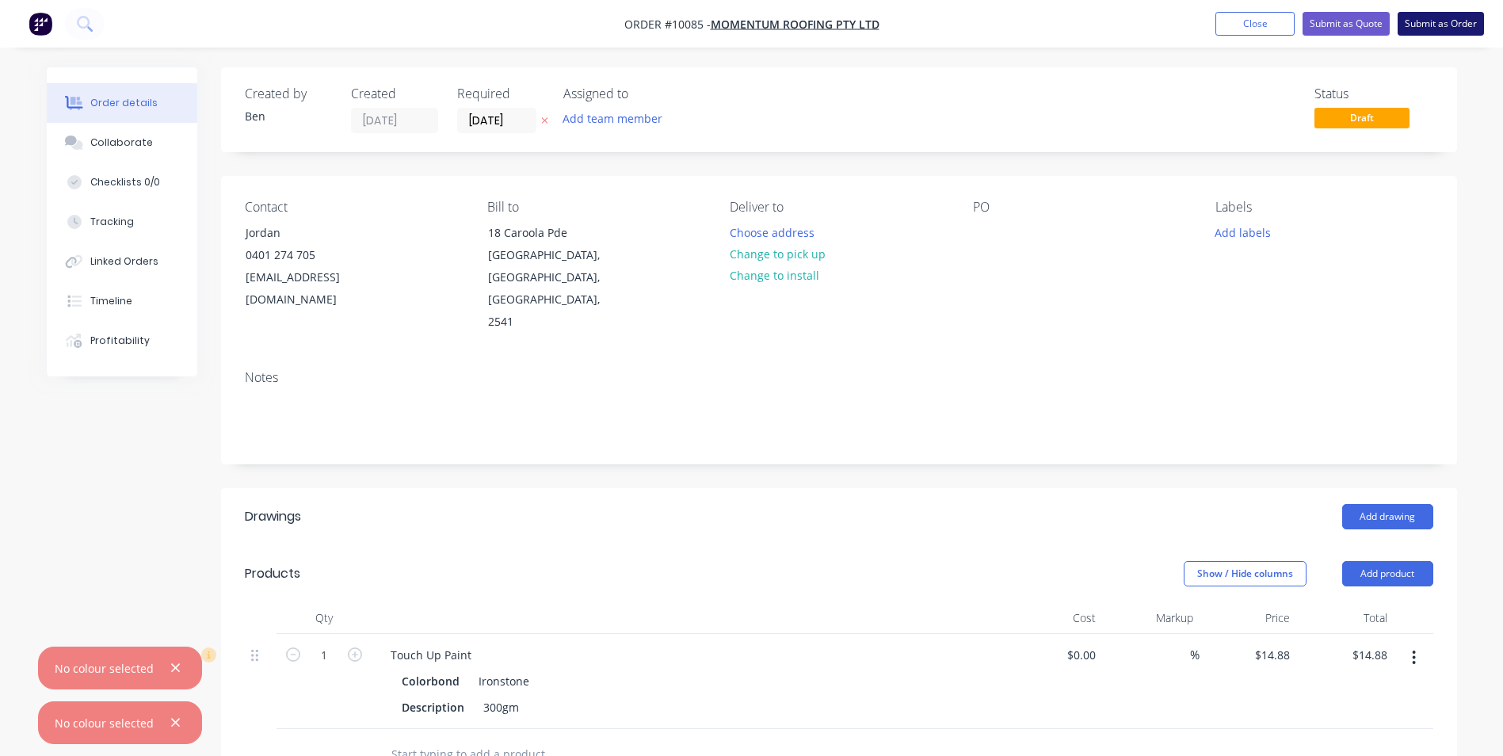
click at [1410, 16] on button "Submit as Order" at bounding box center [1441, 24] width 86 height 24
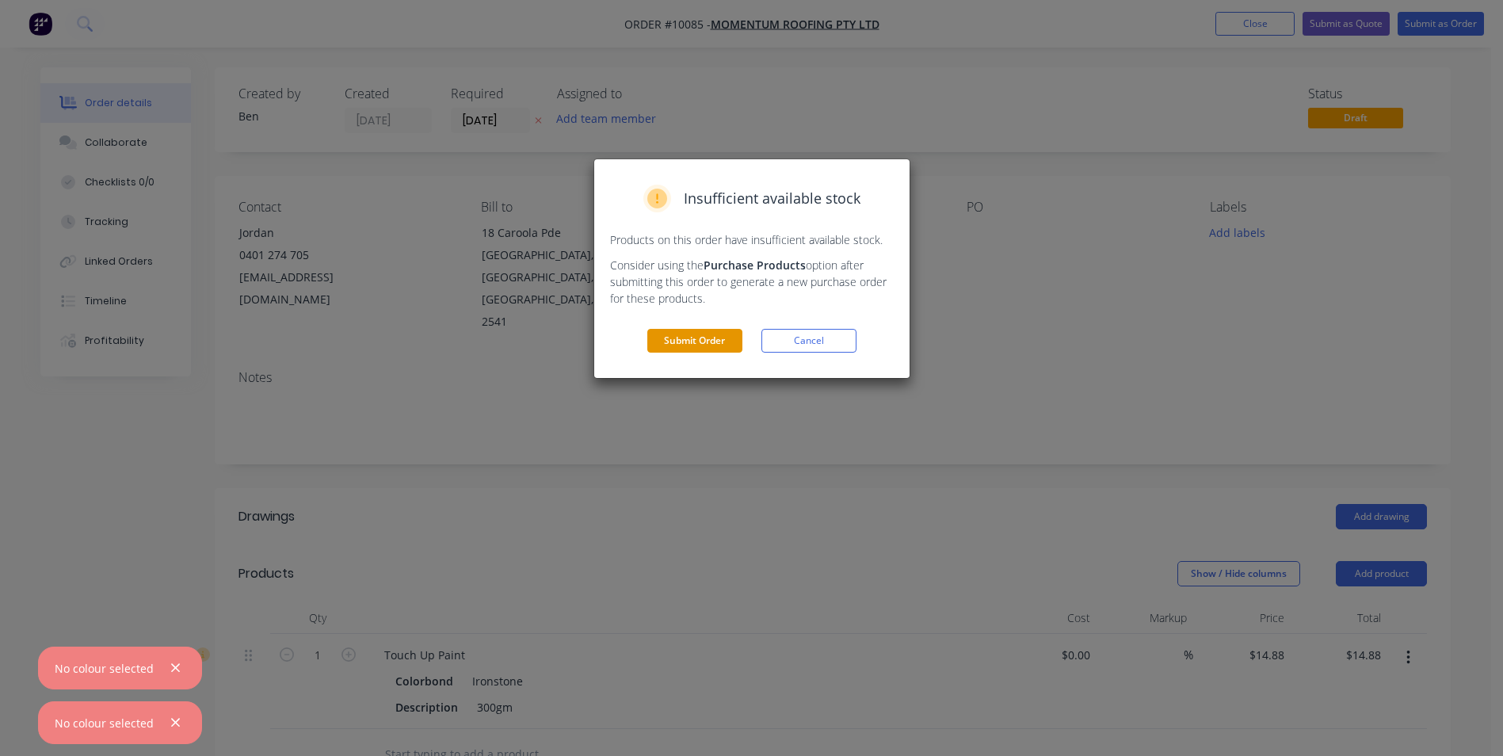
click at [697, 332] on button "Submit Order" at bounding box center [694, 341] width 95 height 24
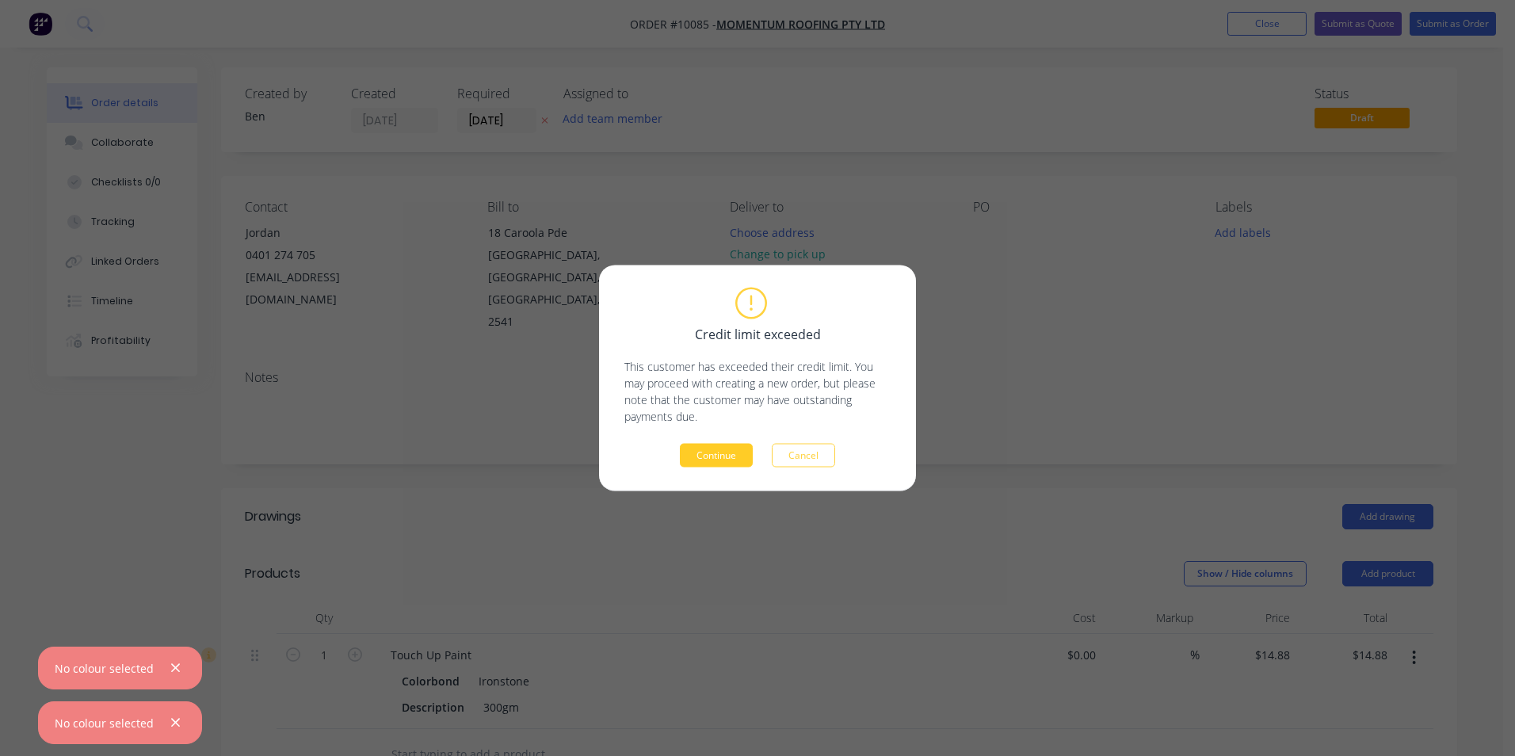
click at [729, 456] on button "Continue" at bounding box center [716, 456] width 73 height 24
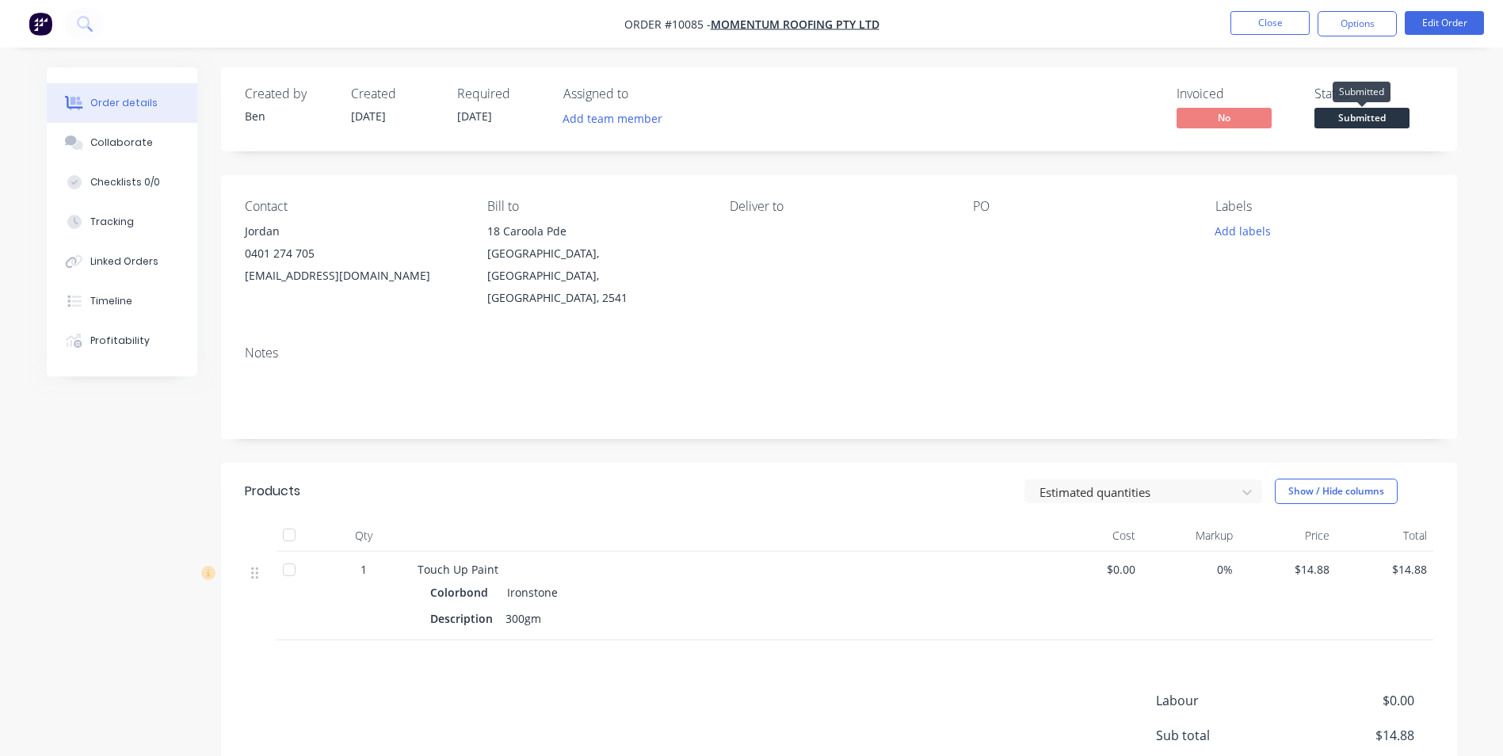
click at [1363, 113] on span "Submitted" at bounding box center [1362, 118] width 95 height 20
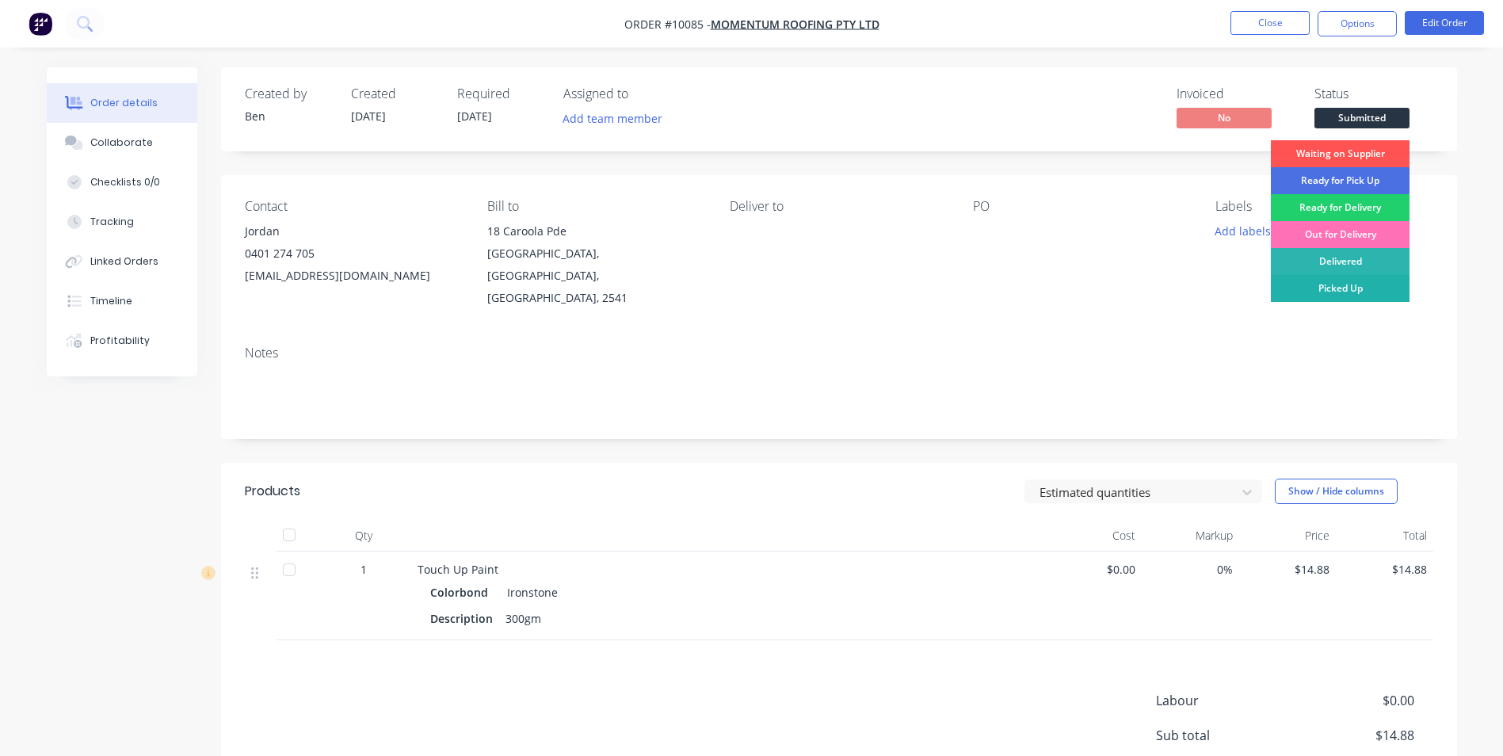
click at [1326, 289] on div "Picked Up" at bounding box center [1340, 288] width 139 height 27
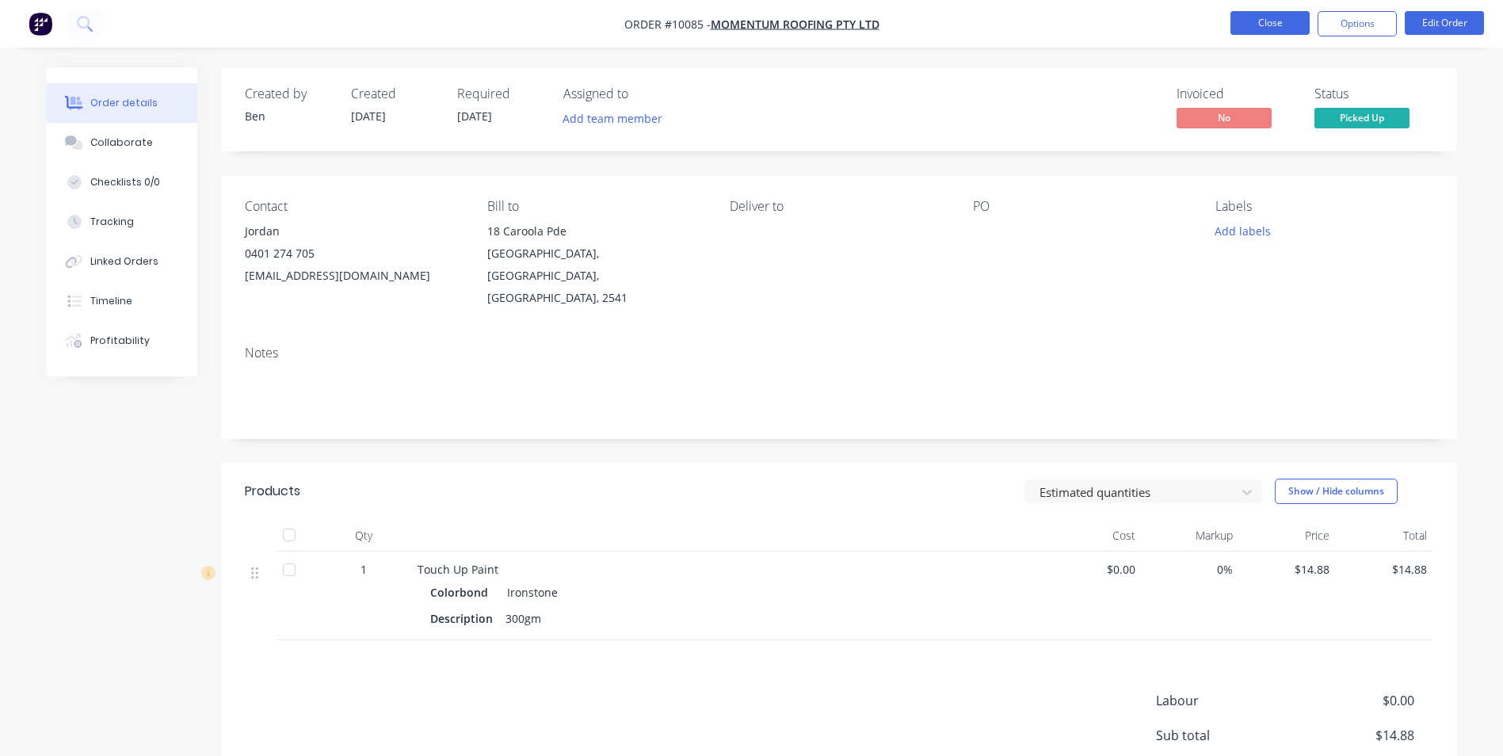
click at [1275, 18] on button "Close" at bounding box center [1270, 23] width 79 height 24
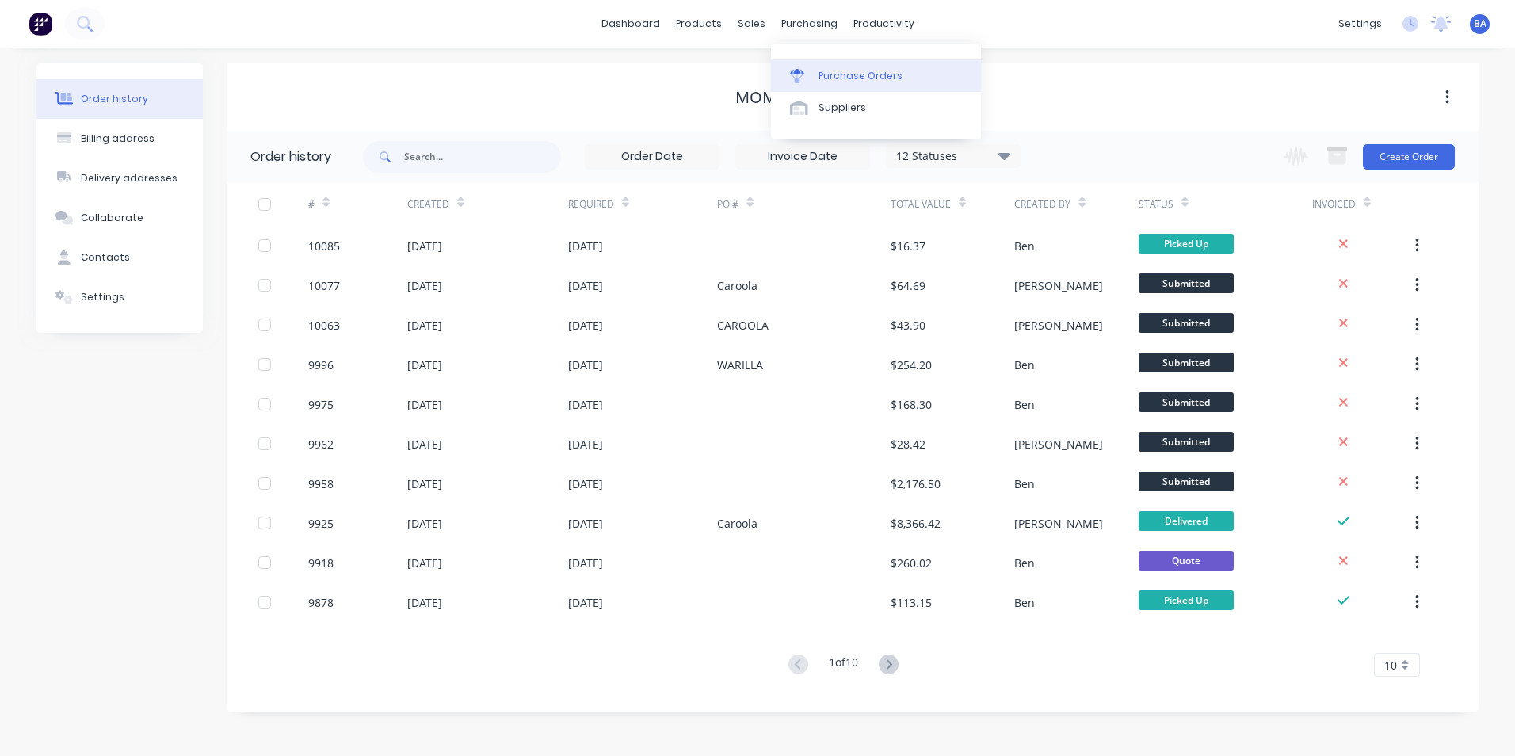
click at [807, 73] on div at bounding box center [802, 76] width 24 height 14
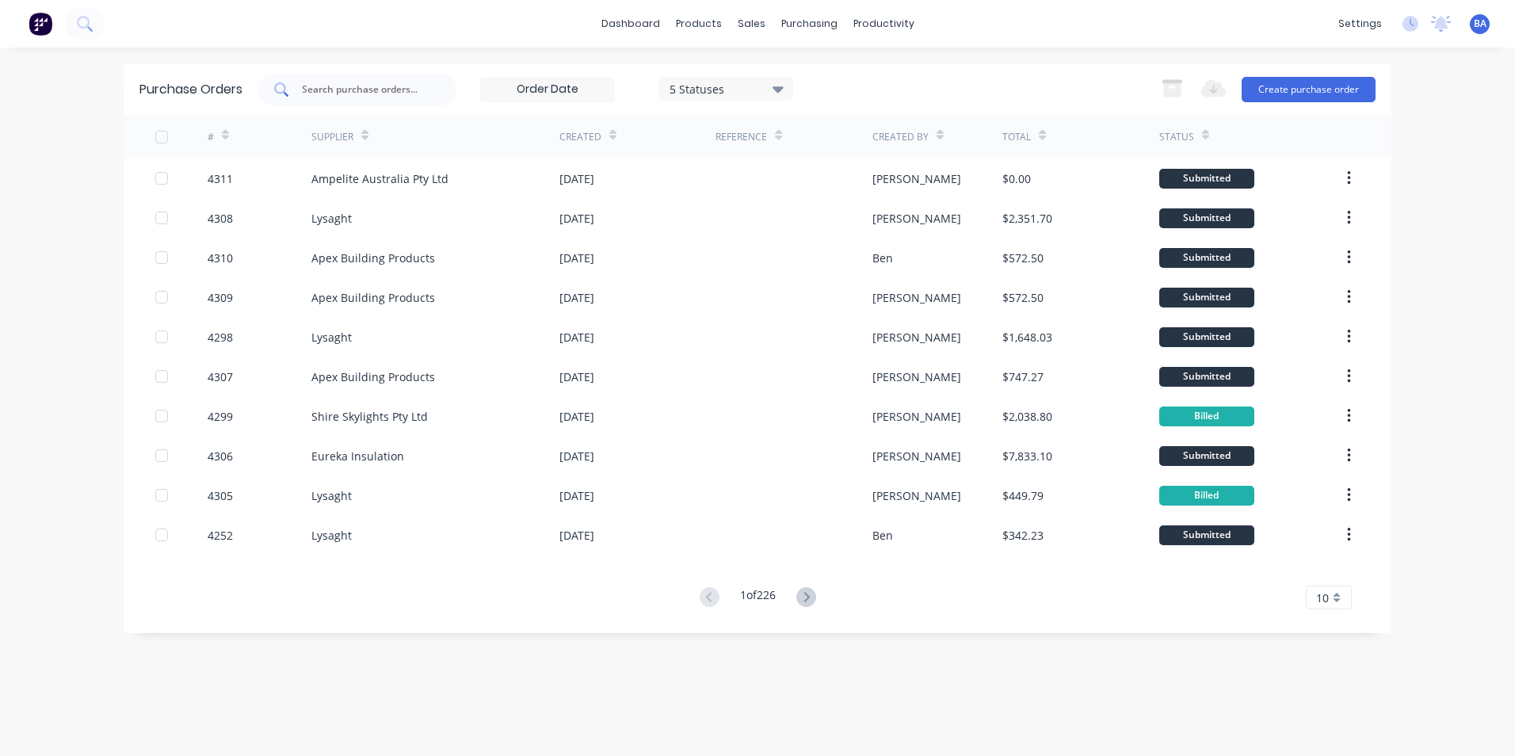
click at [387, 89] on input "text" at bounding box center [366, 90] width 132 height 16
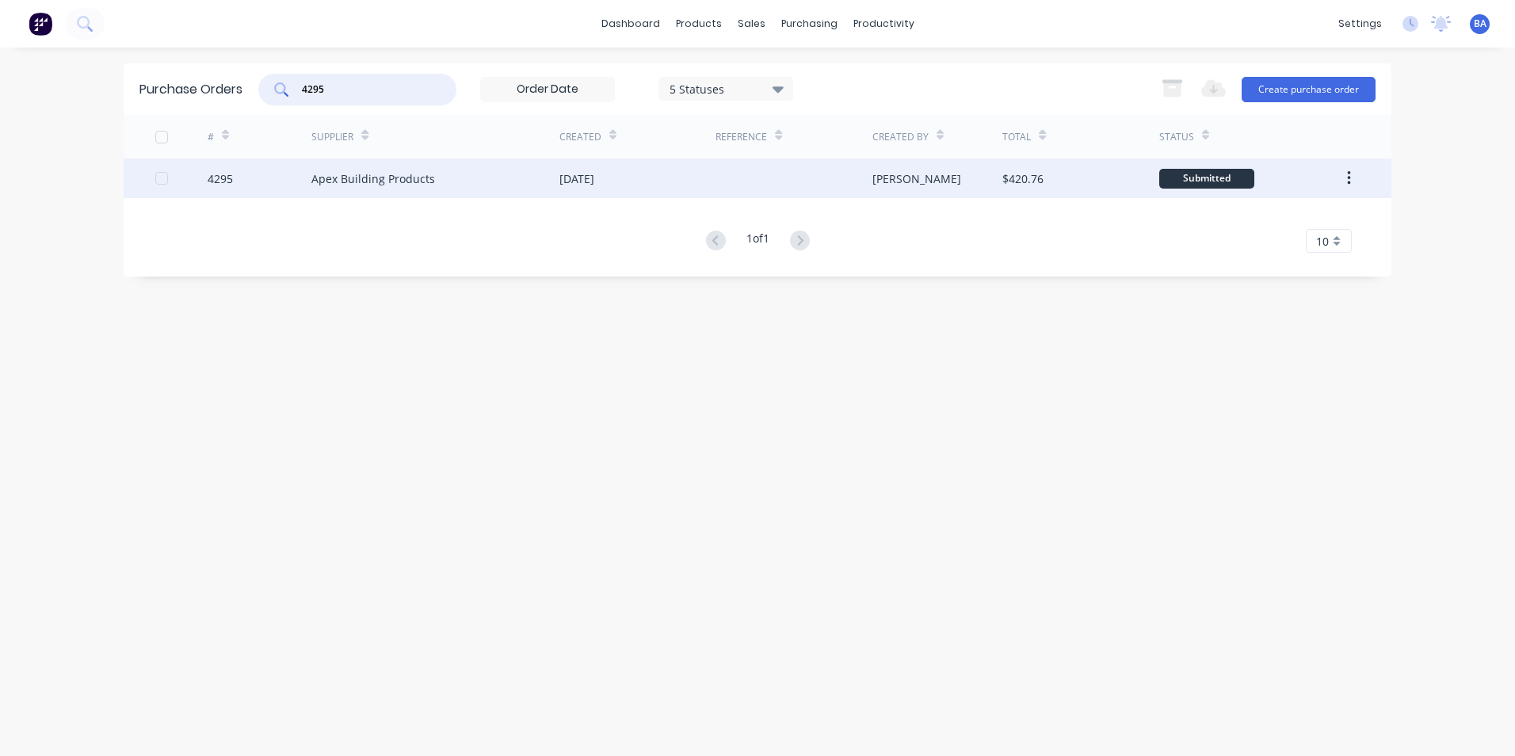
type input "4295"
click at [479, 174] on div "Apex Building Products" at bounding box center [435, 179] width 248 height 40
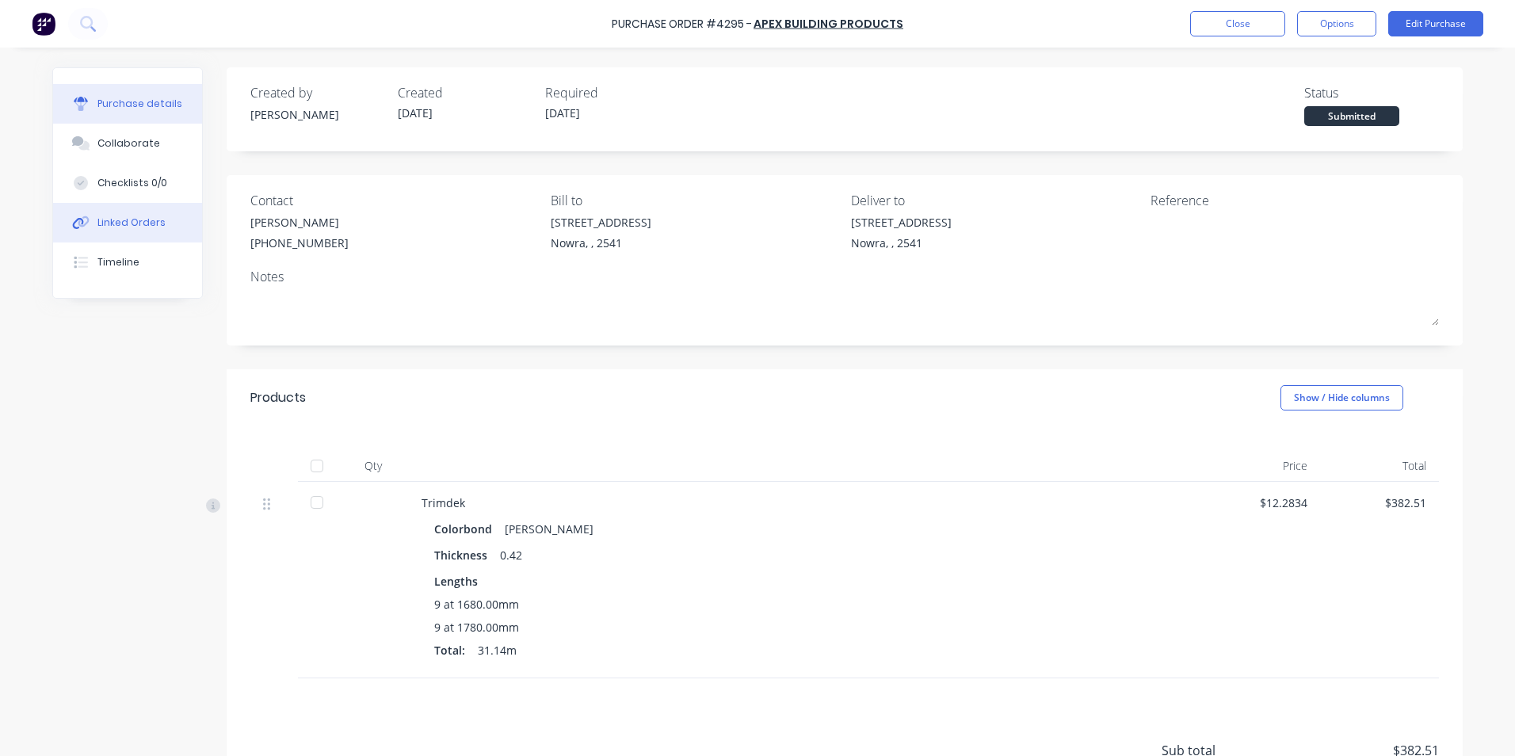
click at [124, 220] on div "Linked Orders" at bounding box center [131, 223] width 68 height 14
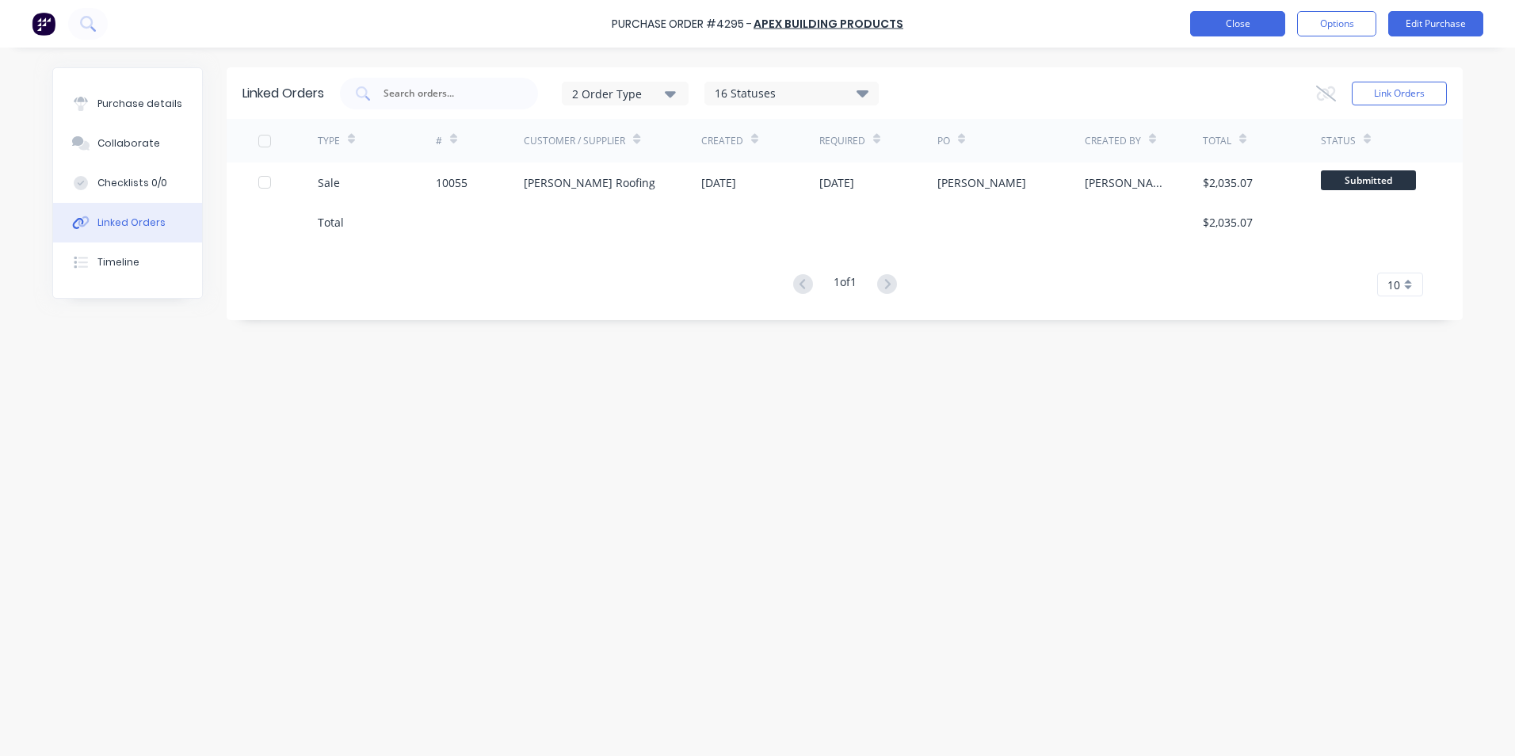
click at [1219, 21] on button "Close" at bounding box center [1237, 23] width 95 height 25
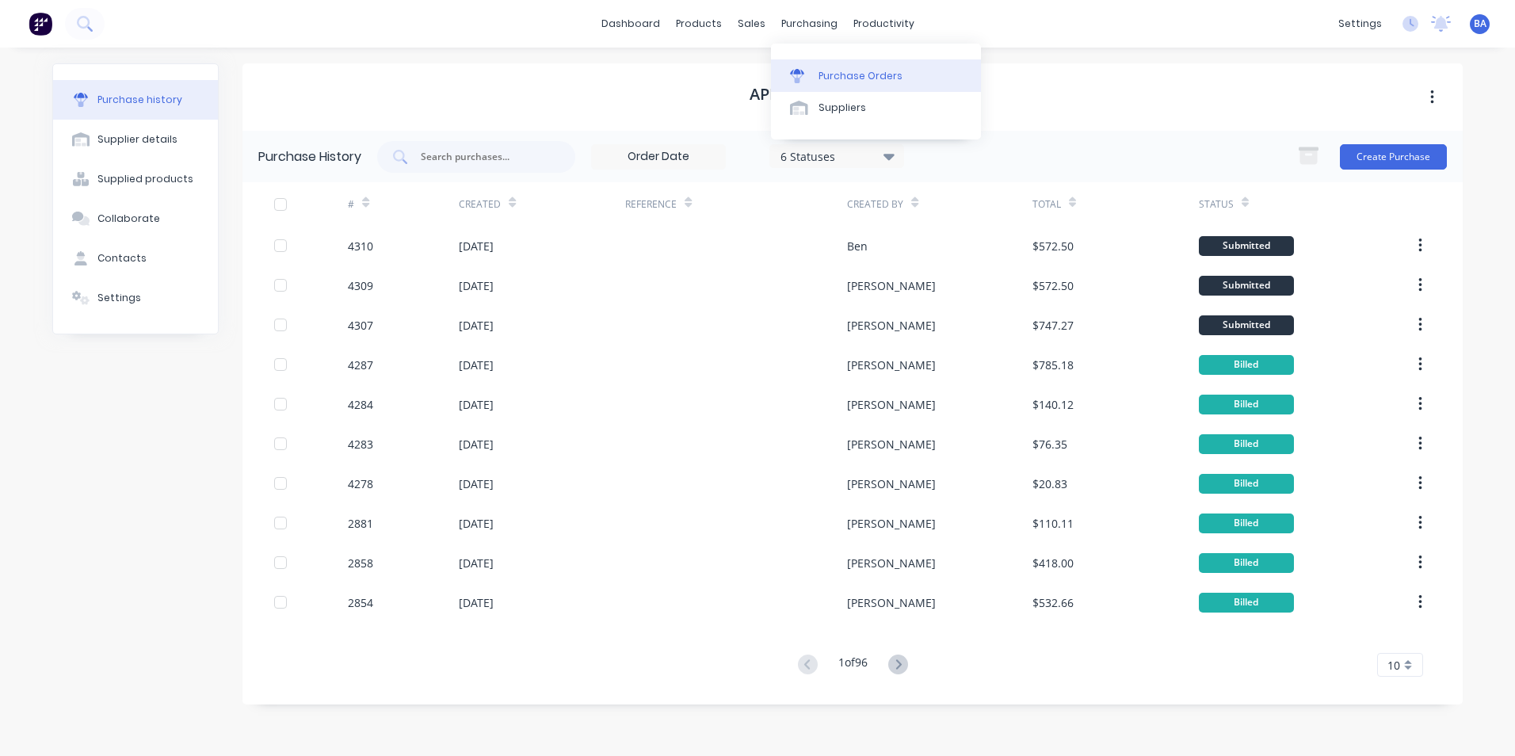
click at [794, 70] on icon at bounding box center [797, 76] width 14 height 14
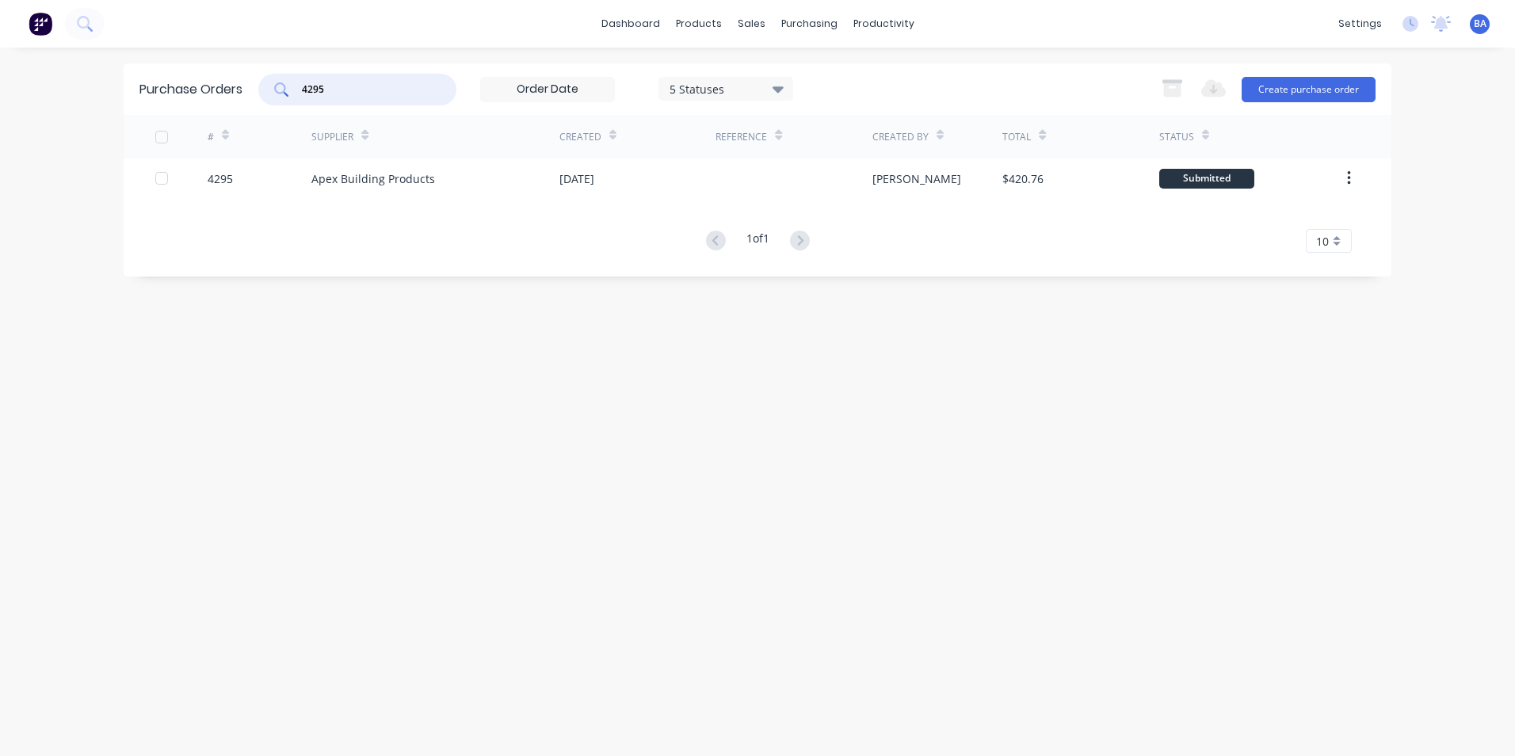
click at [351, 87] on input "4295" at bounding box center [366, 90] width 132 height 16
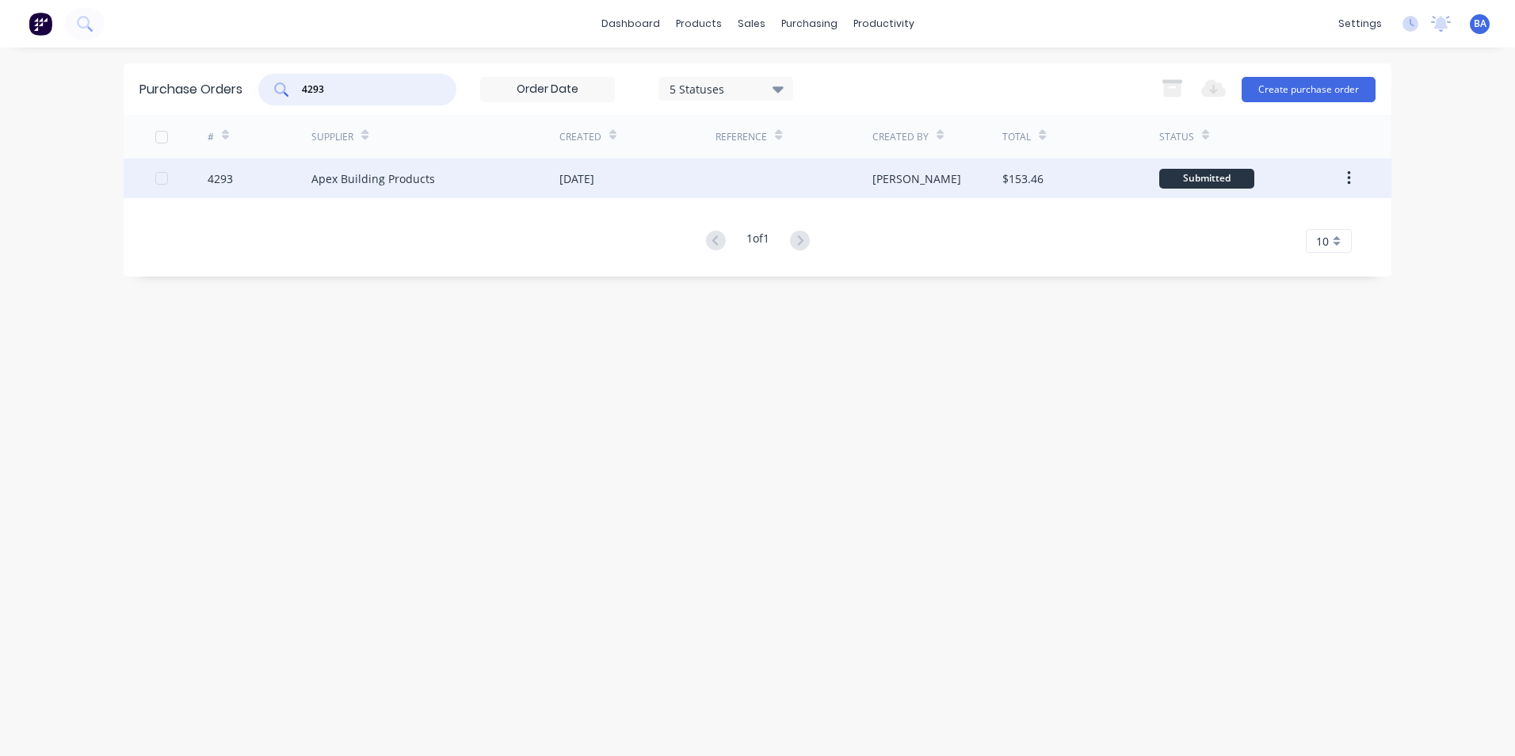
type input "4293"
click at [495, 178] on div "Apex Building Products" at bounding box center [435, 179] width 248 height 40
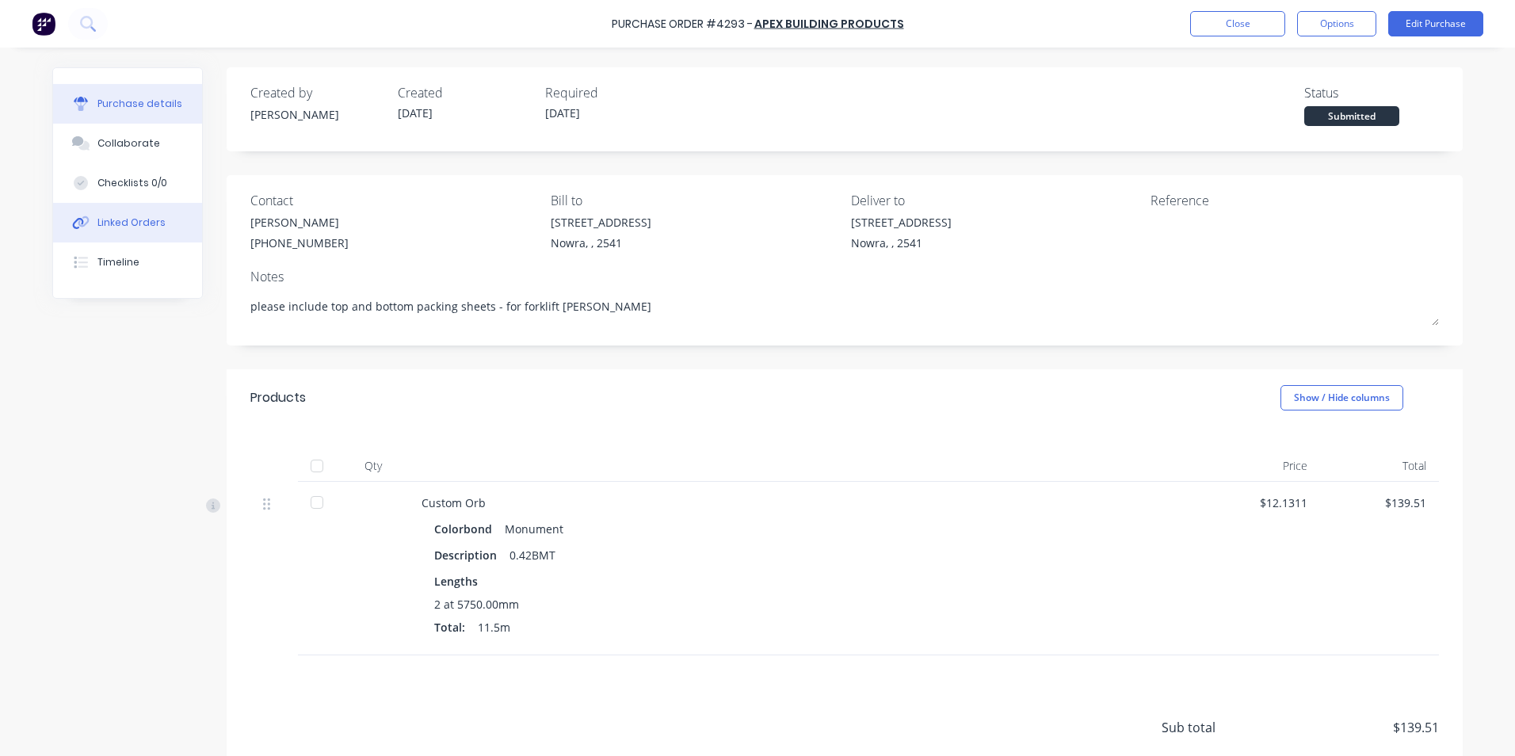
click at [116, 224] on div "Linked Orders" at bounding box center [131, 223] width 68 height 14
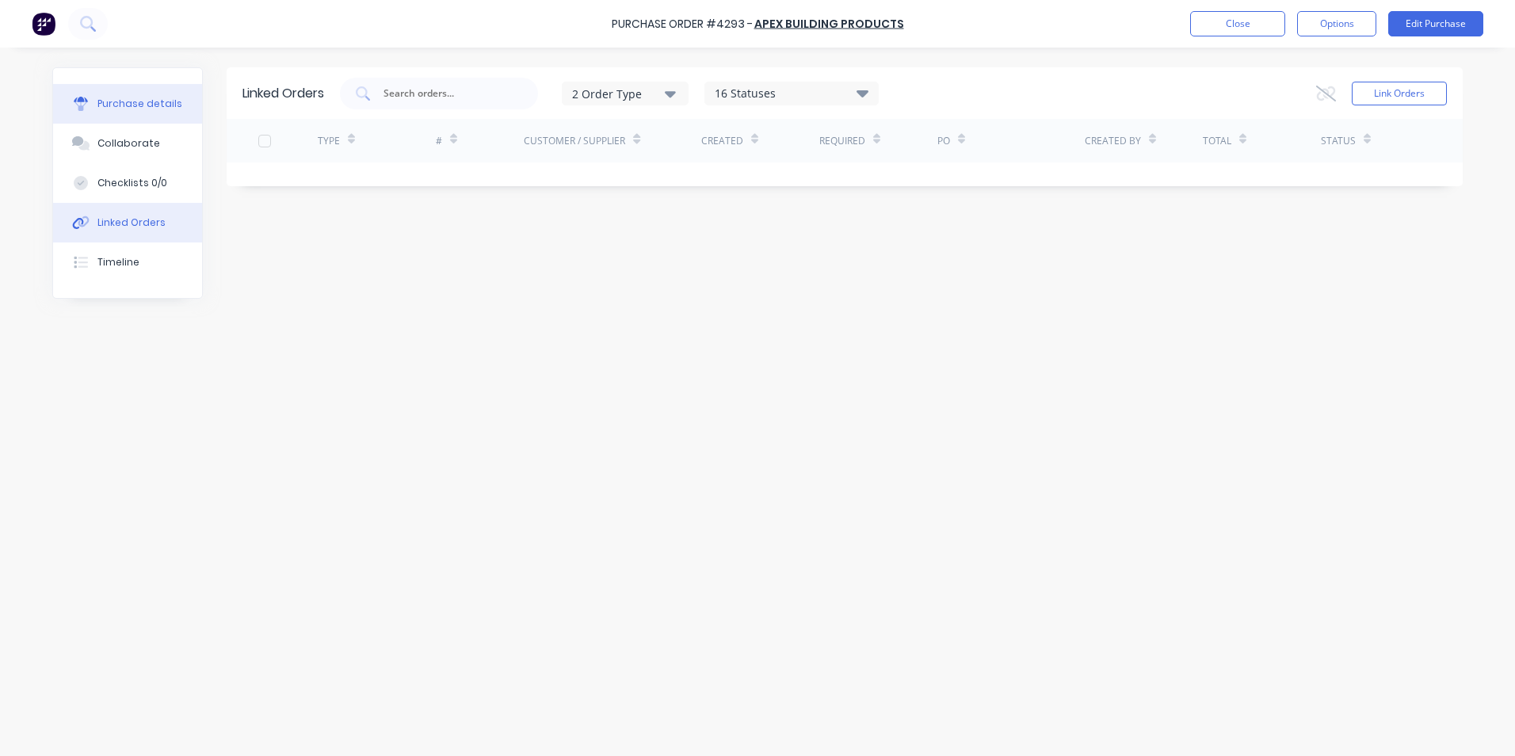
click at [159, 107] on div "Purchase details" at bounding box center [139, 104] width 85 height 14
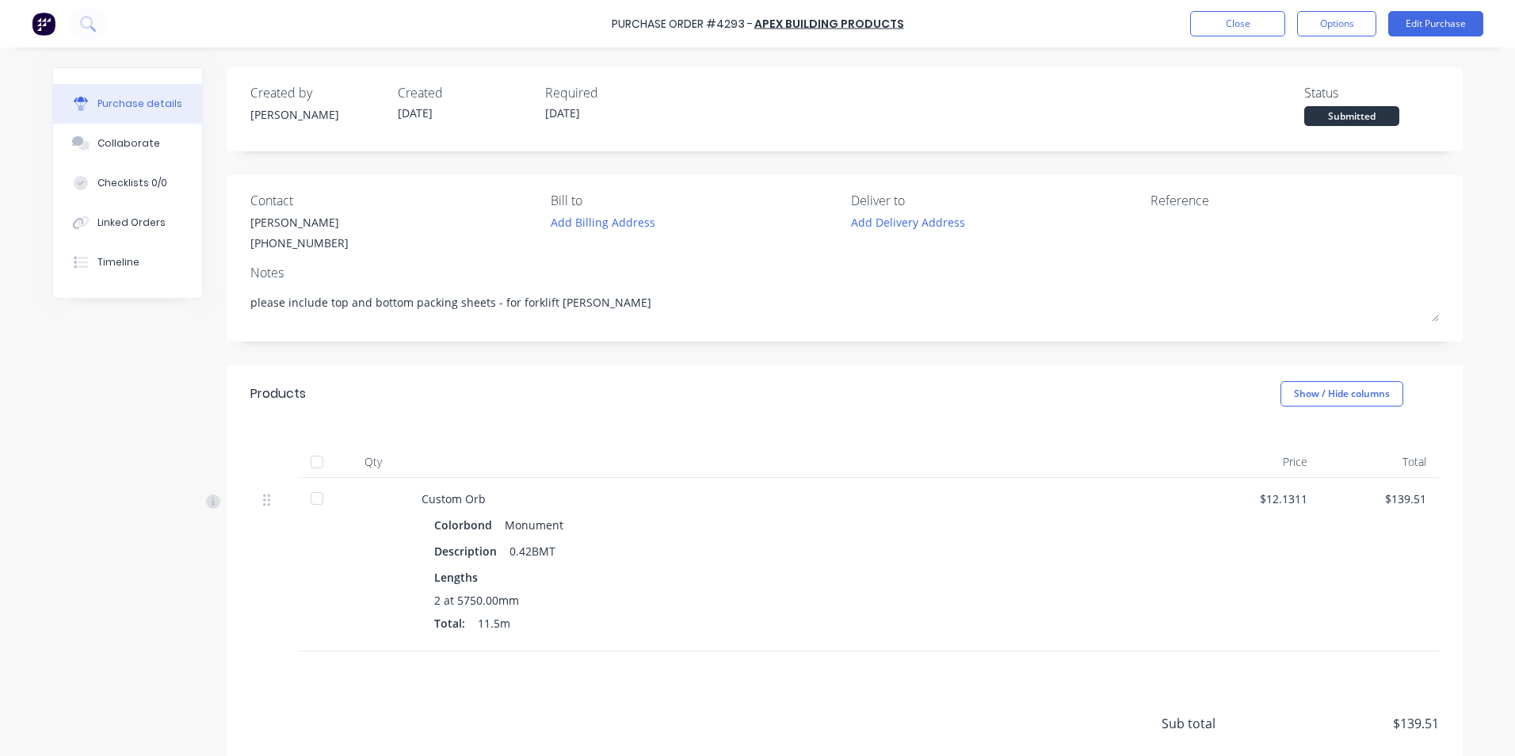
type textarea "x"
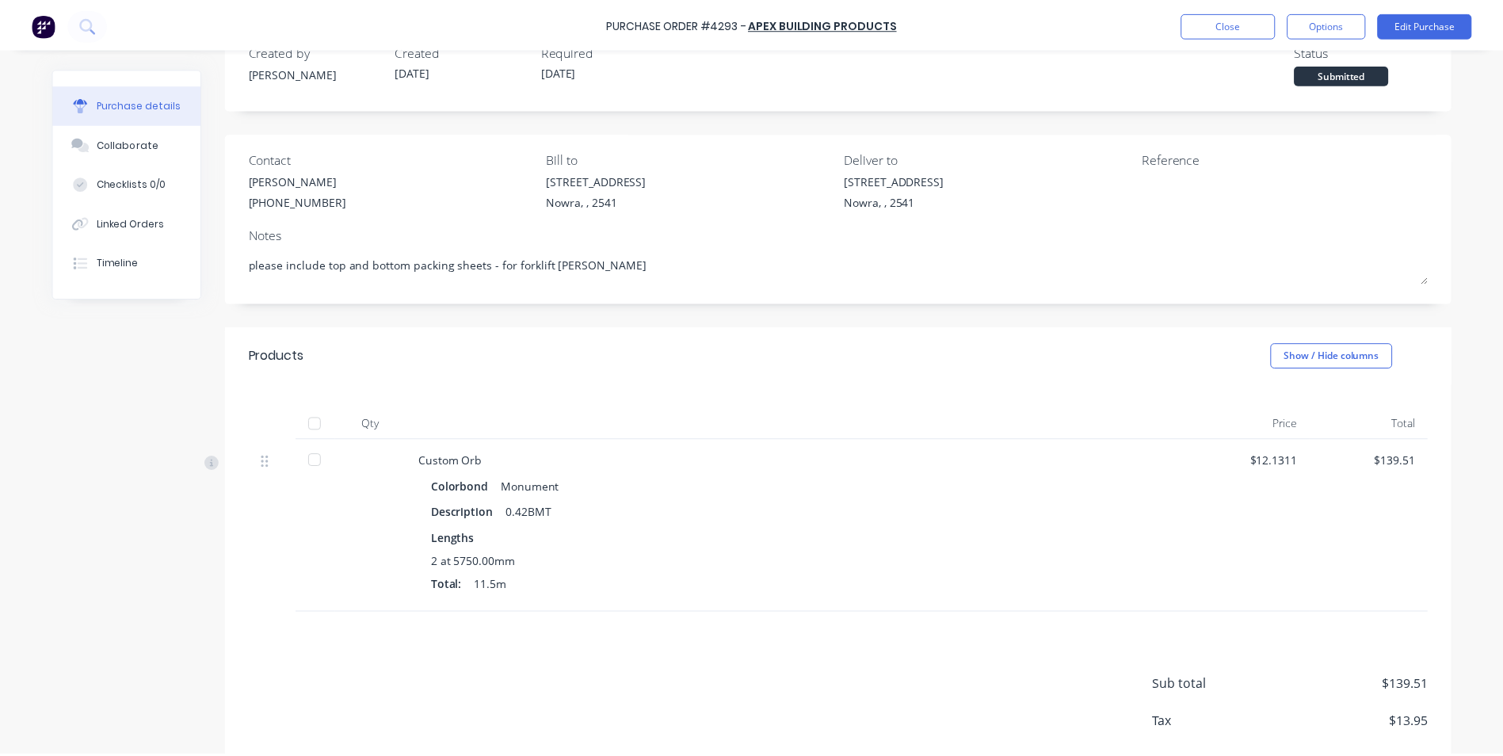
scroll to position [125, 0]
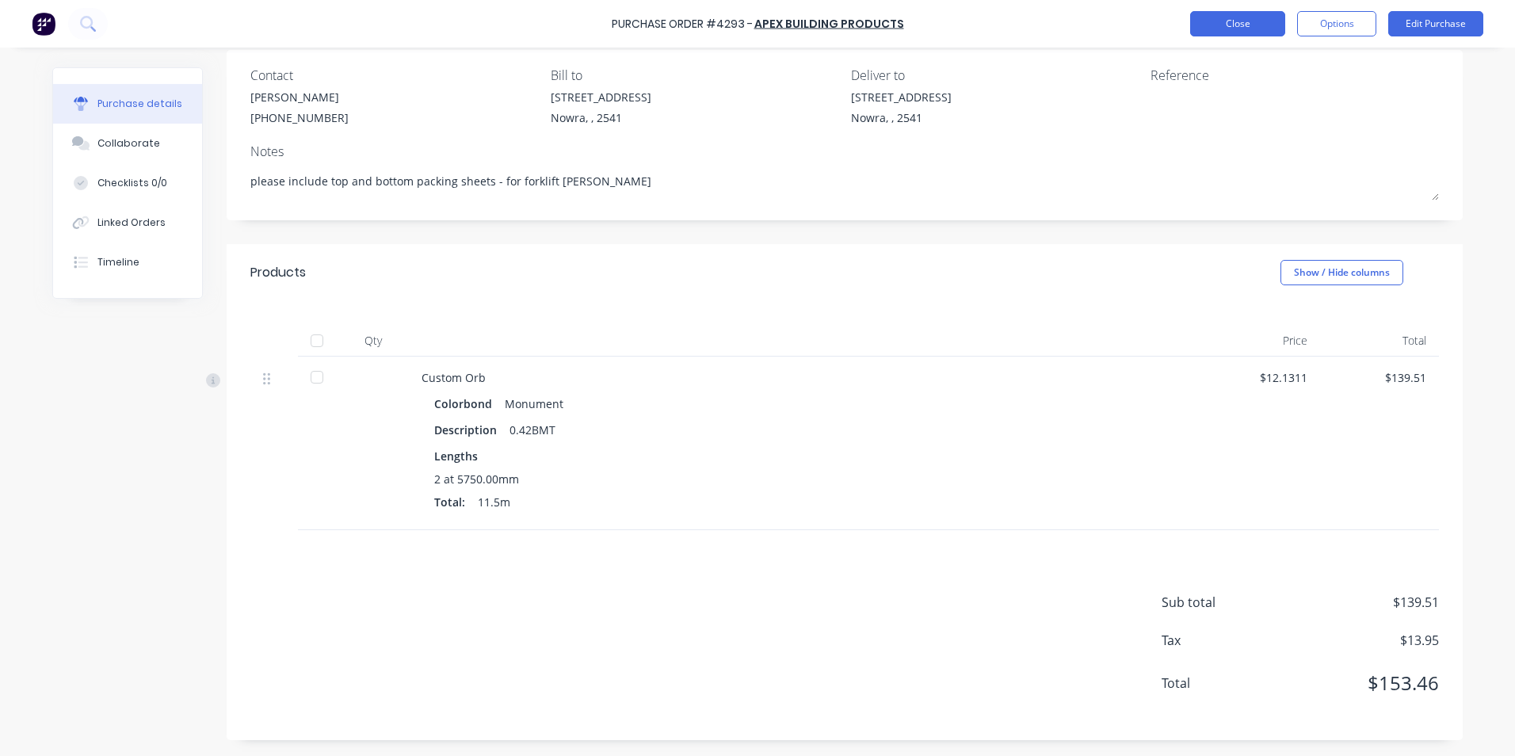
click at [1248, 29] on button "Close" at bounding box center [1237, 23] width 95 height 25
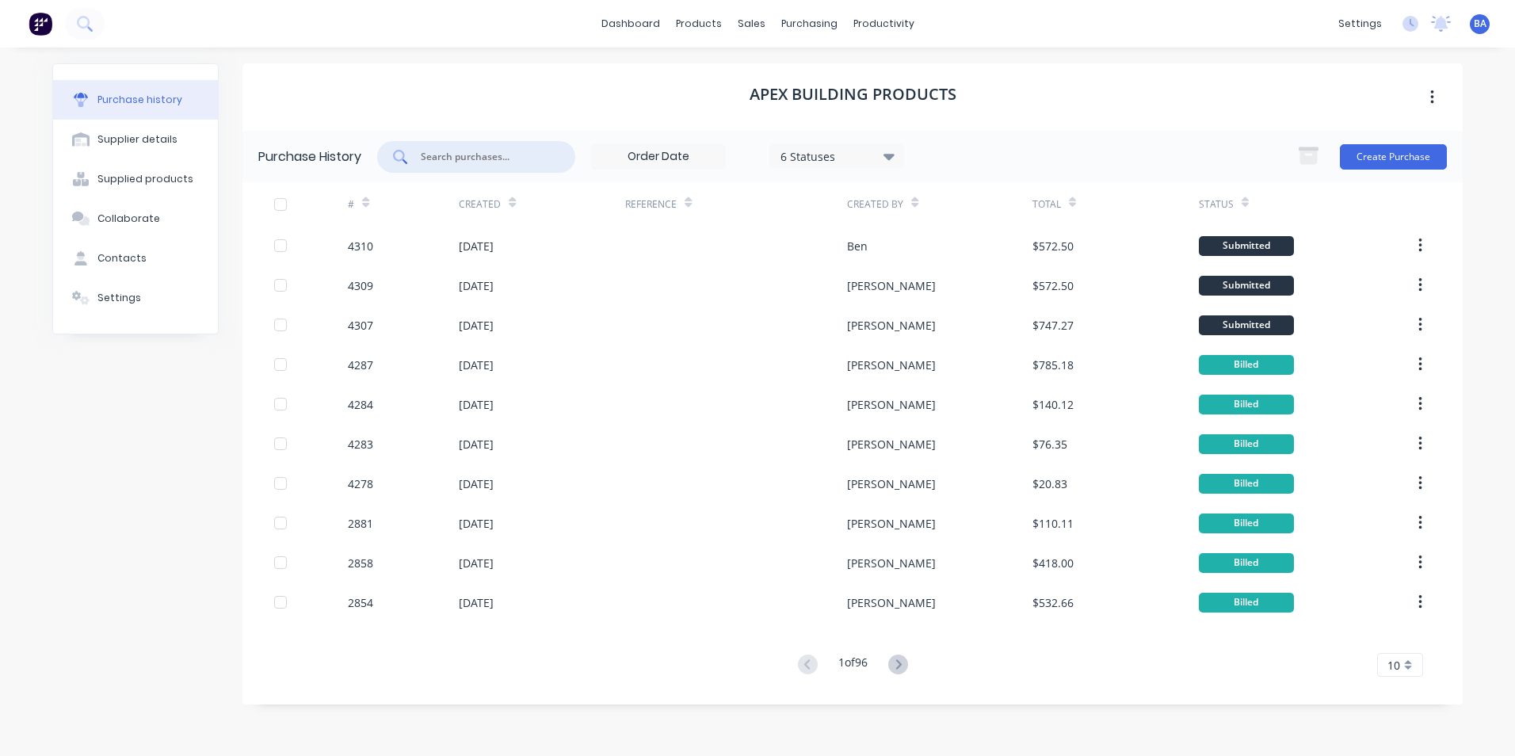
click at [480, 150] on input "text" at bounding box center [485, 157] width 132 height 16
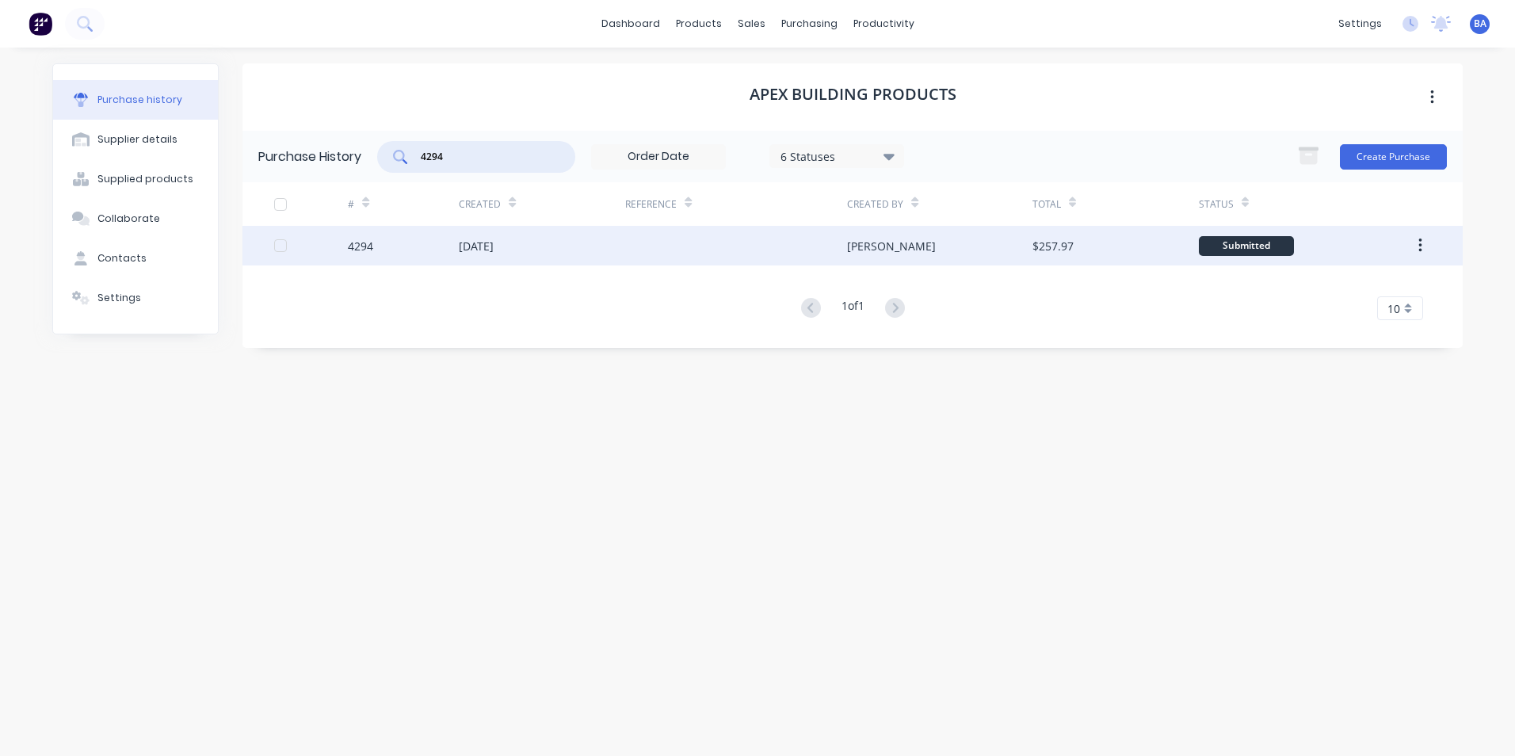
type input "4294"
click at [525, 252] on div "[DATE]" at bounding box center [542, 246] width 166 height 40
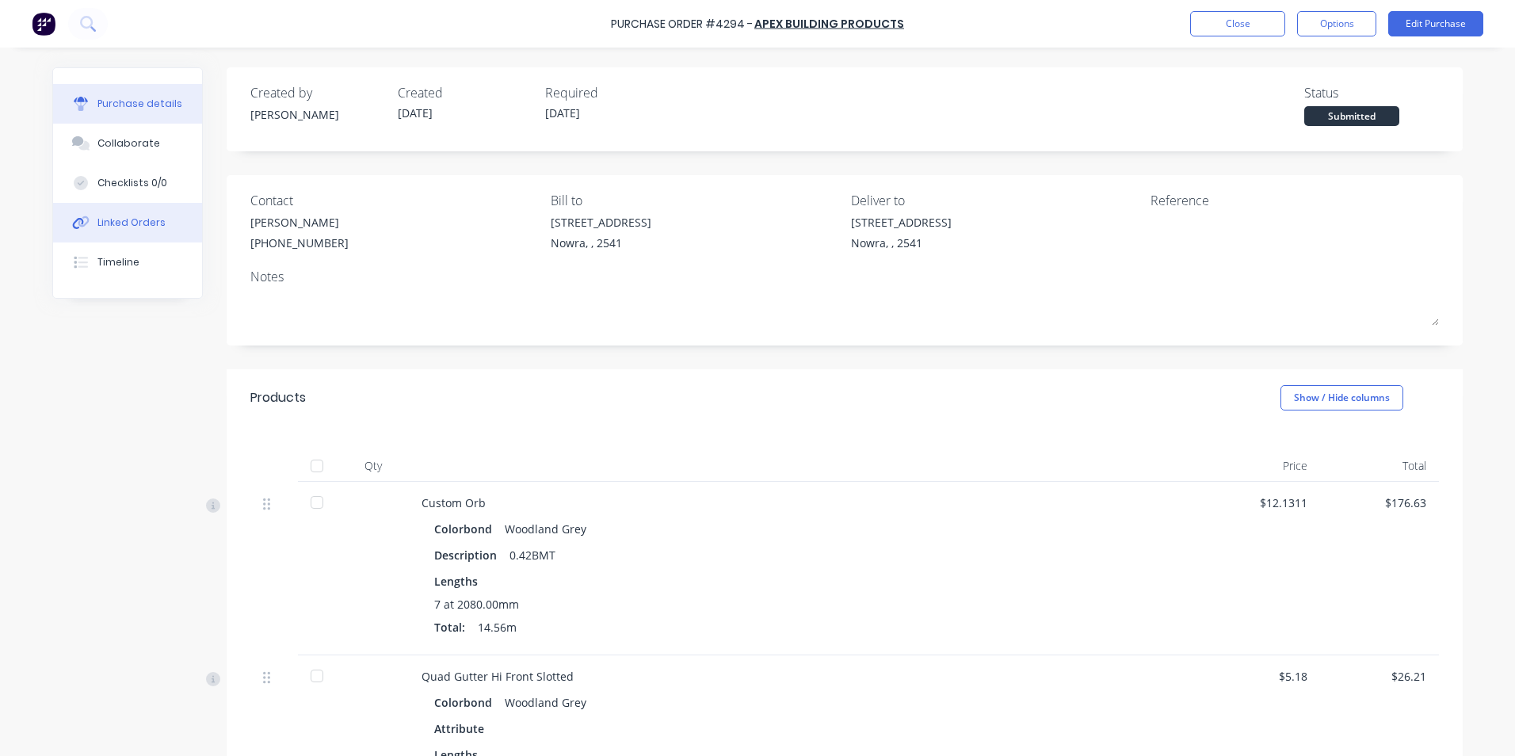
click at [153, 221] on div "Linked Orders" at bounding box center [131, 223] width 68 height 14
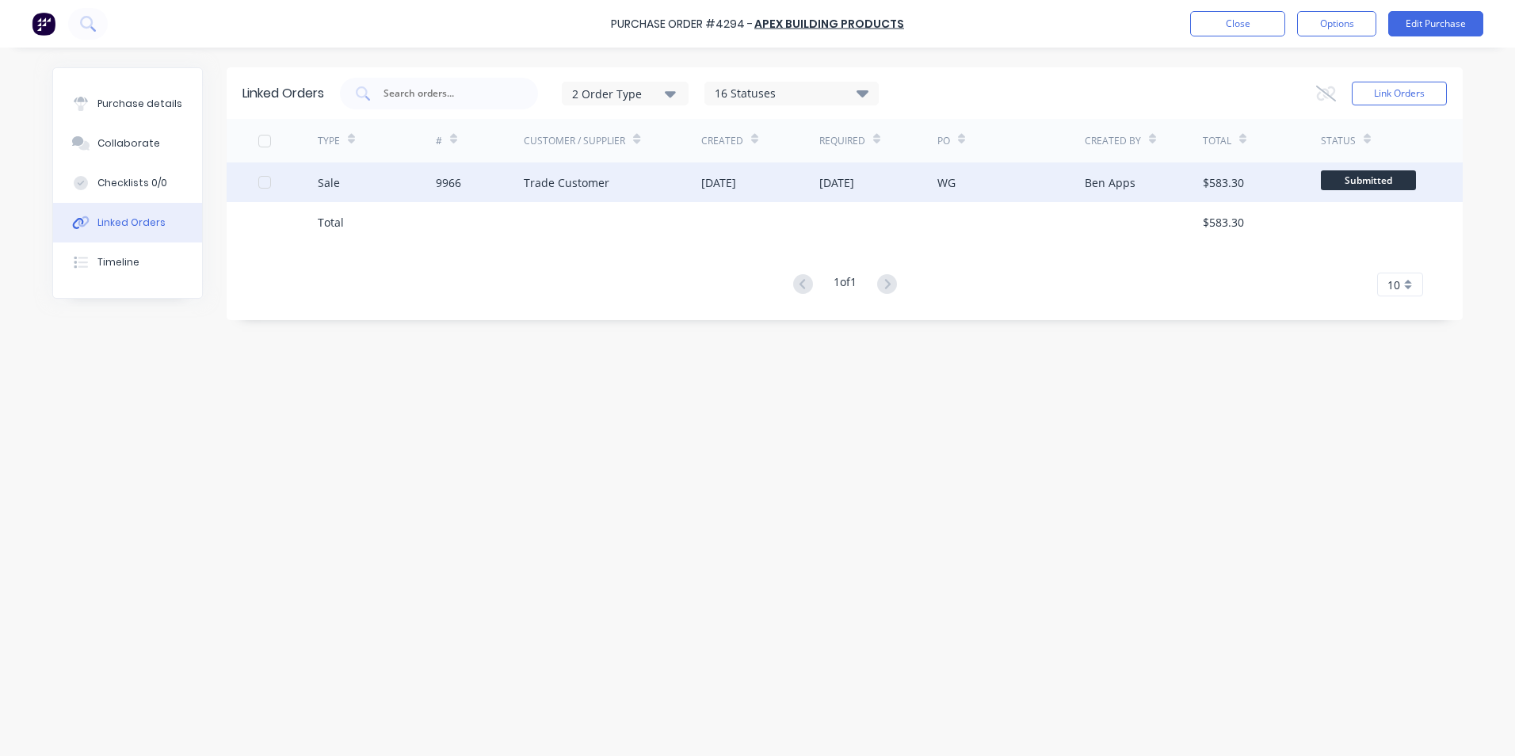
click at [624, 183] on div "Trade Customer" at bounding box center [613, 182] width 178 height 40
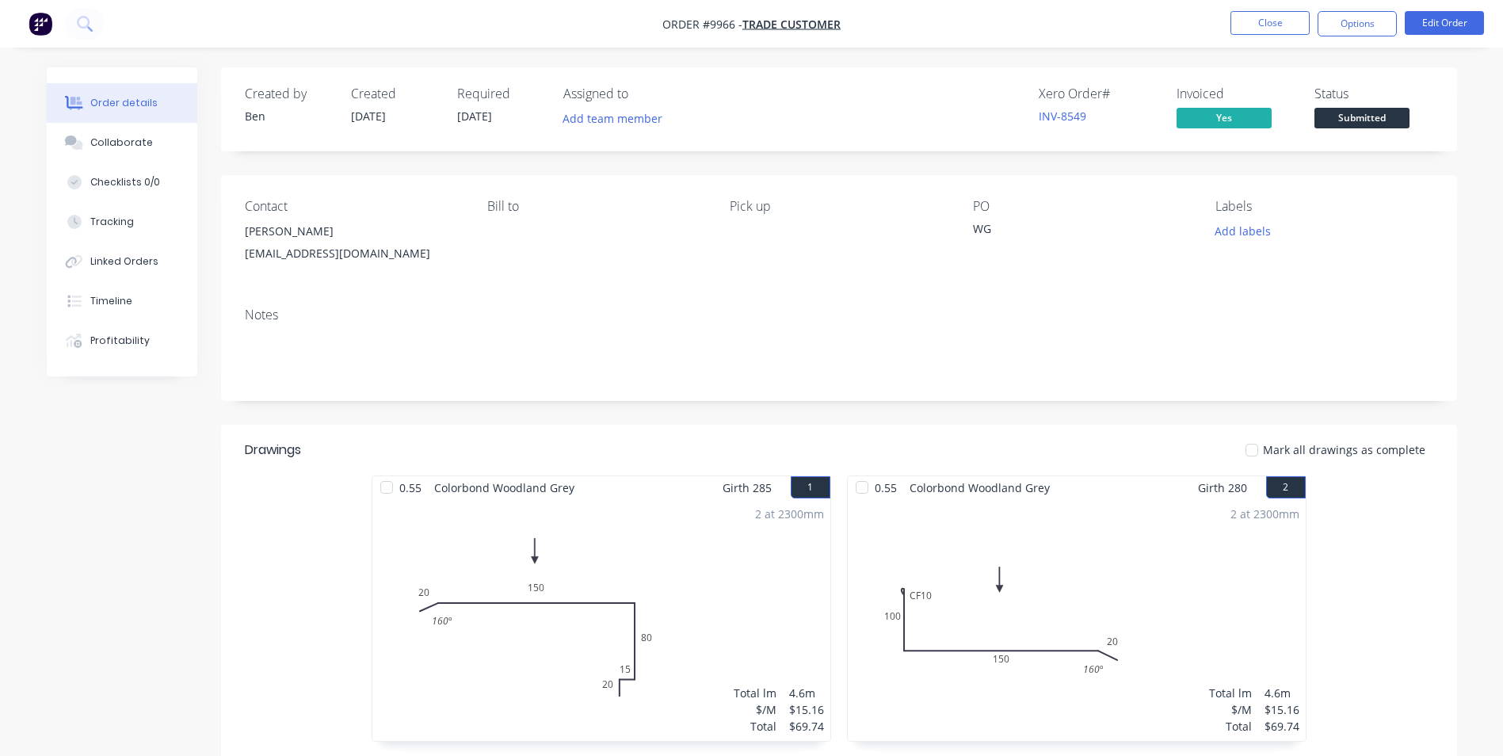
click at [681, 262] on div "Bill to" at bounding box center [595, 235] width 217 height 72
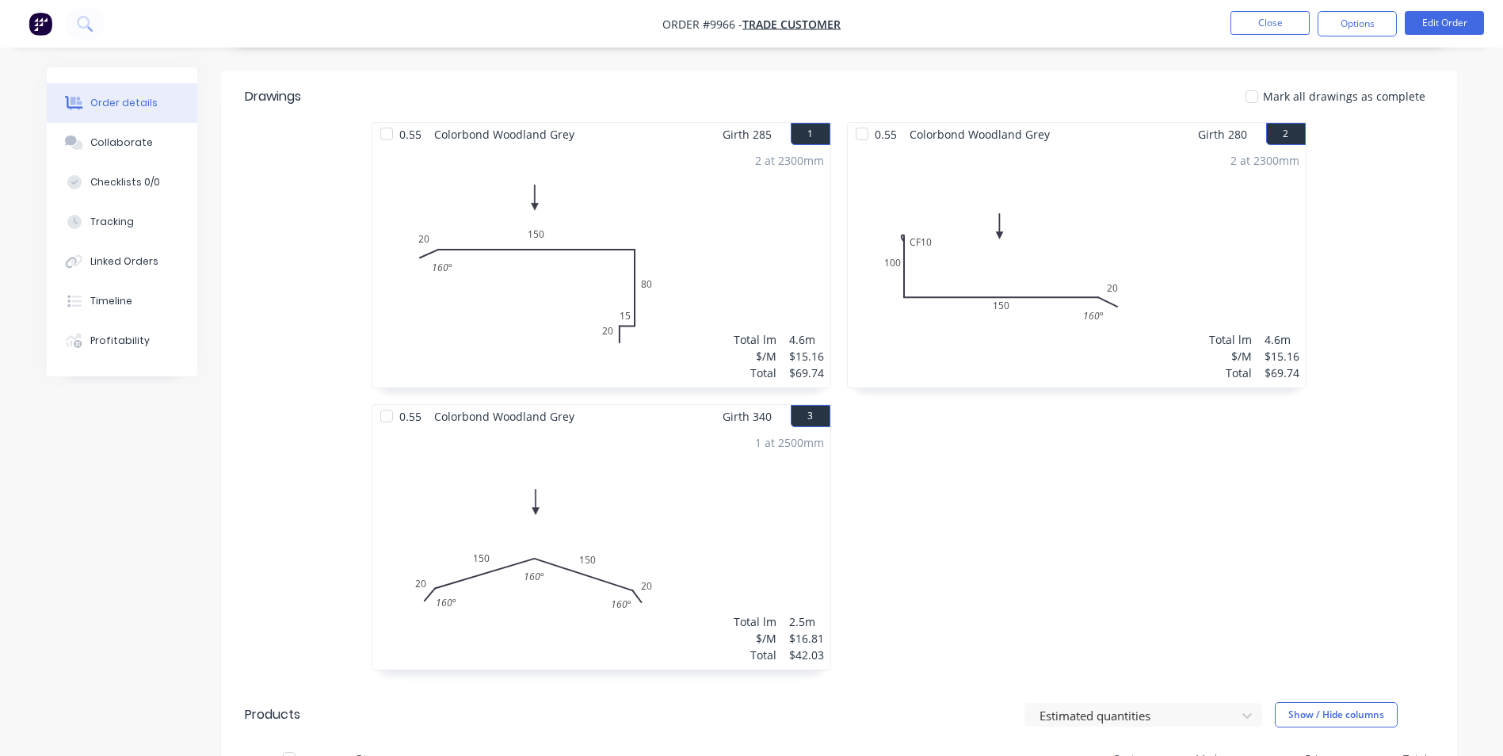
scroll to position [317, 0]
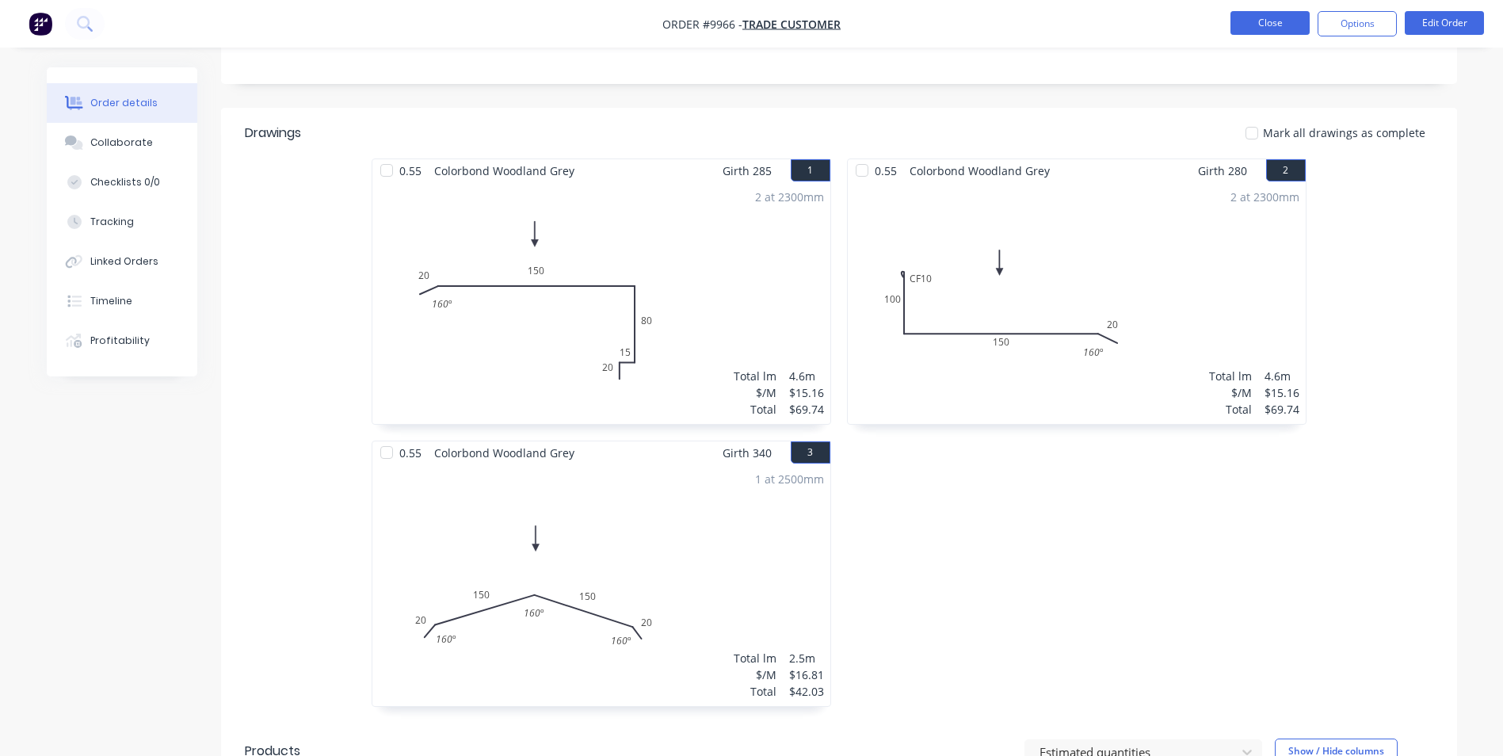
click at [1246, 17] on button "Close" at bounding box center [1270, 23] width 79 height 24
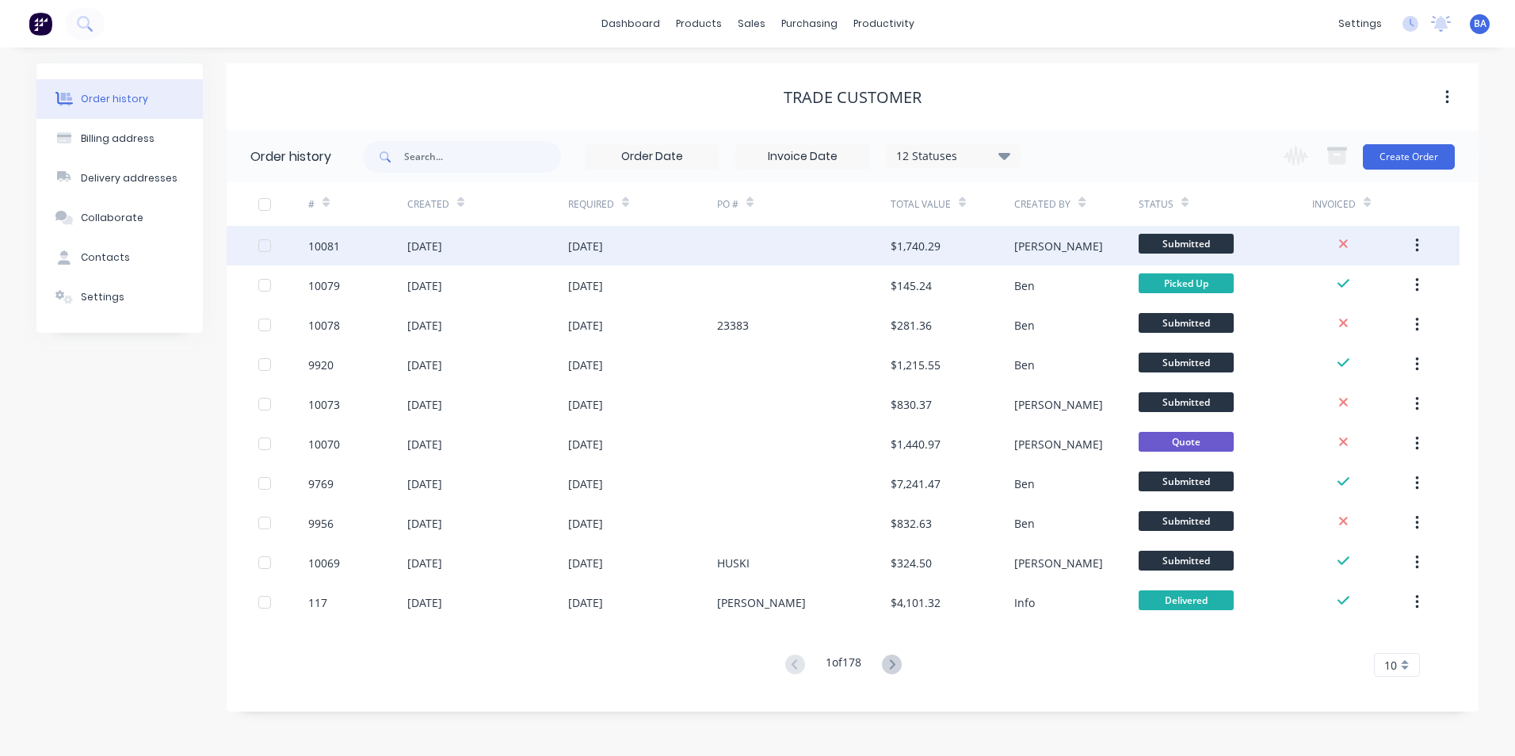
click at [789, 247] on div at bounding box center [804, 246] width 174 height 40
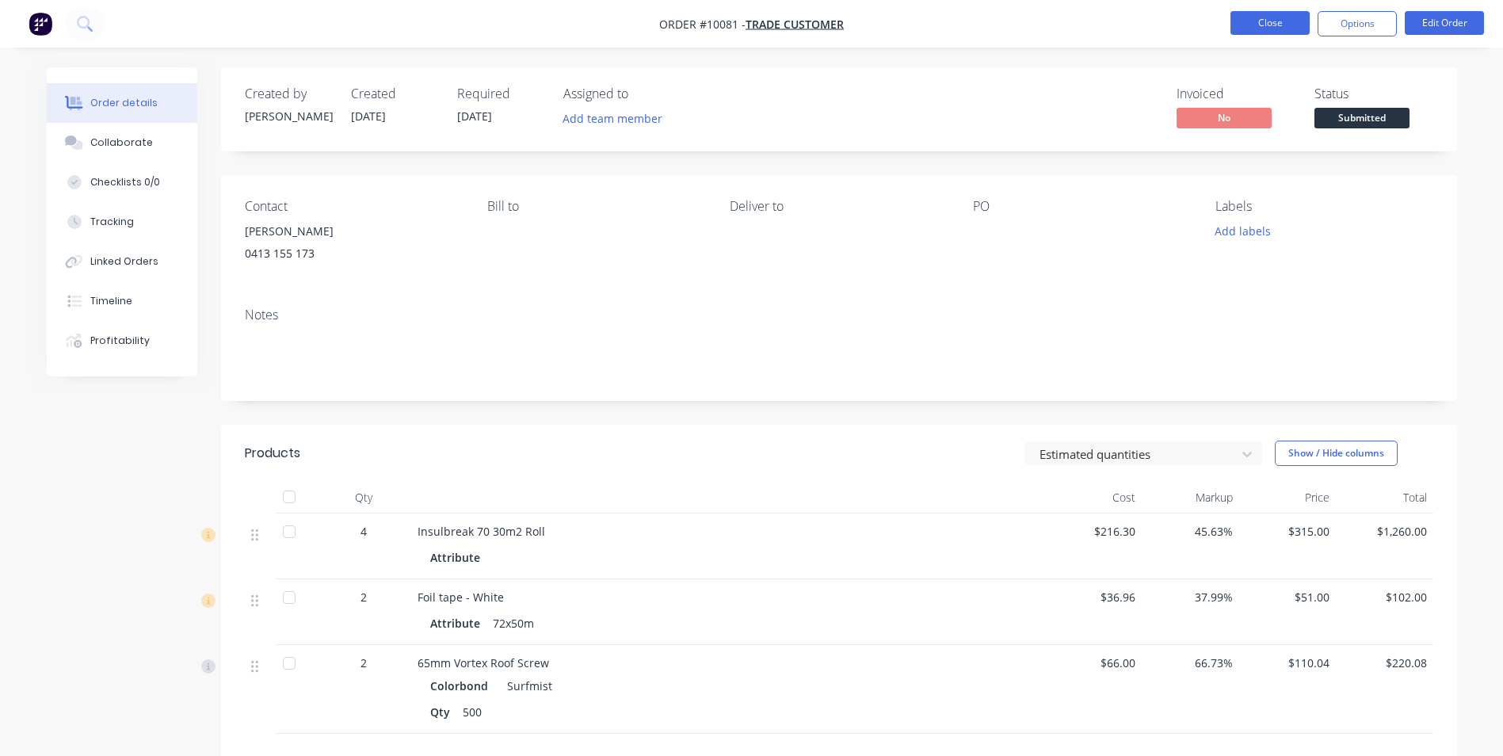
click at [1264, 27] on button "Close" at bounding box center [1270, 23] width 79 height 24
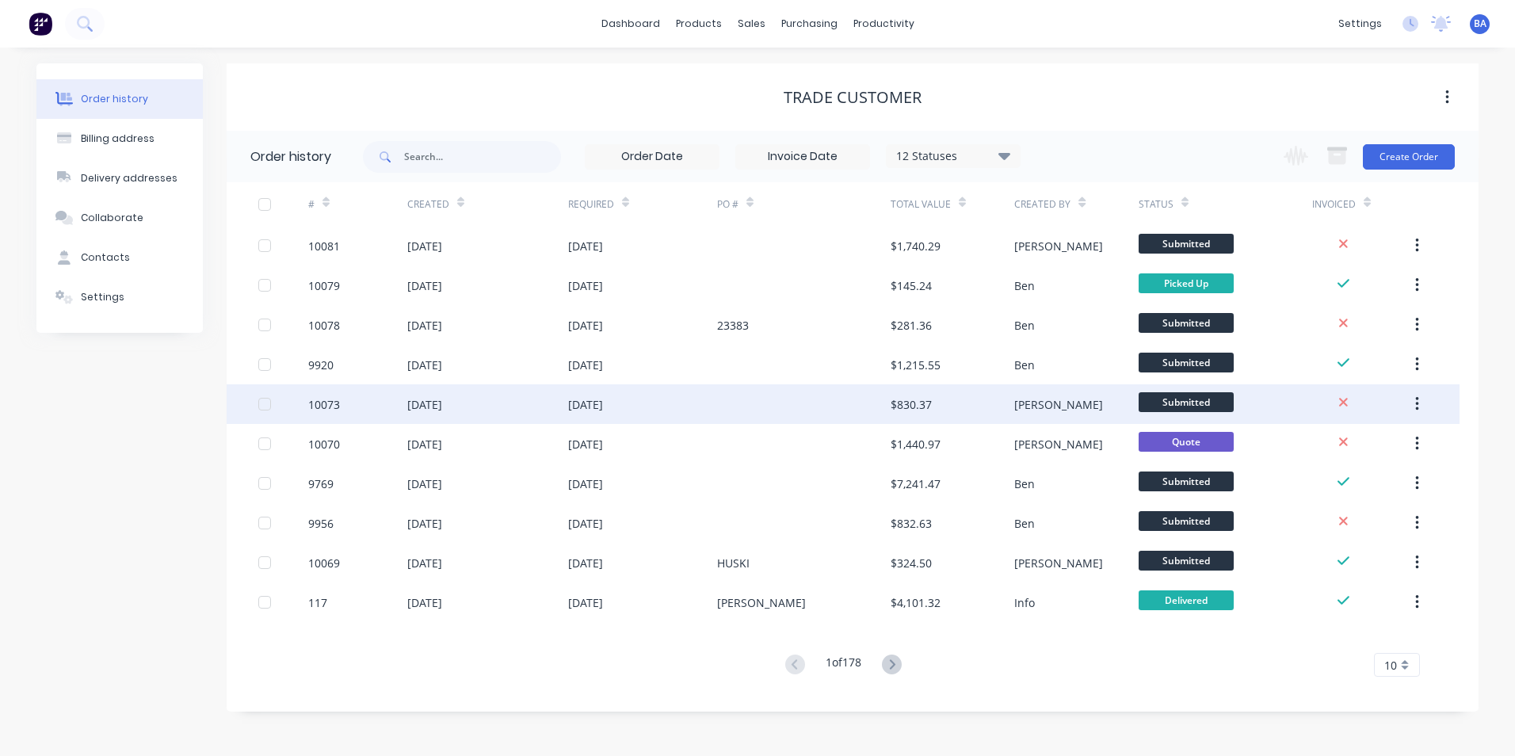
click at [784, 406] on div at bounding box center [804, 404] width 174 height 40
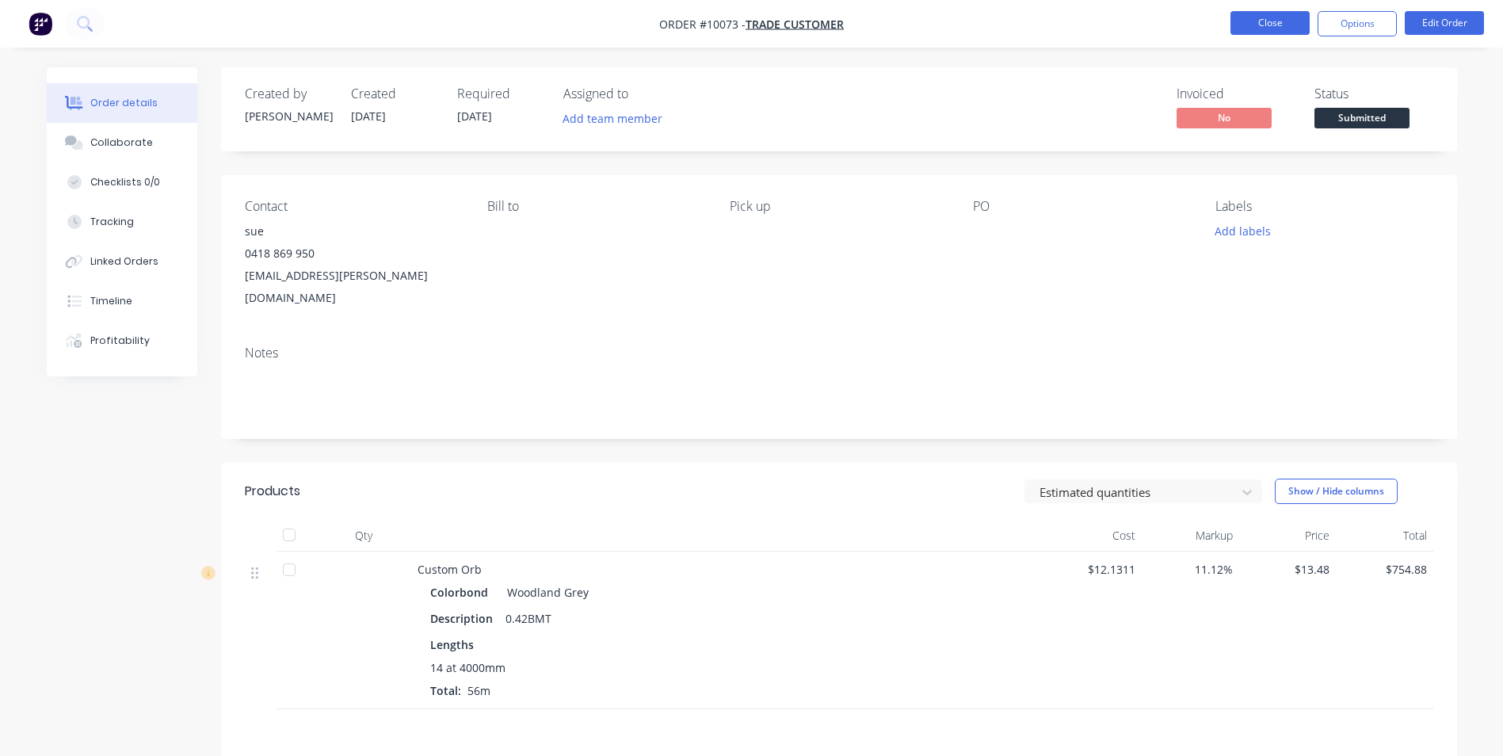
click at [1249, 20] on button "Close" at bounding box center [1270, 23] width 79 height 24
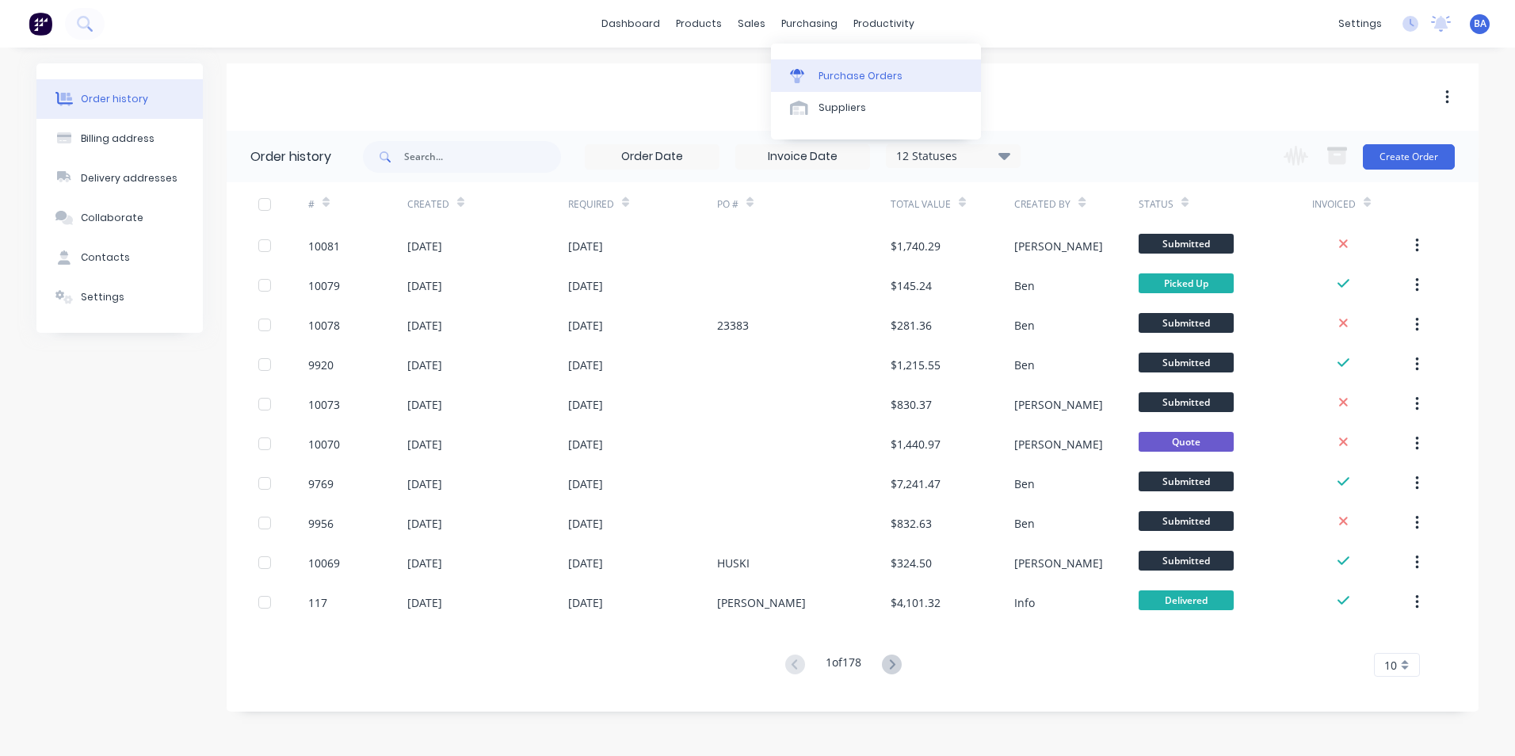
click at [785, 69] on link "Purchase Orders" at bounding box center [876, 75] width 210 height 32
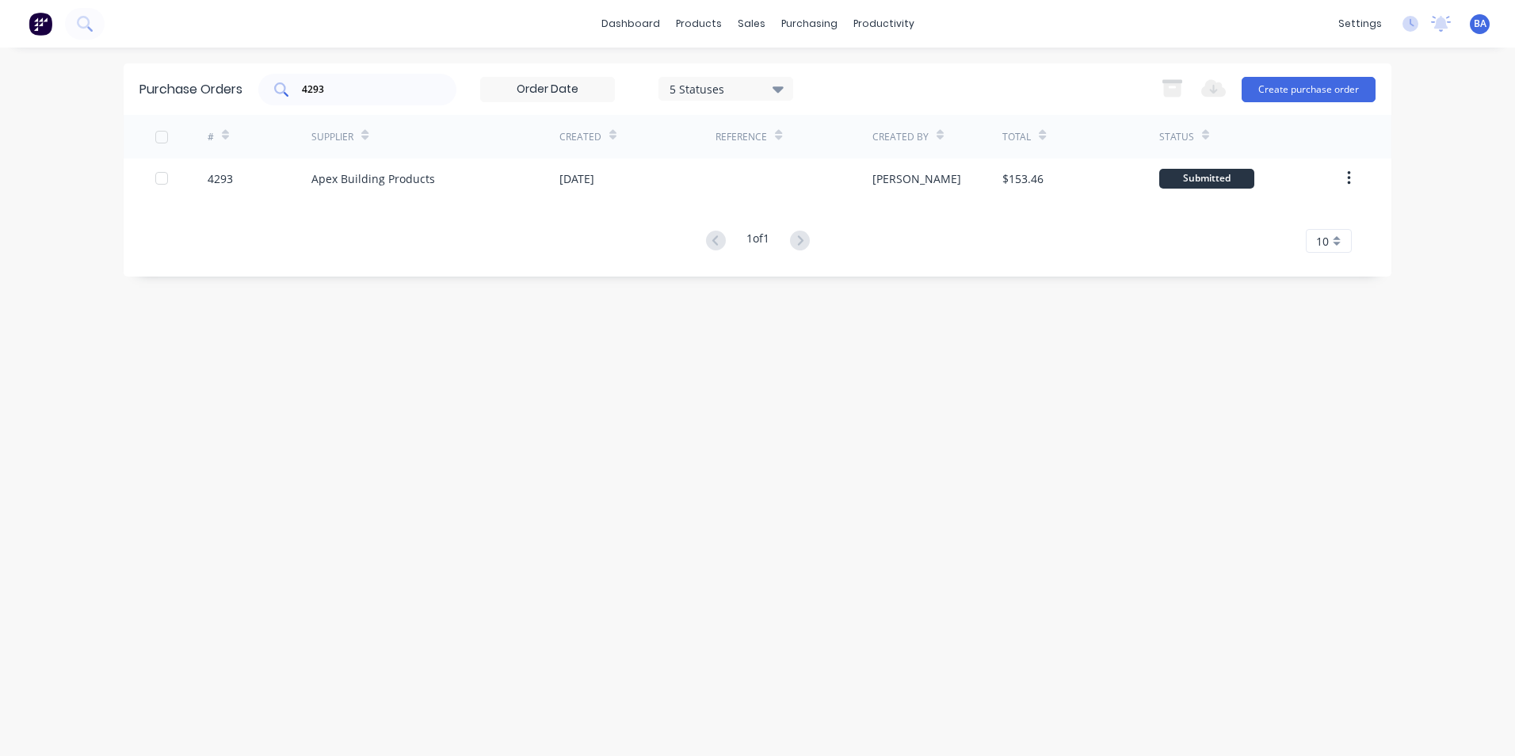
click at [416, 95] on input "4293" at bounding box center [366, 90] width 132 height 16
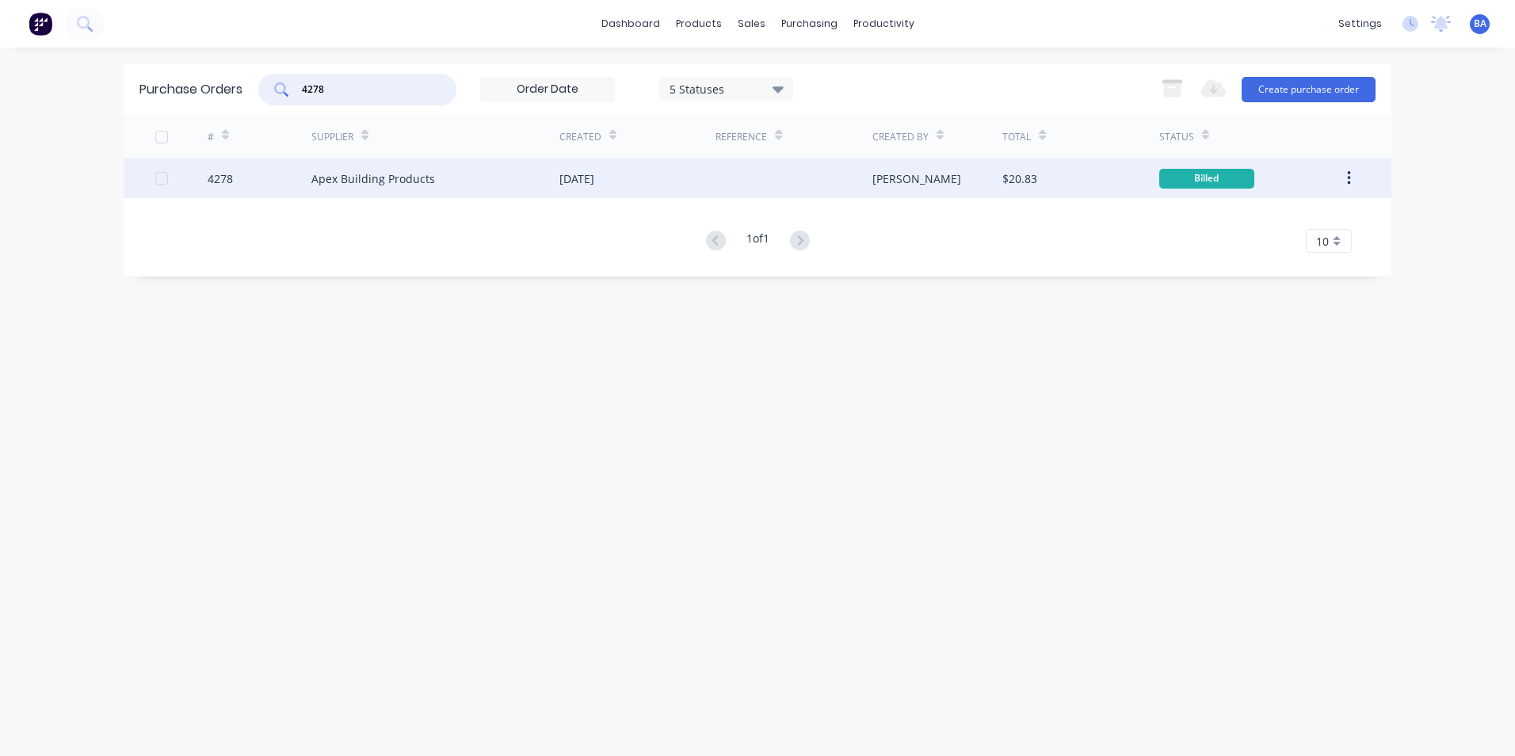
type input "4278"
click at [594, 179] on div "[DATE]" at bounding box center [577, 178] width 35 height 17
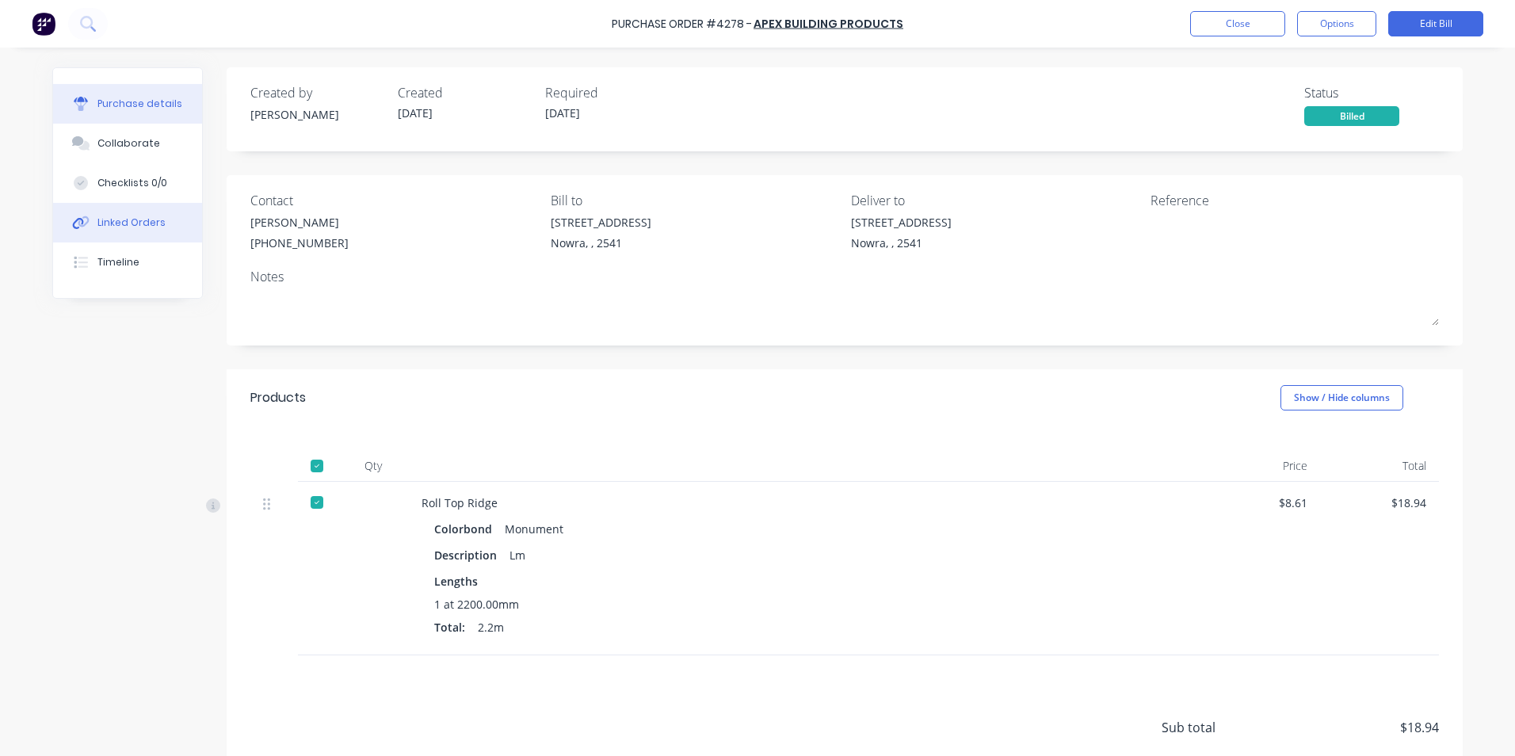
click at [157, 219] on button "Linked Orders" at bounding box center [127, 223] width 149 height 40
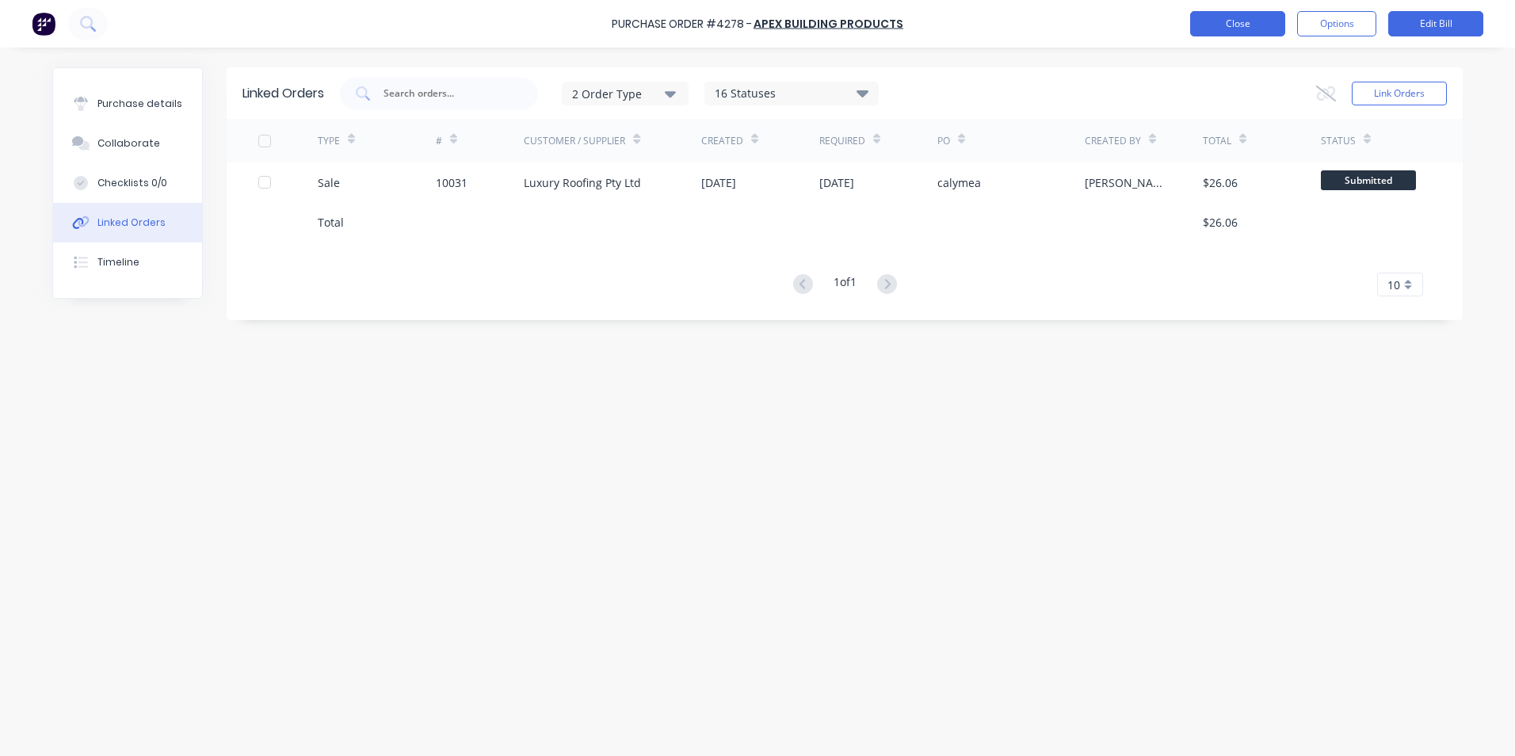
click at [1223, 21] on button "Close" at bounding box center [1237, 23] width 95 height 25
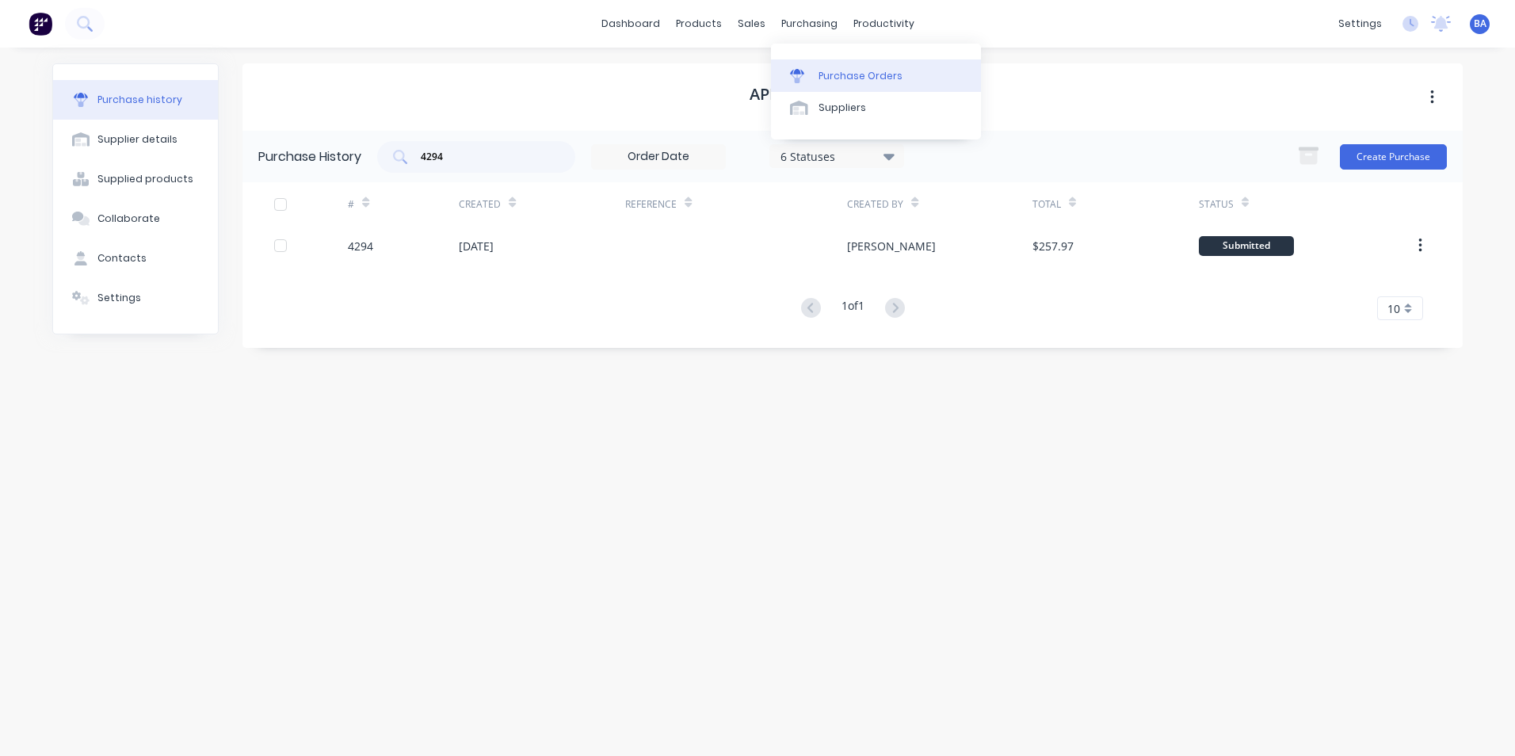
click at [788, 73] on link "Purchase Orders" at bounding box center [876, 75] width 210 height 32
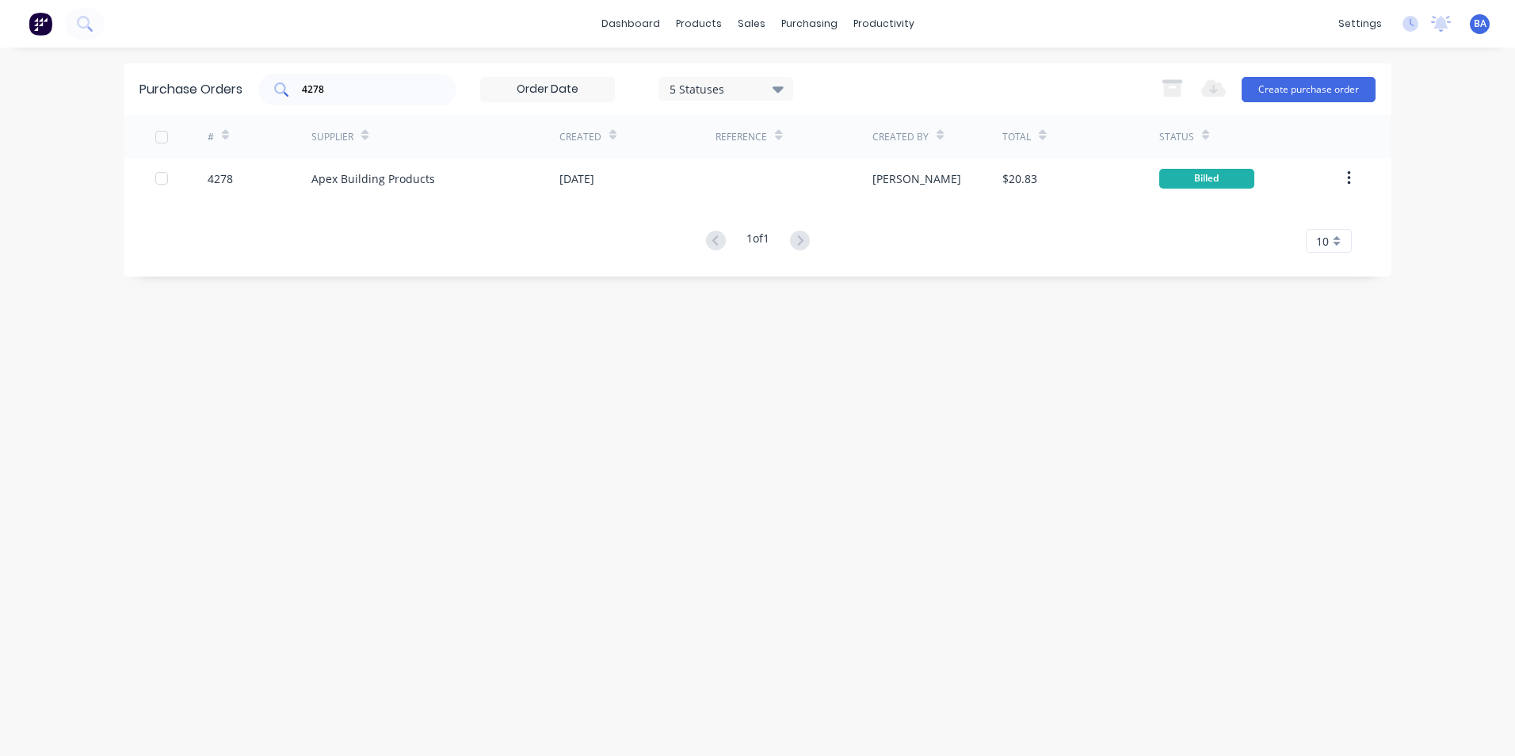
click at [359, 91] on input "4278" at bounding box center [366, 90] width 132 height 16
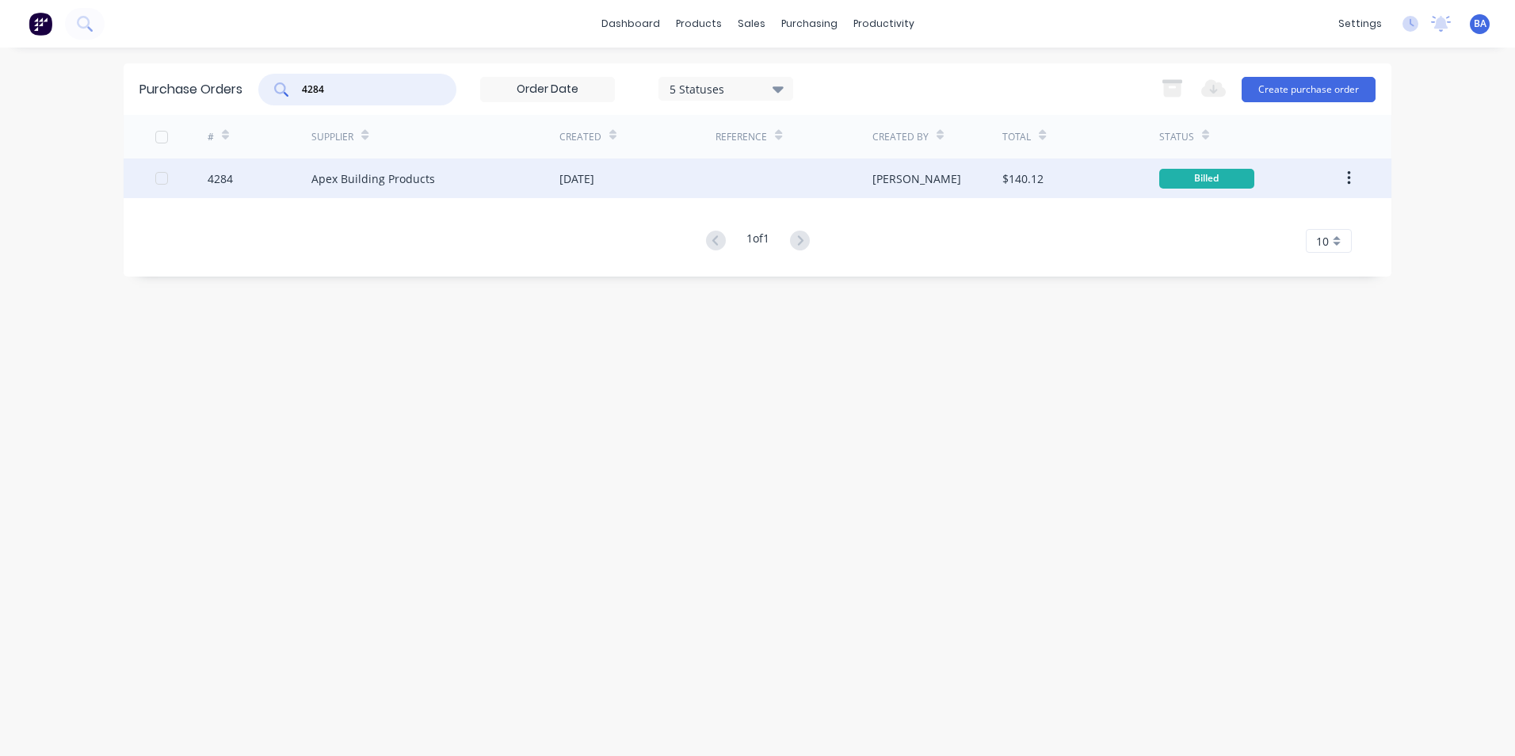
type input "4284"
click at [477, 184] on div "Apex Building Products" at bounding box center [435, 179] width 248 height 40
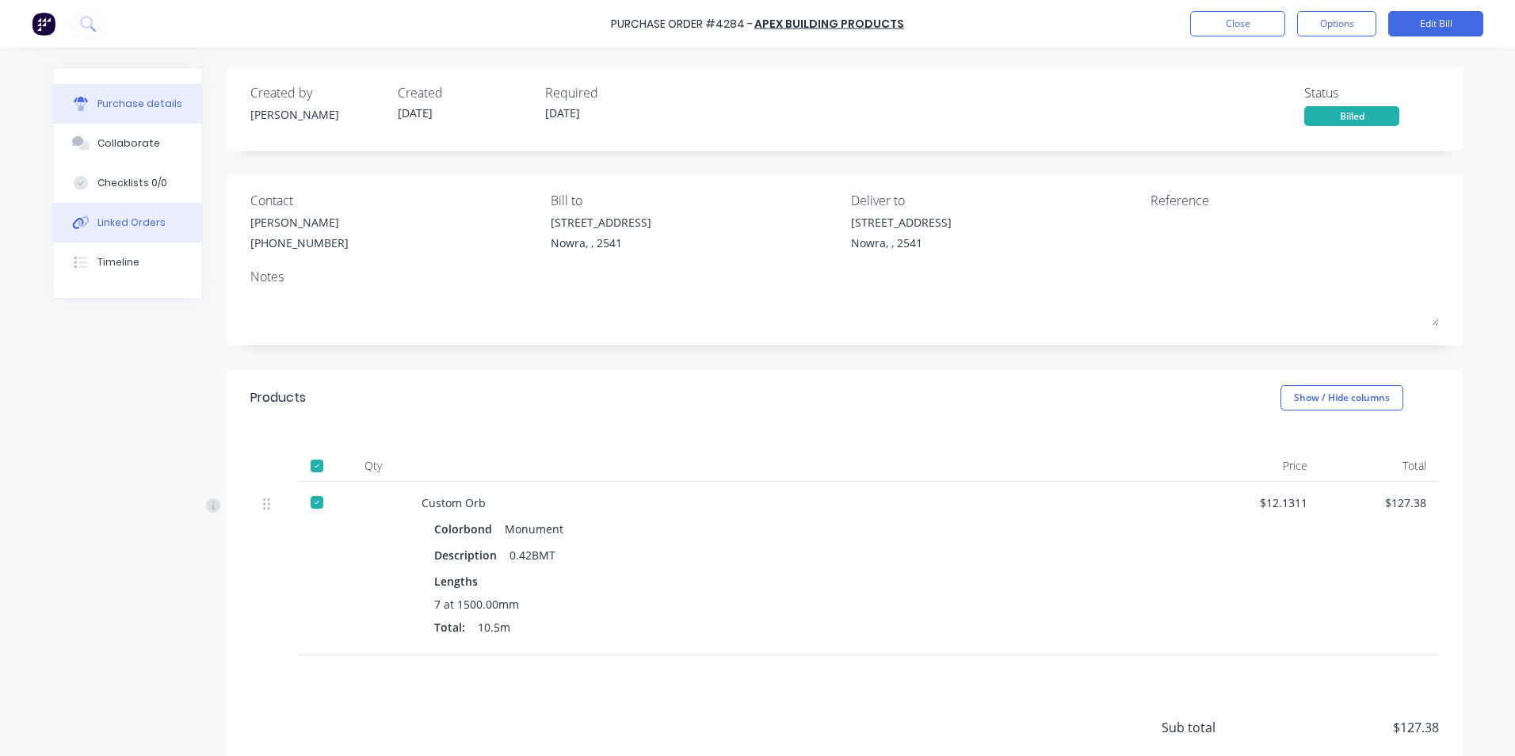
click at [137, 217] on div "Linked Orders" at bounding box center [131, 223] width 68 height 14
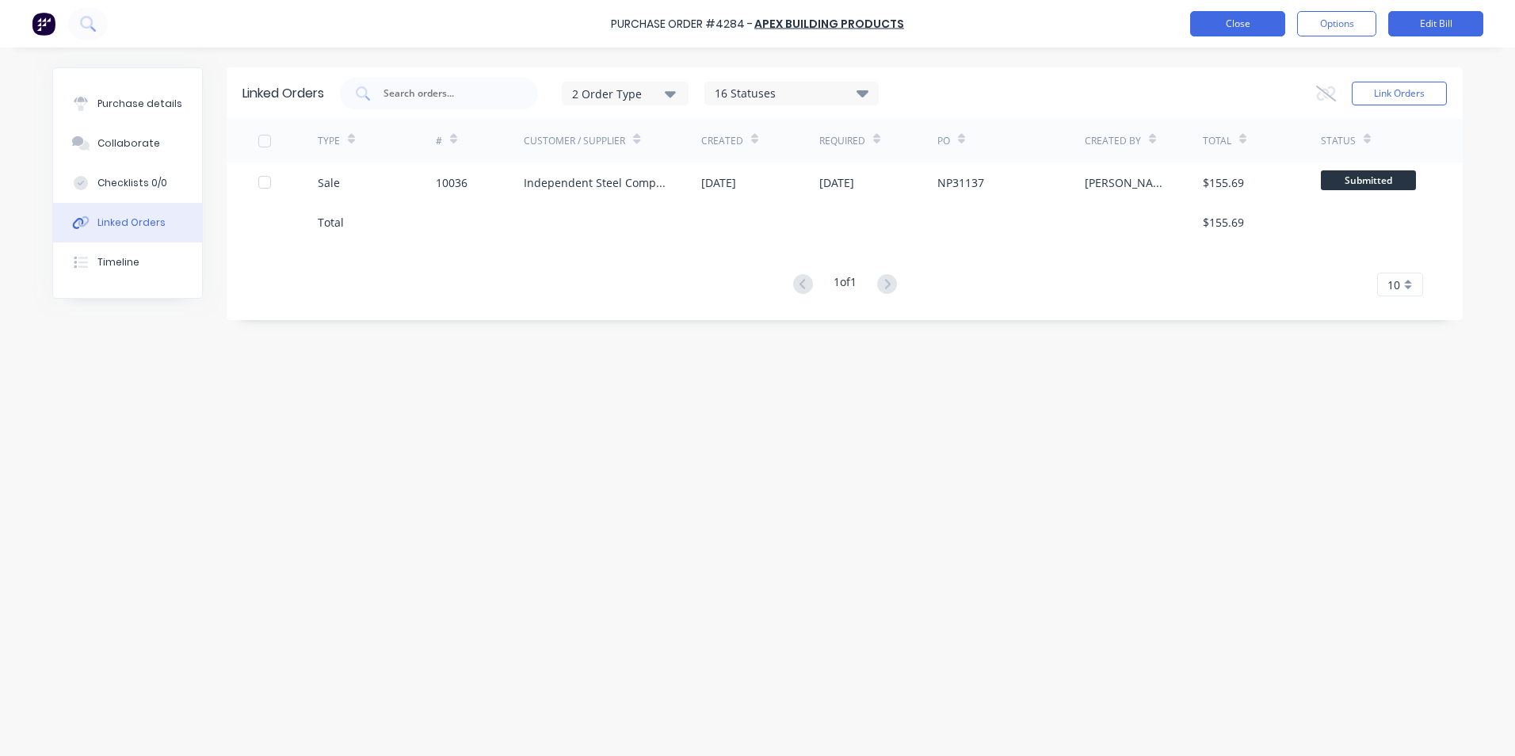
click at [1228, 20] on button "Close" at bounding box center [1237, 23] width 95 height 25
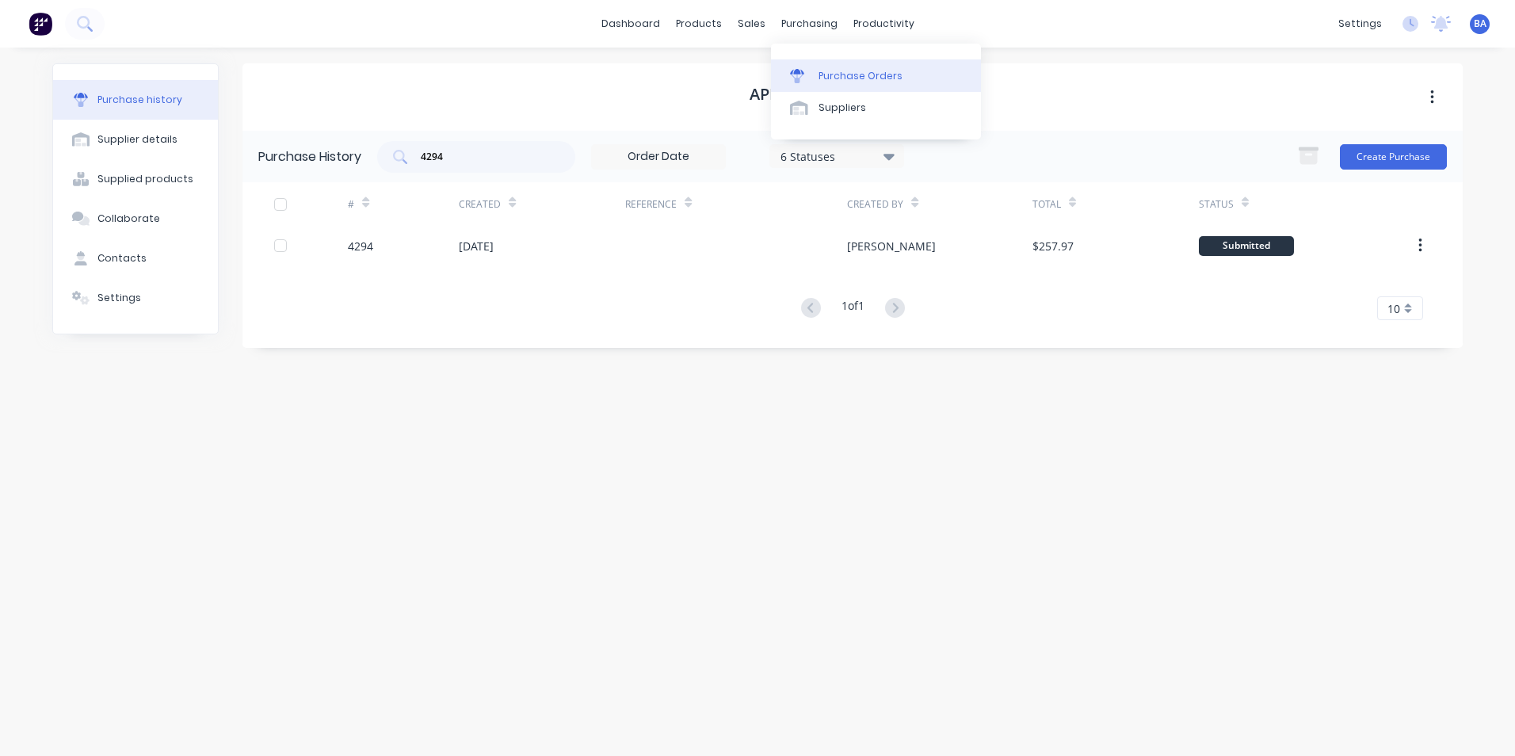
click at [798, 78] on icon at bounding box center [797, 78] width 13 height 9
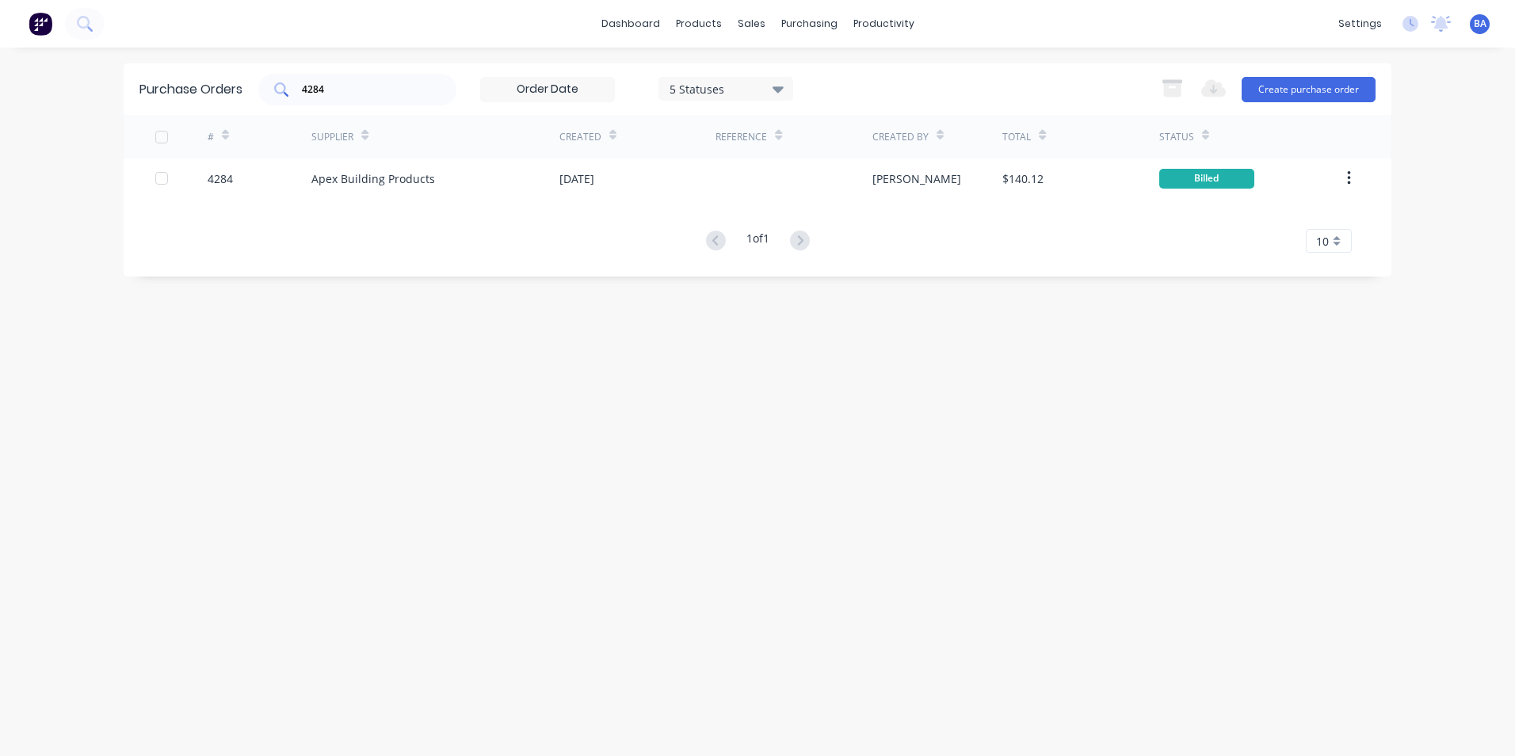
click at [385, 82] on input "4284" at bounding box center [366, 90] width 132 height 16
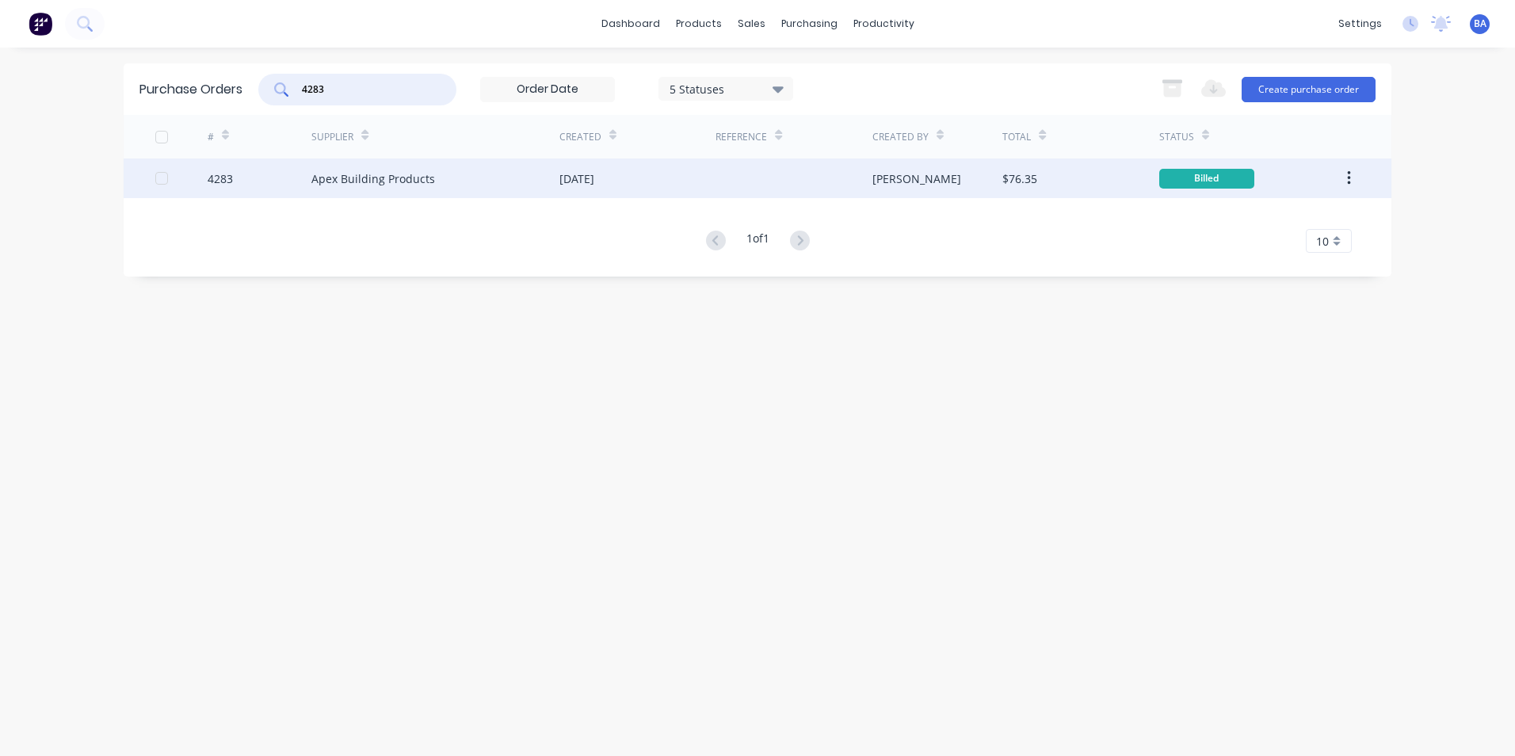
type input "4283"
click at [523, 177] on div "Apex Building Products" at bounding box center [435, 179] width 248 height 40
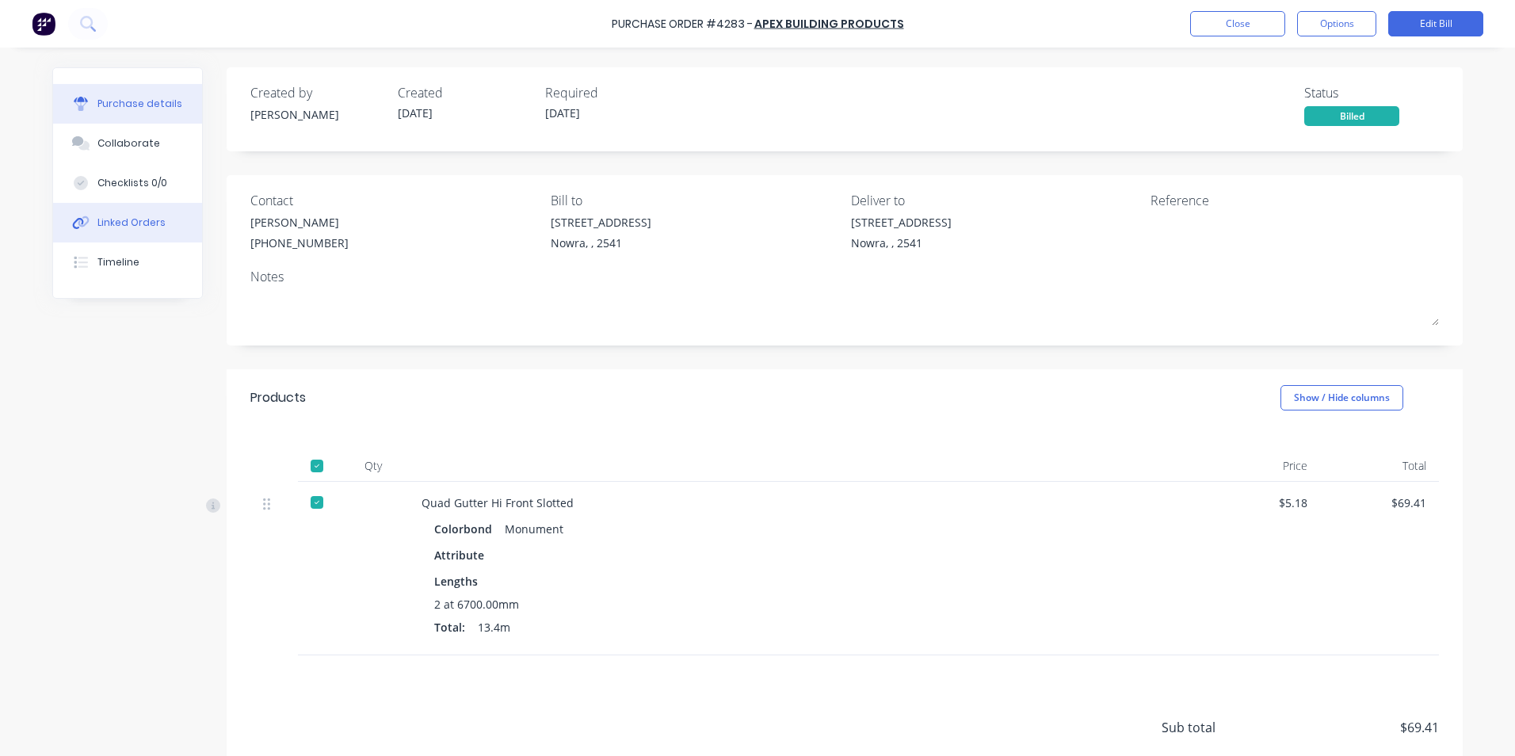
click at [110, 220] on div "Linked Orders" at bounding box center [131, 223] width 68 height 14
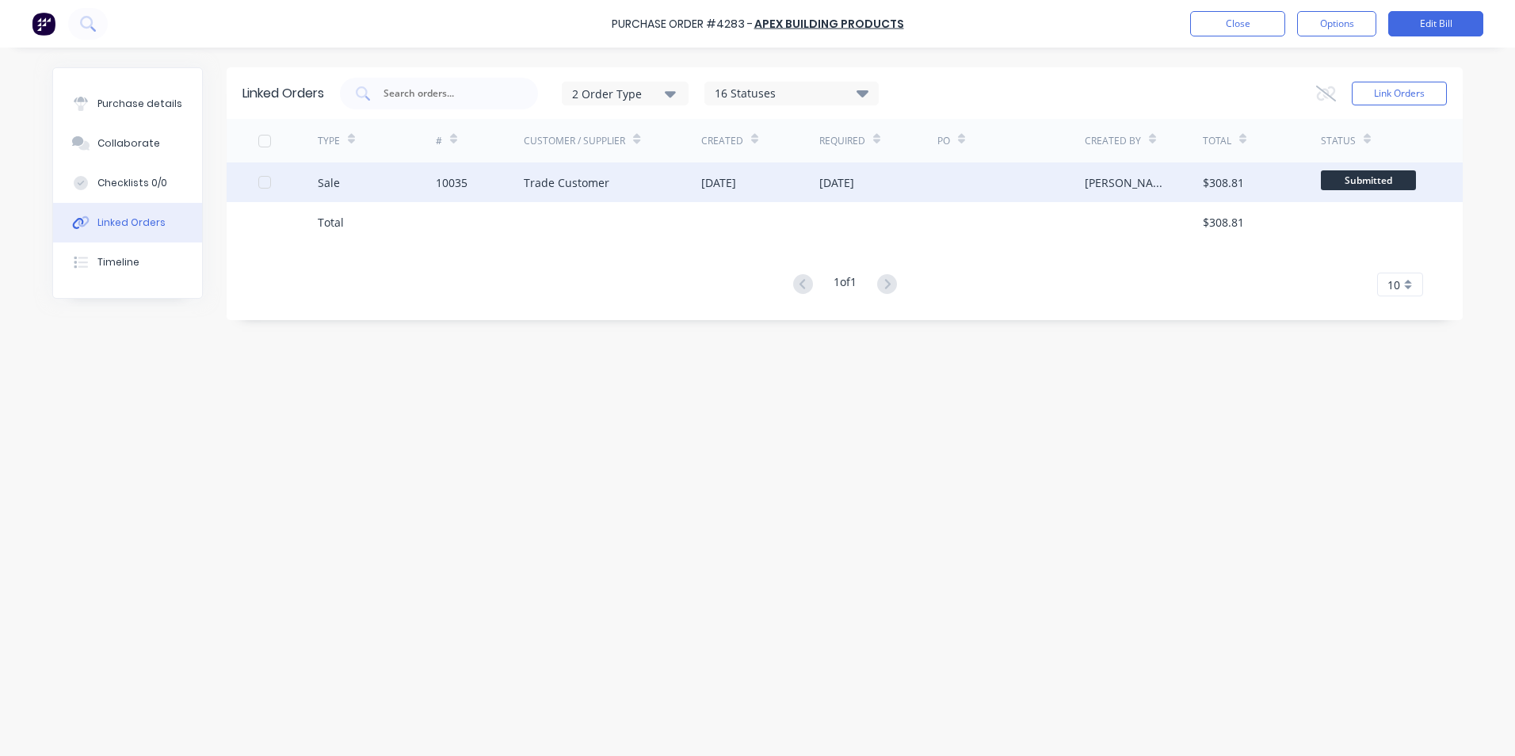
click at [501, 181] on div "10035" at bounding box center [480, 182] width 89 height 40
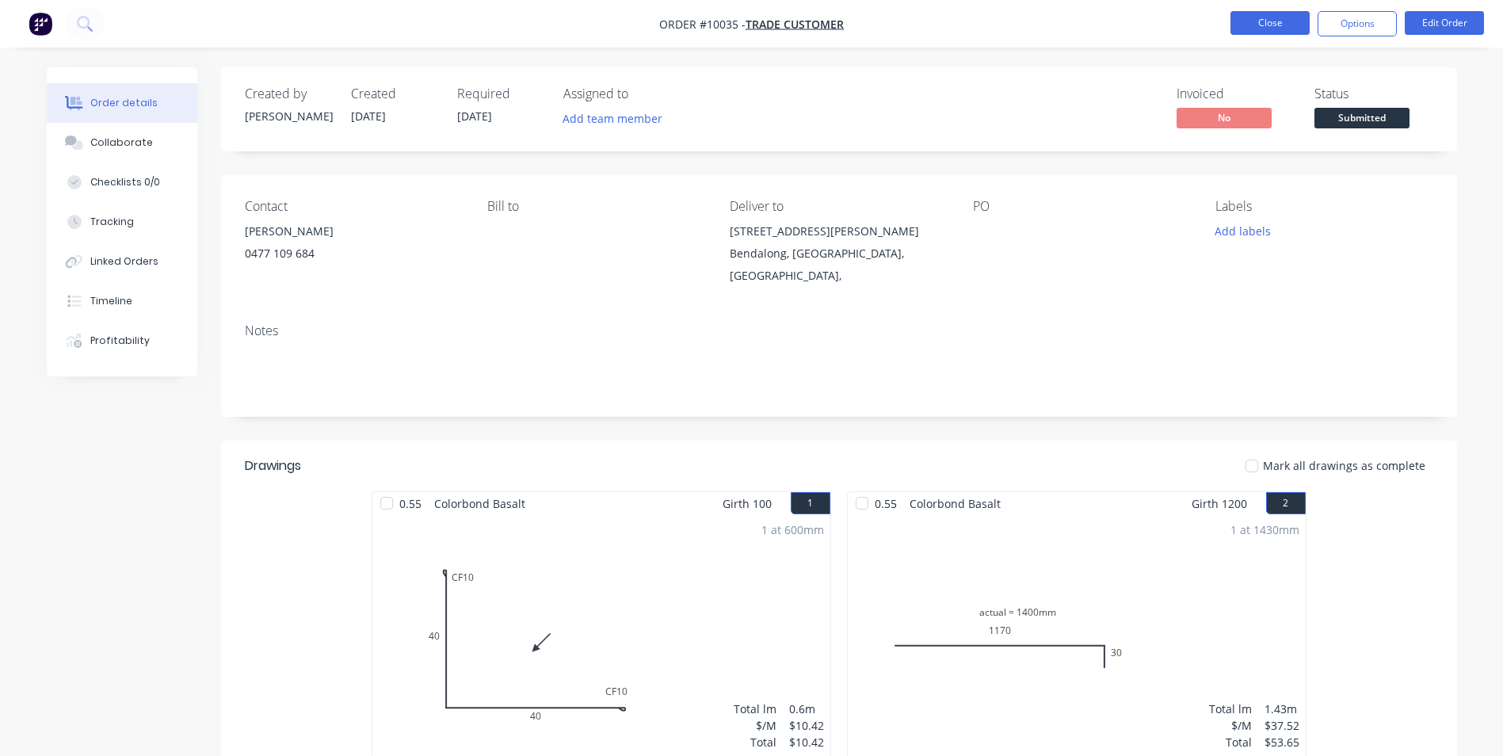
click at [1269, 20] on button "Close" at bounding box center [1270, 23] width 79 height 24
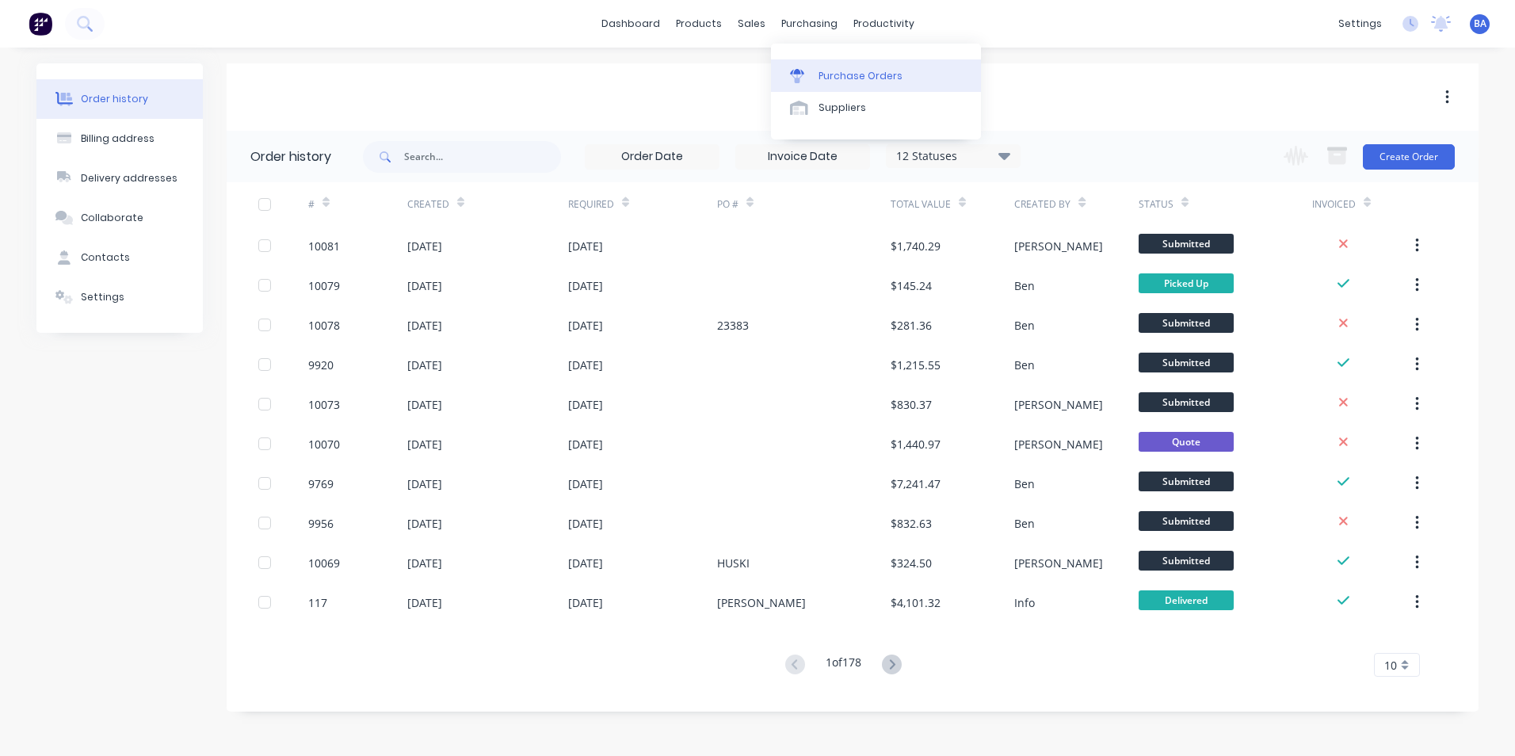
click at [795, 75] on icon at bounding box center [797, 76] width 14 height 14
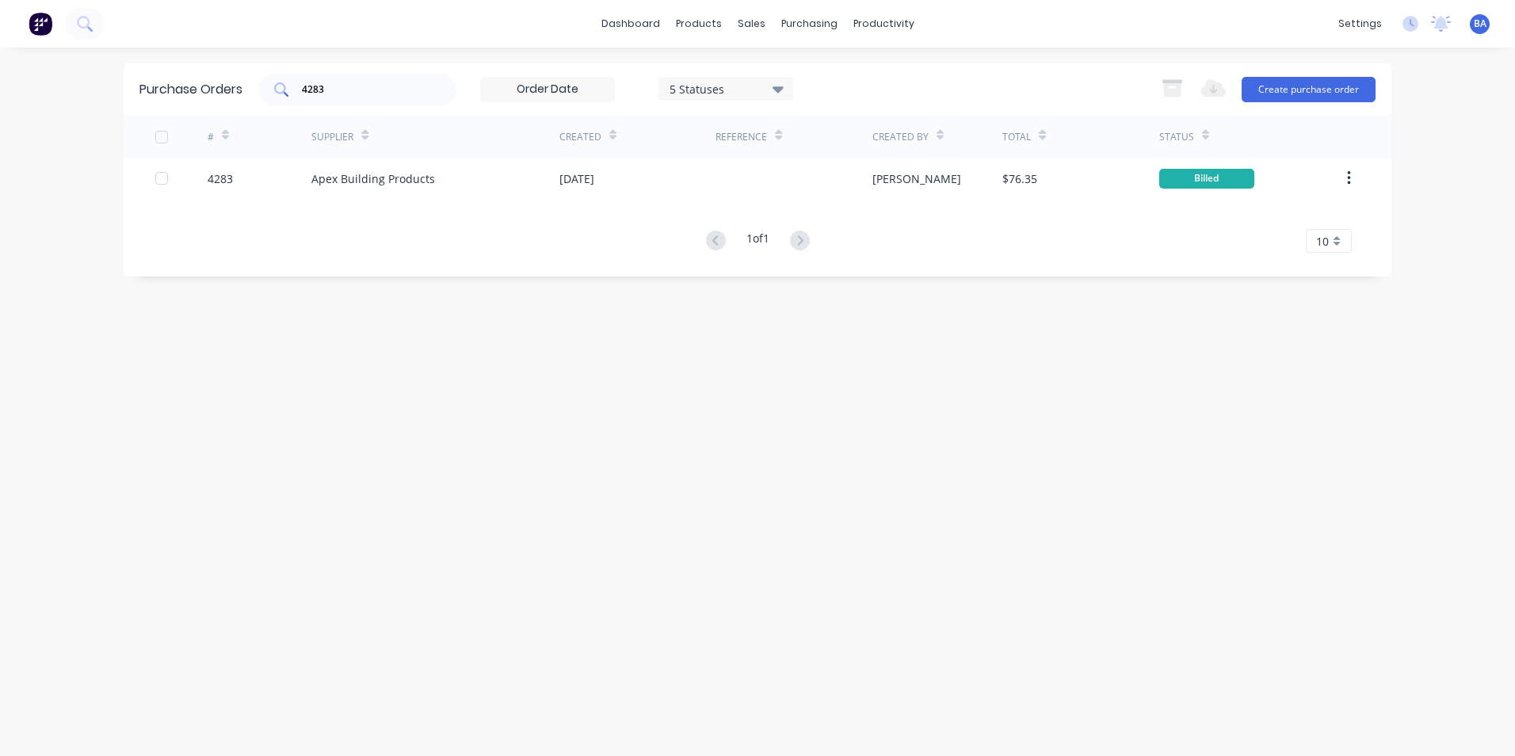
click at [372, 83] on input "4283" at bounding box center [366, 90] width 132 height 16
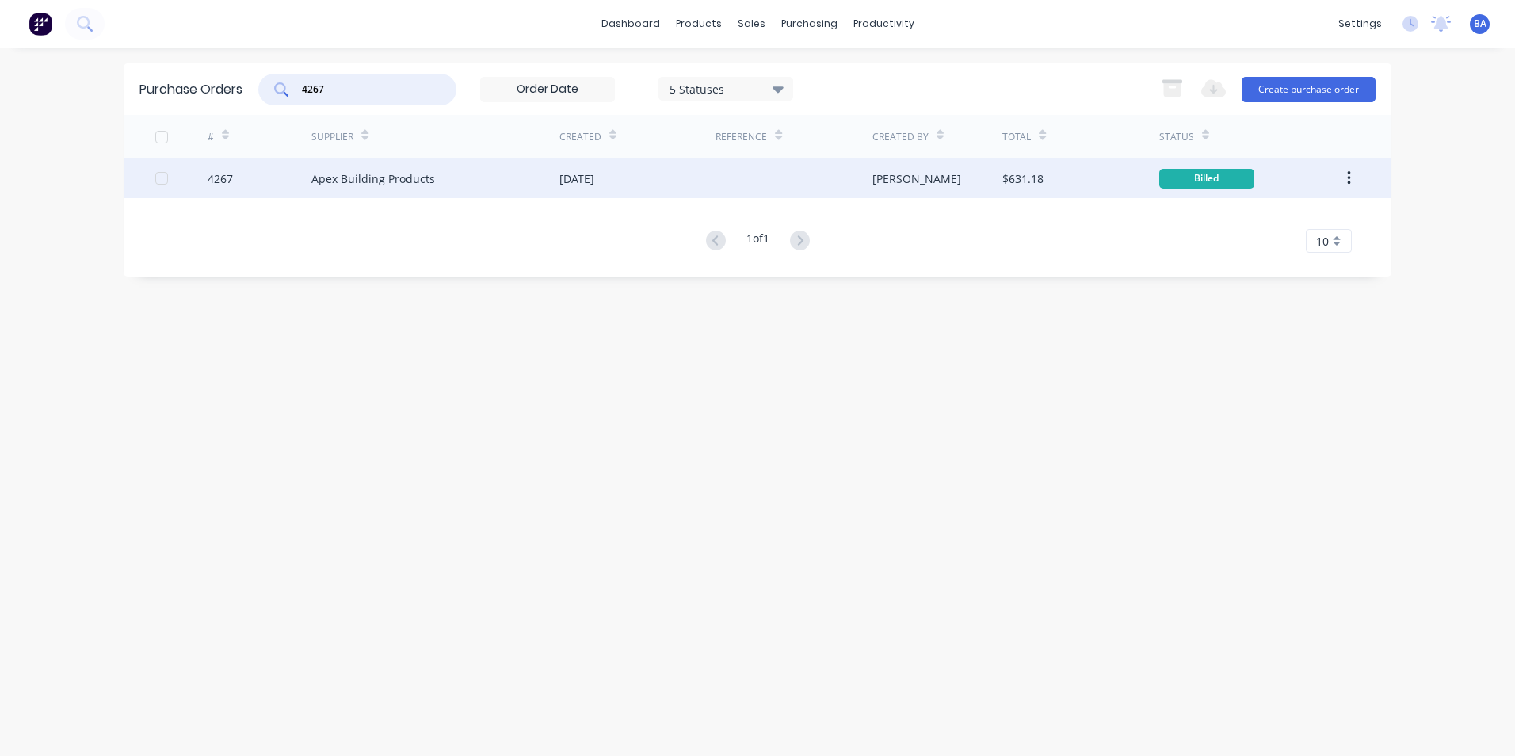
type input "4267"
click at [540, 181] on div "Apex Building Products" at bounding box center [435, 179] width 248 height 40
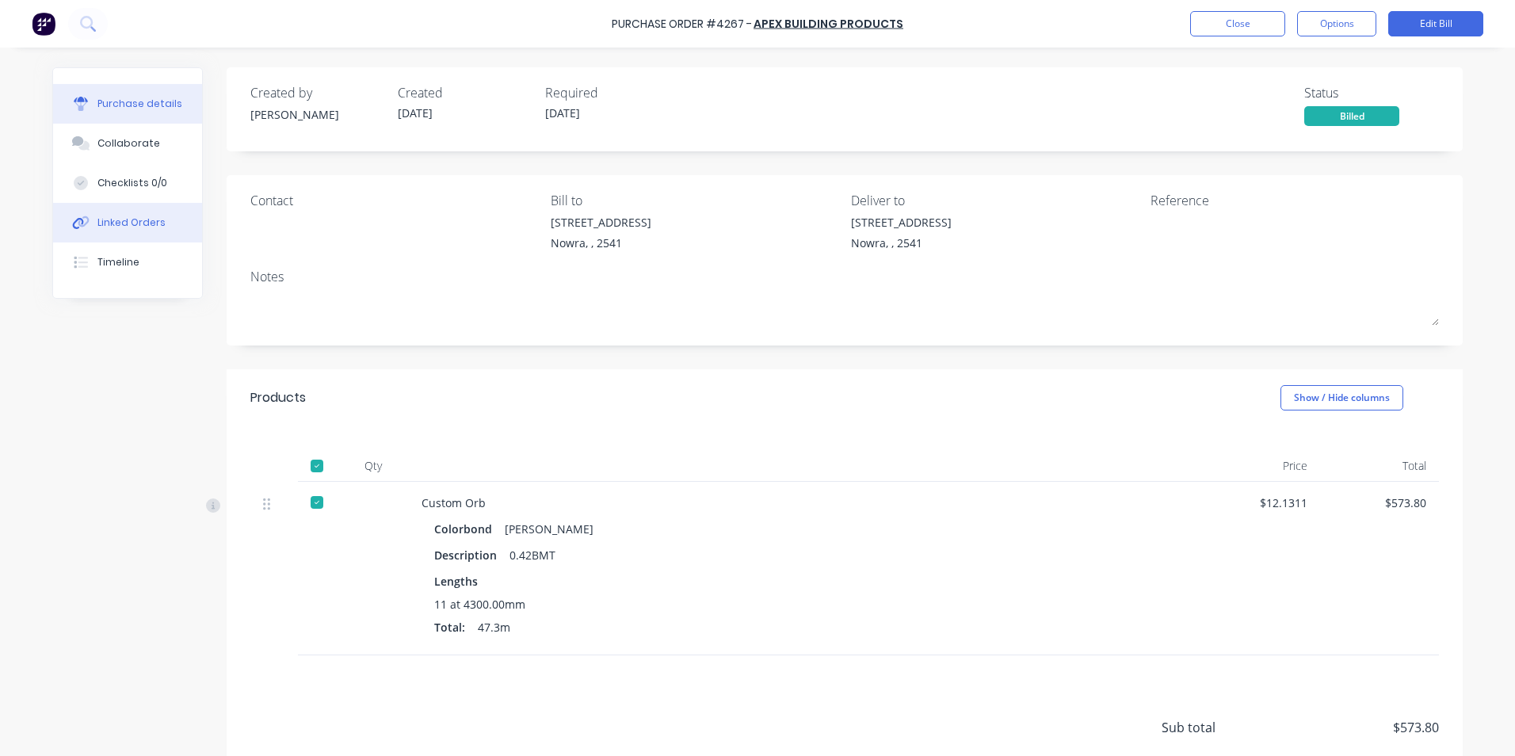
click at [132, 212] on button "Linked Orders" at bounding box center [127, 223] width 149 height 40
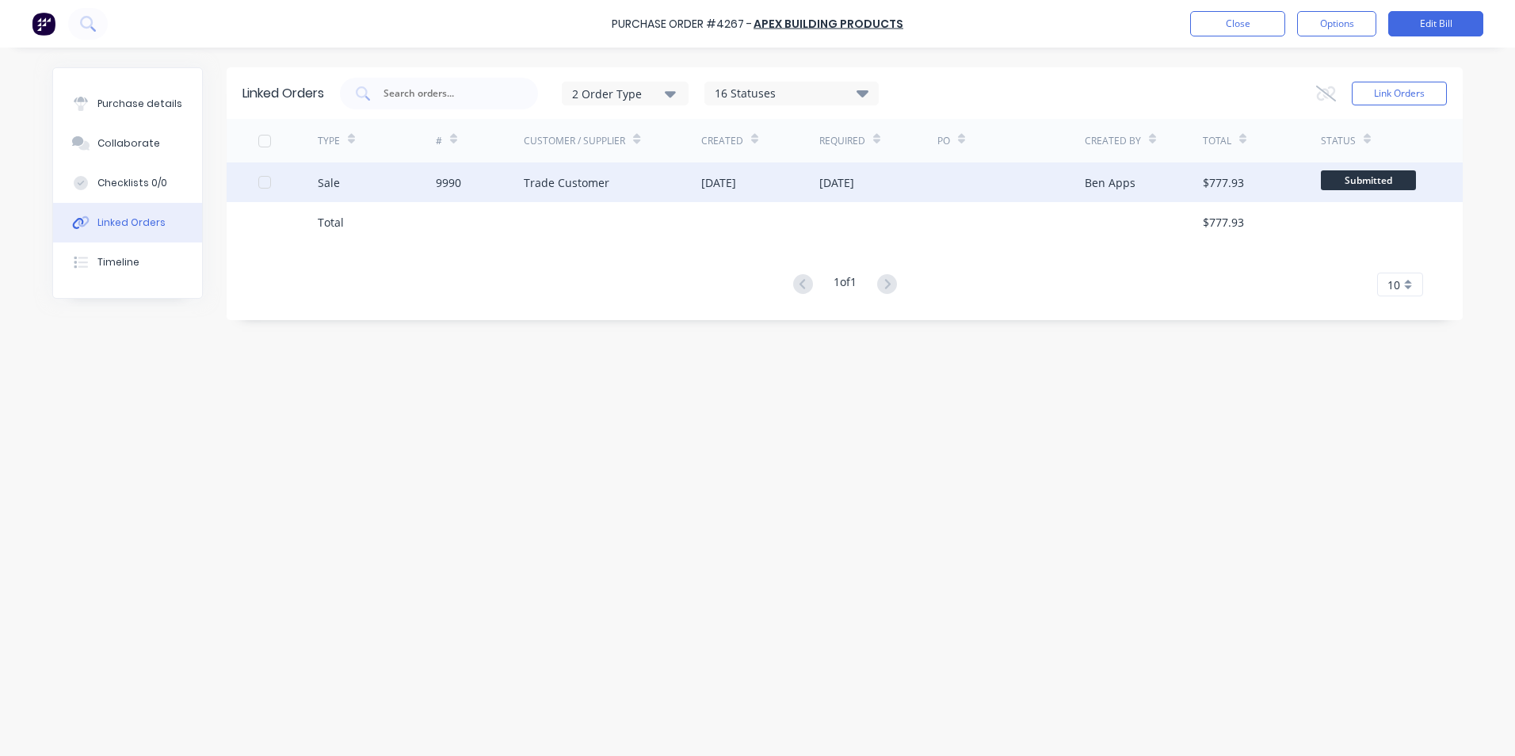
click at [582, 184] on div "Trade Customer" at bounding box center [567, 182] width 86 height 17
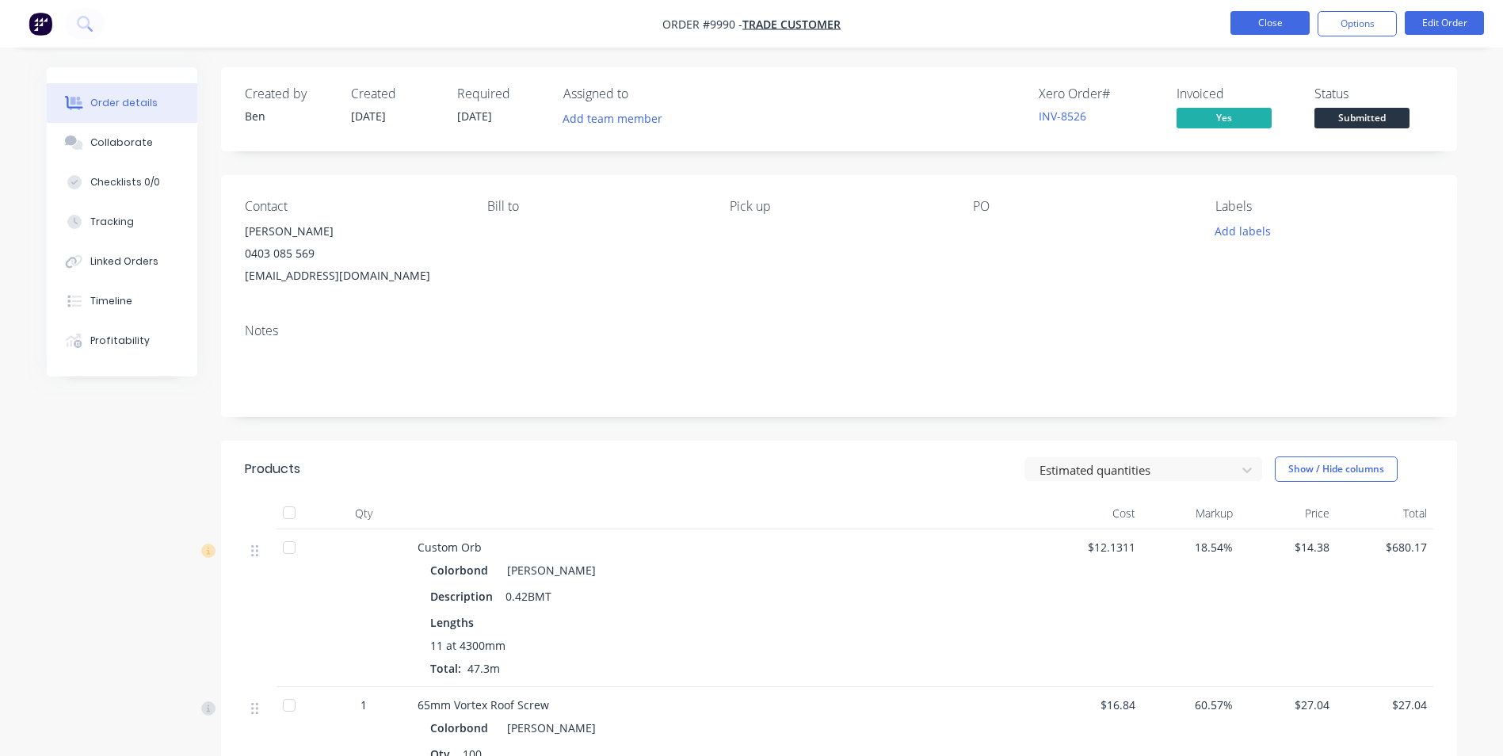
click at [1274, 25] on button "Close" at bounding box center [1270, 23] width 79 height 24
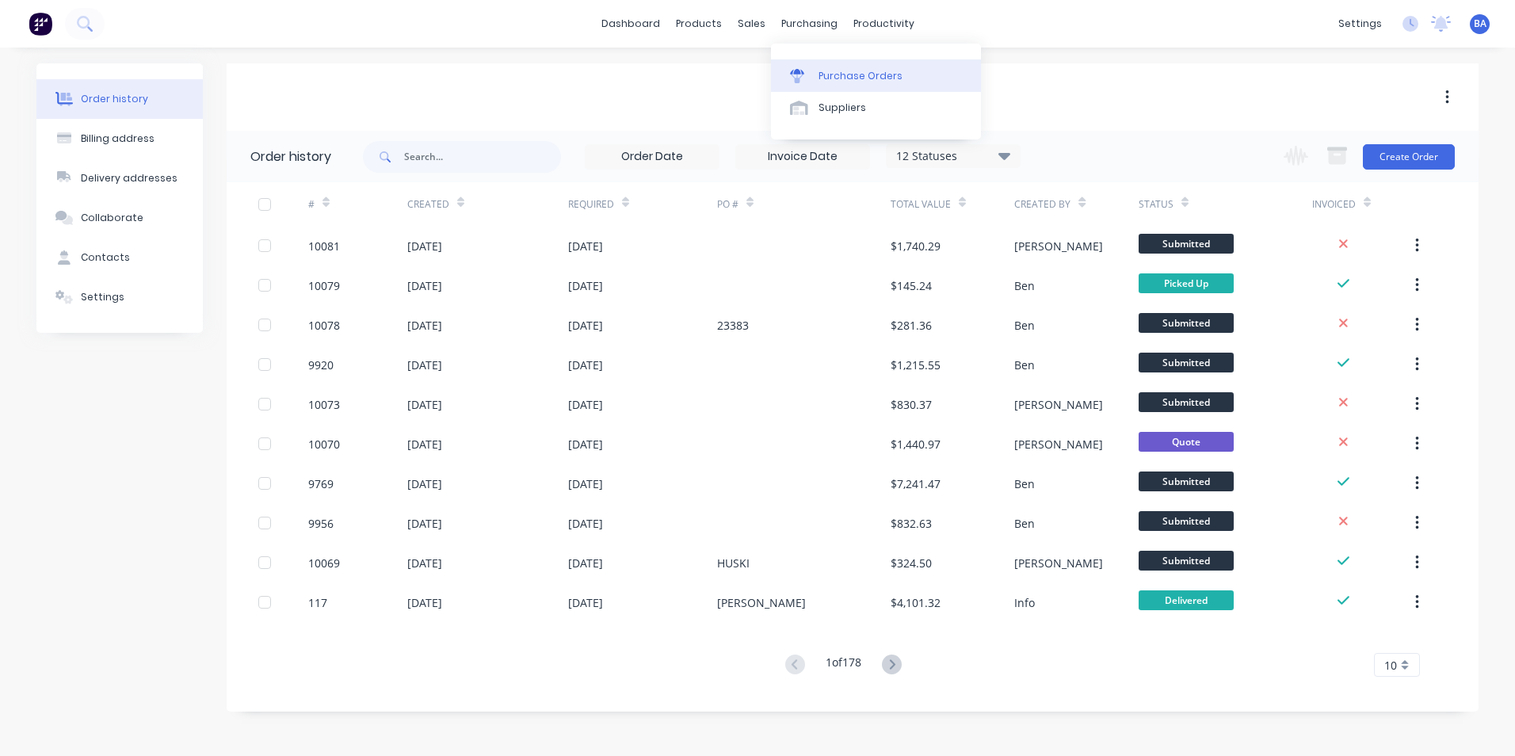
click at [797, 78] on icon at bounding box center [797, 78] width 13 height 9
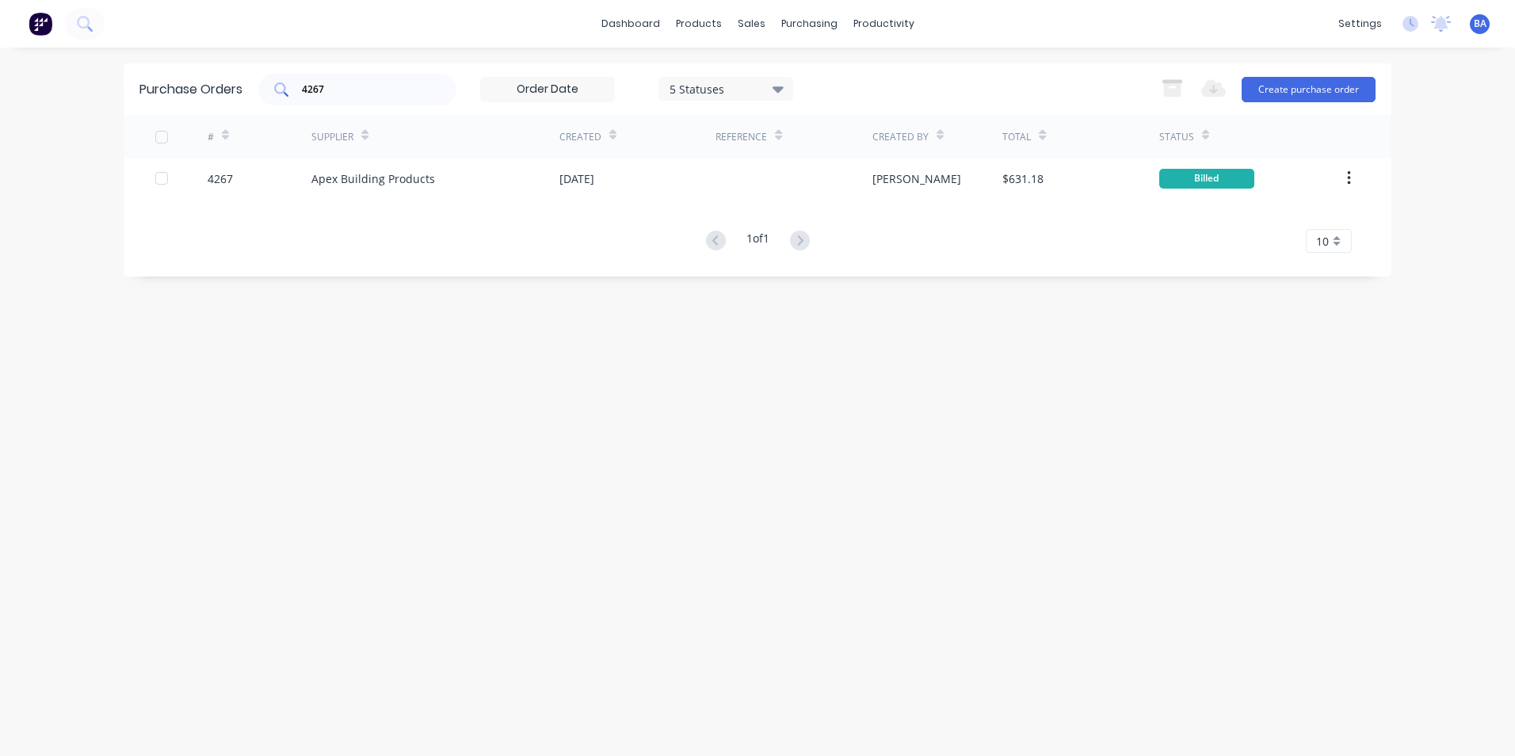
click at [353, 83] on input "4267" at bounding box center [366, 90] width 132 height 16
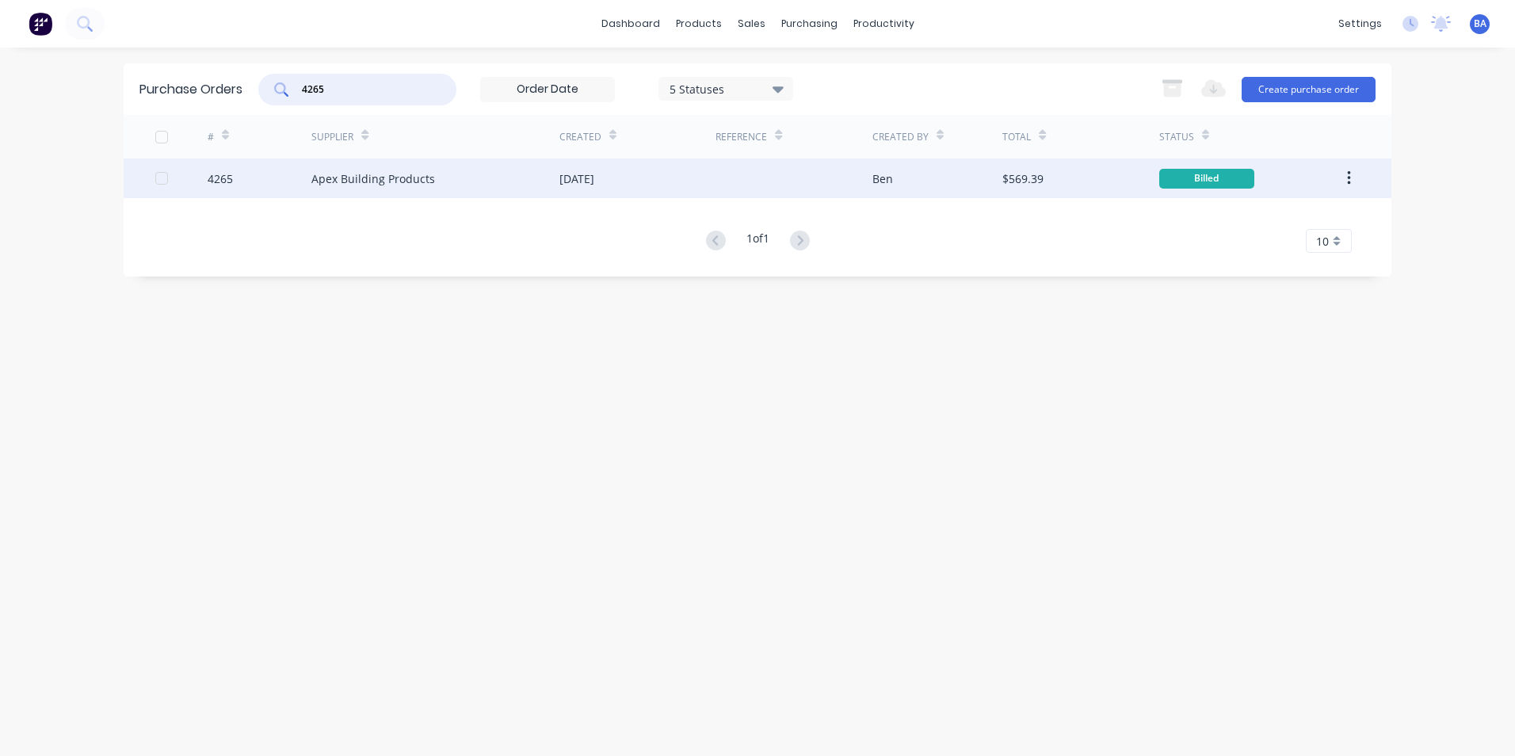
type input "4265"
click at [526, 185] on div "Apex Building Products" at bounding box center [435, 179] width 248 height 40
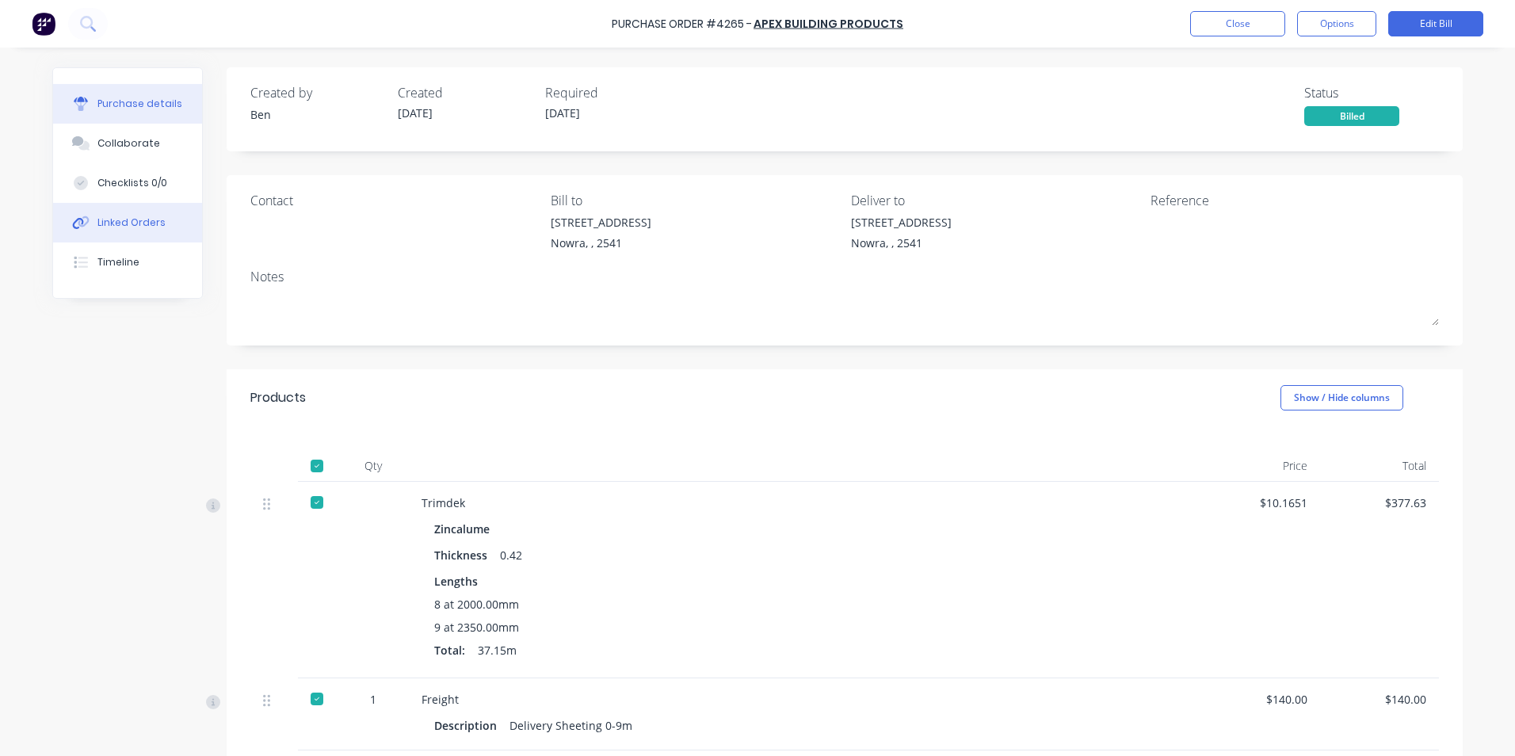
click at [142, 223] on div "Linked Orders" at bounding box center [131, 223] width 68 height 14
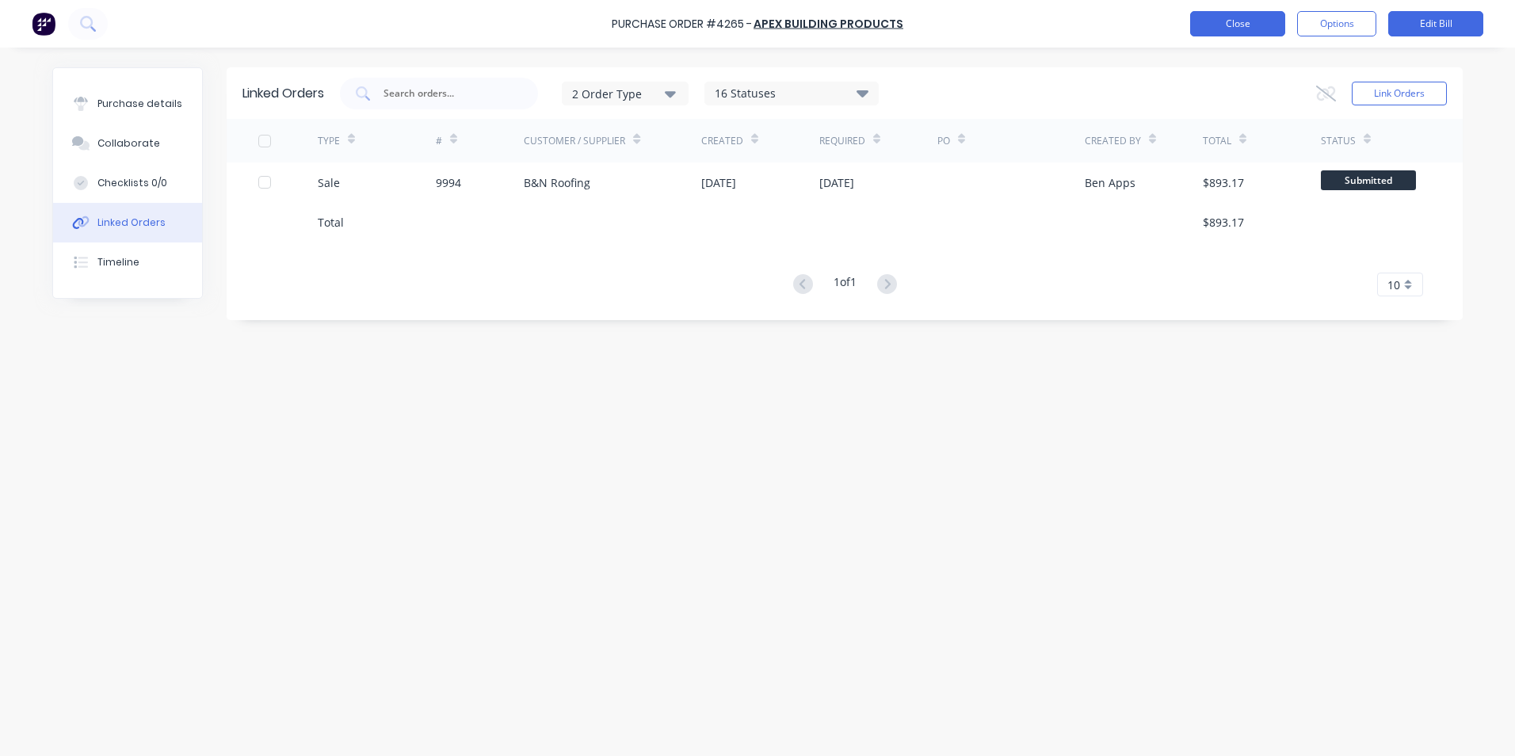
click at [1223, 21] on button "Close" at bounding box center [1237, 23] width 95 height 25
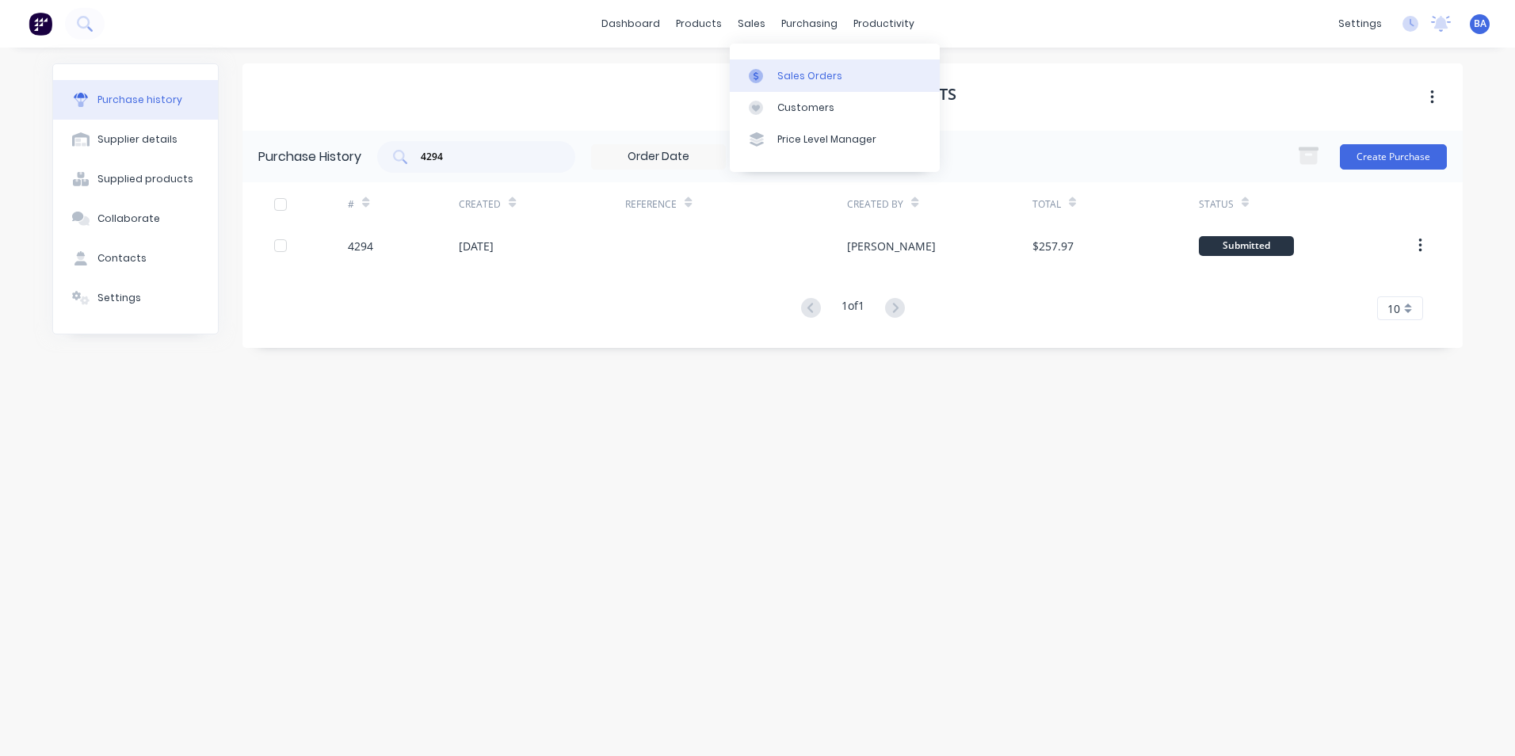
click at [759, 69] on icon at bounding box center [756, 76] width 14 height 14
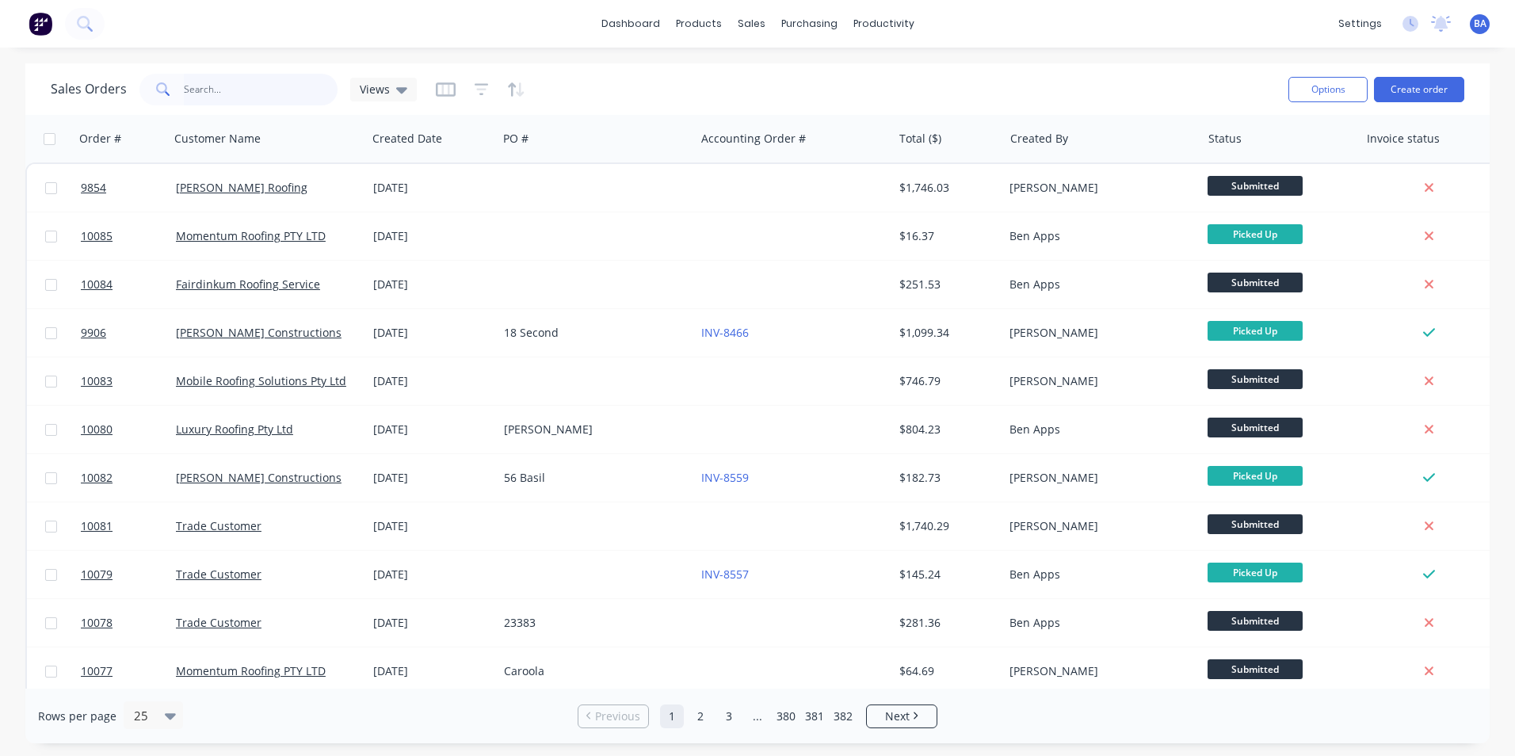
click at [268, 97] on input "text" at bounding box center [261, 90] width 155 height 32
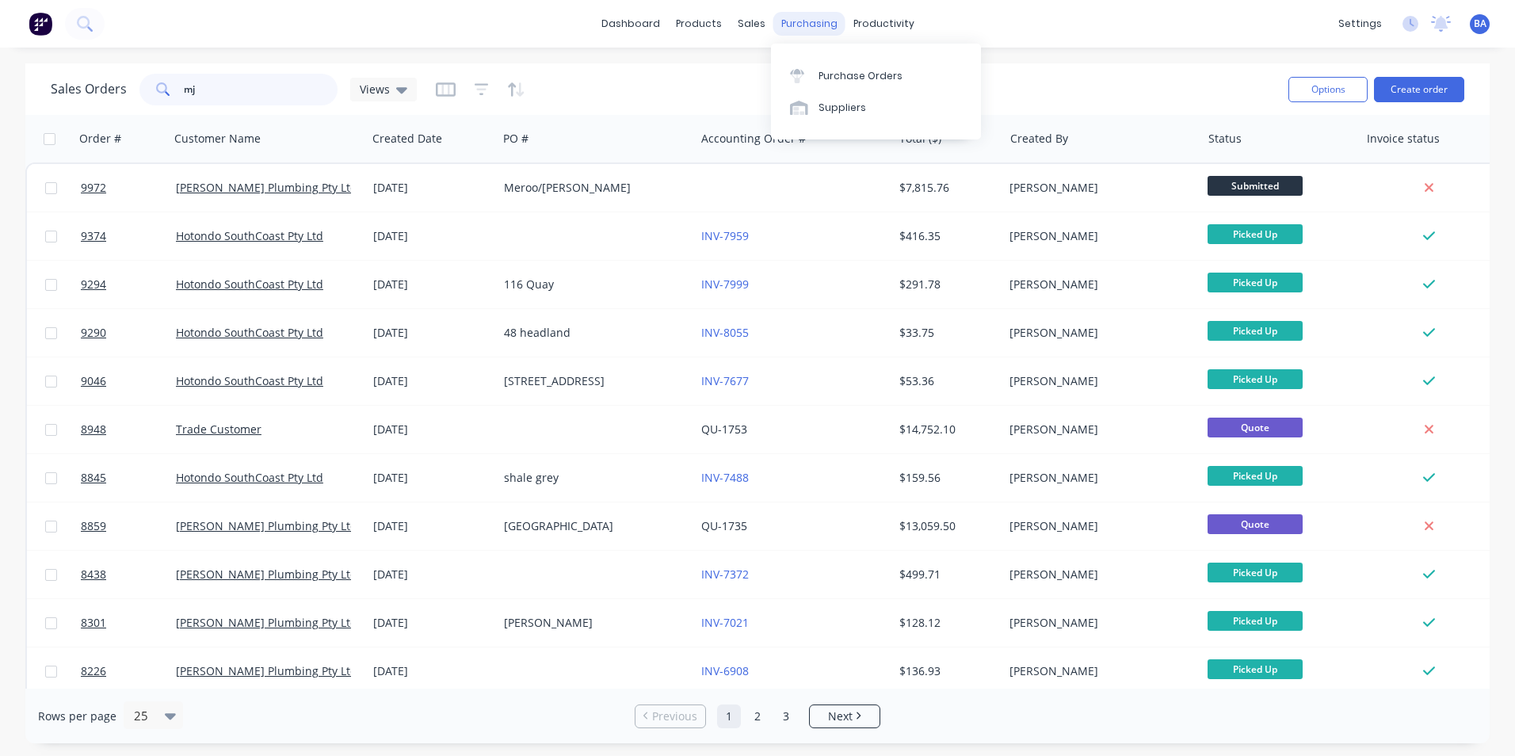
type input "mj"
click at [789, 29] on div "purchasing" at bounding box center [809, 24] width 72 height 24
click at [805, 77] on div at bounding box center [802, 76] width 24 height 14
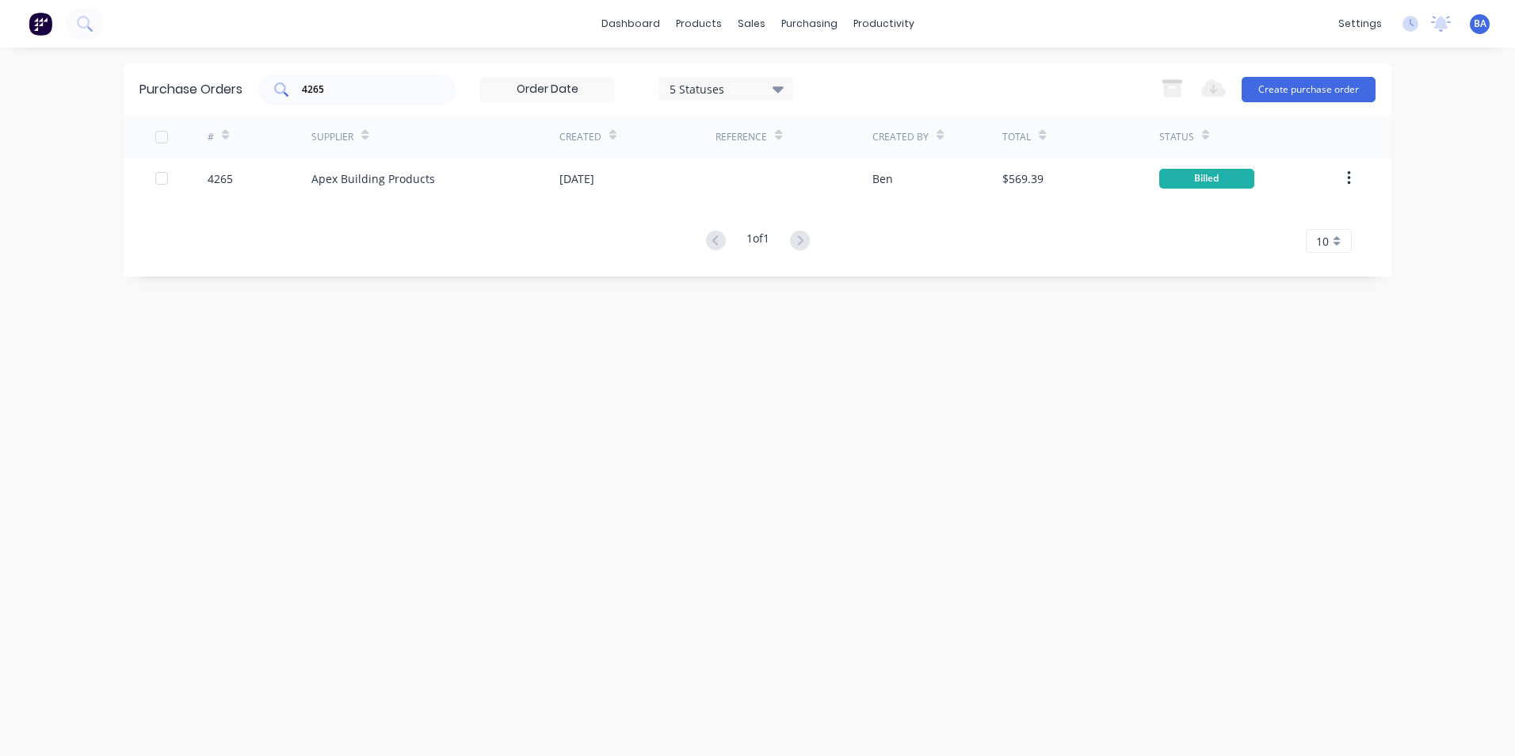
click at [380, 78] on div "4265" at bounding box center [357, 90] width 198 height 32
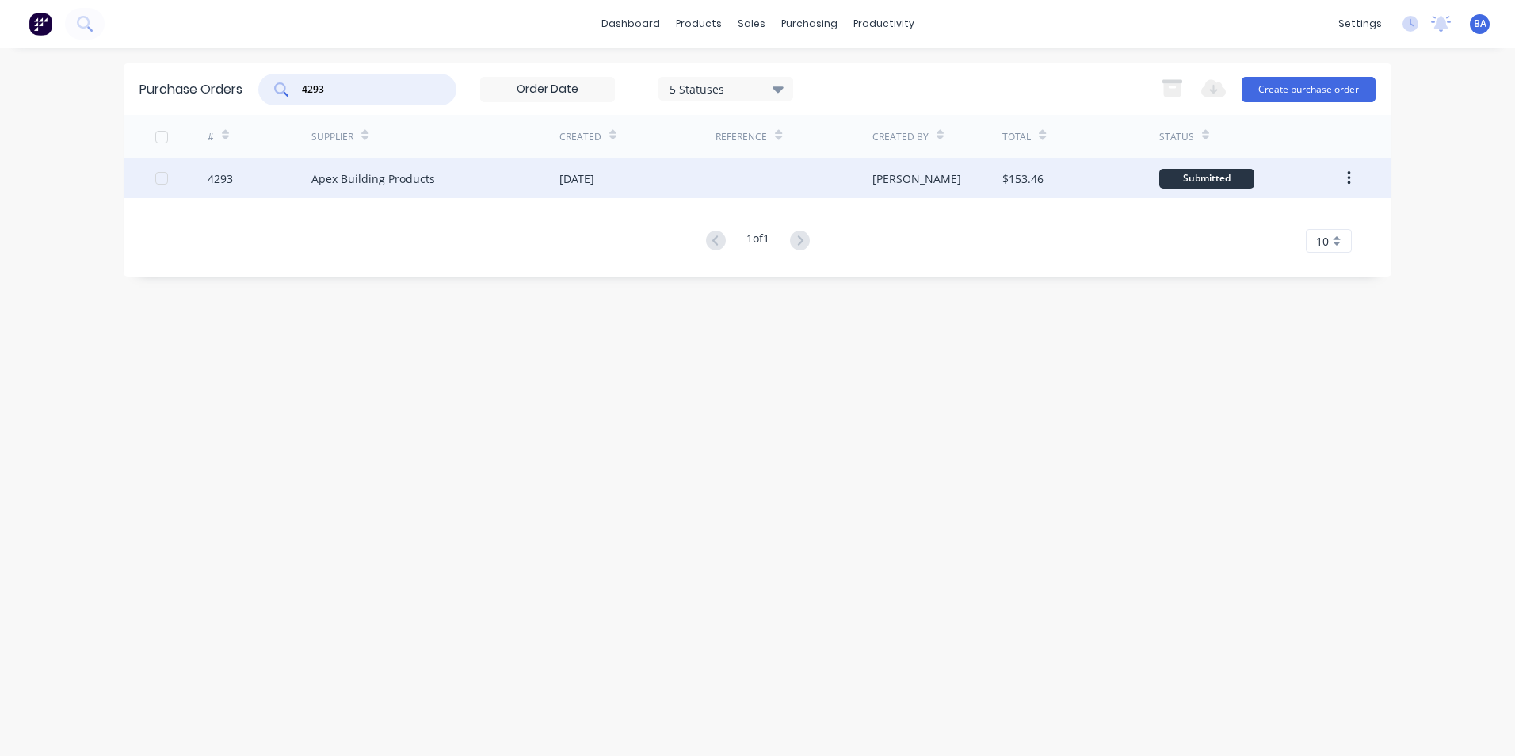
type input "4293"
click at [594, 185] on div "[DATE]" at bounding box center [577, 178] width 35 height 17
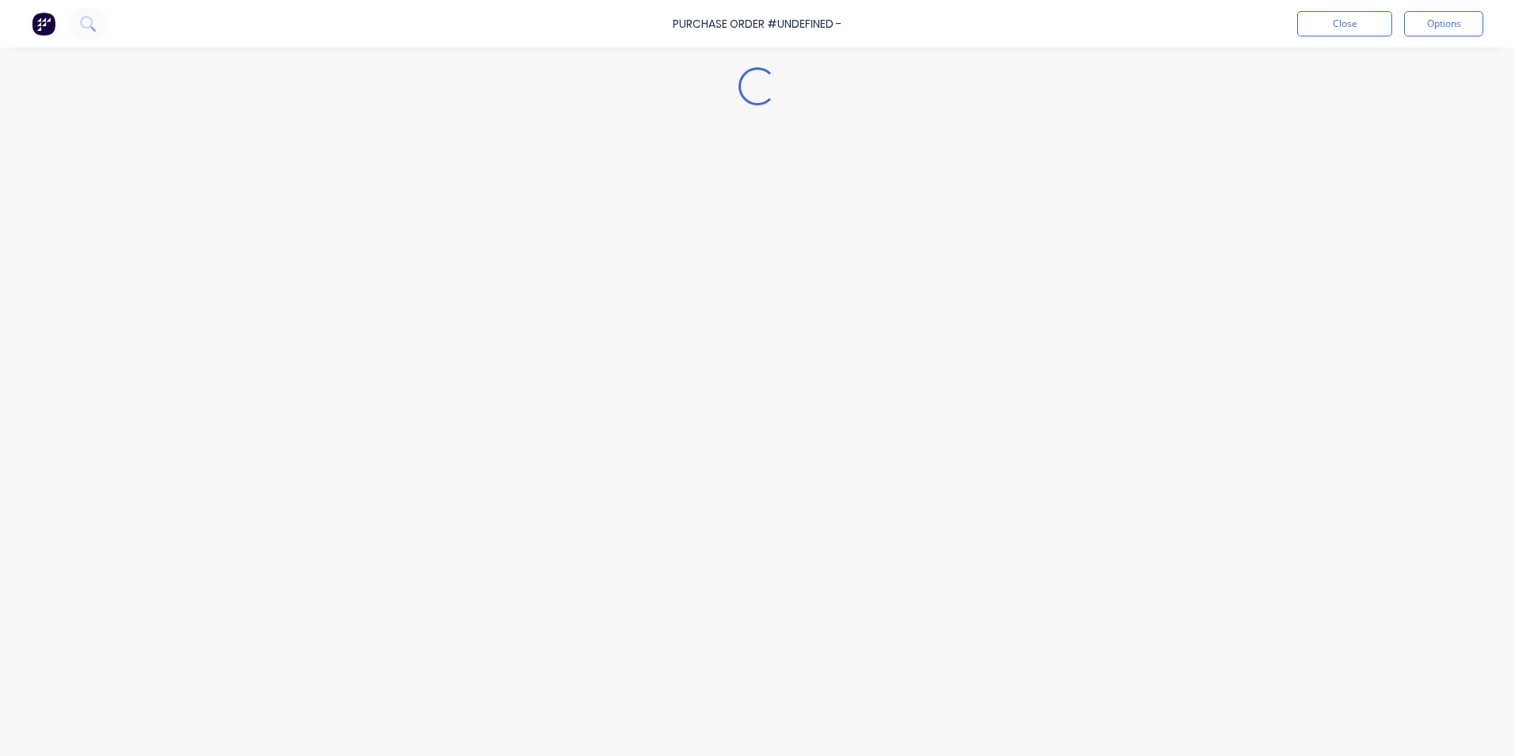
type textarea "x"
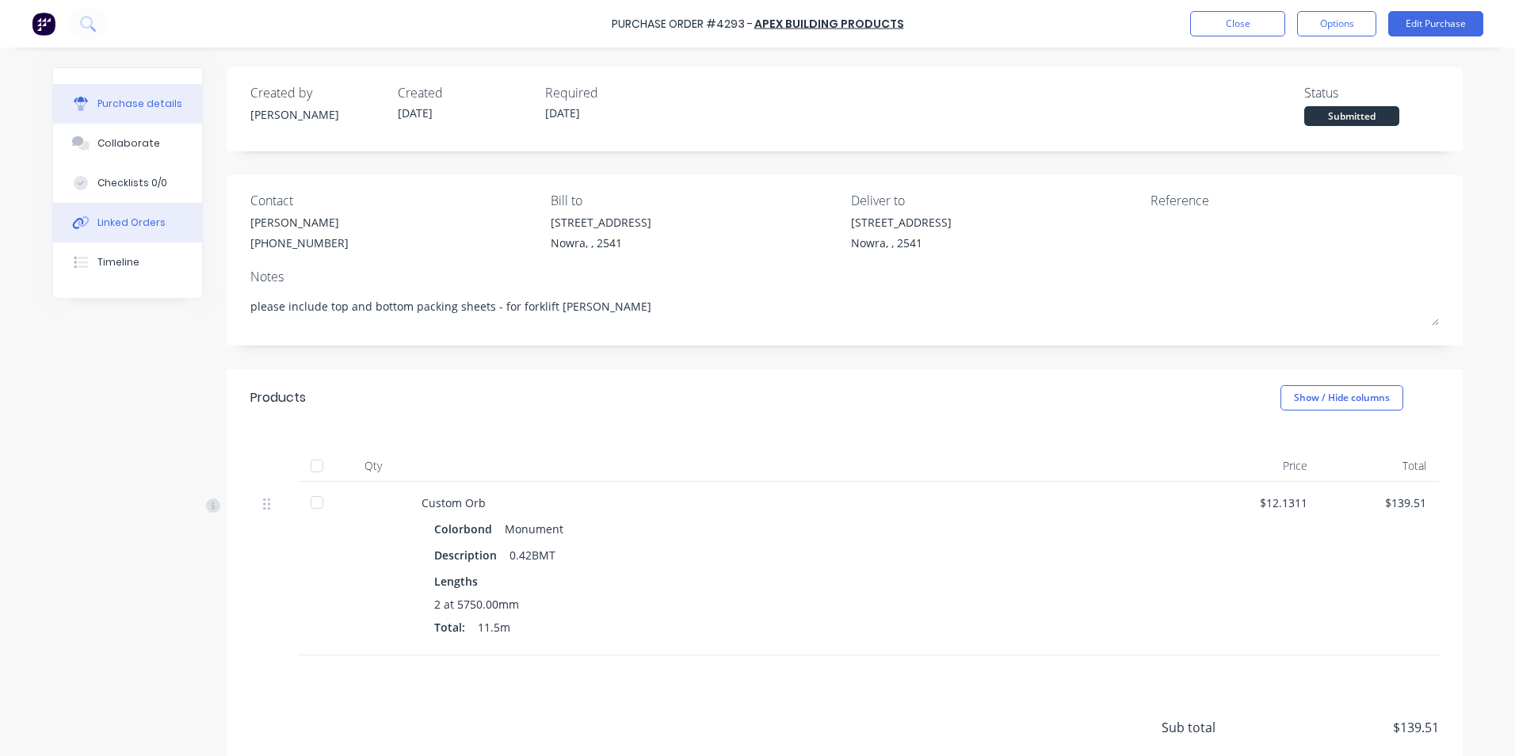
click at [139, 221] on div "Linked Orders" at bounding box center [131, 223] width 68 height 14
